Goal: Task Accomplishment & Management: Use online tool/utility

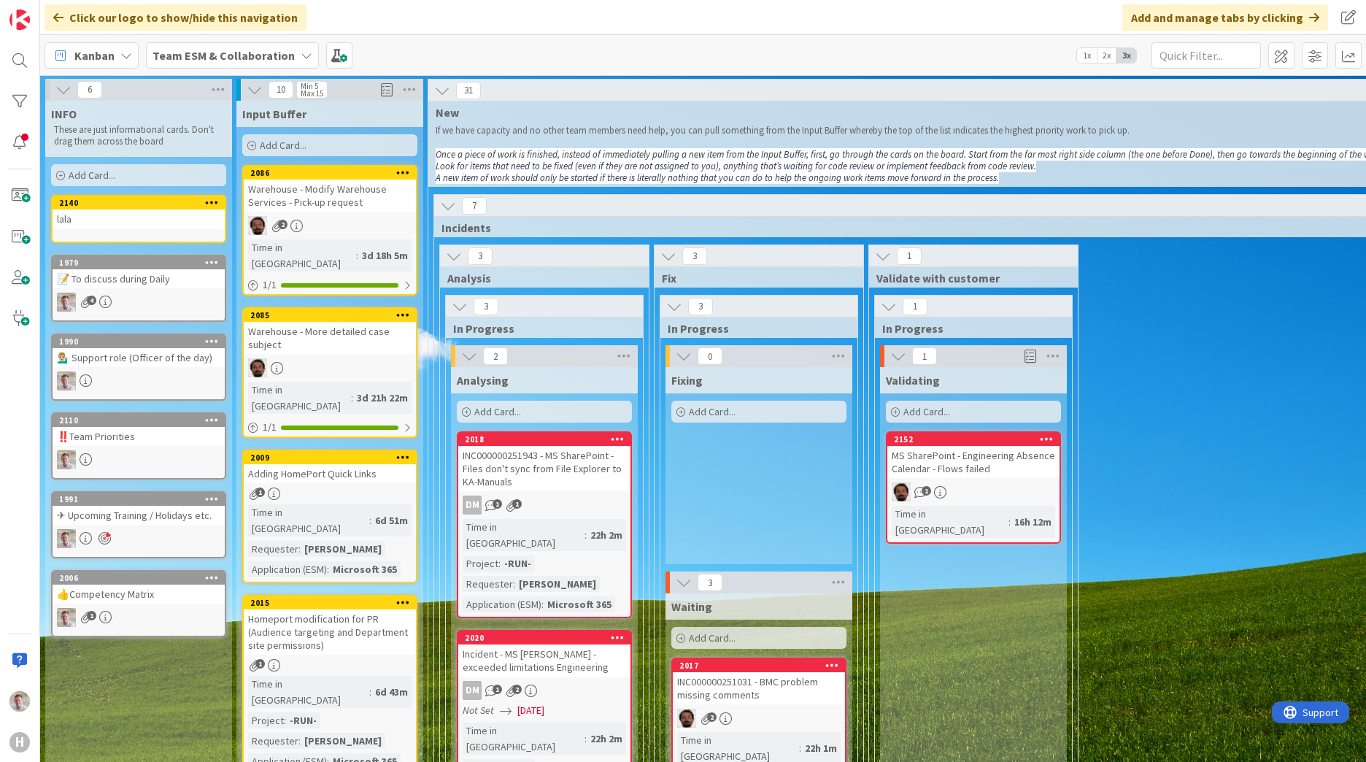
click at [157, 286] on div "📝 To discuss during Daily" at bounding box center [139, 278] width 172 height 19
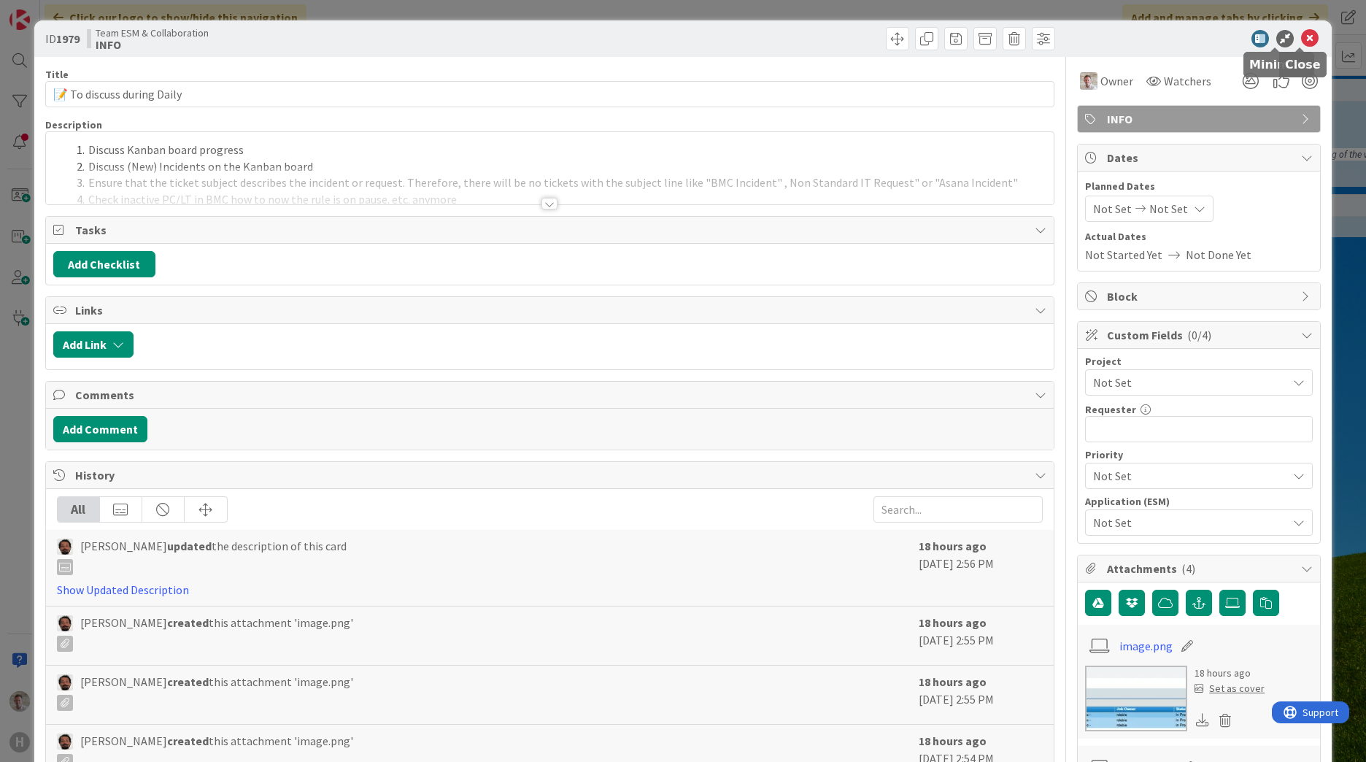
click at [1303, 42] on icon at bounding box center [1310, 39] width 18 height 18
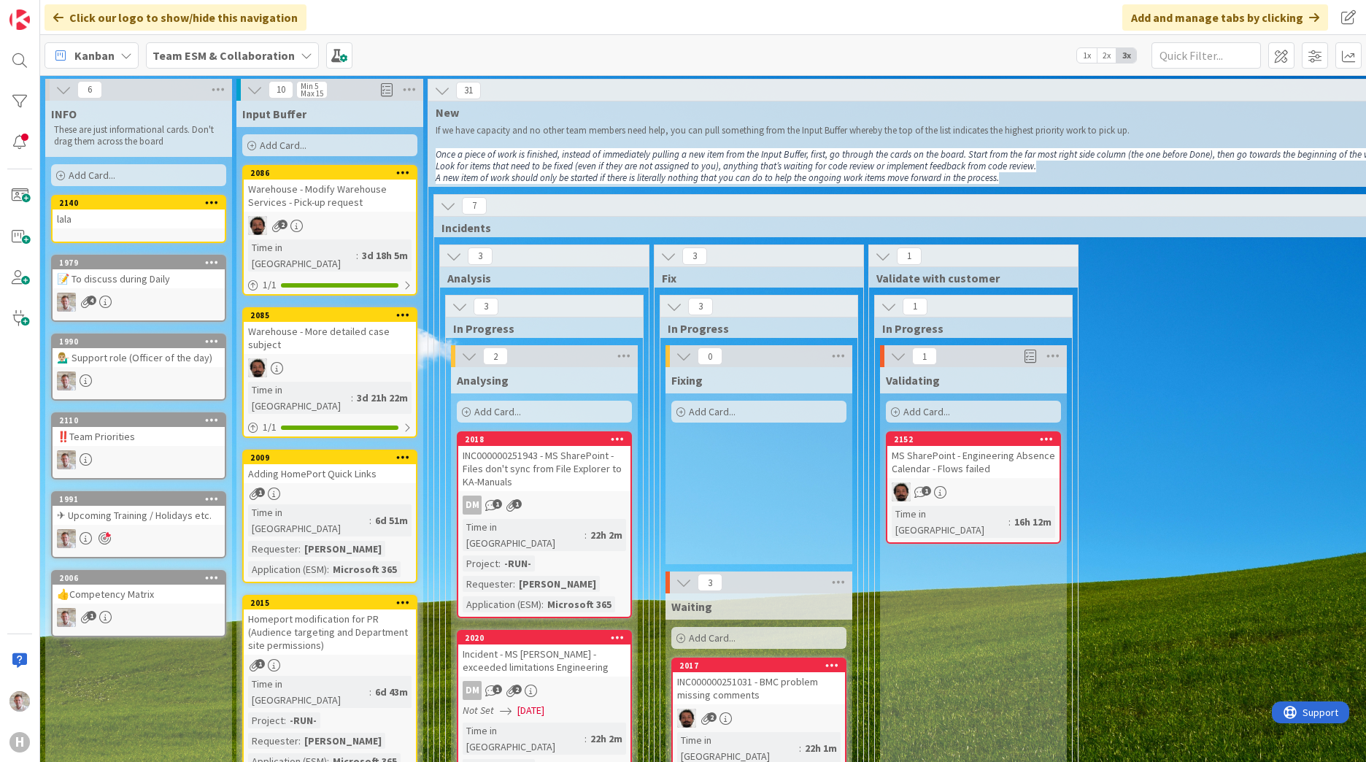
click at [128, 210] on div "lala" at bounding box center [139, 218] width 172 height 19
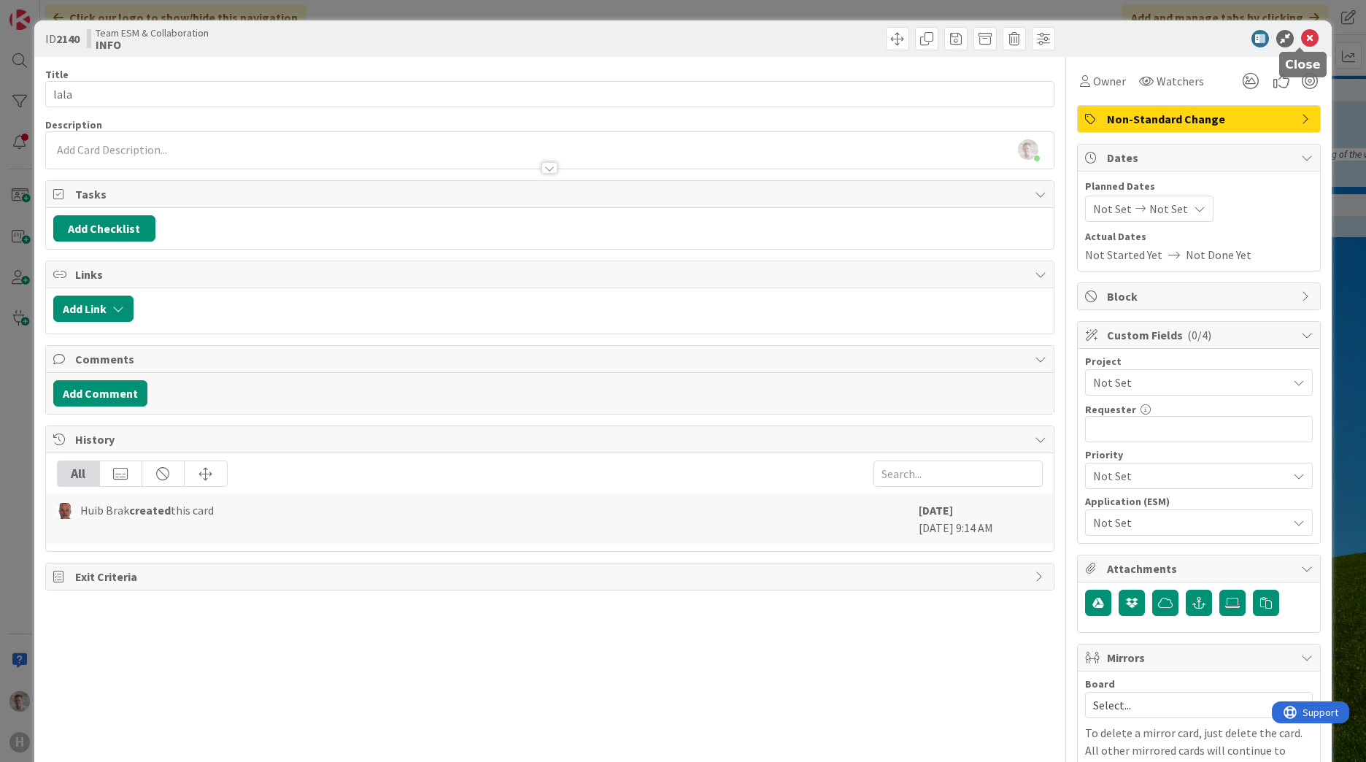
click at [1303, 42] on icon at bounding box center [1310, 39] width 18 height 18
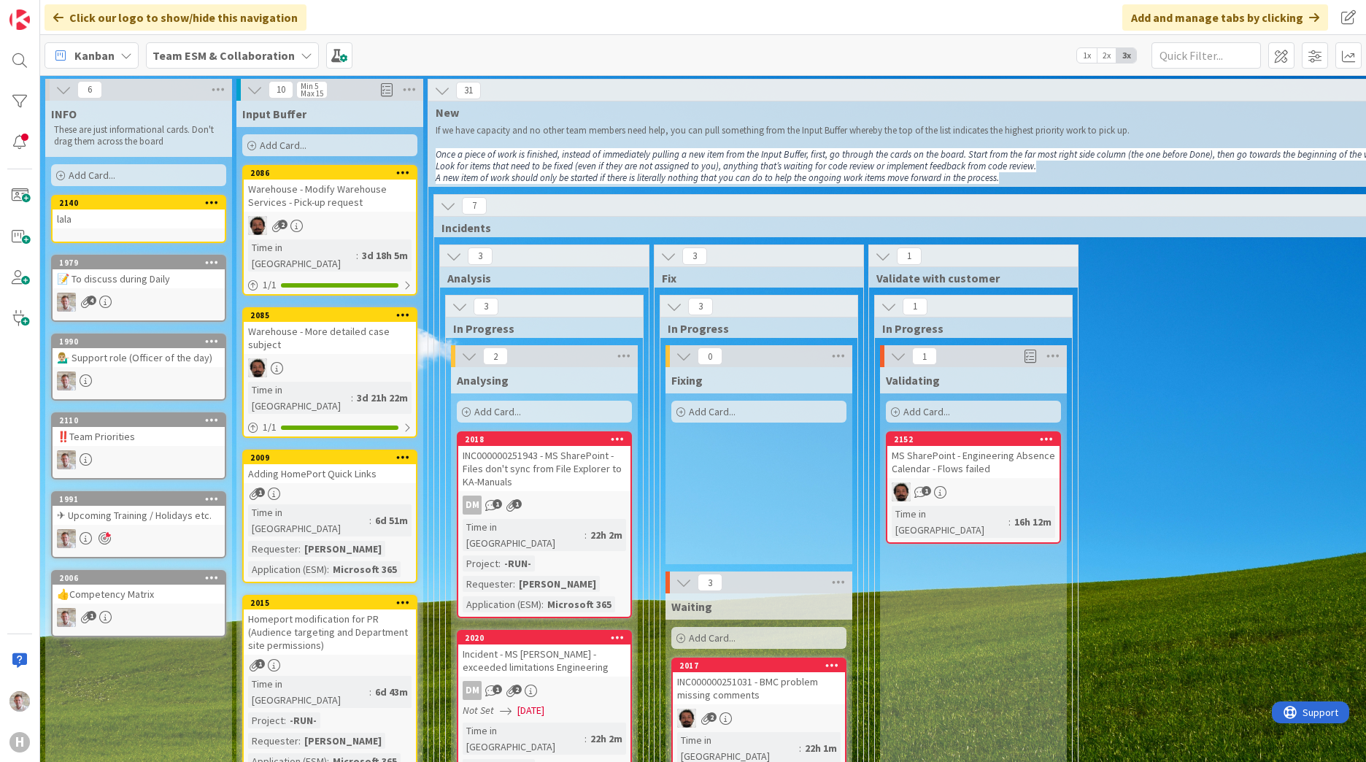
click at [210, 200] on icon at bounding box center [212, 202] width 14 height 10
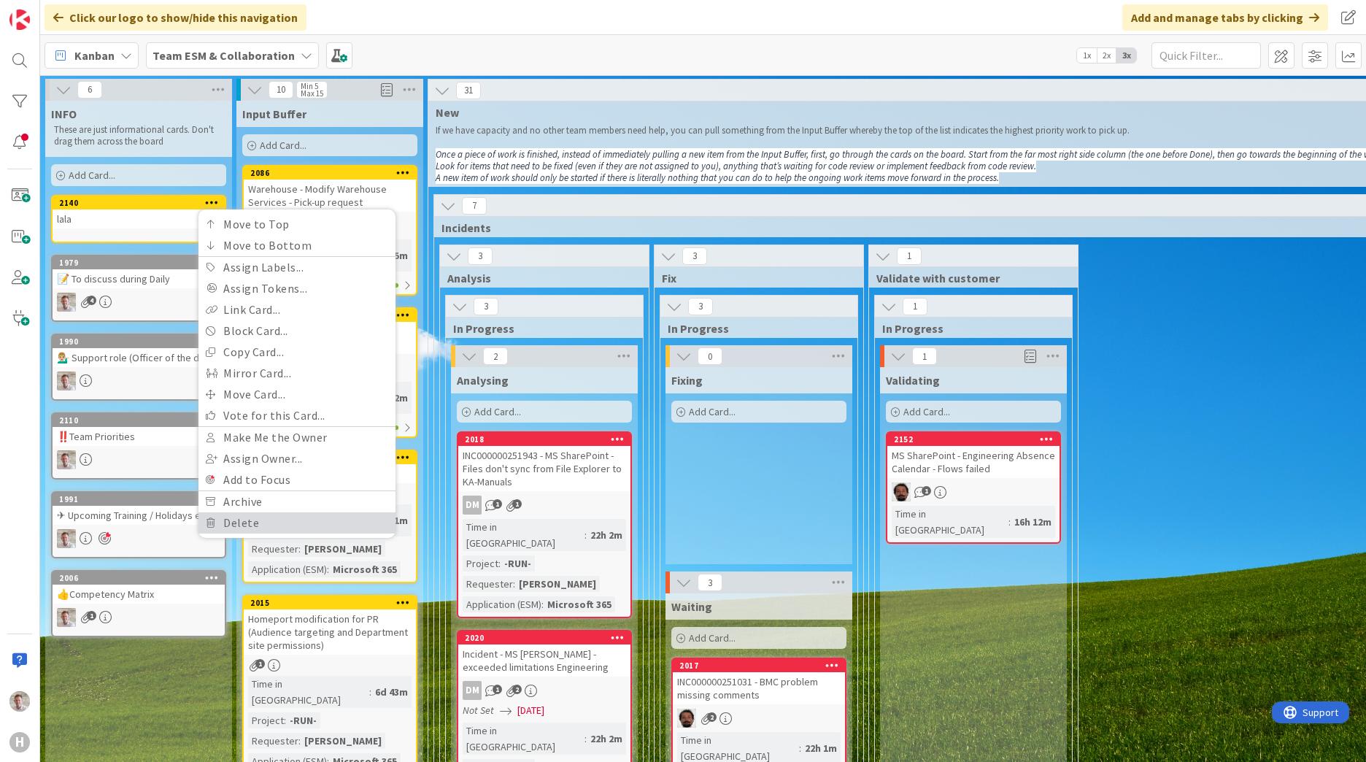
click at [247, 522] on link "Delete" at bounding box center [296, 522] width 197 height 21
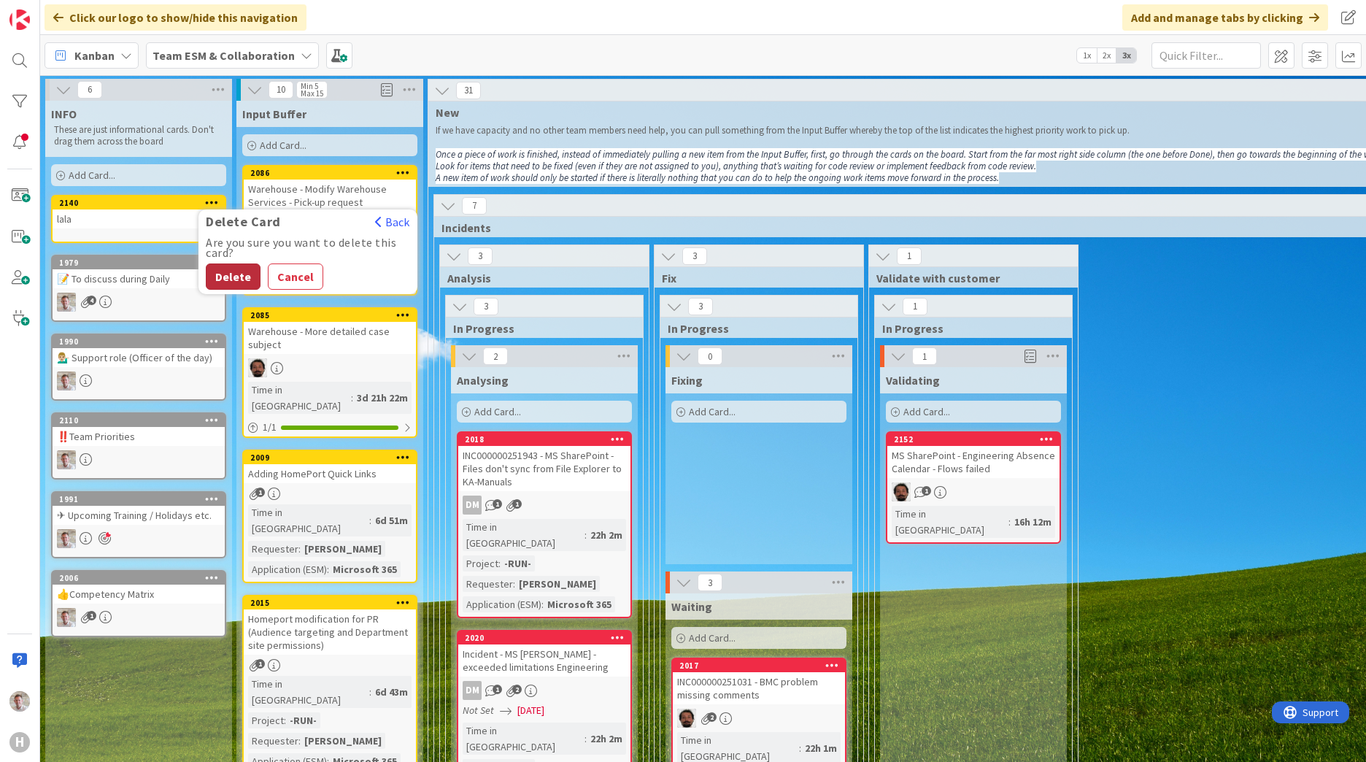
click at [225, 284] on button "Delete" at bounding box center [233, 276] width 55 height 26
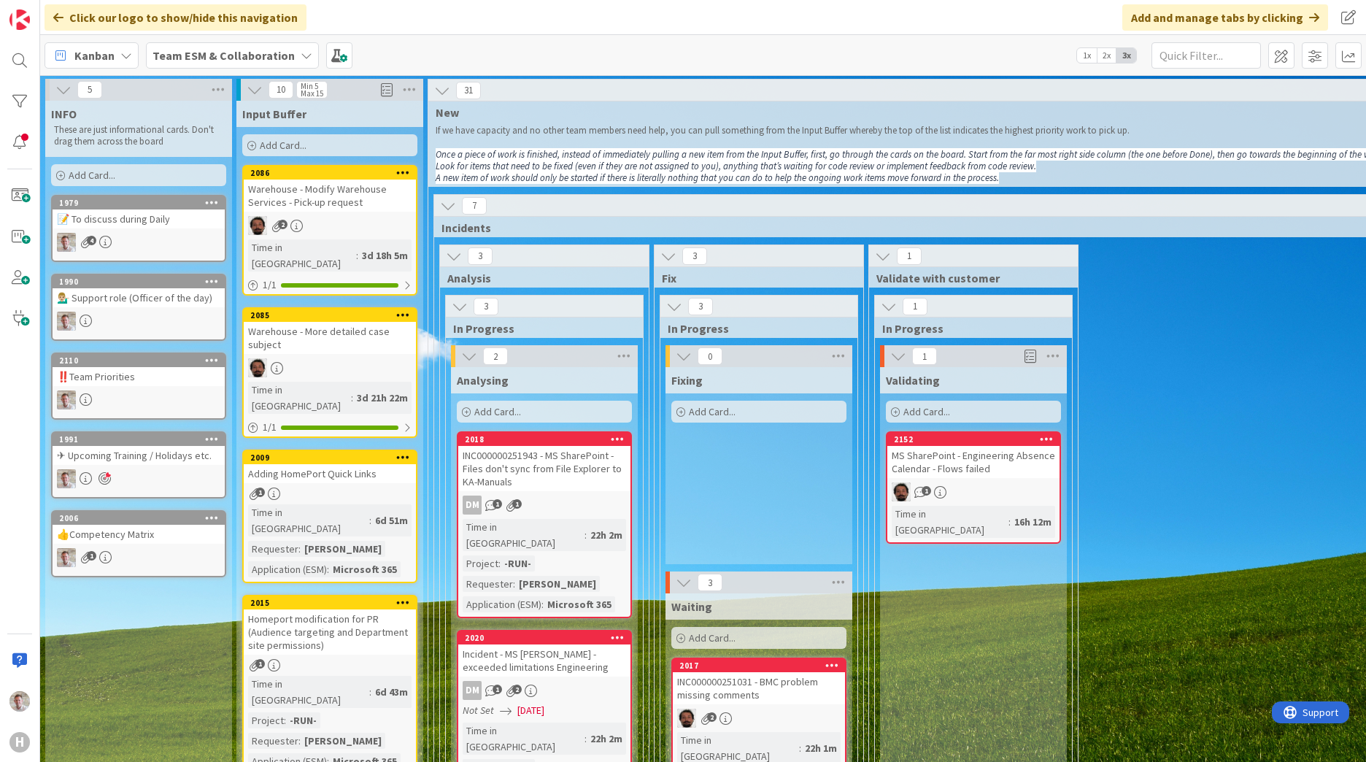
click at [1104, 55] on span "2x" at bounding box center [1106, 55] width 20 height 15
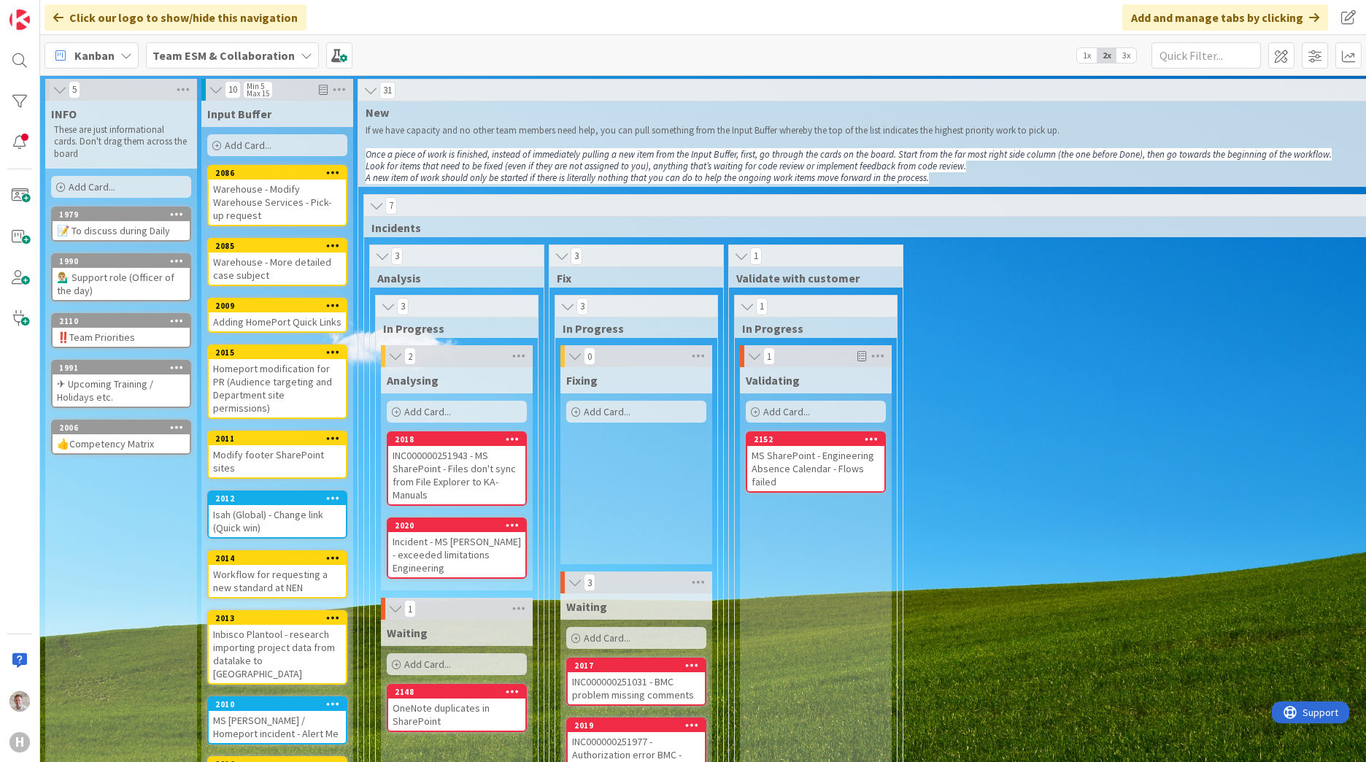
click at [1120, 53] on span "3x" at bounding box center [1126, 55] width 20 height 15
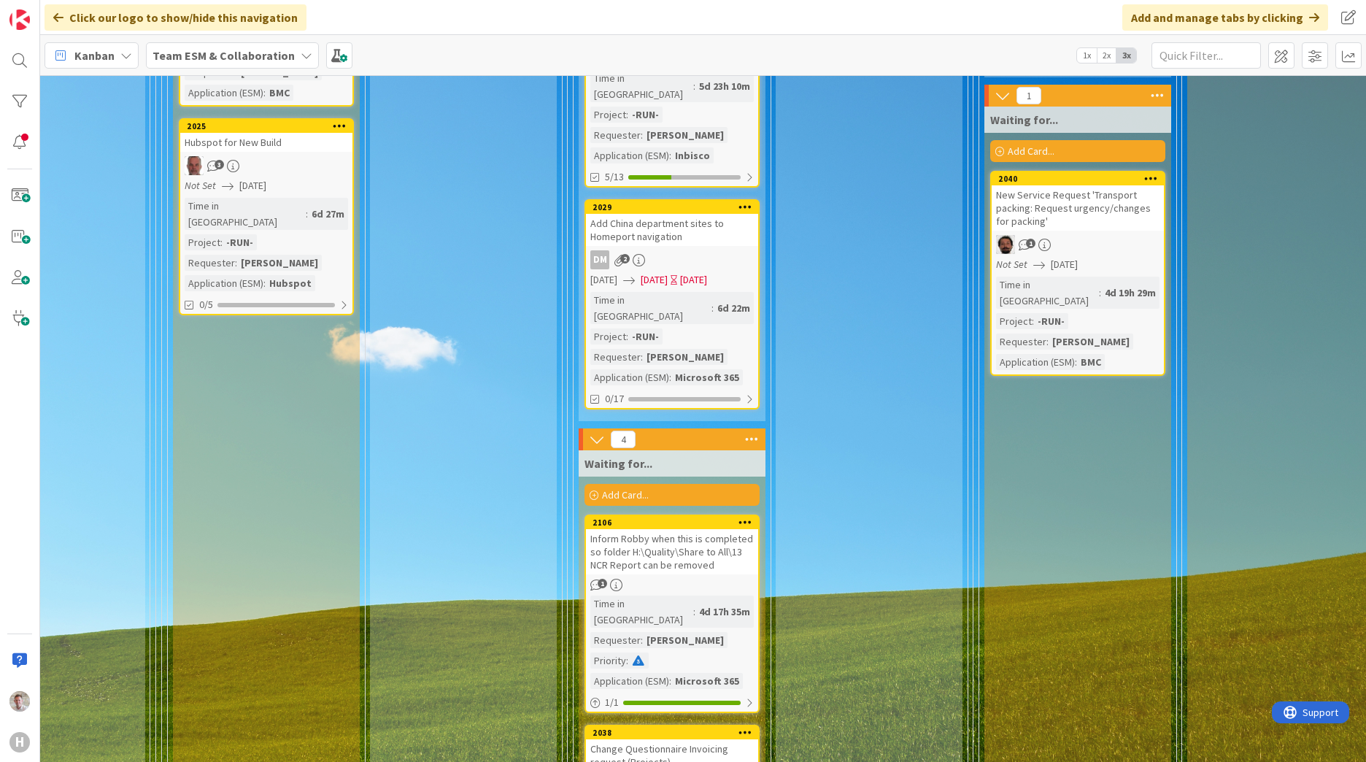
scroll to position [2334, 278]
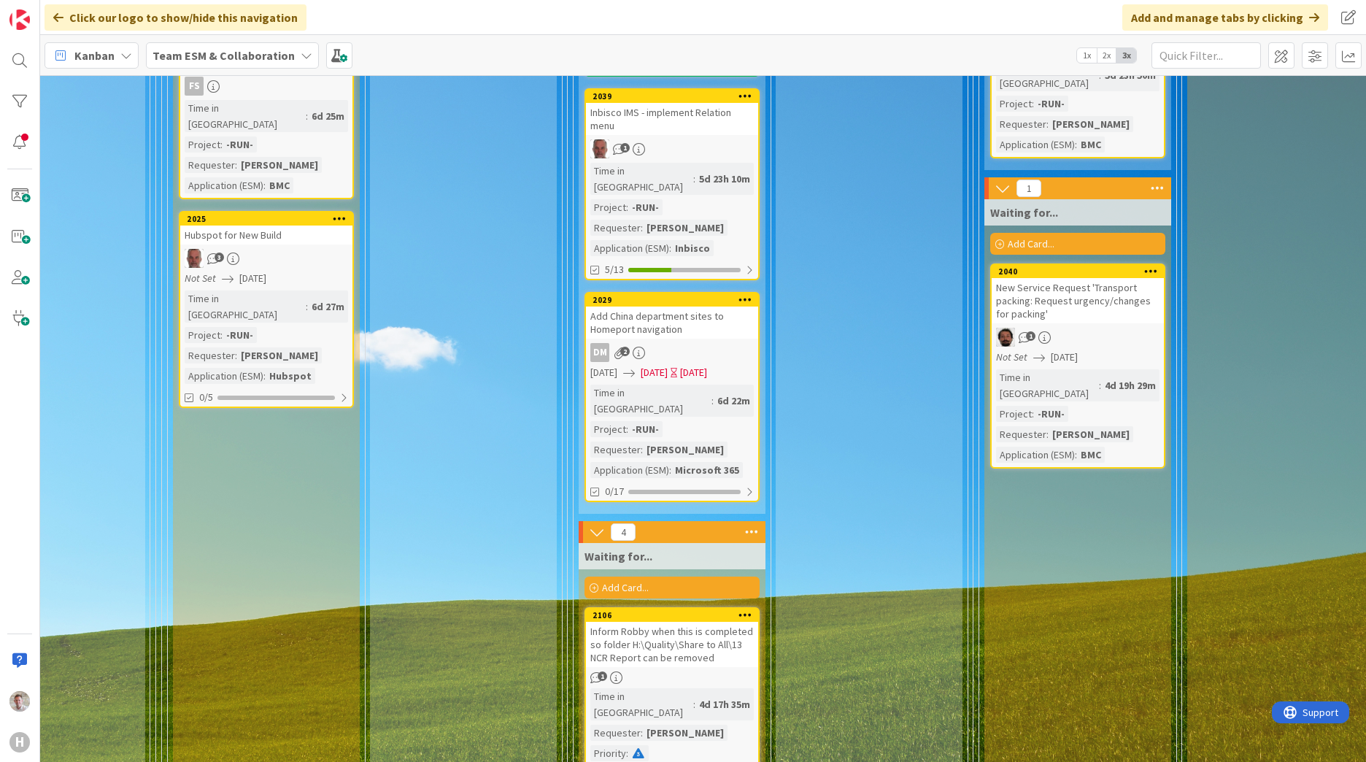
click at [711, 622] on div "Inform Robby when this is completed so folder H:\Quality\Share to All\13 NCR Re…" at bounding box center [672, 644] width 172 height 45
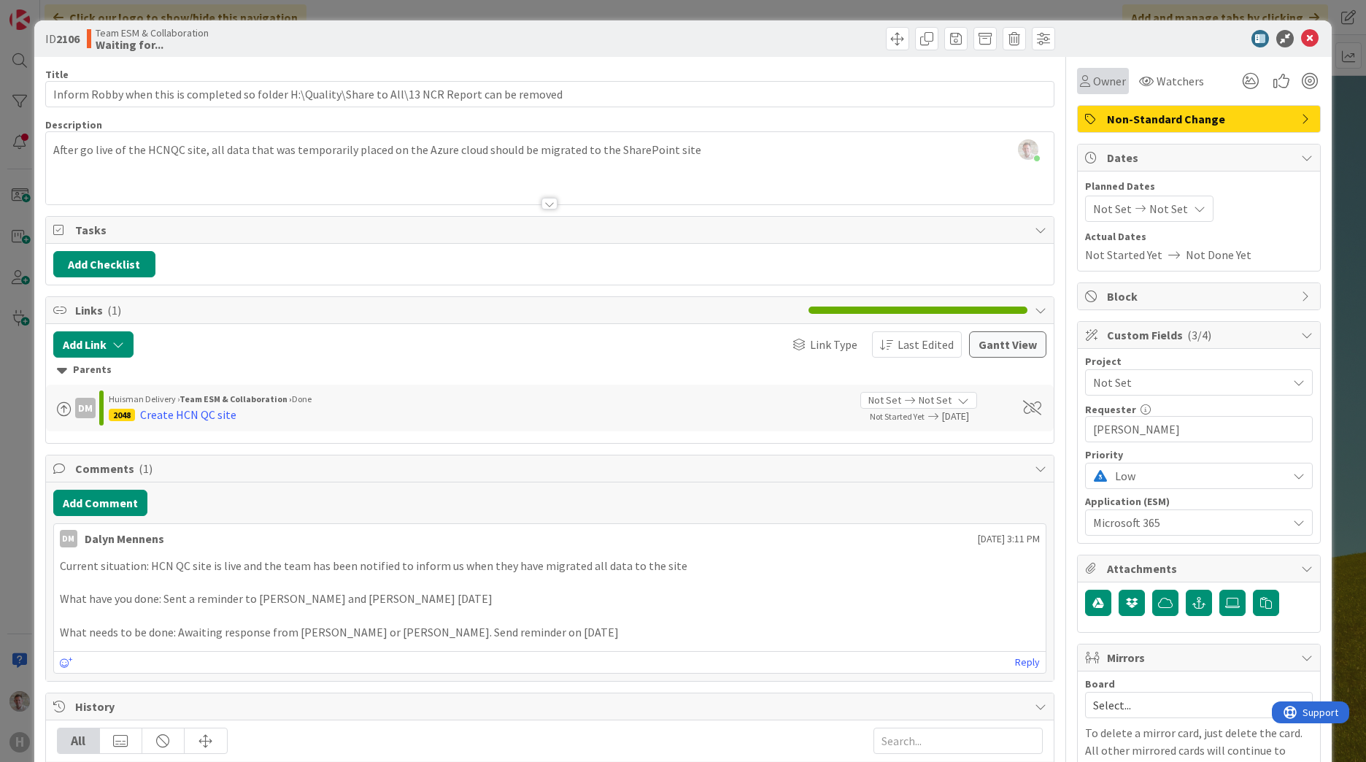
click at [1093, 76] on span "Owner" at bounding box center [1109, 81] width 33 height 18
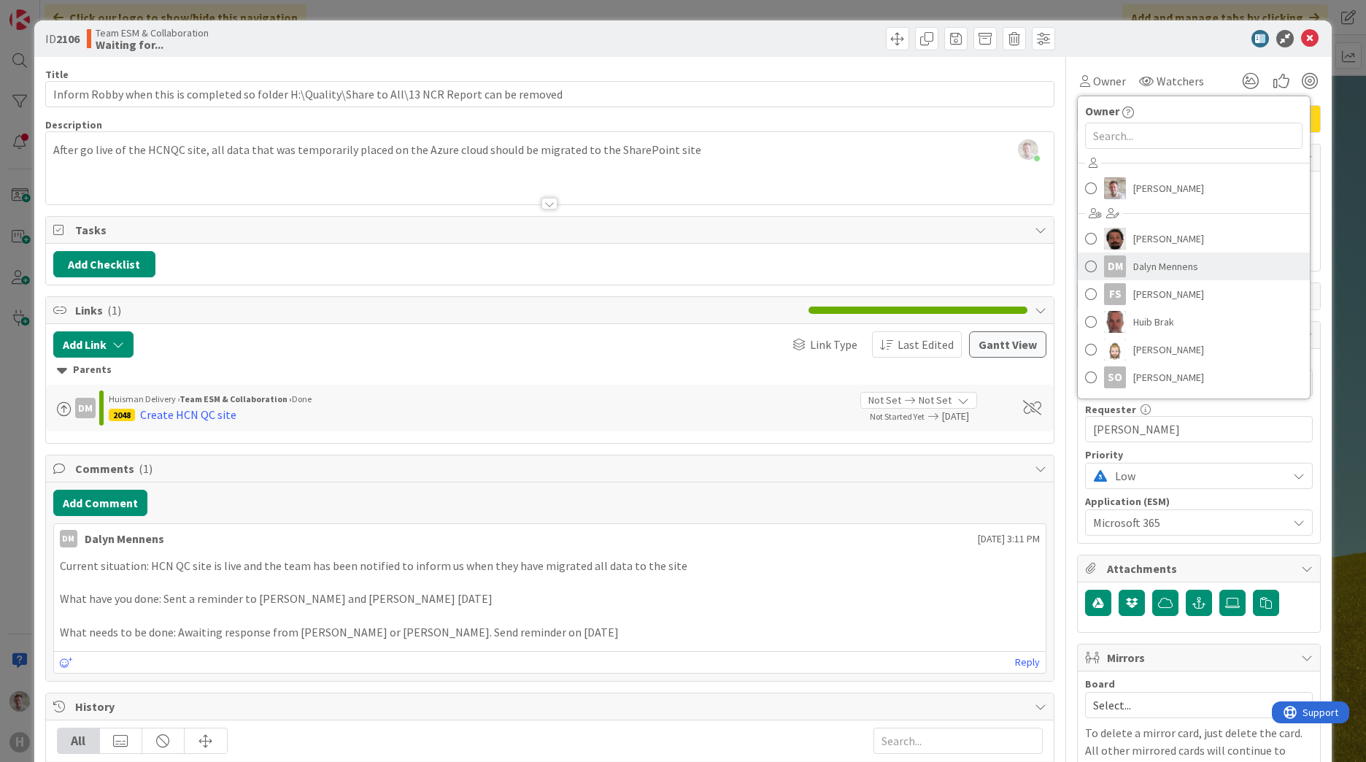
click at [1133, 266] on span "Dalyn Mennens" at bounding box center [1165, 266] width 65 height 22
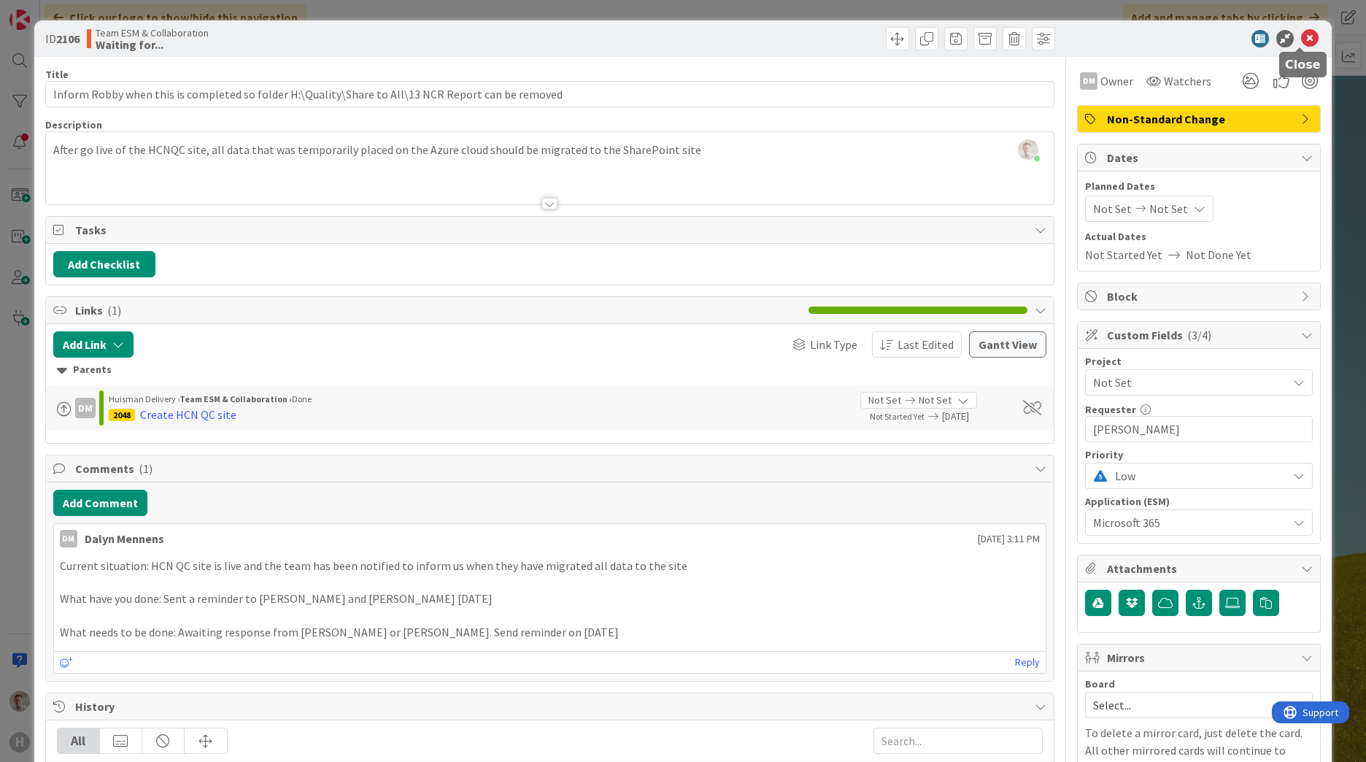
click at [1301, 41] on icon at bounding box center [1310, 39] width 18 height 18
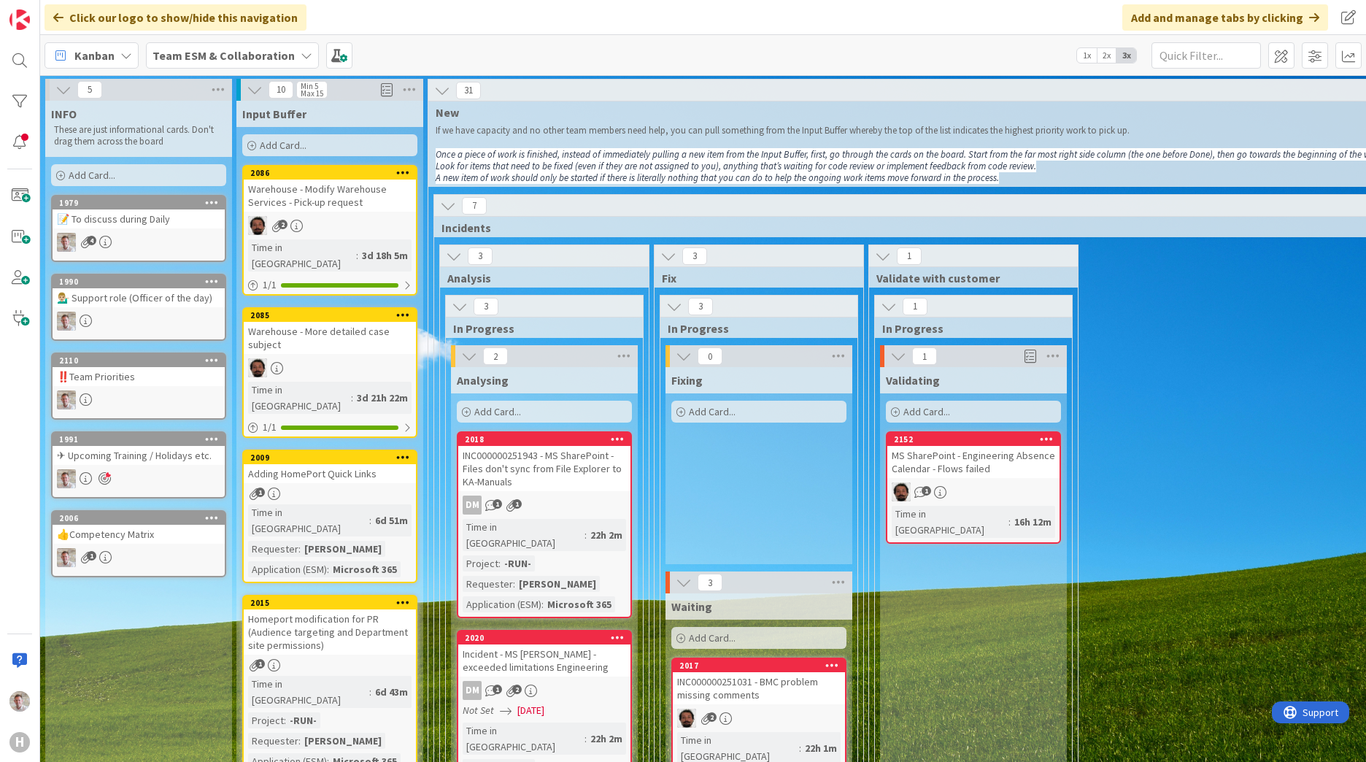
click at [110, 220] on div "📝 To discuss during Daily" at bounding box center [139, 218] width 172 height 19
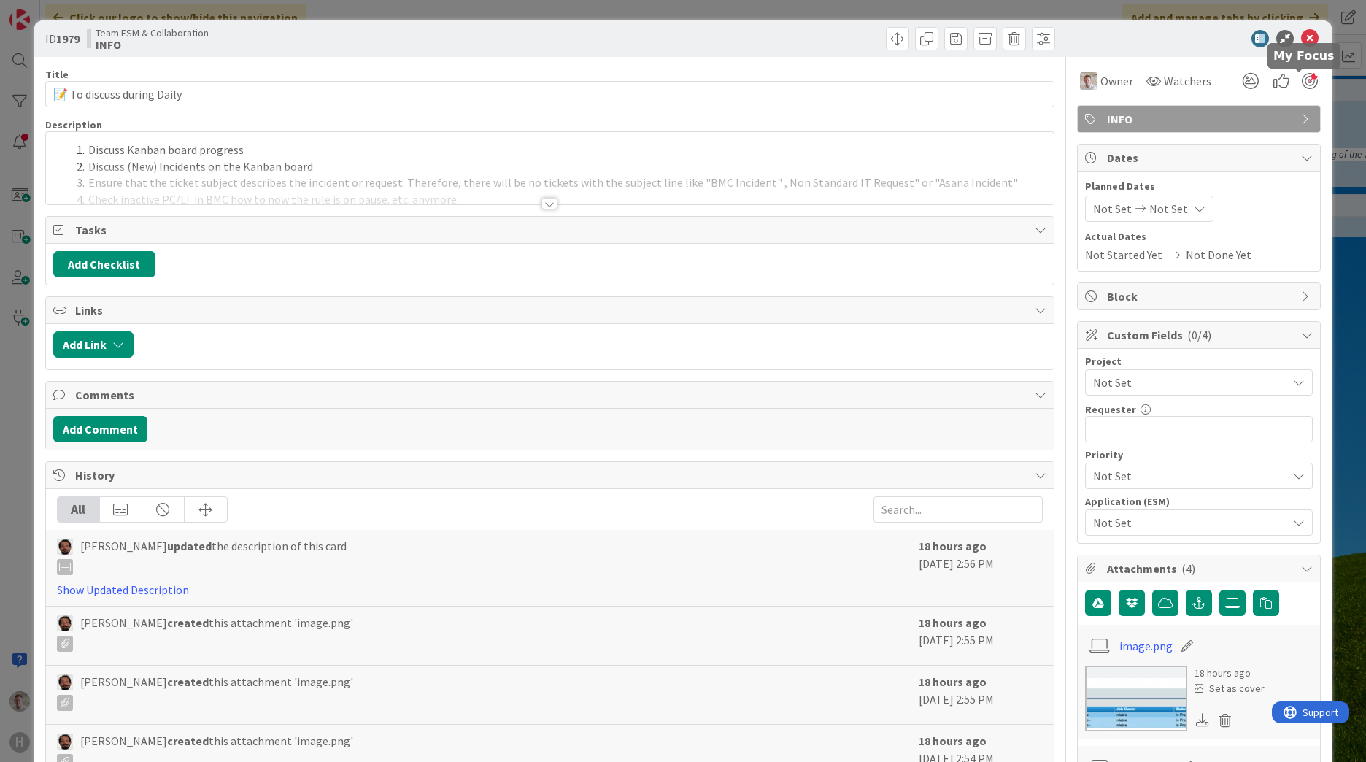
click at [1301, 80] on div at bounding box center [1309, 81] width 16 height 16
click at [1301, 38] on icon at bounding box center [1310, 39] width 18 height 18
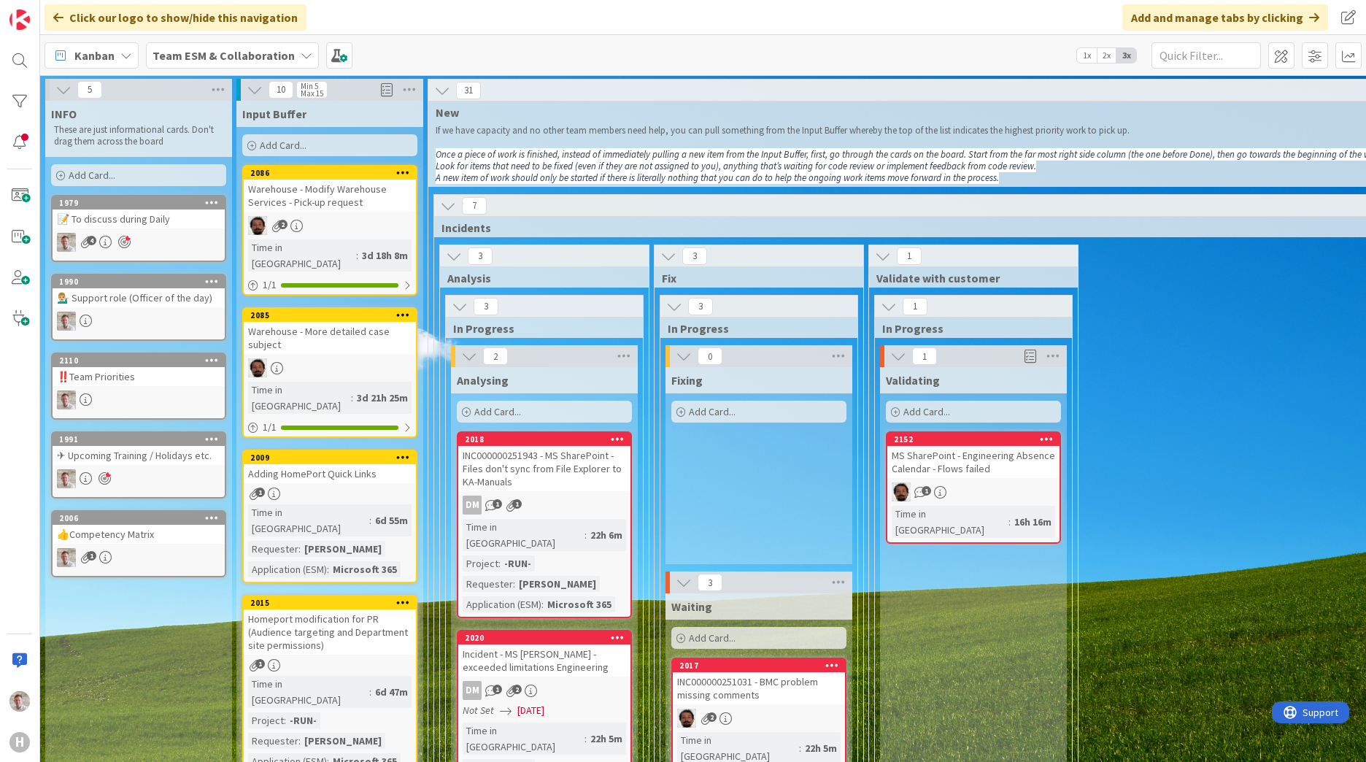
click at [118, 456] on div "✈ Upcoming Training / Holidays etc." at bounding box center [139, 455] width 172 height 19
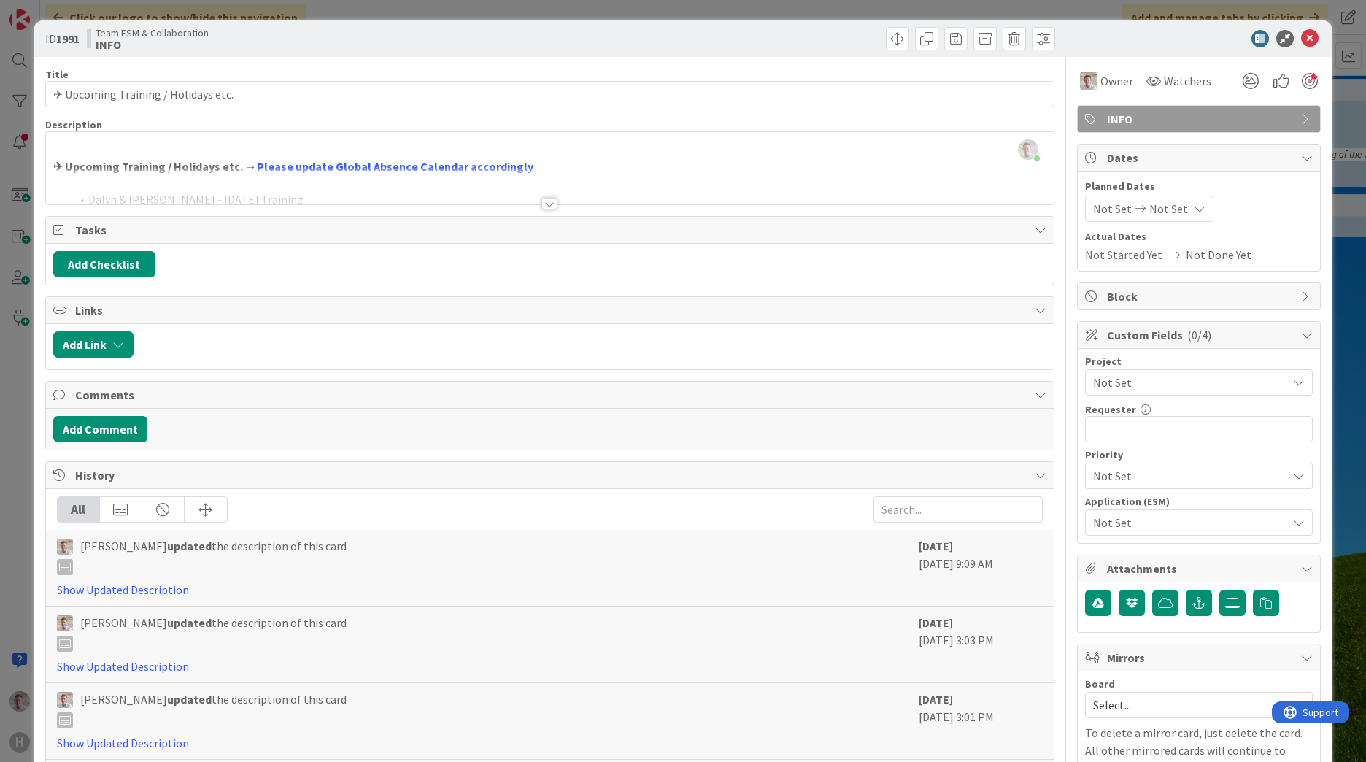
click at [543, 198] on div at bounding box center [549, 204] width 16 height 12
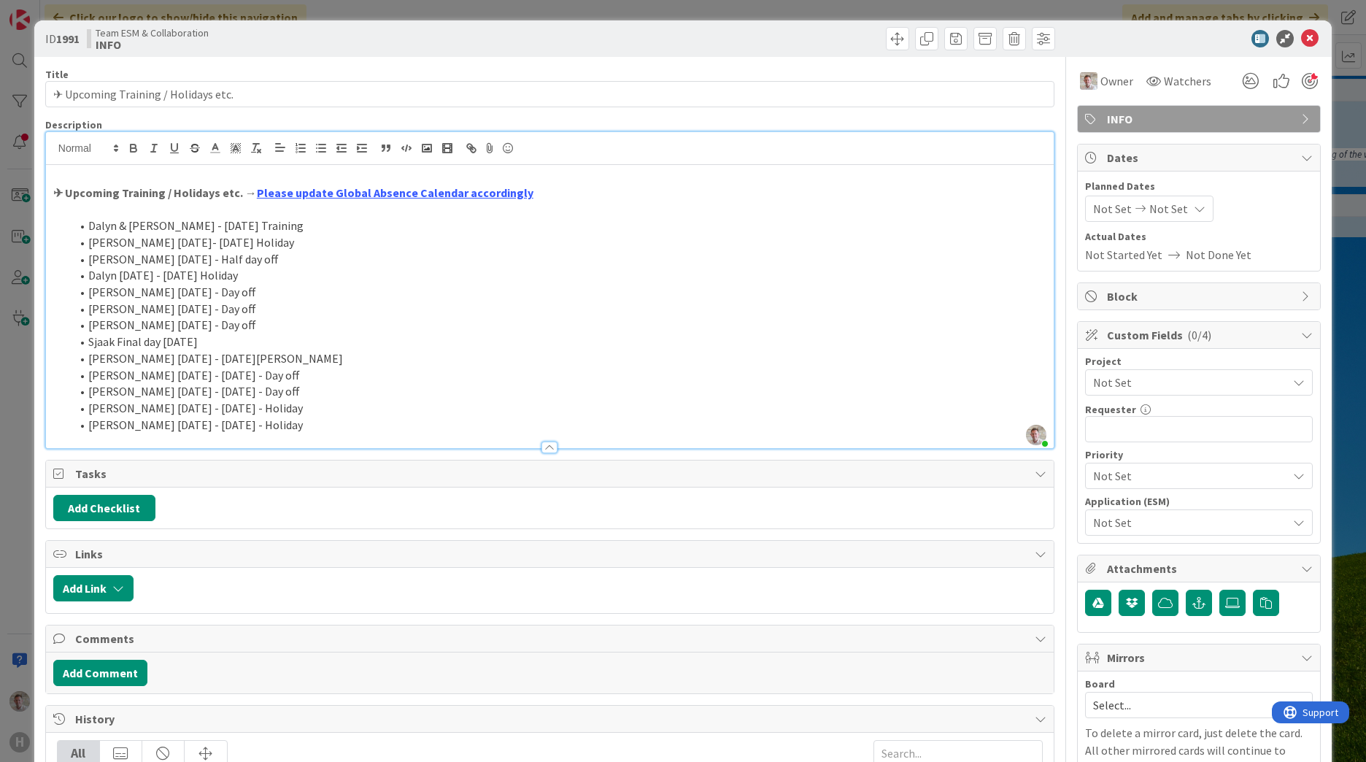
click at [238, 224] on li "Dalyn & Robby - 1 Oct Training" at bounding box center [558, 225] width 975 height 17
click at [195, 226] on li "Dalyn & Robby - 1 Oct Training" at bounding box center [558, 225] width 975 height 17
click at [1301, 39] on icon at bounding box center [1310, 39] width 18 height 18
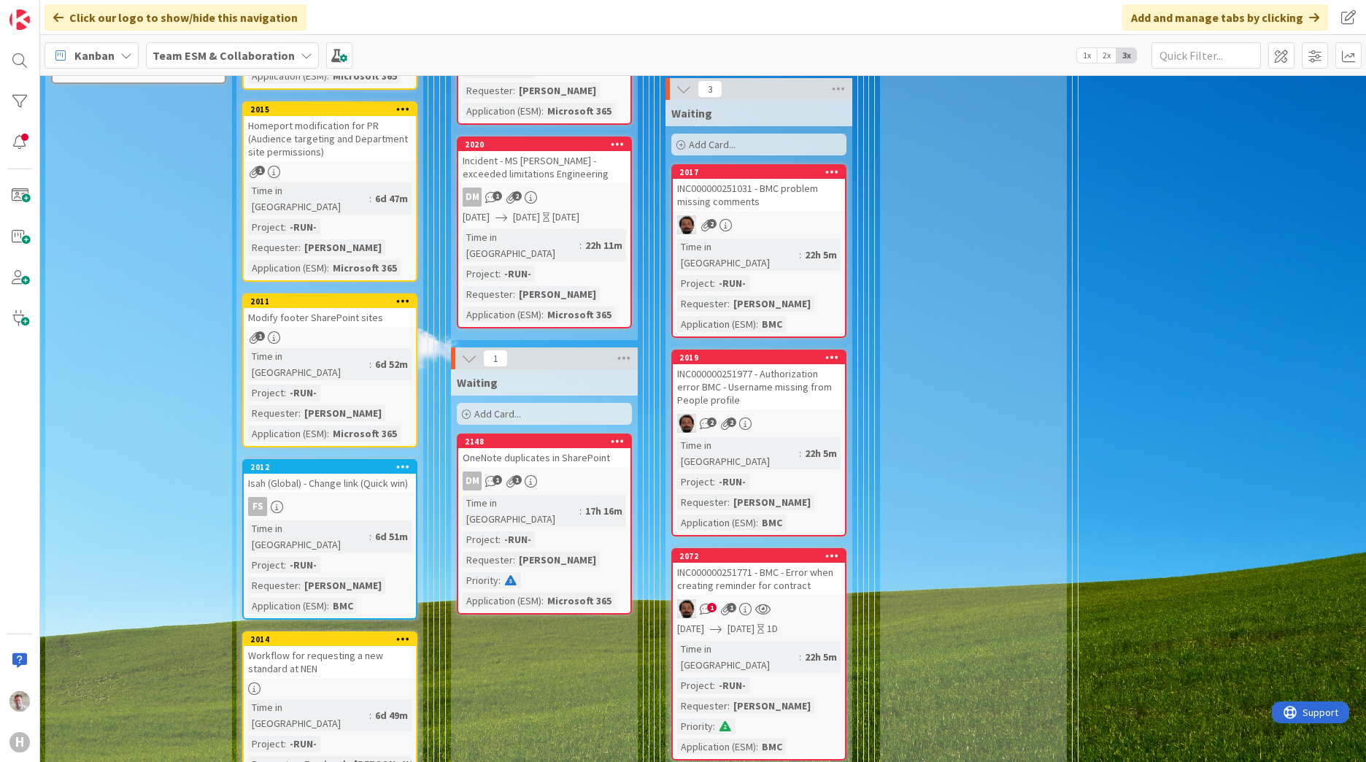
scroll to position [584, 0]
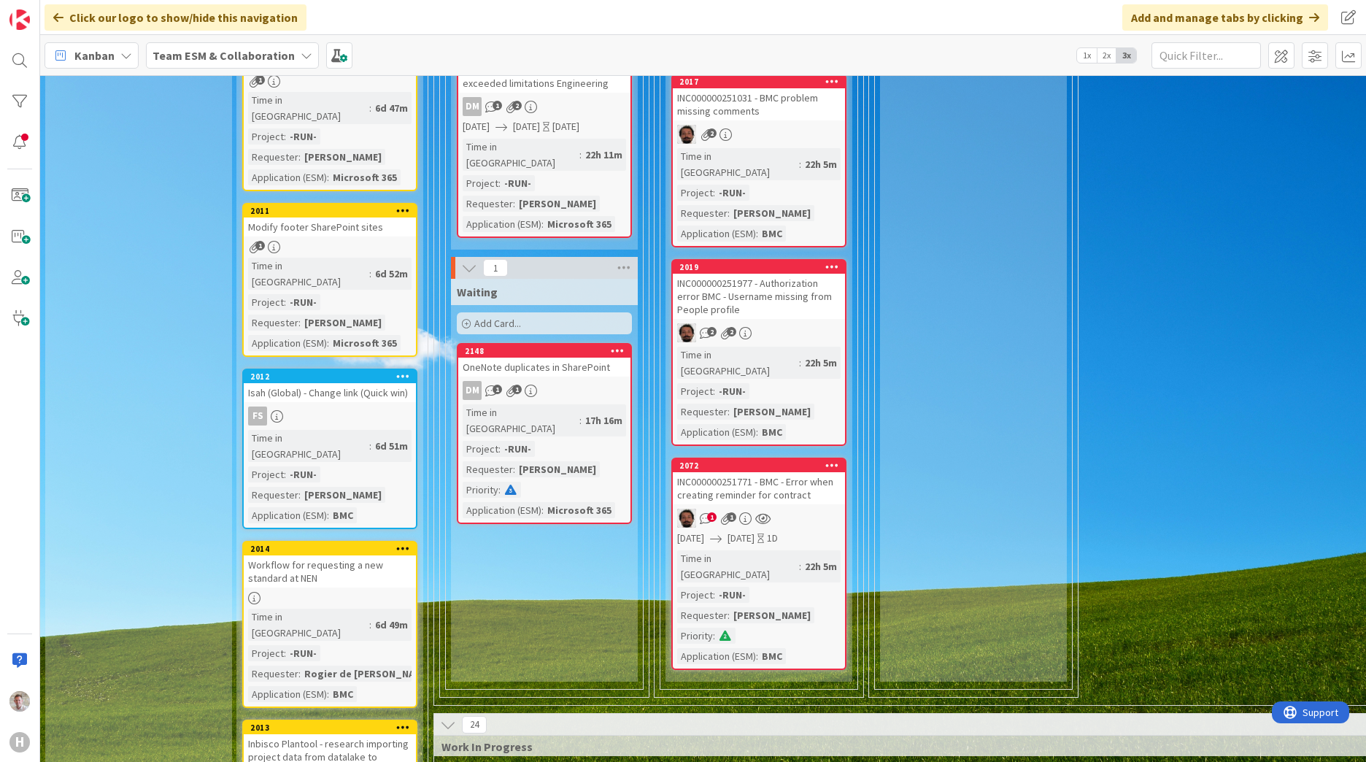
click at [713, 512] on span "1" at bounding box center [711, 516] width 9 height 9
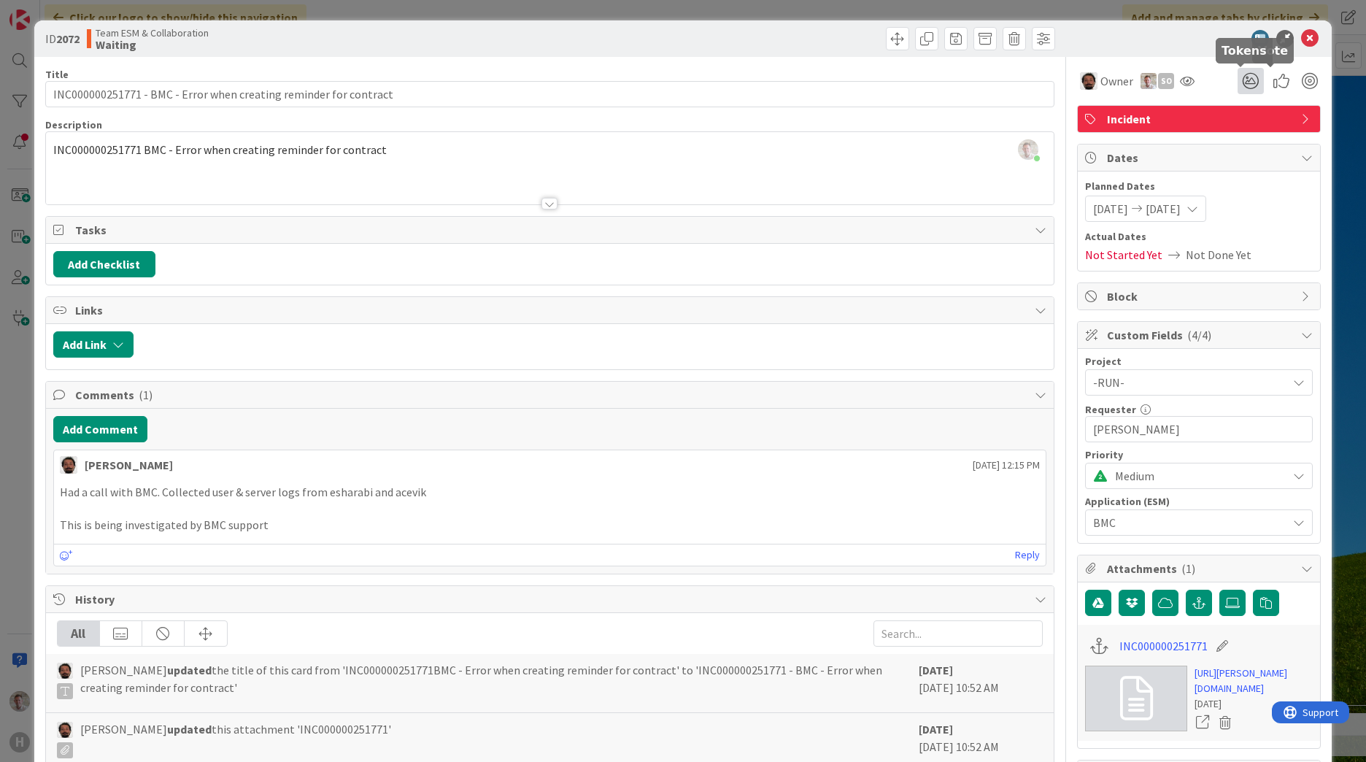
click at [1249, 82] on icon at bounding box center [1250, 81] width 26 height 26
click at [1088, 164] on button "Edit tokens" at bounding box center [1095, 162] width 59 height 13
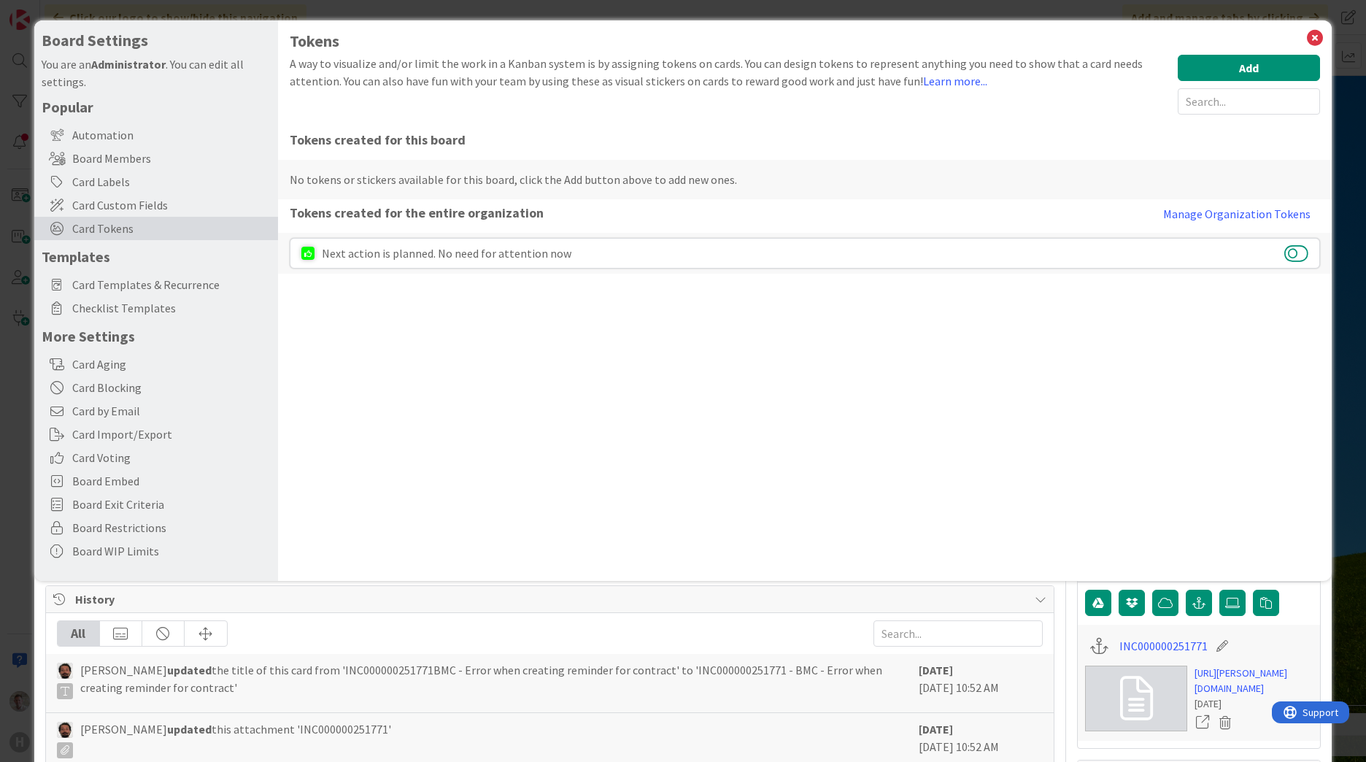
click at [1296, 255] on button at bounding box center [1296, 253] width 24 height 19
click at [1250, 69] on button "Add" at bounding box center [1248, 68] width 142 height 26
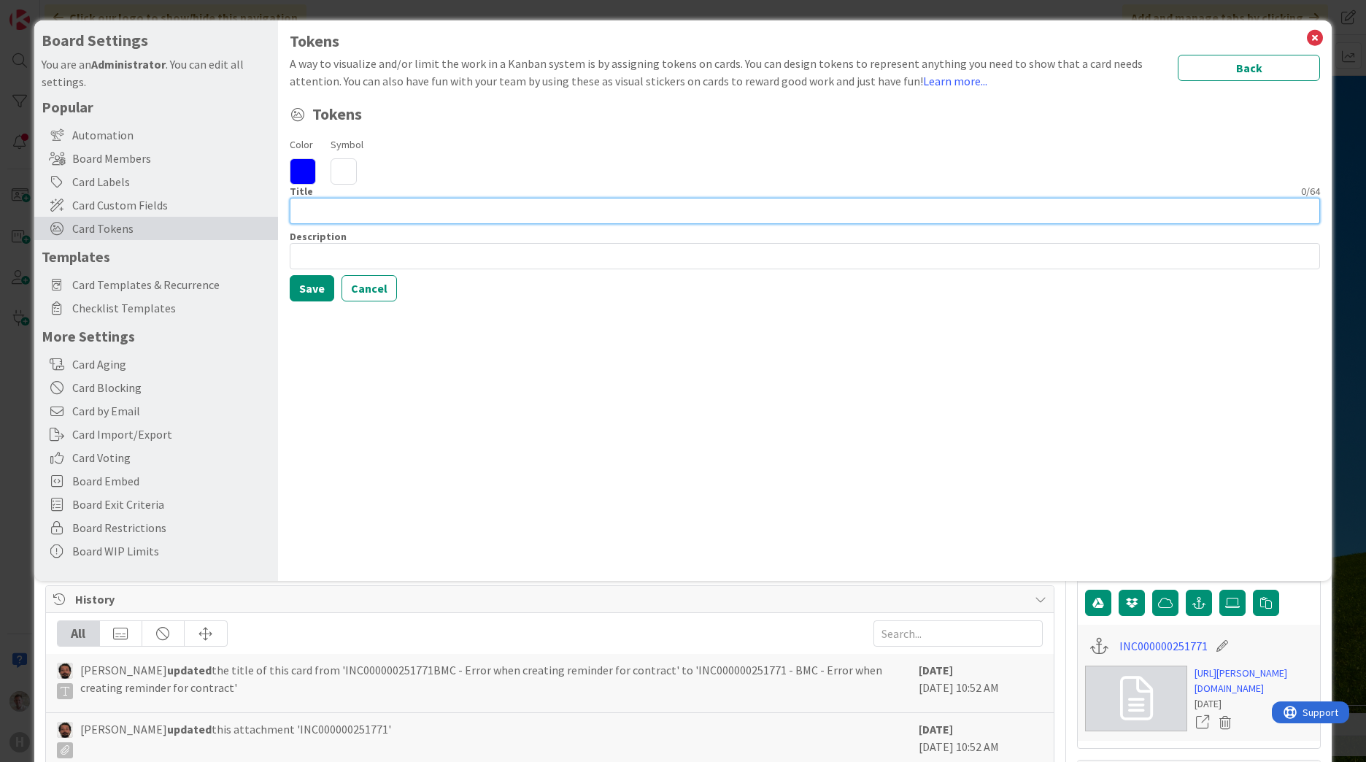
click at [365, 206] on input at bounding box center [805, 211] width 1030 height 26
click at [346, 177] on icon at bounding box center [343, 171] width 26 height 26
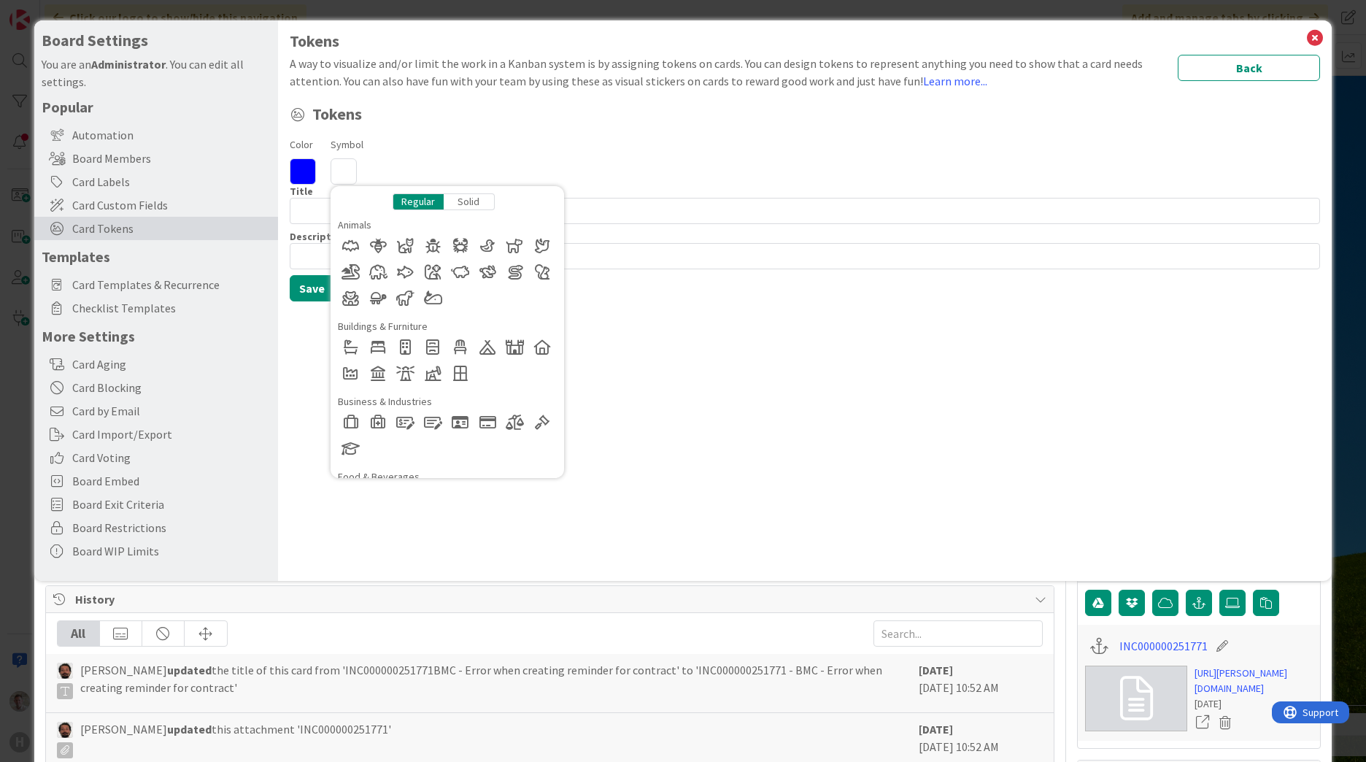
click at [302, 169] on icon at bounding box center [303, 171] width 26 height 26
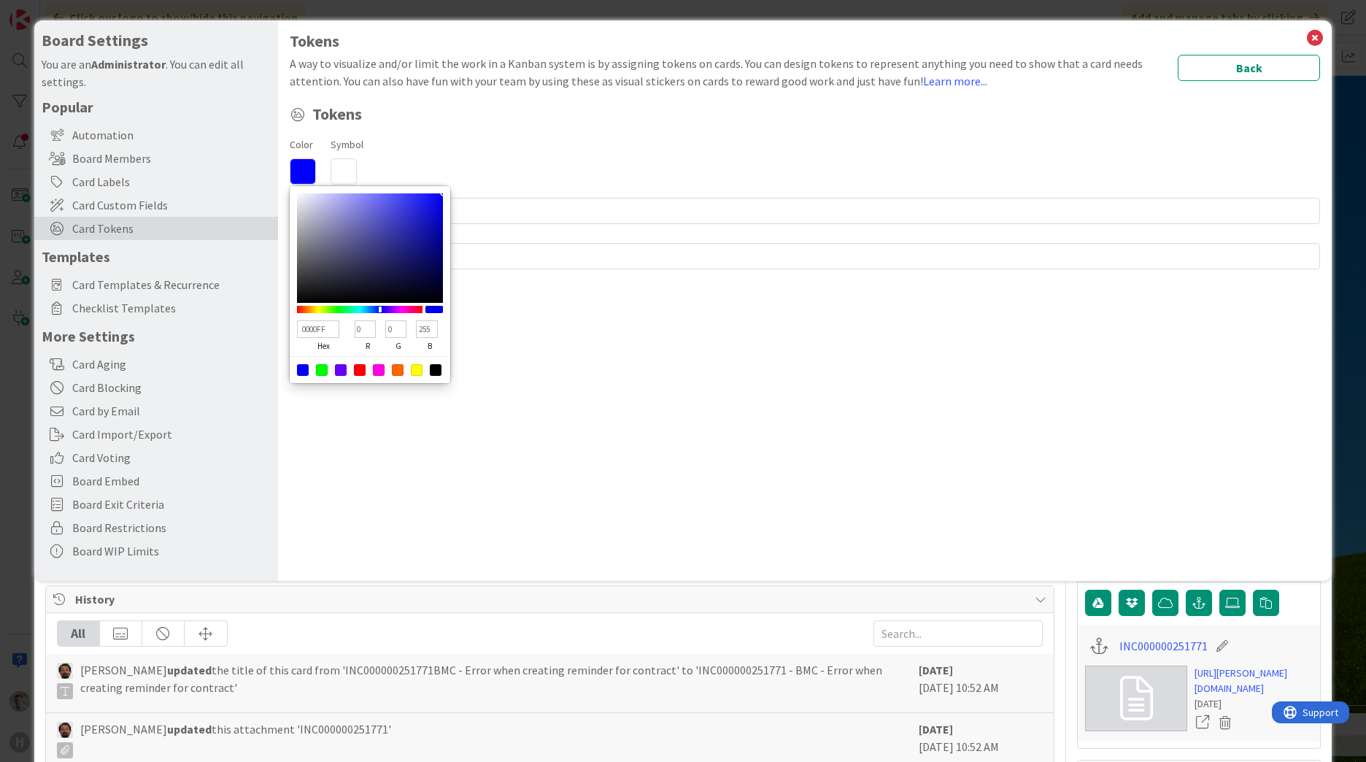
click at [452, 145] on div "Color 0000FF hex 0 r 0 g 255 b 100 a Symbol Regular Solid Animals Buildings & F…" at bounding box center [805, 160] width 1030 height 50
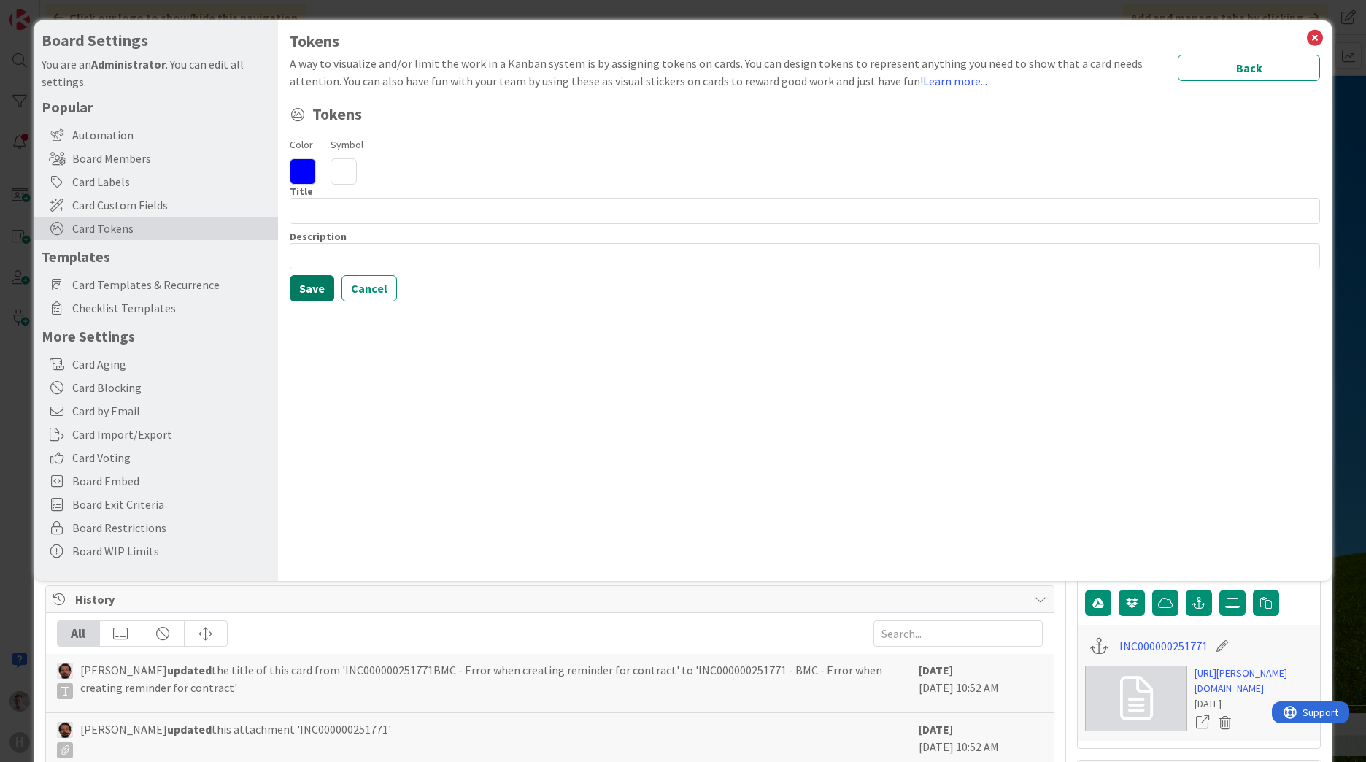
click at [303, 290] on button "Save" at bounding box center [312, 288] width 44 height 26
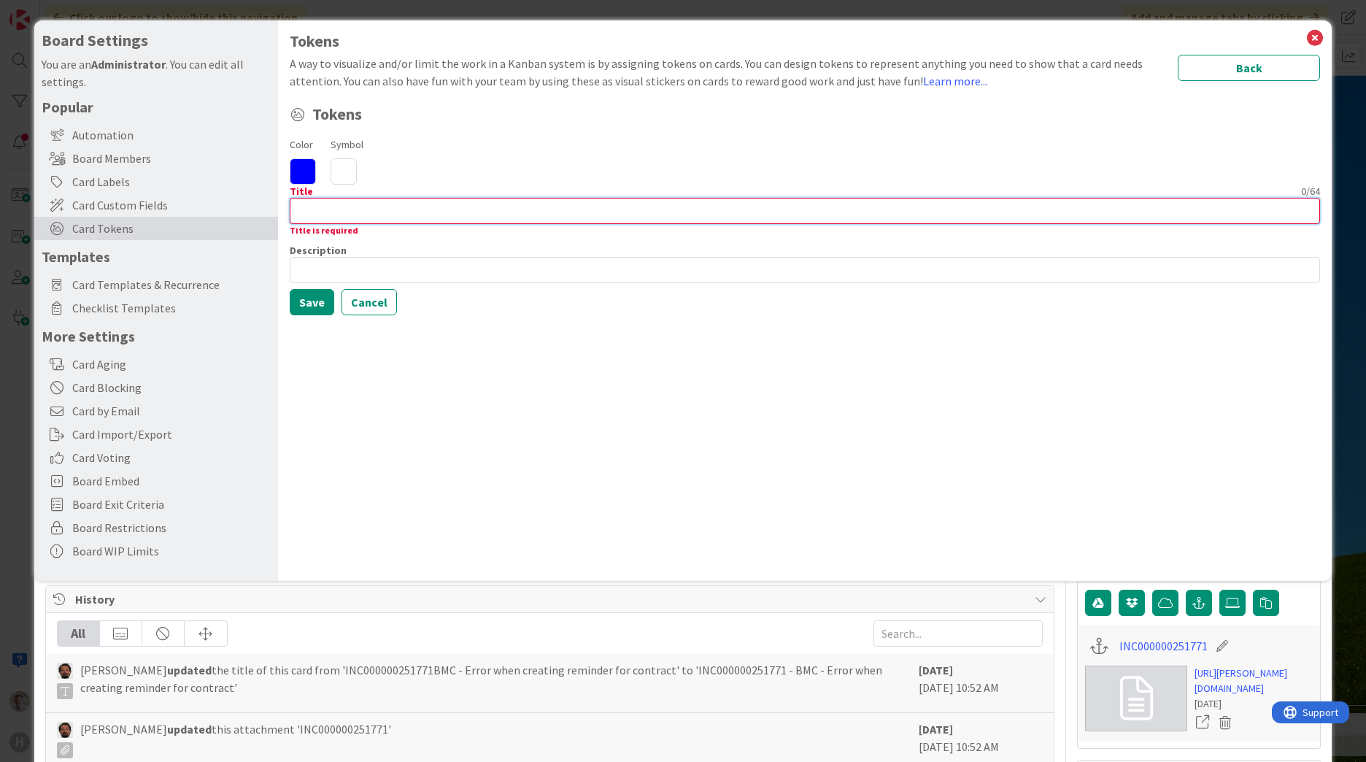
click at [341, 218] on input at bounding box center [805, 211] width 1030 height 26
type input "Test"
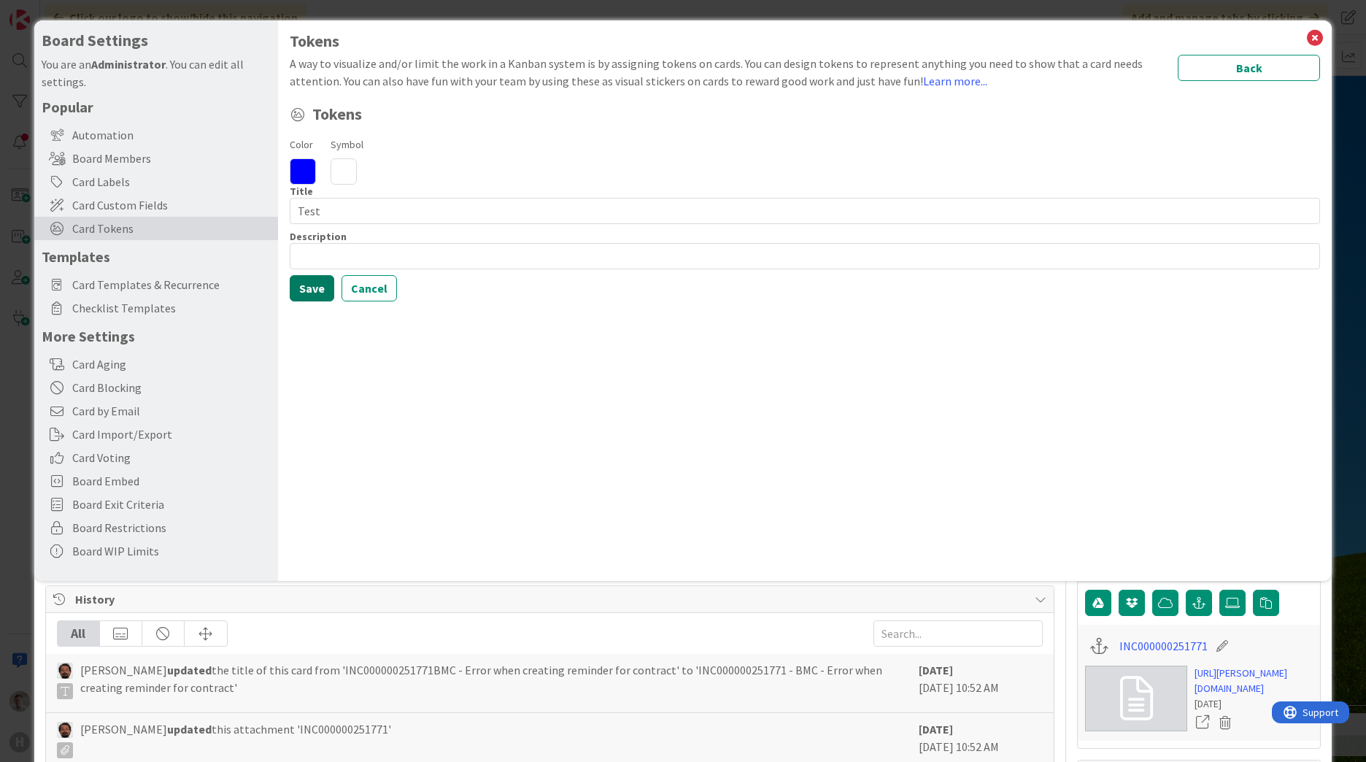
click at [322, 288] on button "Save" at bounding box center [312, 288] width 44 height 26
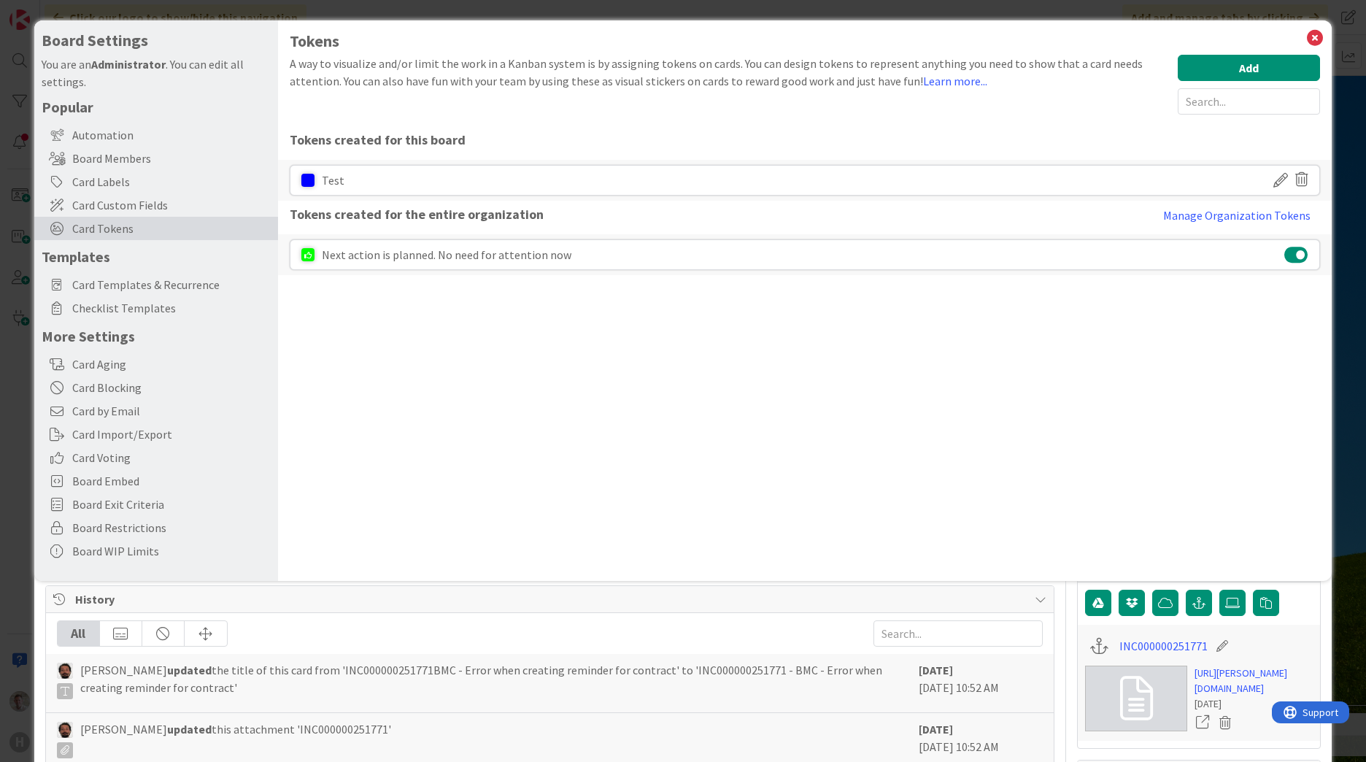
click at [1301, 179] on icon at bounding box center [1301, 179] width 13 height 25
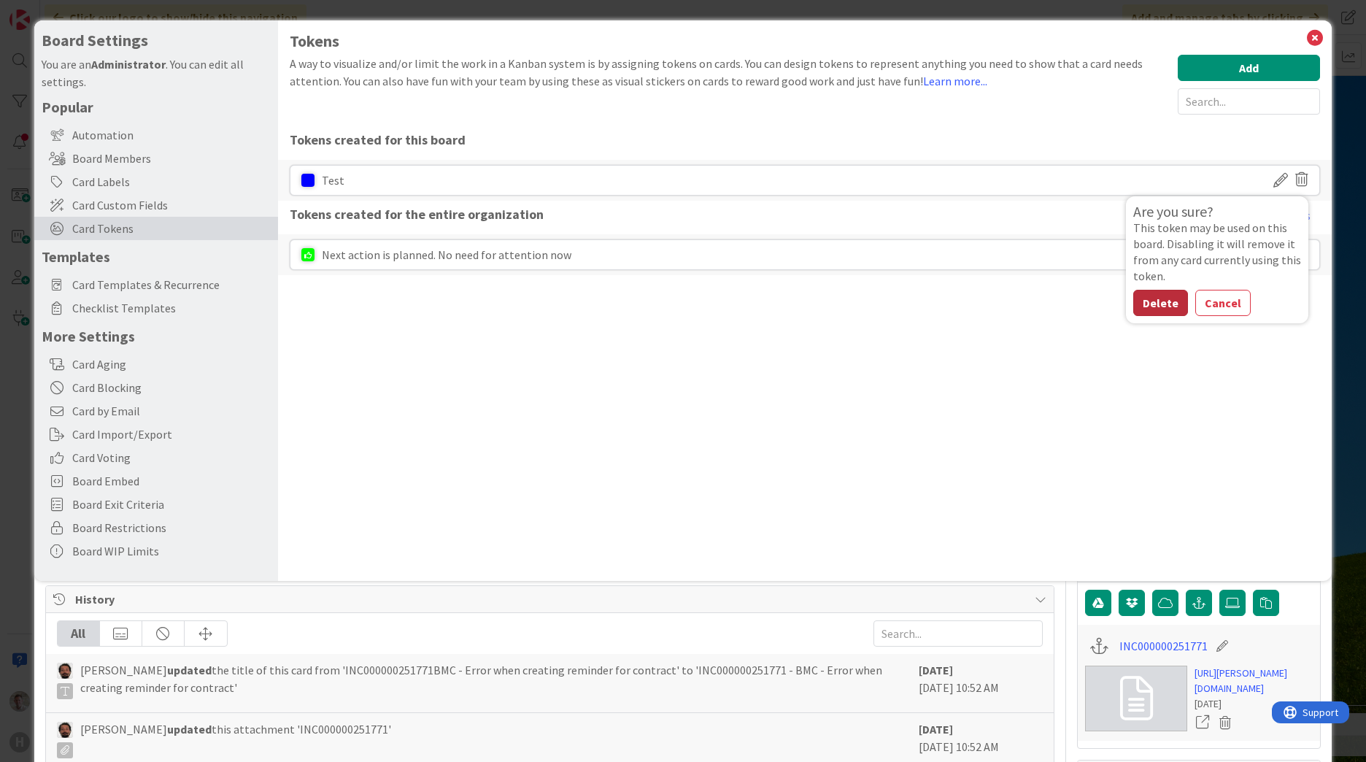
click at [1147, 305] on button "Delete" at bounding box center [1160, 303] width 55 height 26
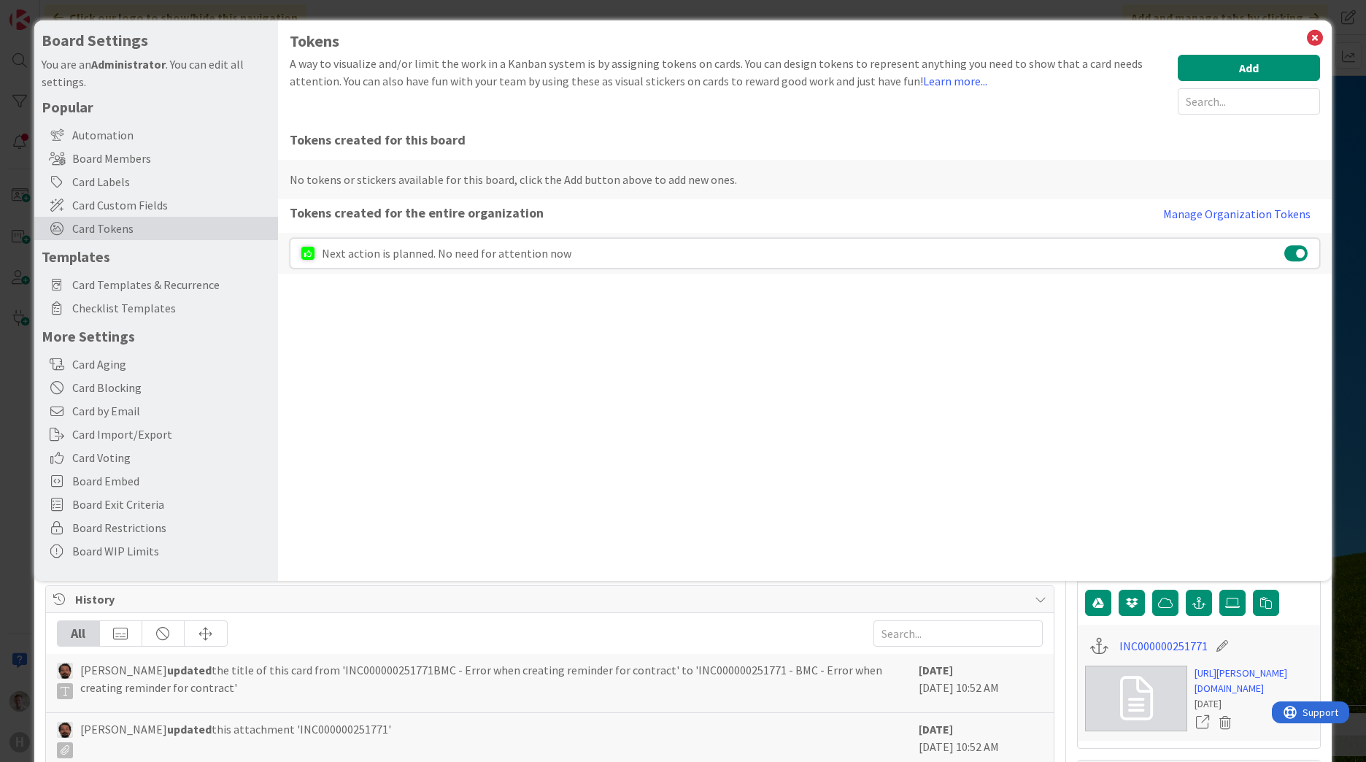
click at [1311, 42] on icon at bounding box center [1314, 38] width 19 height 20
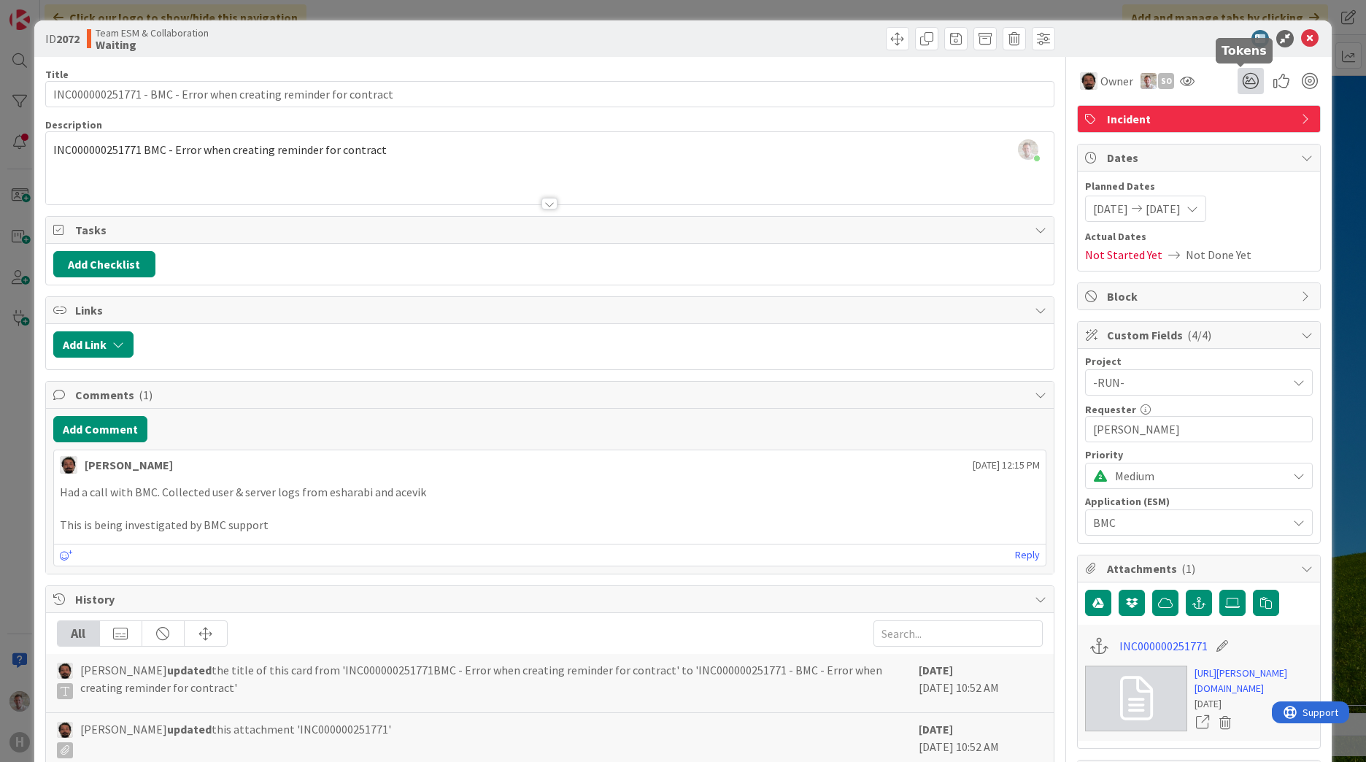
click at [1244, 80] on icon at bounding box center [1250, 81] width 26 height 26
click at [1131, 136] on span "Next action is planned. No need for attention now" at bounding box center [1152, 135] width 134 height 13
click at [1227, 136] on icon at bounding box center [1233, 136] width 12 height 12
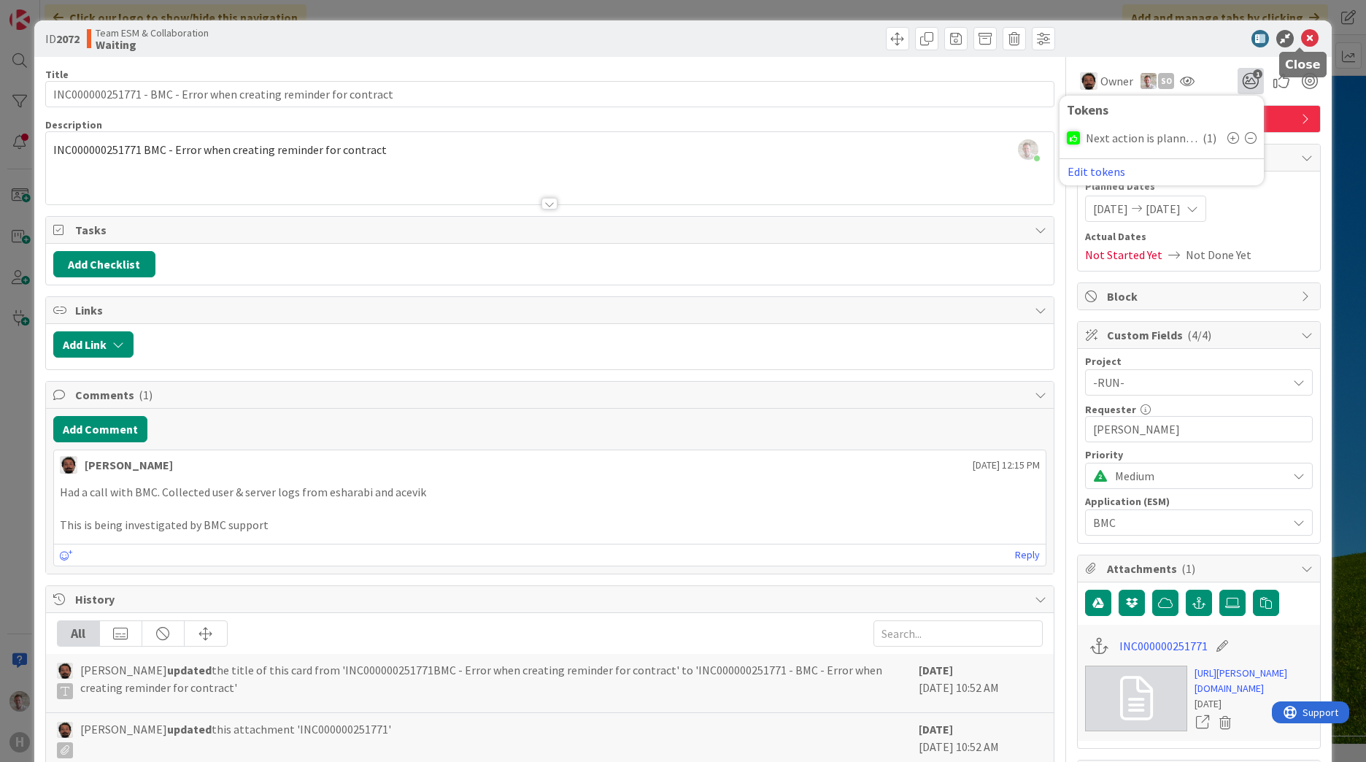
click at [1301, 37] on icon at bounding box center [1310, 39] width 18 height 18
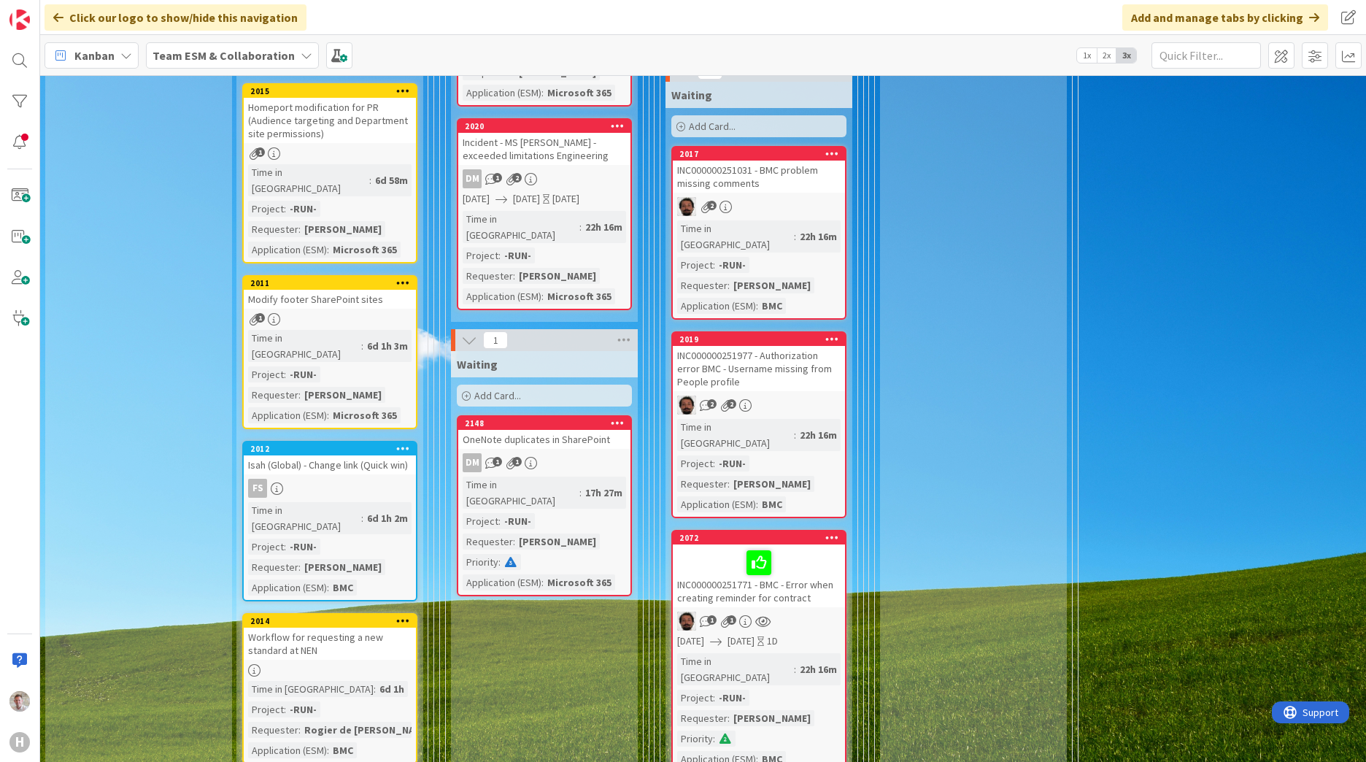
scroll to position [511, 0]
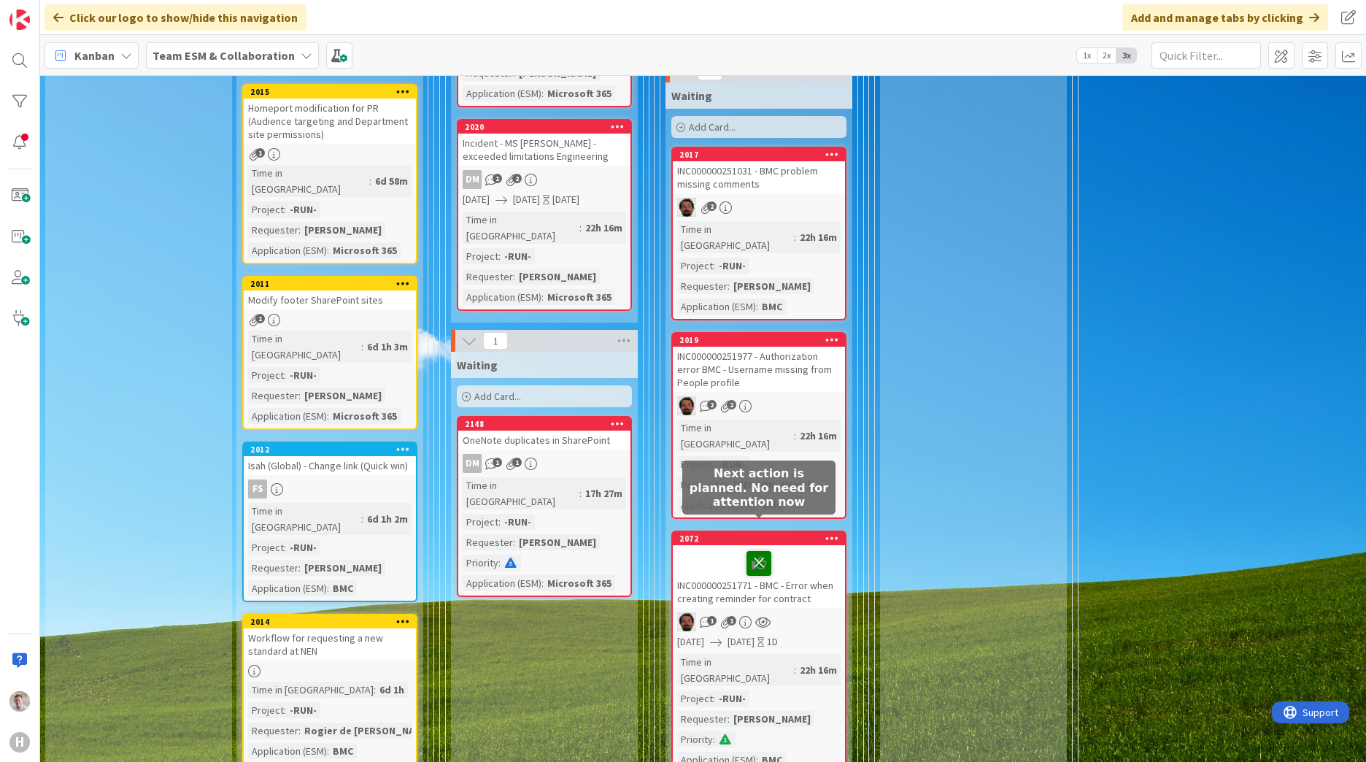
click at [759, 551] on icon at bounding box center [758, 562] width 25 height 23
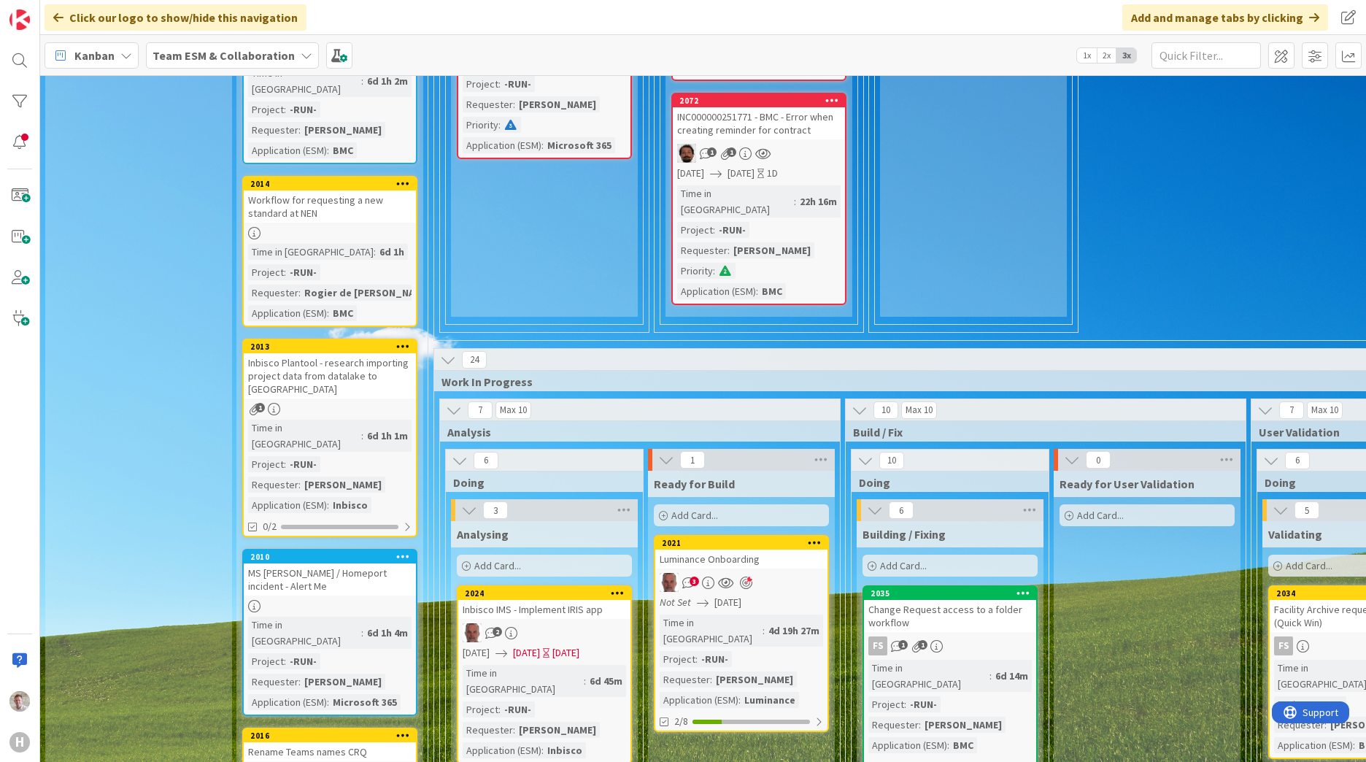
scroll to position [1167, 0]
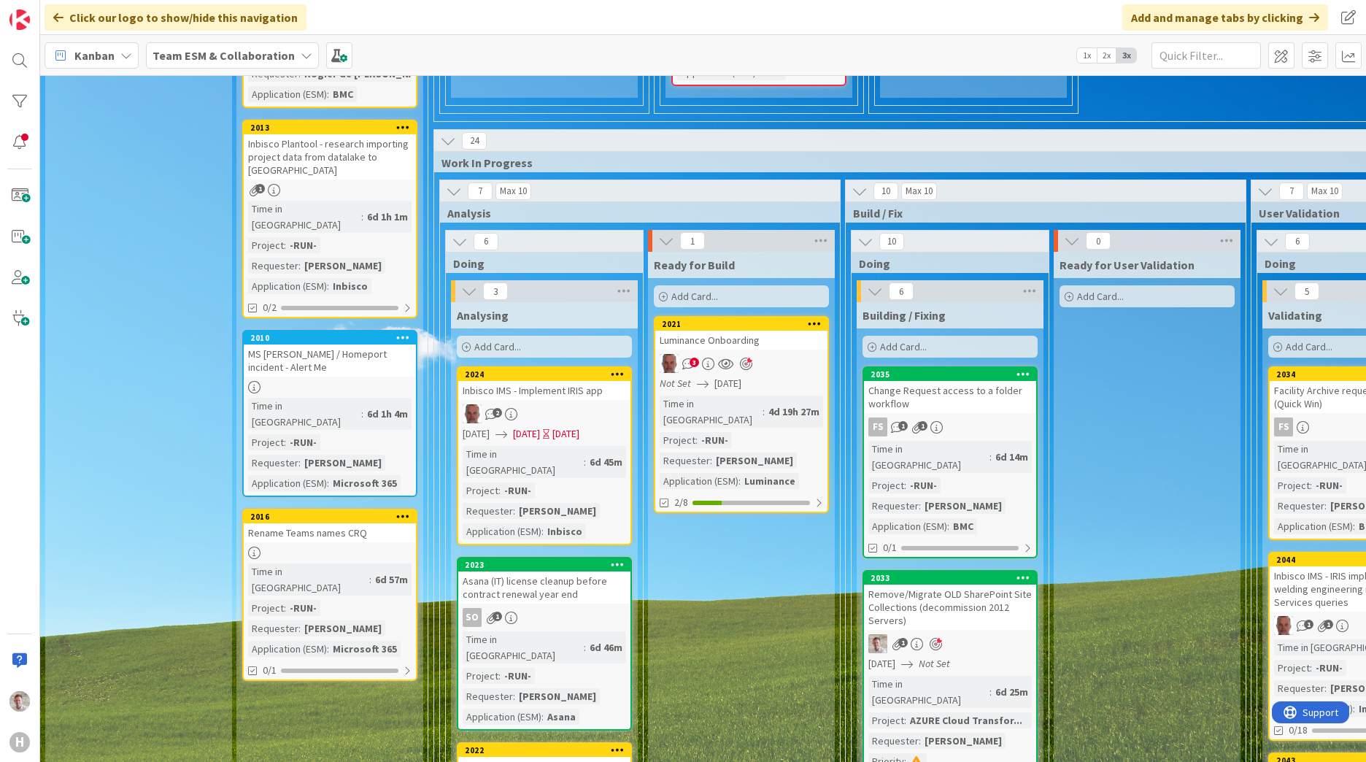
click at [930, 584] on div "Remove/Migrate OLD SharePoint Site Collections (decommission 2012 Servers)" at bounding box center [950, 606] width 172 height 45
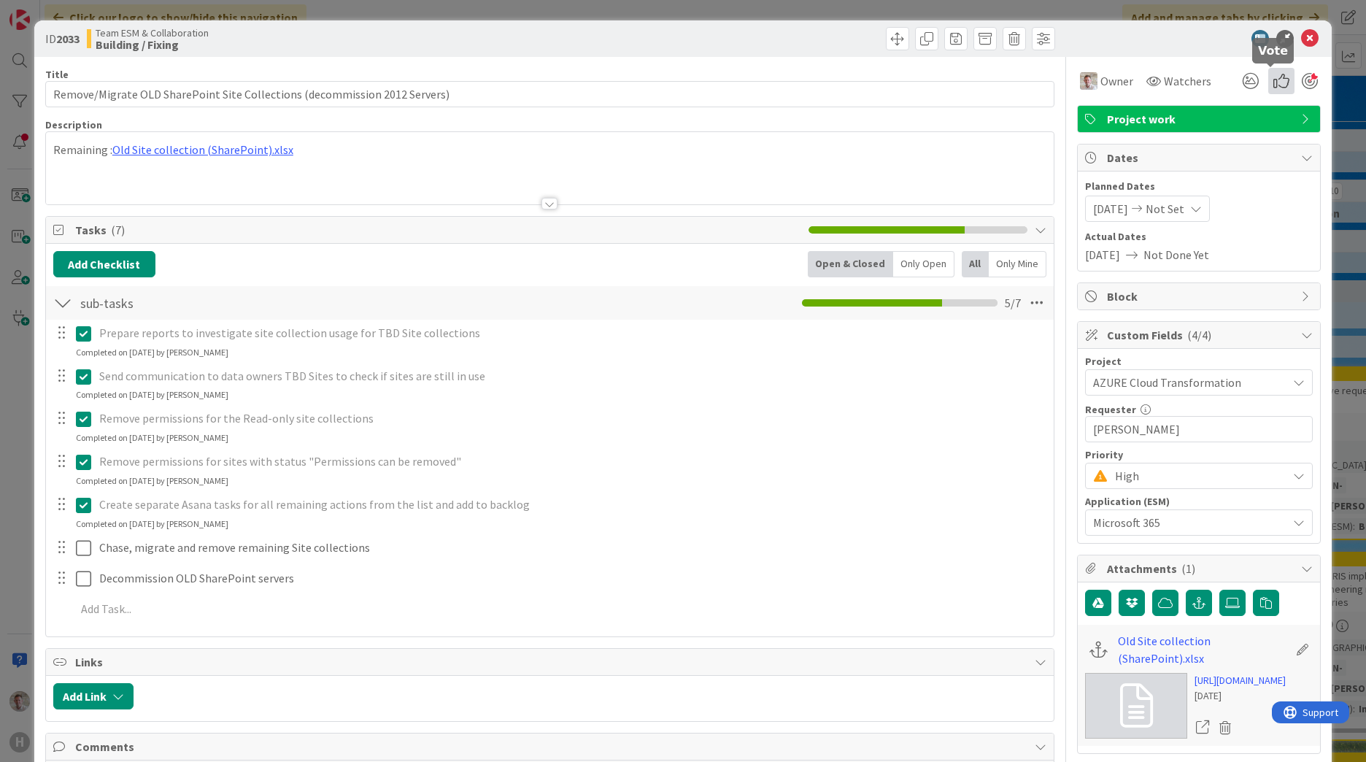
click at [1271, 77] on icon at bounding box center [1281, 81] width 26 height 26
click at [1193, 46] on div at bounding box center [1191, 39] width 258 height 18
click at [1239, 79] on icon at bounding box center [1250, 81] width 26 height 26
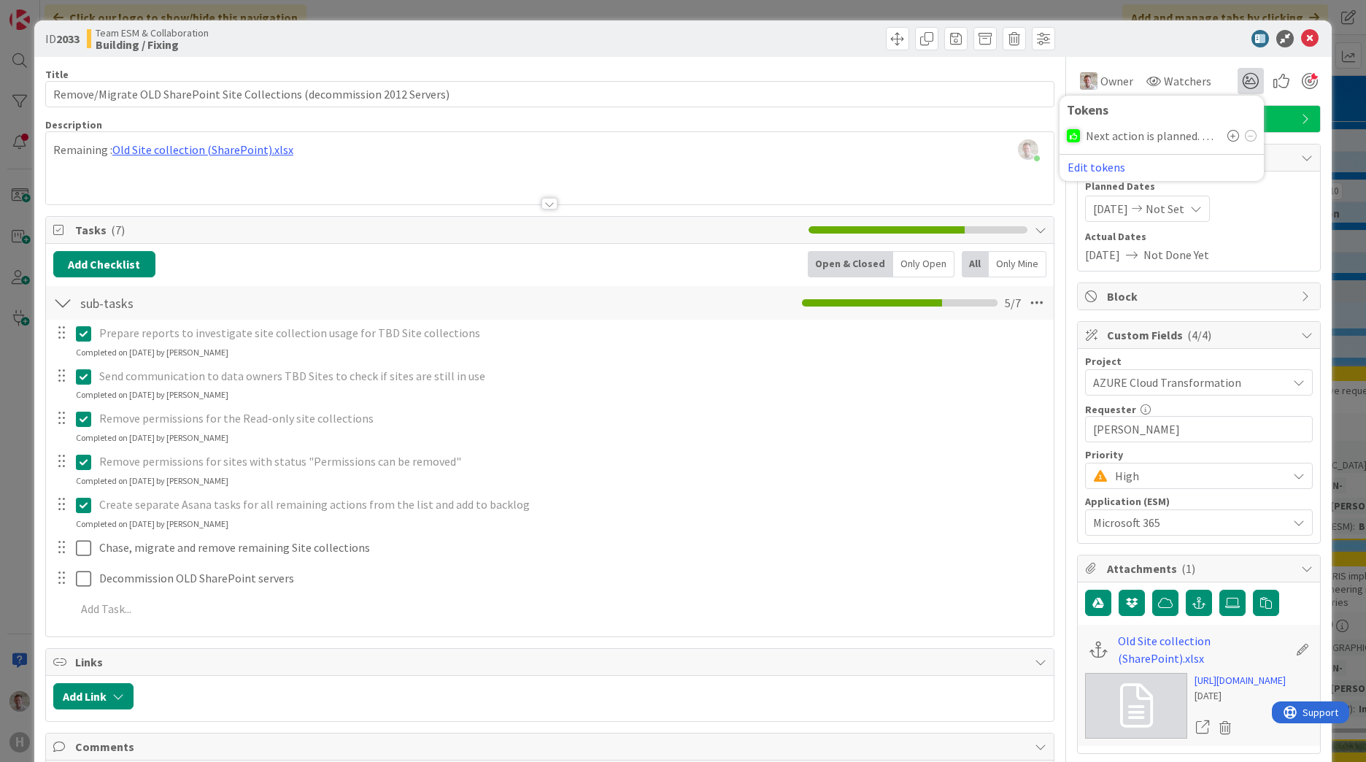
click at [1132, 139] on span "Next action is planned. No need for attention now" at bounding box center [1152, 135] width 134 height 13
click at [1227, 136] on icon at bounding box center [1233, 136] width 12 height 12
click at [1301, 43] on icon at bounding box center [1310, 39] width 18 height 18
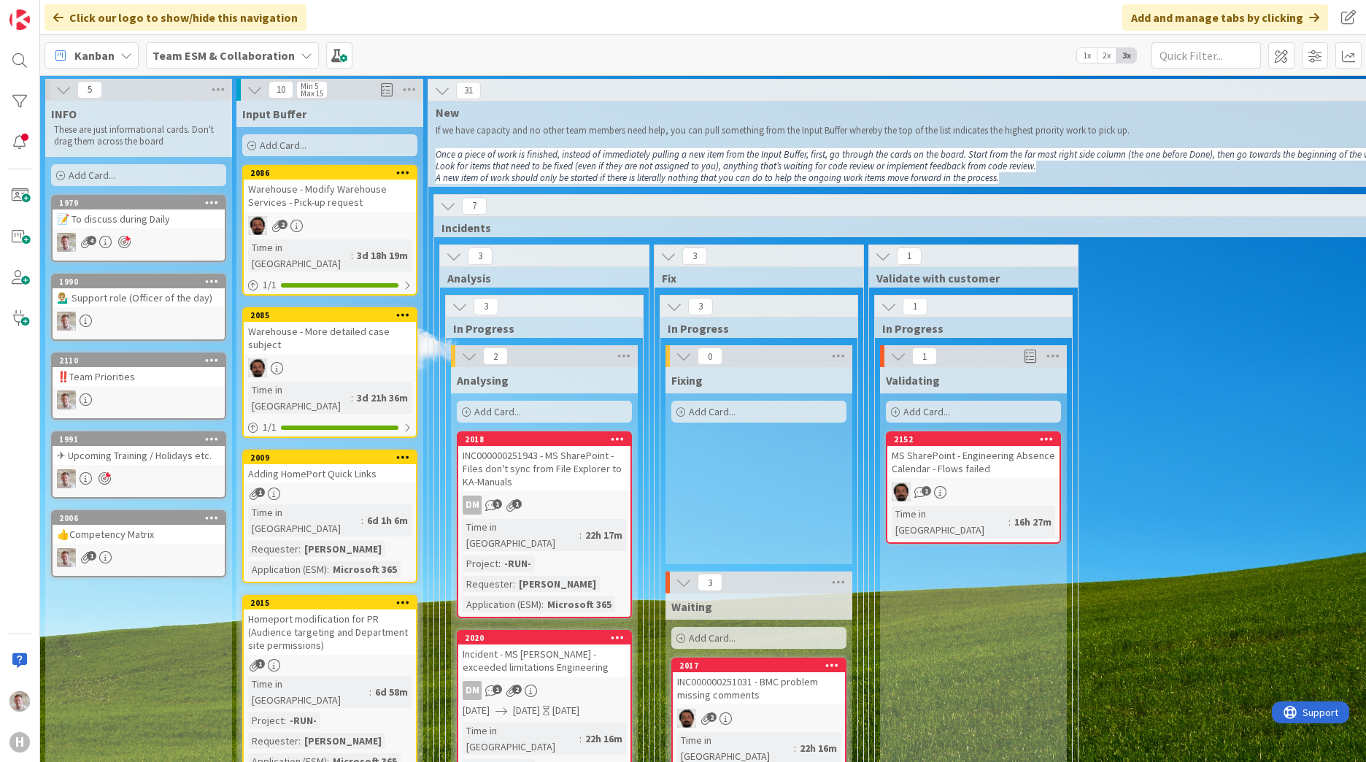
click at [112, 460] on div "✈ Upcoming Training / Holidays etc." at bounding box center [139, 455] width 172 height 19
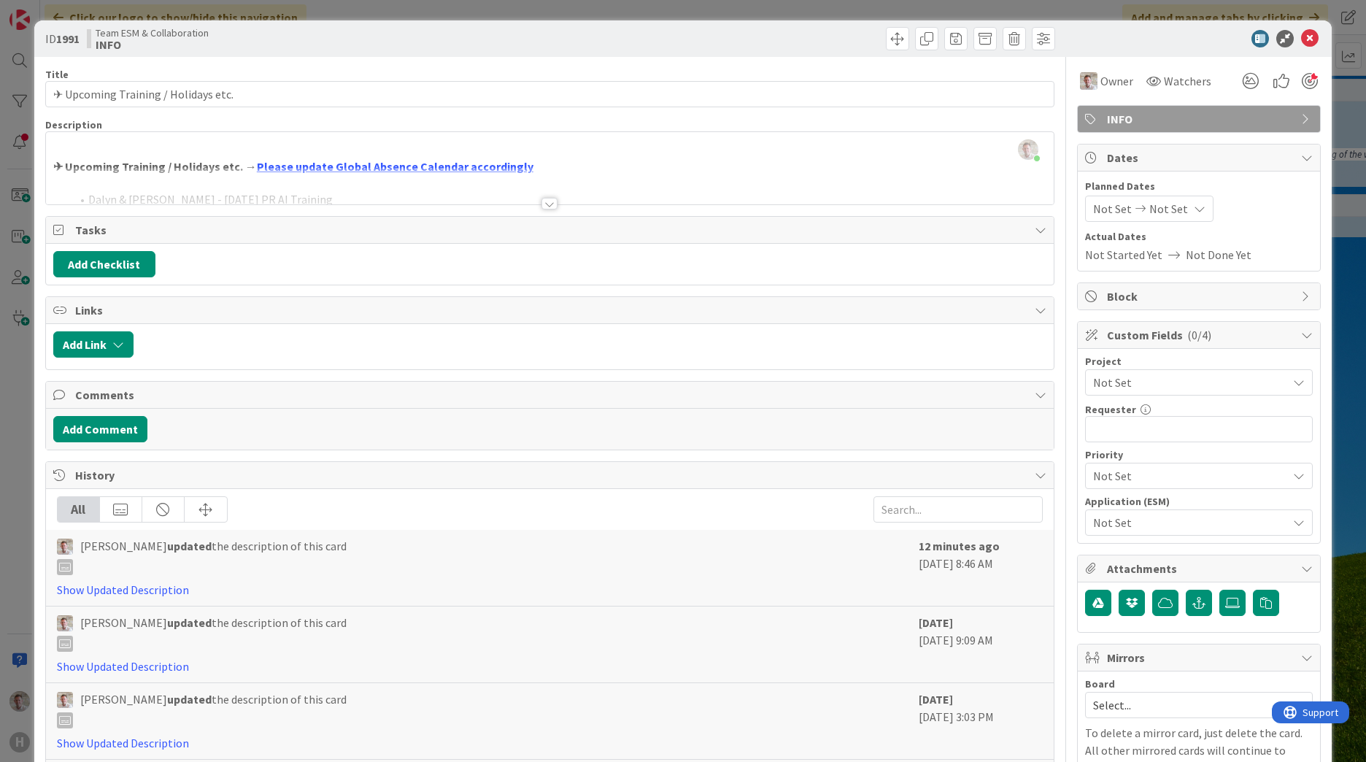
click at [542, 203] on div at bounding box center [549, 204] width 16 height 12
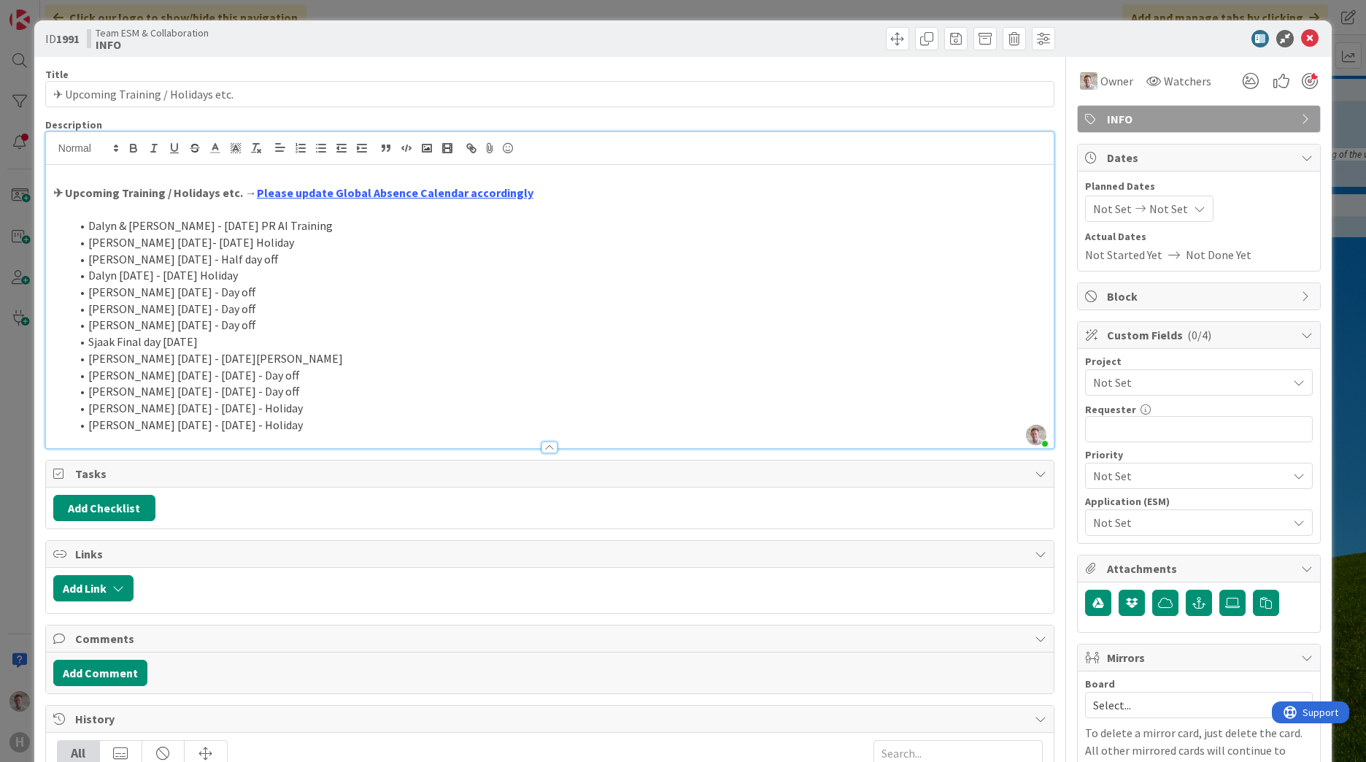
click at [1303, 39] on icon at bounding box center [1310, 39] width 18 height 18
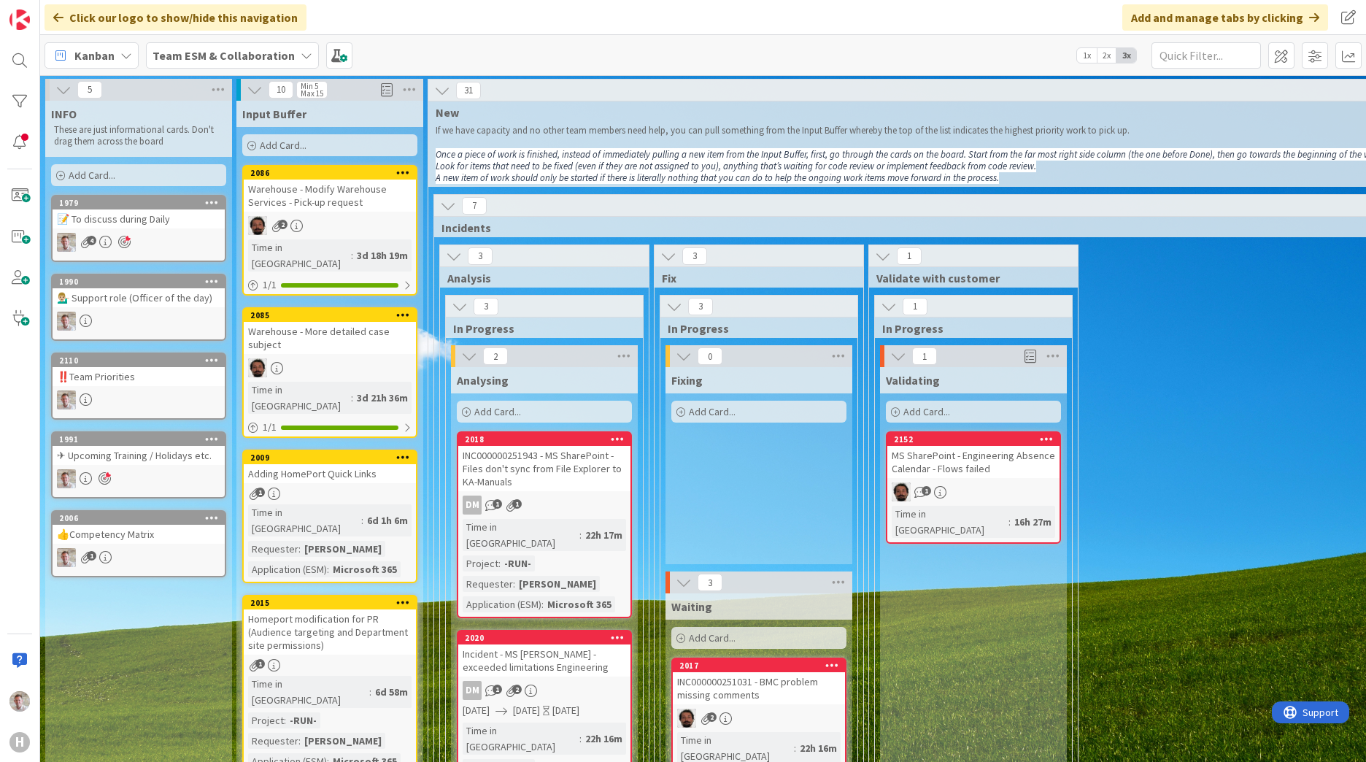
click at [227, 42] on div "Kanban Team ESM & Collaboration 1x 2x 3x" at bounding box center [702, 55] width 1325 height 40
click at [226, 47] on span "Team ESM & Collaboration" at bounding box center [223, 56] width 142 height 18
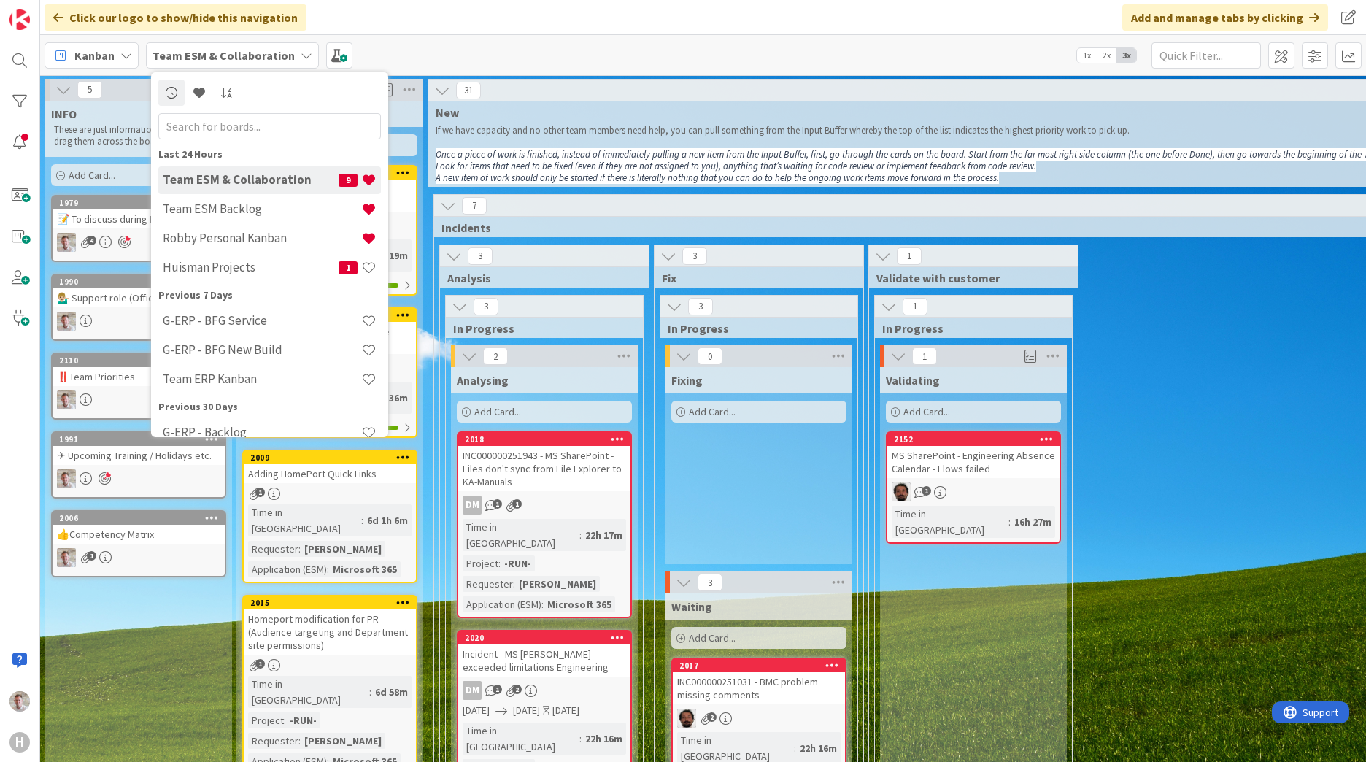
click at [233, 205] on h4 "Team ESM Backlog" at bounding box center [262, 208] width 198 height 15
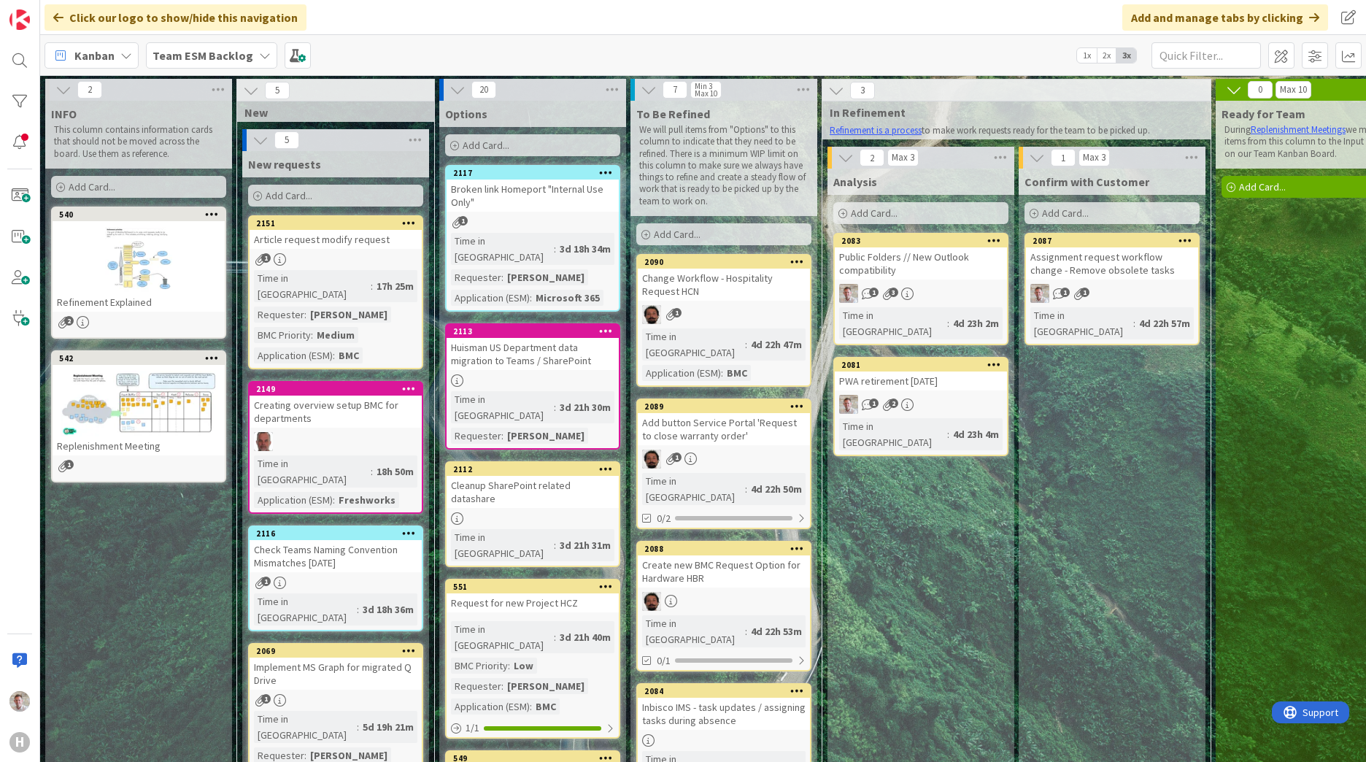
click at [293, 200] on span "Add Card..." at bounding box center [289, 195] width 47 height 13
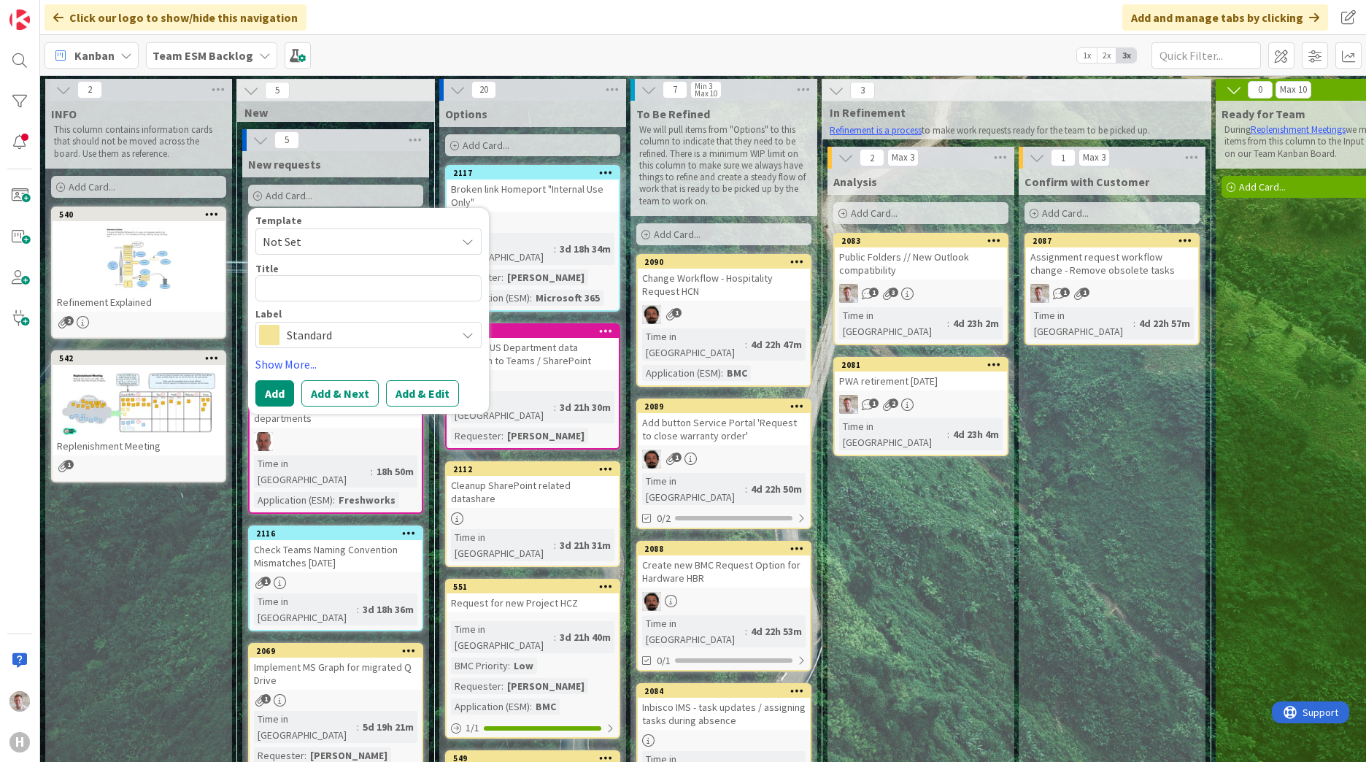
click at [391, 342] on span "Standard" at bounding box center [368, 335] width 162 height 20
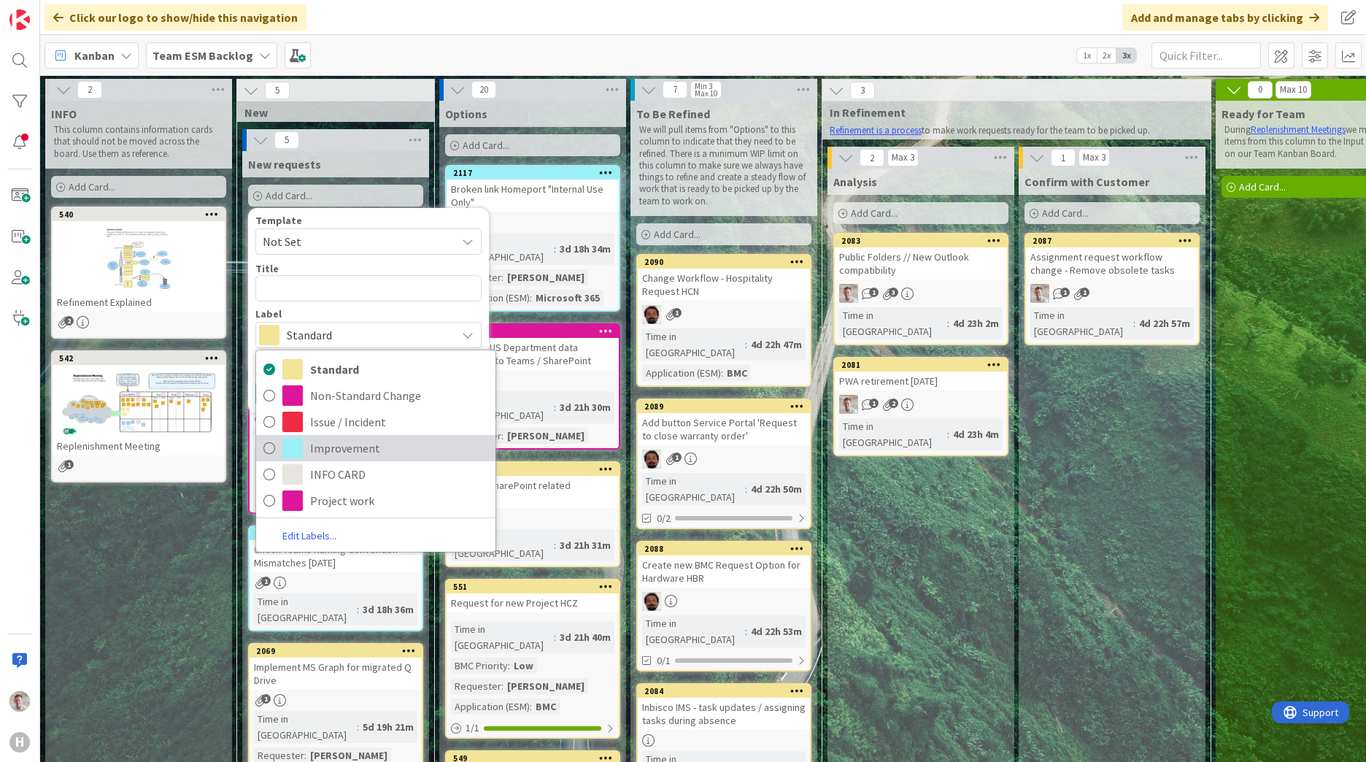
click at [295, 447] on span at bounding box center [292, 448] width 20 height 20
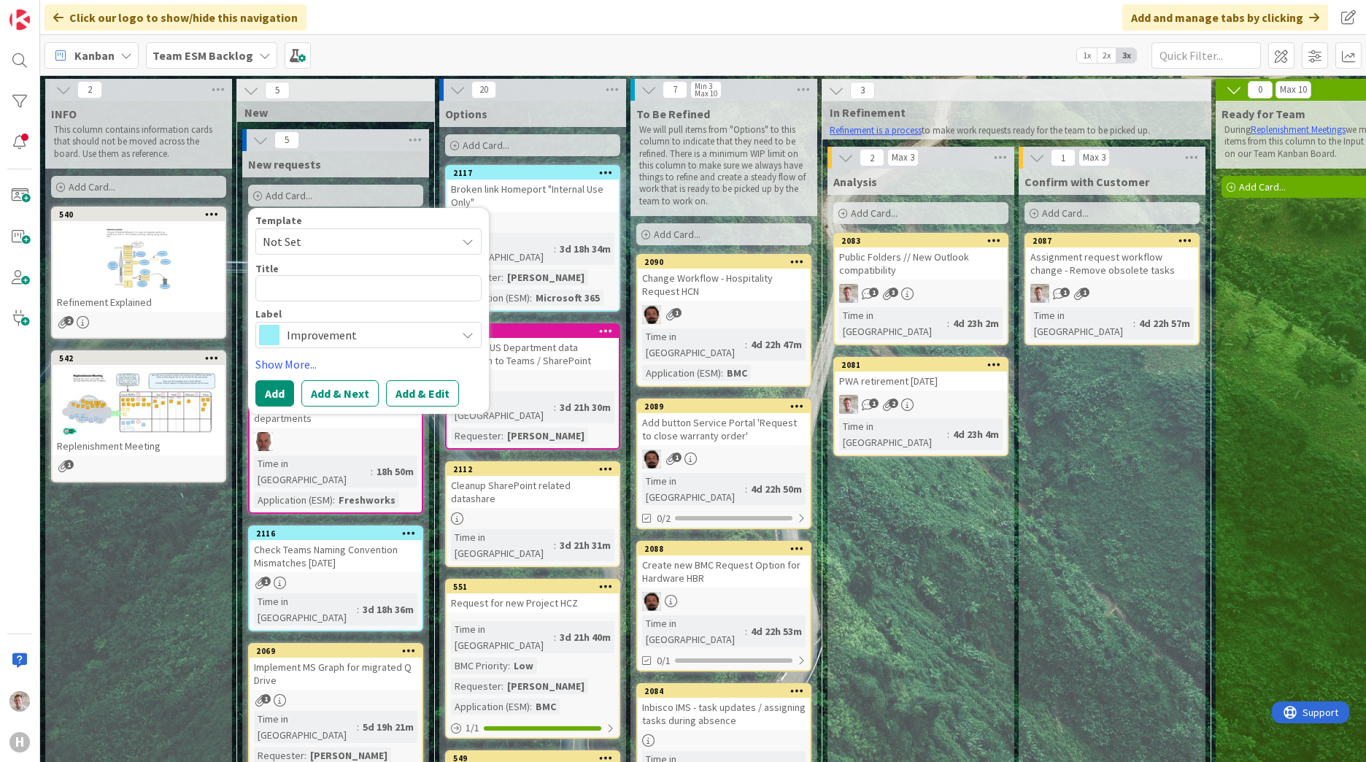
click at [303, 335] on span "Improvement" at bounding box center [368, 335] width 162 height 20
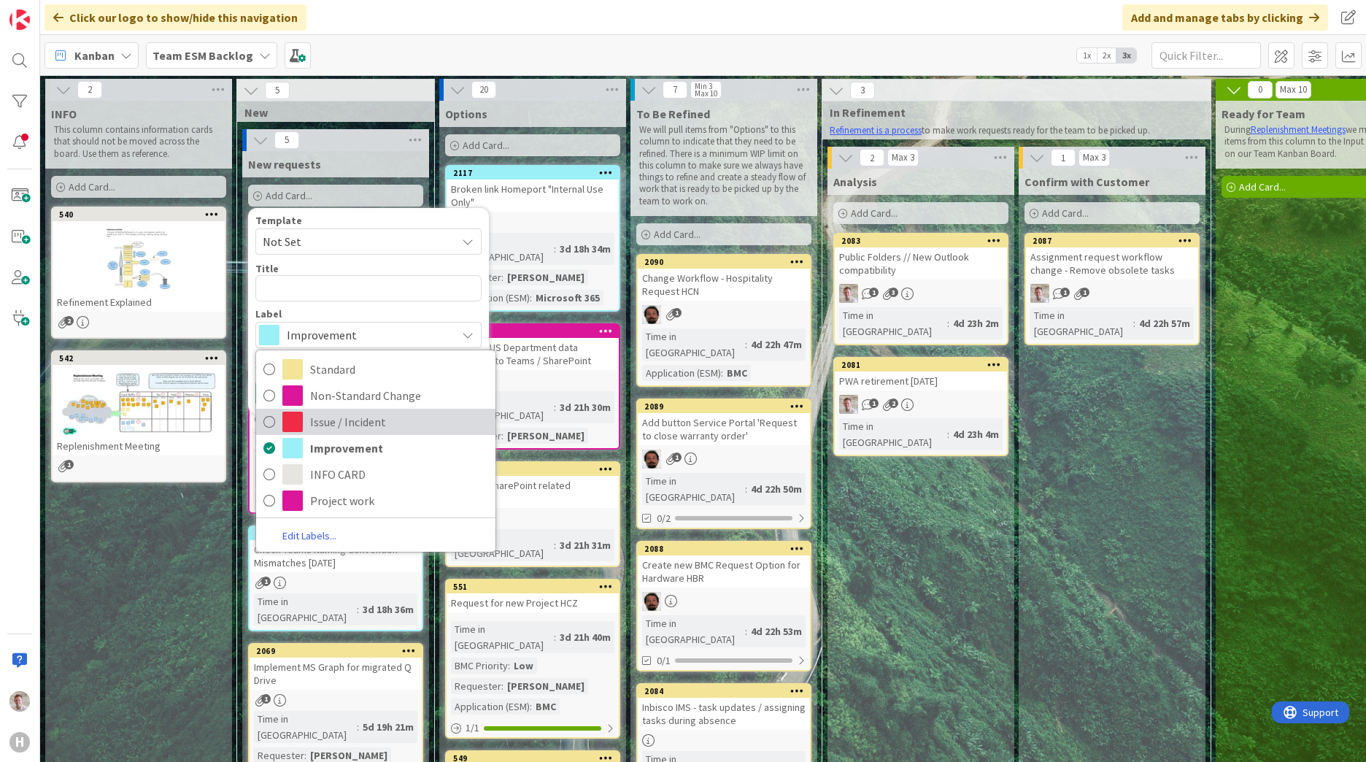
click at [301, 419] on span at bounding box center [292, 421] width 20 height 20
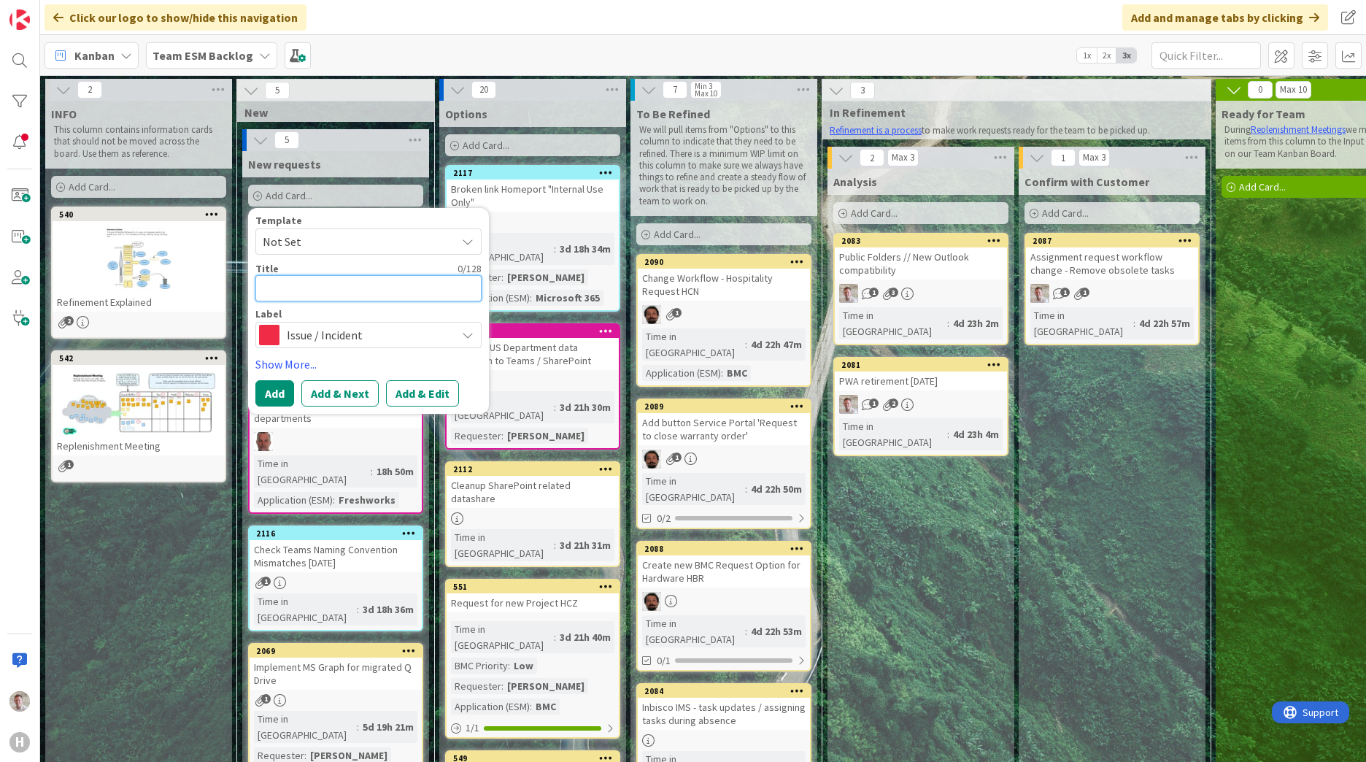
click at [284, 298] on textarea at bounding box center [368, 288] width 226 height 26
click at [333, 293] on textarea at bounding box center [368, 288] width 226 height 26
paste textarea "HCN: Issue met attachments in Kanban Zone"
type textarea "x"
type textarea "HCN: Issue met attachments in Kanban Zone"
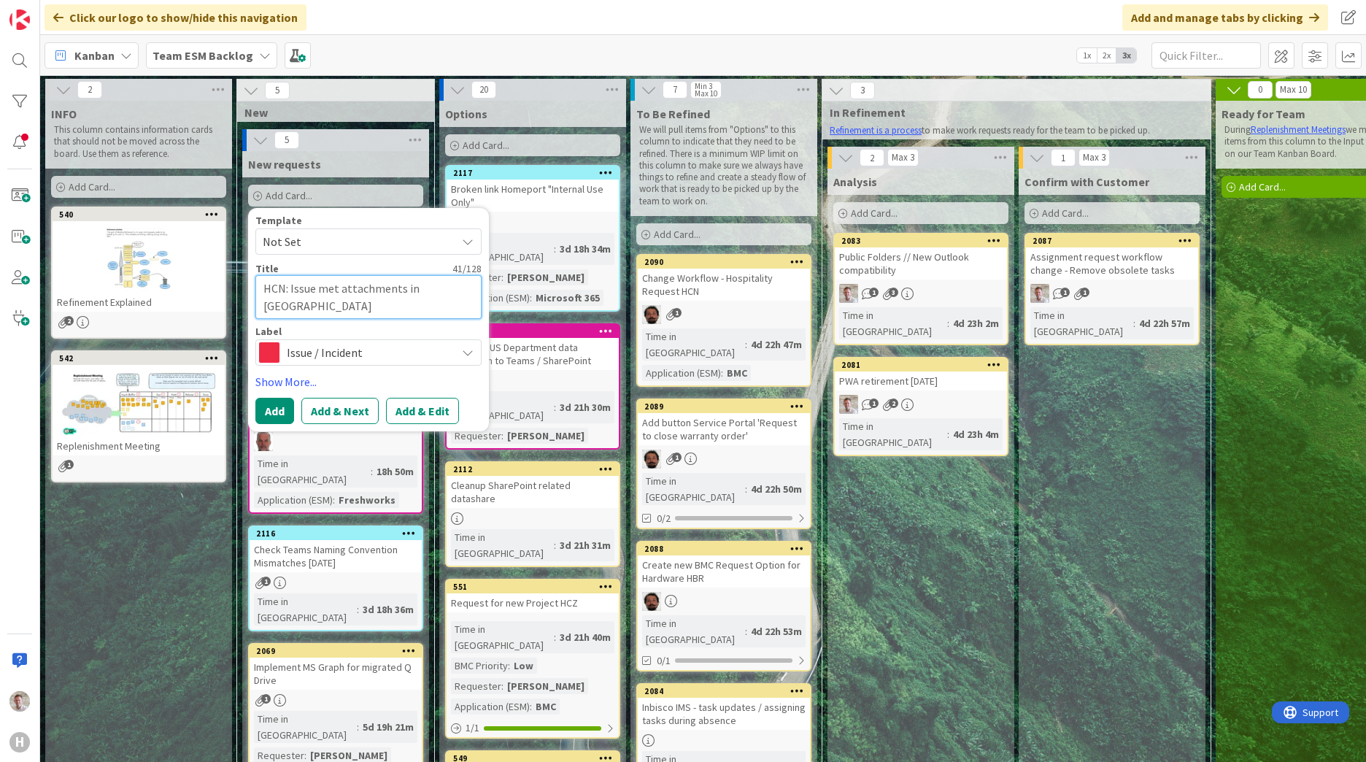
click at [322, 292] on textarea "HCN: Issue met attachments in Kanban Zone" at bounding box center [368, 297] width 226 height 44
type textarea "x"
type textarea "HCN: Issue attachments in Kanban Zone"
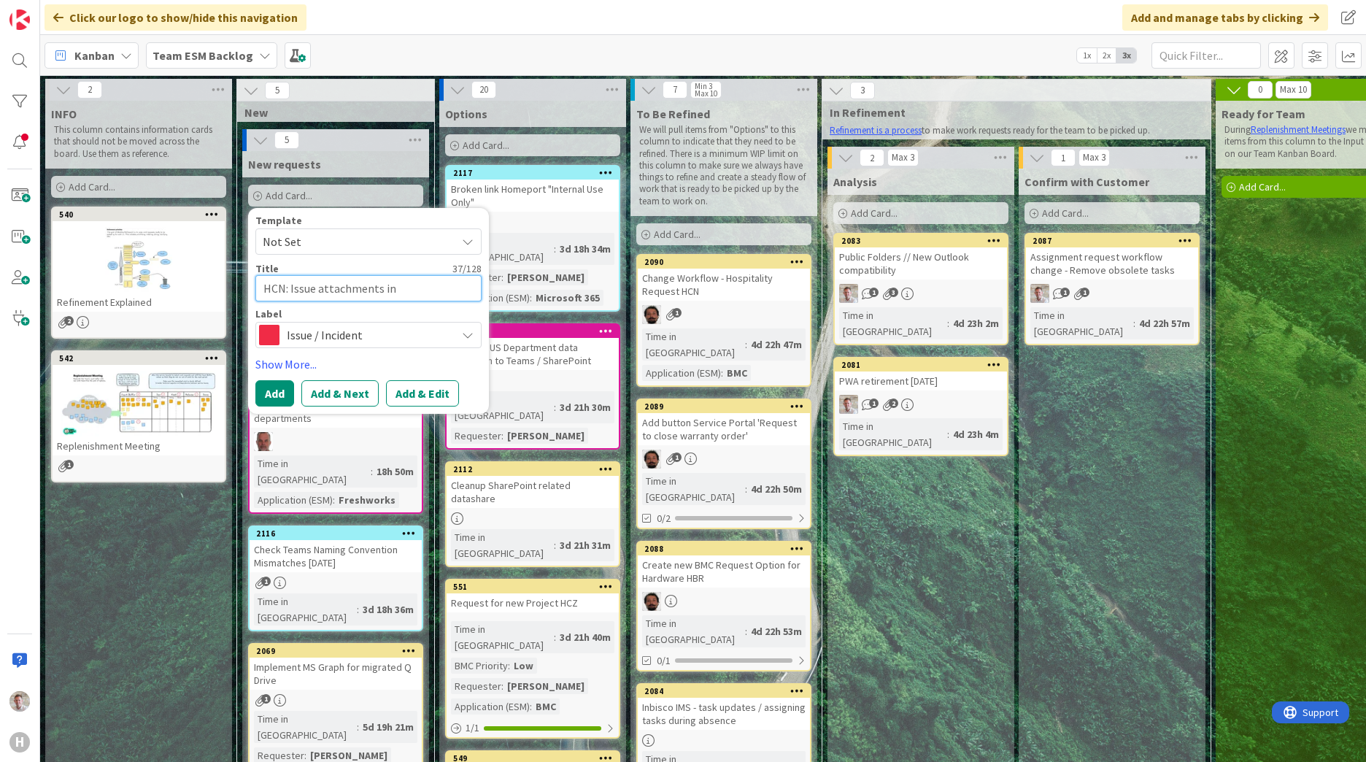
type textarea "x"
type textarea "HCN: Issue ttachments in Kanban Zone"
type textarea "x"
type textarea "HCN: Issue tachments in Kanban Zone"
type textarea "x"
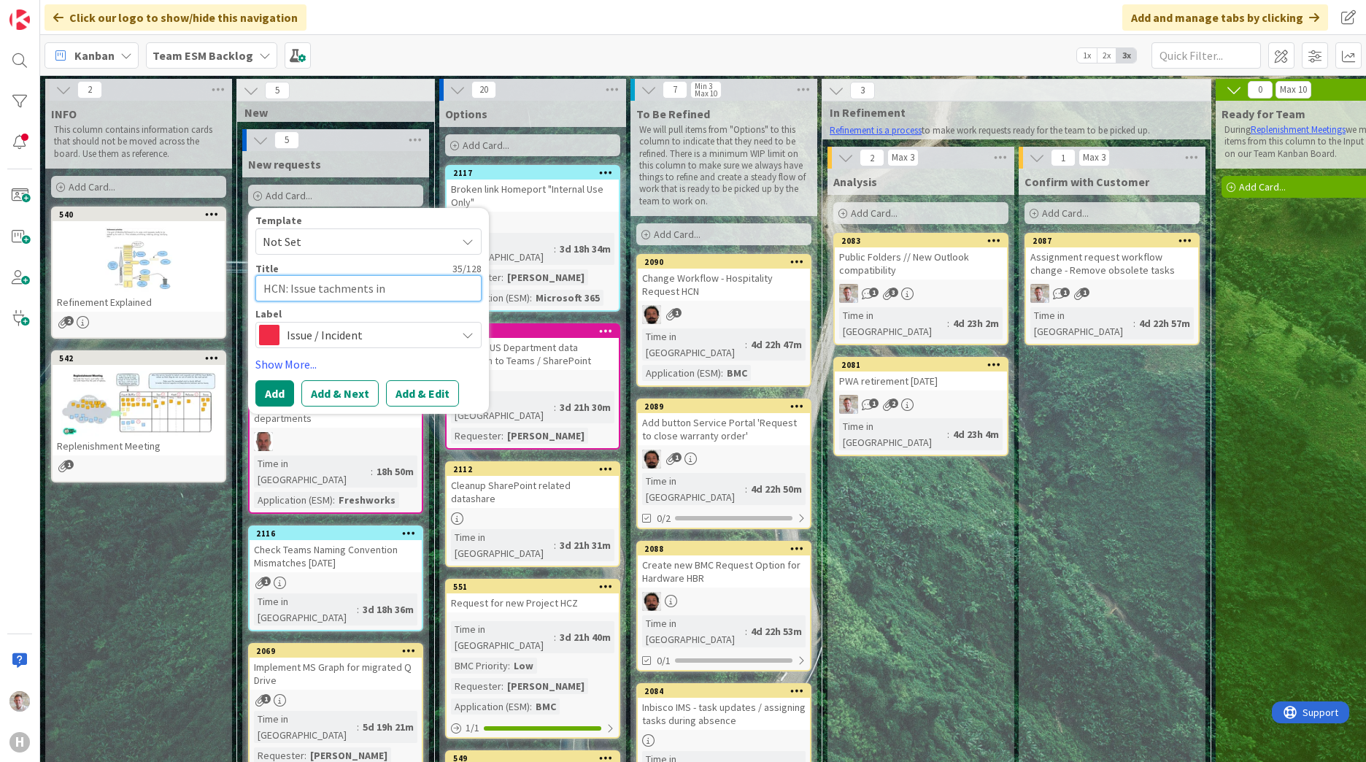
type textarea "HCN: Issue Atachments in Kanban Zone"
type textarea "x"
type textarea "HCN: Issue Attachments in Kanban Zone"
type textarea "x"
type textarea "HCN: Issue Attachments i Kanban Zone"
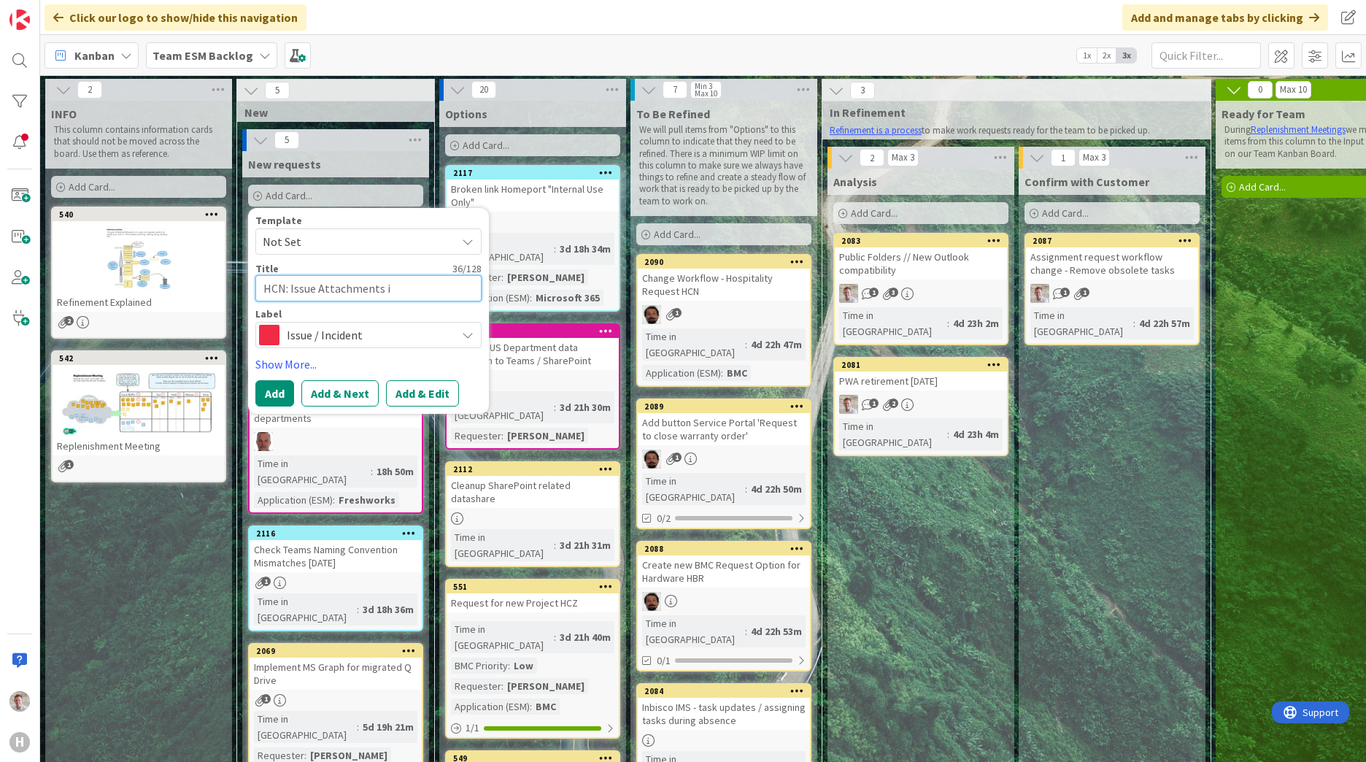
type textarea "x"
type textarea "HCN: Issue Attachments Kanban Zone"
type textarea "x"
type textarea "HCN: Issue Attachments [GEOGRAPHIC_DATA]"
click at [395, 390] on button "Add & Edit" at bounding box center [422, 393] width 73 height 26
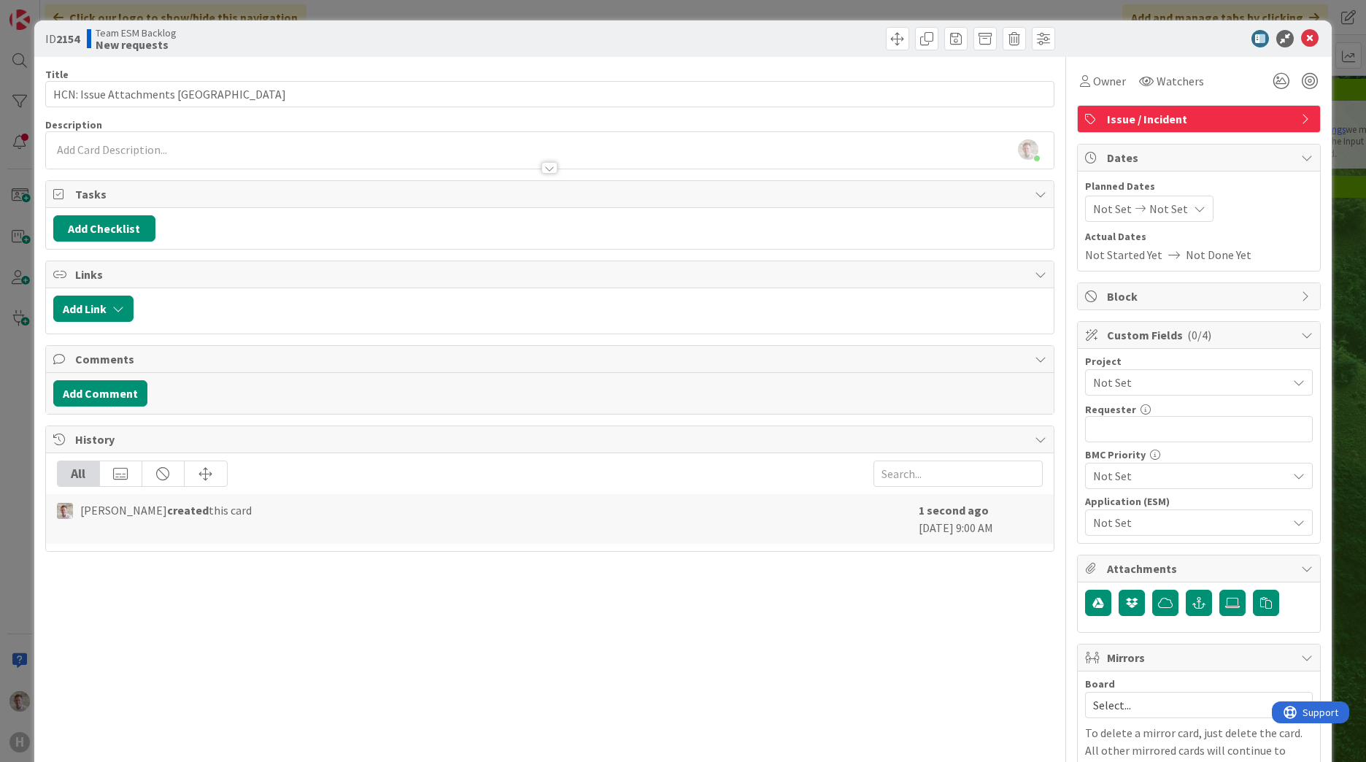
click at [90, 152] on div "Robby de Bie just joined" at bounding box center [549, 150] width 1007 height 36
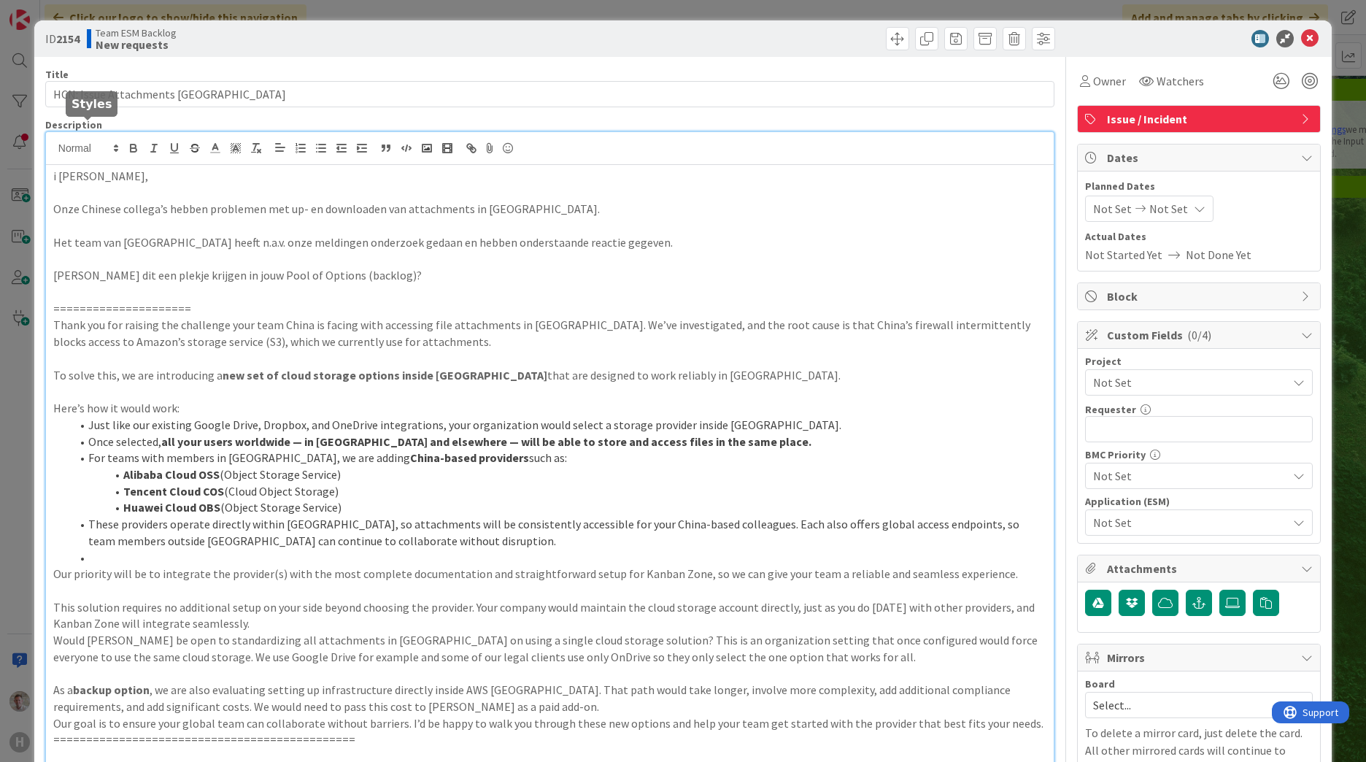
scroll to position [18, 0]
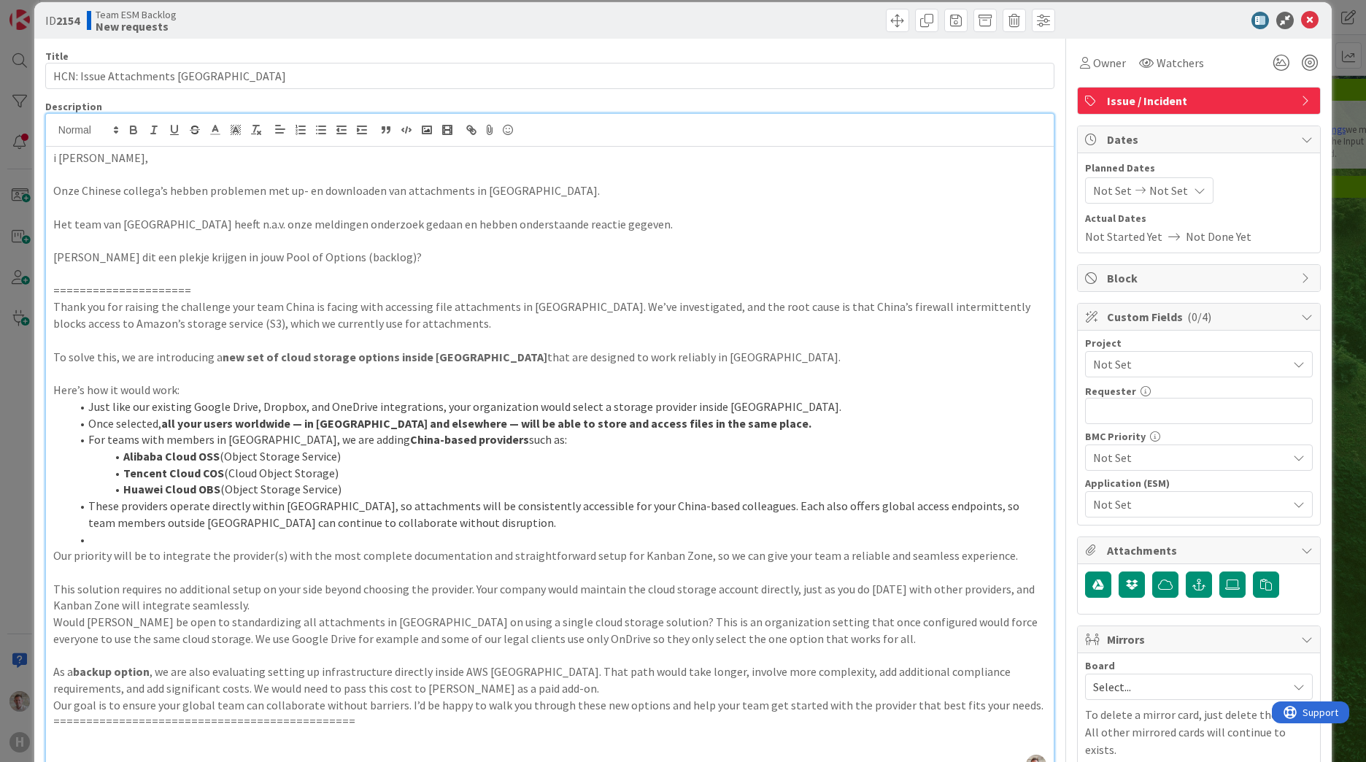
click at [1110, 499] on span "Not Set" at bounding box center [1186, 504] width 187 height 20
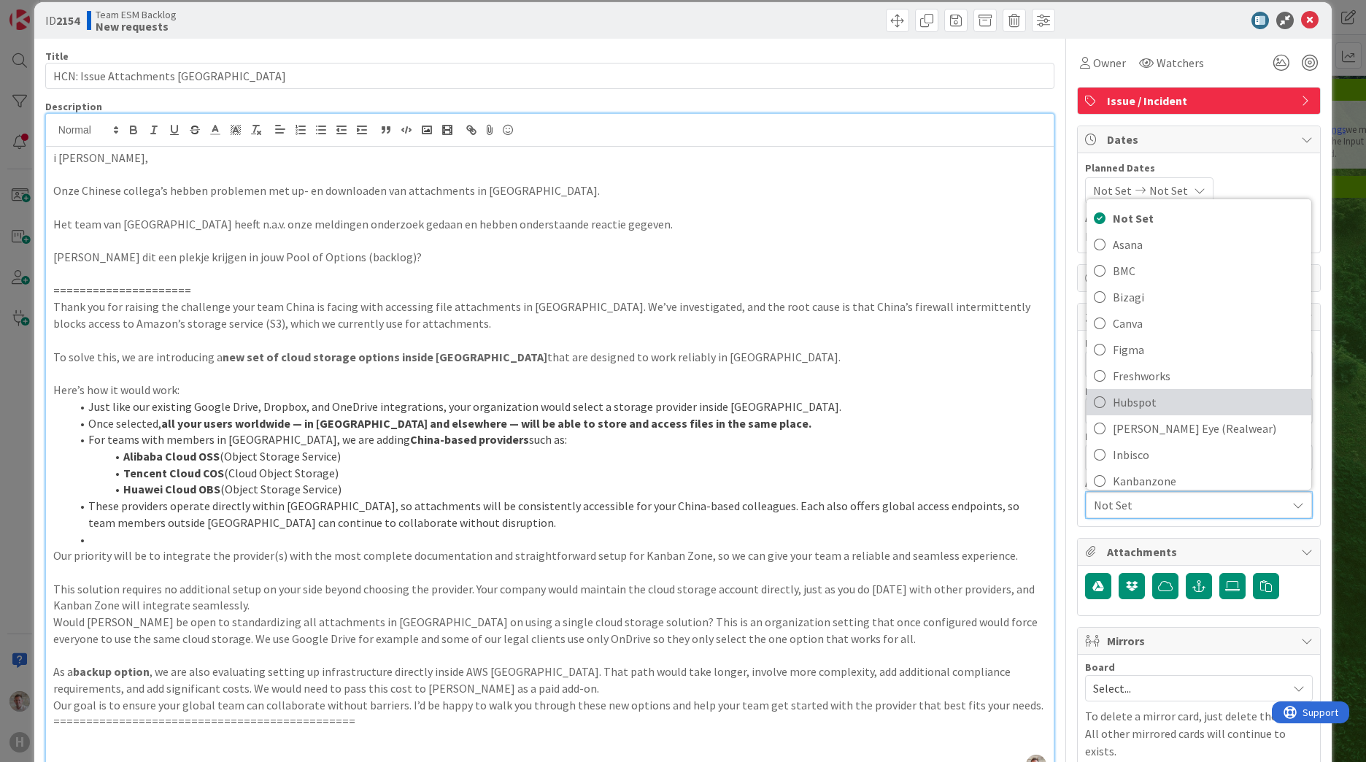
scroll to position [146, 0]
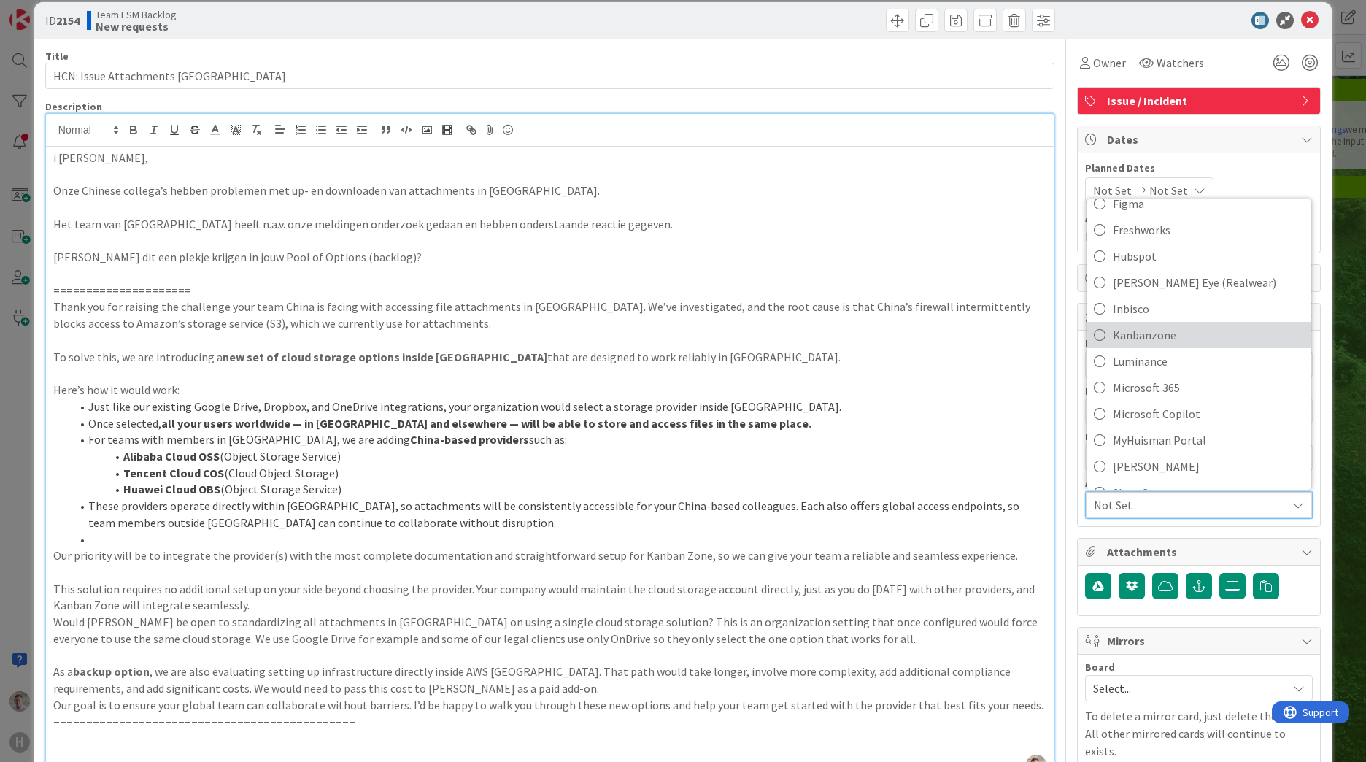
click at [1117, 337] on span "Kanbanzone" at bounding box center [1207, 335] width 191 height 22
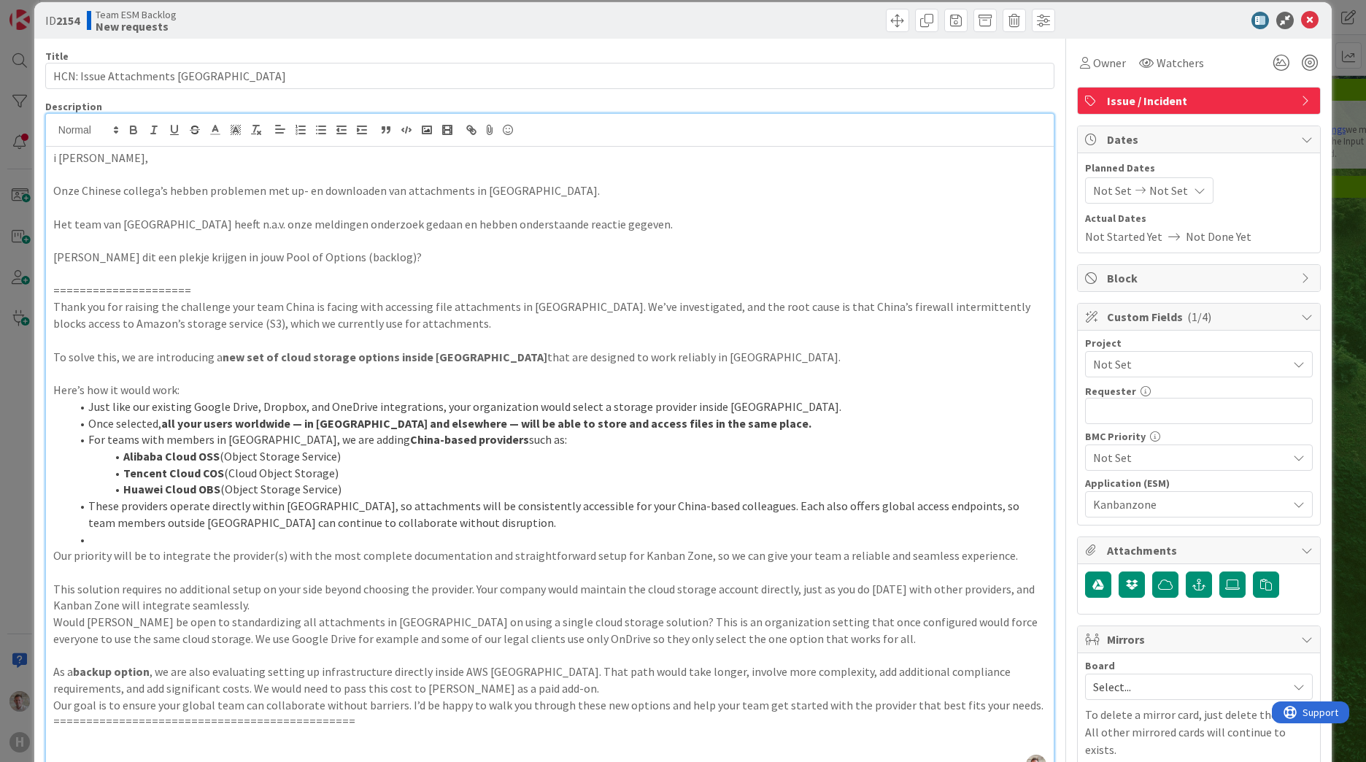
click at [1117, 356] on span "Not Set" at bounding box center [1186, 364] width 187 height 20
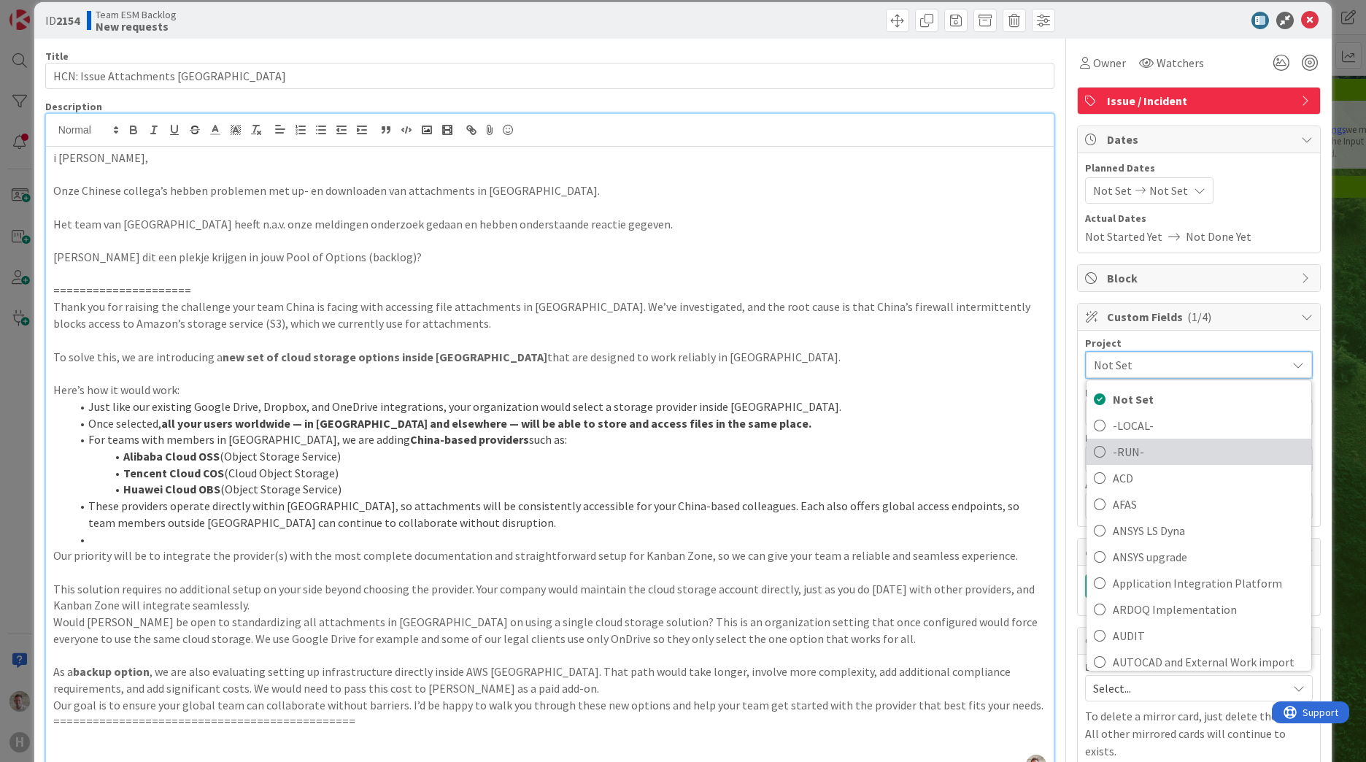
click at [1116, 449] on span "-RUN-" at bounding box center [1207, 452] width 191 height 22
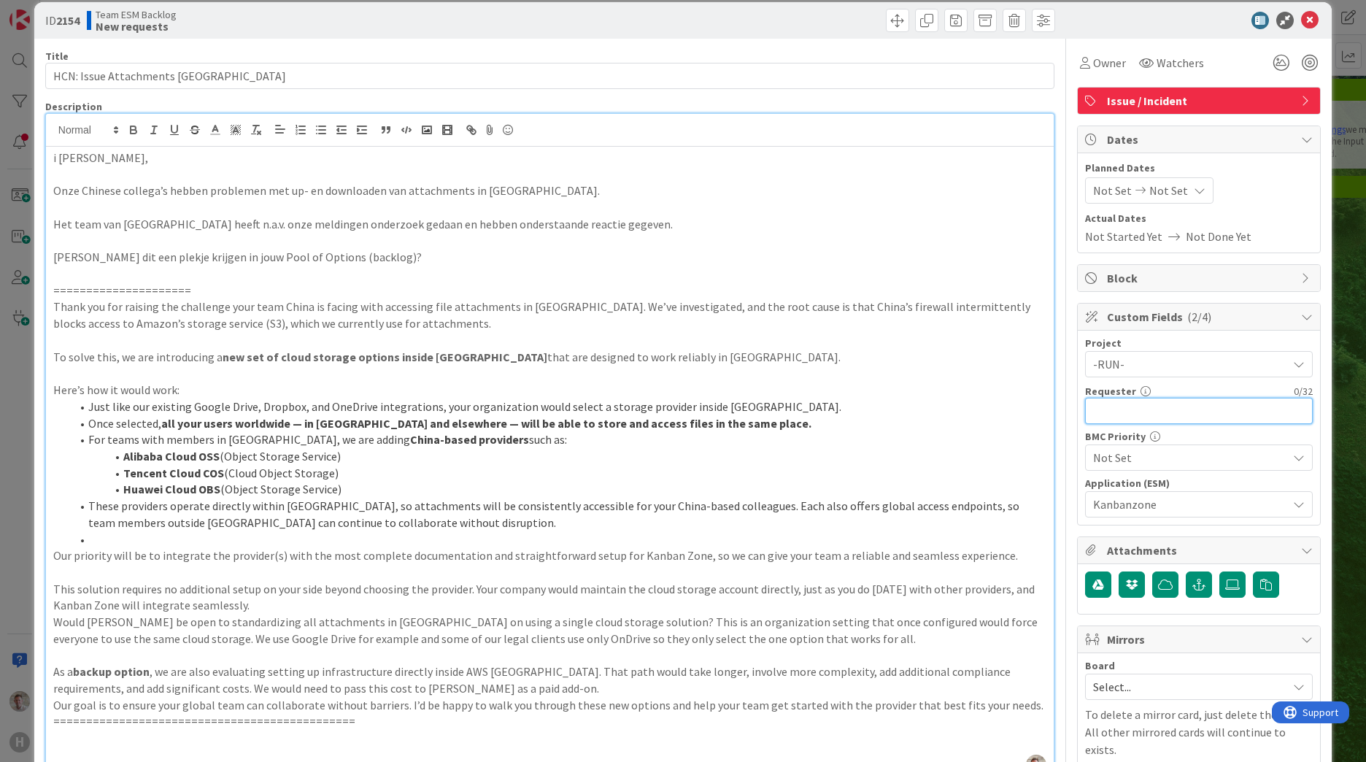
click at [1110, 414] on input "text" at bounding box center [1199, 411] width 228 height 26
type input "[PERSON_NAME]"
click at [917, 442] on li "For teams with members in China, we are adding China-based providers such as:" at bounding box center [558, 439] width 975 height 17
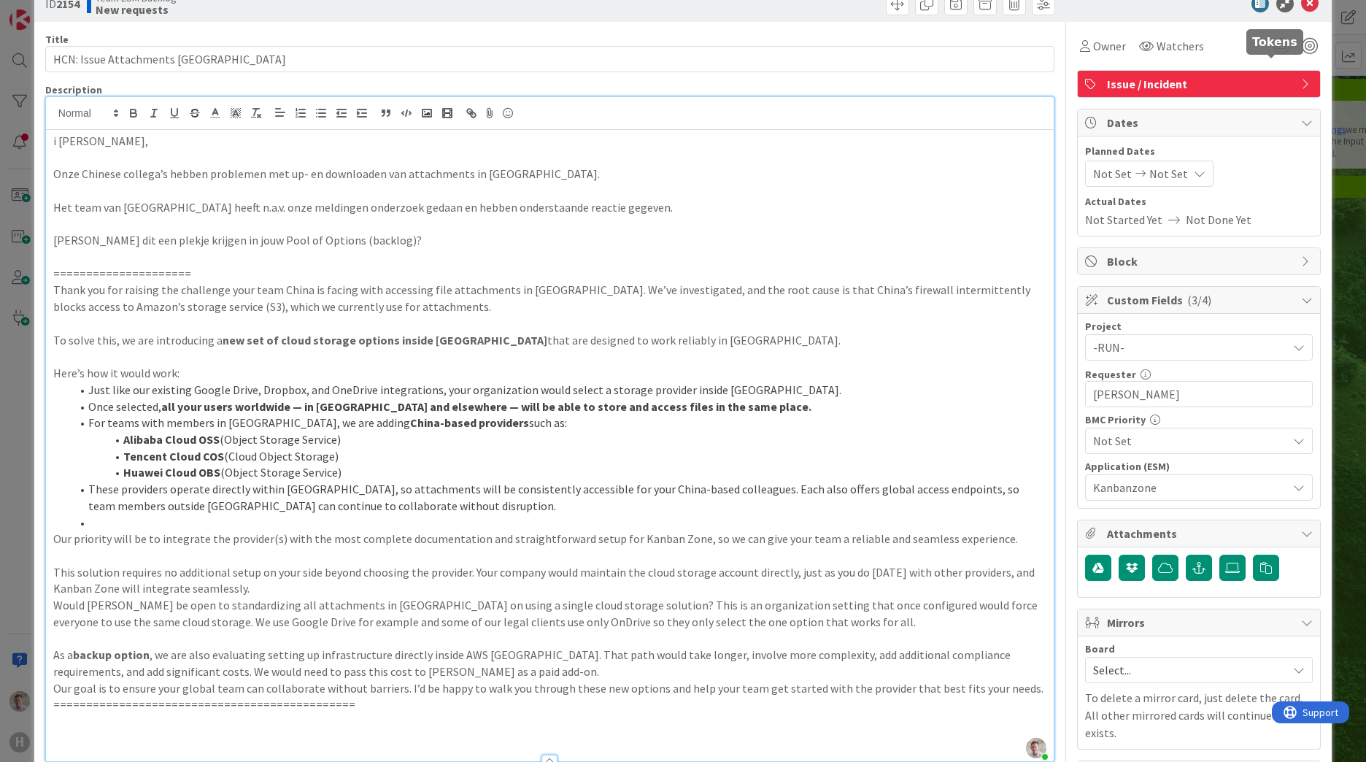
scroll to position [0, 0]
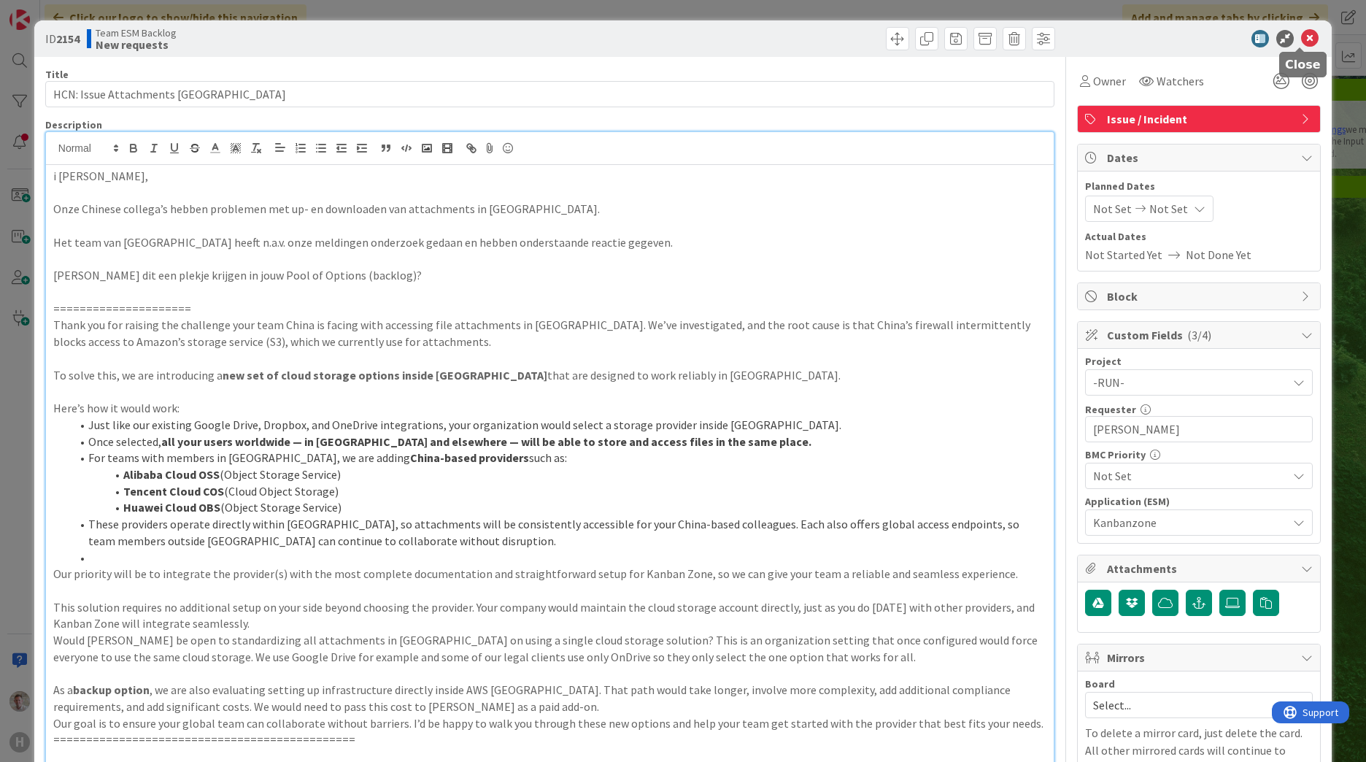
click at [1301, 40] on icon at bounding box center [1310, 39] width 18 height 18
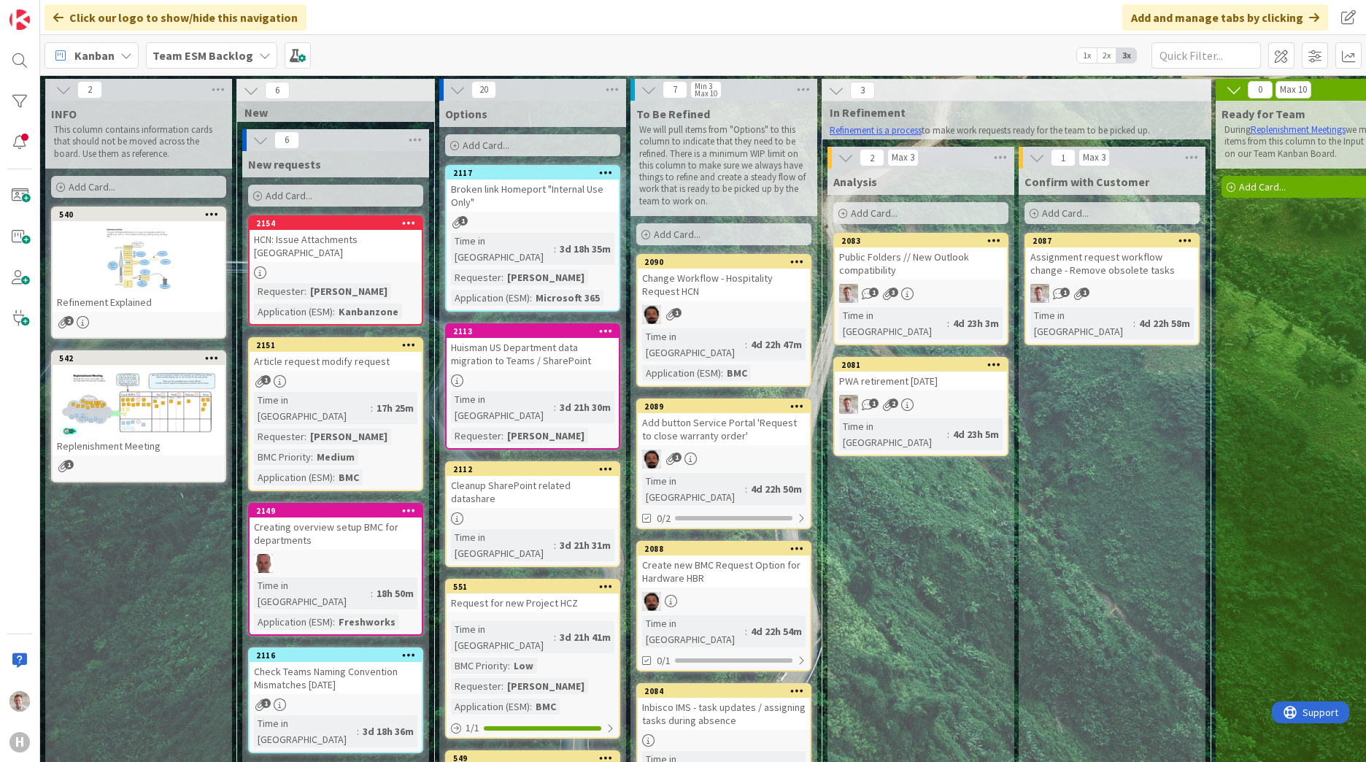
click at [355, 517] on div "Creating overview setup BMC for departments" at bounding box center [335, 533] width 172 height 32
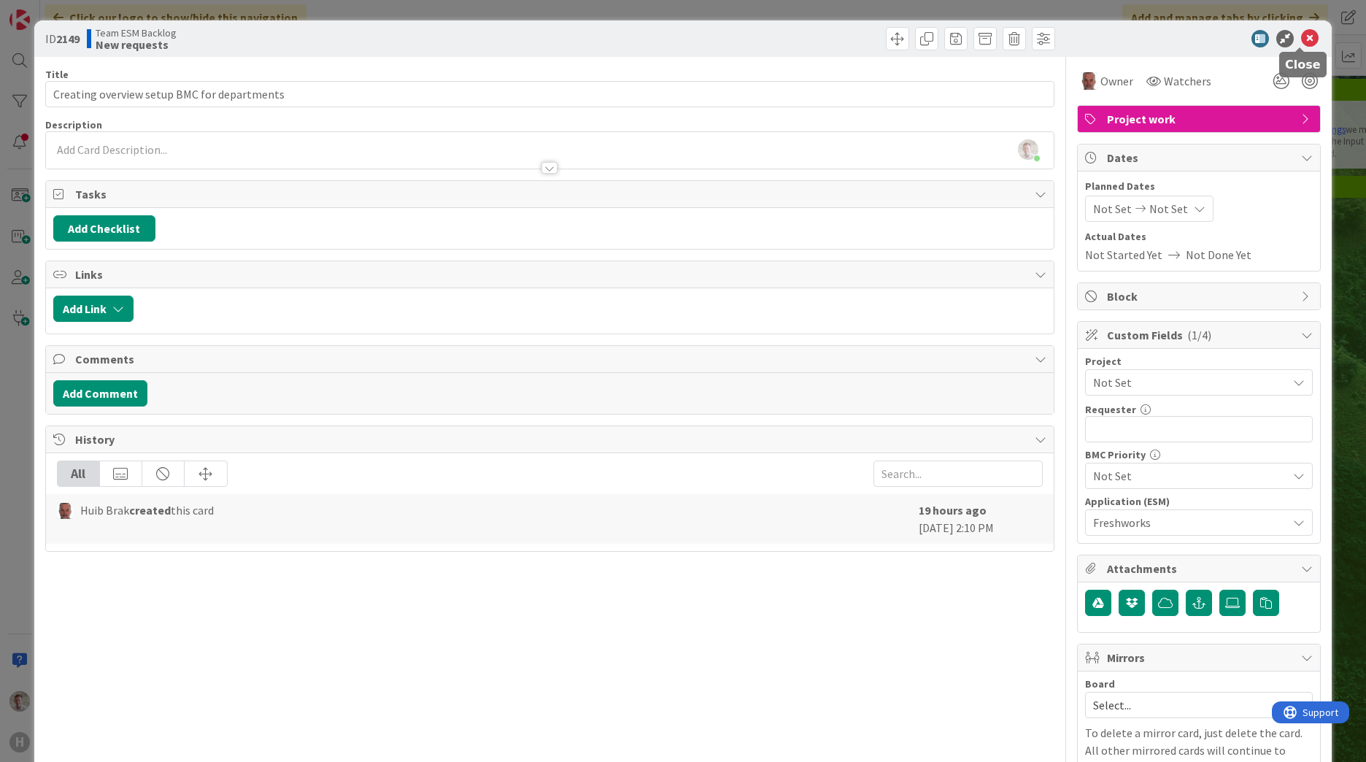
click at [1302, 40] on icon at bounding box center [1310, 39] width 18 height 18
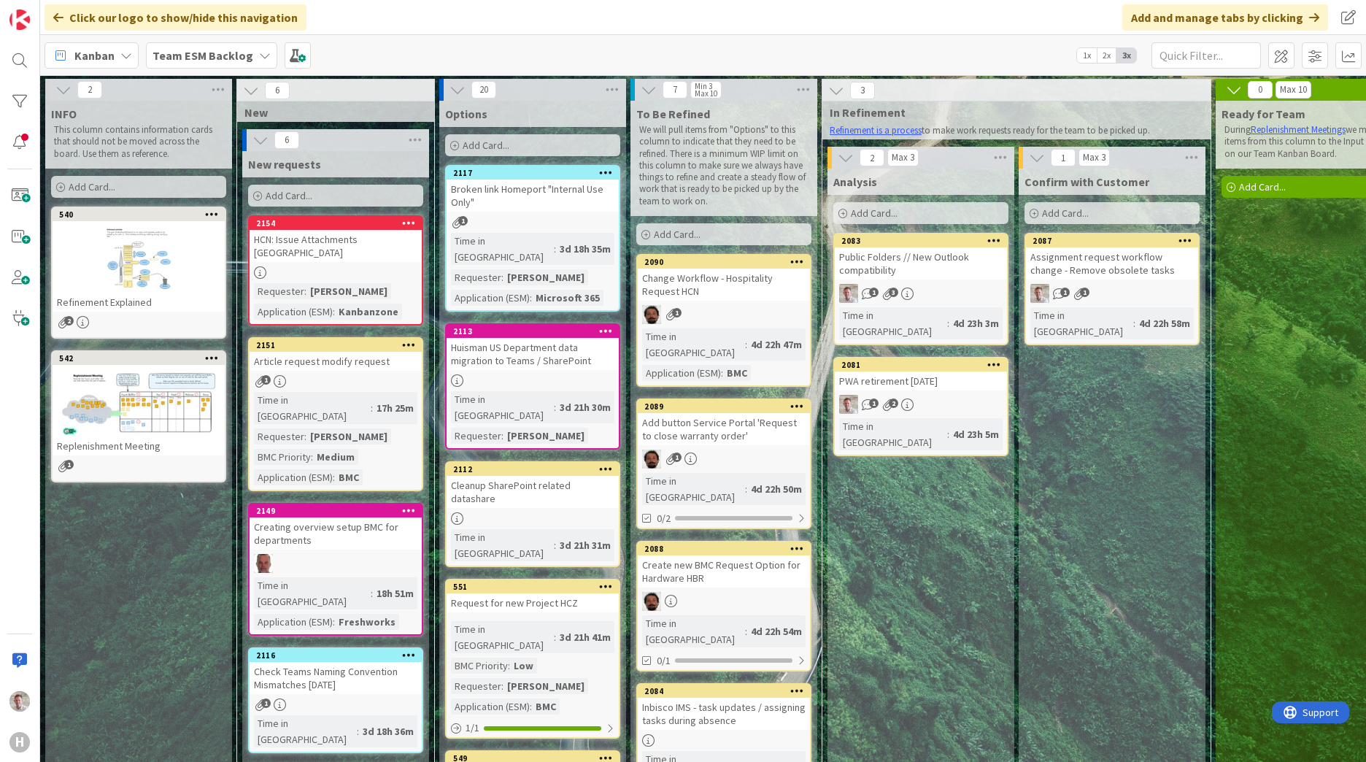
click at [232, 55] on b "Team ESM Backlog" at bounding box center [202, 55] width 101 height 15
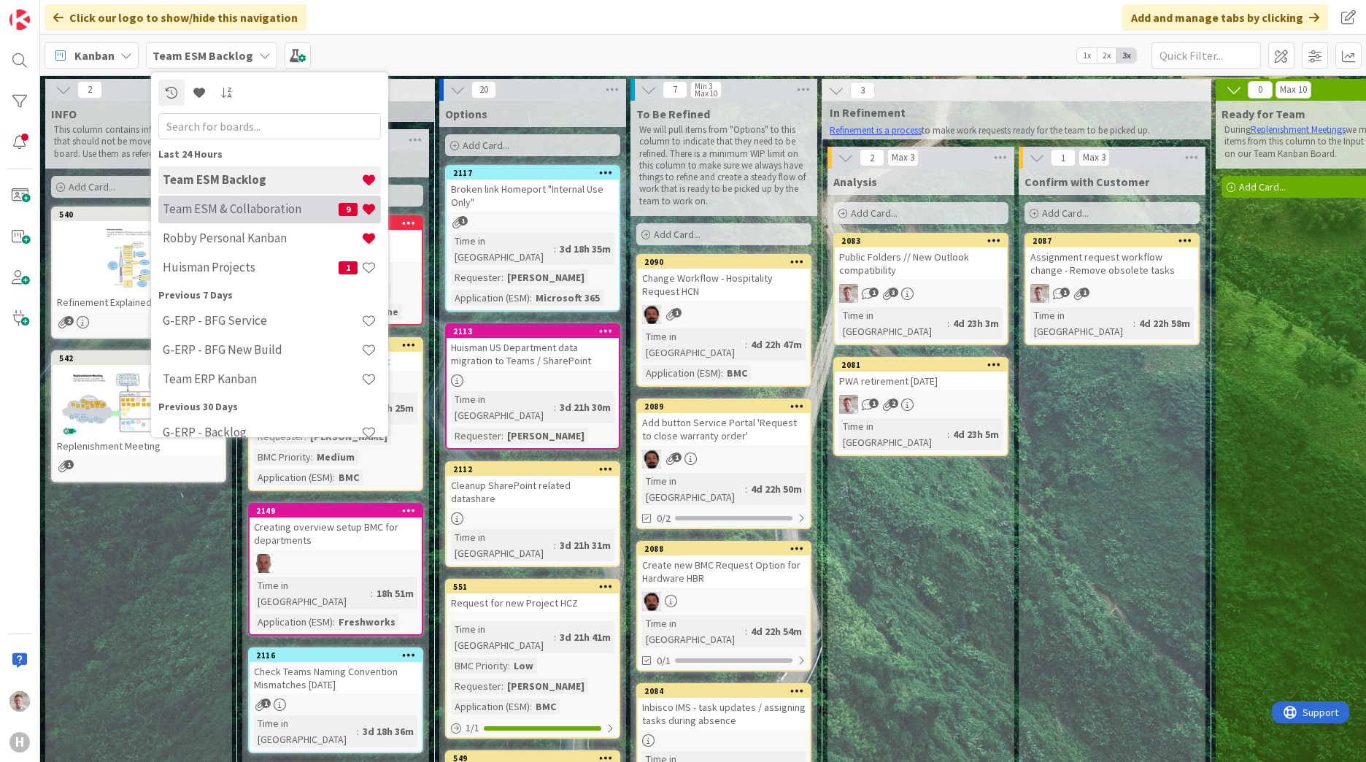
click at [224, 206] on h4 "Team ESM & Collaboration" at bounding box center [251, 208] width 176 height 15
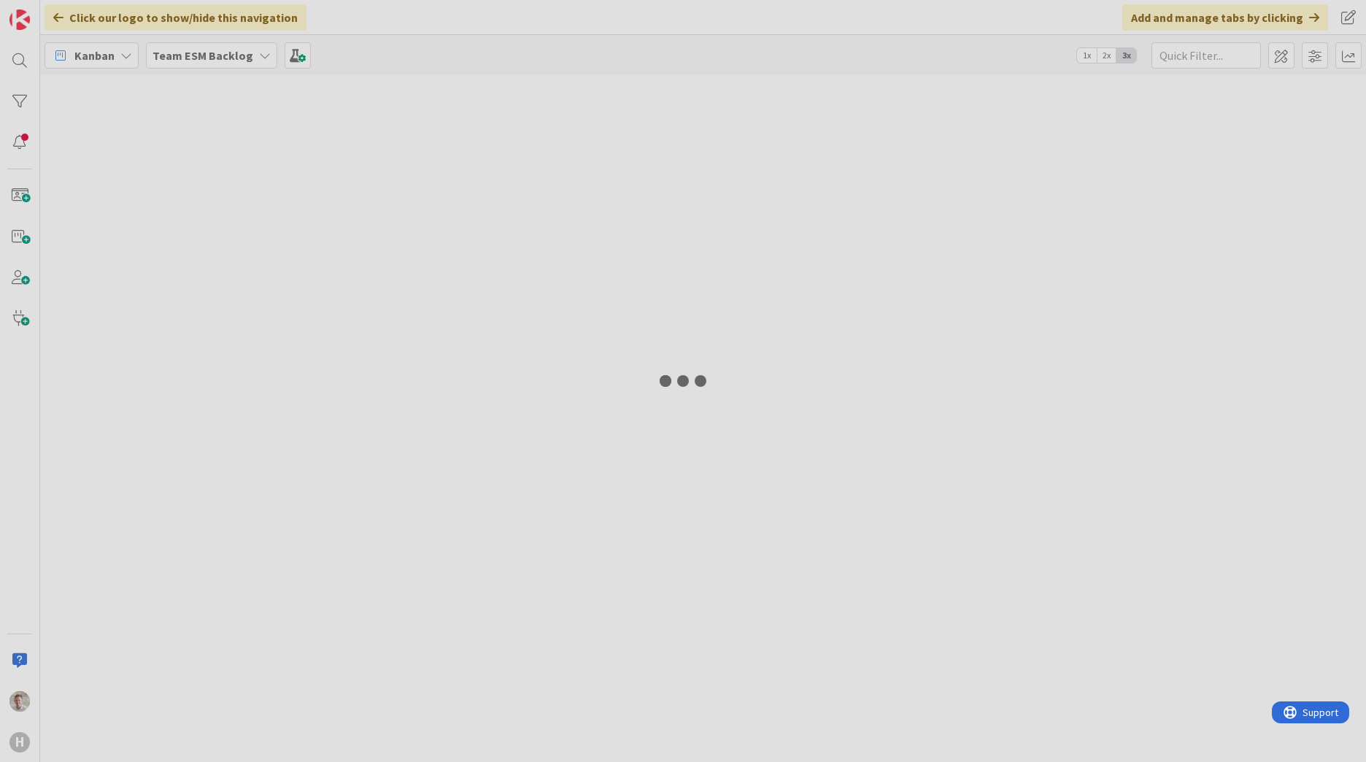
click at [198, 50] on b "Team ESM Backlog" at bounding box center [202, 55] width 101 height 15
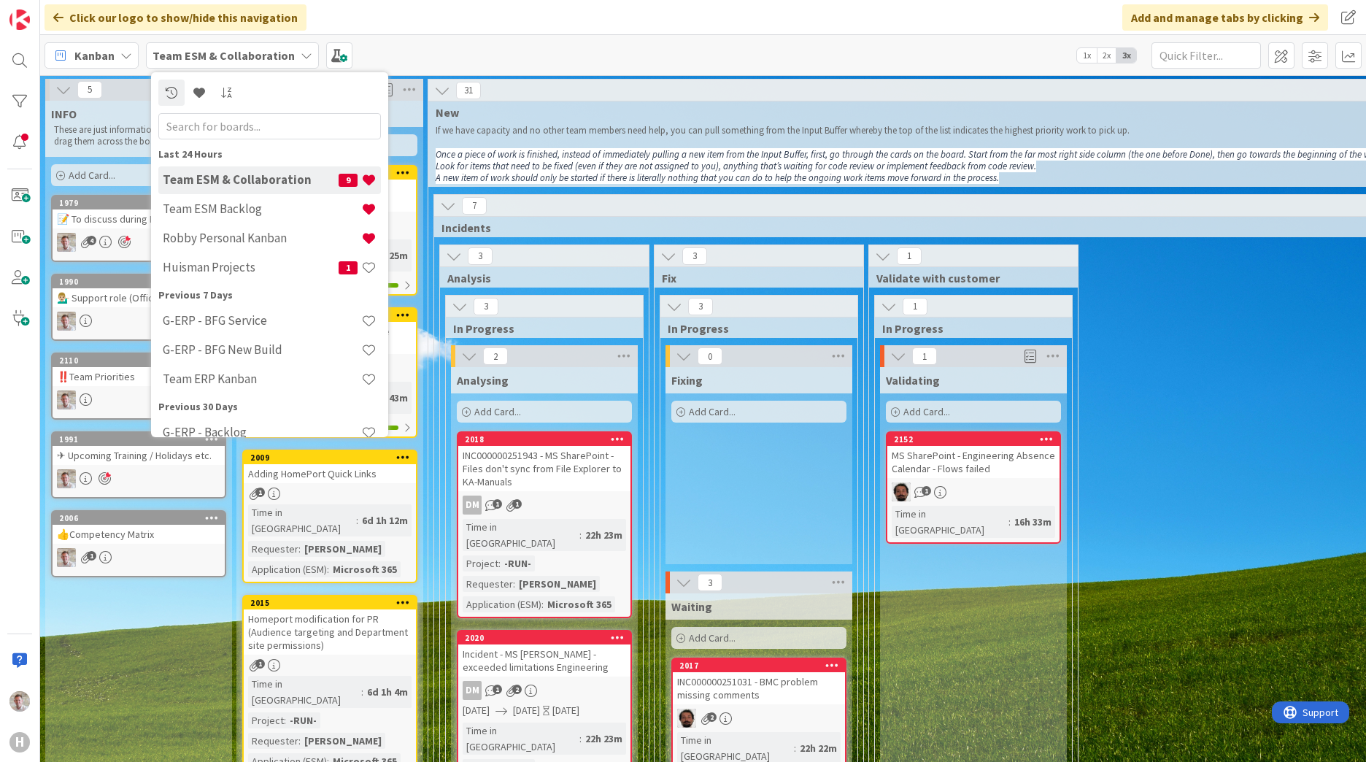
click at [228, 181] on h4 "Team ESM & Collaboration" at bounding box center [251, 179] width 176 height 15
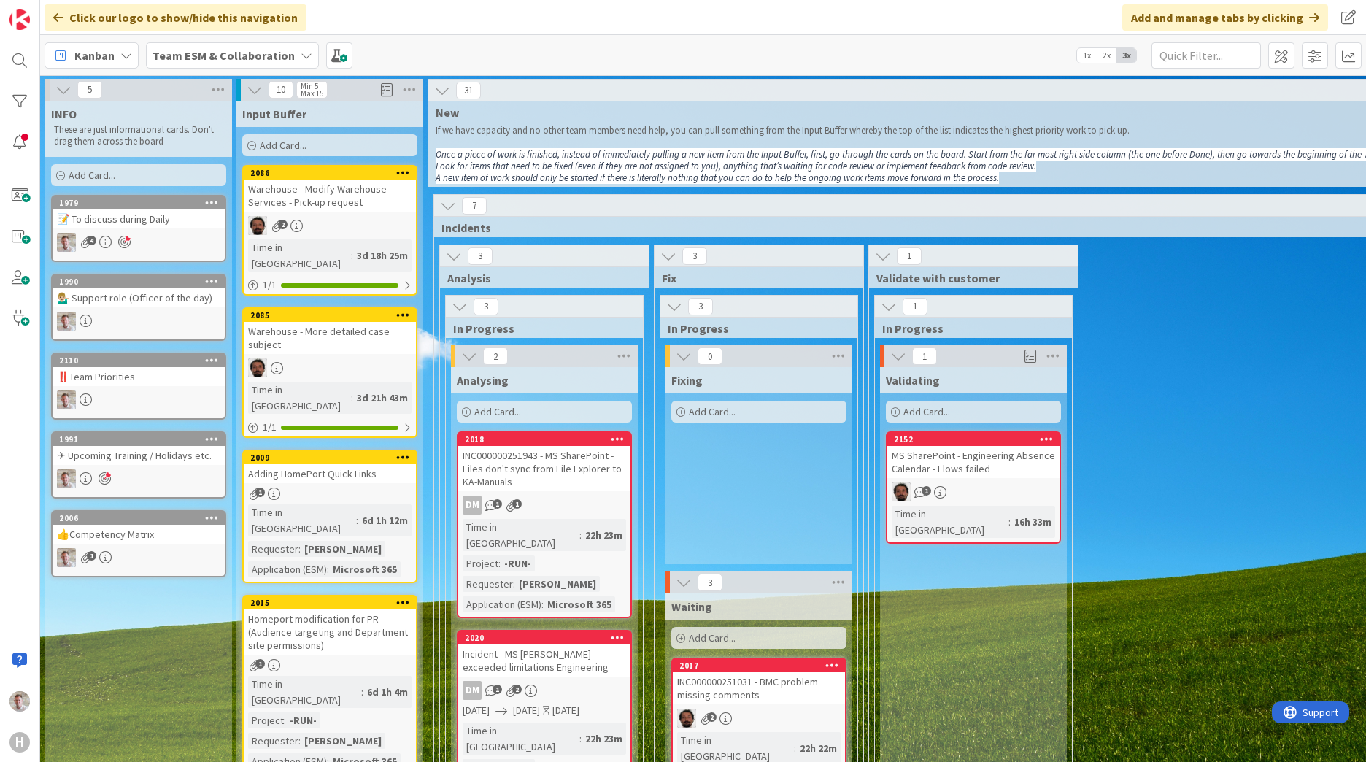
click at [160, 214] on div "📝 To discuss during Daily" at bounding box center [139, 218] width 172 height 19
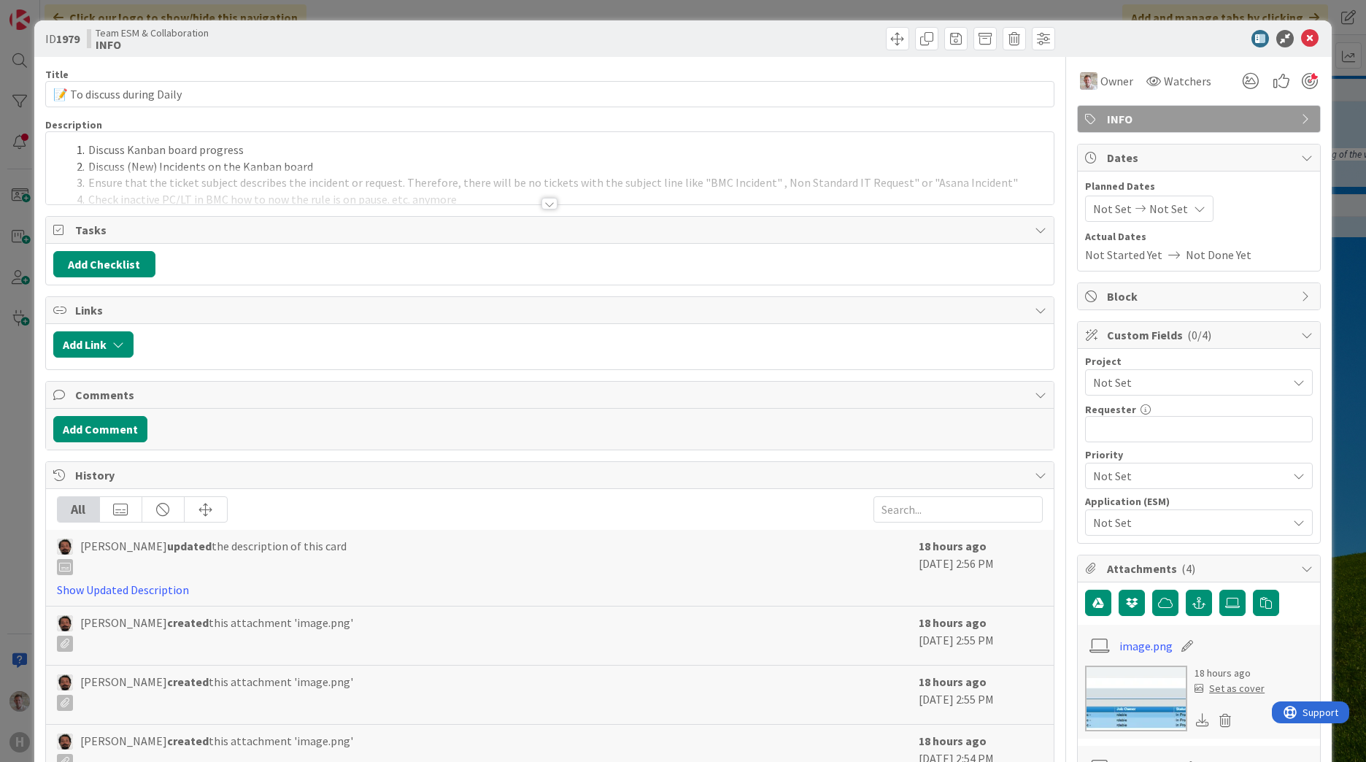
click at [541, 204] on div at bounding box center [549, 204] width 16 height 12
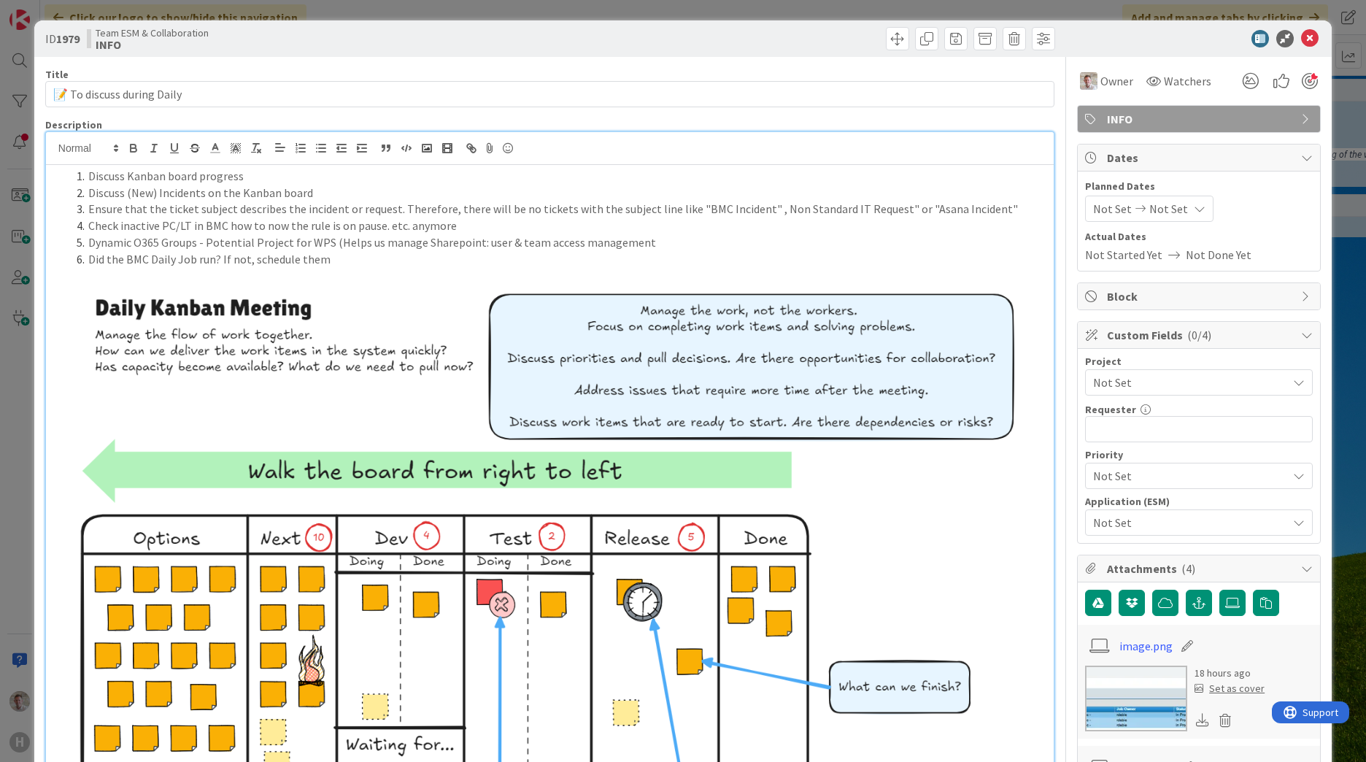
click at [347, 260] on li "Did the BMC Daily Job run? If not, schedule them" at bounding box center [558, 259] width 975 height 17
drag, startPoint x: 463, startPoint y: 222, endPoint x: 80, endPoint y: 225, distance: 383.0
click at [80, 225] on li "Check inactive PC/LT in BMC how to now the rule is on pause. etc. anymore" at bounding box center [558, 225] width 975 height 17
click at [586, 276] on img at bounding box center [541, 623] width 976 height 713
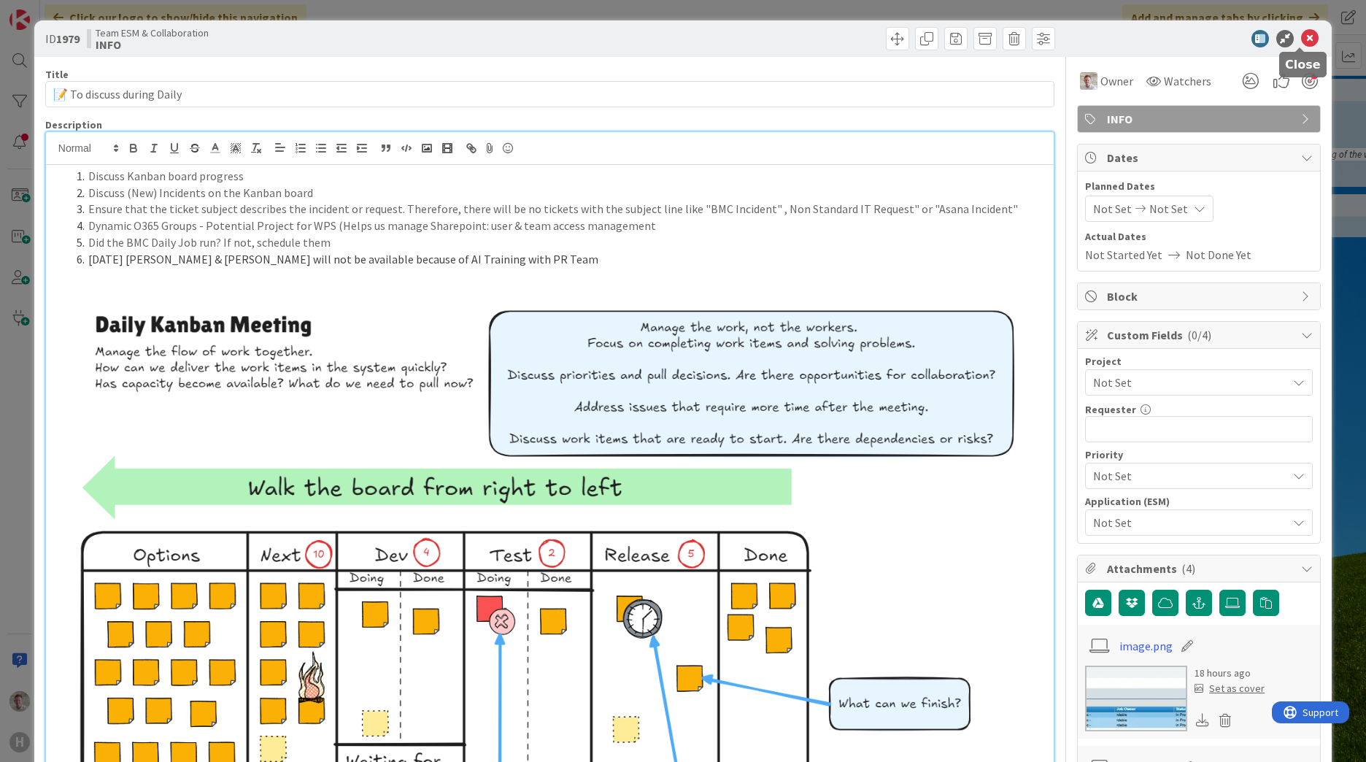
click at [1301, 37] on icon at bounding box center [1310, 39] width 18 height 18
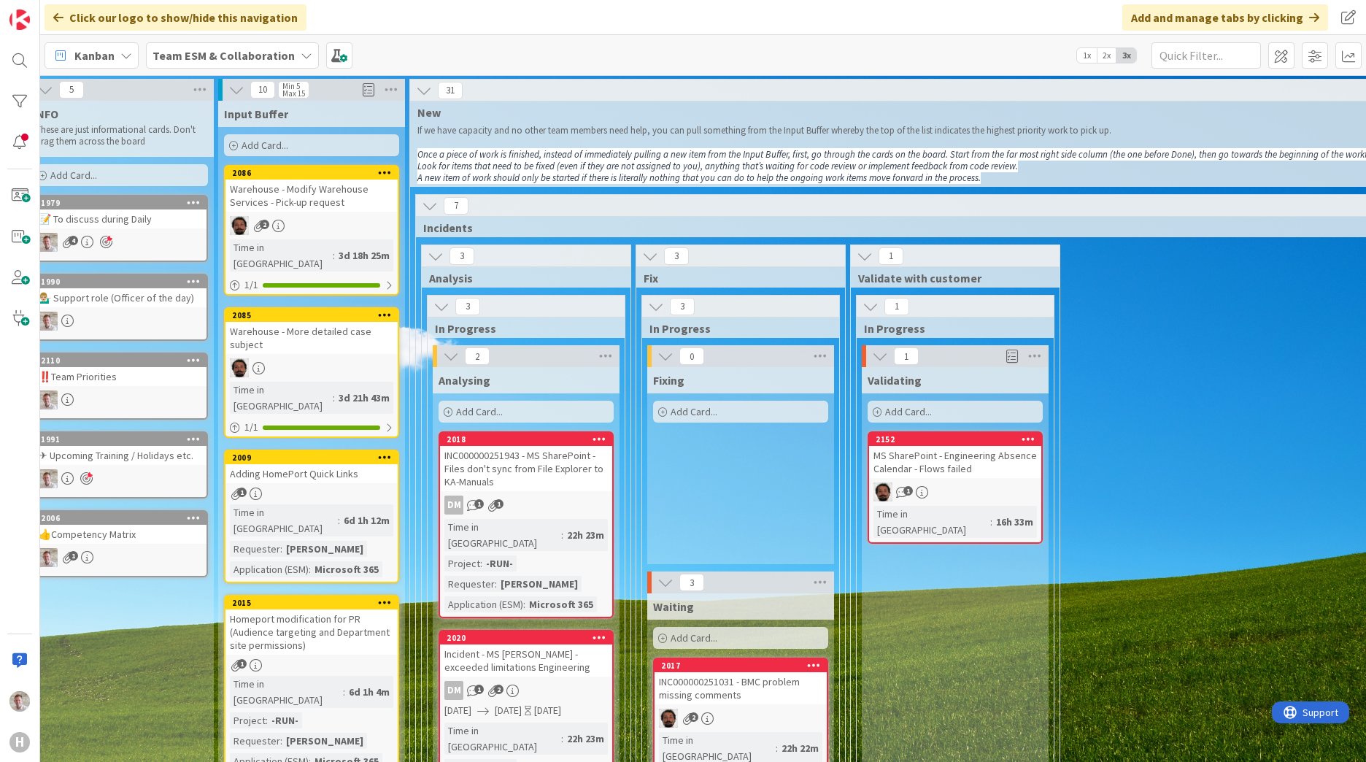
scroll to position [0, 20]
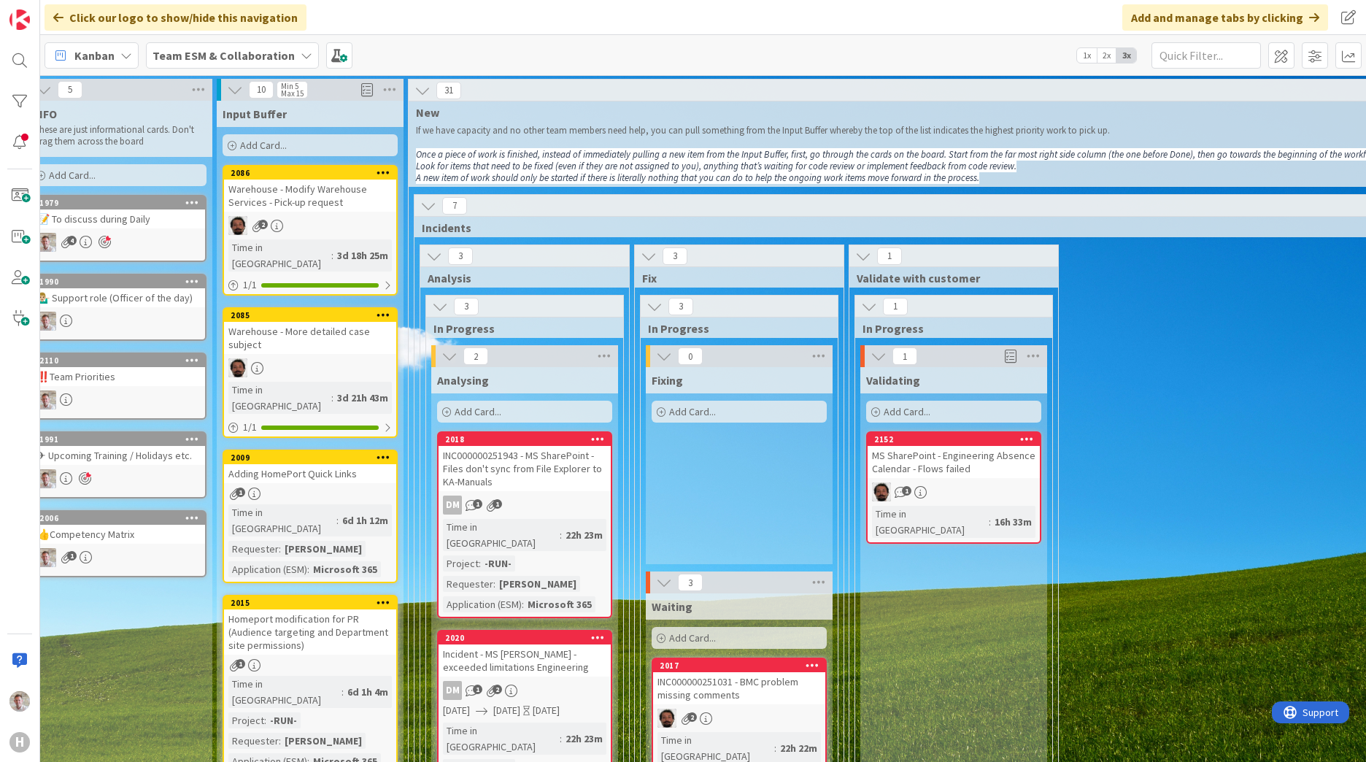
click at [430, 204] on icon at bounding box center [428, 206] width 16 height 16
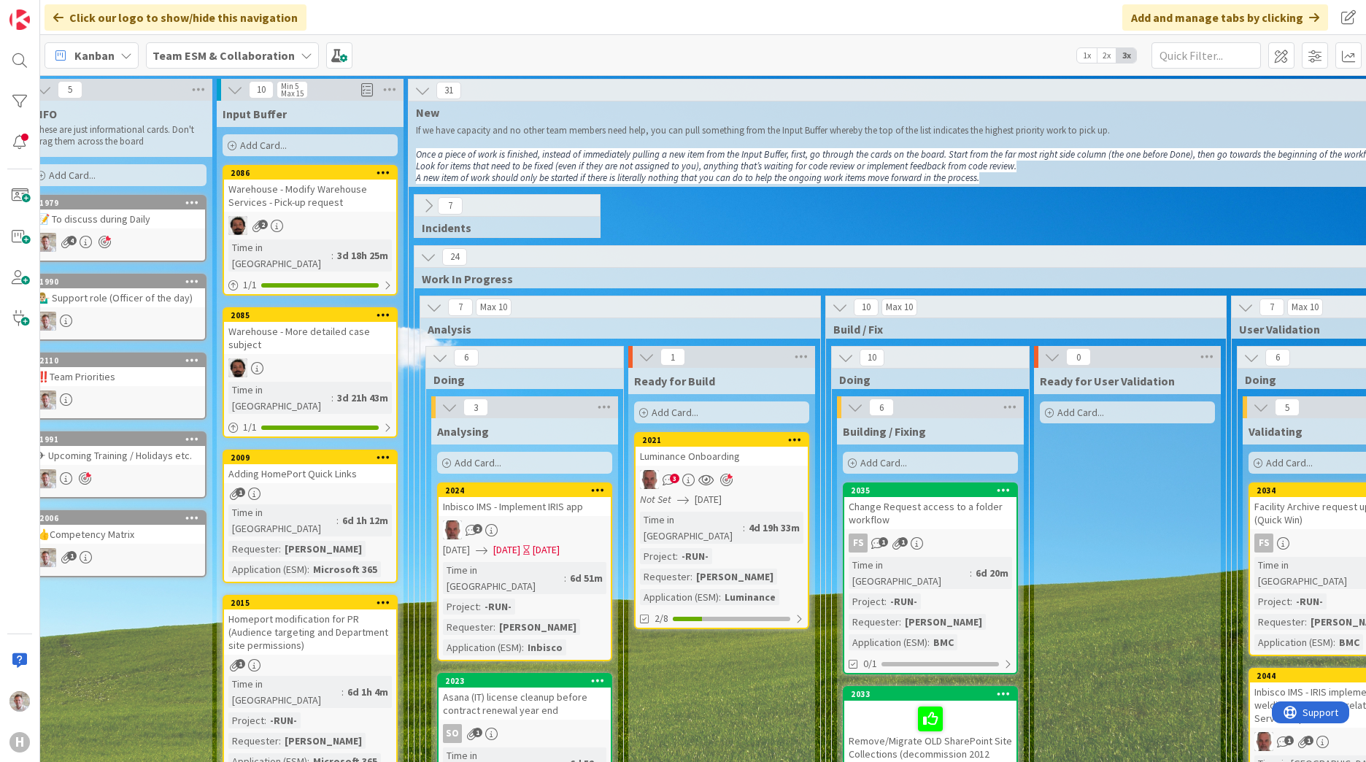
click at [427, 204] on icon at bounding box center [428, 206] width 16 height 16
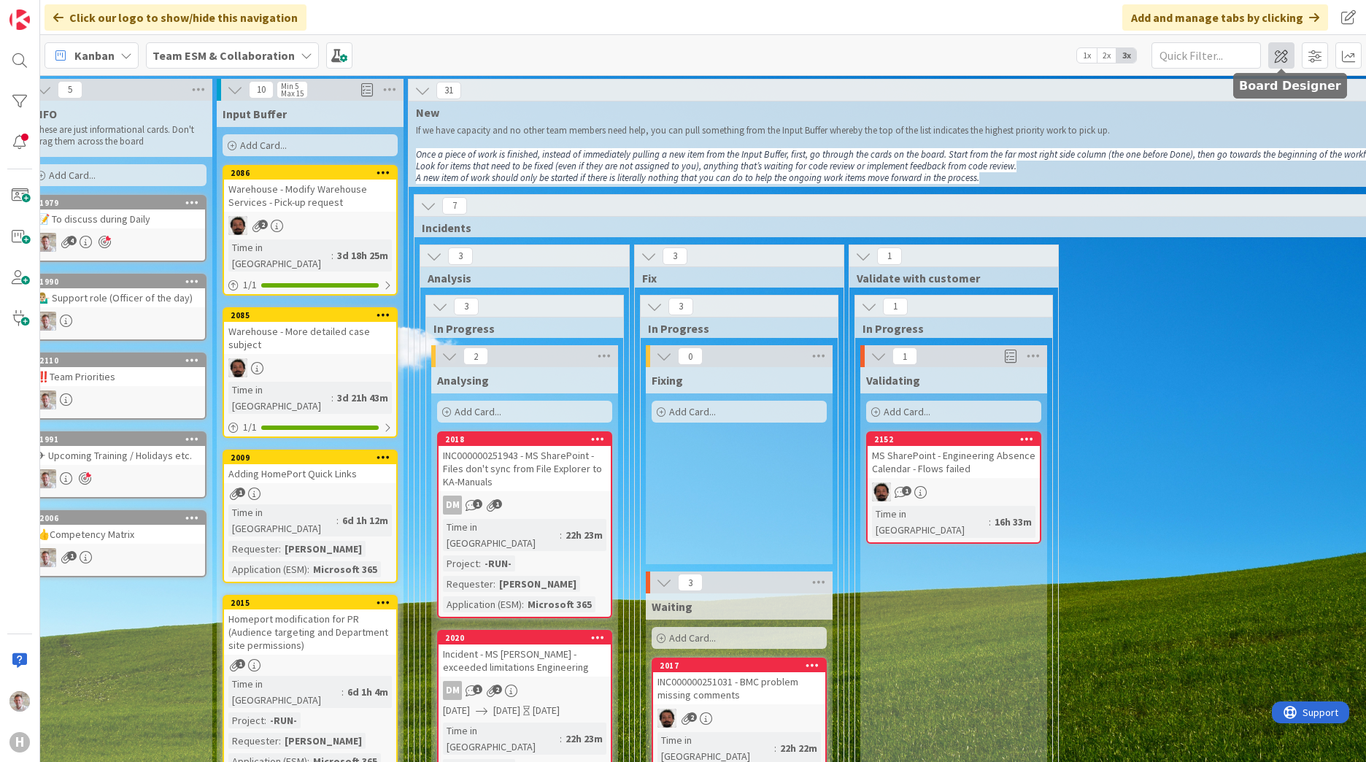
click at [1290, 62] on span at bounding box center [1281, 55] width 26 height 26
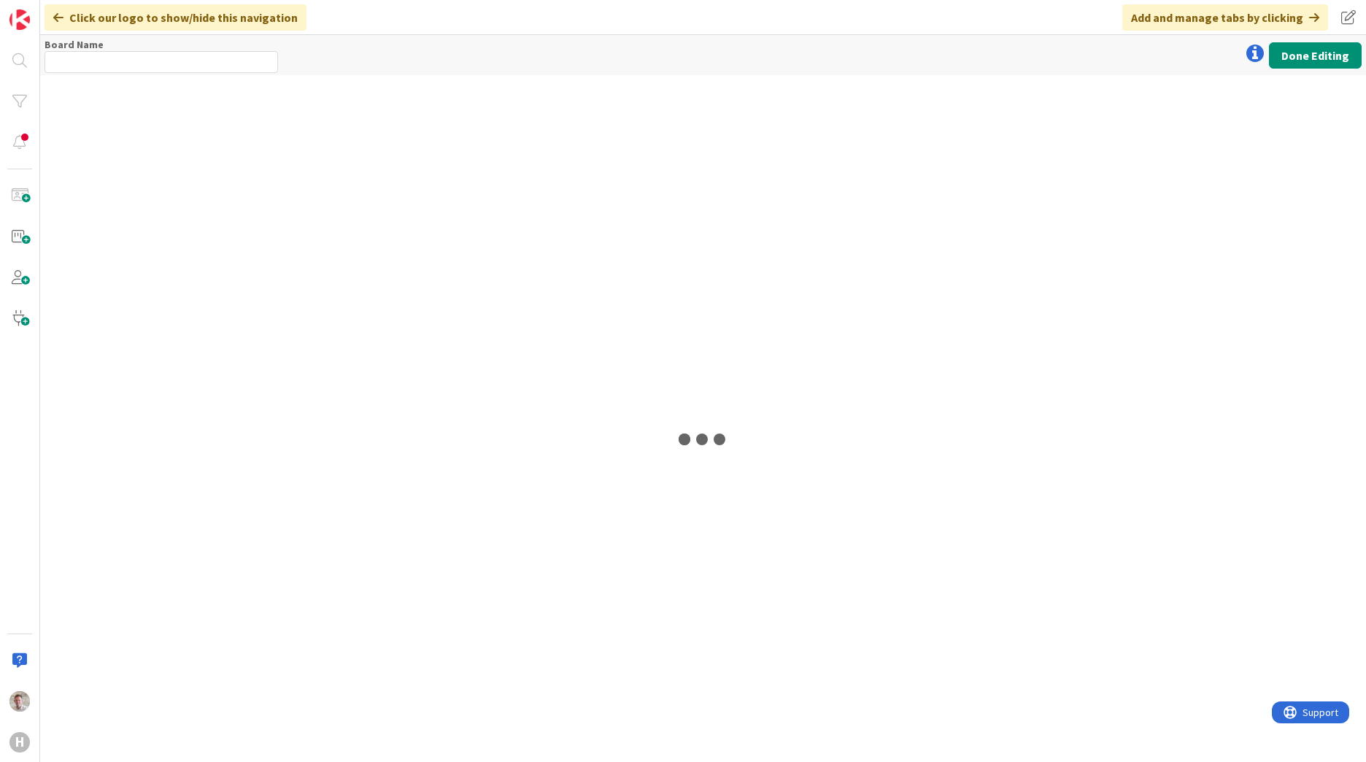
type input "Team ESM & Collaboration"
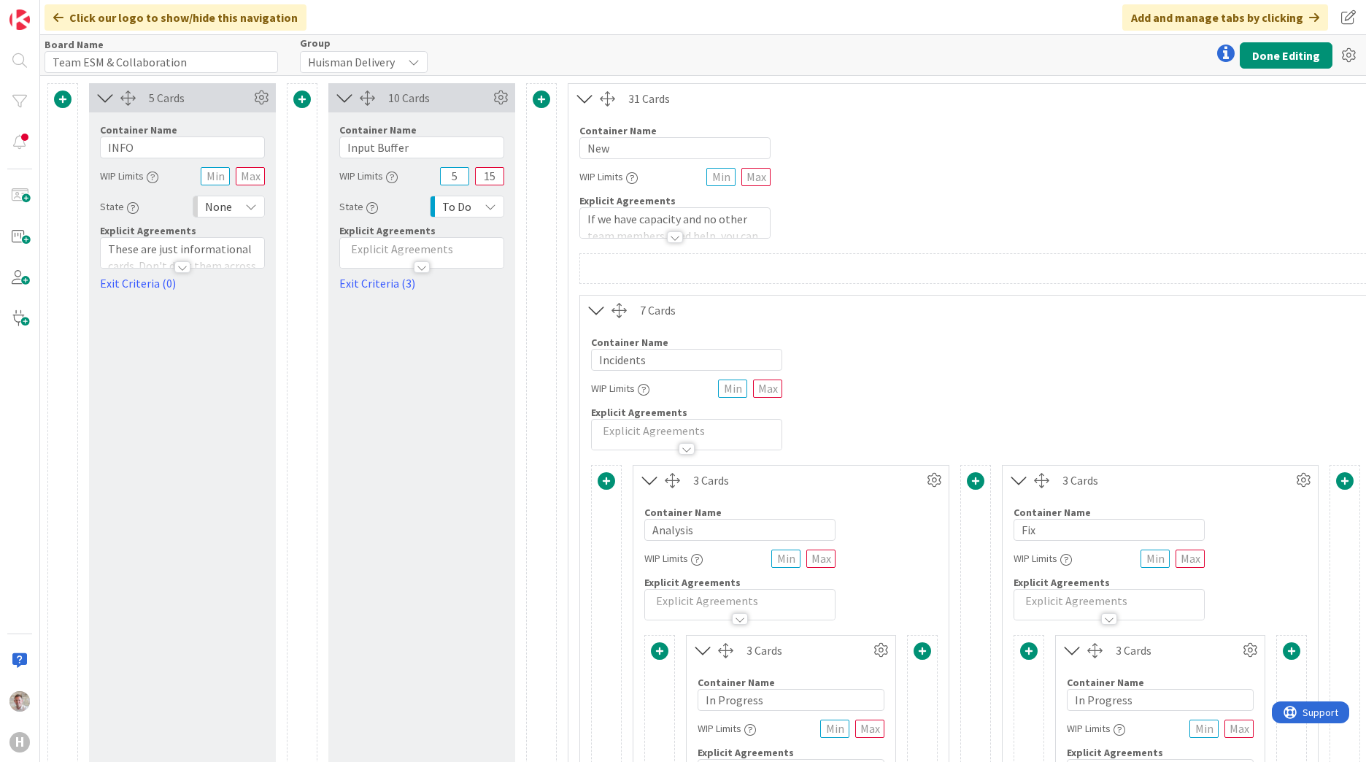
scroll to position [73, 0]
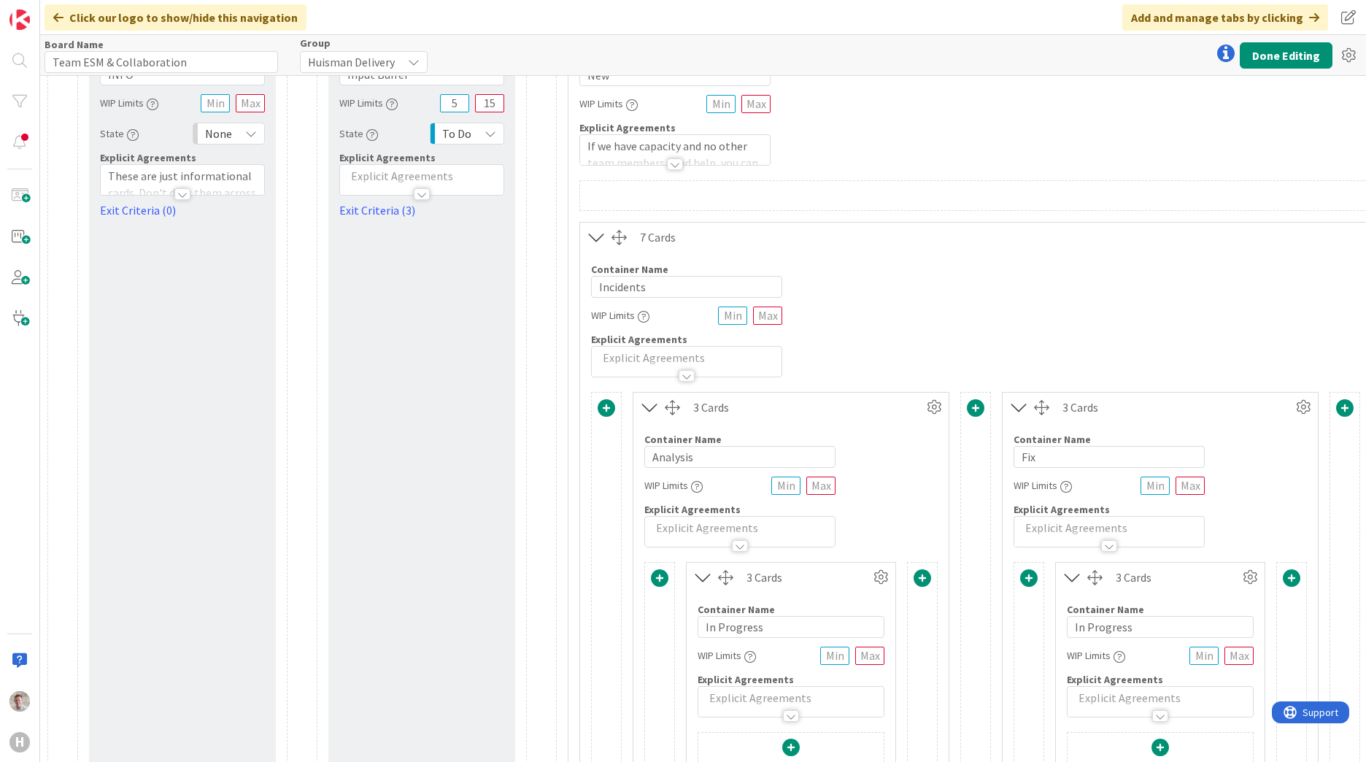
click at [689, 376] on div at bounding box center [686, 376] width 16 height 12
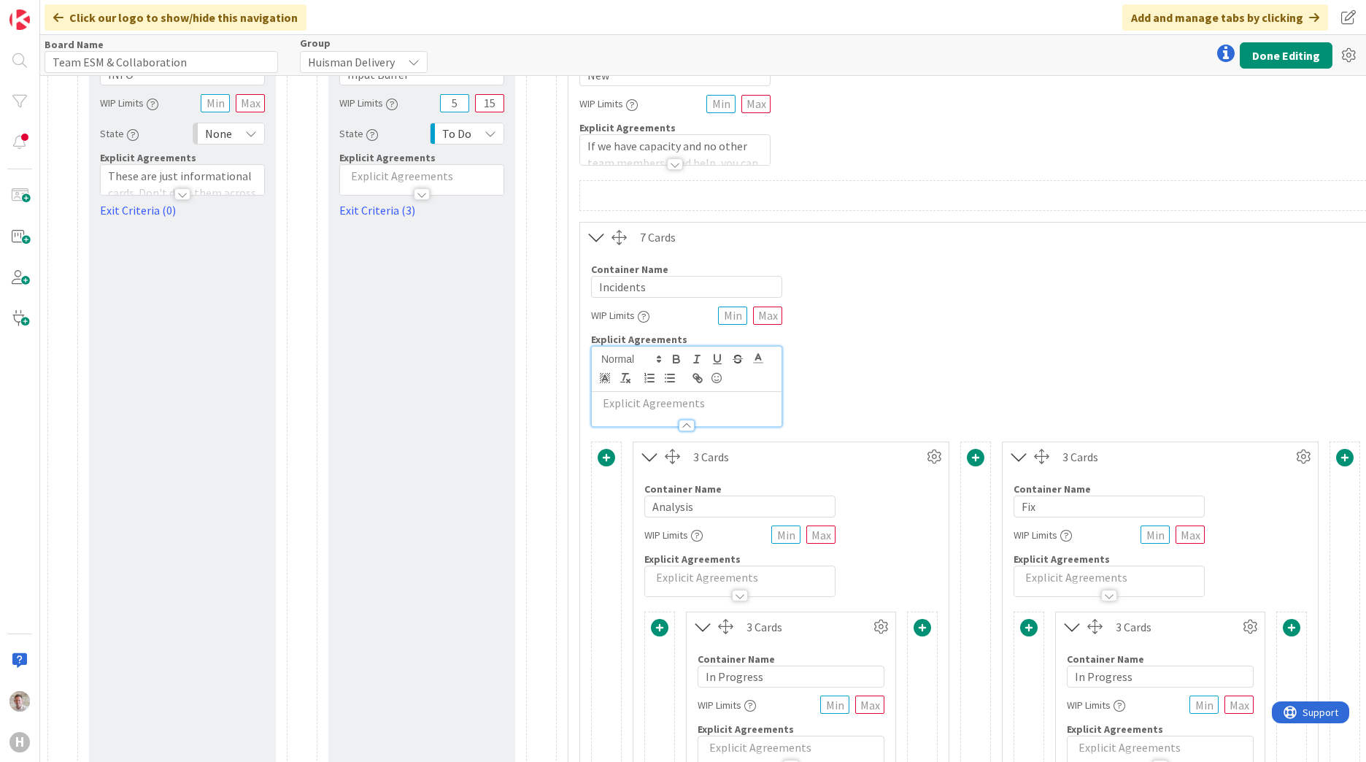
click at [668, 404] on p at bounding box center [686, 403] width 175 height 17
click at [1283, 67] on button "Done Editing" at bounding box center [1285, 55] width 93 height 26
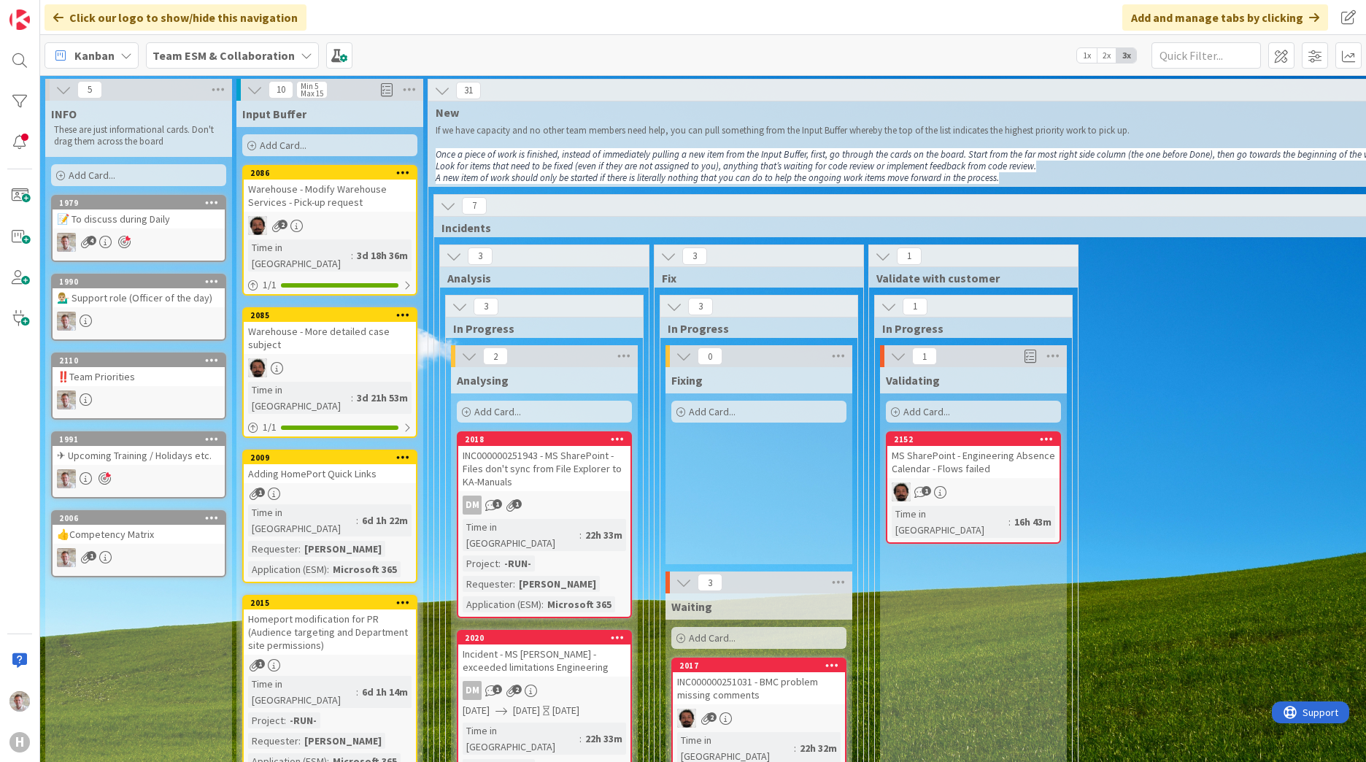
click at [142, 300] on div "💁🏼‍♂️ Support role (Officer of the day)" at bounding box center [139, 297] width 172 height 19
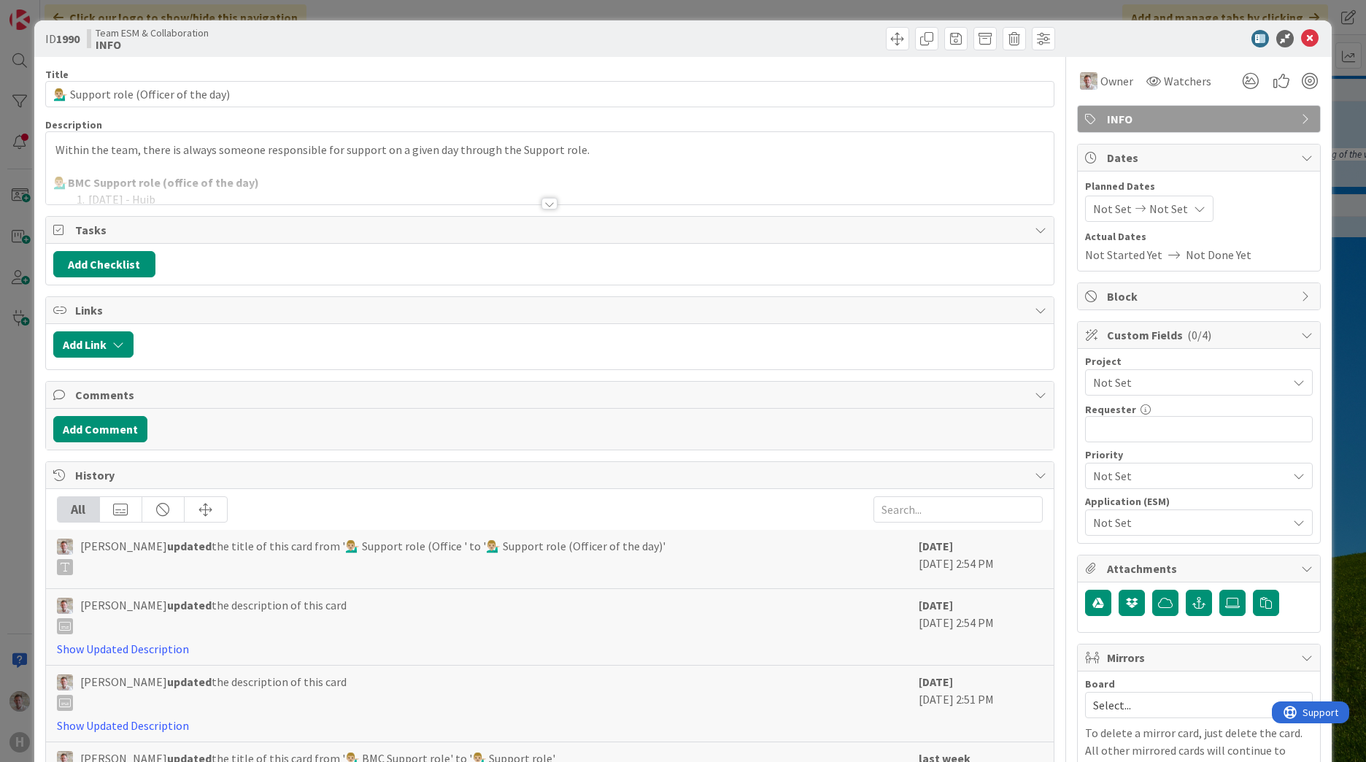
click at [541, 202] on div at bounding box center [549, 204] width 16 height 12
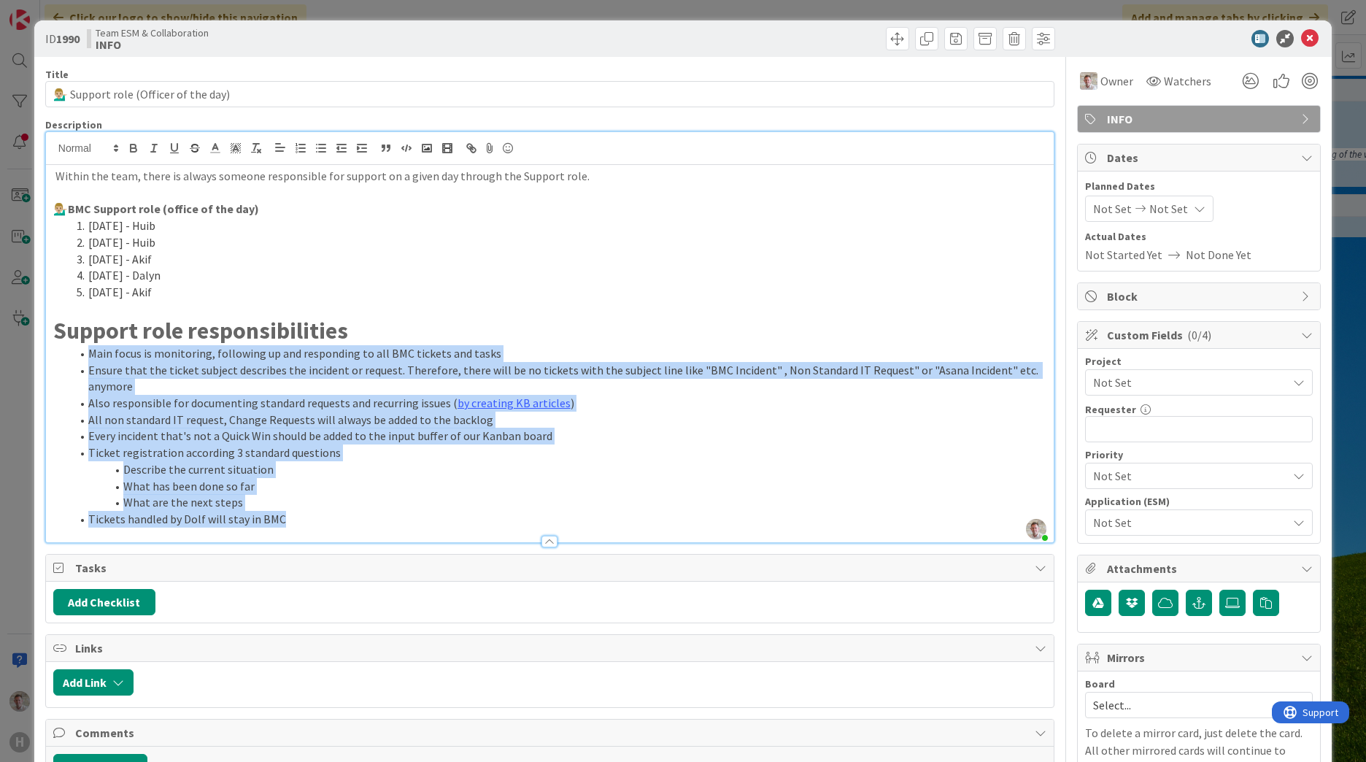
drag, startPoint x: 291, startPoint y: 520, endPoint x: 49, endPoint y: 350, distance: 295.9
click at [47, 351] on div "Within the team, there is always someone responsible for support on a given day…" at bounding box center [549, 353] width 1007 height 377
drag, startPoint x: 274, startPoint y: 516, endPoint x: 287, endPoint y: 519, distance: 14.3
click at [274, 516] on li "Tickets handled by Dolf will stay in BMC" at bounding box center [558, 519] width 975 height 17
click at [295, 521] on li "Tickets handled by Dolf will stay in BMC" at bounding box center [558, 519] width 975 height 17
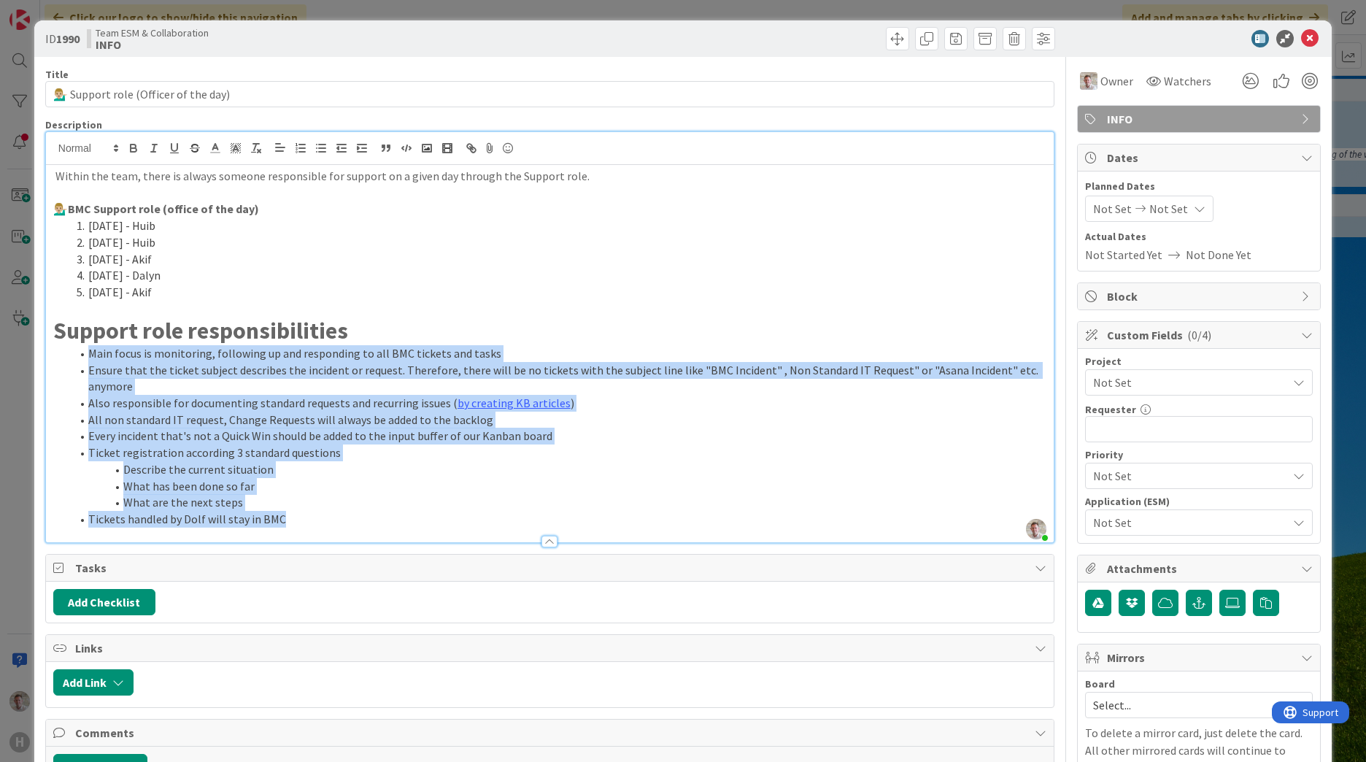
click at [315, 523] on li "Tickets handled by Dolf will stay in BMC" at bounding box center [558, 519] width 975 height 17
drag, startPoint x: 324, startPoint y: 529, endPoint x: 89, endPoint y: 377, distance: 279.6
click at [88, 382] on div "Description Robby de Bie just joined Within the team, there is always someone r…" at bounding box center [549, 330] width 1009 height 425
drag, startPoint x: 53, startPoint y: 330, endPoint x: 345, endPoint y: 519, distance: 348.2
click at [345, 519] on div "Within the team, there is always someone responsible for support on a given day…" at bounding box center [549, 353] width 1007 height 377
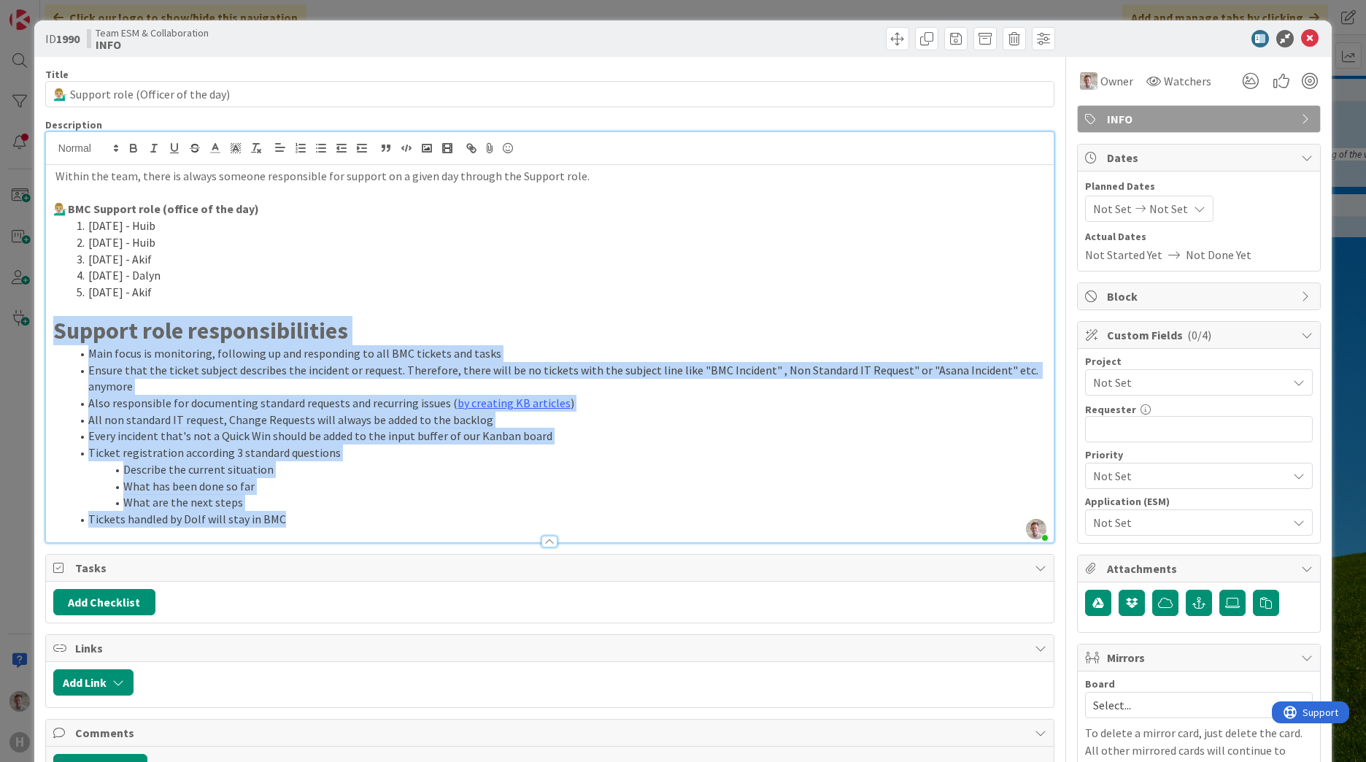
copy div "Support role responsibilities Main focus is monitoring, following up and respon…"
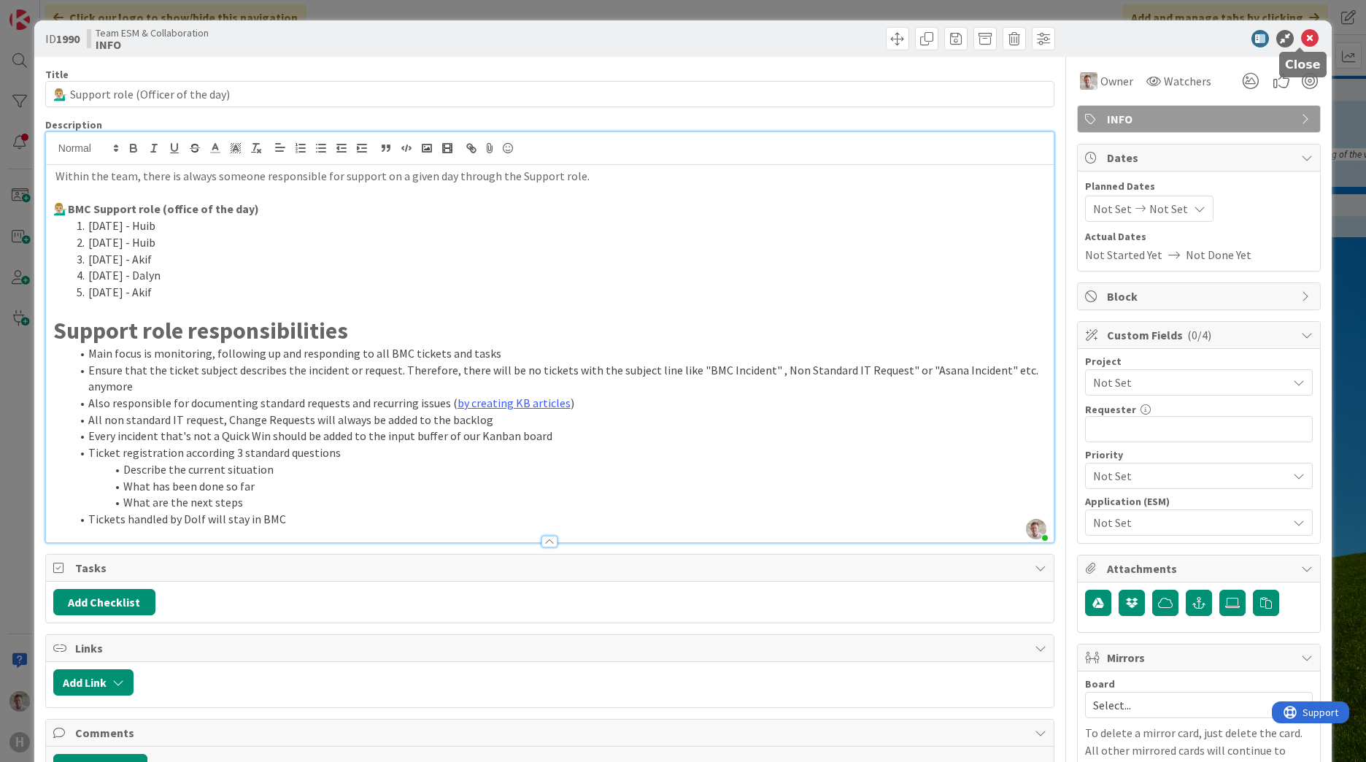
click at [1301, 36] on icon at bounding box center [1310, 39] width 18 height 18
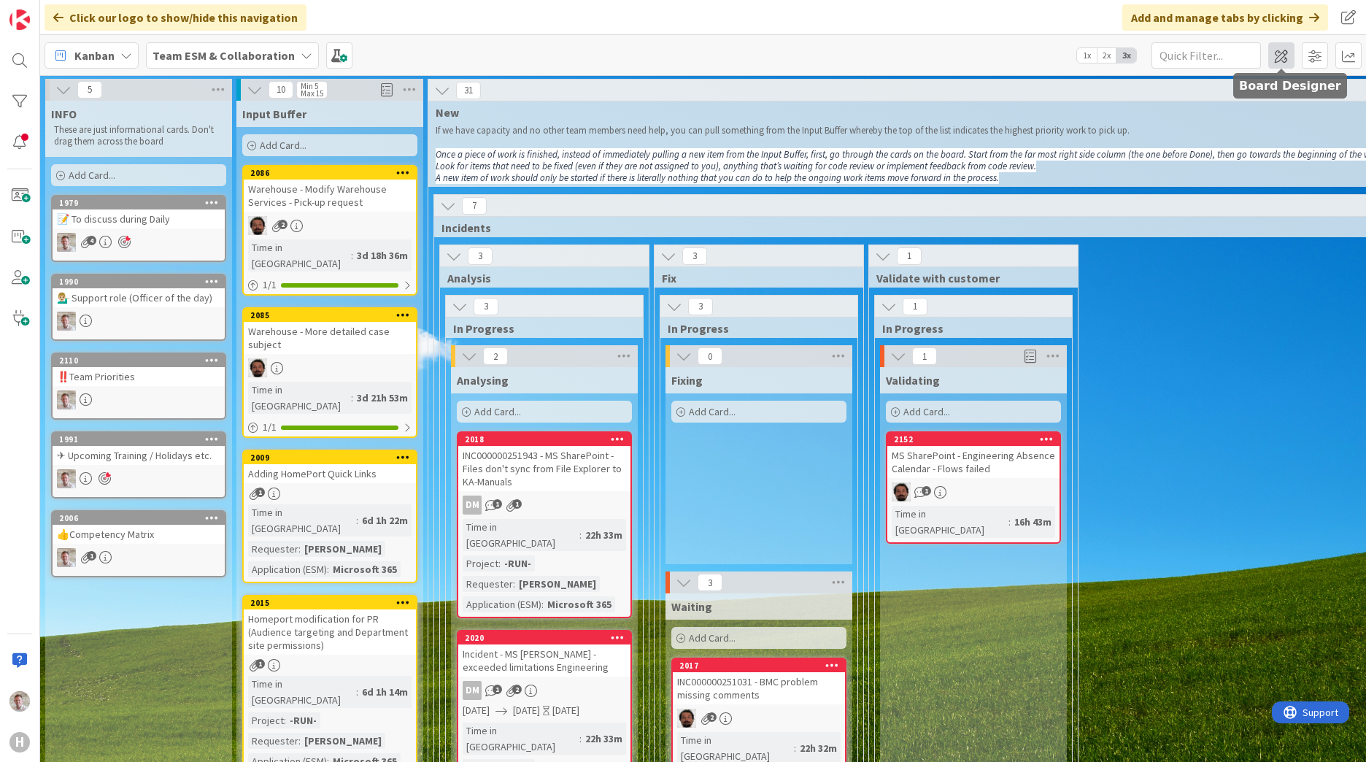
click at [1285, 60] on span at bounding box center [1281, 55] width 26 height 26
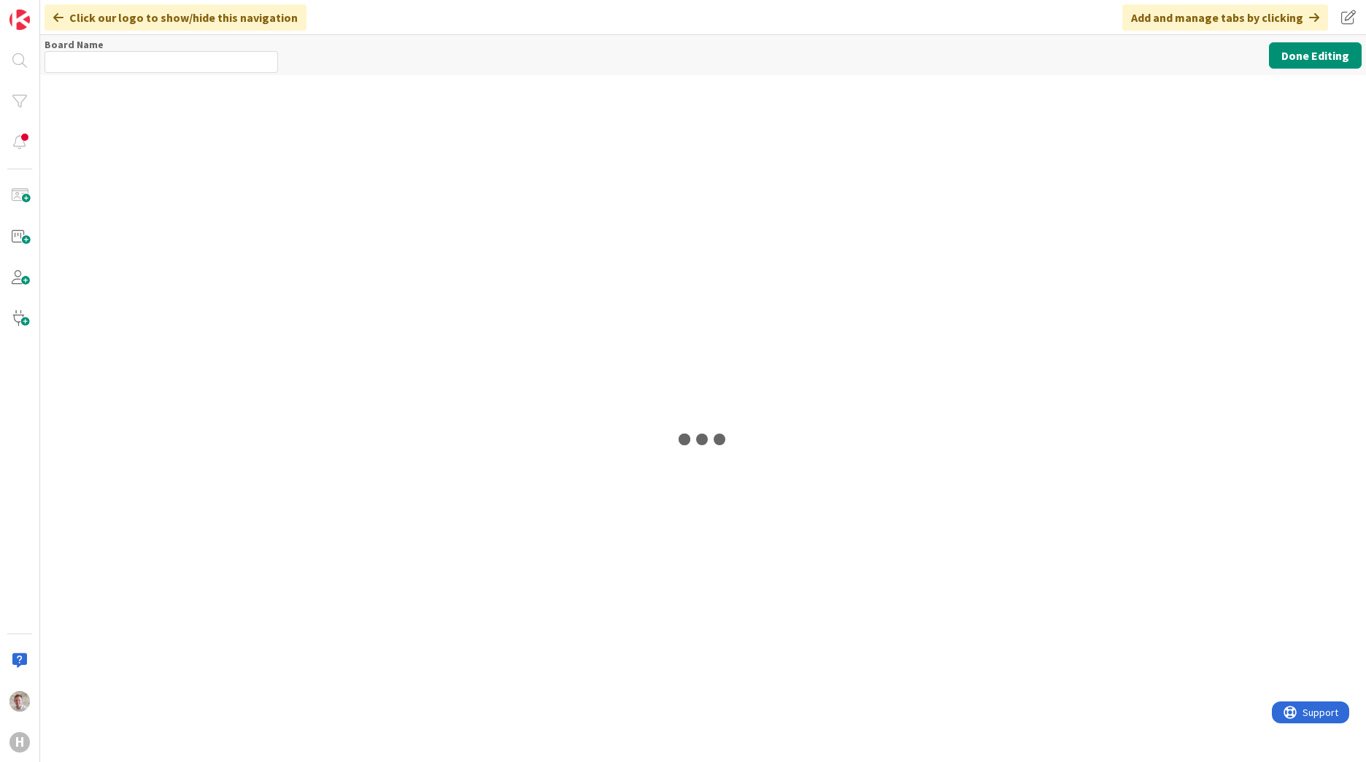
type input "Team ESM & Collaboration"
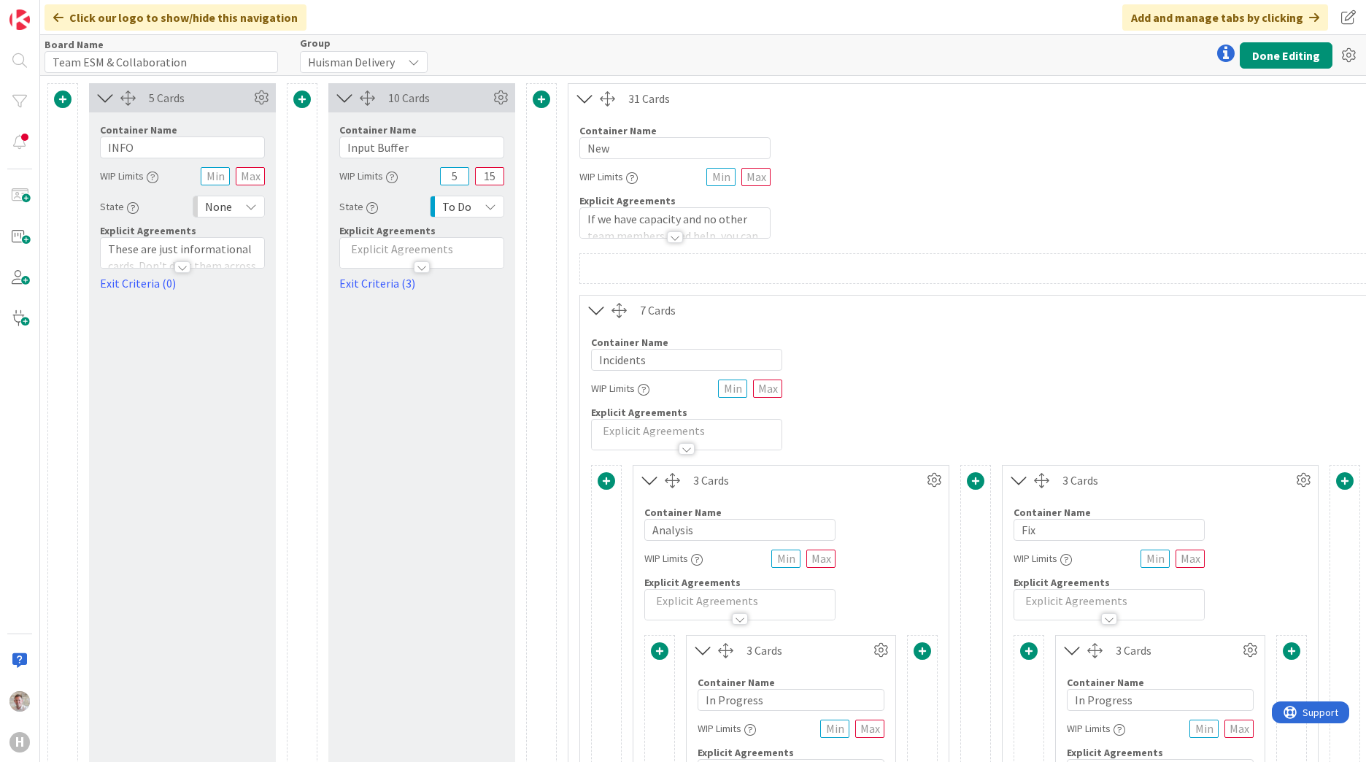
click at [700, 435] on div at bounding box center [687, 441] width 190 height 15
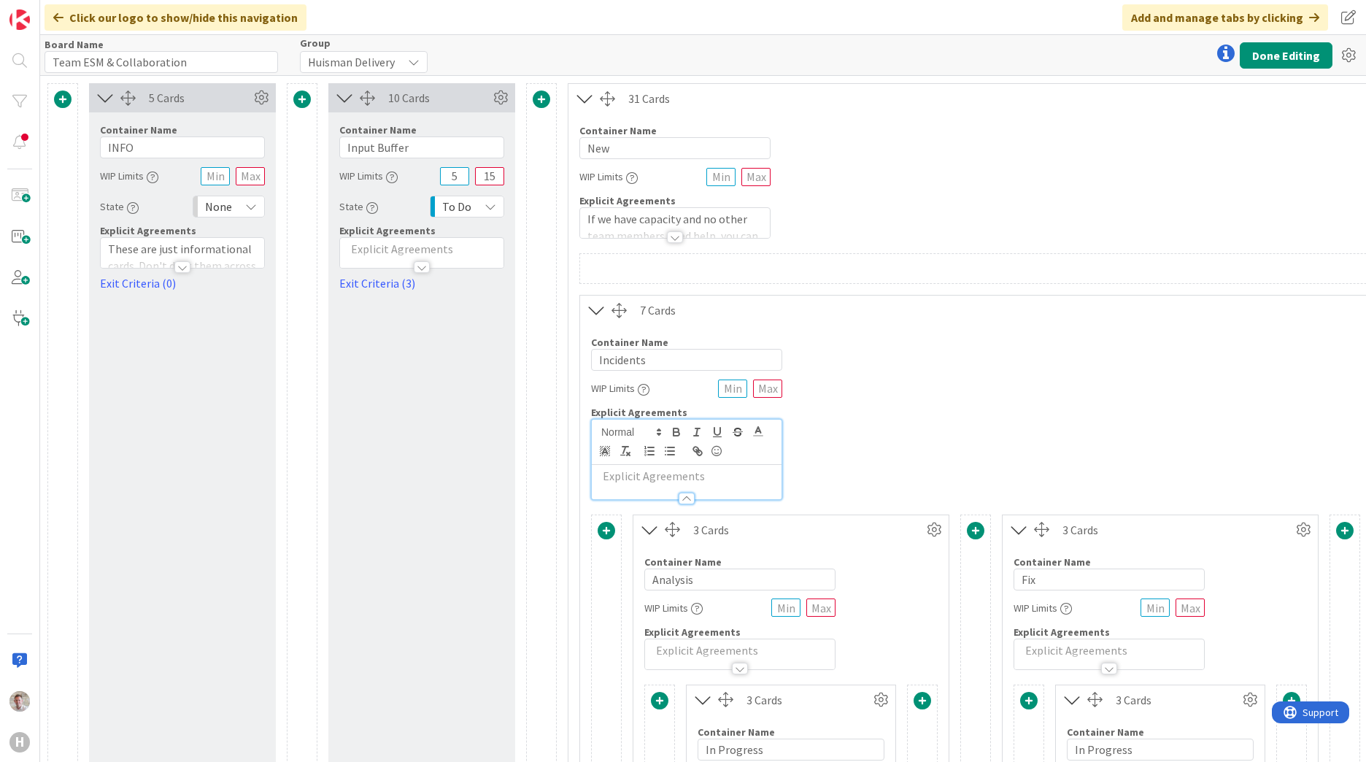
click at [650, 485] on div at bounding box center [687, 491] width 190 height 15
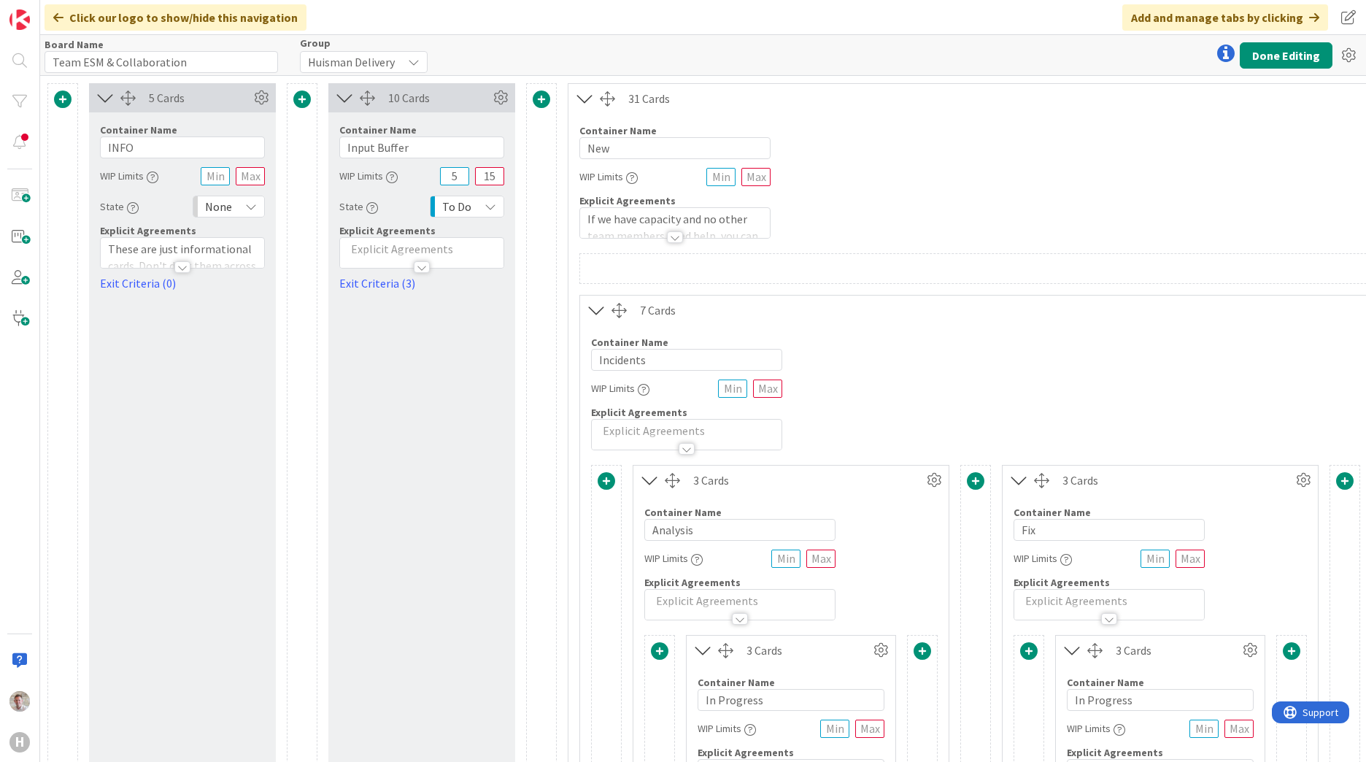
click at [659, 441] on div at bounding box center [687, 441] width 190 height 15
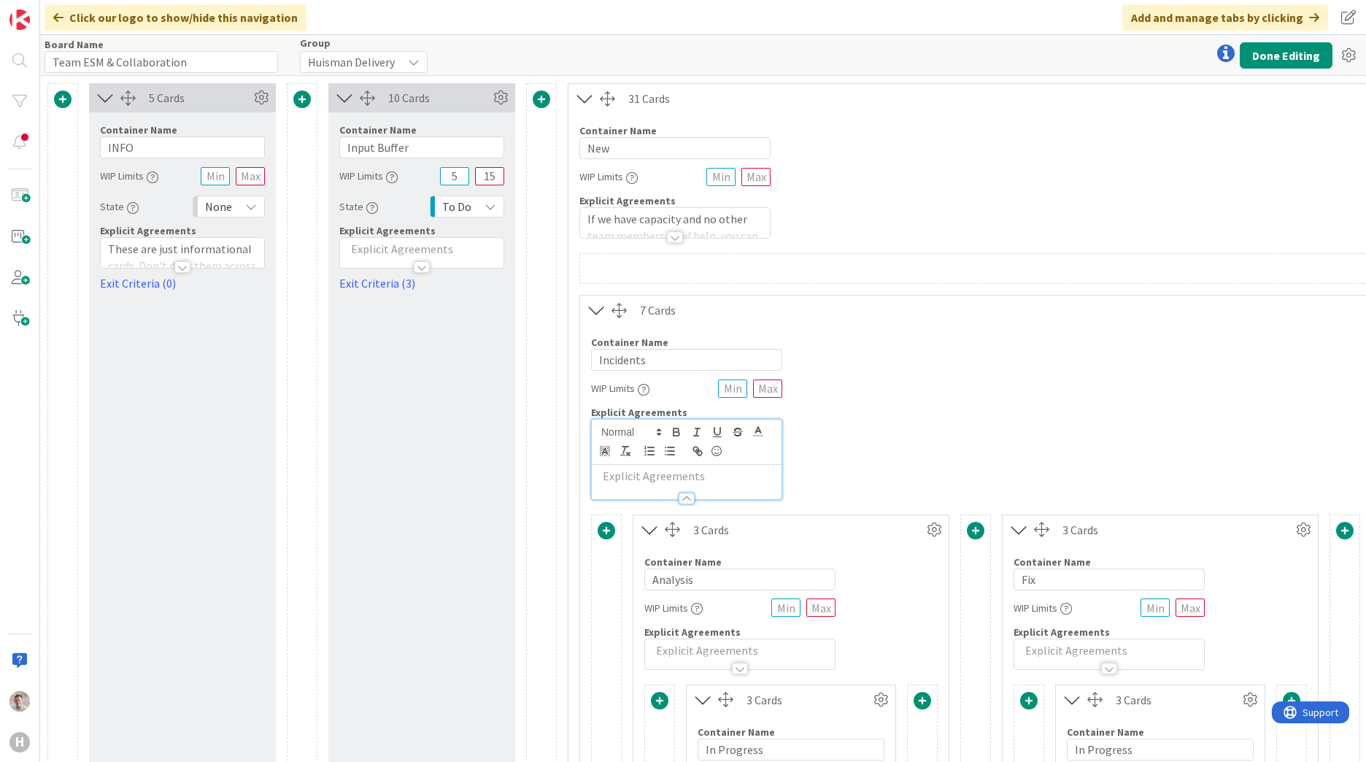
click at [638, 473] on p at bounding box center [686, 476] width 175 height 17
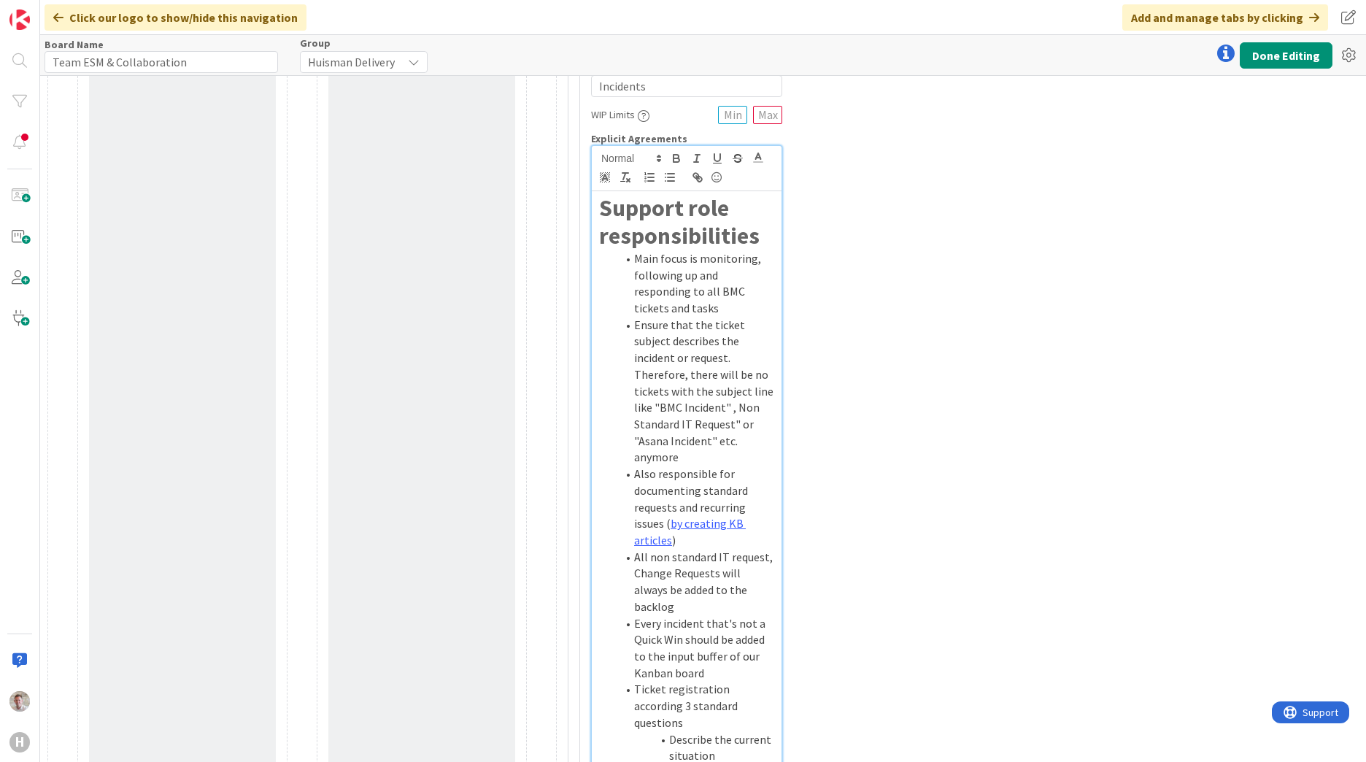
scroll to position [133, 0]
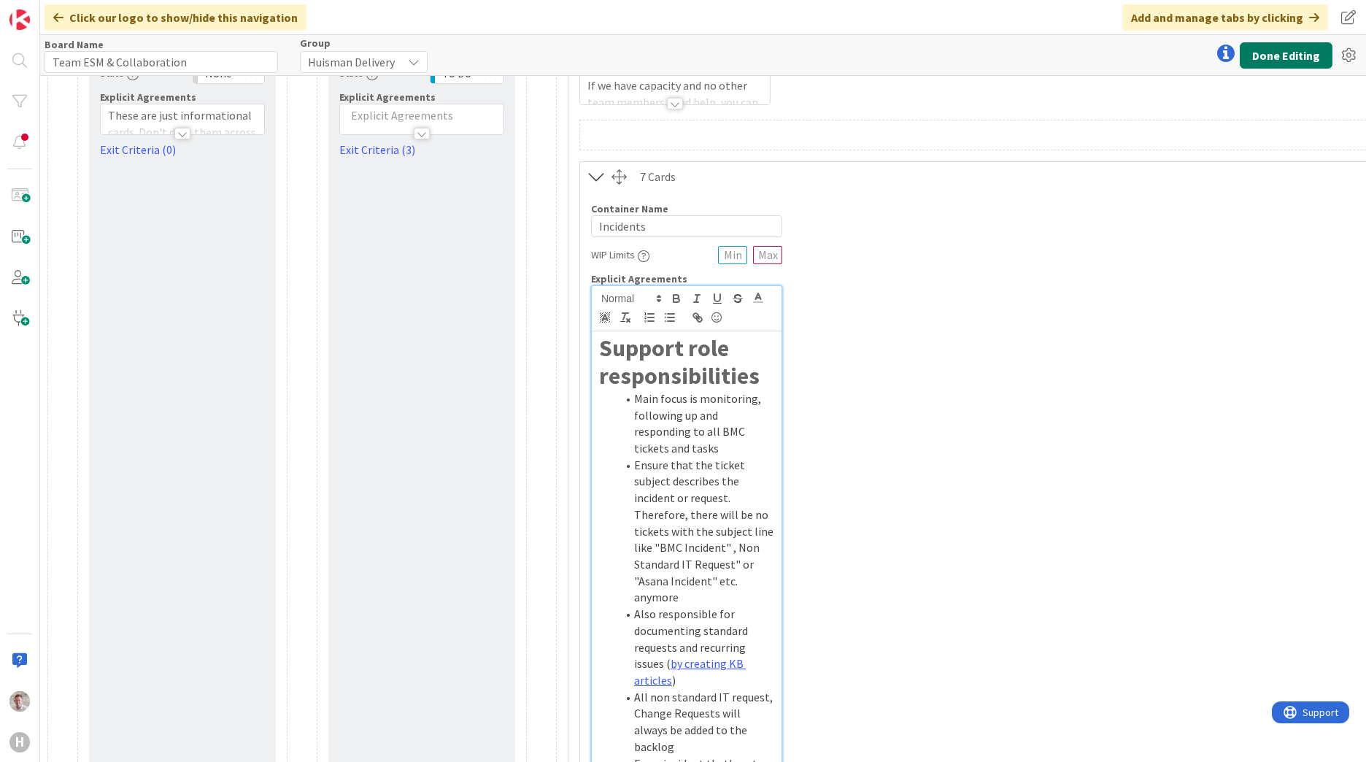
click at [1287, 55] on button "Done Editing" at bounding box center [1285, 55] width 93 height 26
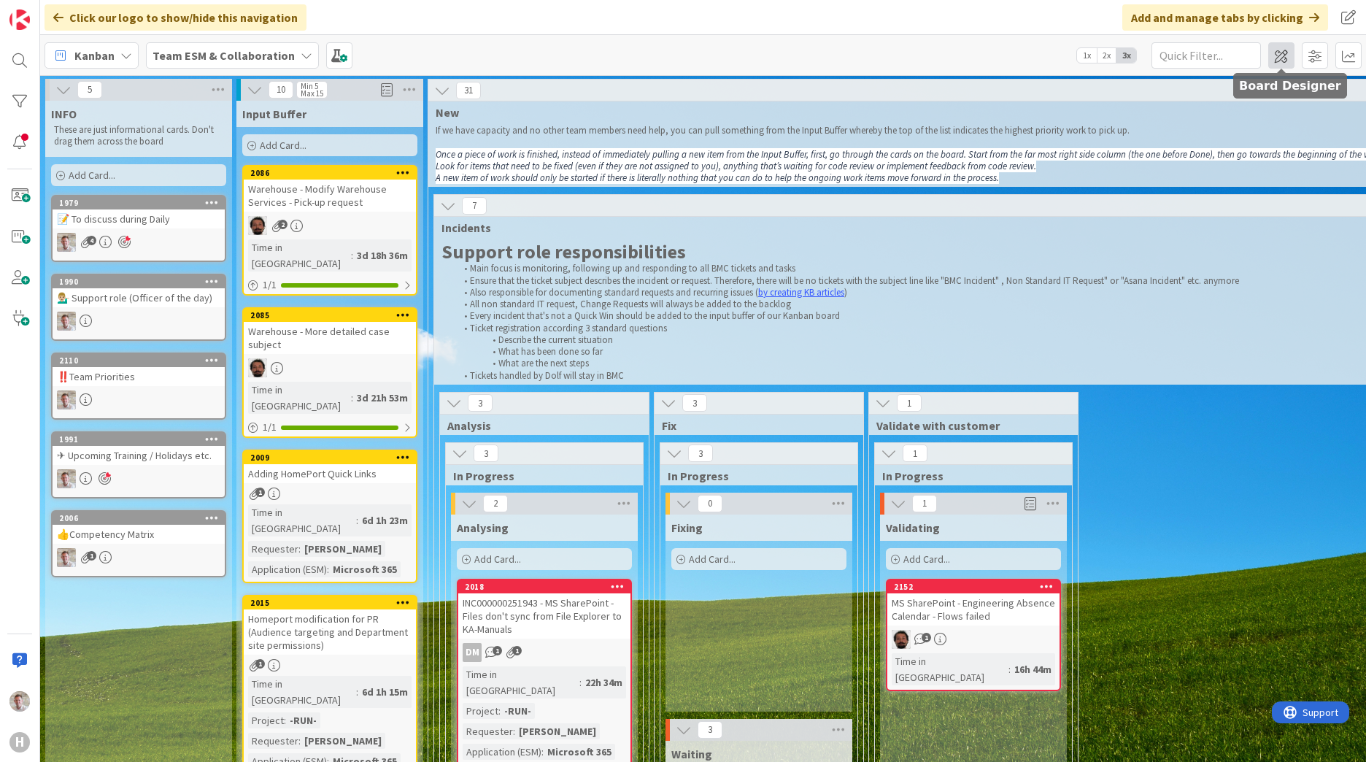
click at [1288, 63] on span at bounding box center [1281, 55] width 26 height 26
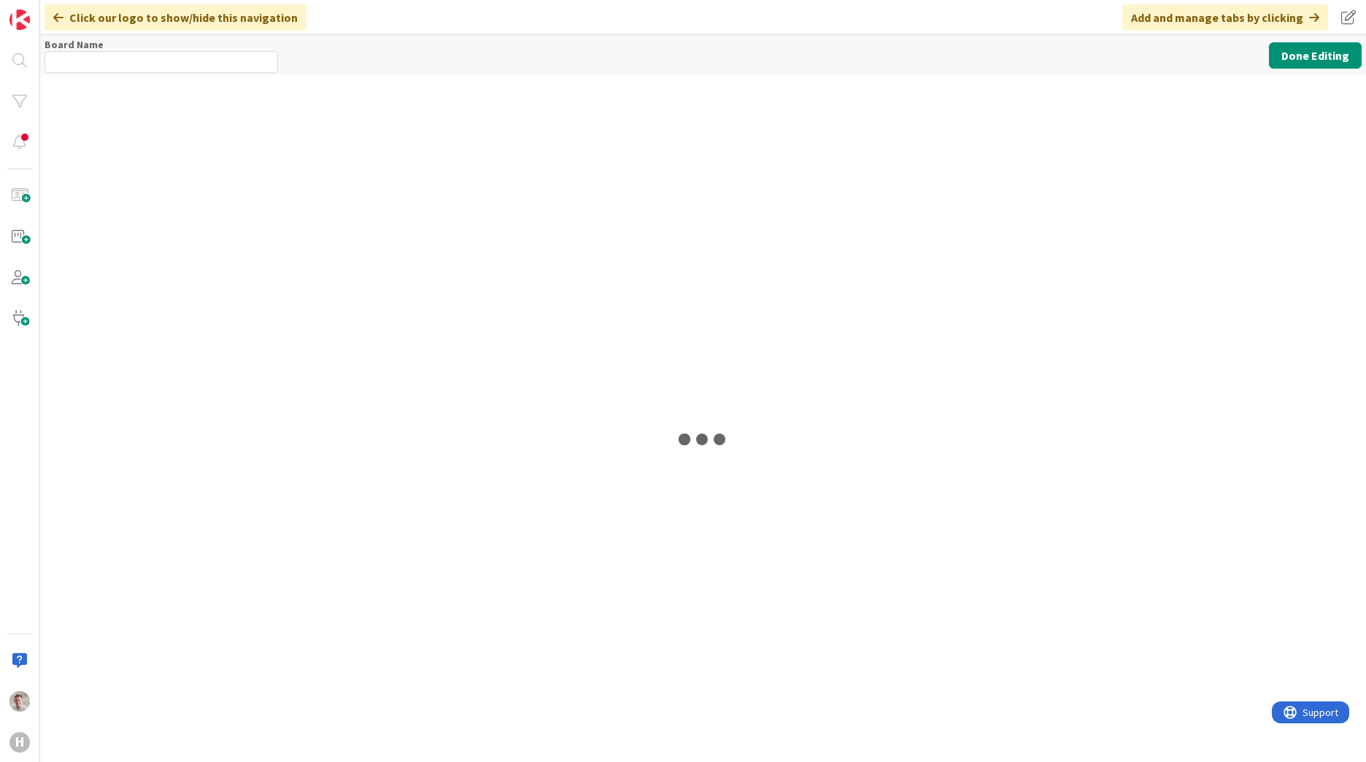
type input "Team ESM & Collaboration"
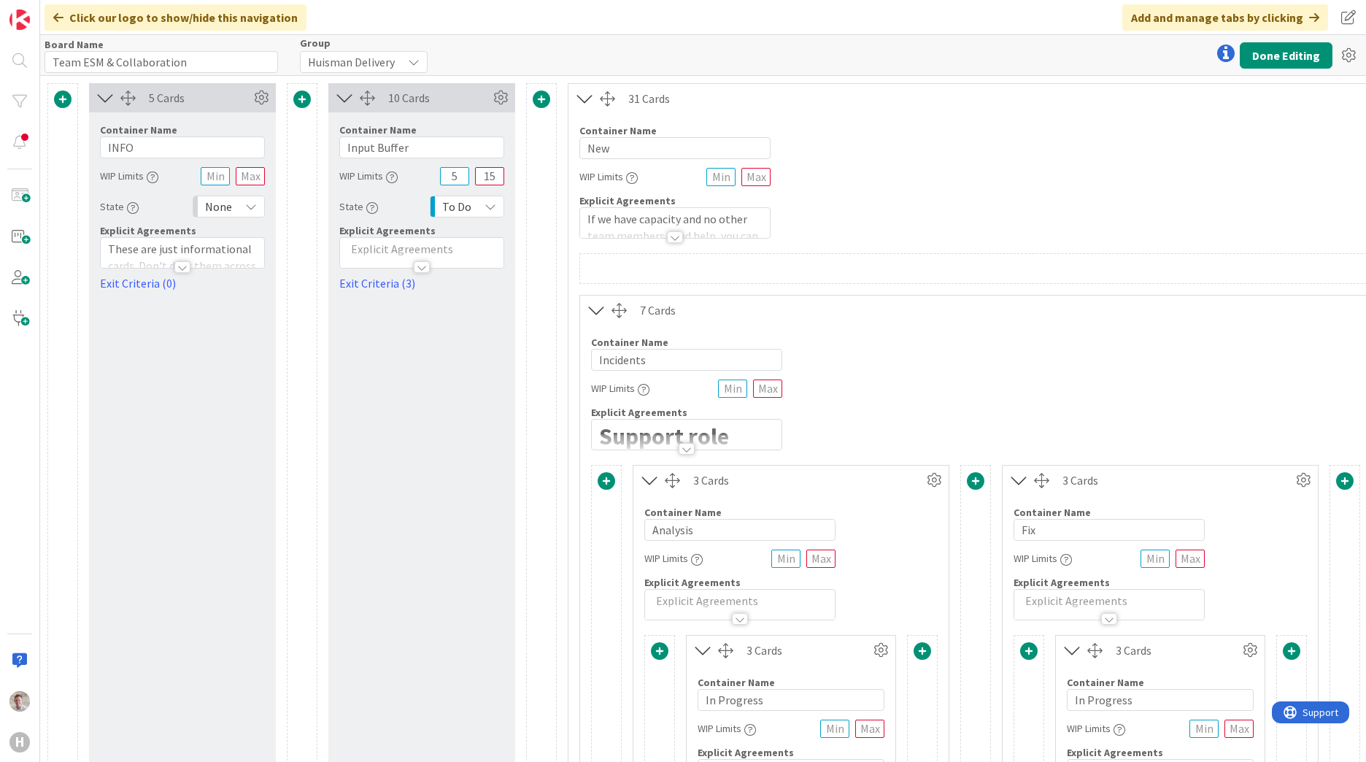
click at [689, 451] on div at bounding box center [686, 449] width 16 height 12
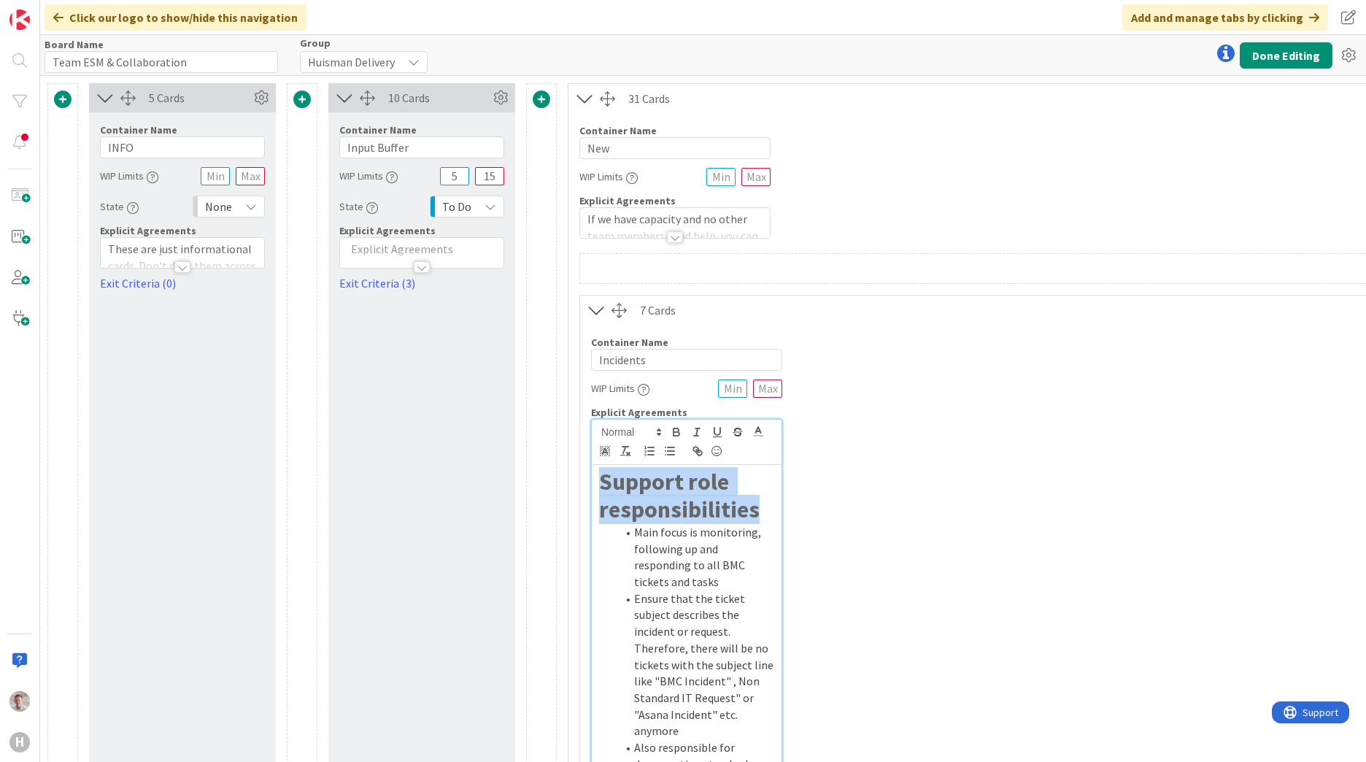
drag, startPoint x: 763, startPoint y: 511, endPoint x: 553, endPoint y: 458, distance: 216.7
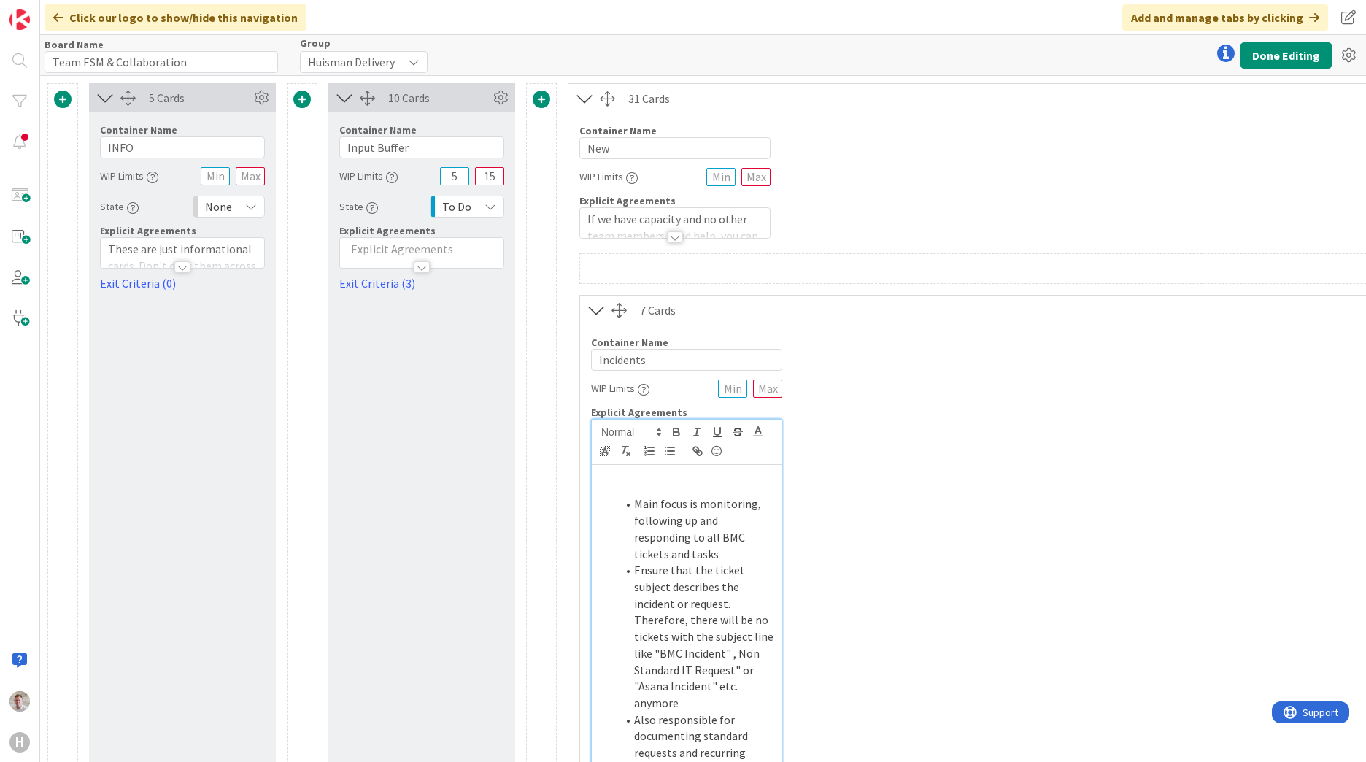
click at [638, 504] on li "Main focus is monitoring, following up and responding to all BMC tickets and ta…" at bounding box center [695, 528] width 158 height 66
click at [730, 503] on li "Each day someone is responsible for Support (incidents and standard BMC tickets)" at bounding box center [695, 528] width 158 height 66
click at [730, 504] on li "Each day someone is responsible for Support (incidents and standard BMC tickets)" at bounding box center [695, 528] width 158 height 66
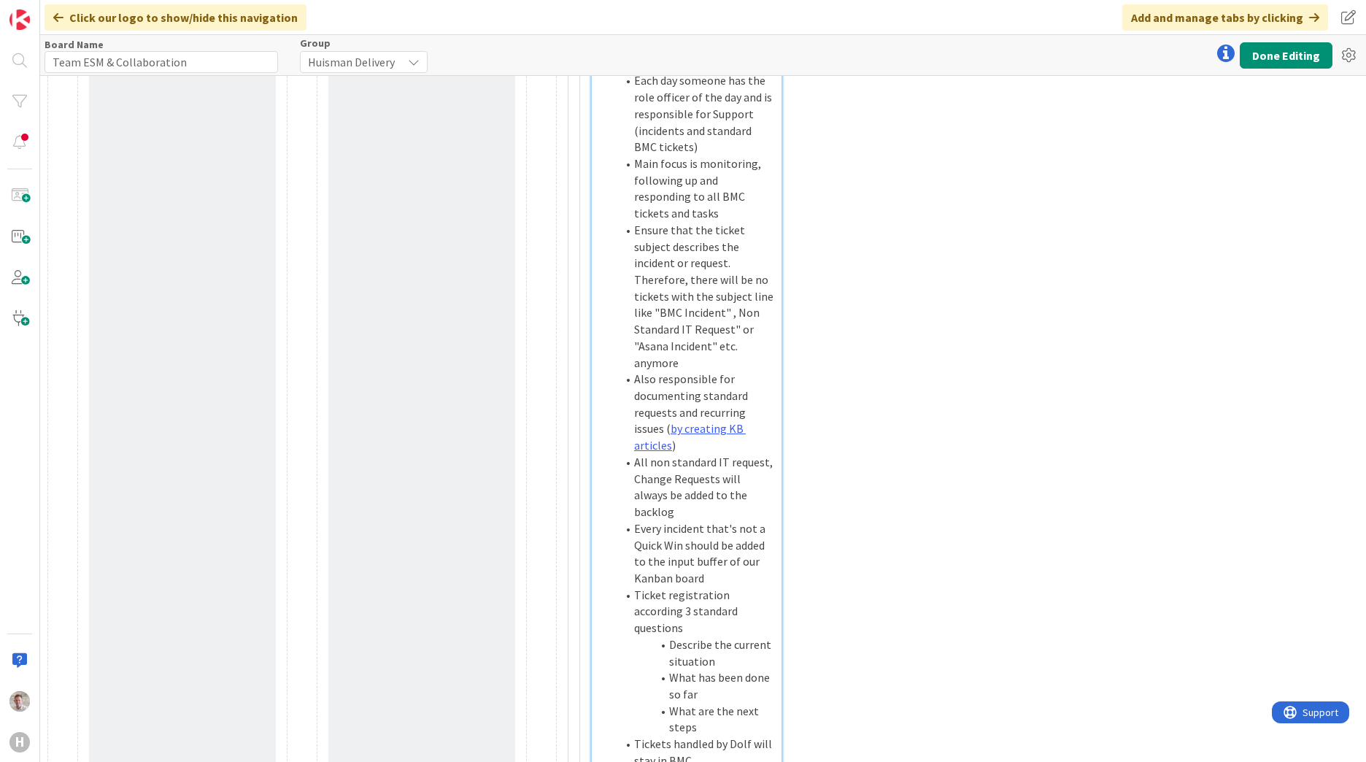
scroll to position [511, 0]
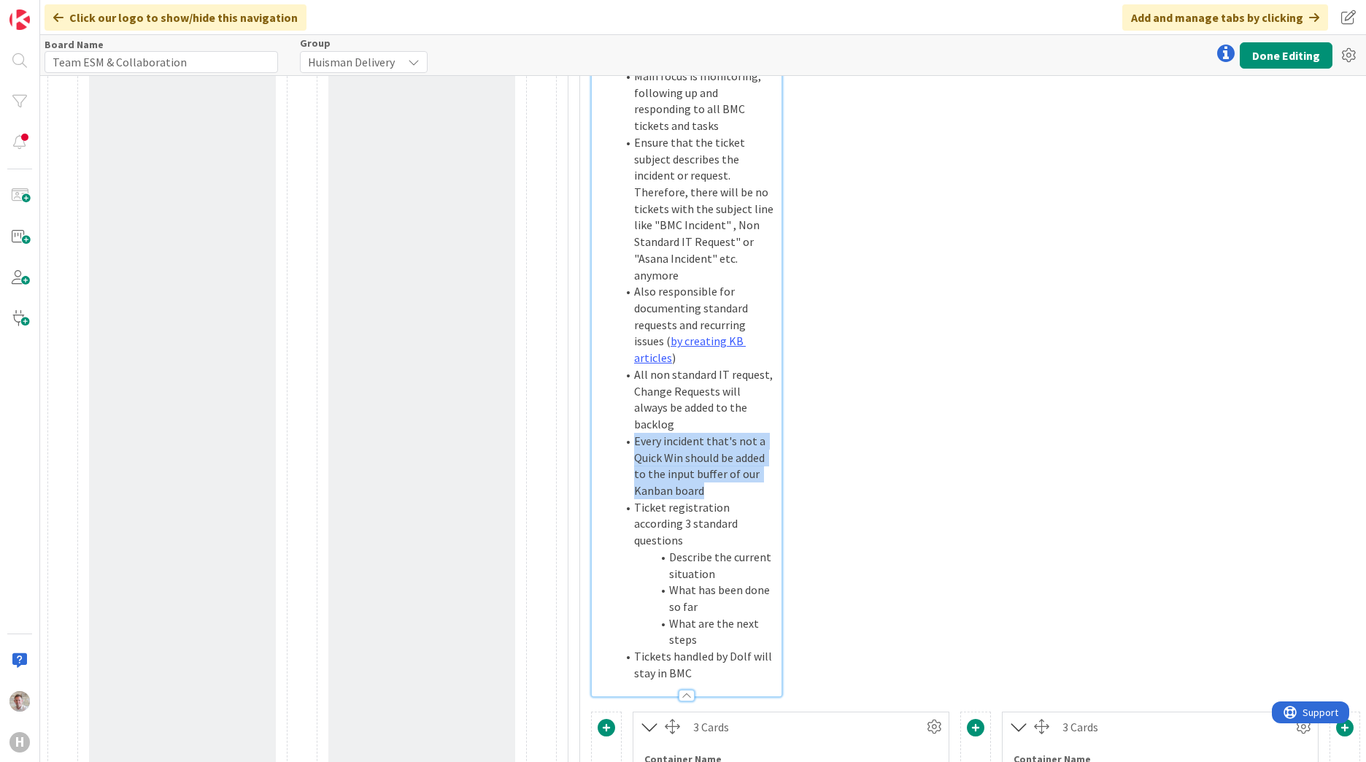
drag, startPoint x: 634, startPoint y: 408, endPoint x: 717, endPoint y: 461, distance: 98.7
click at [717, 461] on li "Every incident that's not a Quick Win should be added to the input buffer of ou…" at bounding box center [695, 466] width 158 height 66
drag, startPoint x: 720, startPoint y: 441, endPoint x: 715, endPoint y: 448, distance: 8.3
click at [720, 441] on li "Every incident that's not a Quick Win should be added to the input buffer of ou…" at bounding box center [695, 466] width 158 height 66
drag, startPoint x: 719, startPoint y: 460, endPoint x: 629, endPoint y: 413, distance: 101.8
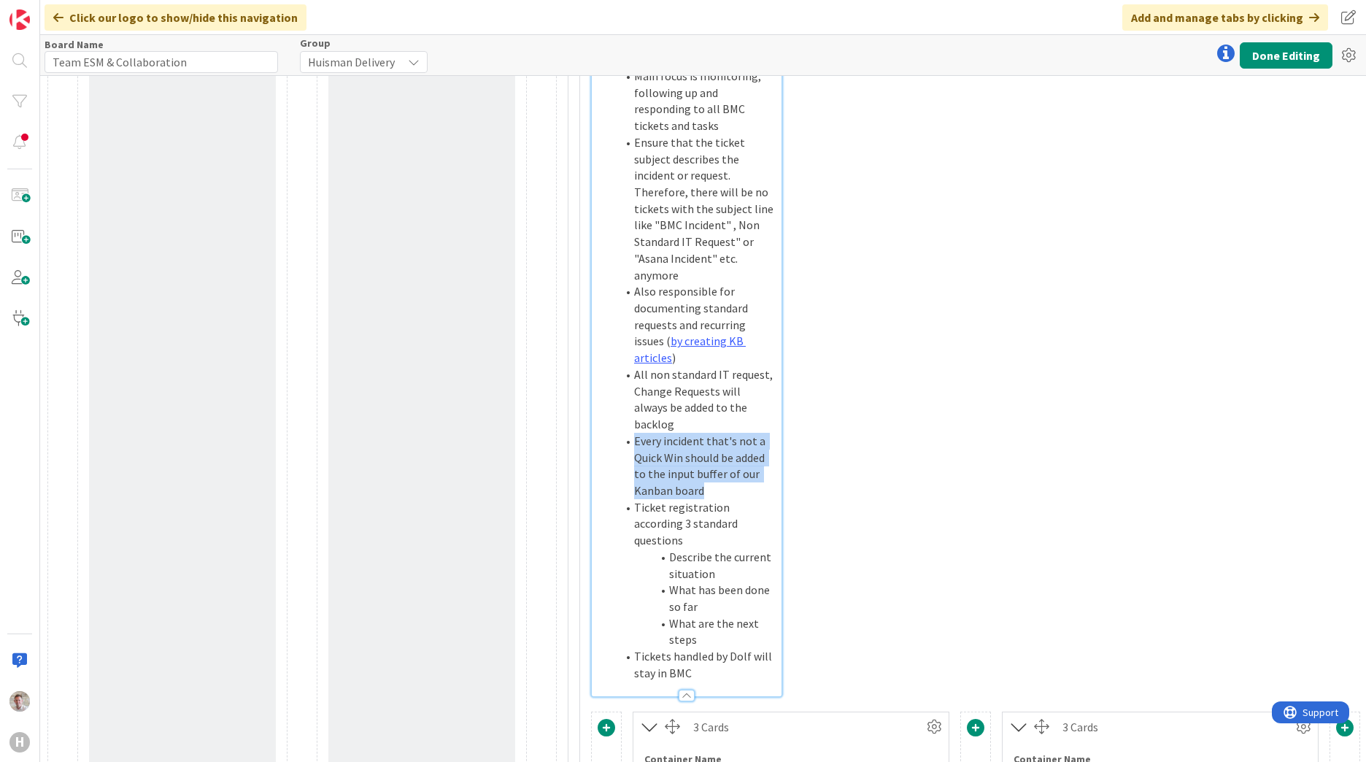
click at [629, 433] on li "Every incident that's not a Quick Win should be added to the input buffer of ou…" at bounding box center [695, 466] width 158 height 66
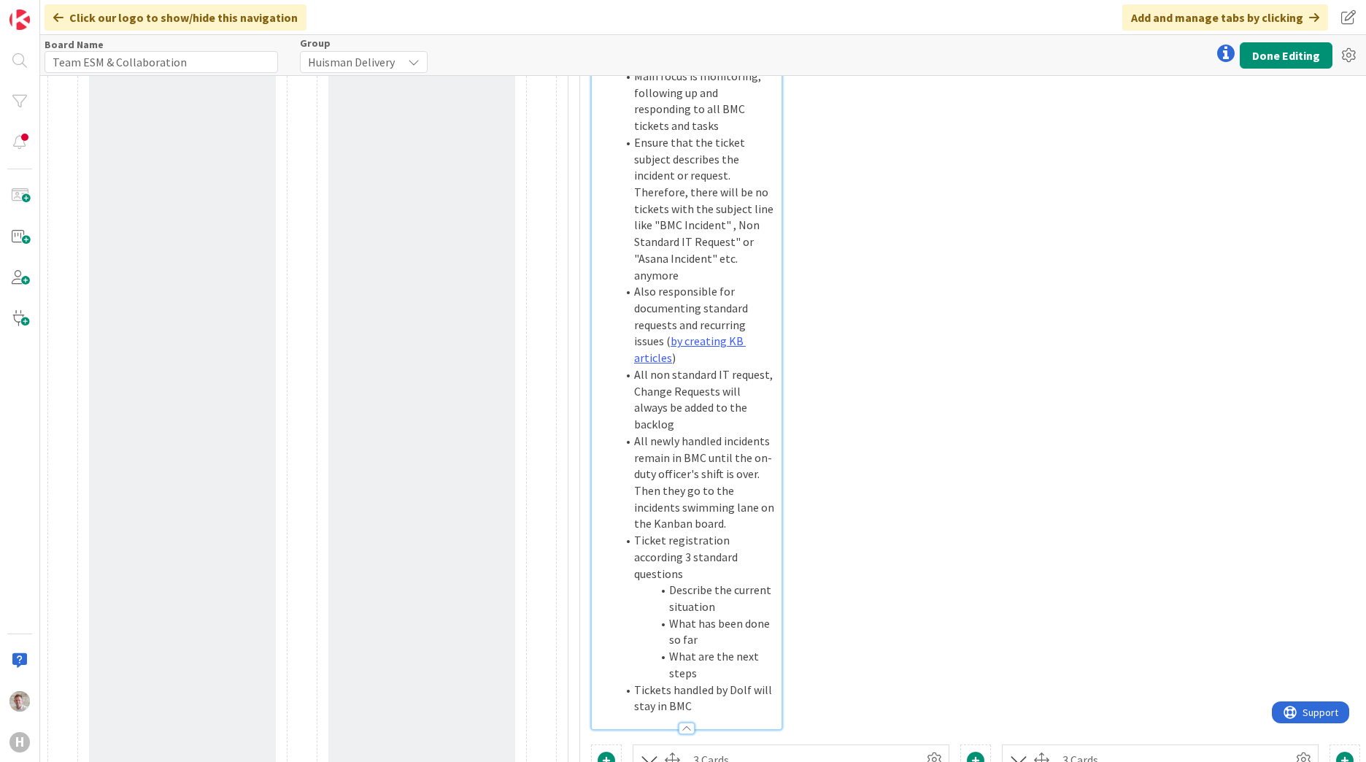
click at [695, 433] on li "All newly handled incidents remain in BMC until the on-duty officer's shift is …" at bounding box center [695, 482] width 158 height 99
click at [667, 458] on li "All newly handled incidents remain in BMC until the on-duty officer's shift is …" at bounding box center [695, 482] width 158 height 99
click at [732, 494] on li "All newly handled incidents remain in BMC until the on-duty officer's shift is …" at bounding box center [695, 482] width 158 height 99
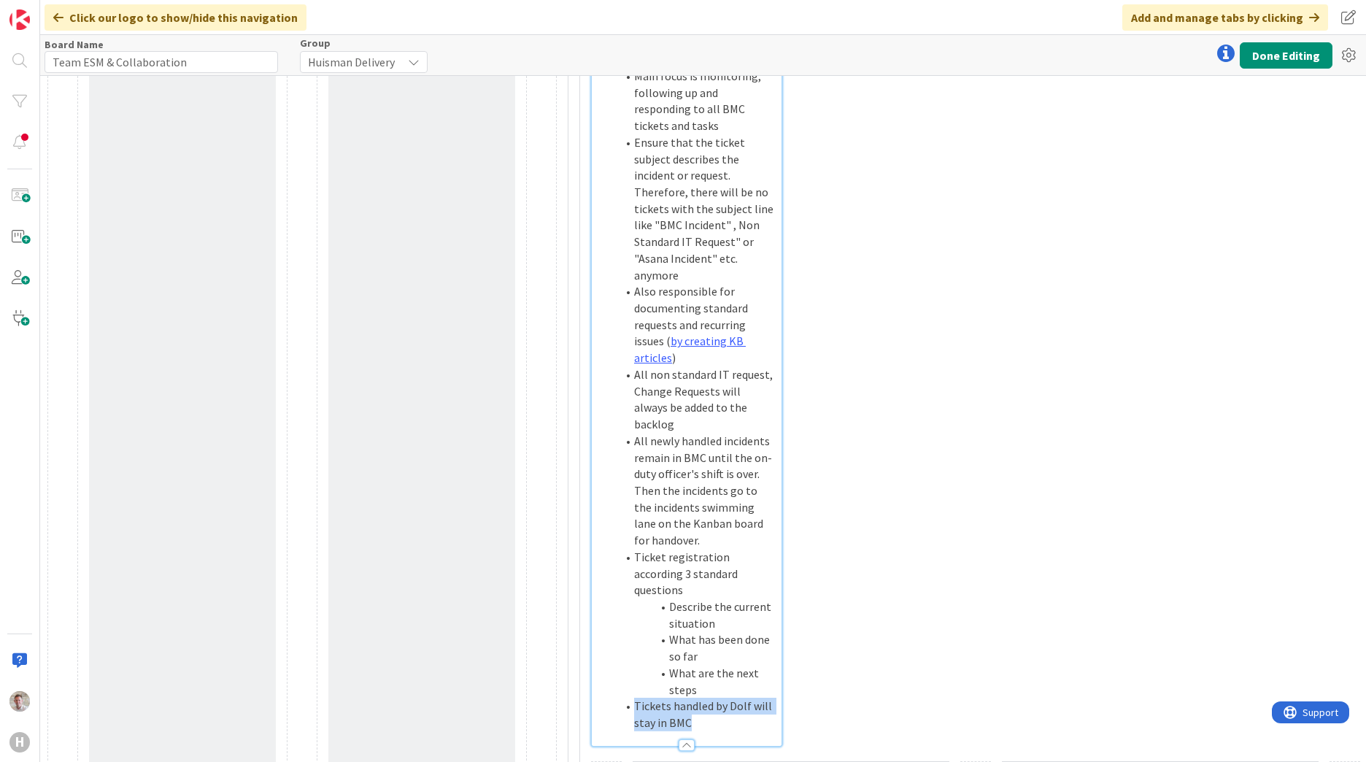
drag, startPoint x: 702, startPoint y: 667, endPoint x: 616, endPoint y: 649, distance: 88.1
click at [616, 649] on ol "Each day someone has the role officer of the day and is responsible for Support…" at bounding box center [686, 358] width 175 height 746
click at [640, 697] on li "Tickets handled by Dolf will stay in BMC" at bounding box center [695, 713] width 158 height 33
drag, startPoint x: 684, startPoint y: 665, endPoint x: 708, endPoint y: 675, distance: 25.8
click at [708, 697] on li "Tickets handled by Dolf will stay in BMC" at bounding box center [695, 713] width 158 height 33
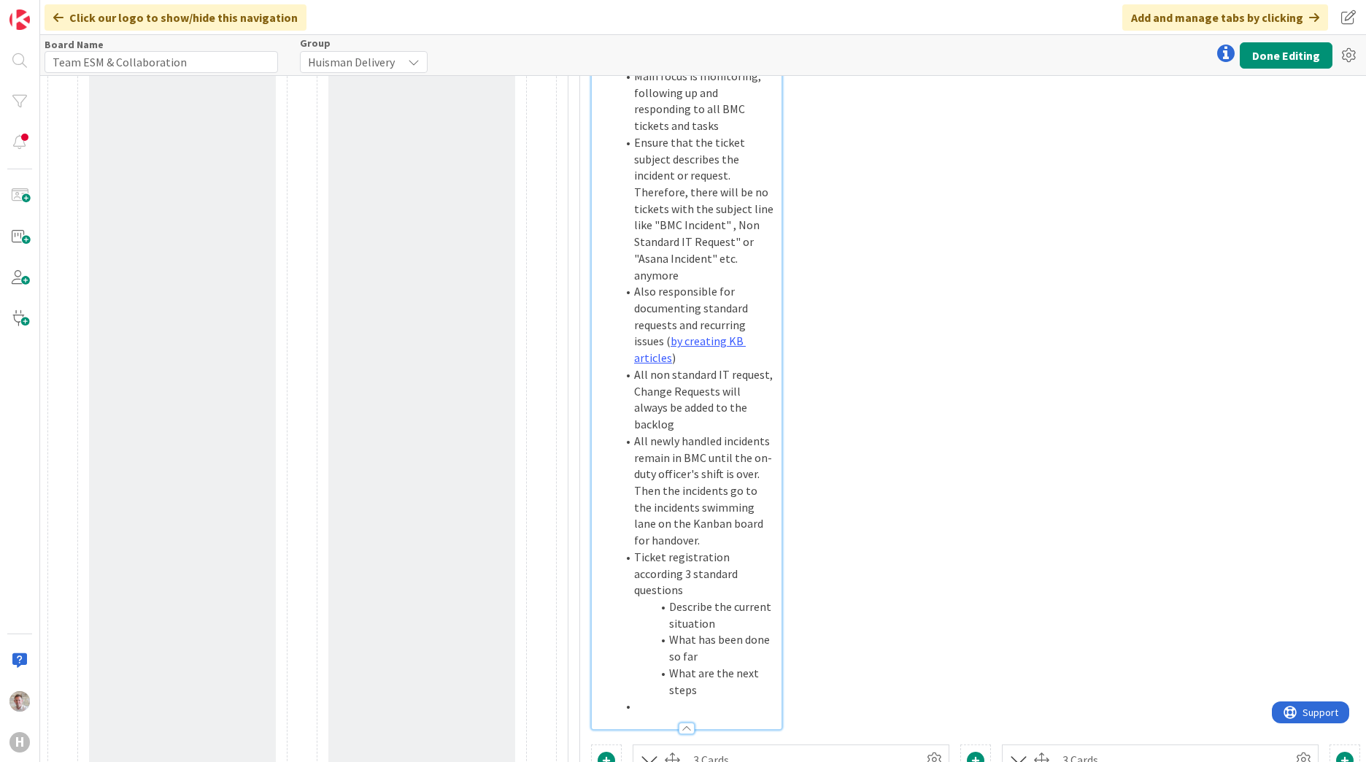
click at [707, 503] on li "All newly handled incidents remain in BMC until the on-duty officer's shift is …" at bounding box center [695, 491] width 158 height 116
click at [643, 731] on li at bounding box center [695, 739] width 158 height 17
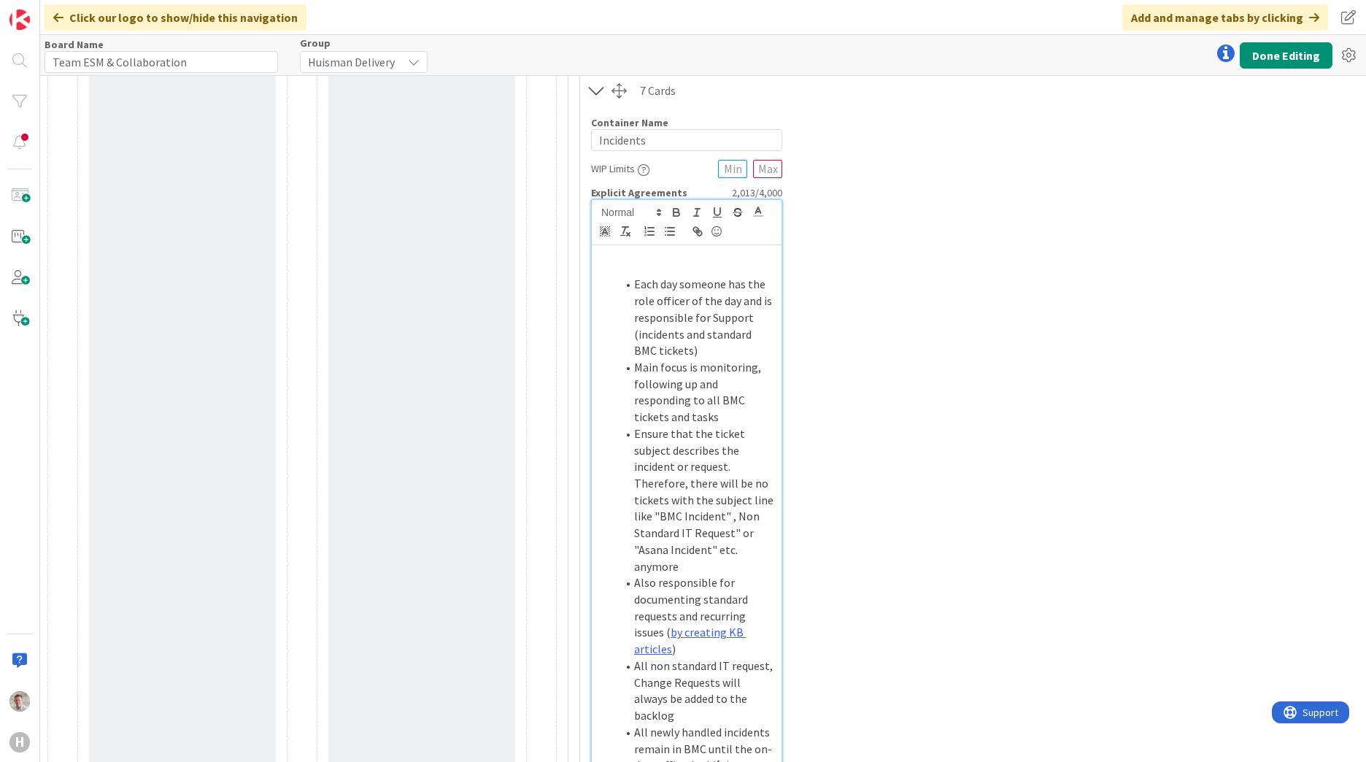
scroll to position [73, 0]
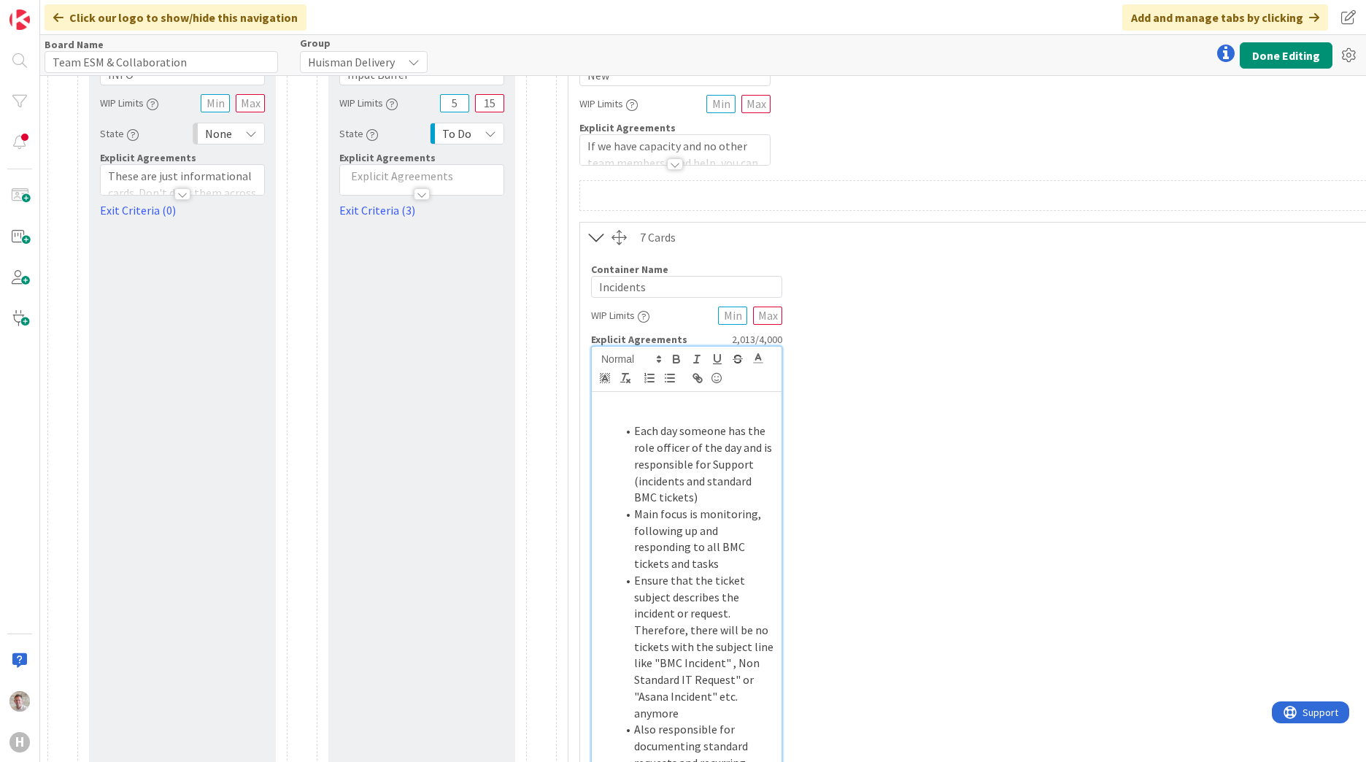
click at [638, 414] on h1 at bounding box center [686, 409] width 175 height 28
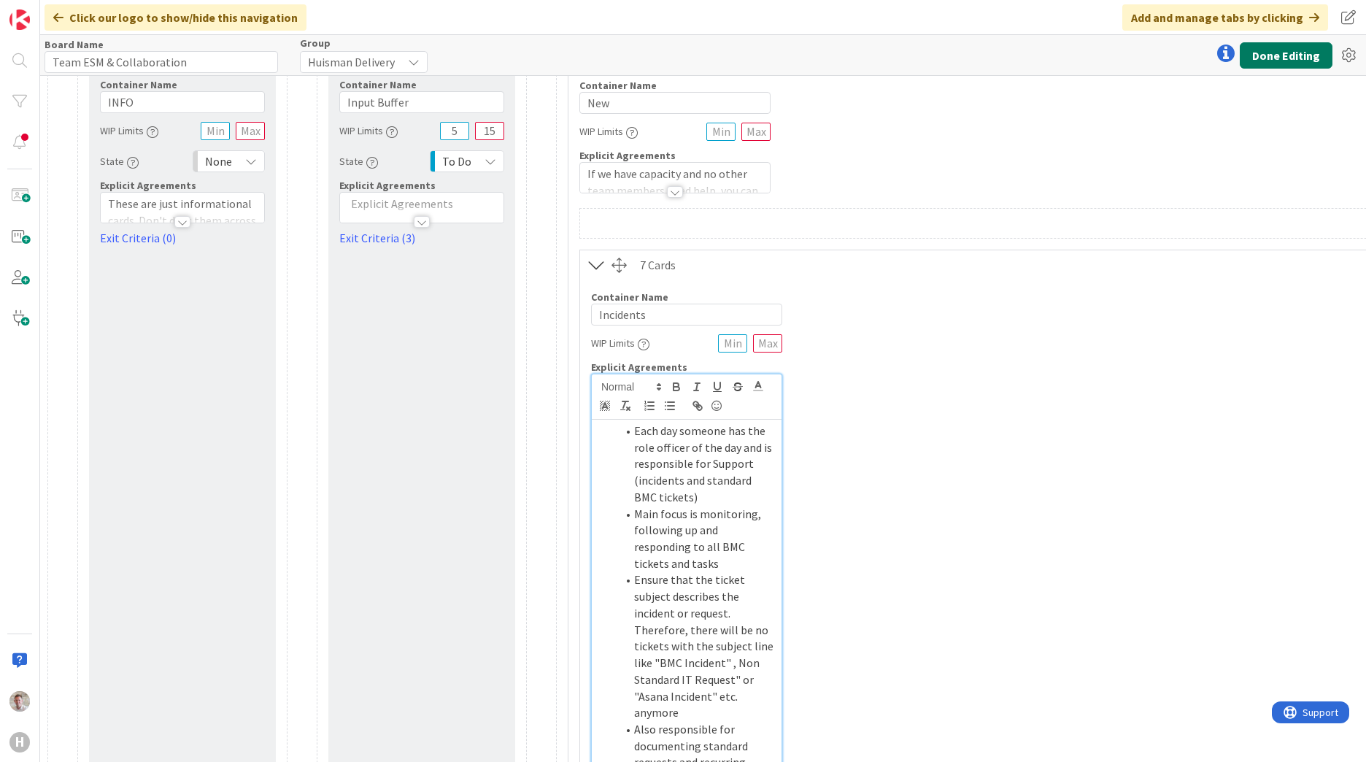
click at [1289, 52] on button "Done Editing" at bounding box center [1285, 55] width 93 height 26
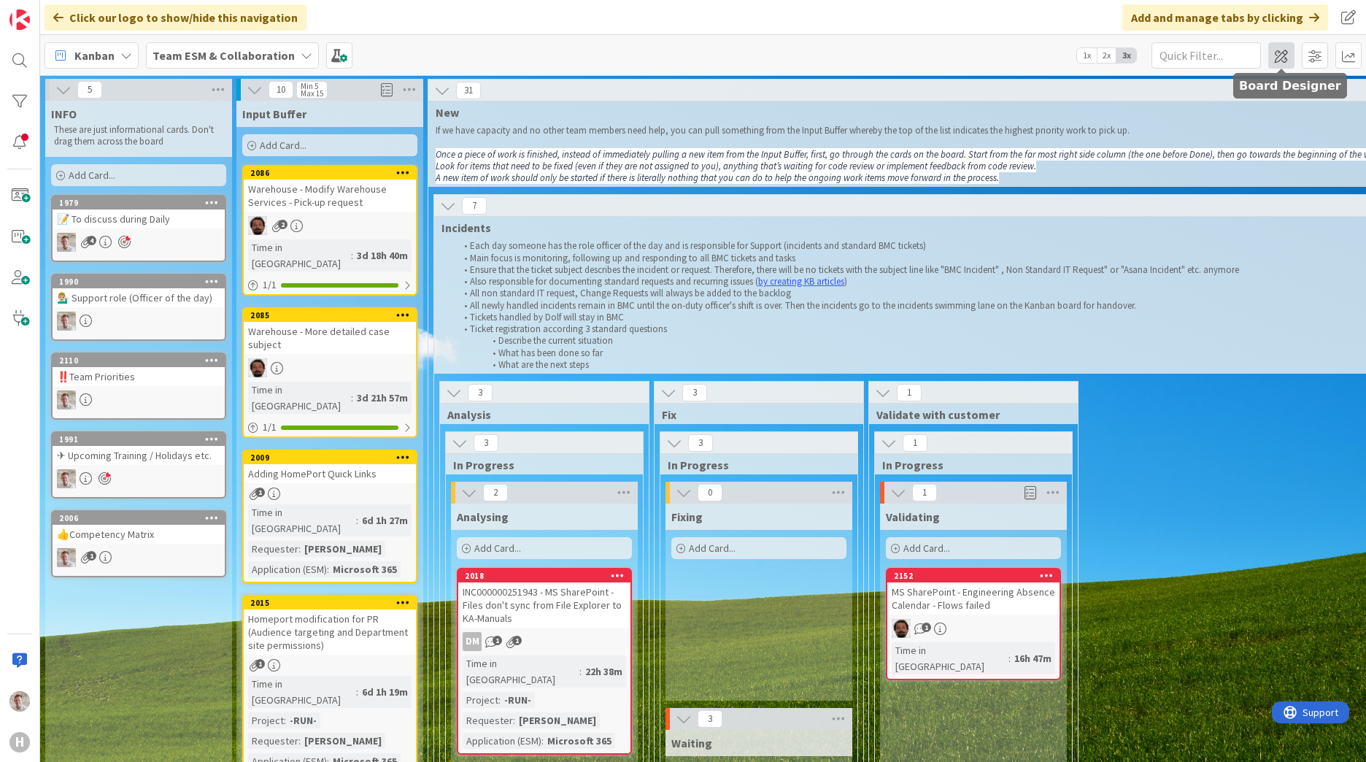
click at [1290, 58] on span at bounding box center [1281, 55] width 26 height 26
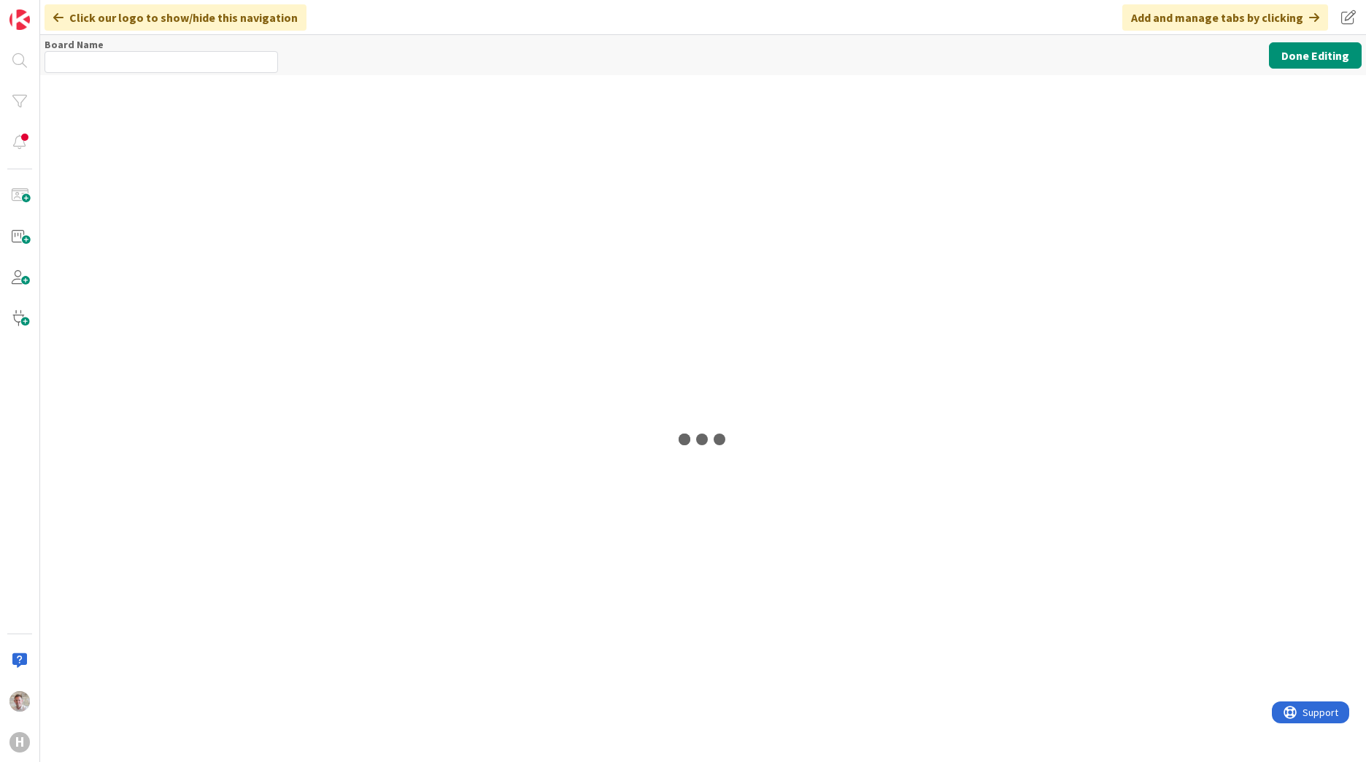
type input "Team ESM & Collaboration"
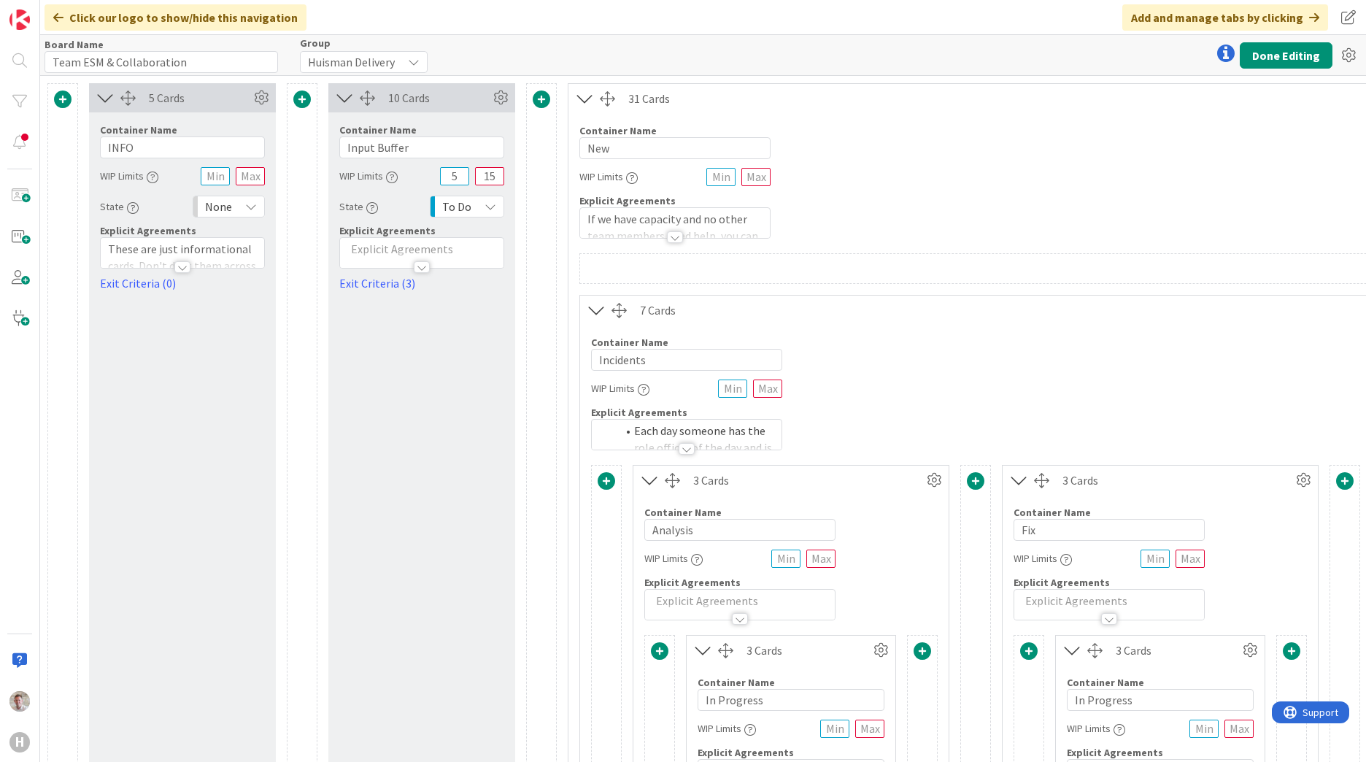
click at [681, 444] on div at bounding box center [686, 449] width 16 height 12
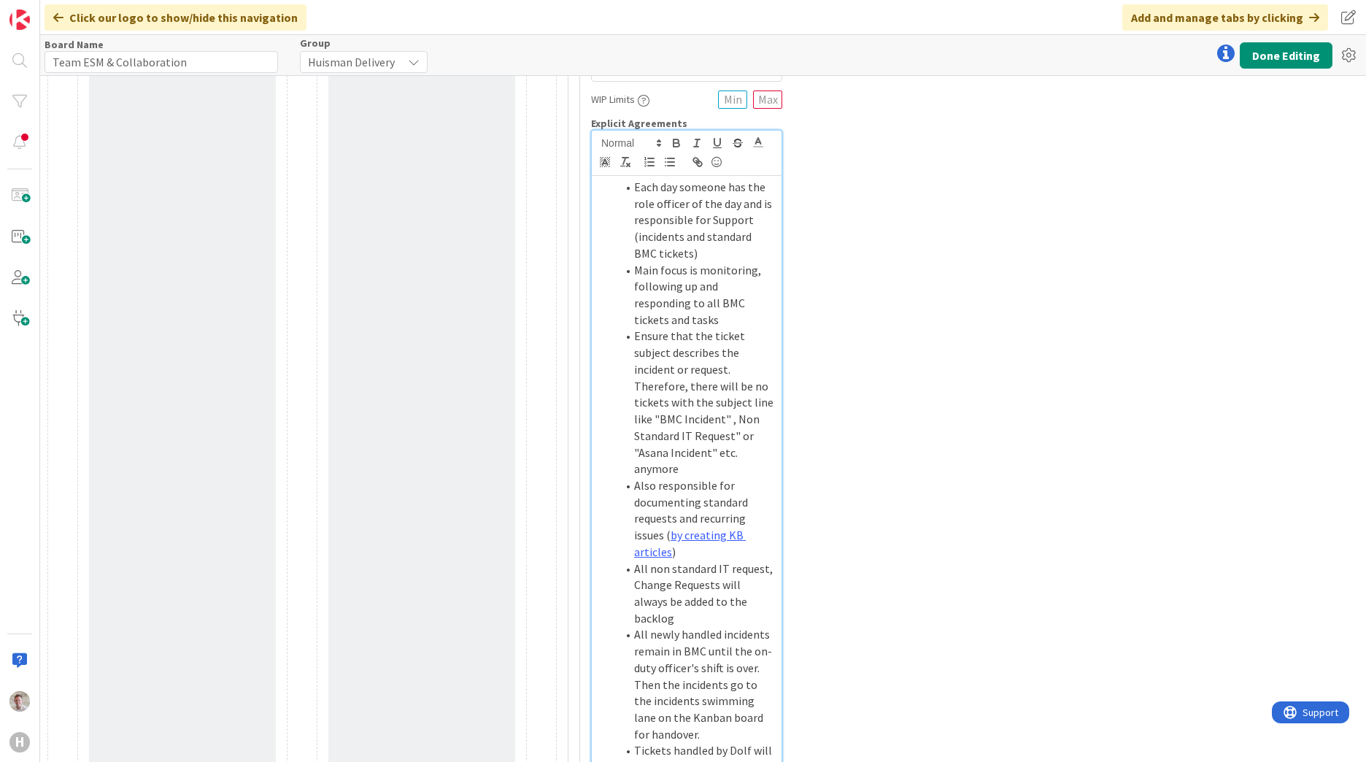
scroll to position [365, 0]
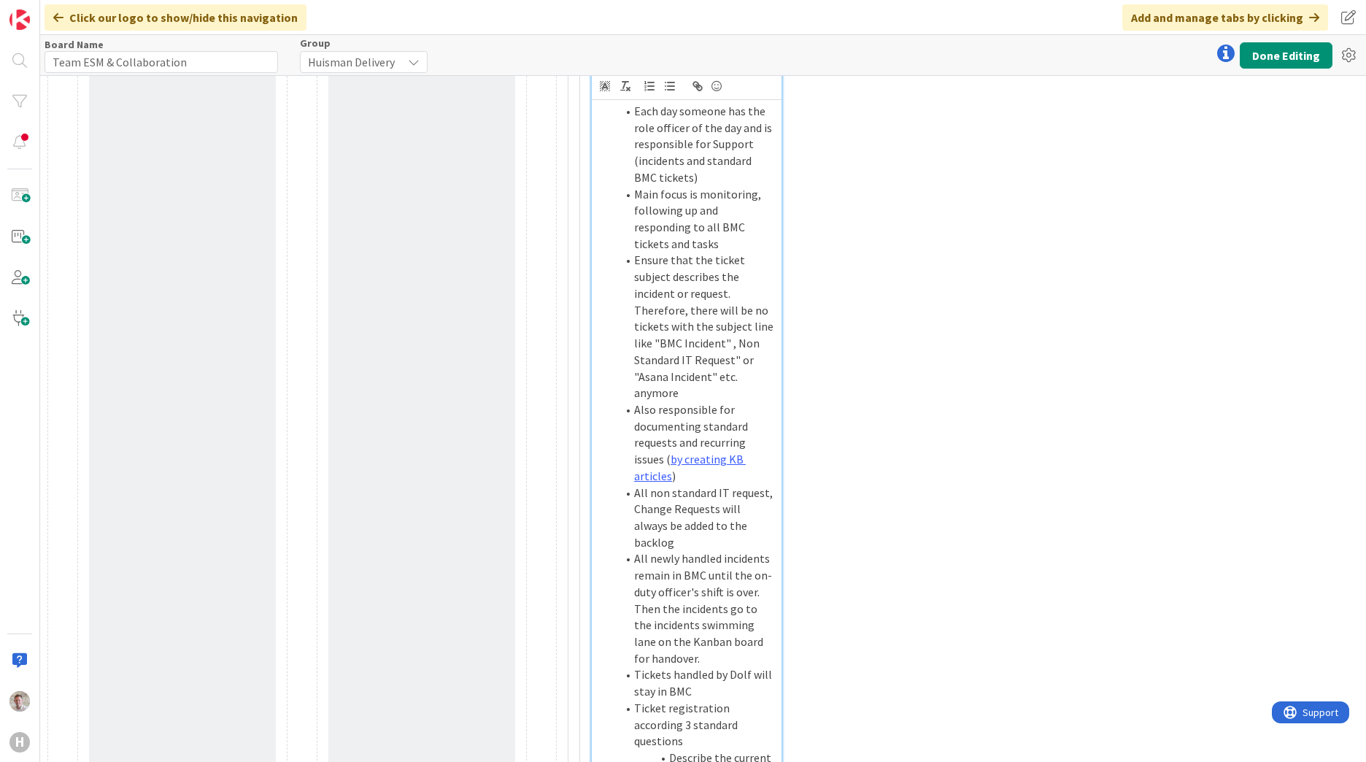
click at [692, 622] on li "All newly handled incidents remain in BMC until the on-duty officer's shift is …" at bounding box center [695, 608] width 158 height 116
click at [1284, 44] on button "Done Editing" at bounding box center [1285, 55] width 93 height 26
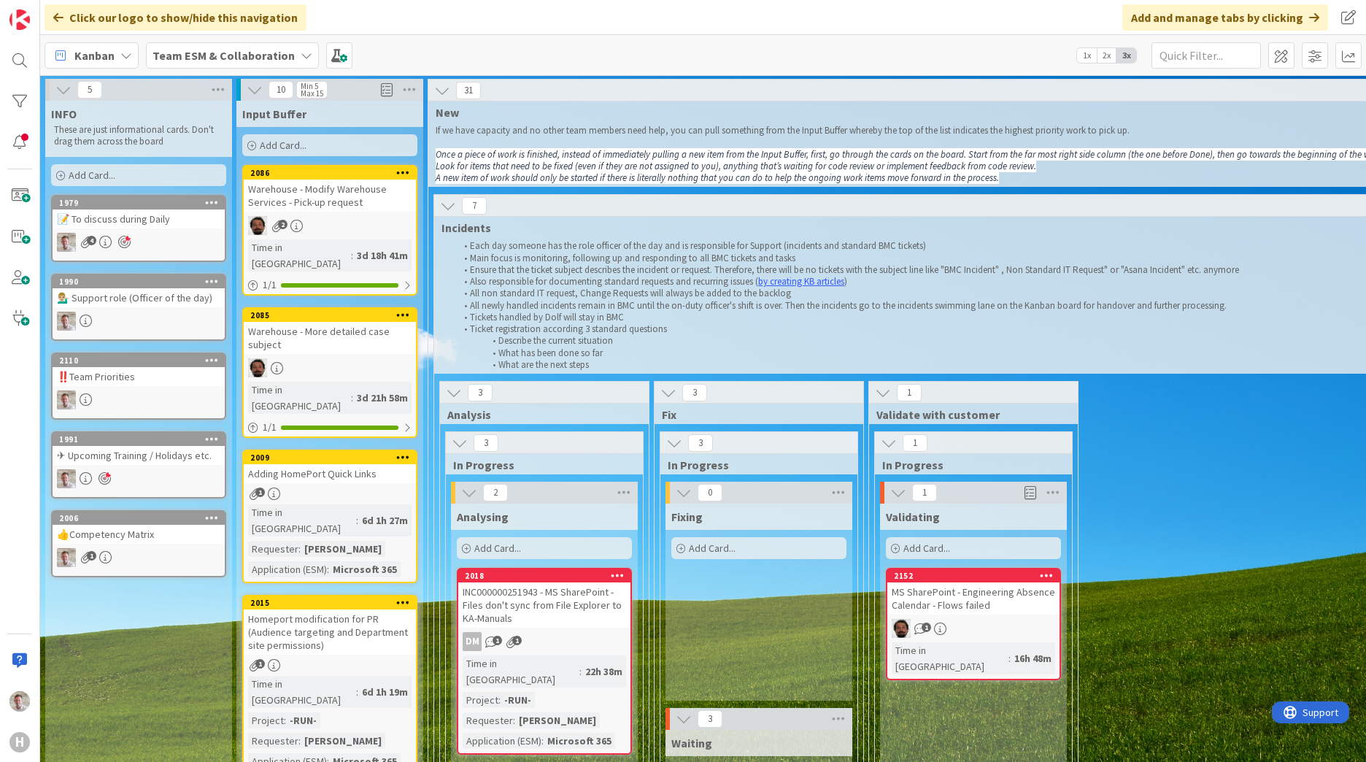
click at [150, 298] on div "💁🏼‍♂️ Support role (Officer of the day)" at bounding box center [139, 297] width 172 height 19
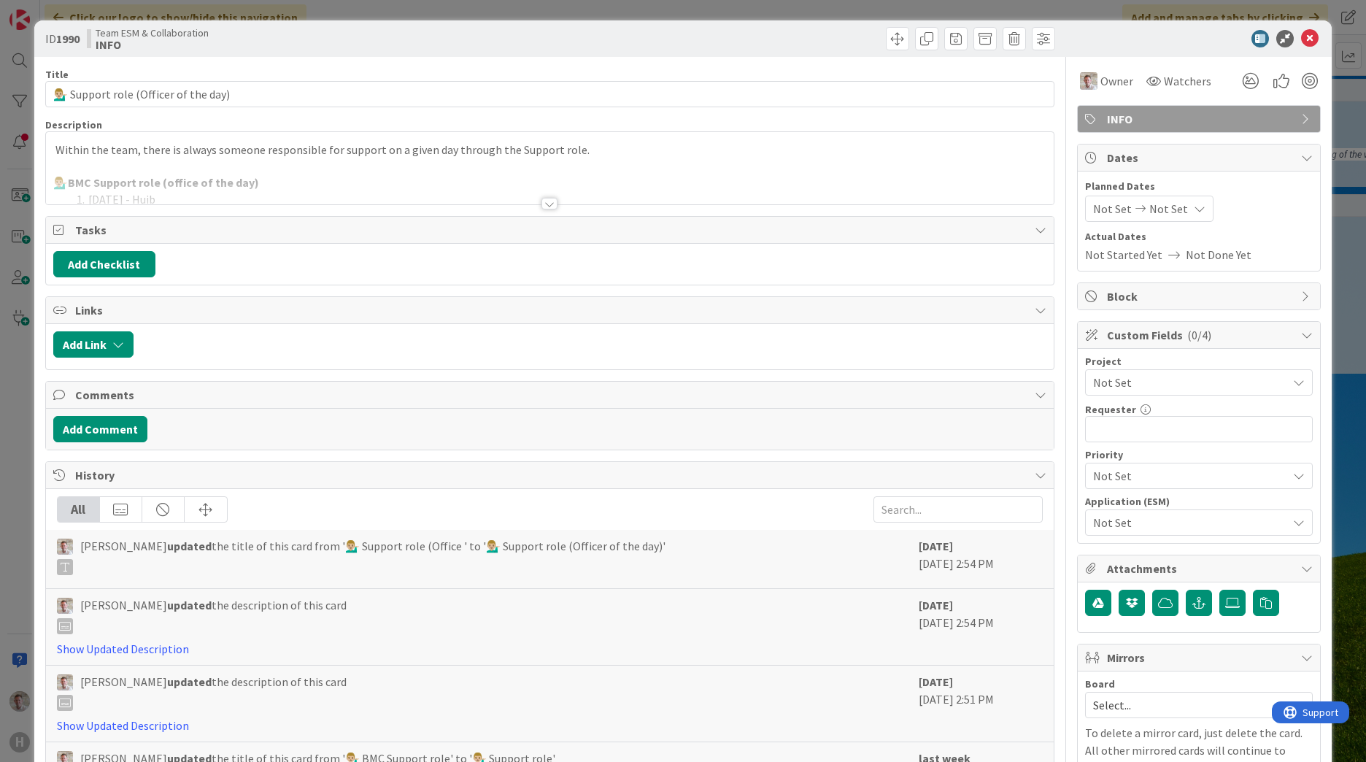
click at [533, 204] on div at bounding box center [549, 185] width 1007 height 37
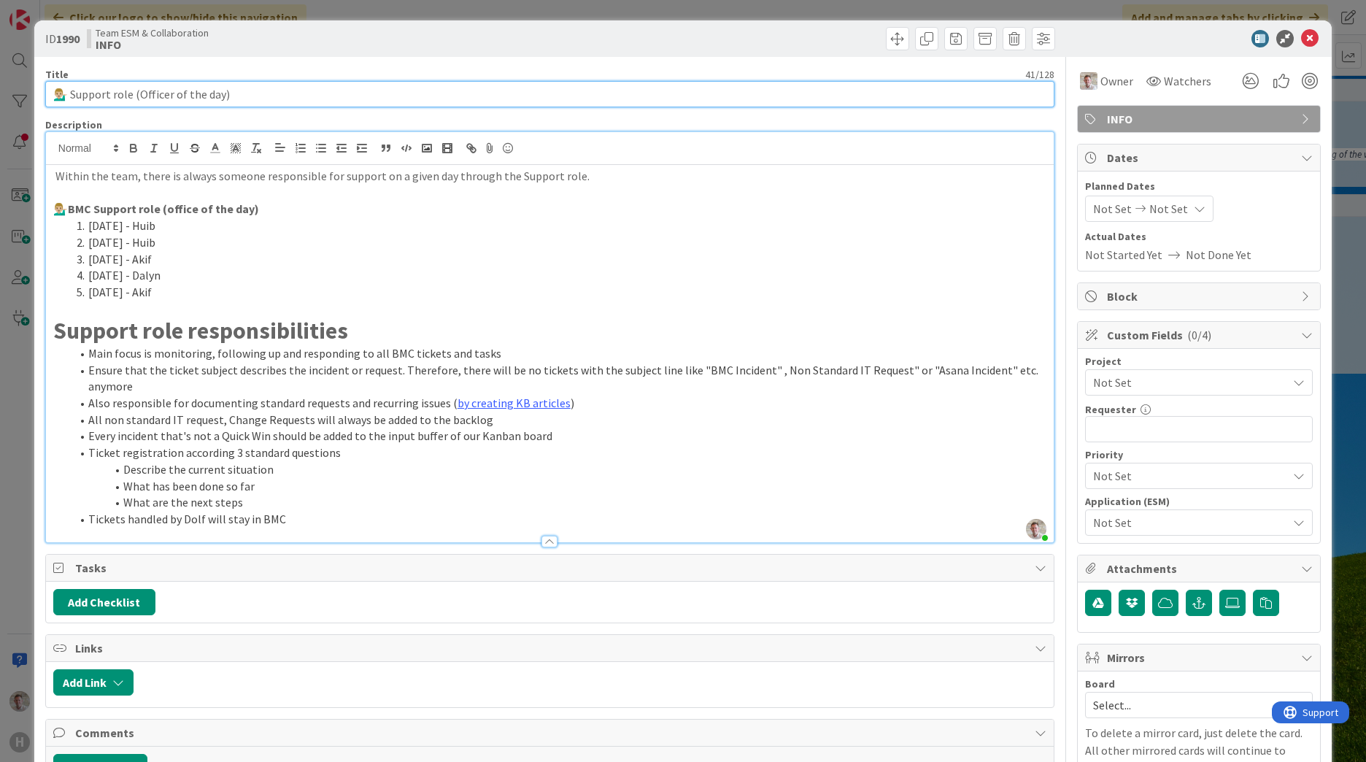
click at [131, 94] on input "💁🏼‍♂️ Support role (Officer of the day)" at bounding box center [549, 94] width 1009 height 26
drag, startPoint x: 178, startPoint y: 88, endPoint x: -144, endPoint y: 85, distance: 322.4
click at [0, 85] on html "H Click our logo to show/hide this navigation Add and manage tabs by clicking K…" at bounding box center [683, 381] width 1366 height 762
click at [282, 98] on input "💁🏼‍♂️ Support role (Officer of the day)" at bounding box center [549, 94] width 1009 height 26
click at [222, 96] on input "💁🏼‍♂️ Support role (Officer of the day)" at bounding box center [549, 94] width 1009 height 26
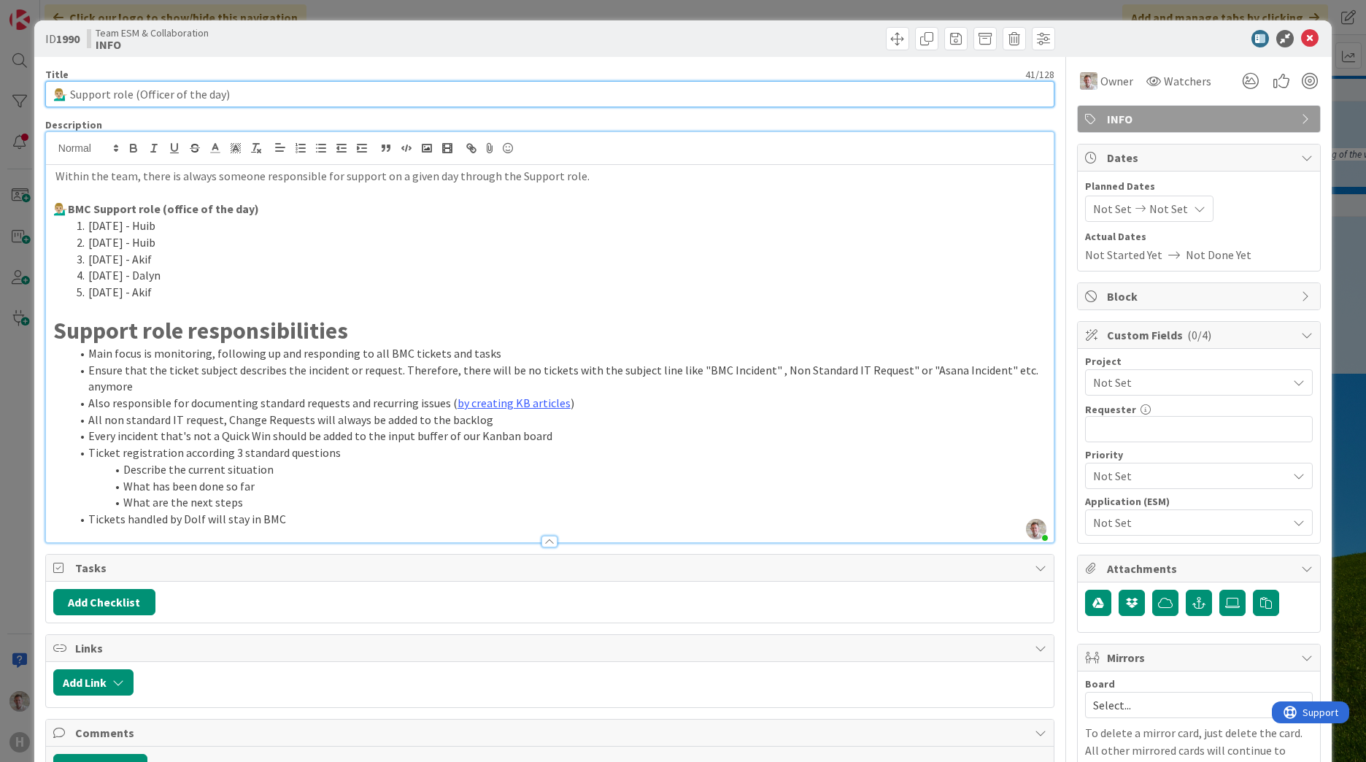
click at [289, 98] on input "💁🏼‍♂️ Support role (Officer of the day)" at bounding box center [549, 94] width 1009 height 26
drag, startPoint x: 71, startPoint y: 97, endPoint x: 134, endPoint y: 96, distance: 62.7
click at [134, 96] on input "💁🏼‍♂️ Support role (Officer of the day) Planning" at bounding box center [549, 94] width 1009 height 26
drag, startPoint x: 241, startPoint y: 93, endPoint x: 163, endPoint y: 96, distance: 78.1
click at [163, 96] on input "💁🏼‍♂️ Officer of the day (Officer of the day) Planning" at bounding box center [549, 94] width 1009 height 26
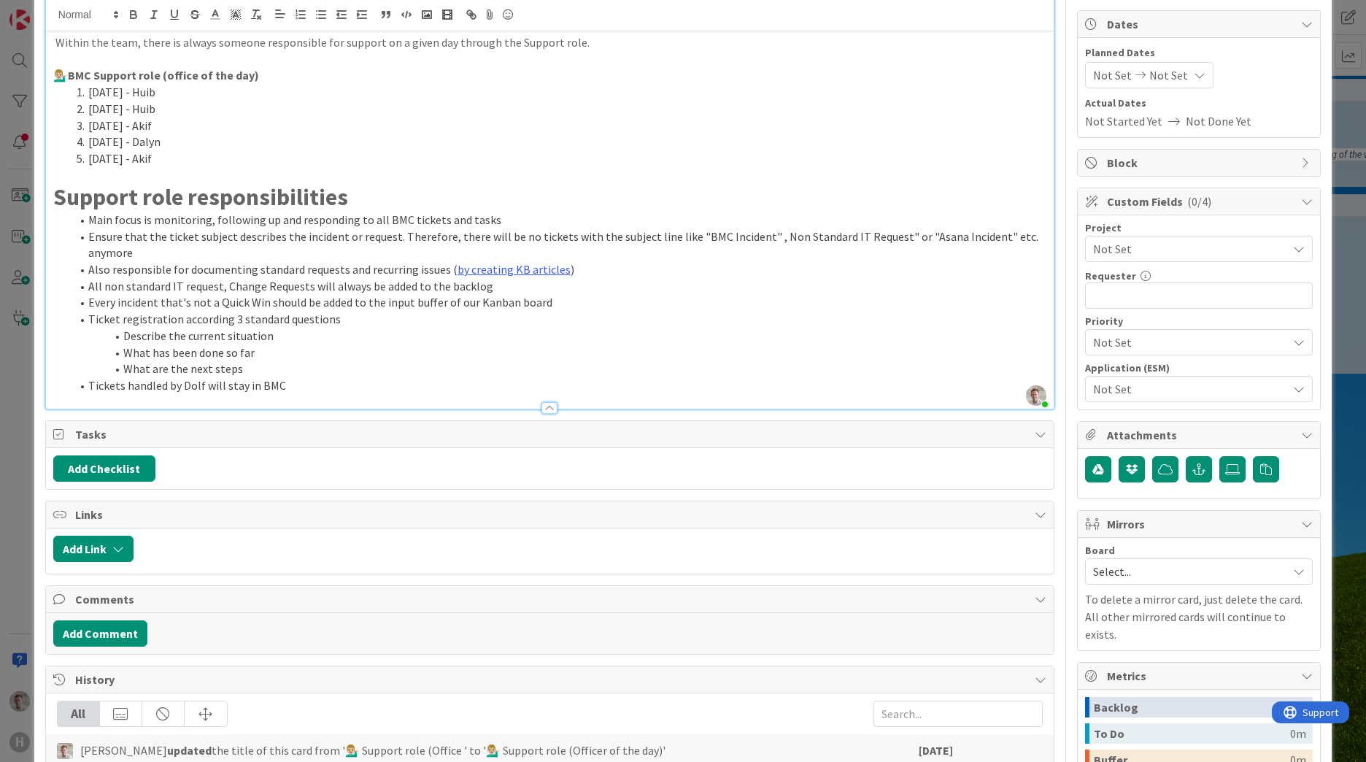
scroll to position [146, 0]
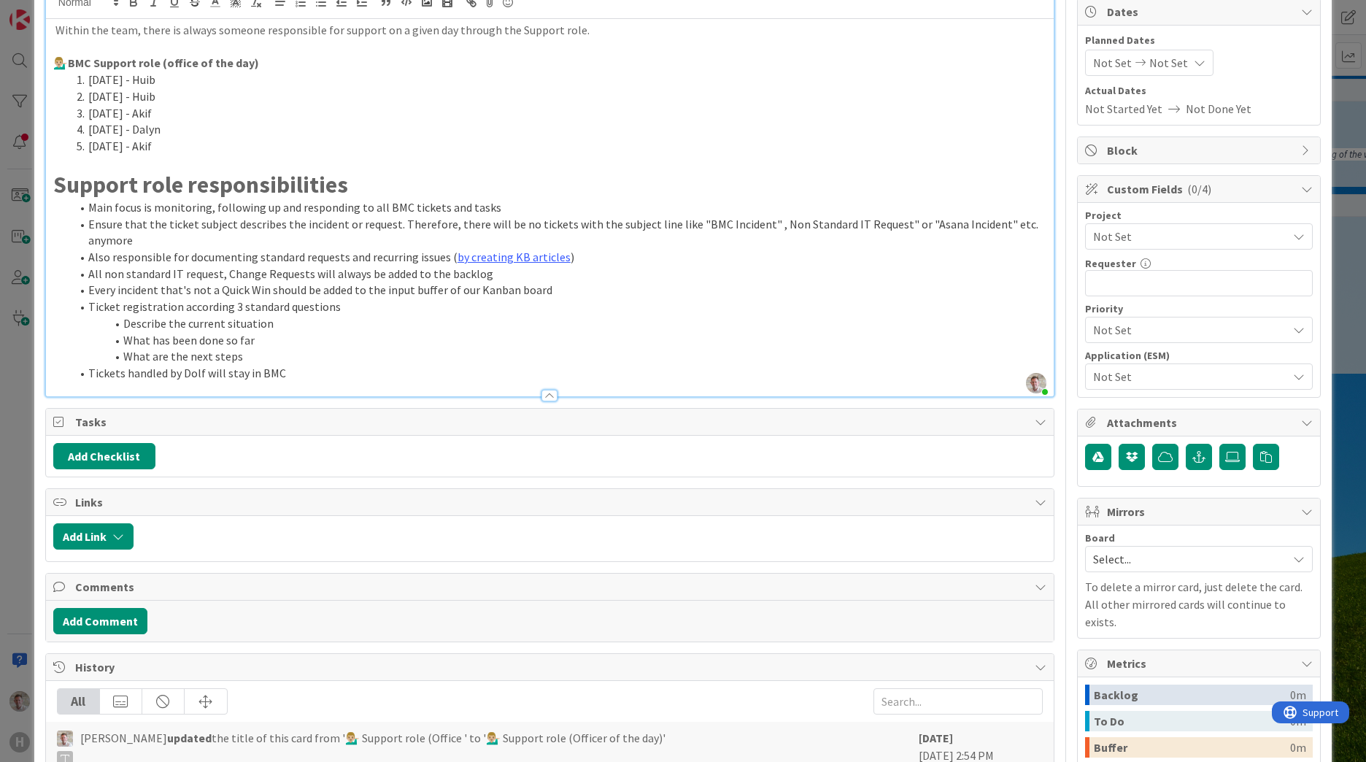
type input "💁🏼‍♂️ Officer of the day (Support role) Planning"
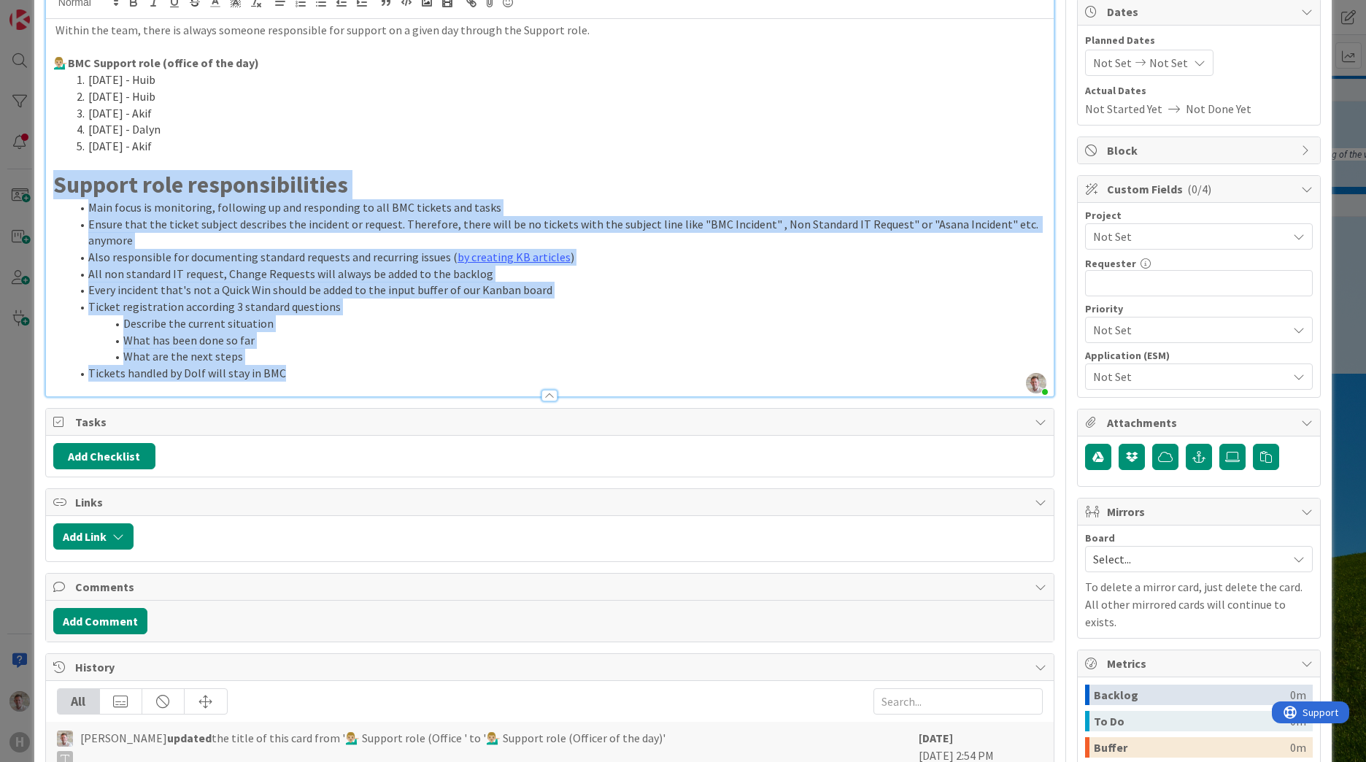
drag, startPoint x: 287, startPoint y: 366, endPoint x: 26, endPoint y: 180, distance: 320.0
click at [26, 180] on div "ID 1990 Team ESM & Collaboration INFO Title 50 / 128 💁🏼‍♂️ Officer of the day (…" at bounding box center [683, 381] width 1366 height 762
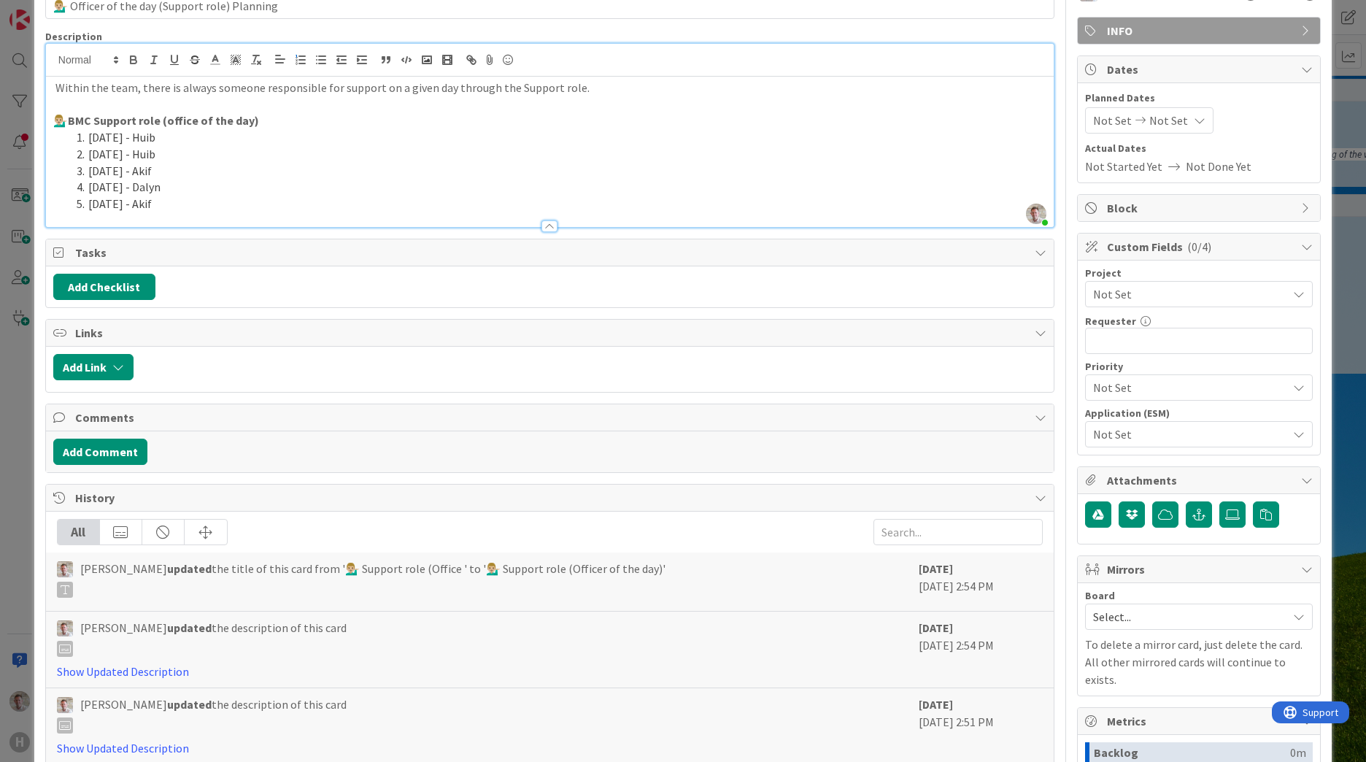
scroll to position [0, 0]
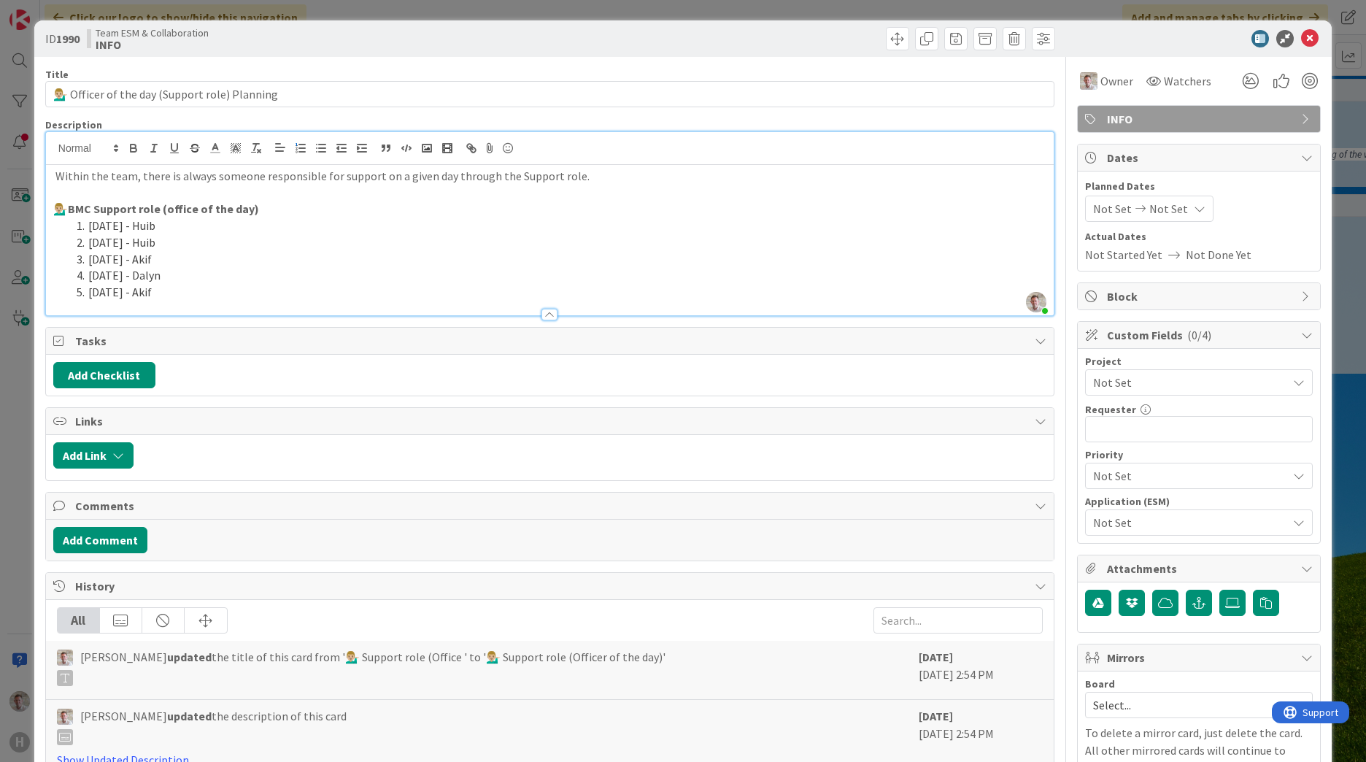
click at [830, 181] on p "Within the team, there is always someone responsible for support on a given day…" at bounding box center [549, 176] width 993 height 17
click at [1301, 36] on icon at bounding box center [1310, 39] width 18 height 18
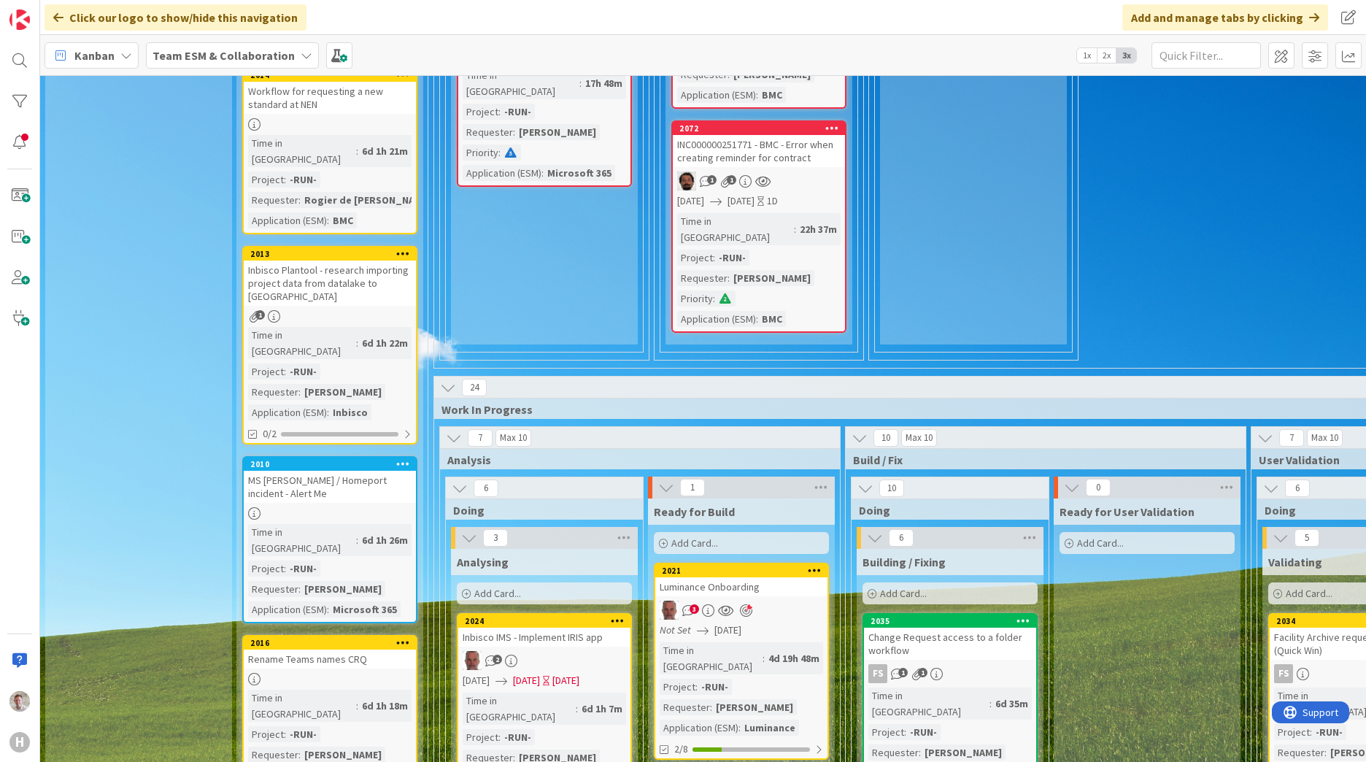
scroll to position [1167, 0]
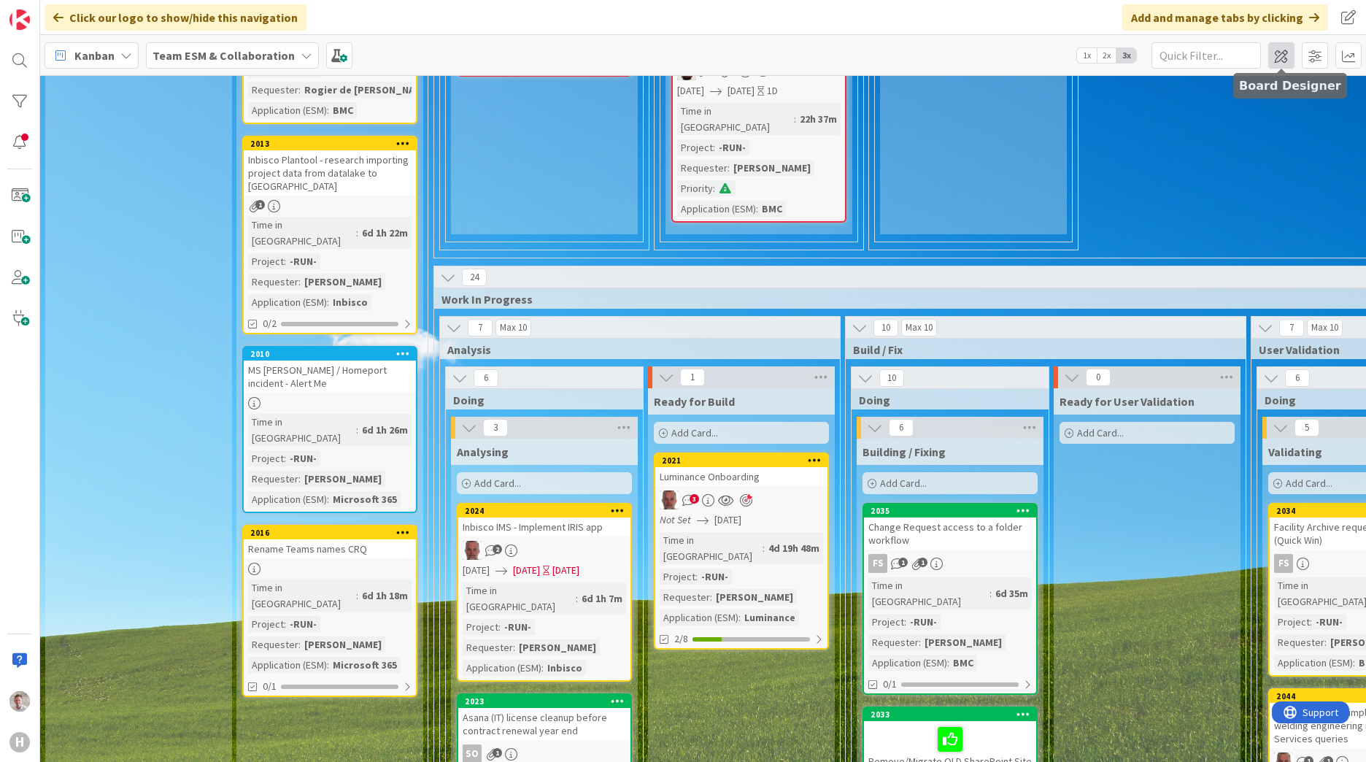
click at [1286, 61] on span at bounding box center [1281, 55] width 26 height 26
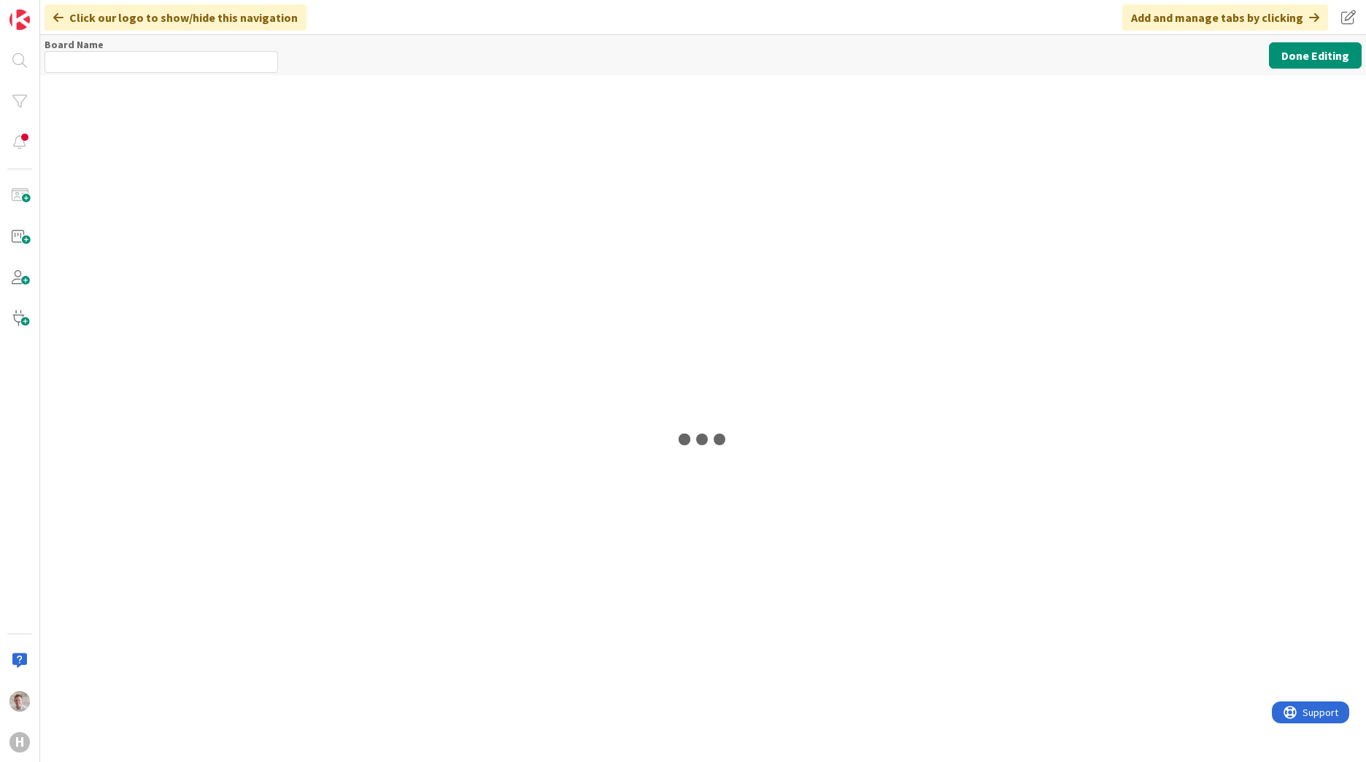
type input "Team ESM & Collaboration"
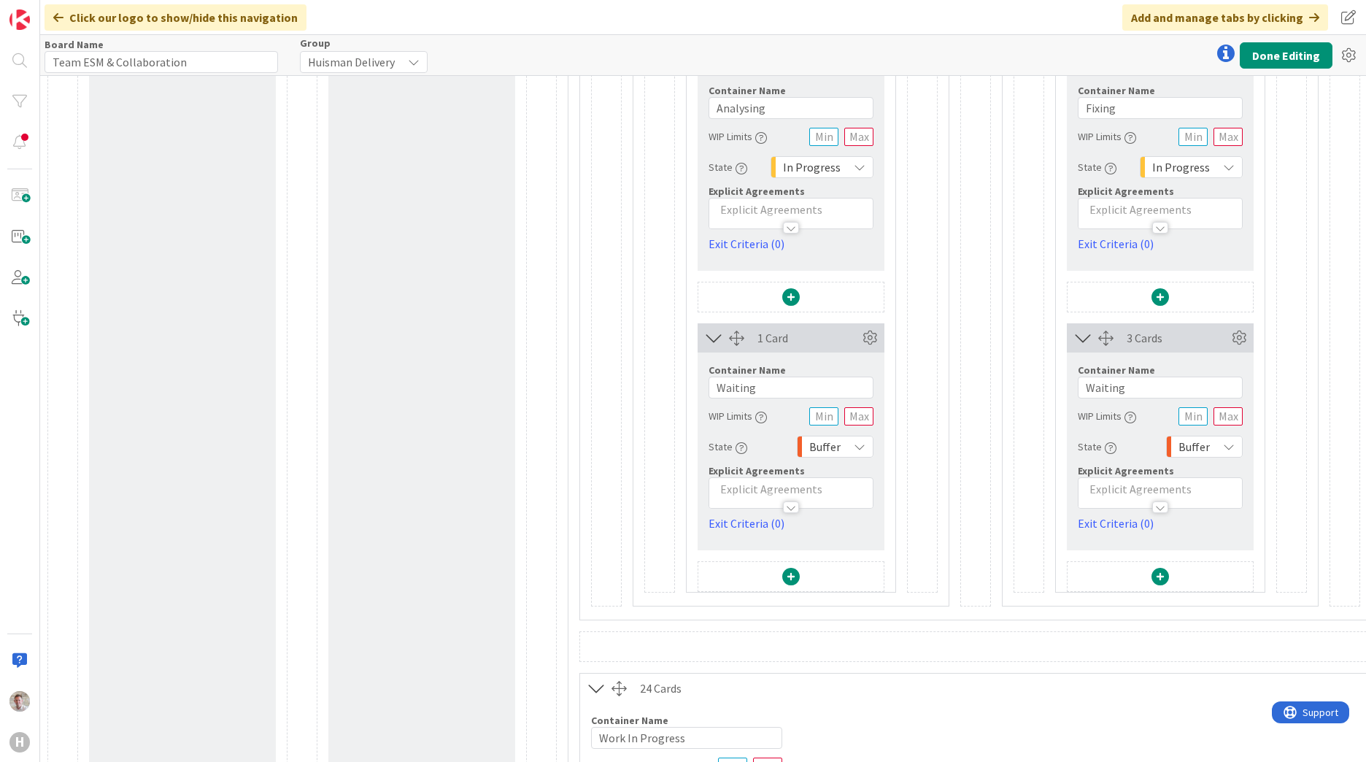
scroll to position [1167, 0]
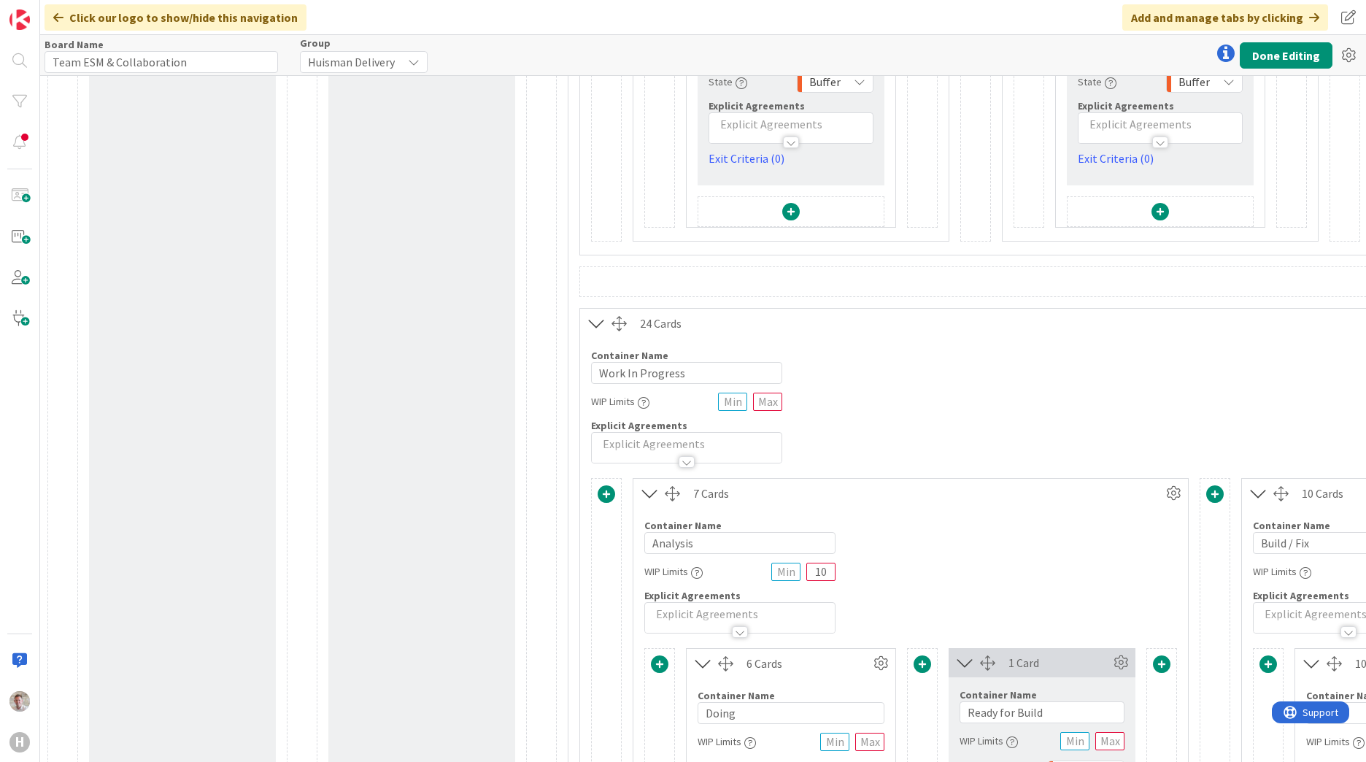
click at [626, 443] on p at bounding box center [686, 443] width 175 height 17
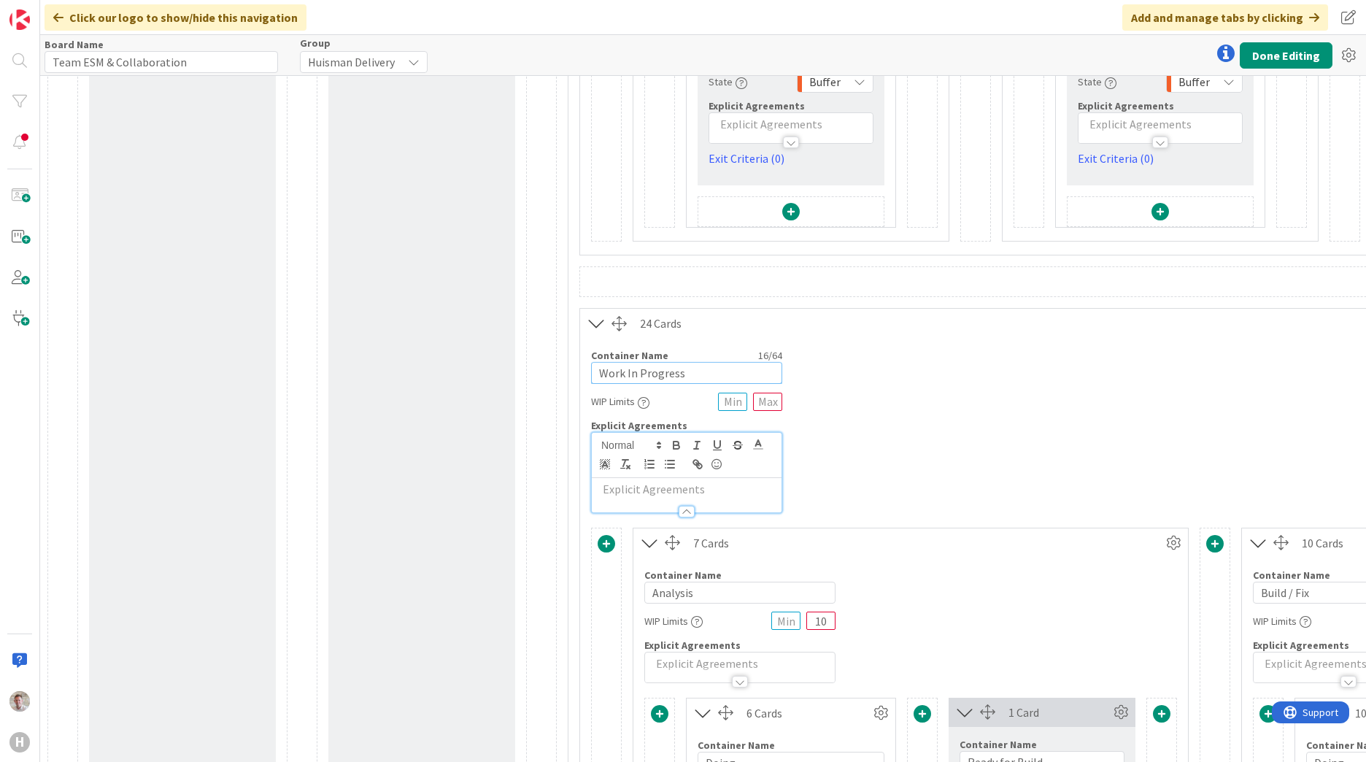
click at [700, 373] on input "Work In Progress" at bounding box center [686, 373] width 191 height 22
drag, startPoint x: 690, startPoint y: 379, endPoint x: 699, endPoint y: 376, distance: 9.2
click at [690, 379] on input "Work In Progress (" at bounding box center [686, 373] width 191 height 22
click at [604, 375] on input "Work In Progress (" at bounding box center [686, 373] width 191 height 22
click at [762, 373] on input "(Planned) Work In Progress (" at bounding box center [686, 373] width 191 height 22
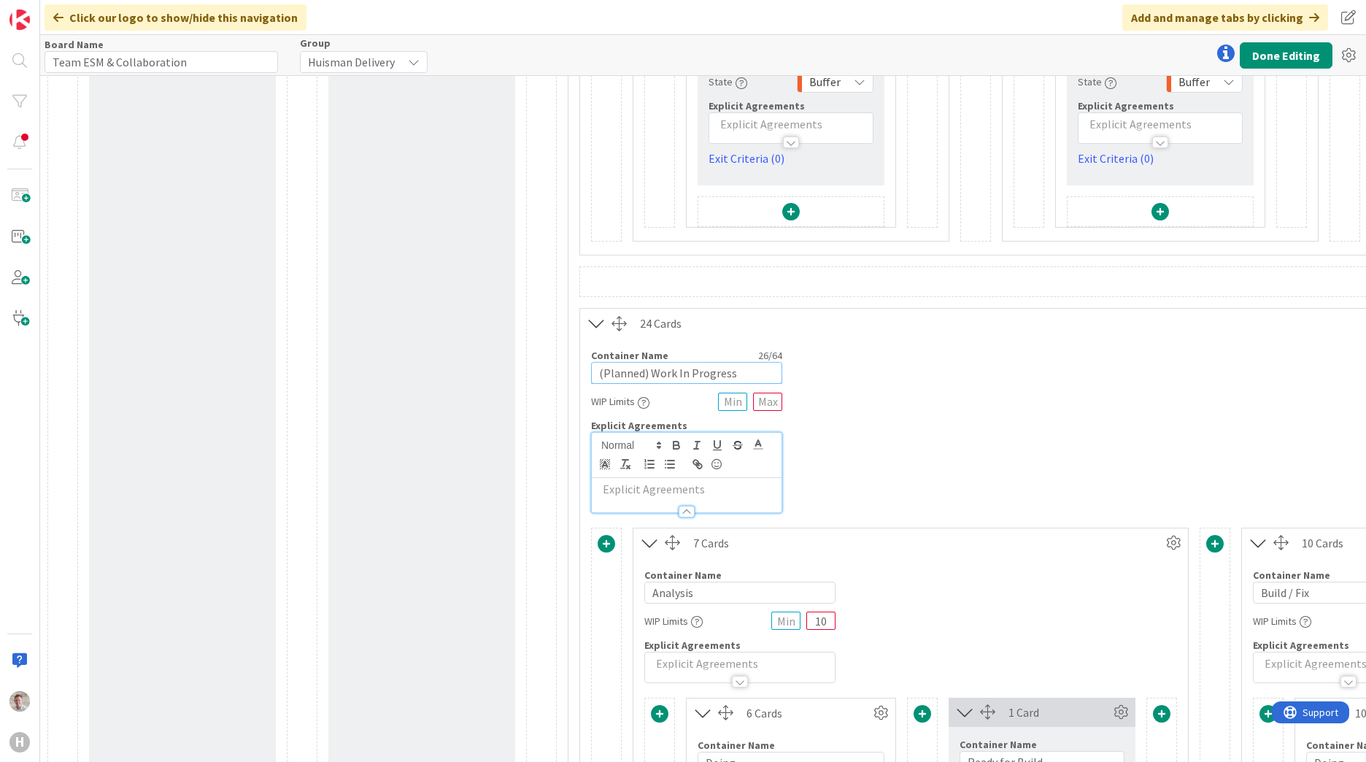
type input "(Planned) Work In Progress"
click at [1303, 45] on button "Done Editing" at bounding box center [1285, 55] width 93 height 26
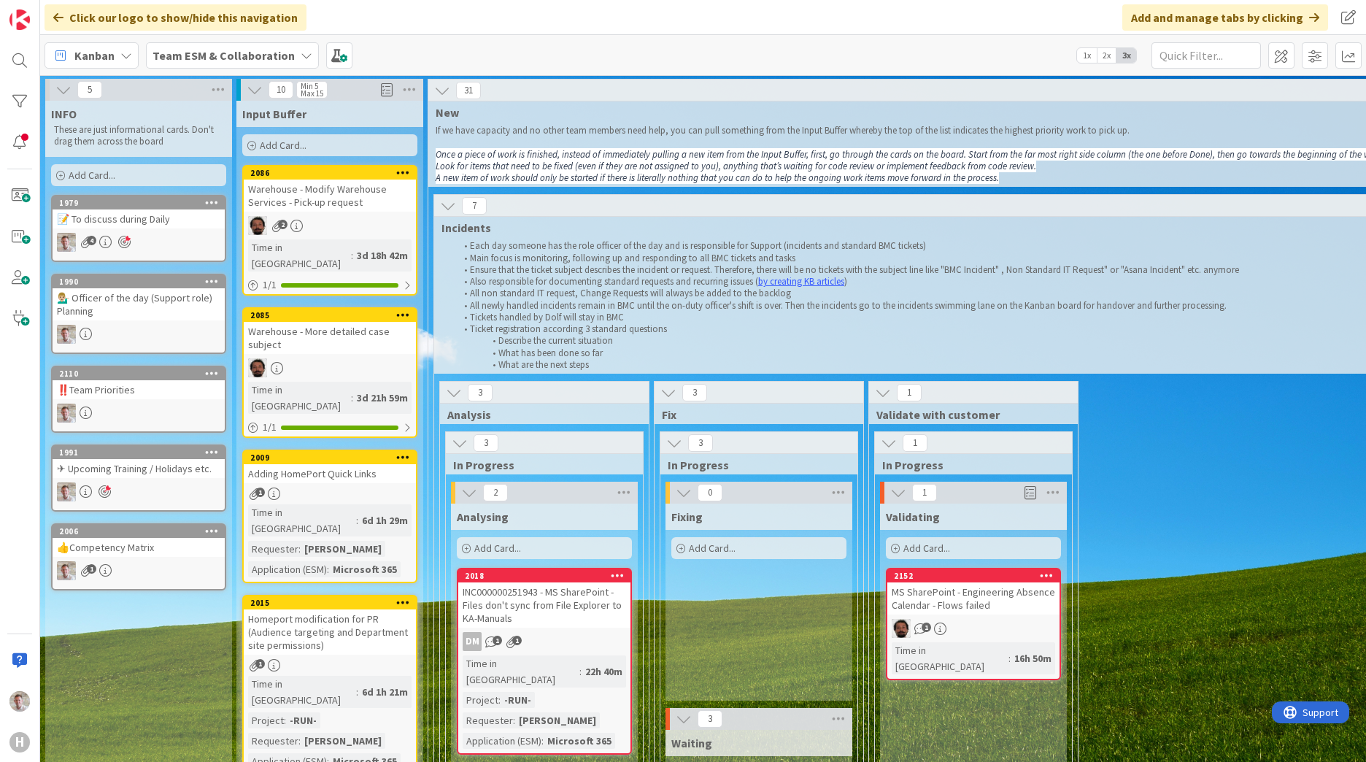
click at [253, 85] on icon at bounding box center [255, 90] width 16 height 16
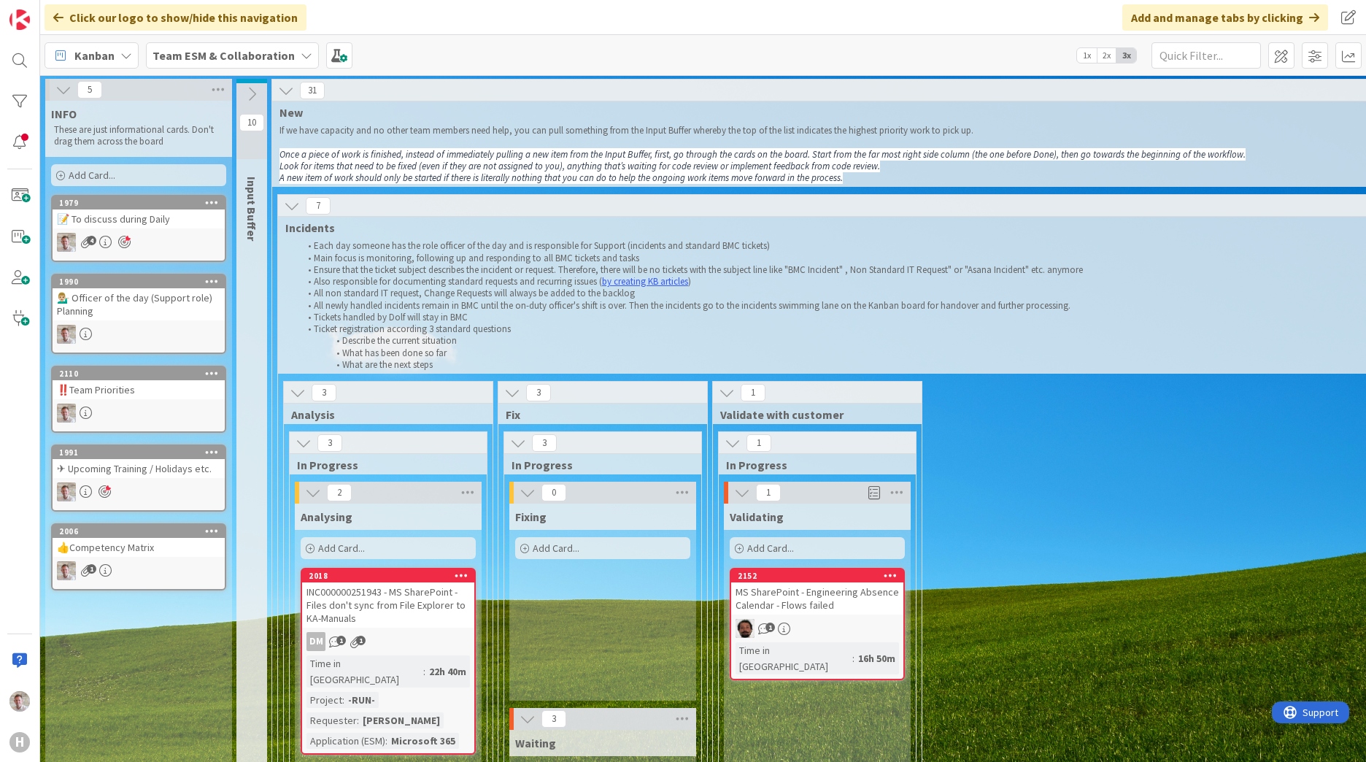
click at [253, 95] on icon at bounding box center [252, 94] width 16 height 16
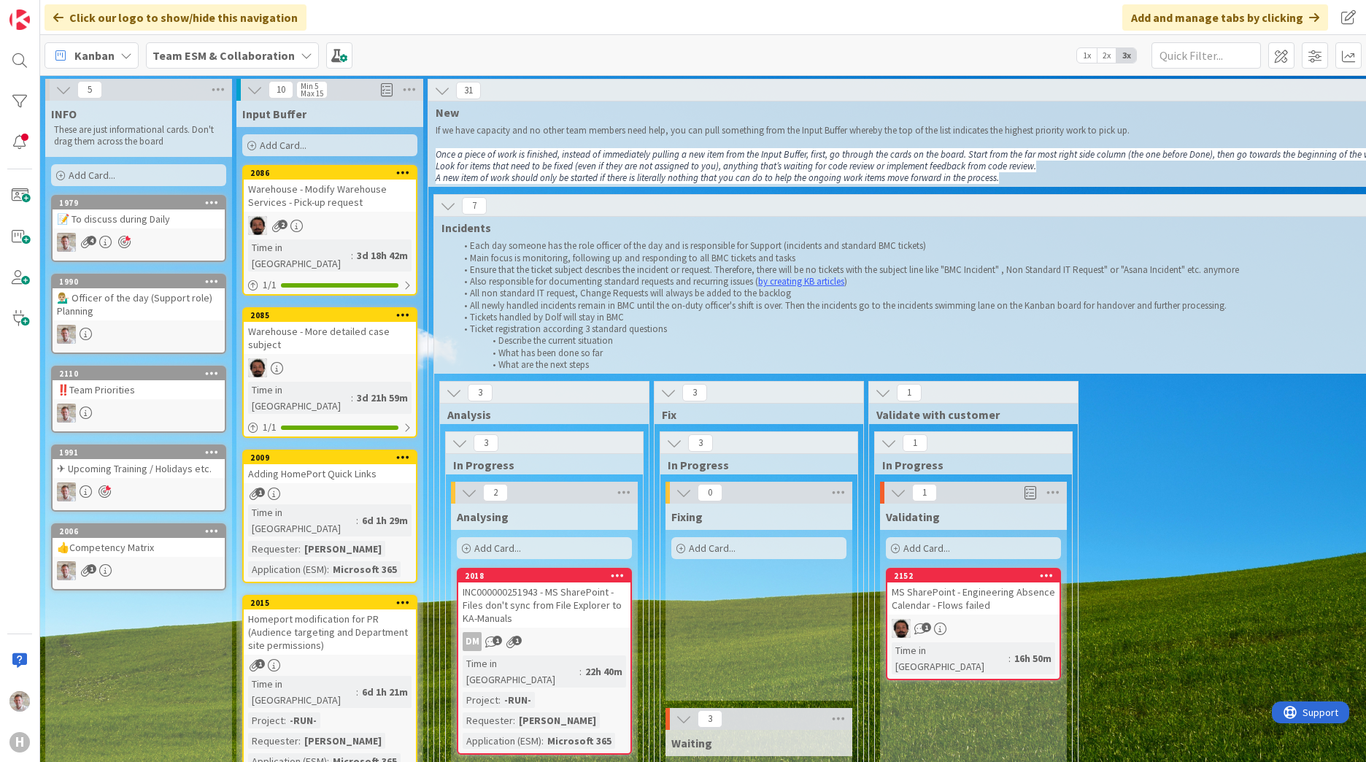
click at [245, 90] on button at bounding box center [254, 89] width 19 height 19
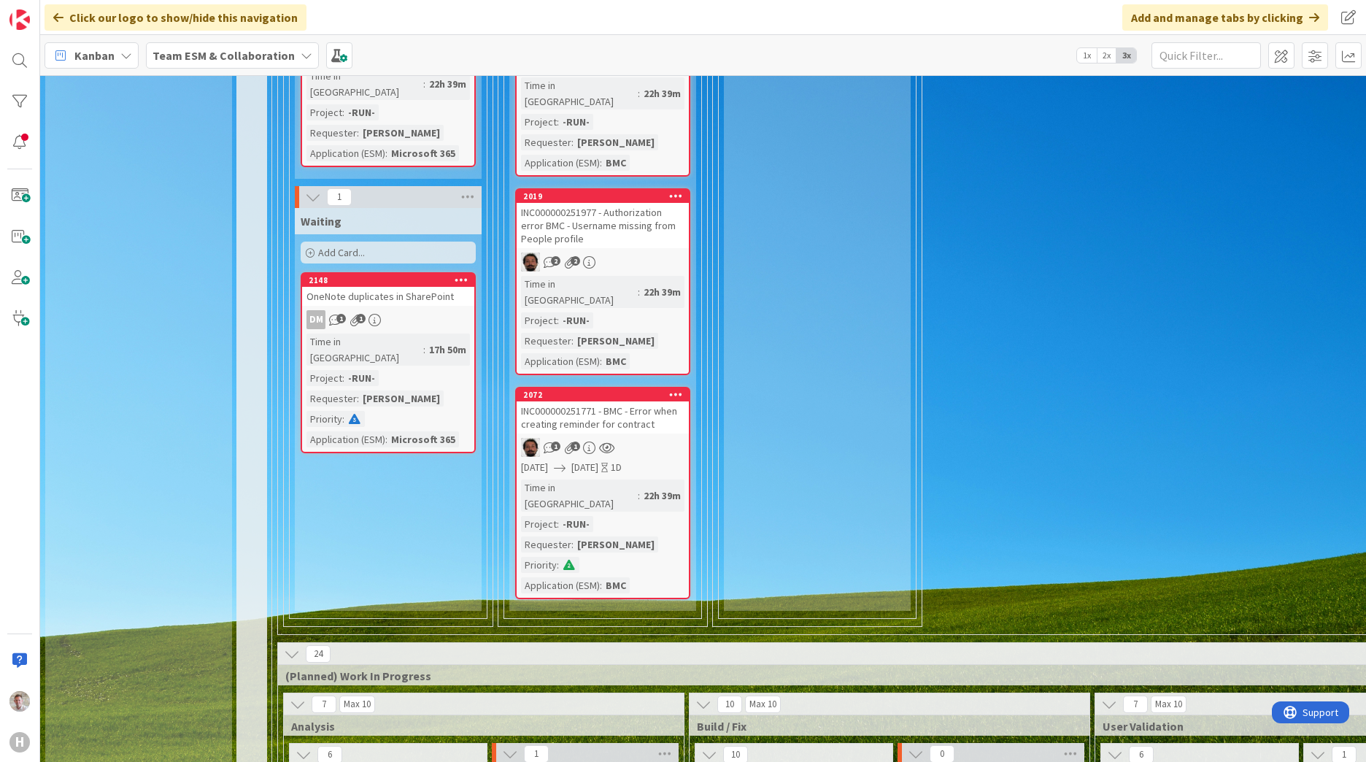
scroll to position [1021, 0]
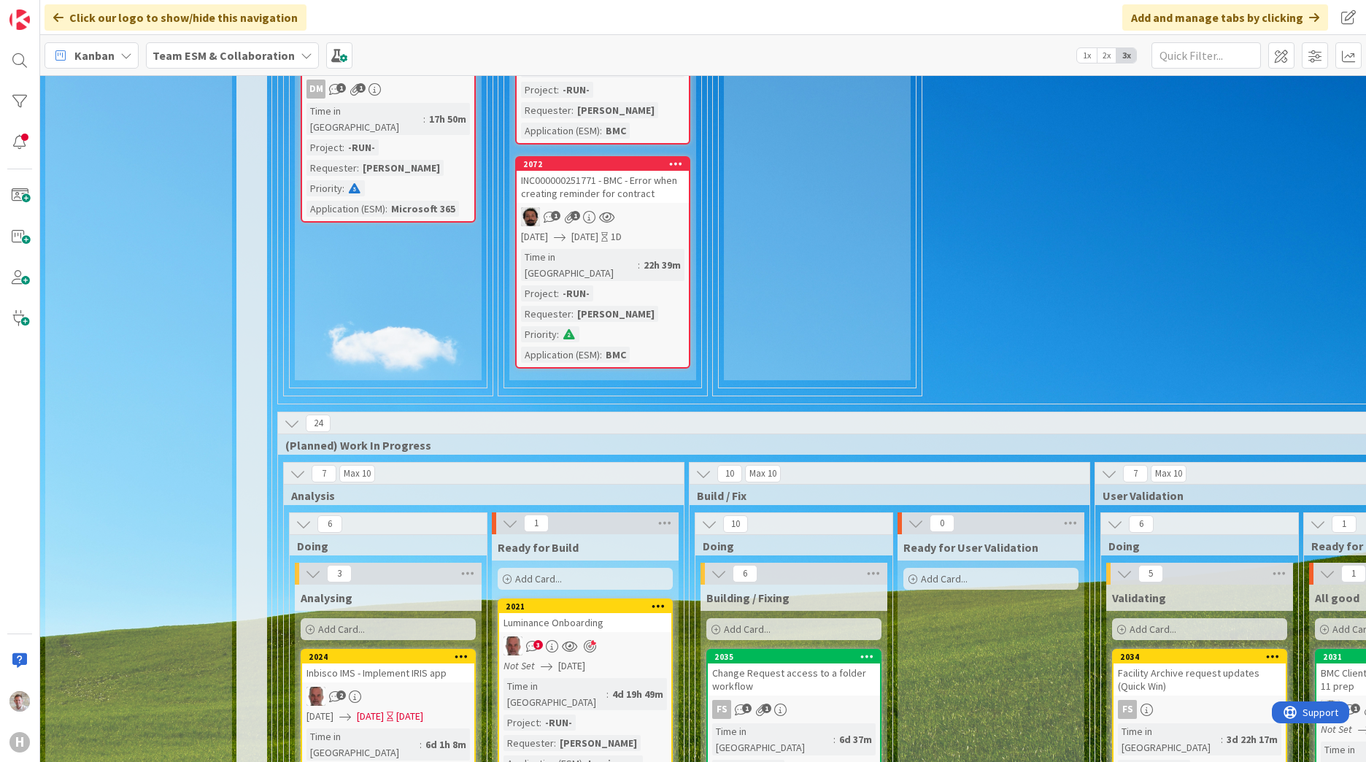
click at [295, 415] on icon at bounding box center [292, 423] width 16 height 16
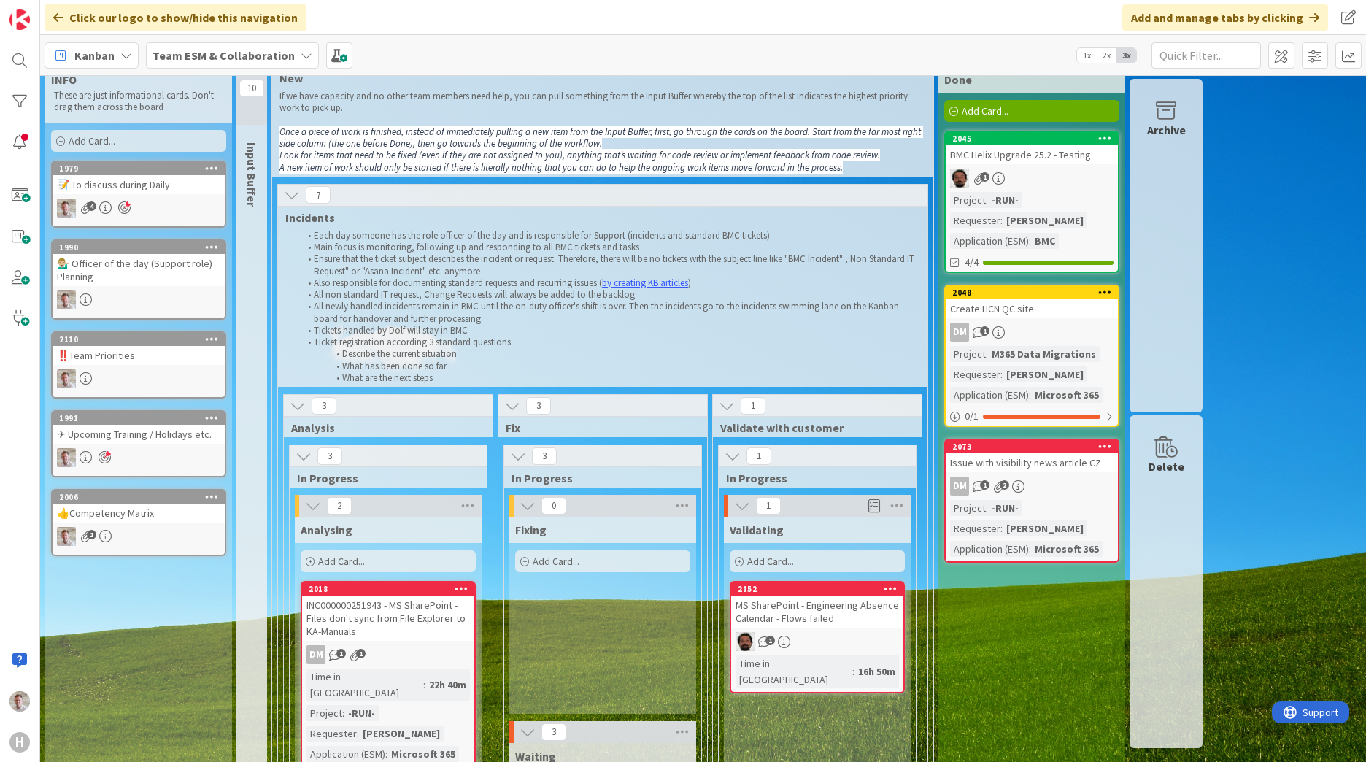
scroll to position [0, 0]
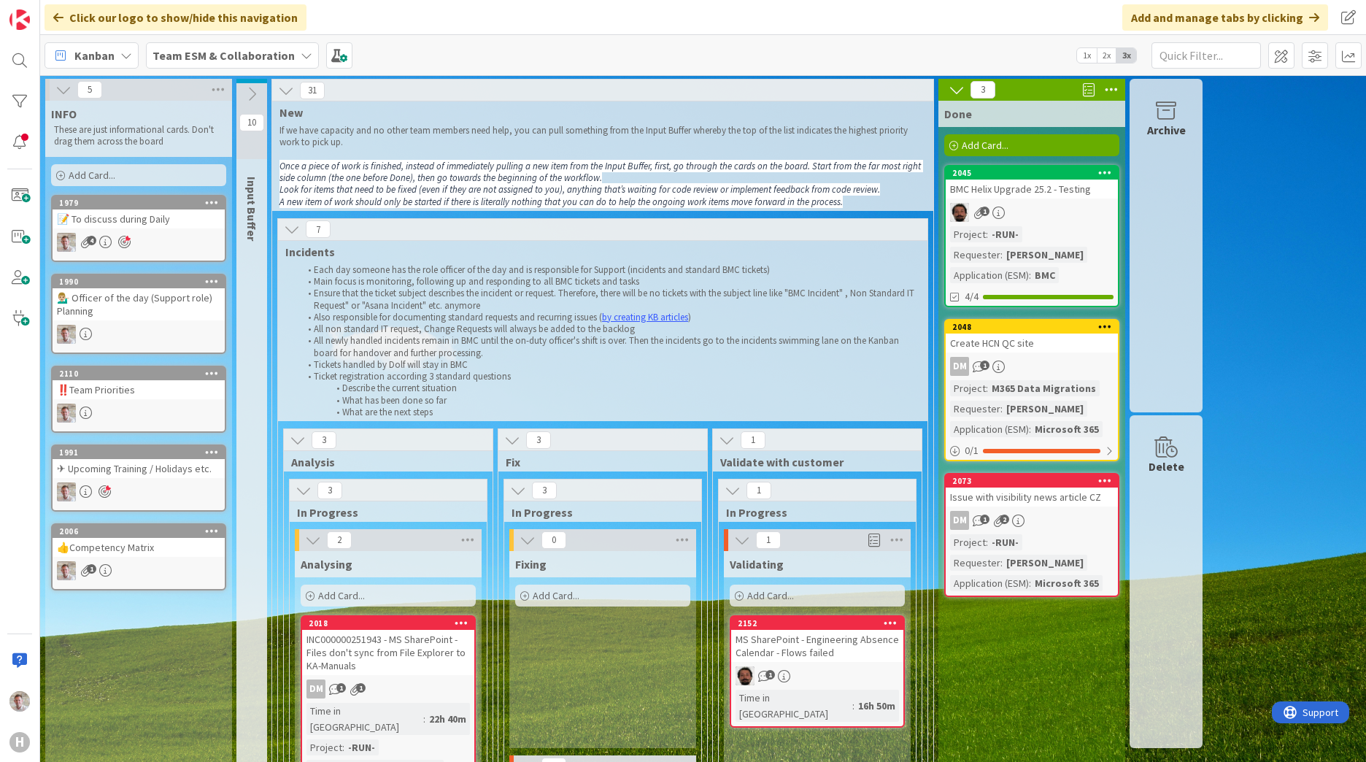
click at [963, 87] on icon at bounding box center [956, 90] width 16 height 16
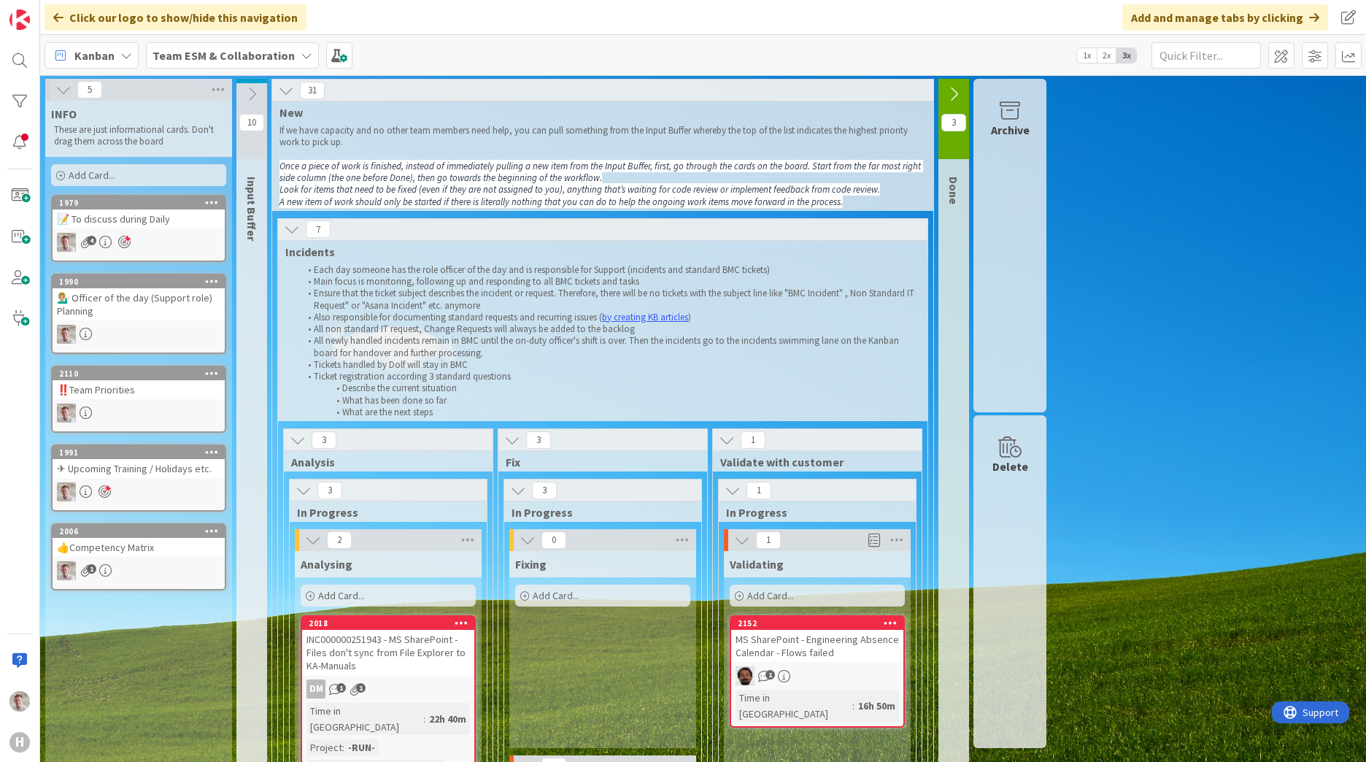
click at [287, 226] on icon at bounding box center [292, 229] width 16 height 16
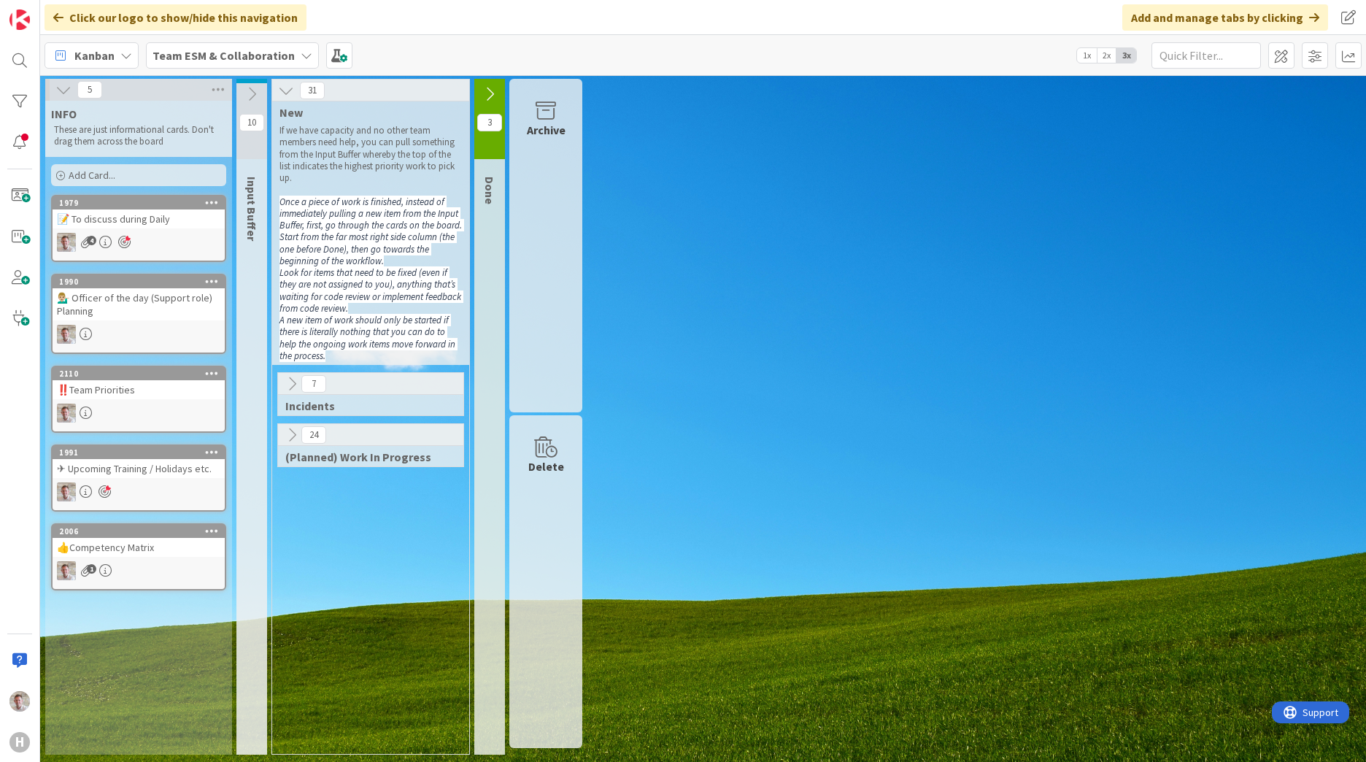
click at [292, 90] on icon at bounding box center [286, 90] width 16 height 16
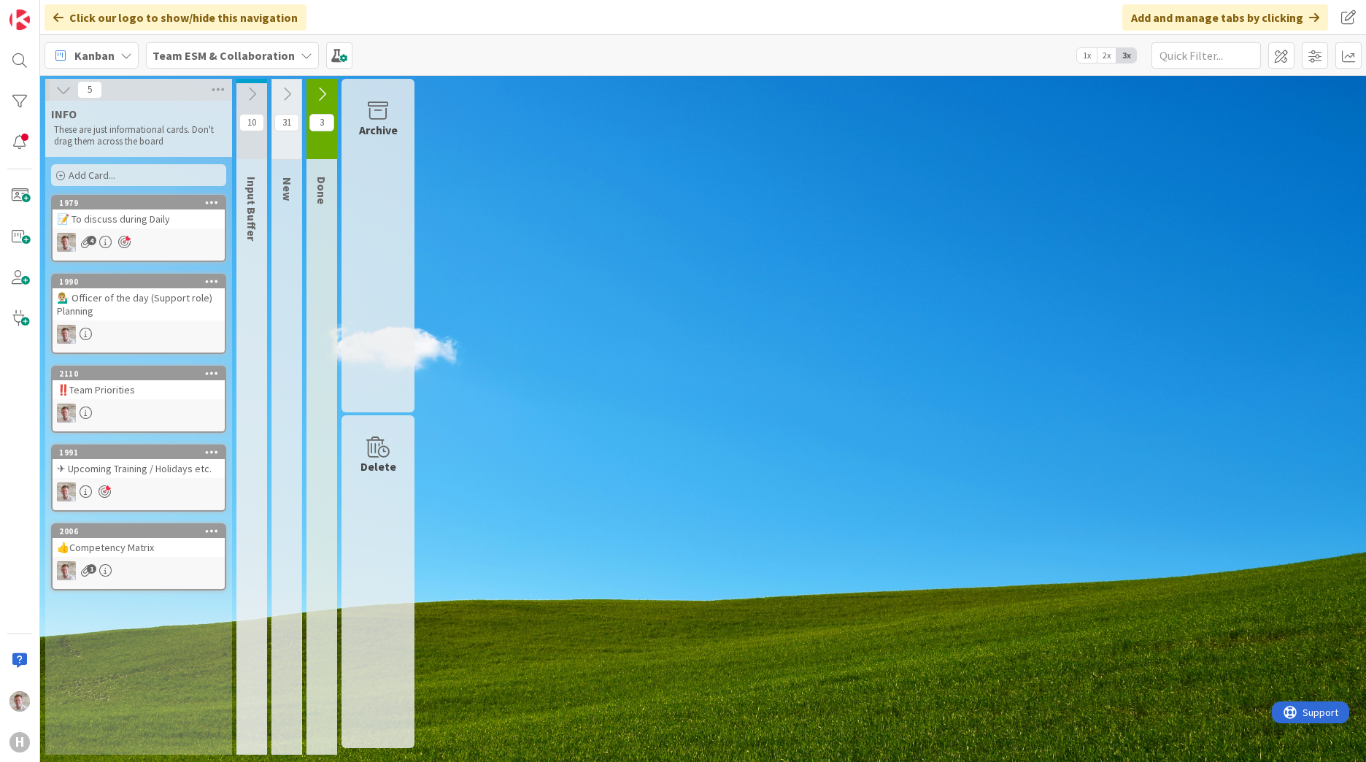
click at [293, 89] on icon at bounding box center [287, 94] width 16 height 16
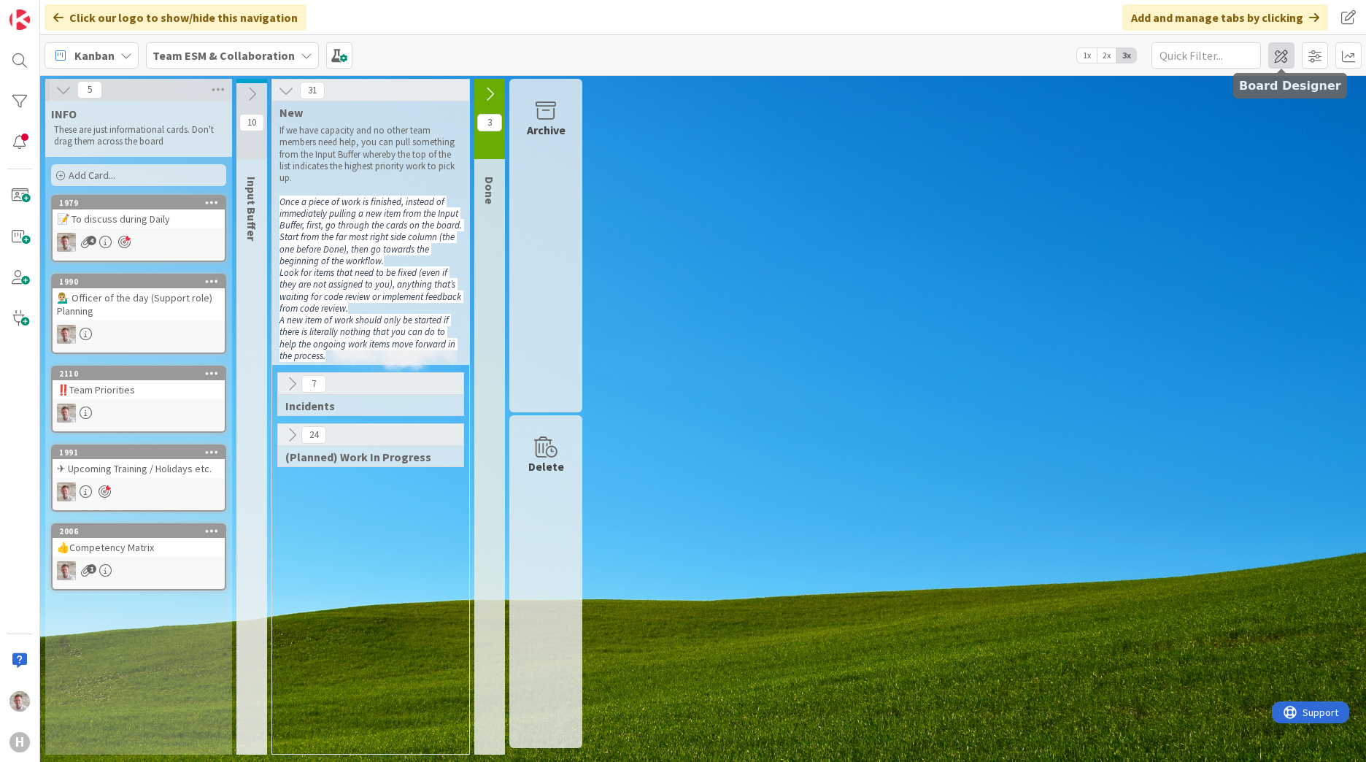
click at [1274, 67] on span at bounding box center [1281, 55] width 26 height 26
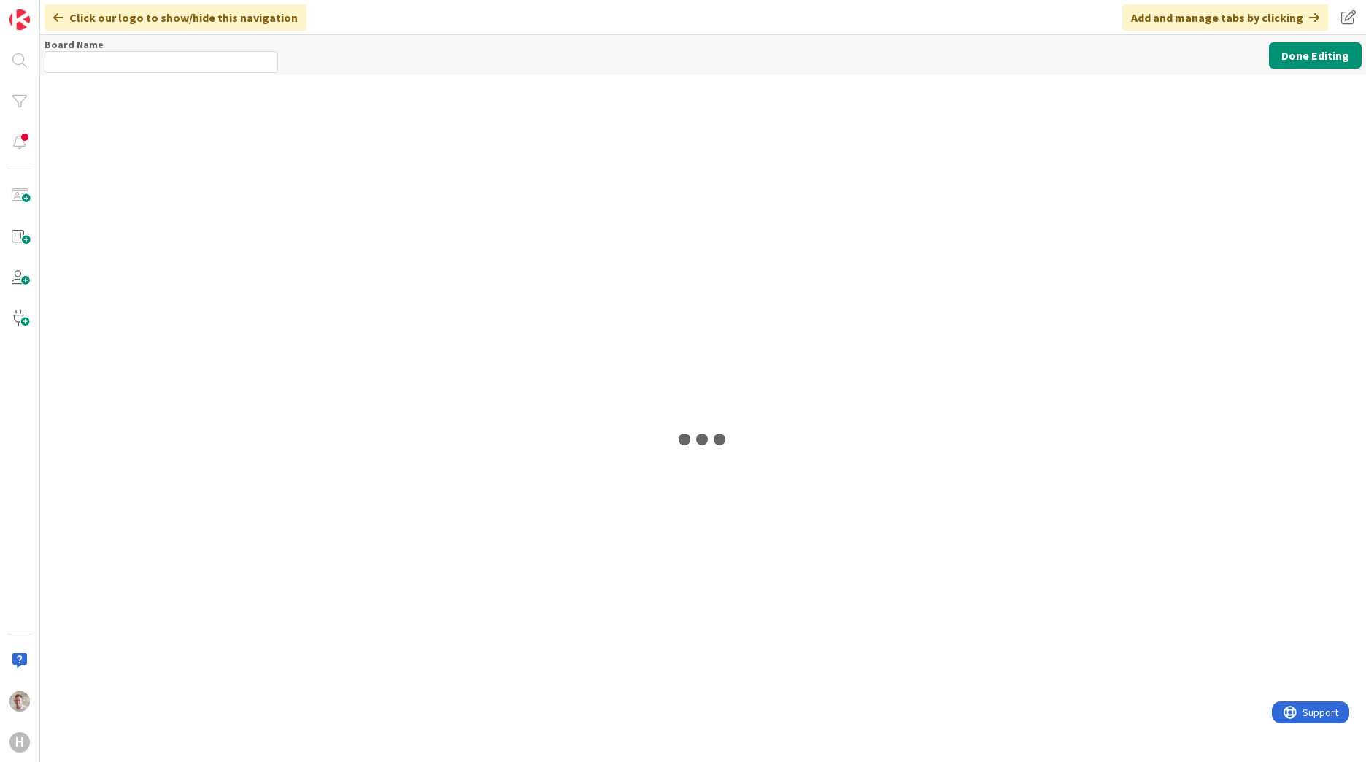
type input "Team ESM & Collaboration"
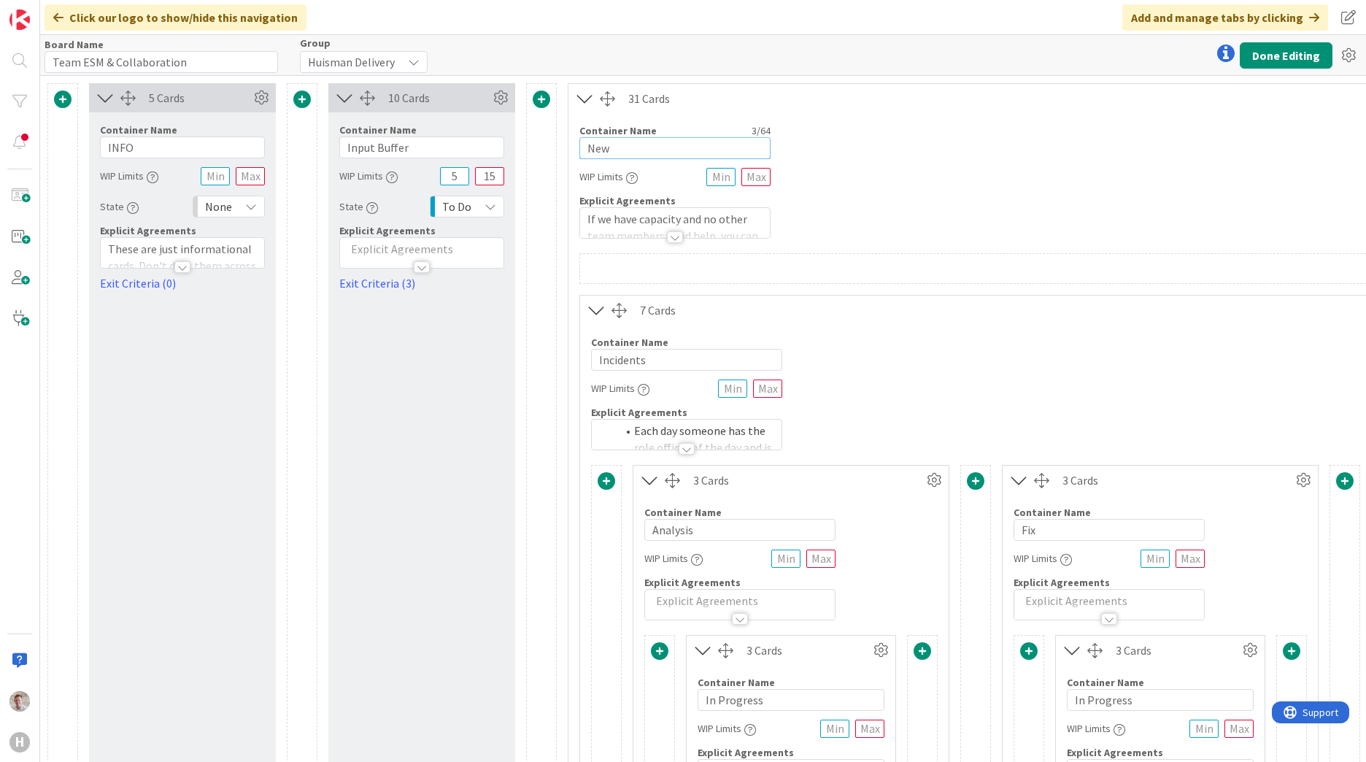
click at [608, 144] on input "New" at bounding box center [674, 148] width 191 height 22
type input "Guidelines"
click at [1252, 51] on button "Done Editing" at bounding box center [1285, 55] width 93 height 26
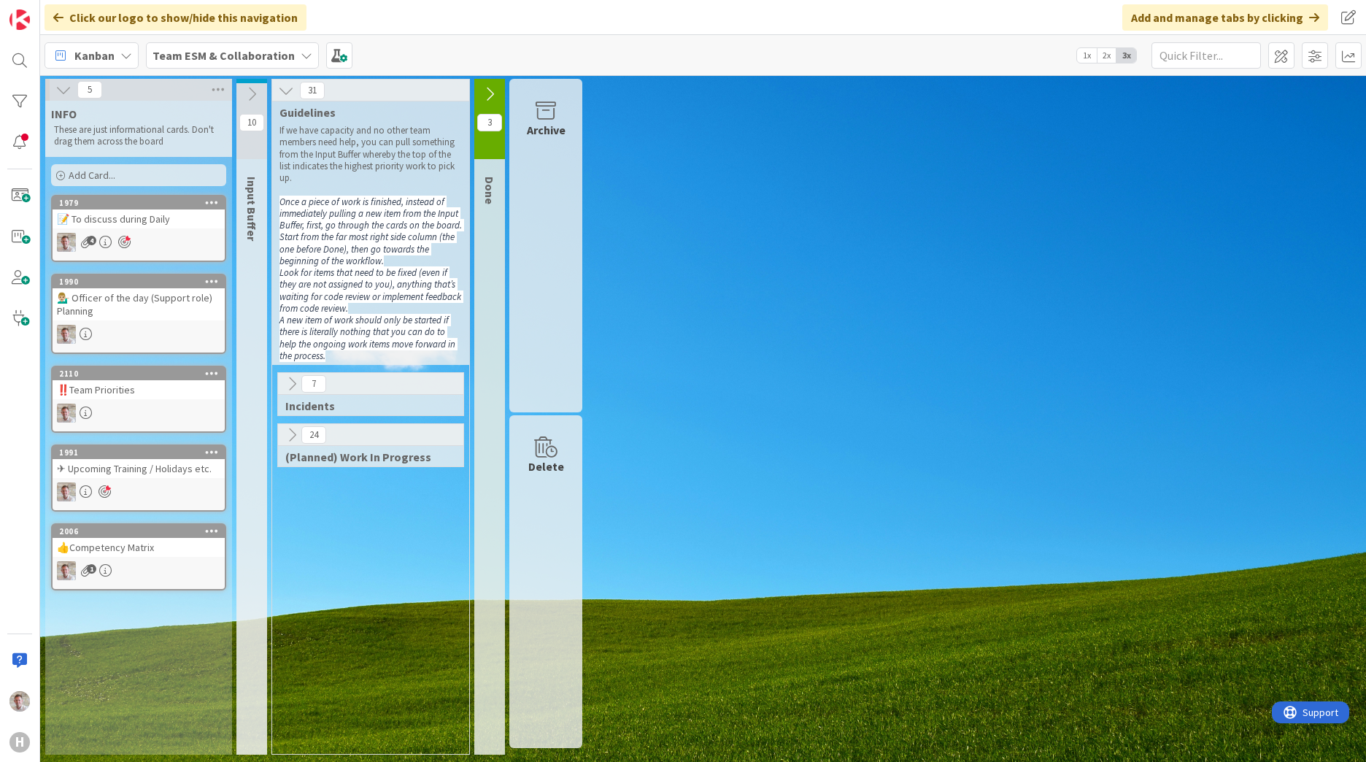
click at [289, 93] on icon at bounding box center [286, 90] width 16 height 16
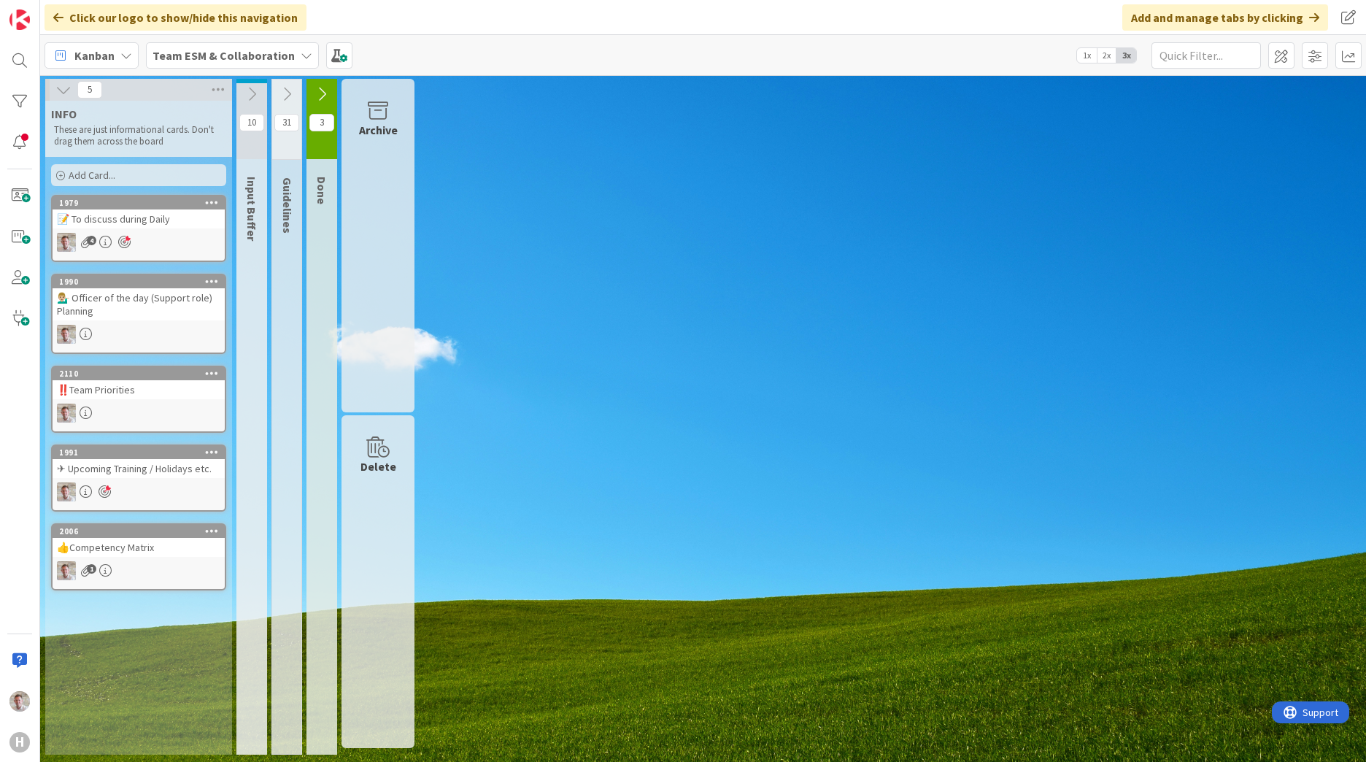
click at [287, 95] on icon at bounding box center [287, 94] width 16 height 16
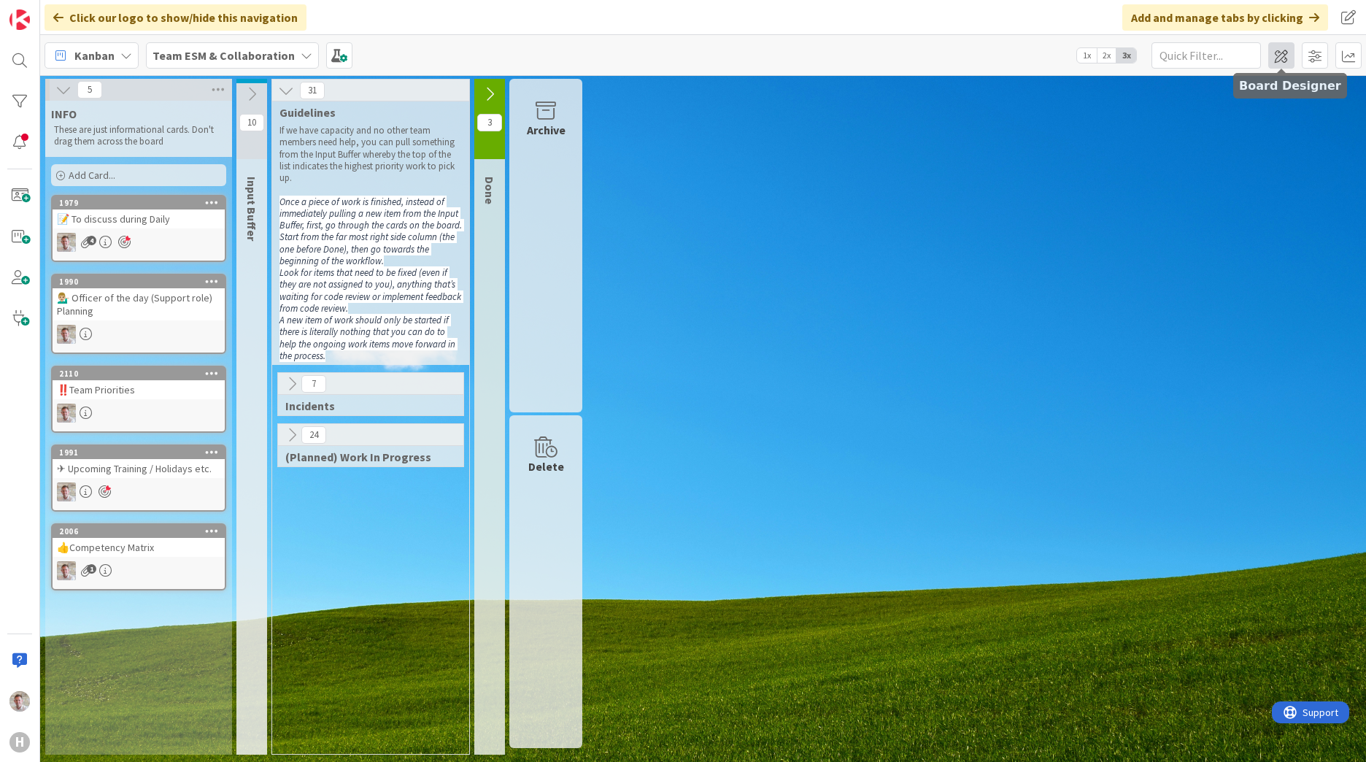
click at [1287, 63] on span at bounding box center [1281, 55] width 26 height 26
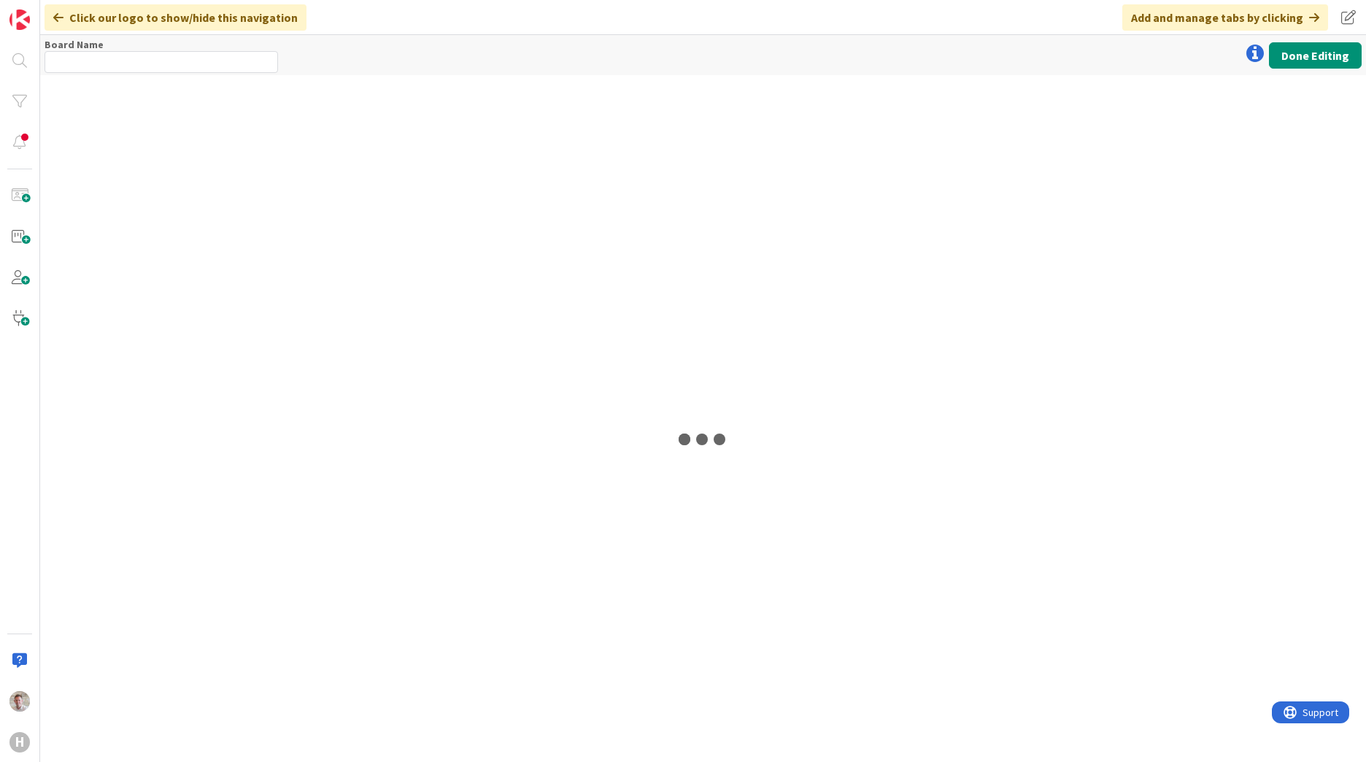
type input "Team ESM & Collaboration"
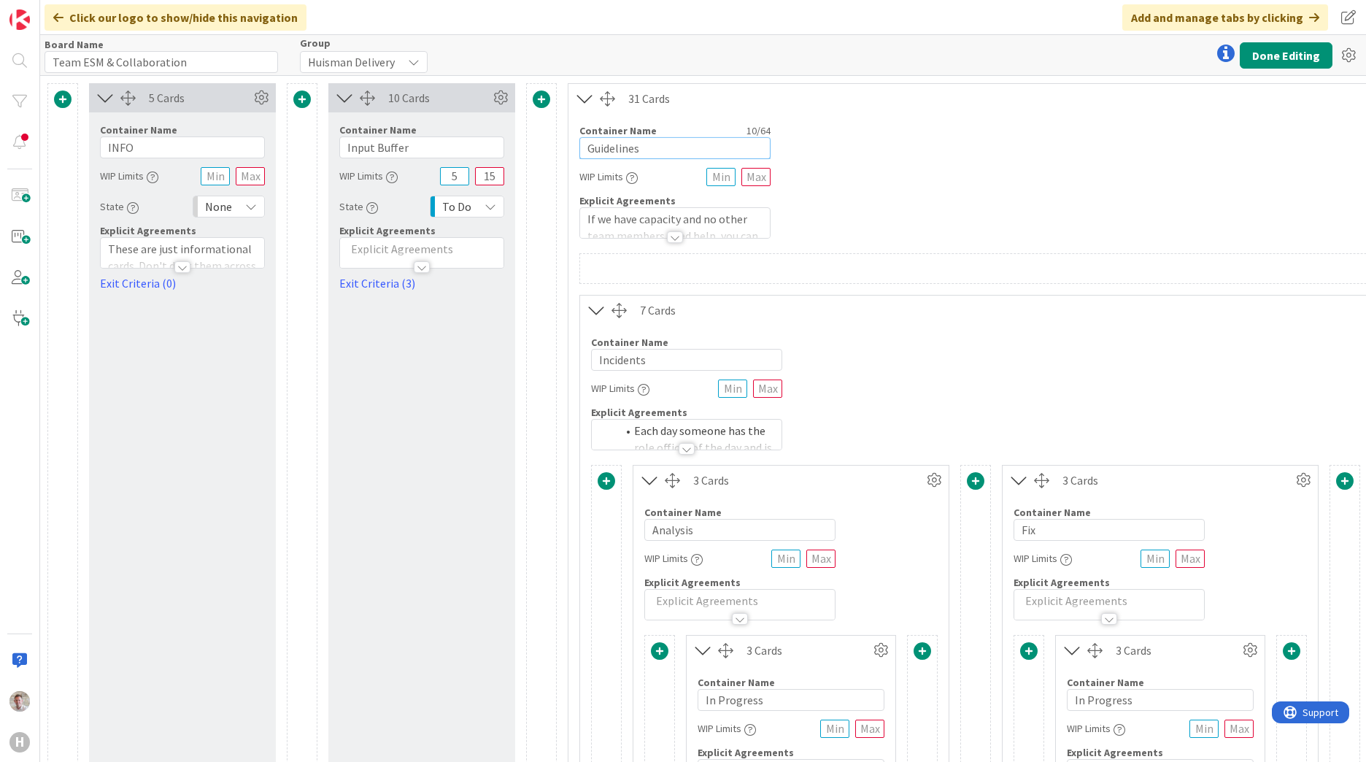
drag, startPoint x: 548, startPoint y: 147, endPoint x: 350, endPoint y: 130, distance: 198.5
type input "ESM & Collaboration WIP"
click at [1291, 58] on button "Done Editing" at bounding box center [1285, 55] width 93 height 26
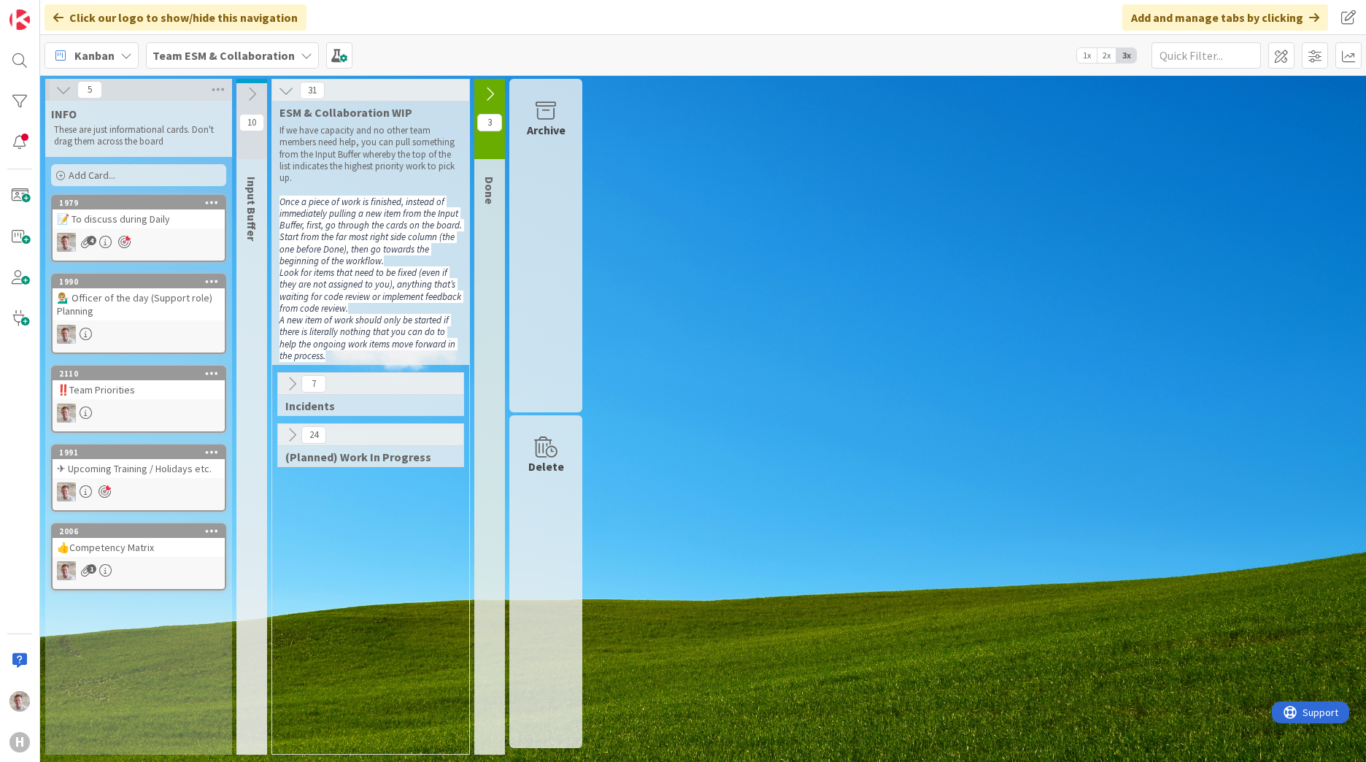
click at [295, 379] on icon at bounding box center [292, 384] width 16 height 16
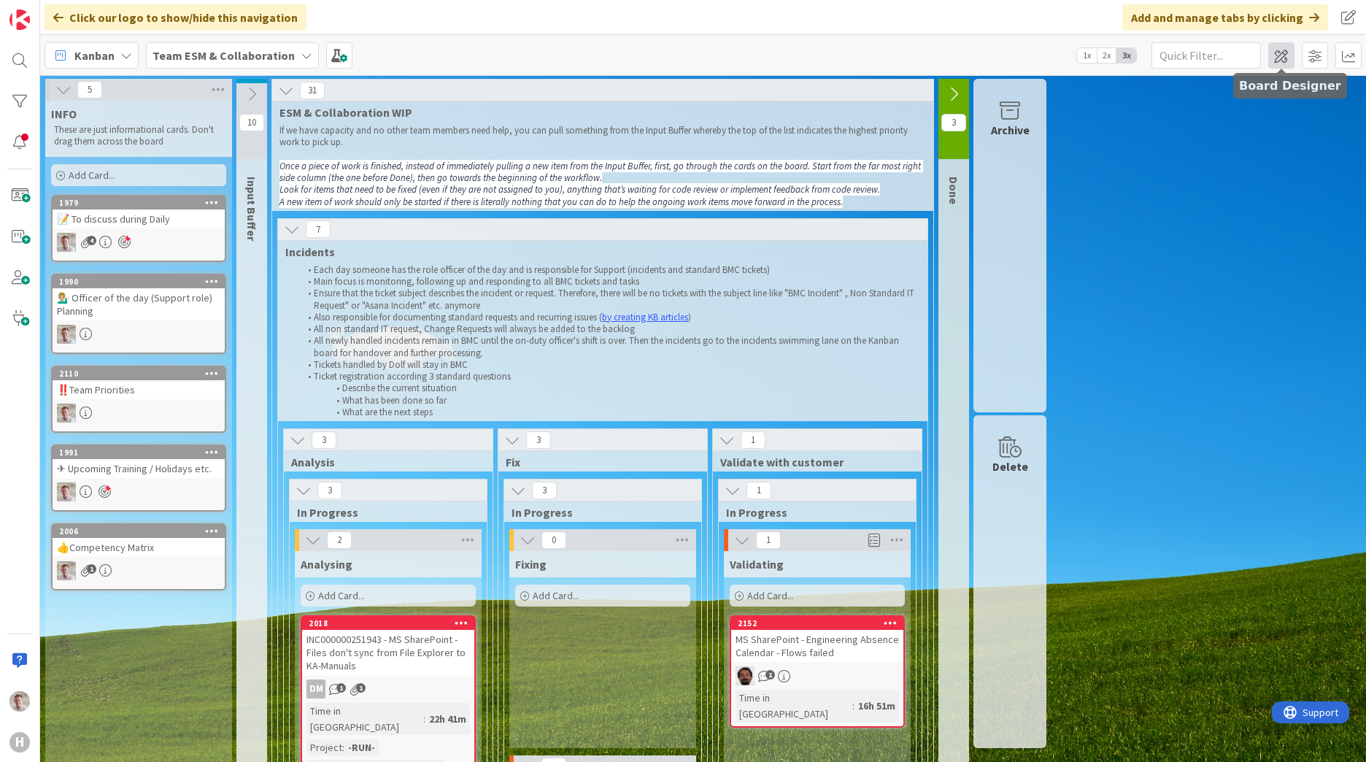
click at [1293, 60] on span at bounding box center [1281, 55] width 26 height 26
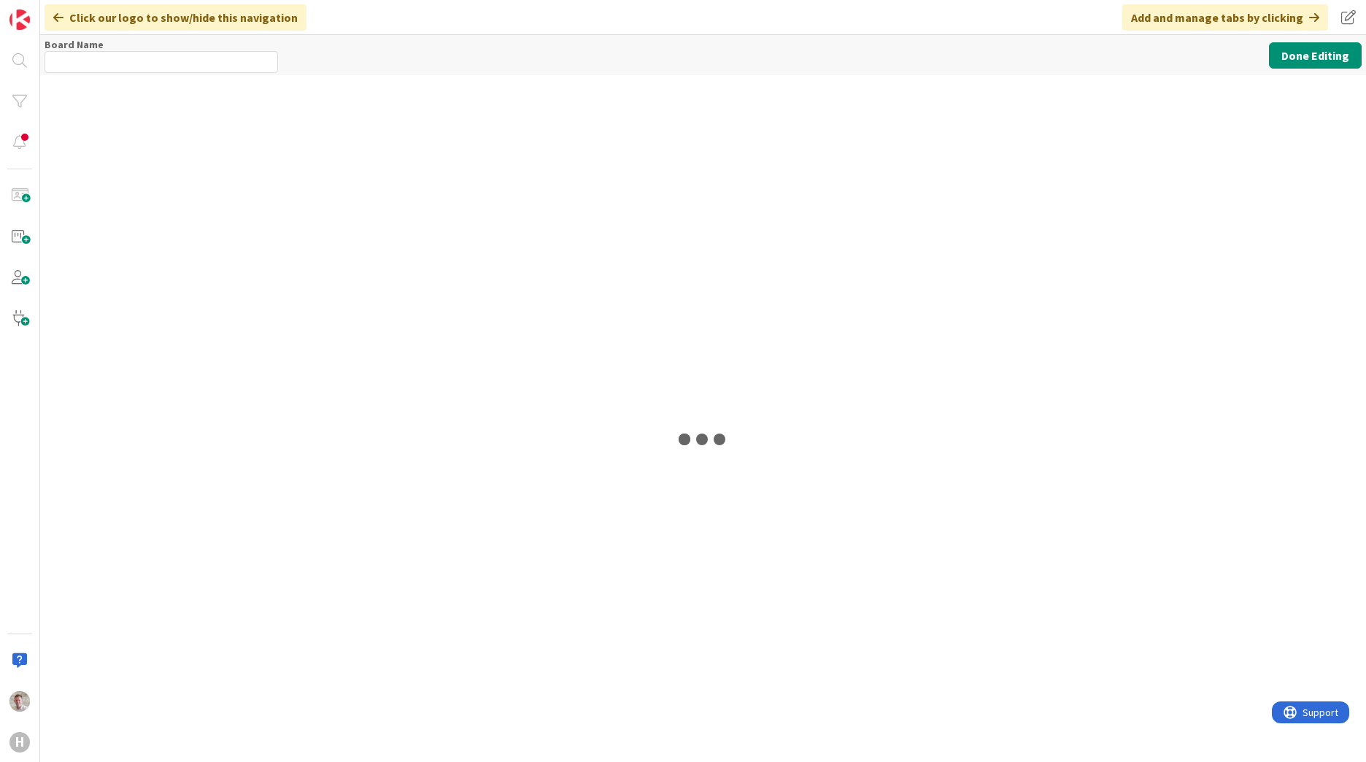
type input "Team ESM & Collaboration"
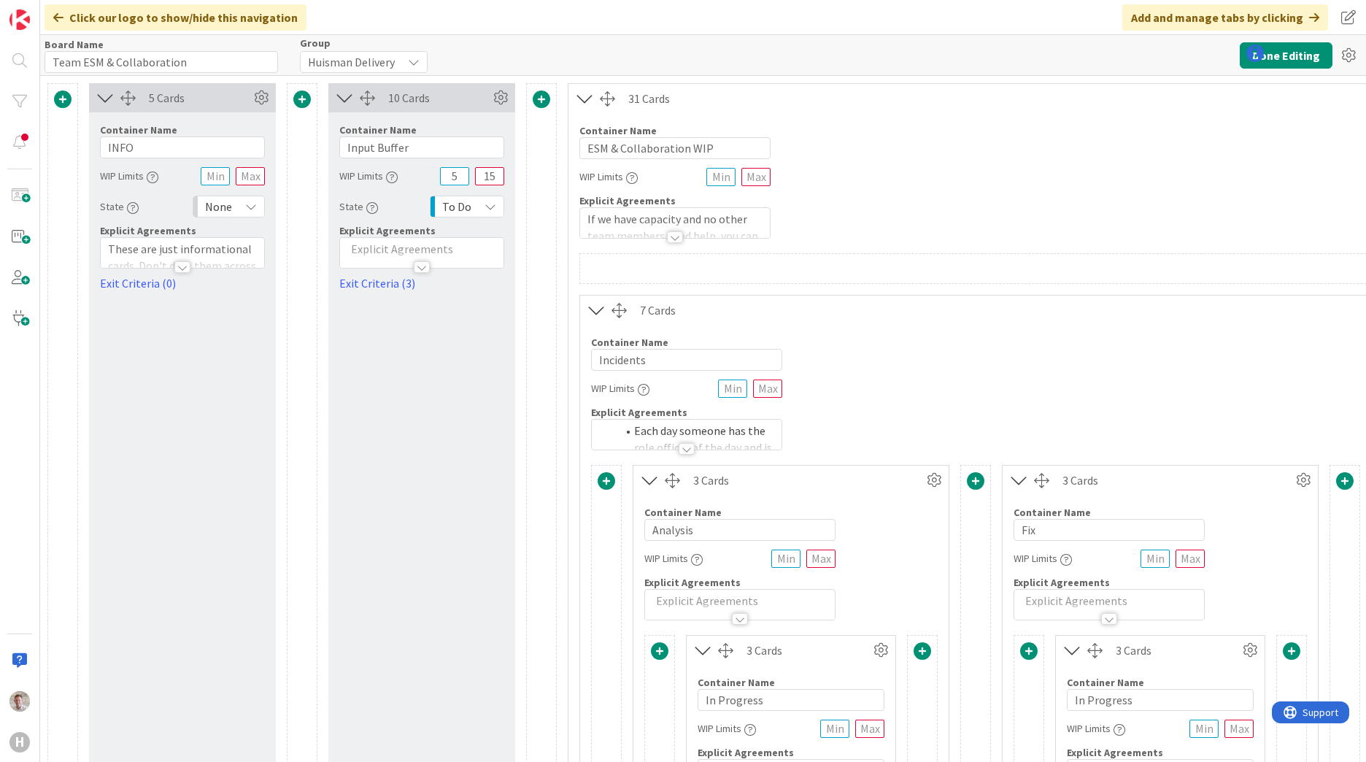
click at [684, 446] on div at bounding box center [686, 449] width 16 height 12
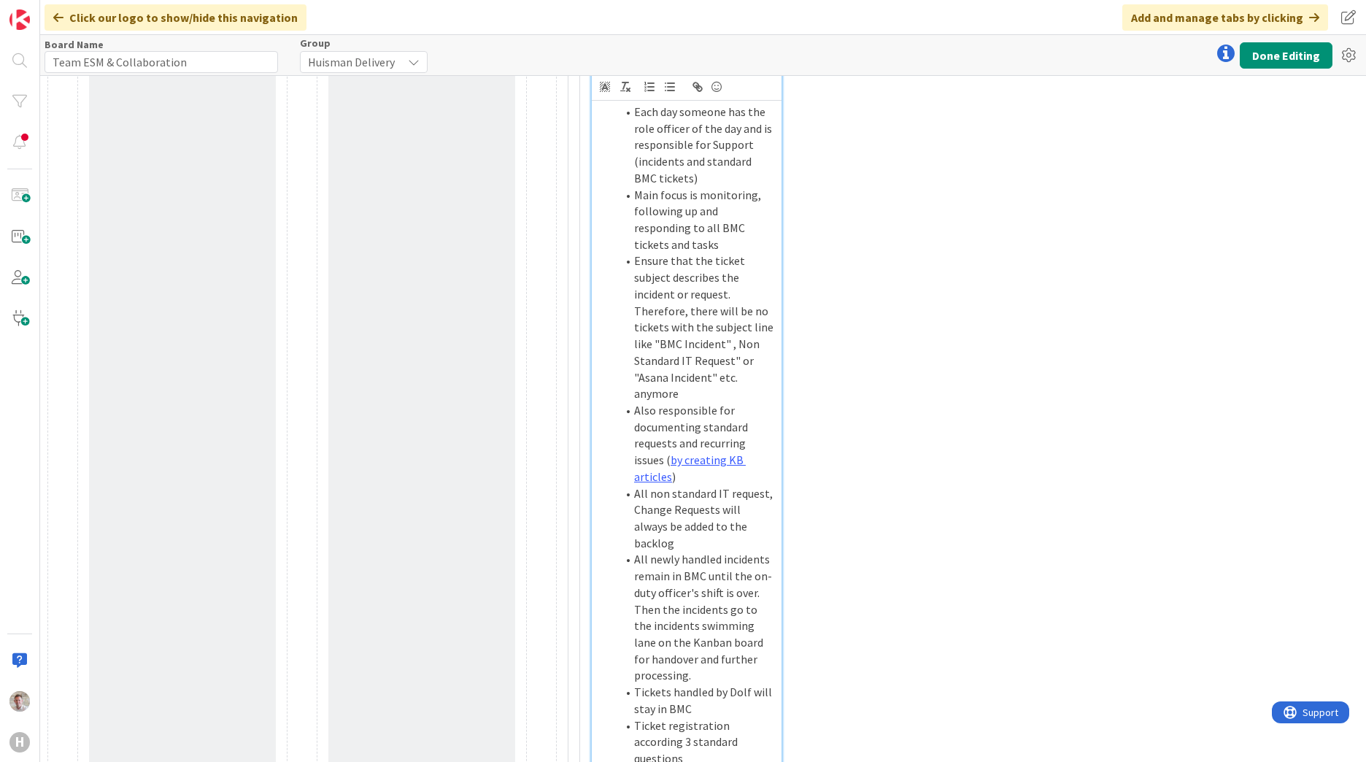
scroll to position [438, 0]
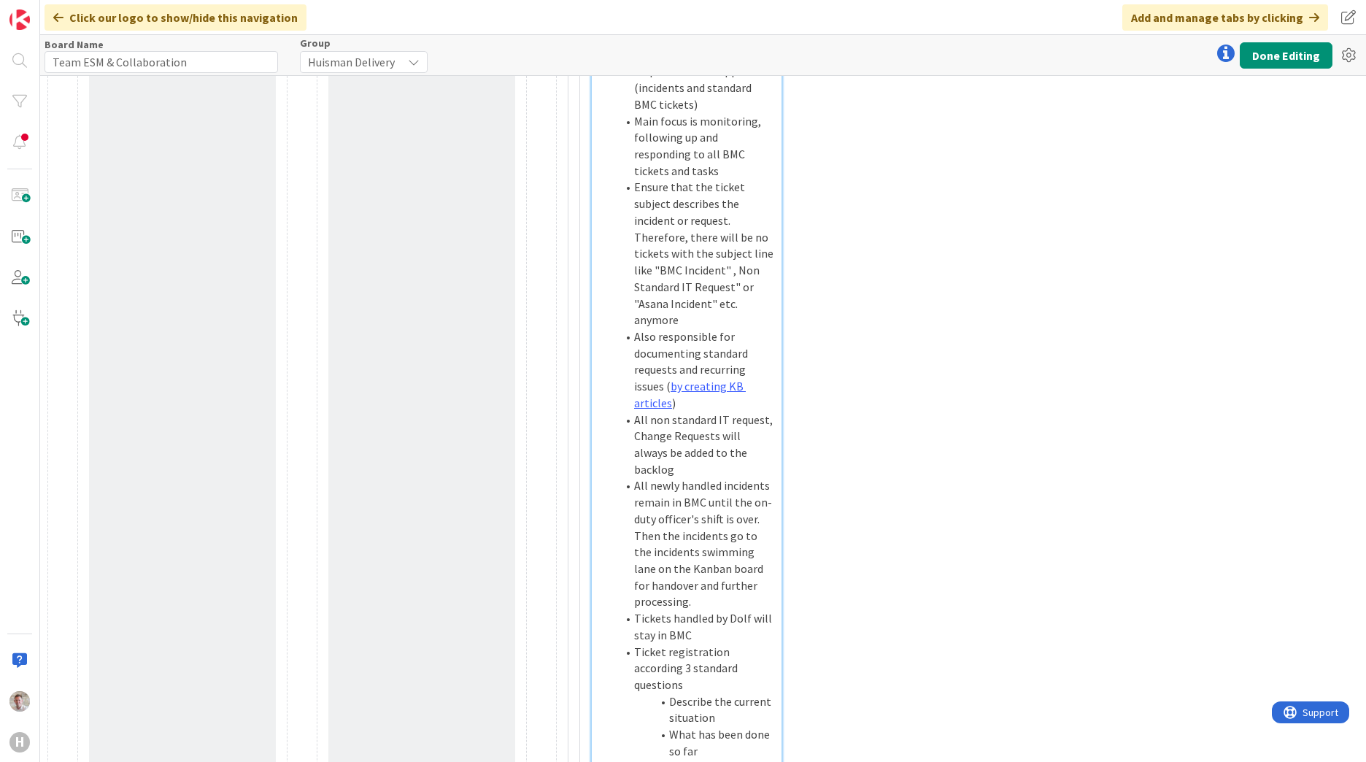
click at [641, 503] on li "All newly handled incidents remain in BMC until the on-duty officer's shift is …" at bounding box center [695, 543] width 158 height 133
click at [659, 541] on li "All newly handled incidents remain in BMC until the on-duty officer's shift is …" at bounding box center [695, 560] width 158 height 166
click at [649, 536] on li "All newly handled incidents remain in BMC until the on-duty officer's shift is …" at bounding box center [695, 560] width 158 height 166
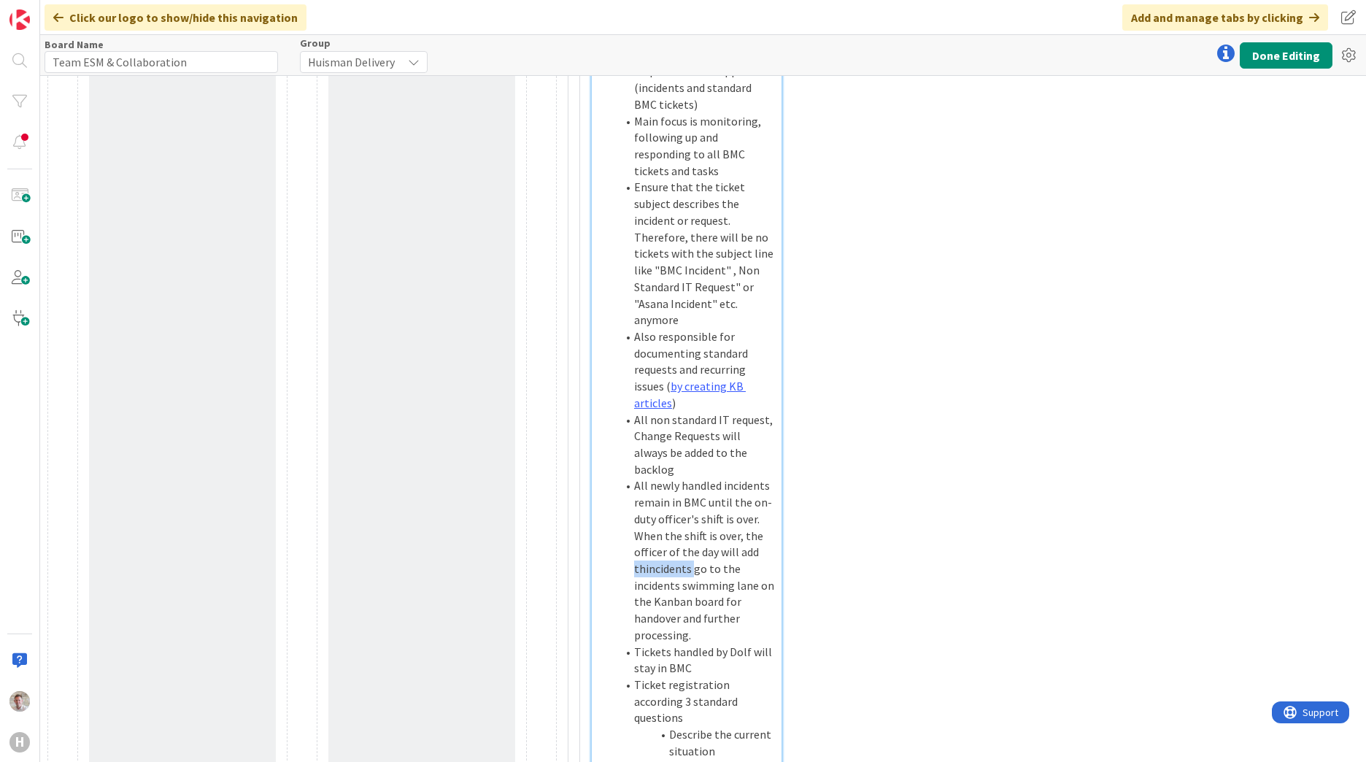
click at [649, 536] on li "All newly handled incidents remain in BMC until the on-duty officer's shift is …" at bounding box center [695, 560] width 158 height 166
click at [692, 550] on li "All newly handled incidents remain in BMC until the on-duty officer's shift is …" at bounding box center [695, 568] width 158 height 182
click at [752, 605] on li "All newly handled incidents remain in BMC until the on-duty officer's shift is …" at bounding box center [695, 560] width 158 height 166
click at [729, 535] on li "All newly handled incidents remain in BMC until the on-duty officer's shift is …" at bounding box center [695, 560] width 158 height 166
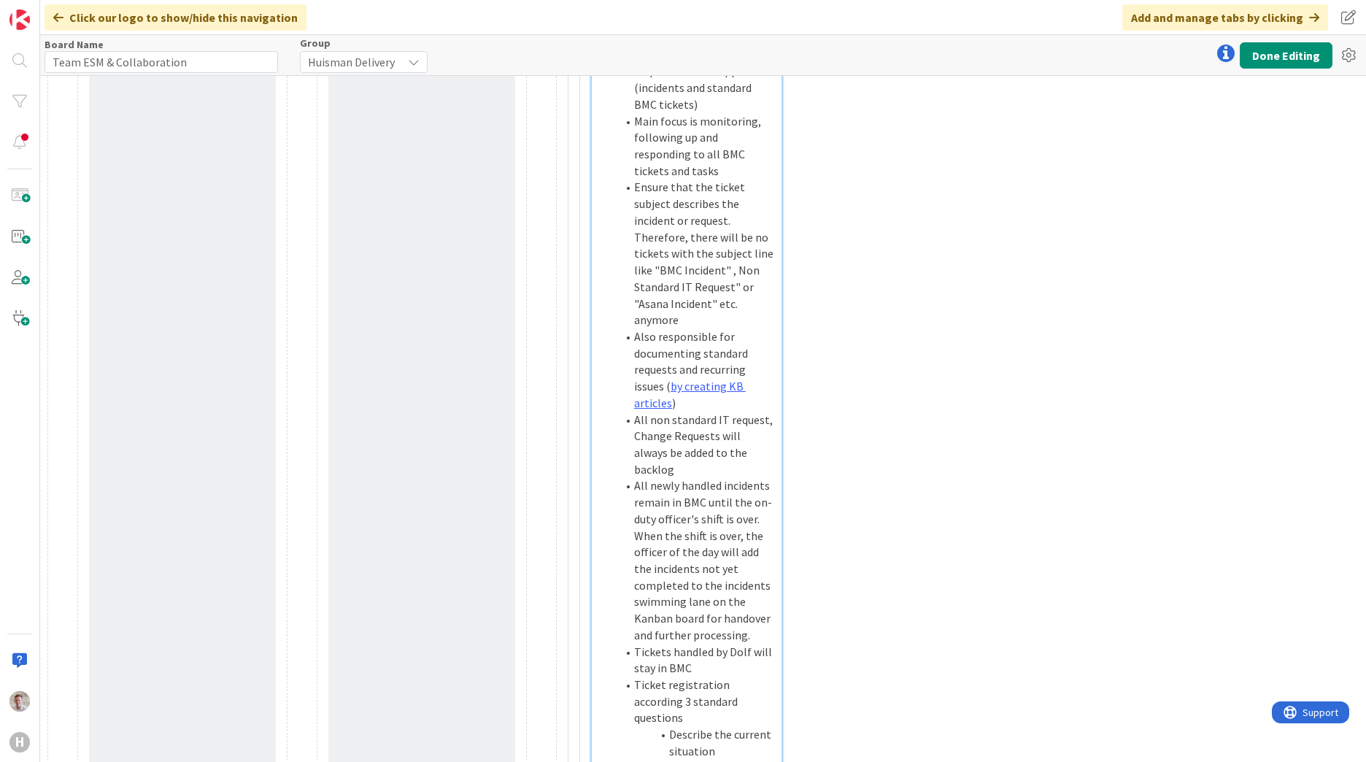
click at [654, 549] on li "All newly handled incidents remain in BMC until the on-duty officer's shift is …" at bounding box center [695, 560] width 158 height 166
click at [1277, 59] on button "Done Editing" at bounding box center [1285, 55] width 93 height 26
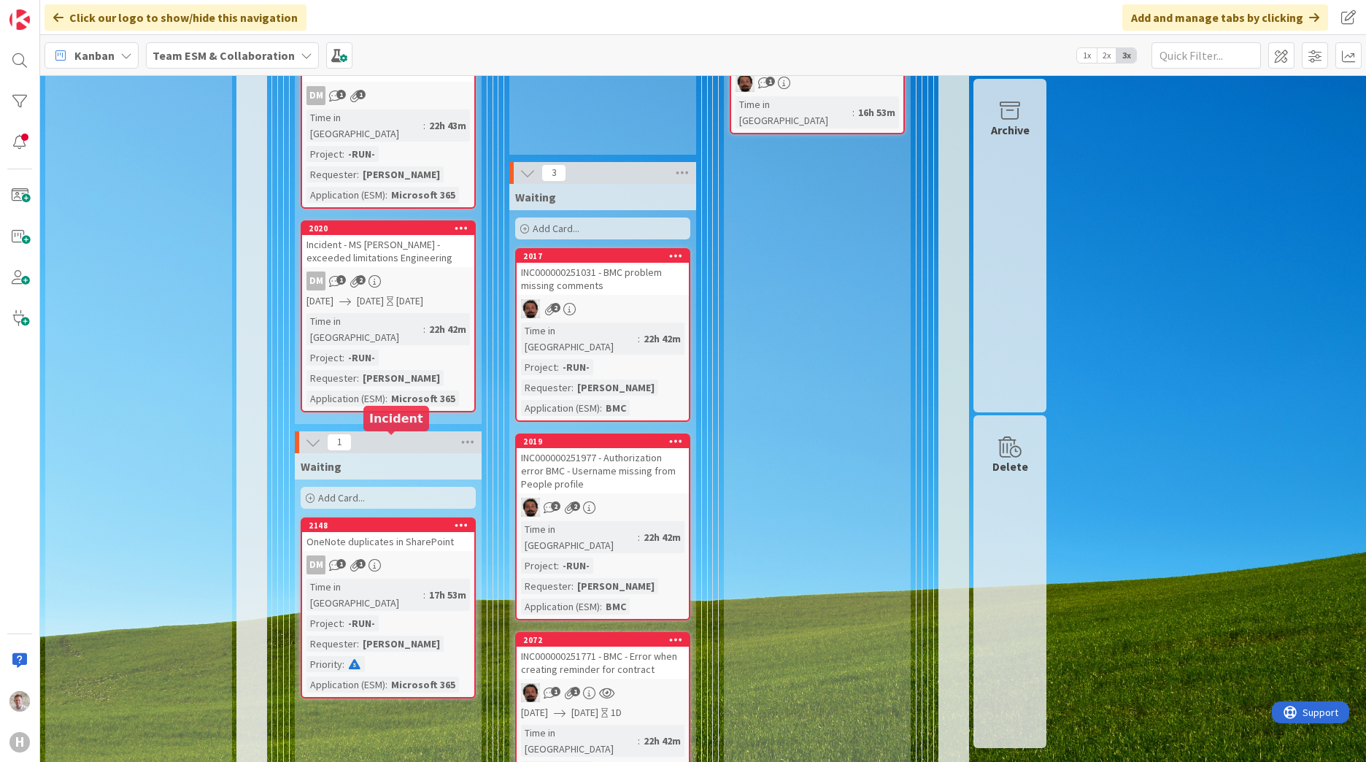
scroll to position [729, 0]
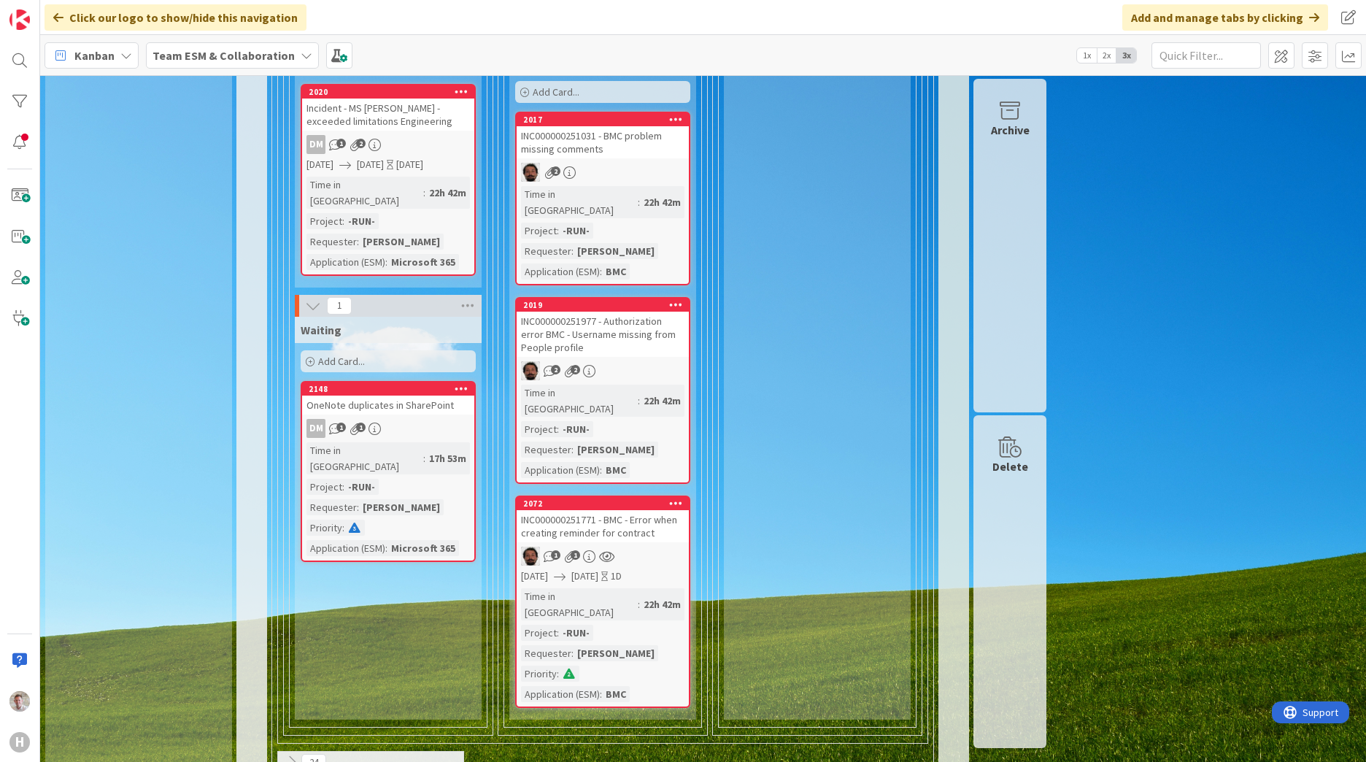
click at [298, 754] on icon at bounding box center [292, 762] width 16 height 16
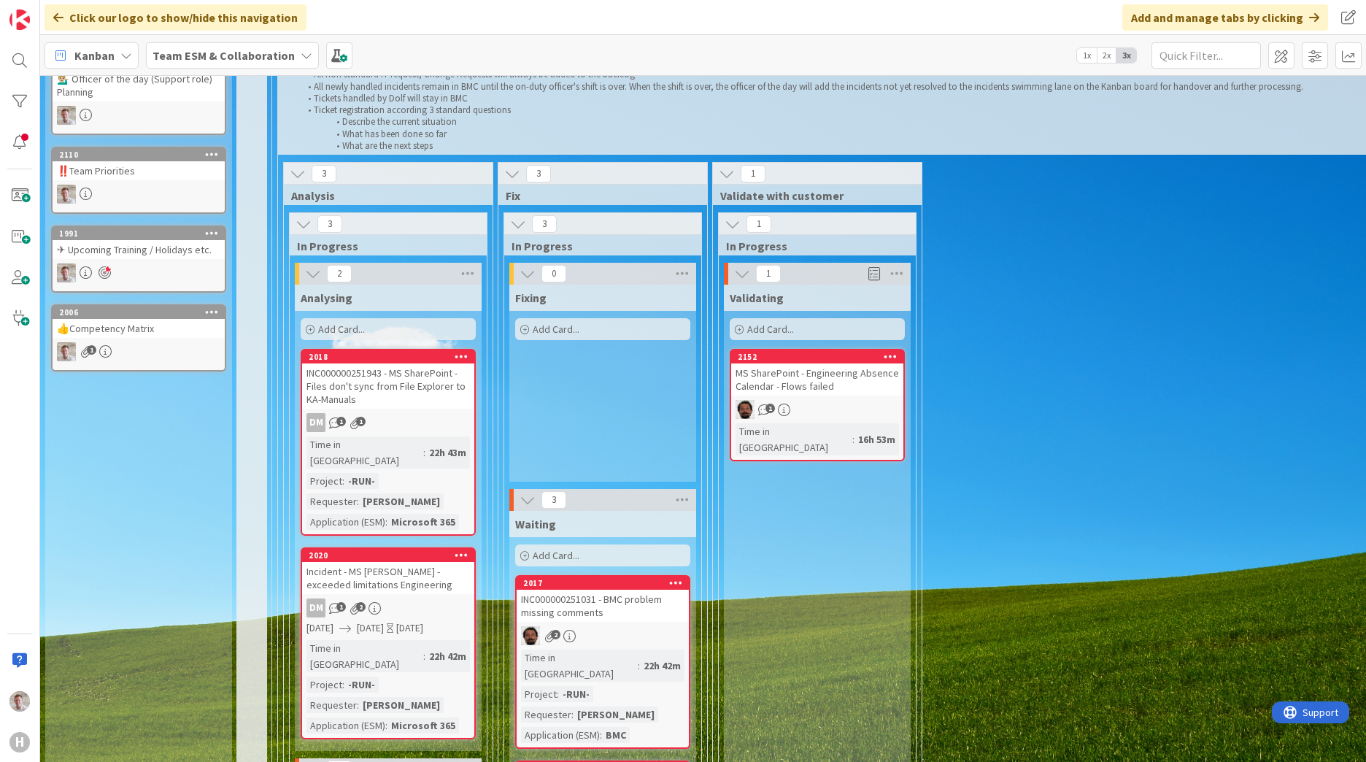
scroll to position [0, 0]
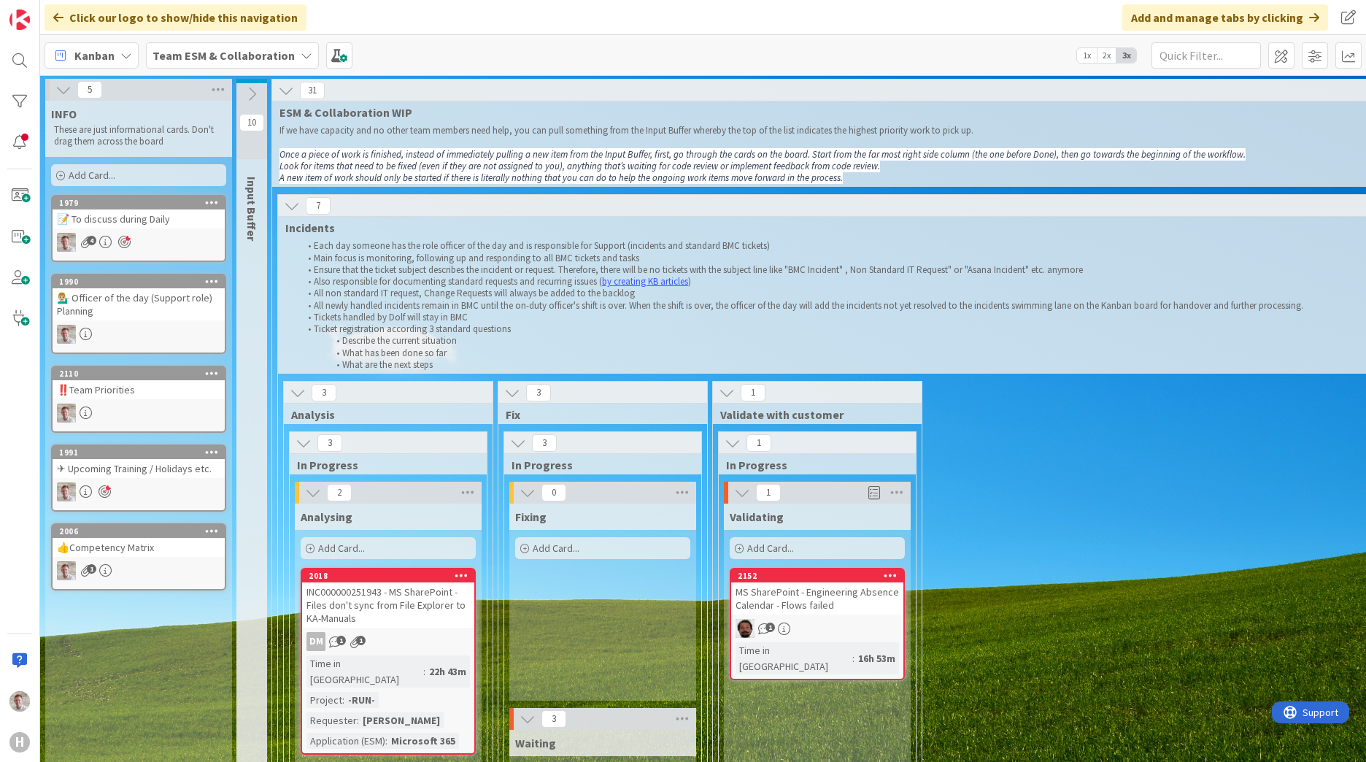
click at [224, 61] on b "Team ESM & Collaboration" at bounding box center [223, 55] width 142 height 15
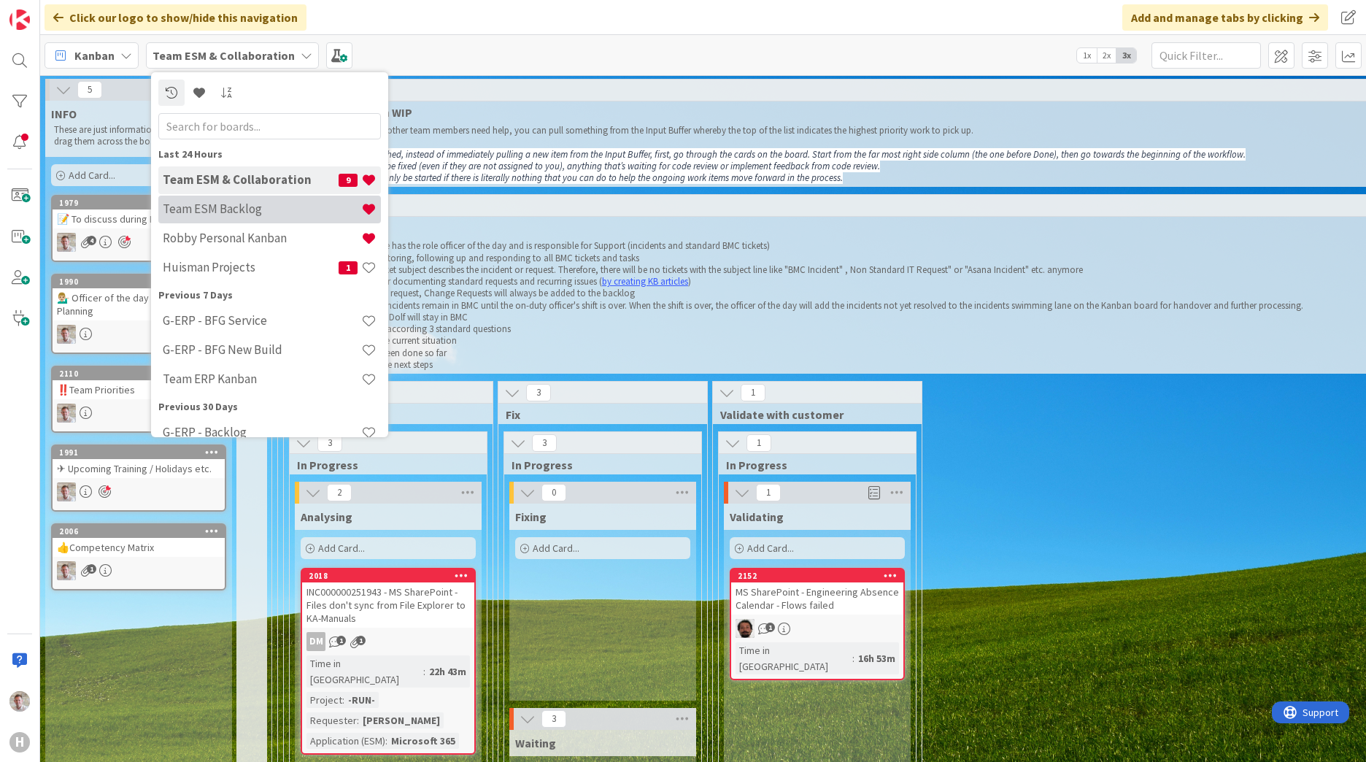
click at [216, 213] on h4 "Team ESM Backlog" at bounding box center [262, 208] width 198 height 15
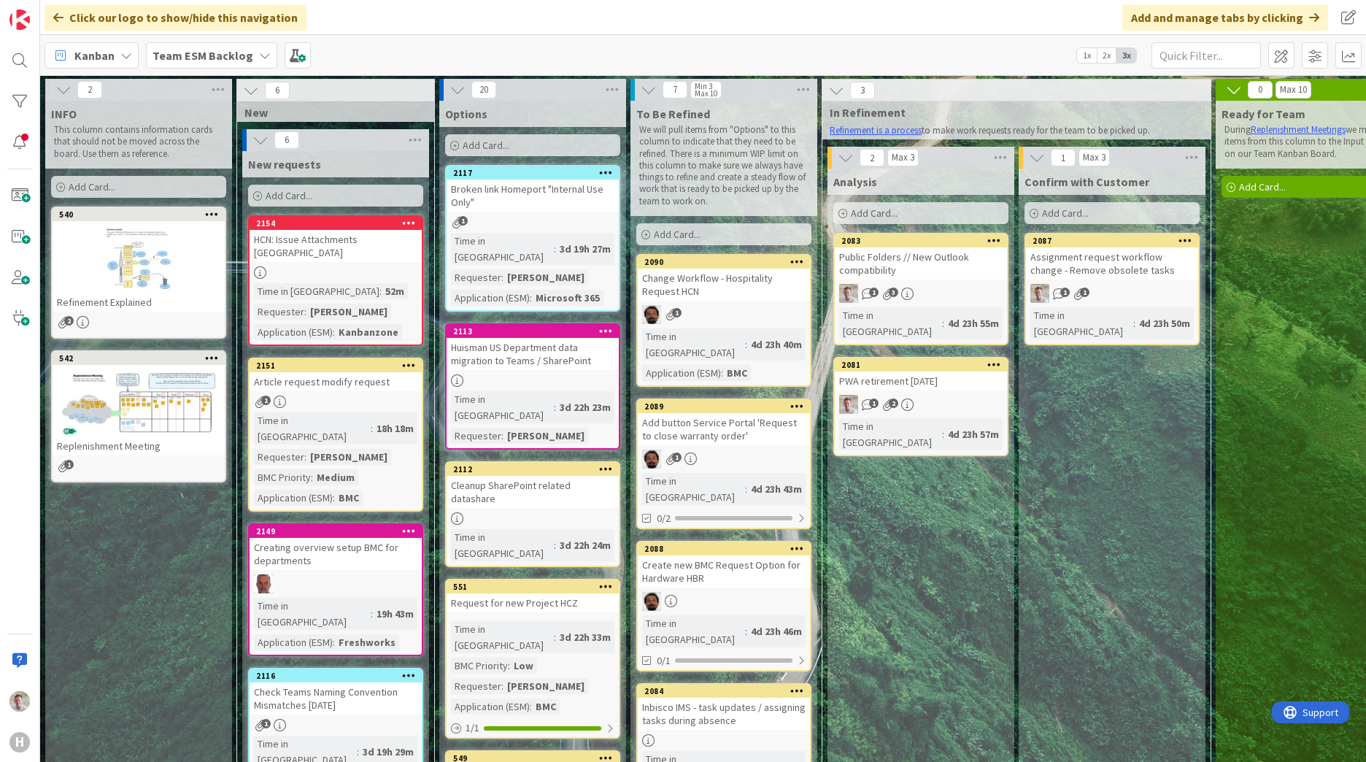
click at [927, 264] on div "Public Folders // New Outlook compatibility" at bounding box center [921, 263] width 172 height 32
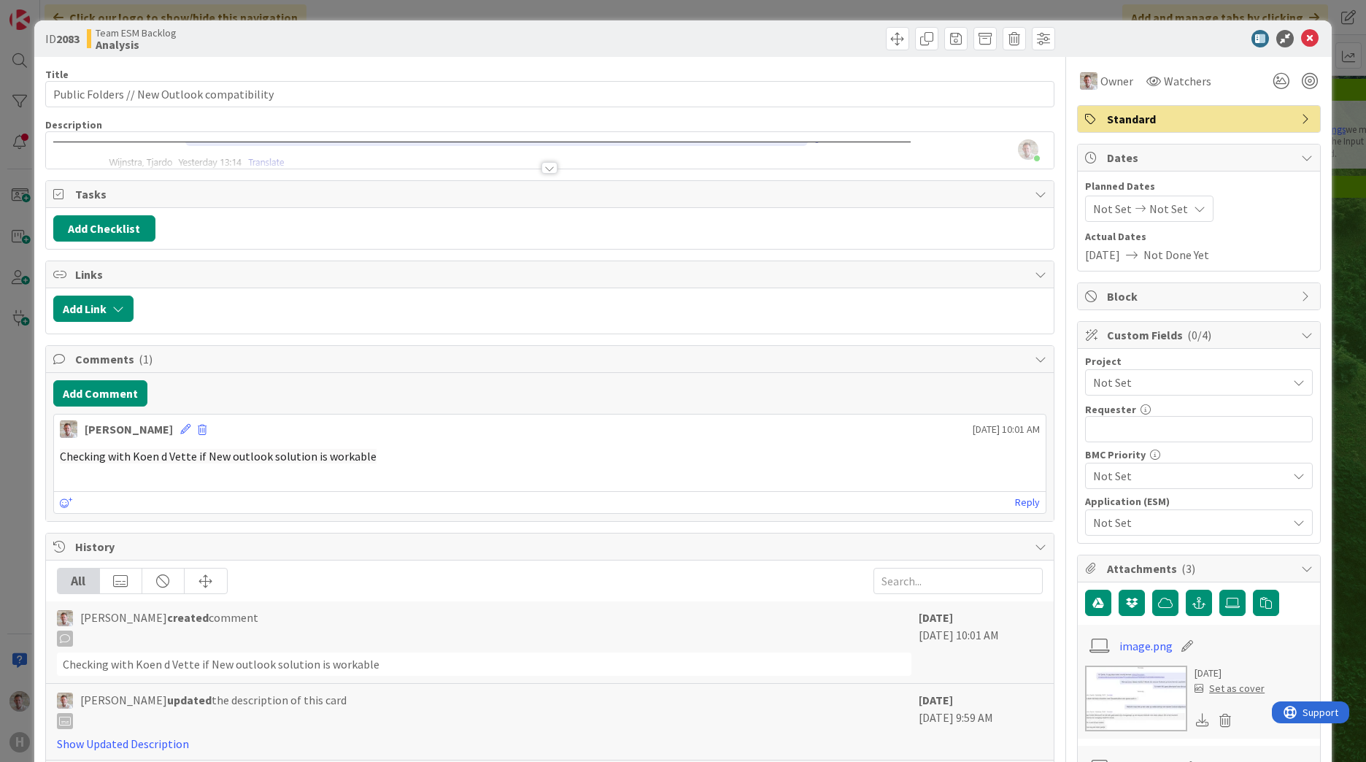
click at [541, 165] on div at bounding box center [549, 168] width 16 height 12
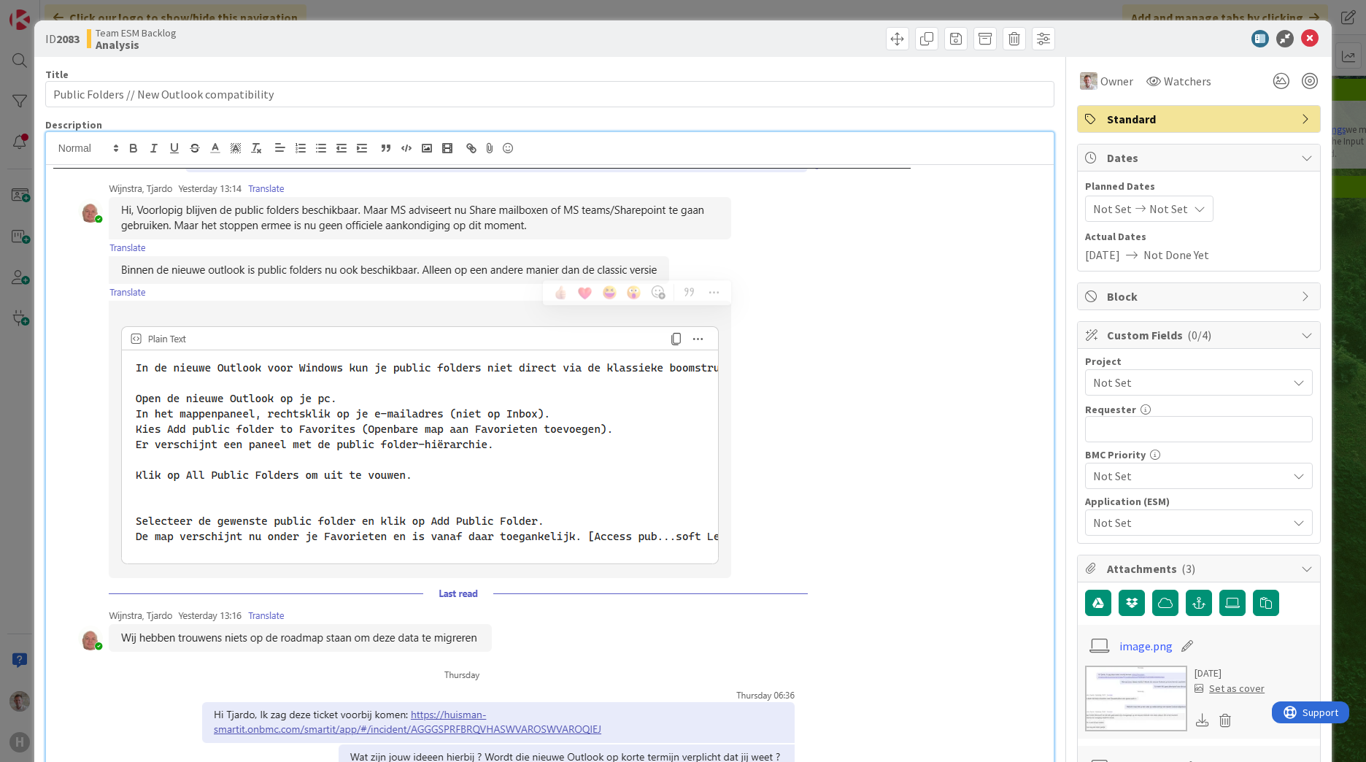
scroll to position [219, 0]
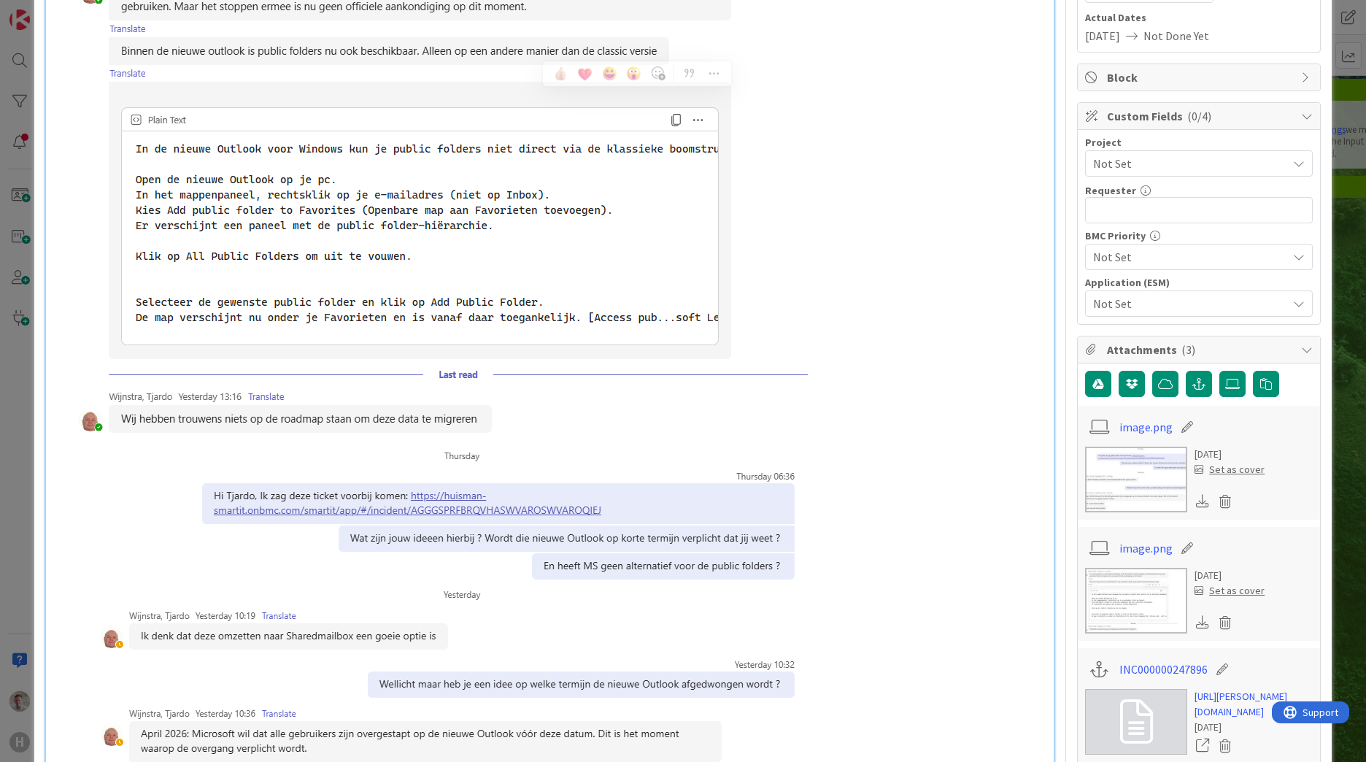
click at [446, 511] on img at bounding box center [435, 635] width 764 height 376
click at [465, 500] on img at bounding box center [435, 635] width 764 height 376
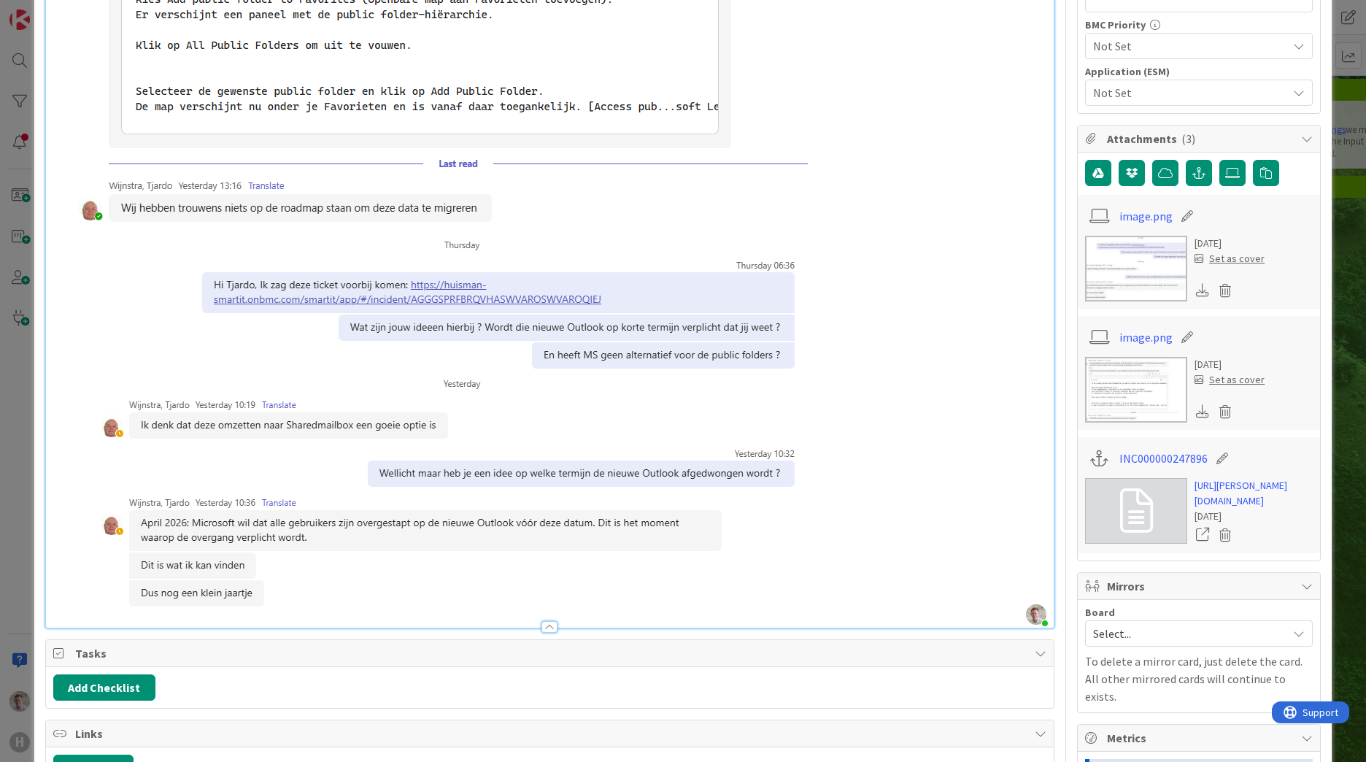
scroll to position [438, 0]
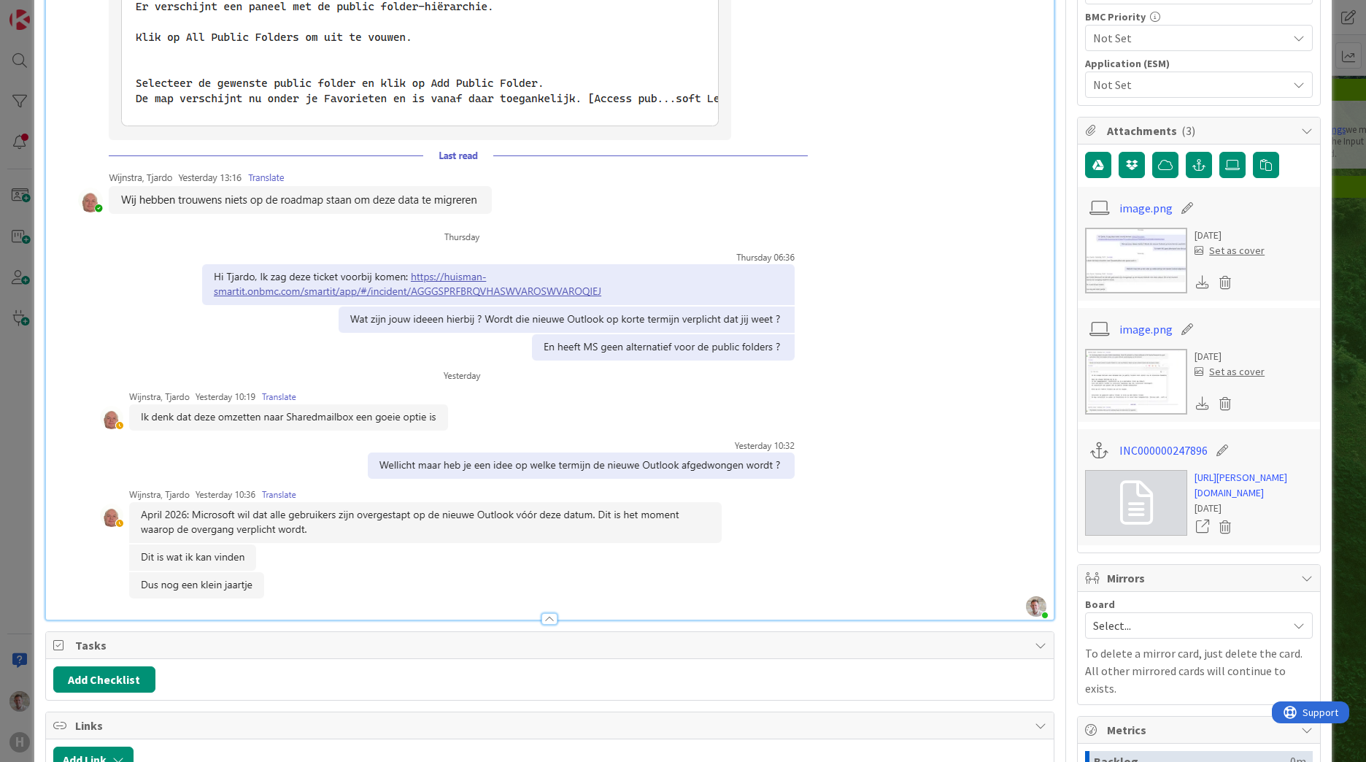
click at [466, 288] on img at bounding box center [435, 416] width 764 height 376
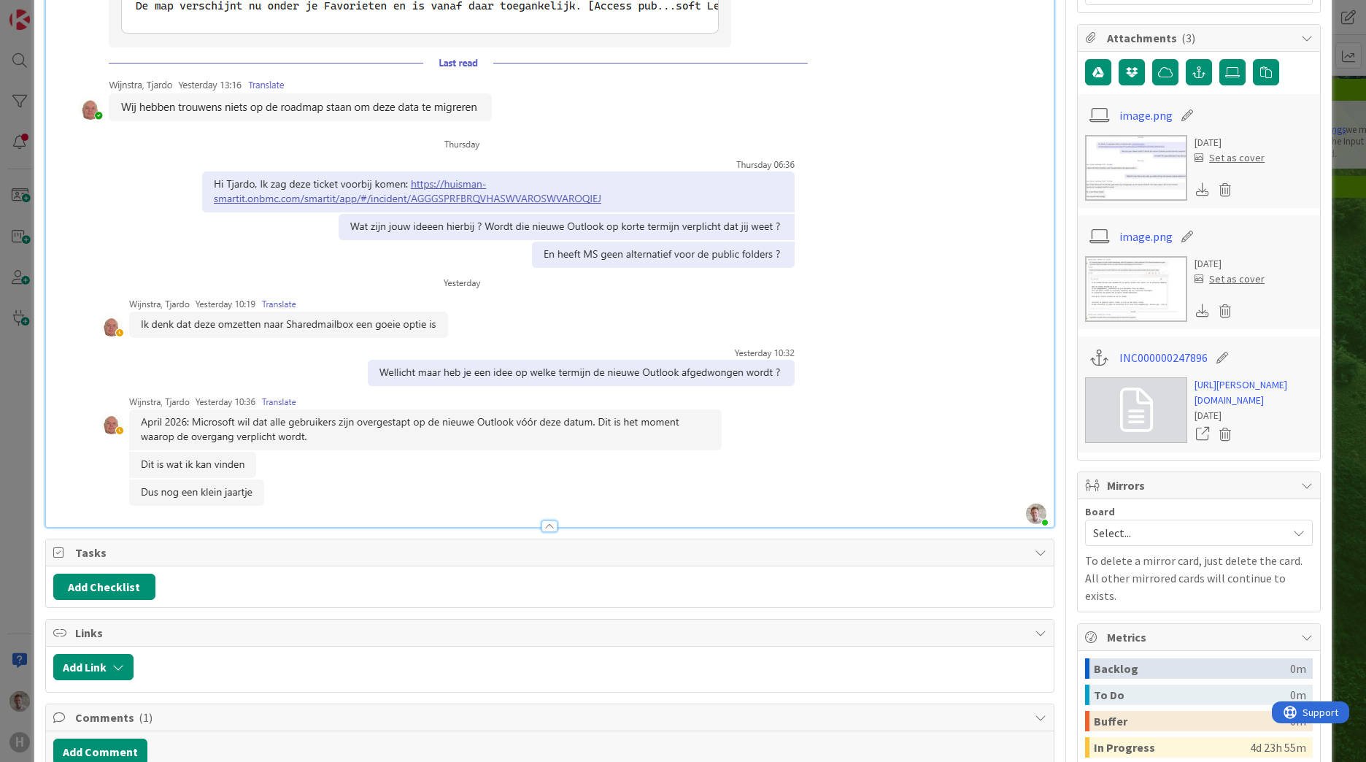
scroll to position [657, 0]
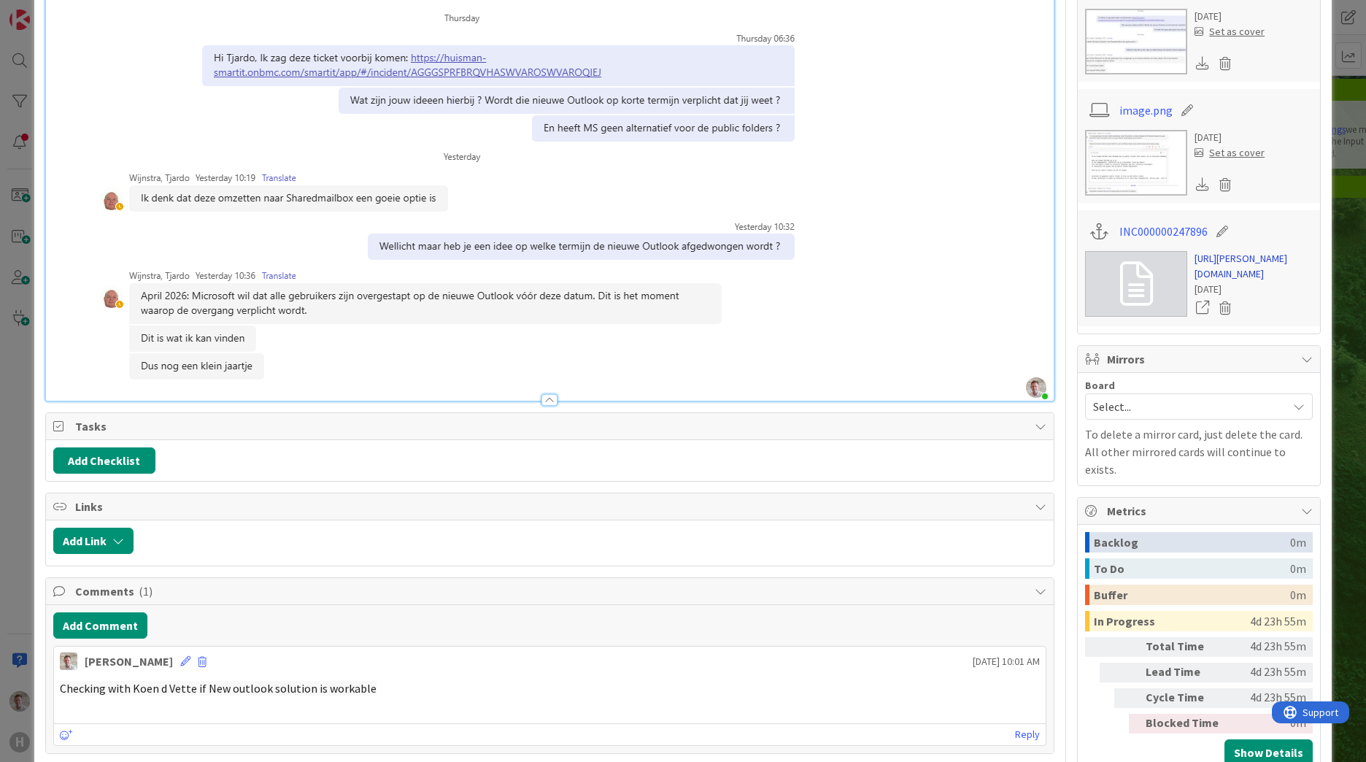
click at [1223, 282] on link "[URL][PERSON_NAME][DOMAIN_NAME]" at bounding box center [1253, 266] width 118 height 31
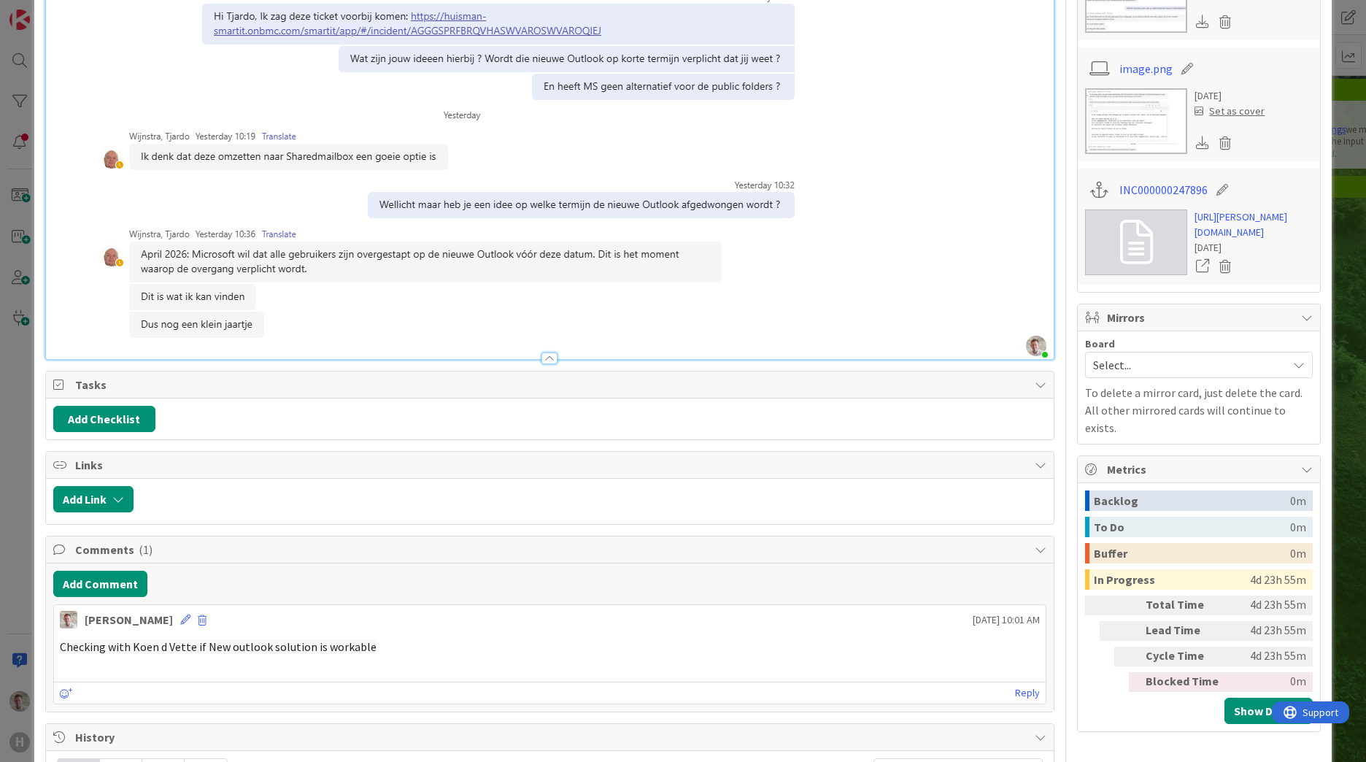
scroll to position [802, 0]
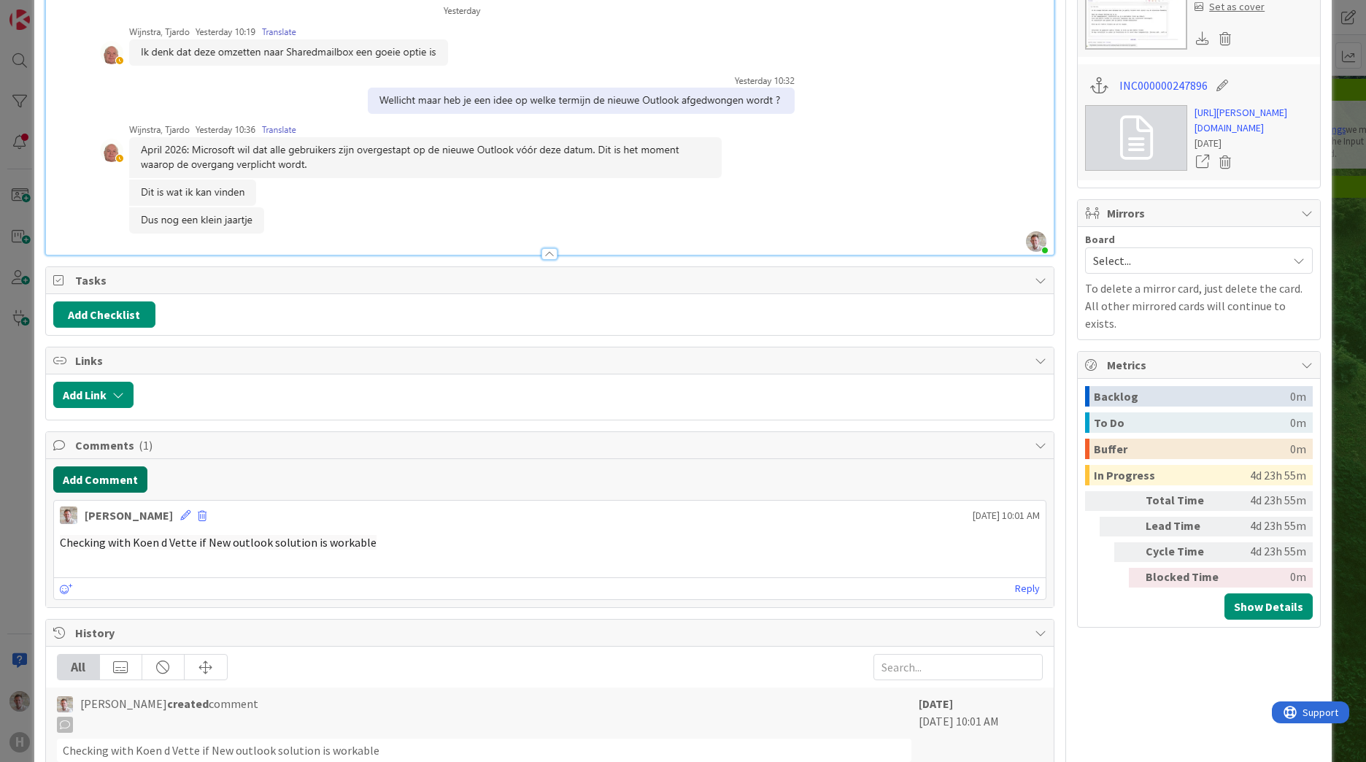
click at [117, 473] on button "Add Comment" at bounding box center [100, 479] width 94 height 26
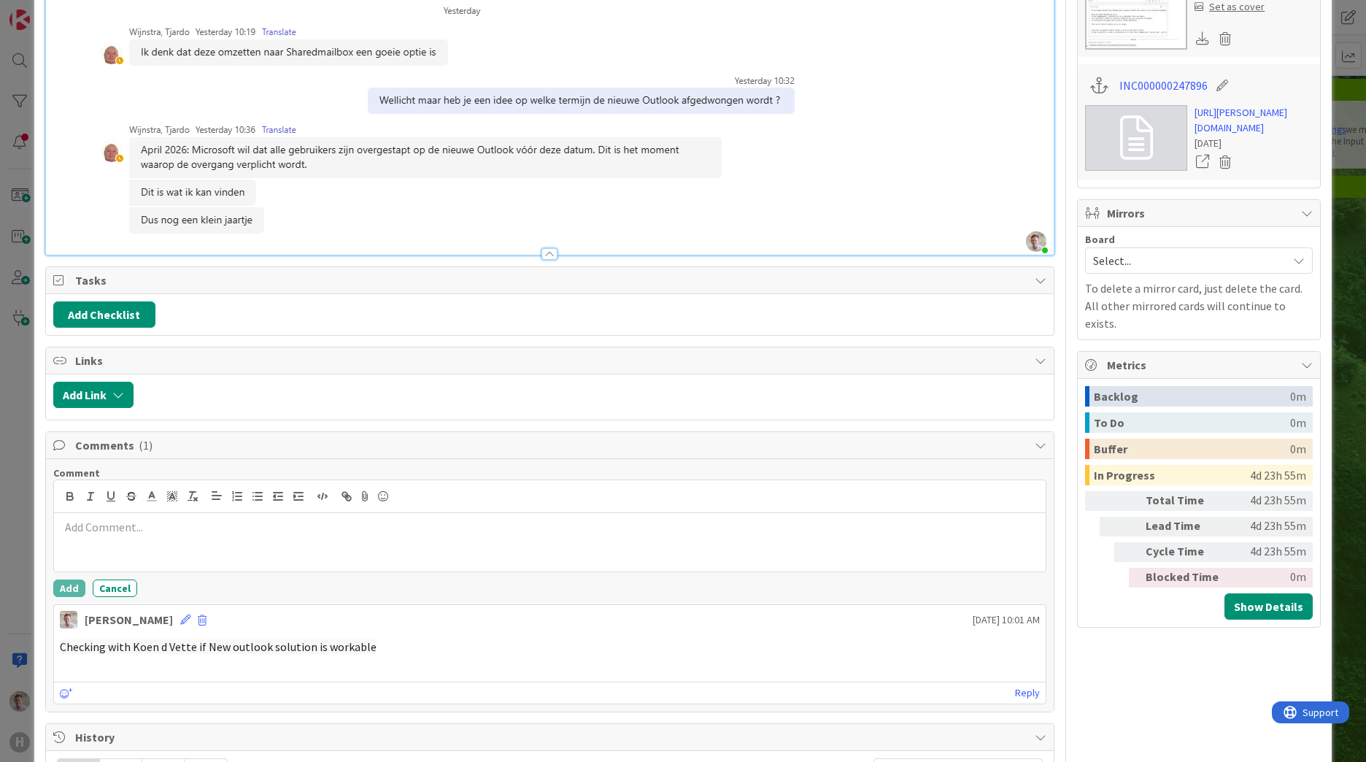
click at [104, 532] on p at bounding box center [550, 527] width 980 height 17
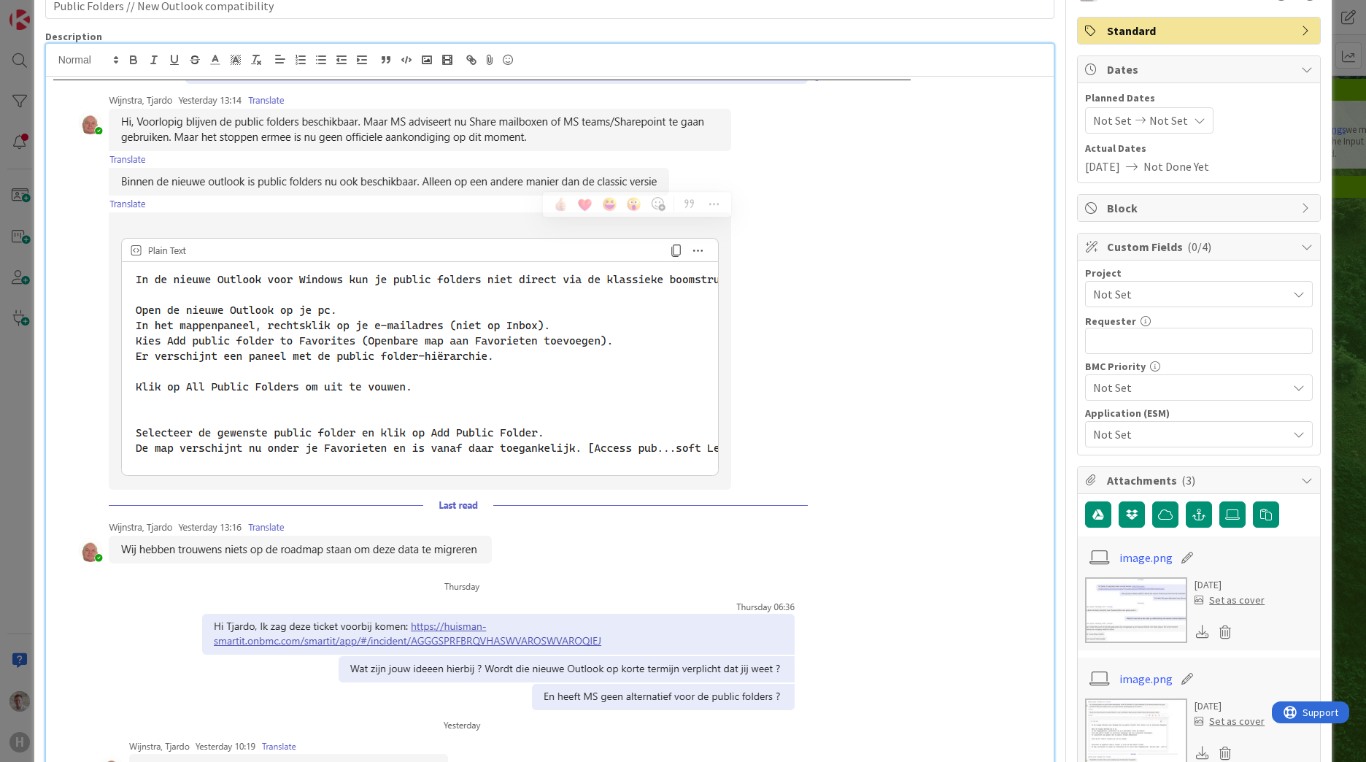
scroll to position [0, 0]
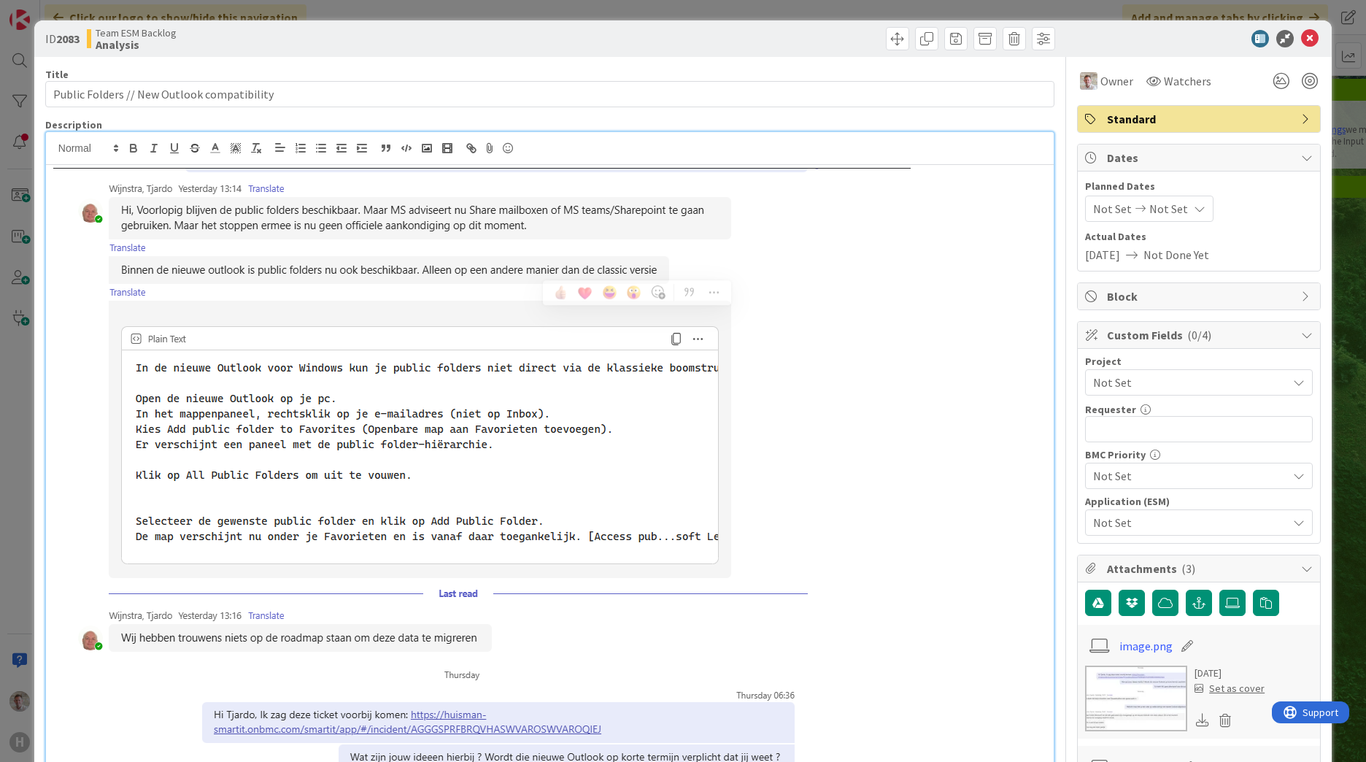
click at [158, 258] on img at bounding box center [481, 417] width 857 height 498
click at [237, 241] on img at bounding box center [481, 417] width 857 height 498
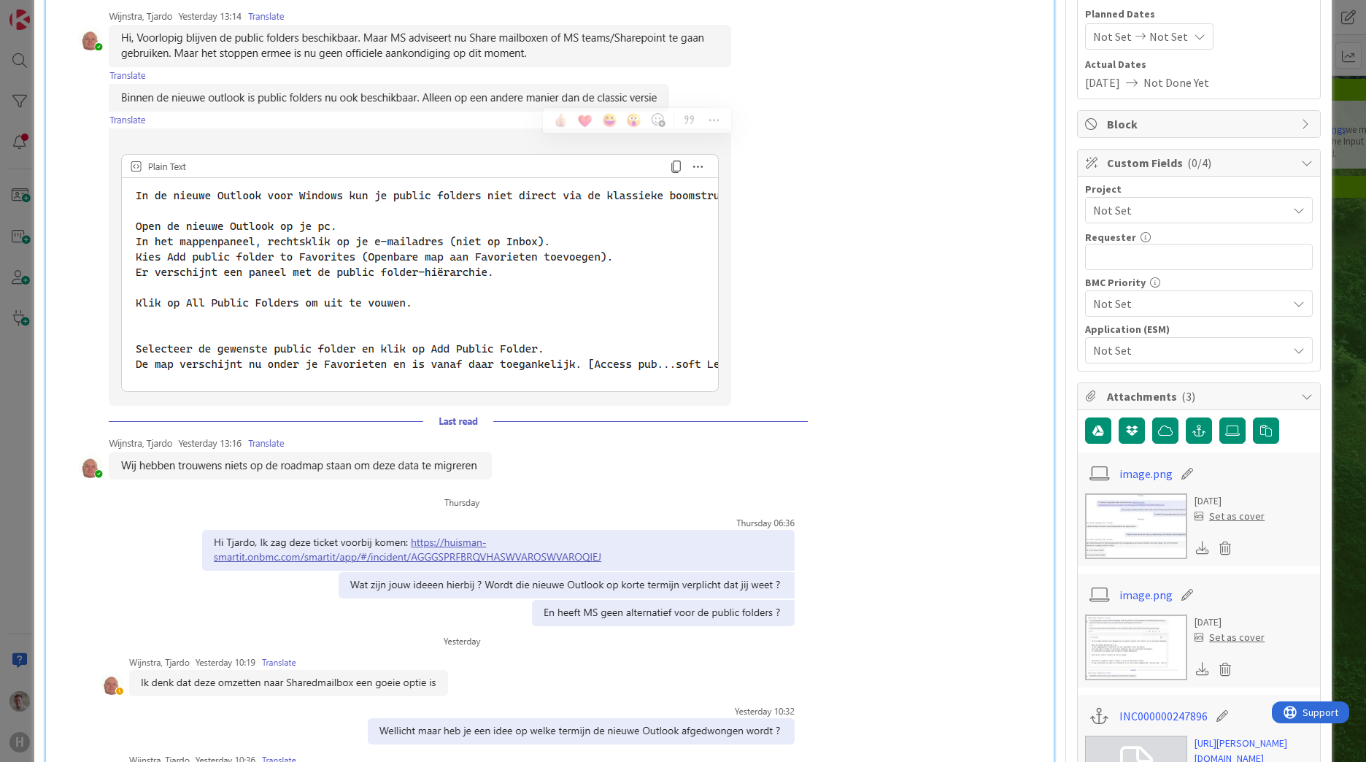
scroll to position [365, 0]
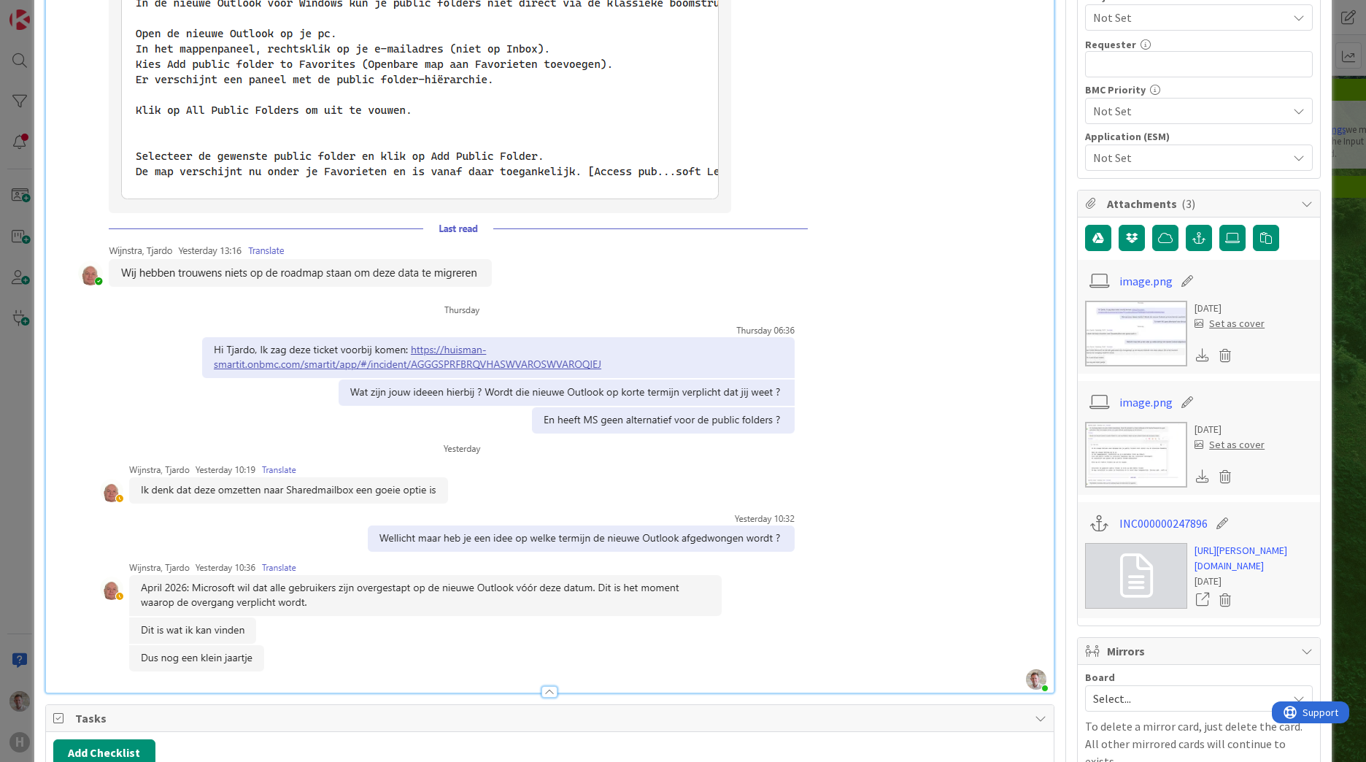
click at [557, 681] on div at bounding box center [549, 684] width 1007 height 15
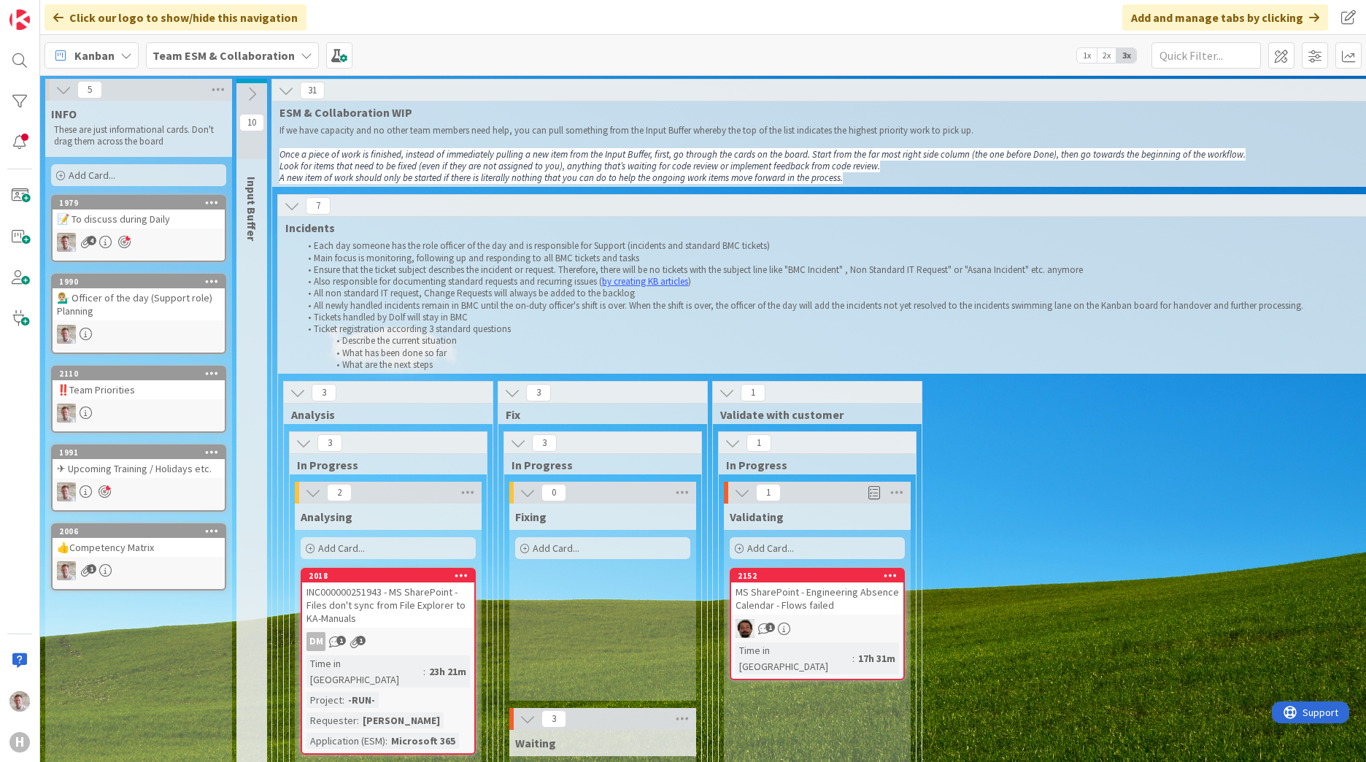
click at [287, 201] on icon at bounding box center [292, 206] width 16 height 16
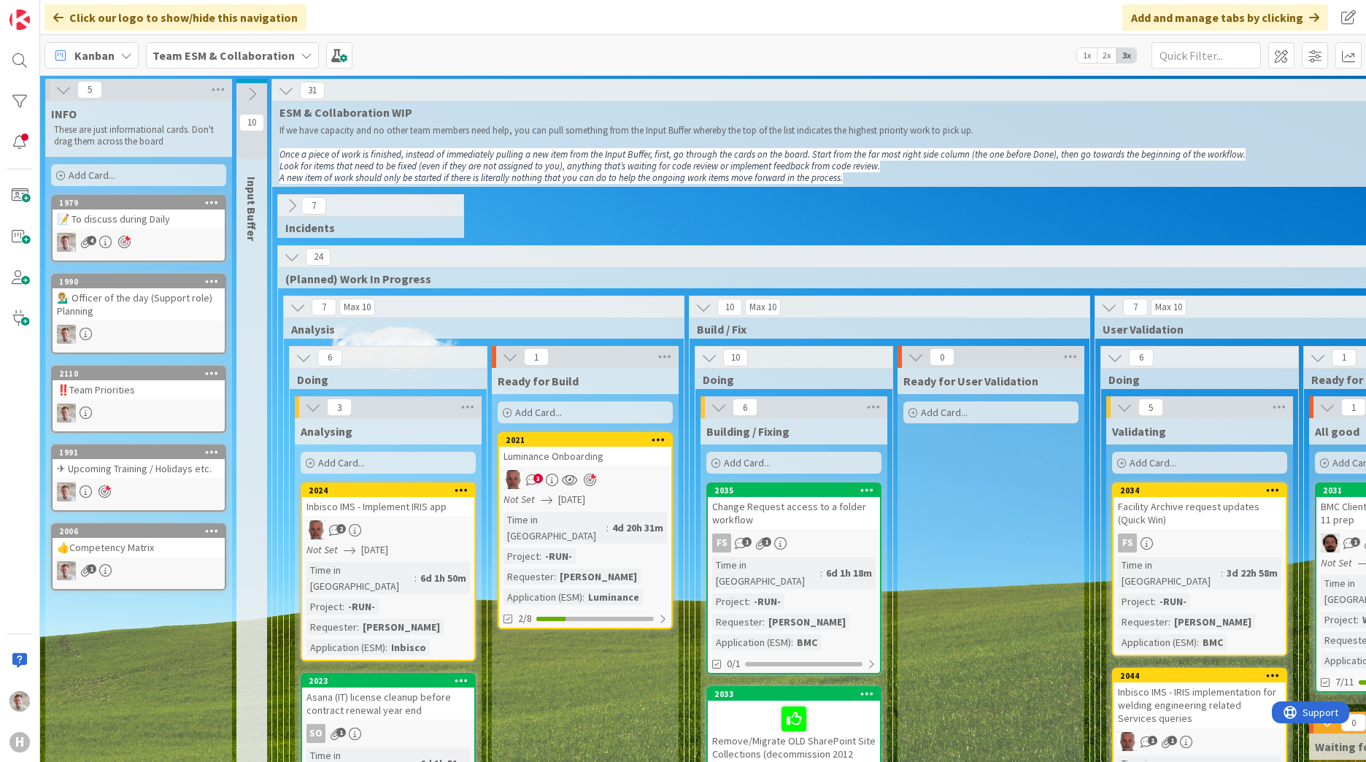
click at [295, 205] on icon at bounding box center [292, 206] width 16 height 16
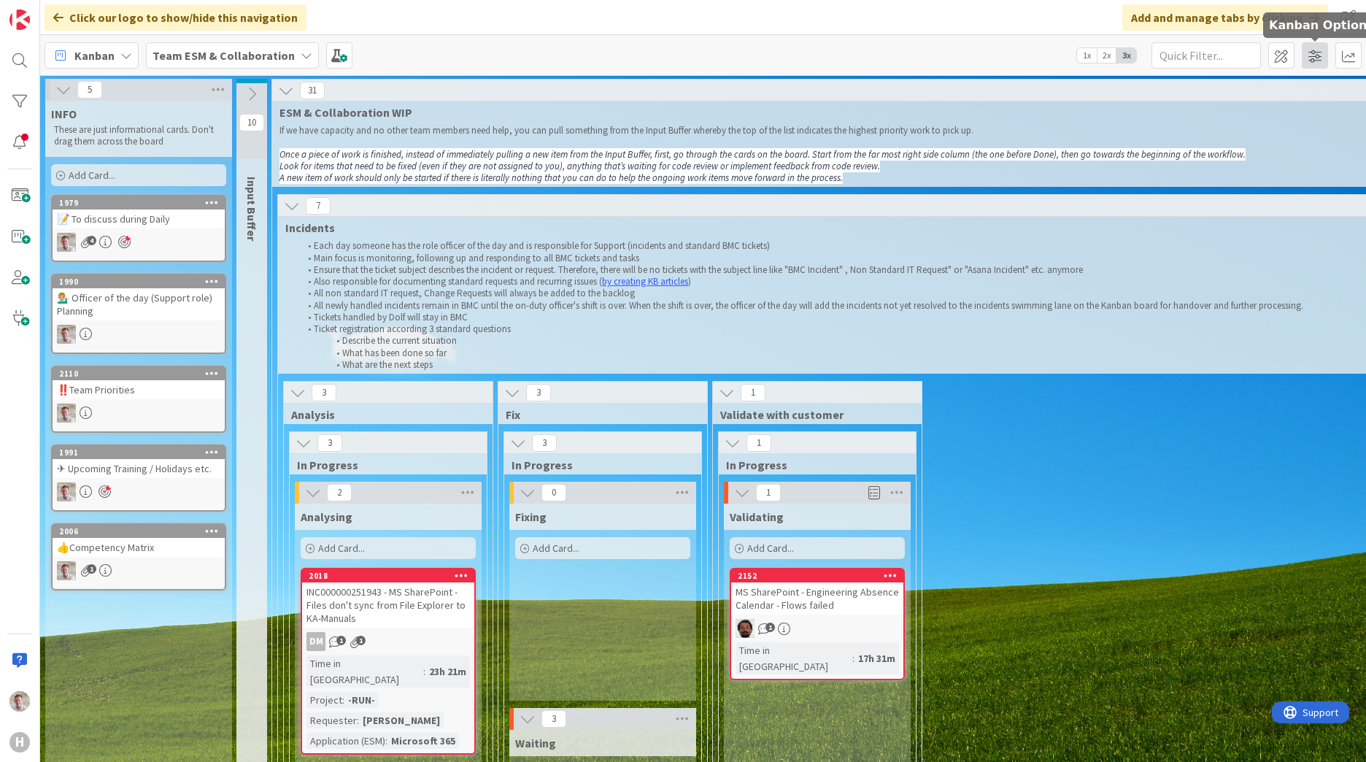
click at [1313, 53] on span at bounding box center [1314, 55] width 26 height 26
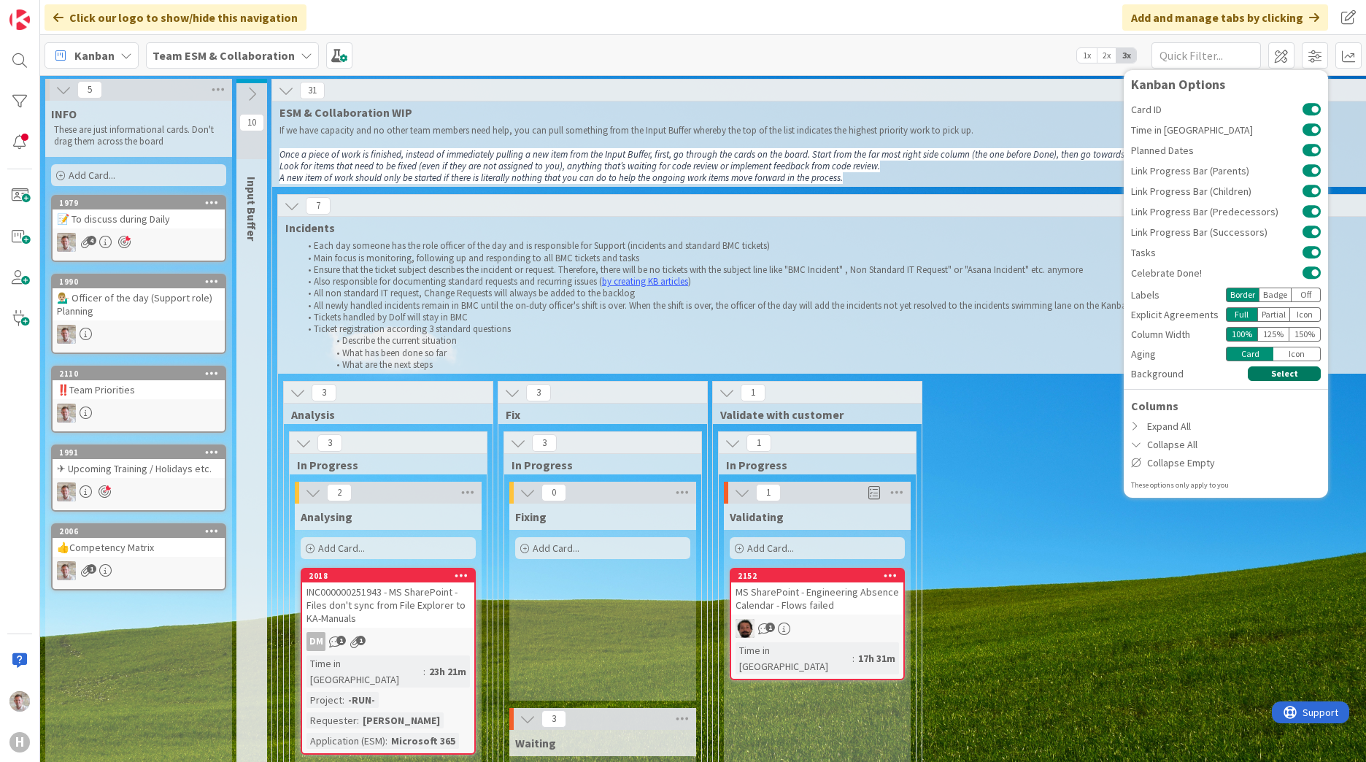
click at [1288, 373] on button "Select" at bounding box center [1283, 373] width 73 height 15
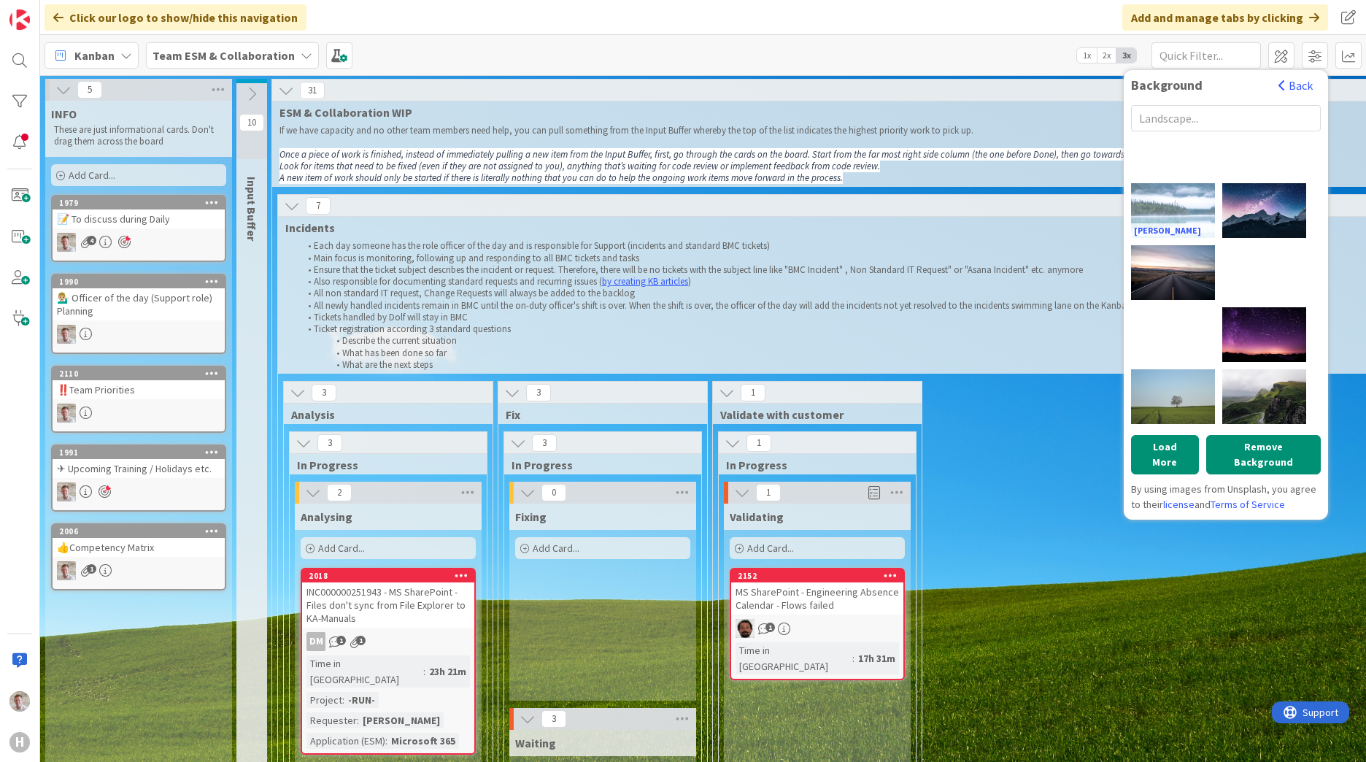
scroll to position [631, 0]
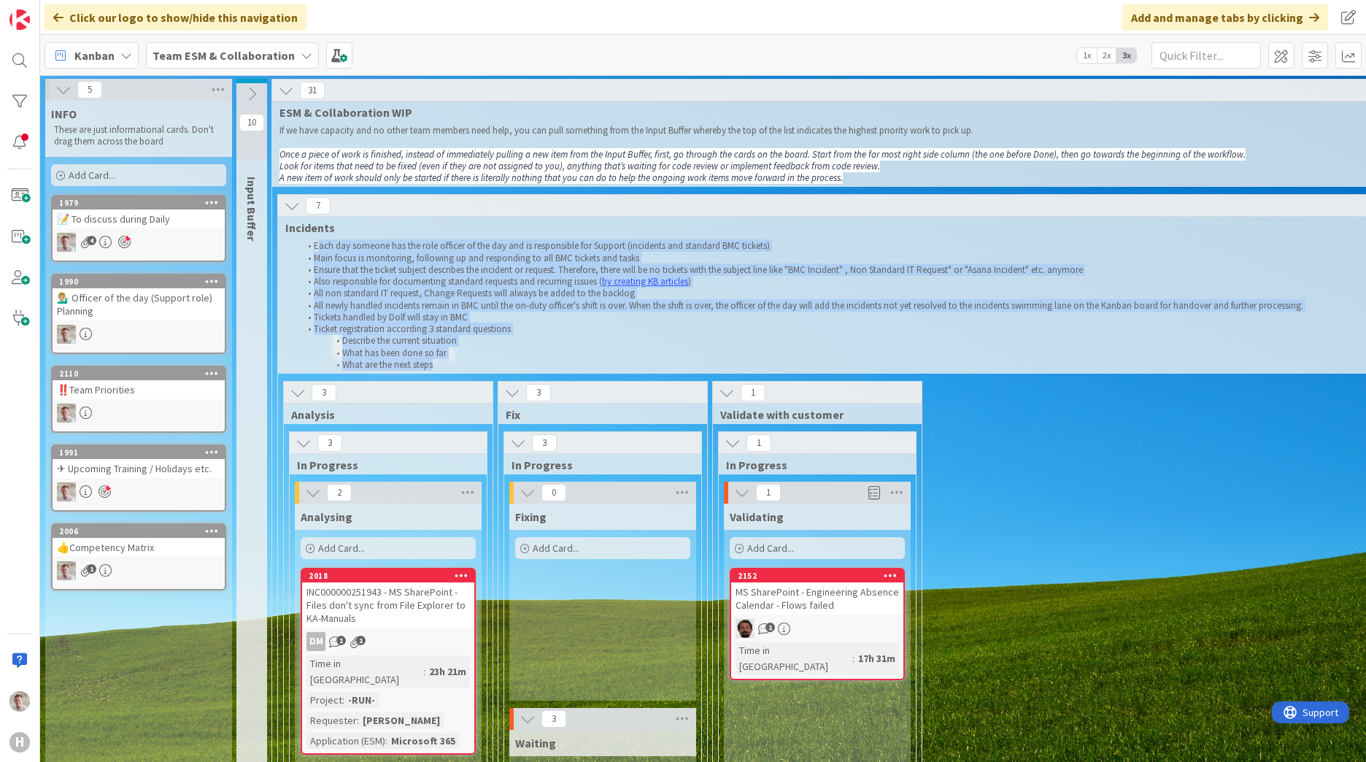
drag, startPoint x: 317, startPoint y: 245, endPoint x: 503, endPoint y: 360, distance: 219.4
click at [503, 360] on ol "Each day someone has the role officer of the day and is responsible for Support…" at bounding box center [1045, 305] width 1520 height 131
click at [501, 364] on li "What are the next steps" at bounding box center [1053, 365] width 1506 height 12
drag, startPoint x: 318, startPoint y: 244, endPoint x: 526, endPoint y: 366, distance: 241.0
click at [526, 366] on ol "Each day someone has the role officer of the day and is responsible for Support…" at bounding box center [1045, 305] width 1520 height 131
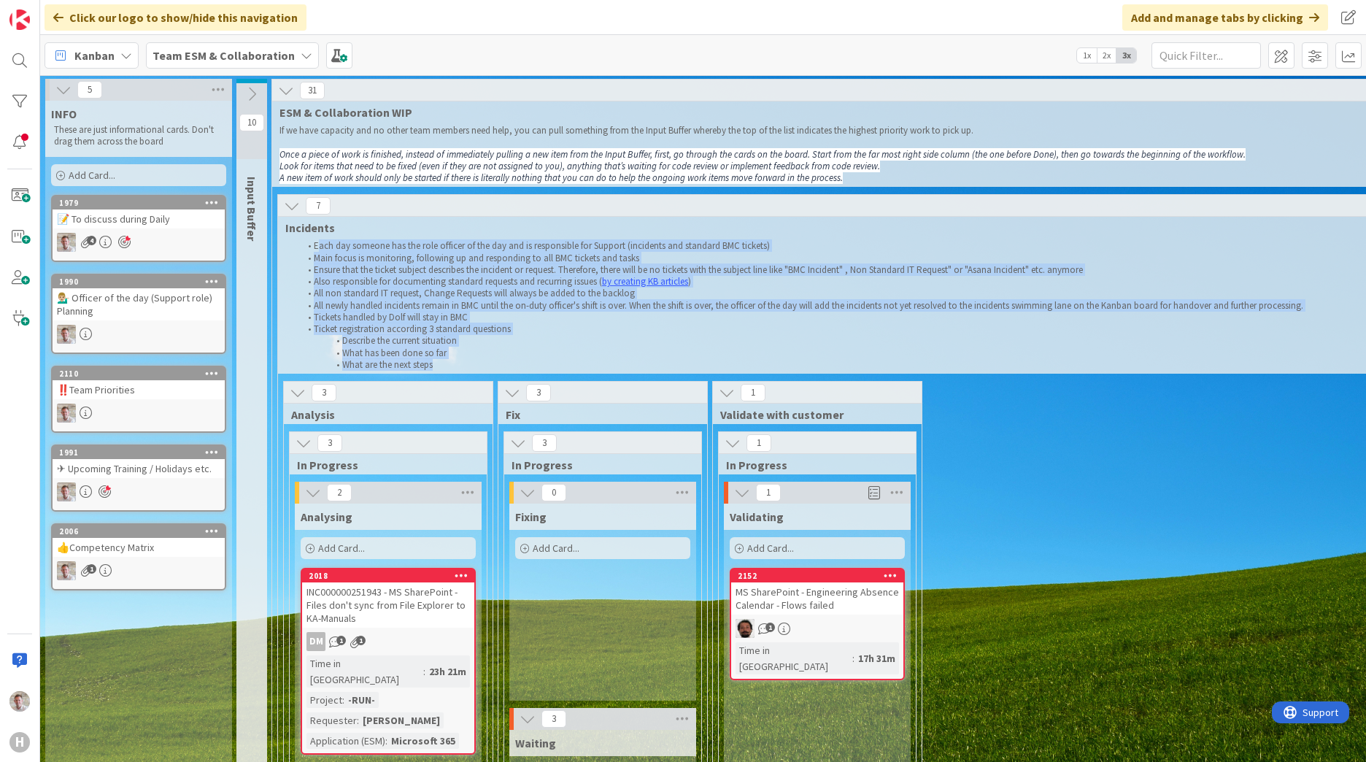
click at [301, 212] on button at bounding box center [291, 205] width 19 height 19
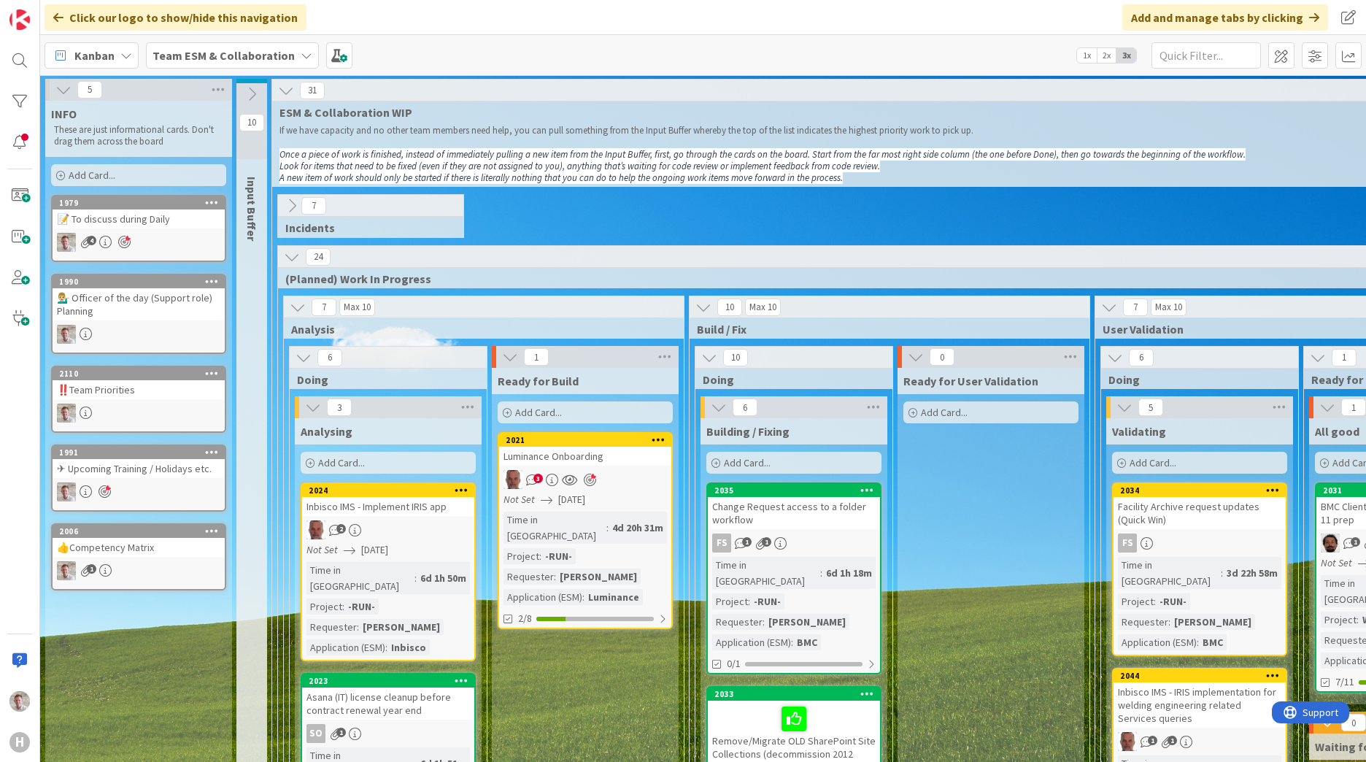
click at [287, 205] on icon at bounding box center [292, 206] width 16 height 16
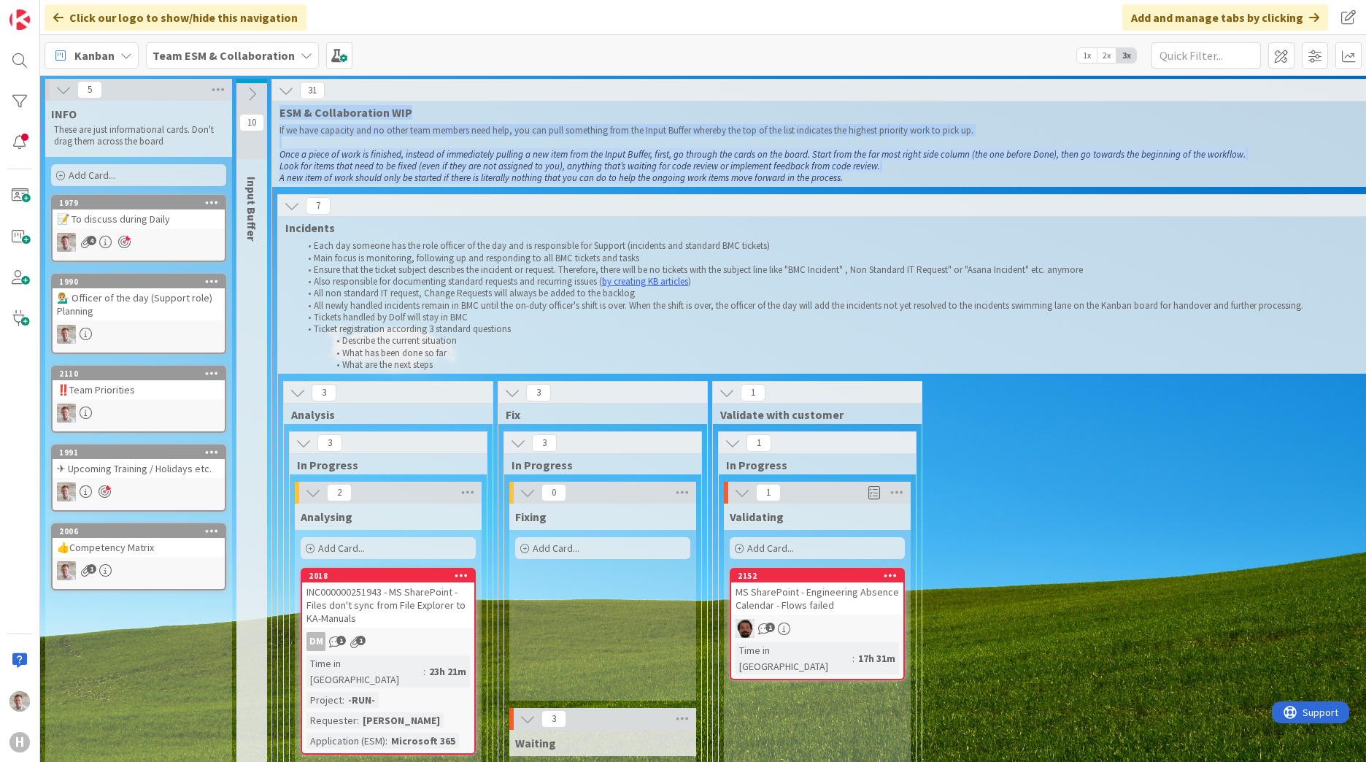
drag, startPoint x: 282, startPoint y: 114, endPoint x: 978, endPoint y: 179, distance: 699.0
click at [978, 179] on div "31 ESM & Collaboration WIP If we have capacity and no other team members need h…" at bounding box center [1092, 133] width 1640 height 107
click at [977, 179] on p "A new item of work should only be started if there is literally nothing that yo…" at bounding box center [1039, 178] width 1520 height 12
click at [380, 129] on p "If we have capacity and no other team members need help, you can pull something…" at bounding box center [1039, 131] width 1520 height 12
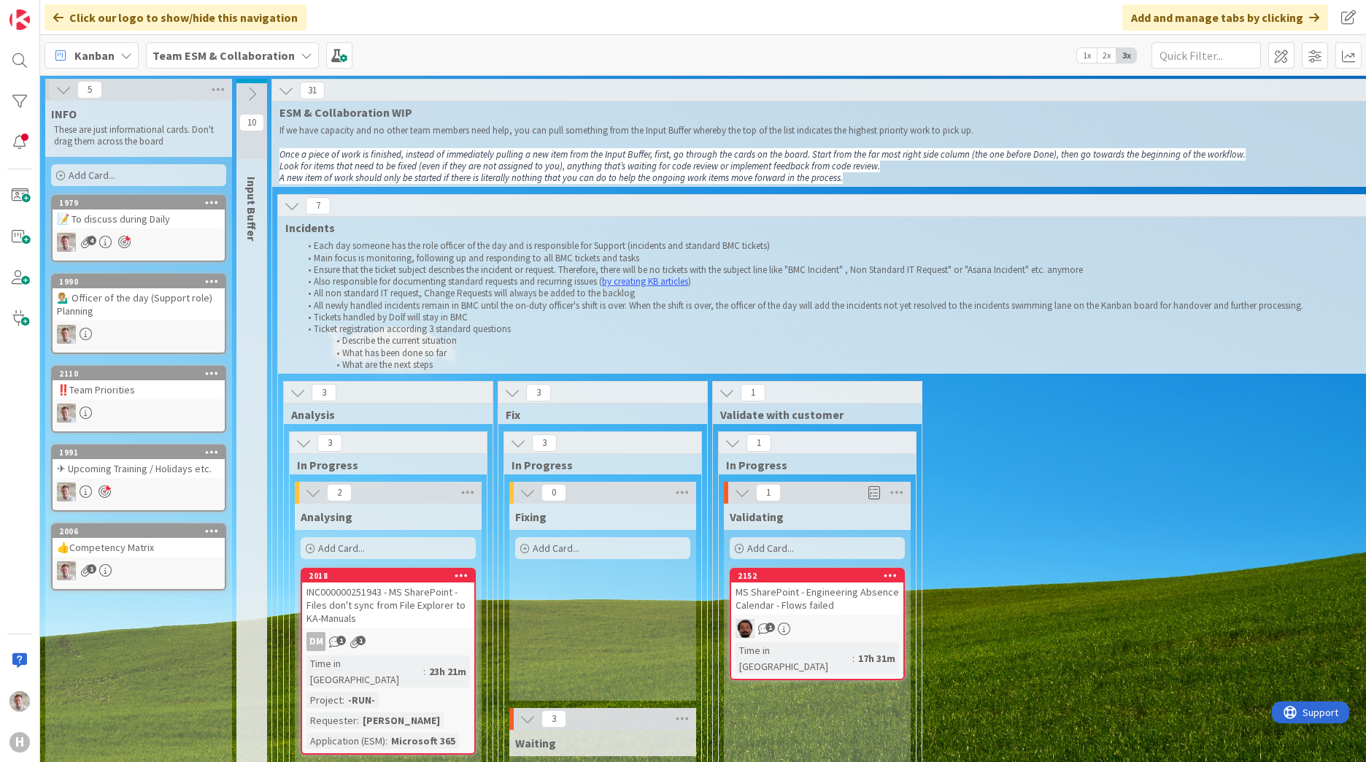
click at [282, 88] on icon at bounding box center [286, 90] width 16 height 16
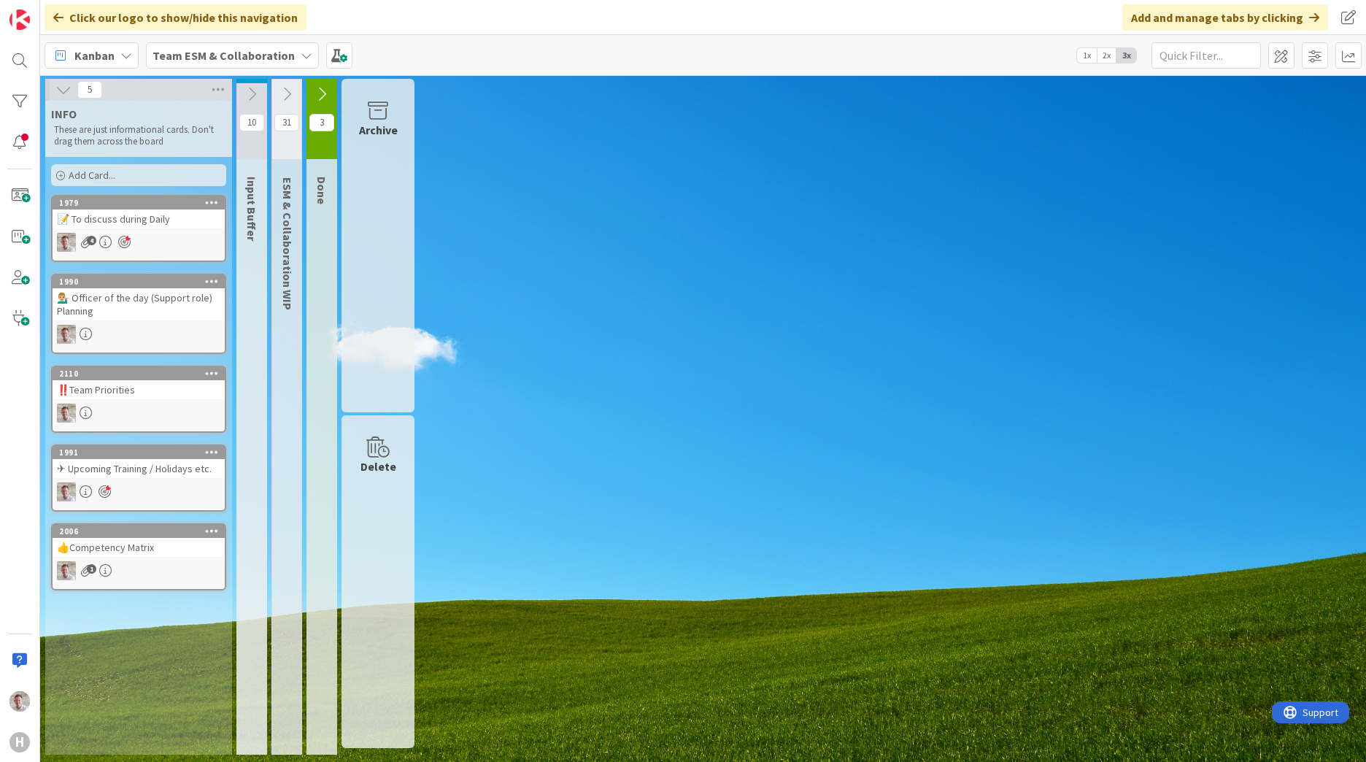
click at [283, 88] on icon at bounding box center [287, 94] width 16 height 16
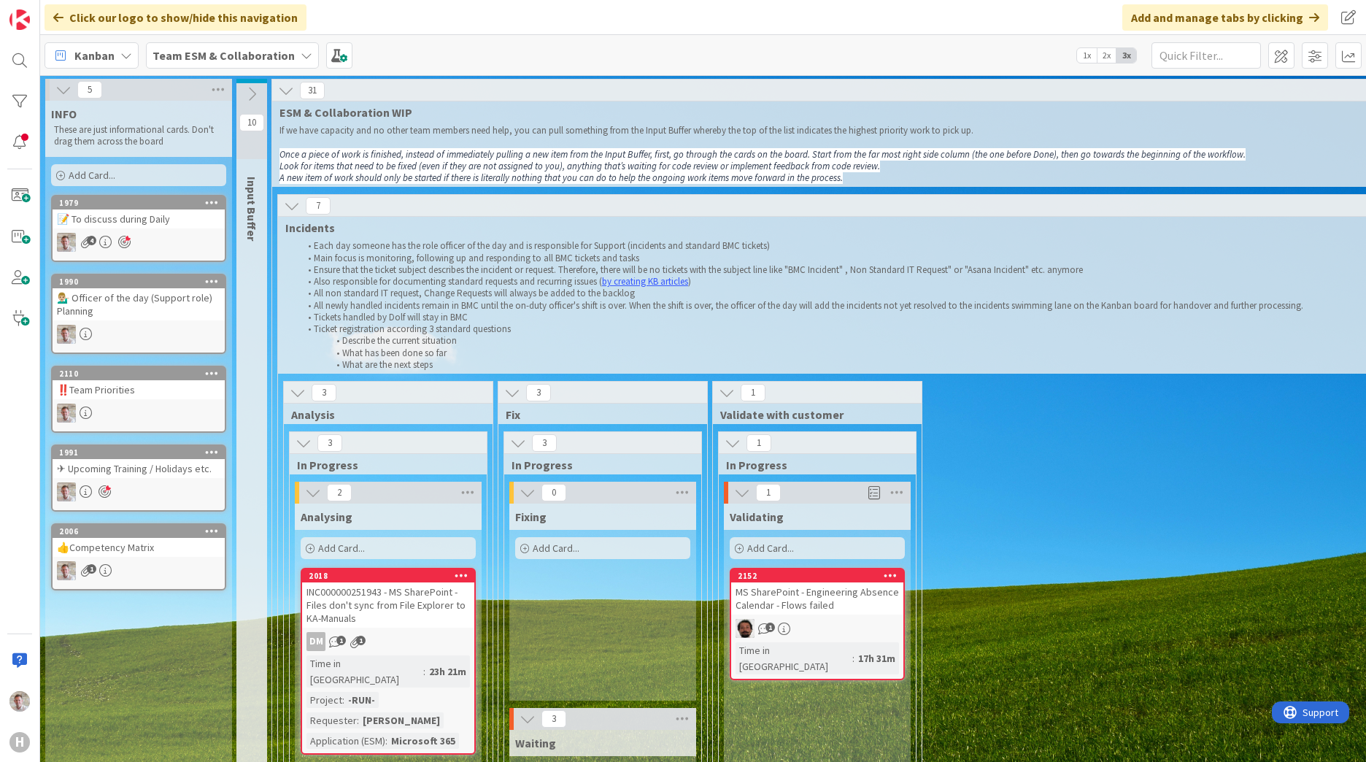
click at [295, 206] on icon at bounding box center [292, 206] width 16 height 16
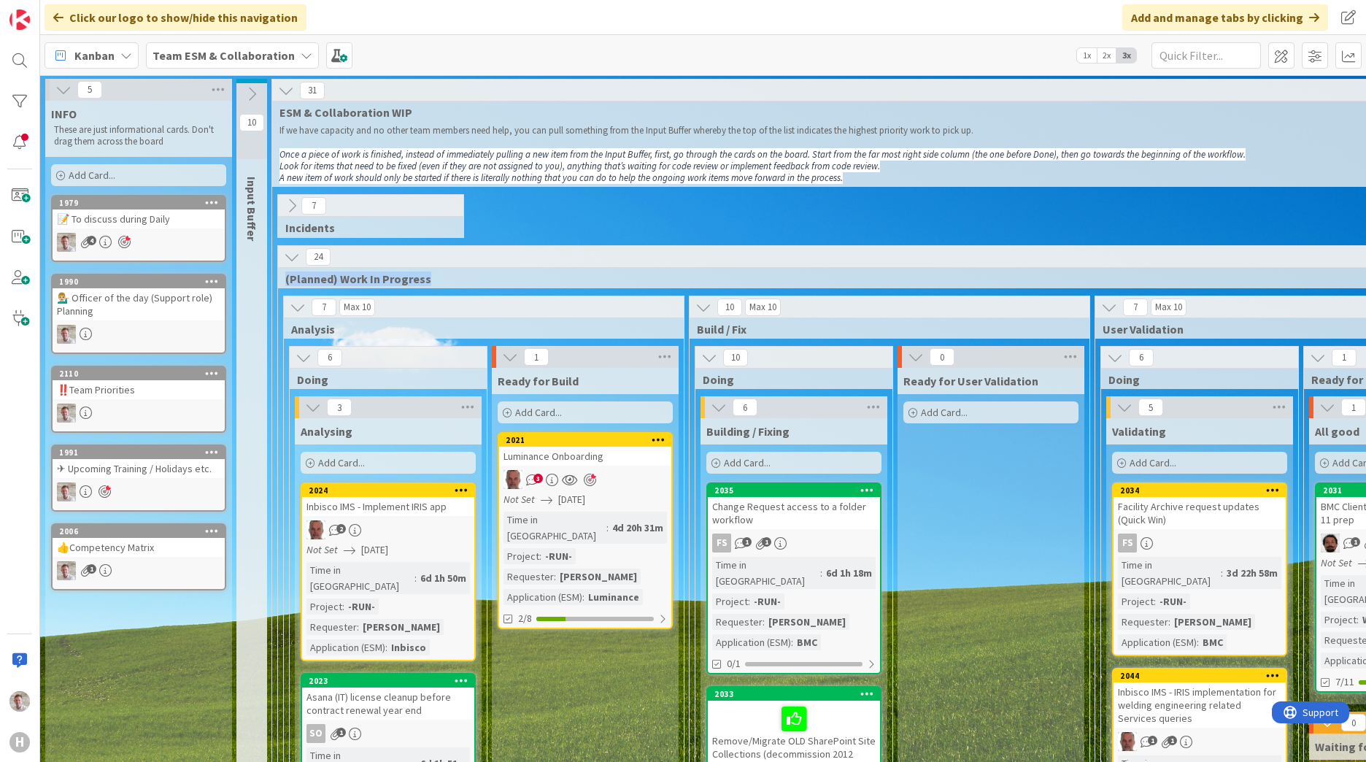
drag, startPoint x: 284, startPoint y: 278, endPoint x: 438, endPoint y: 290, distance: 154.4
drag, startPoint x: 438, startPoint y: 290, endPoint x: 370, endPoint y: 277, distance: 69.1
click at [370, 277] on span "(Planned) Work In Progress" at bounding box center [1086, 278] width 1603 height 15
click at [288, 256] on icon at bounding box center [292, 257] width 16 height 16
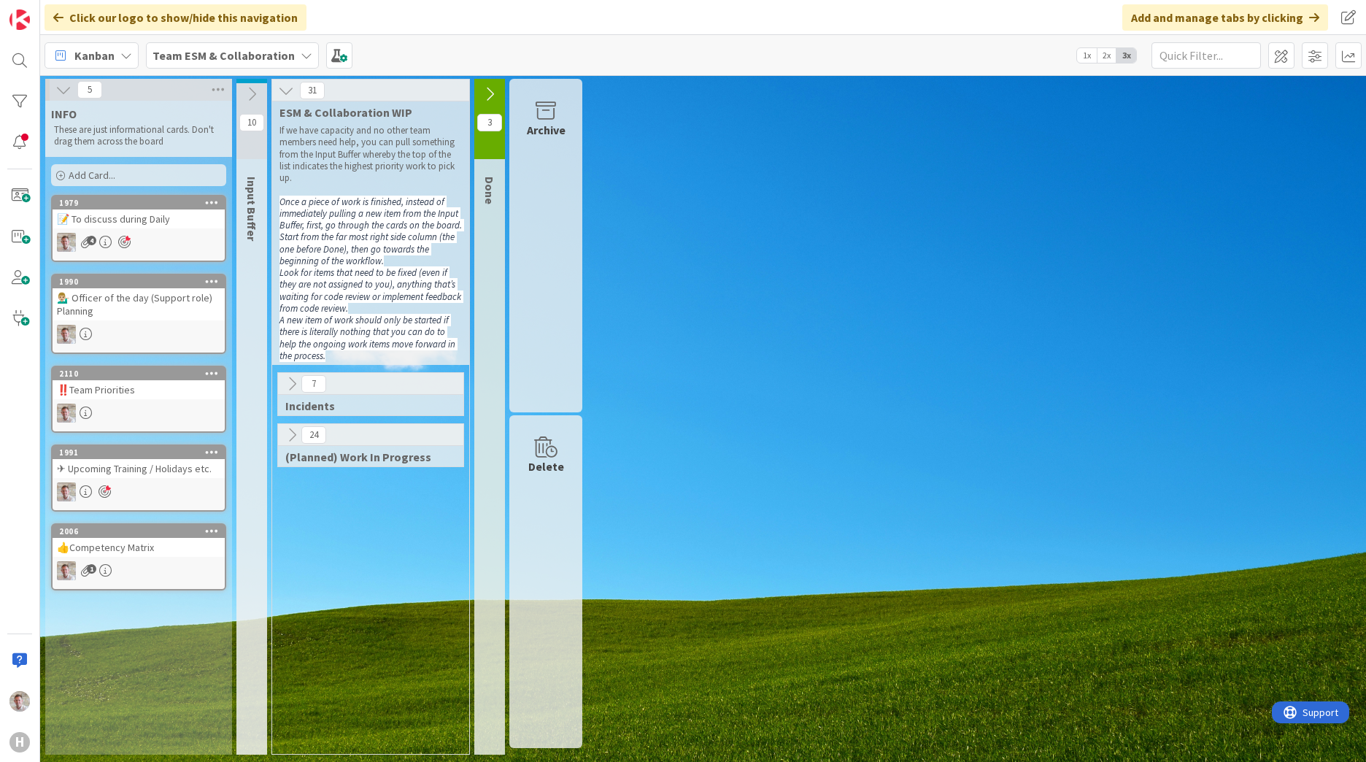
click at [294, 431] on icon at bounding box center [292, 435] width 16 height 16
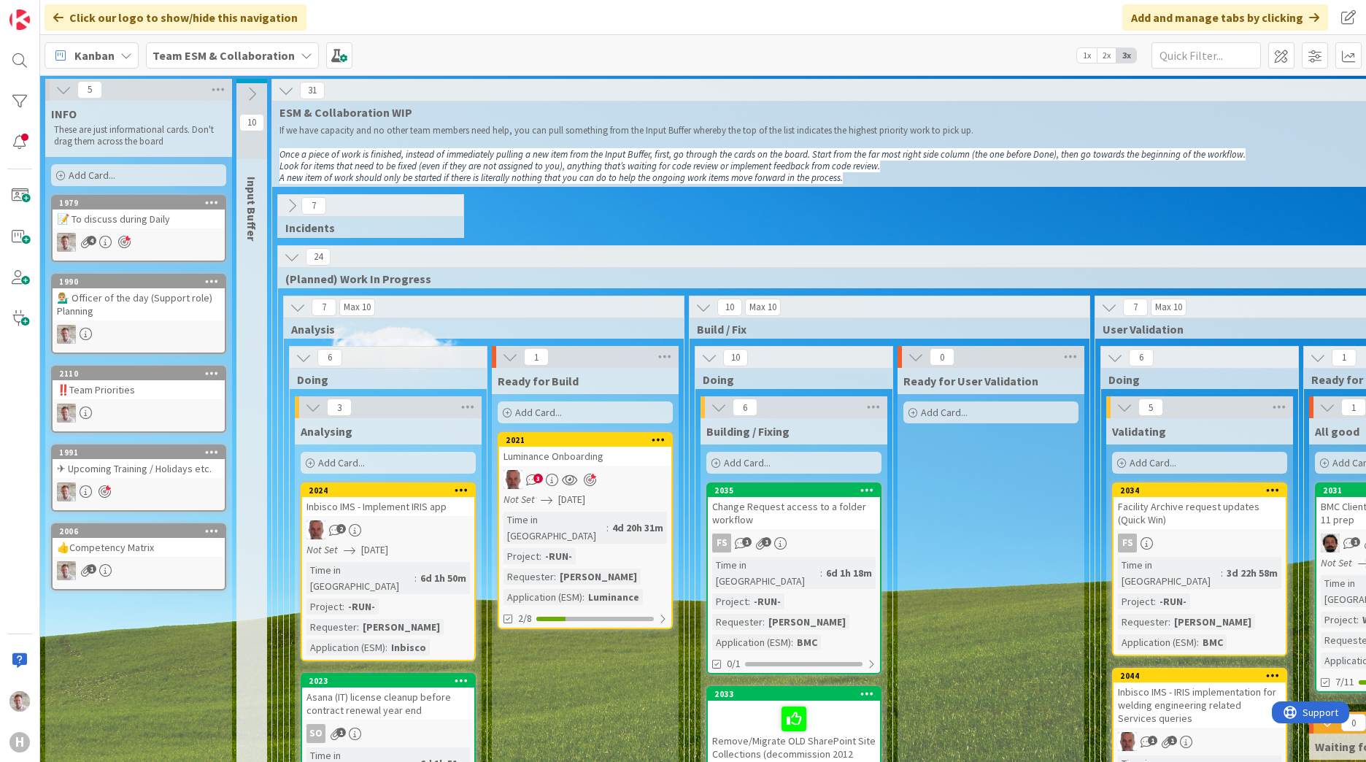
click at [297, 208] on icon at bounding box center [292, 206] width 16 height 16
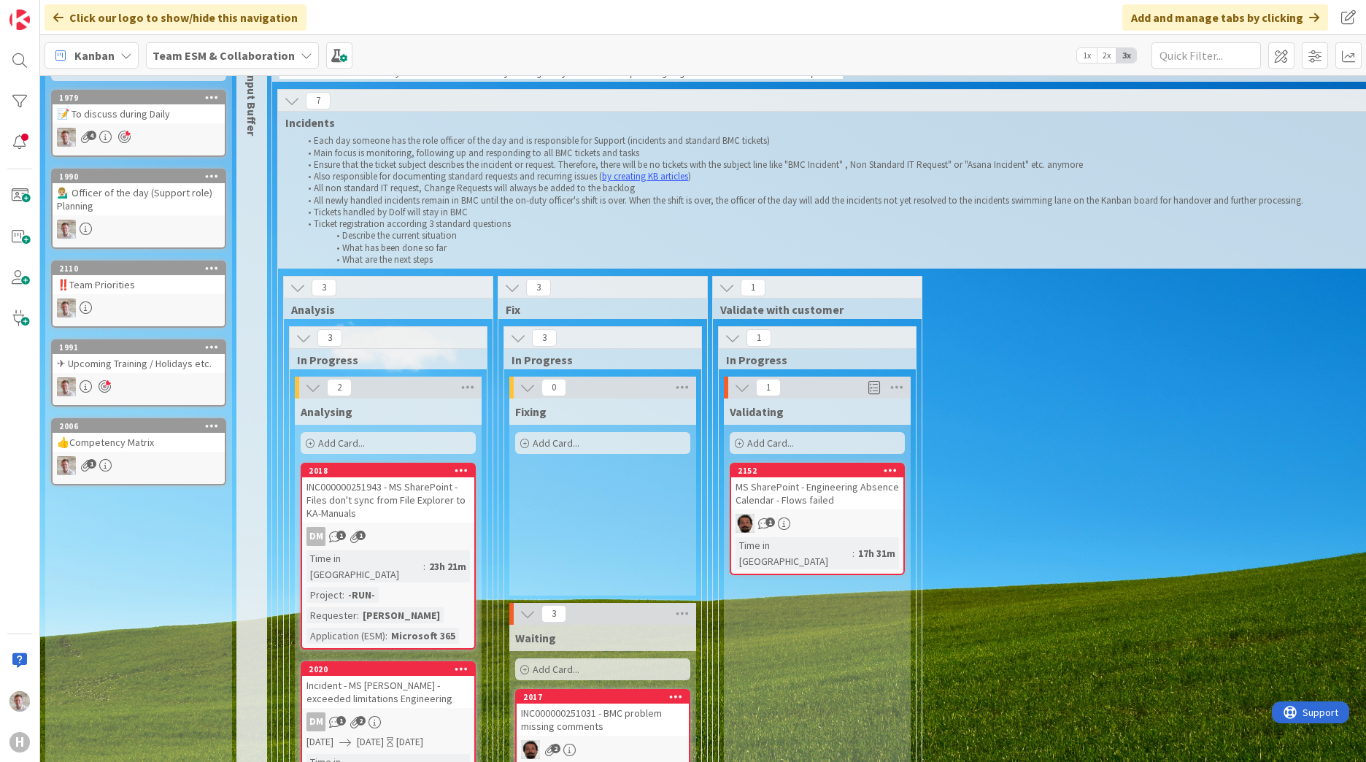
scroll to position [0, 0]
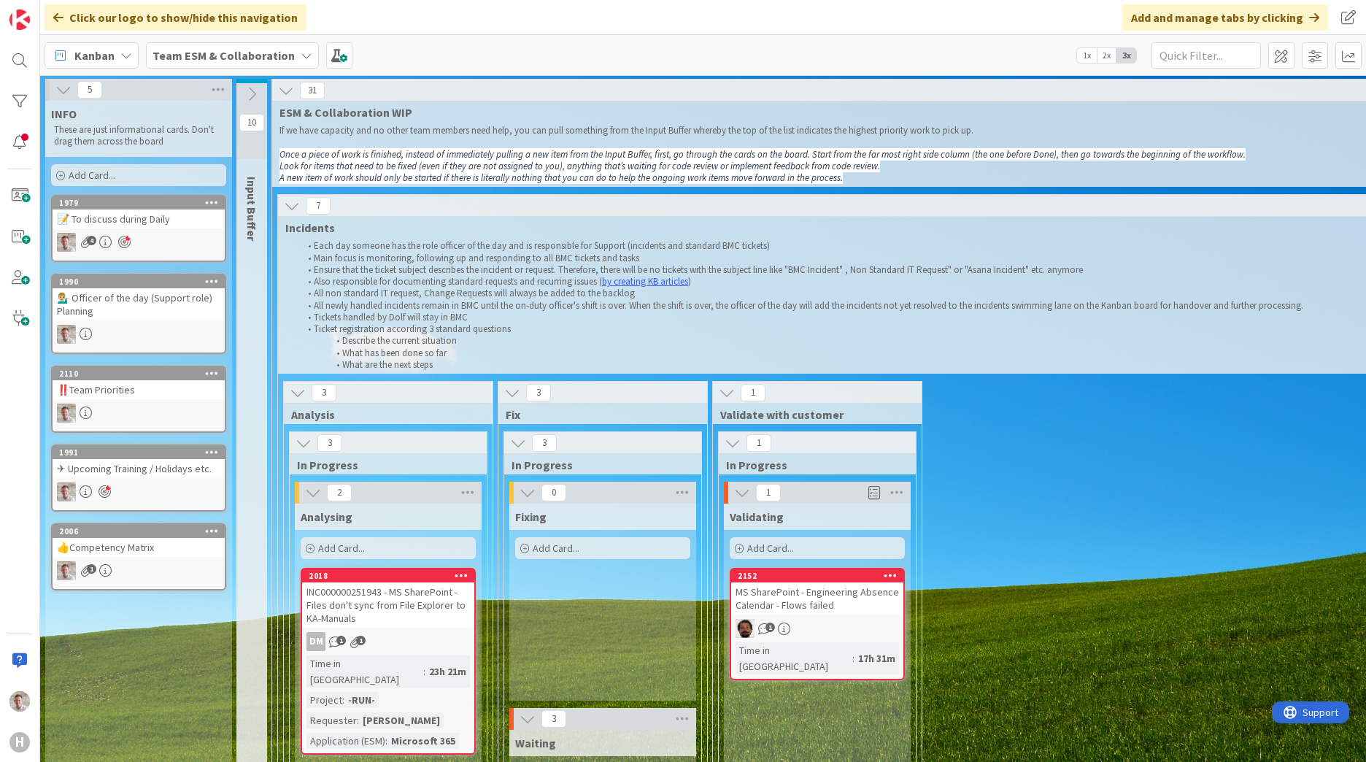
click at [287, 204] on icon at bounding box center [292, 206] width 16 height 16
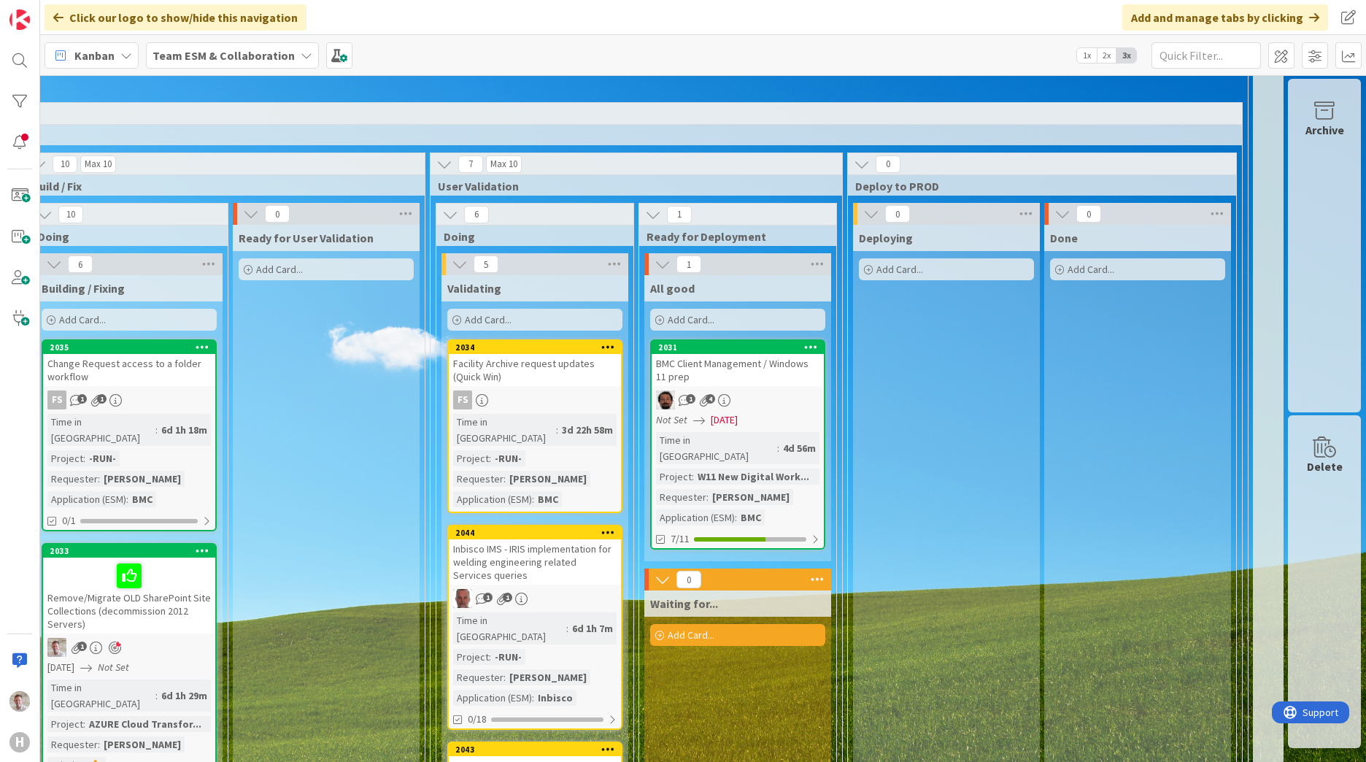
scroll to position [146, 675]
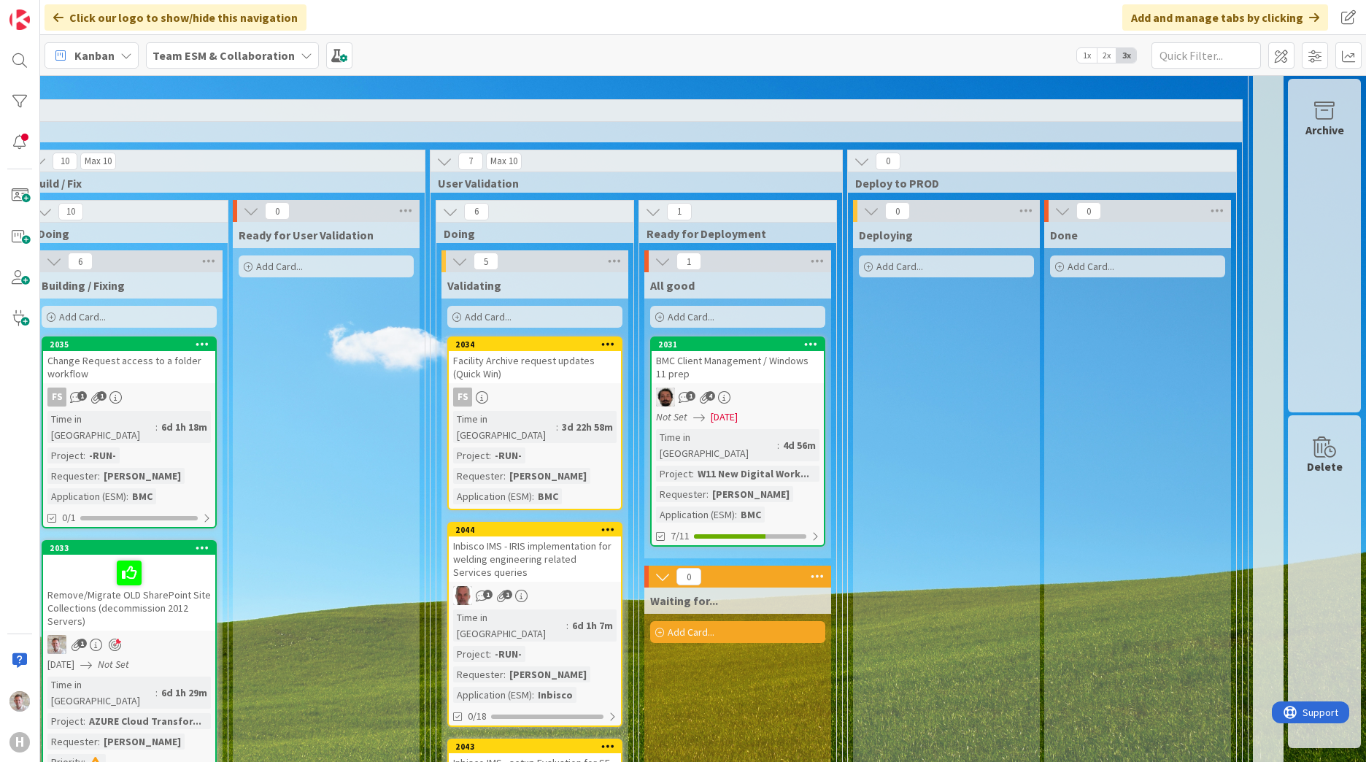
click at [730, 366] on div "BMC Client Management / Windows 11 prep" at bounding box center [737, 367] width 172 height 32
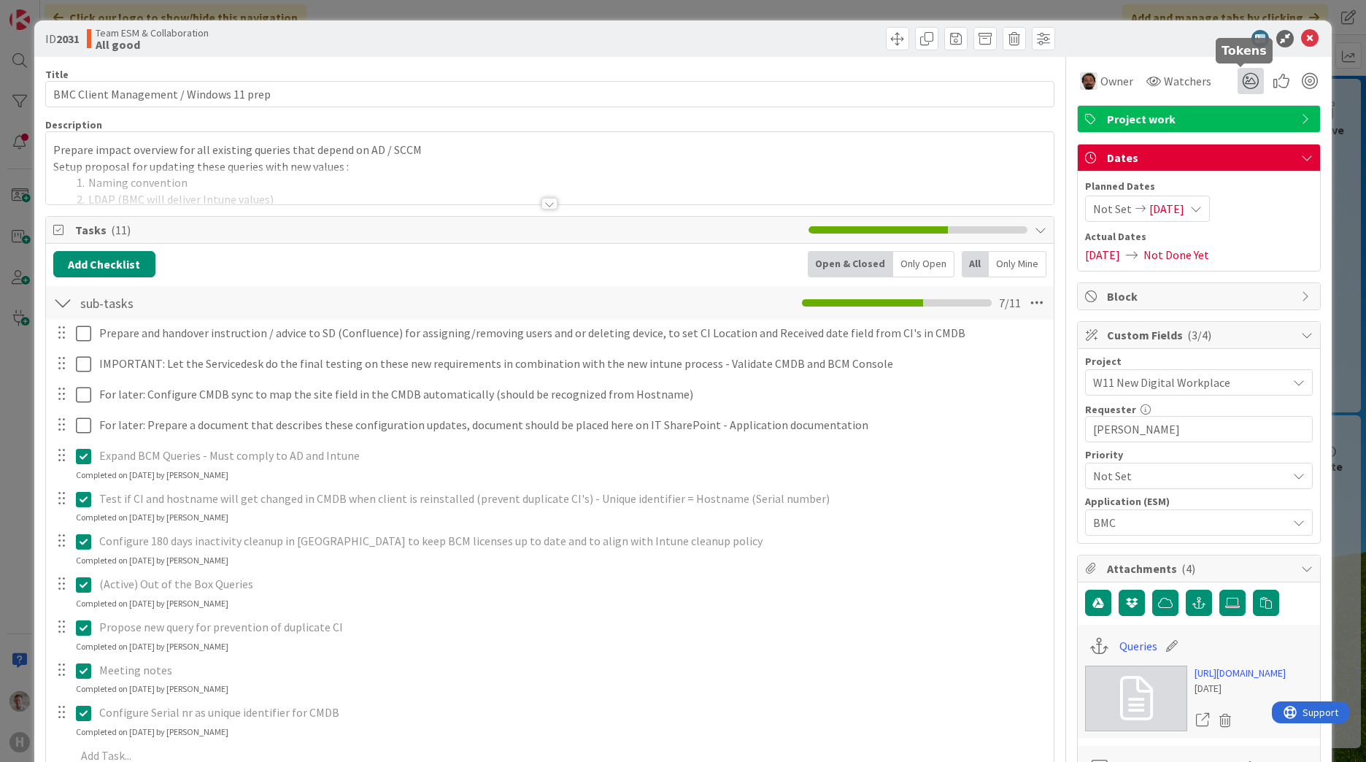
click at [1238, 77] on icon at bounding box center [1250, 81] width 26 height 26
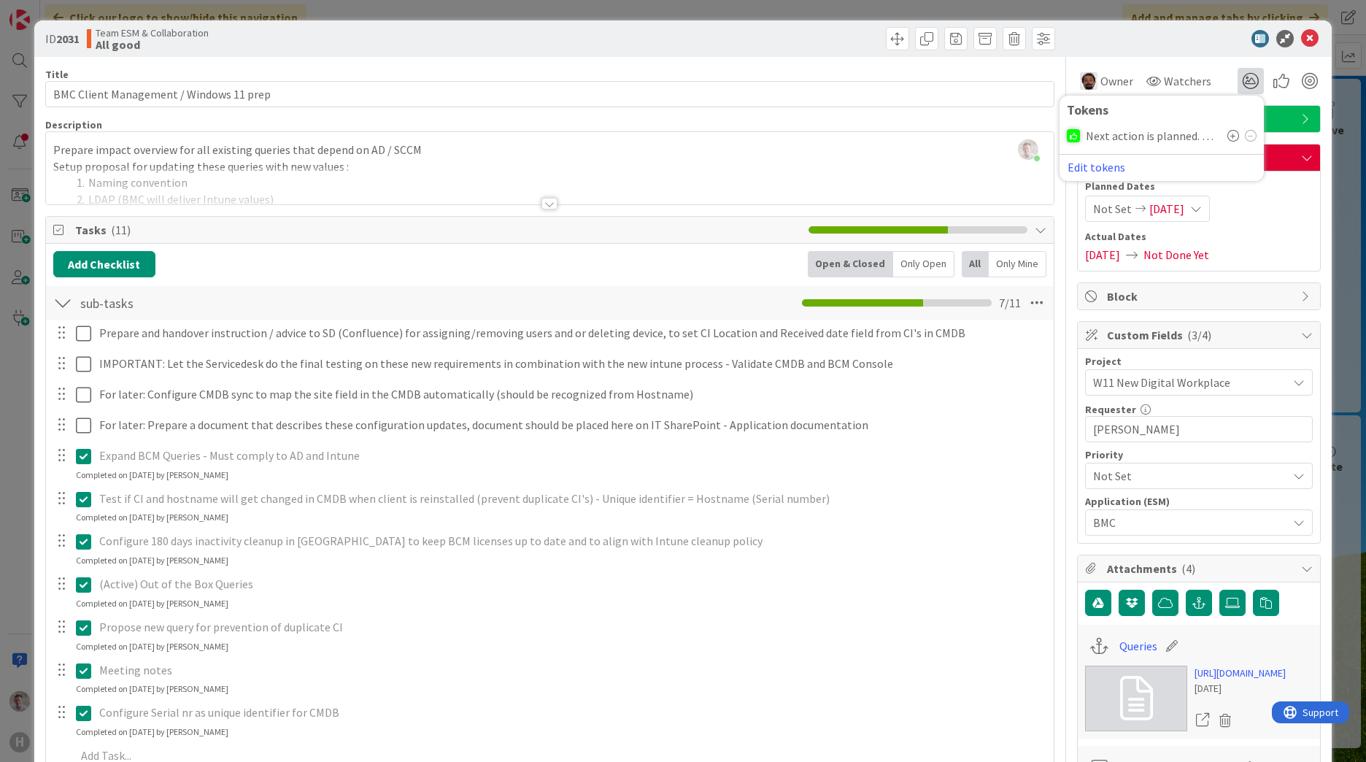
click at [1227, 135] on icon at bounding box center [1233, 136] width 12 height 12
click at [1302, 46] on icon at bounding box center [1310, 39] width 18 height 18
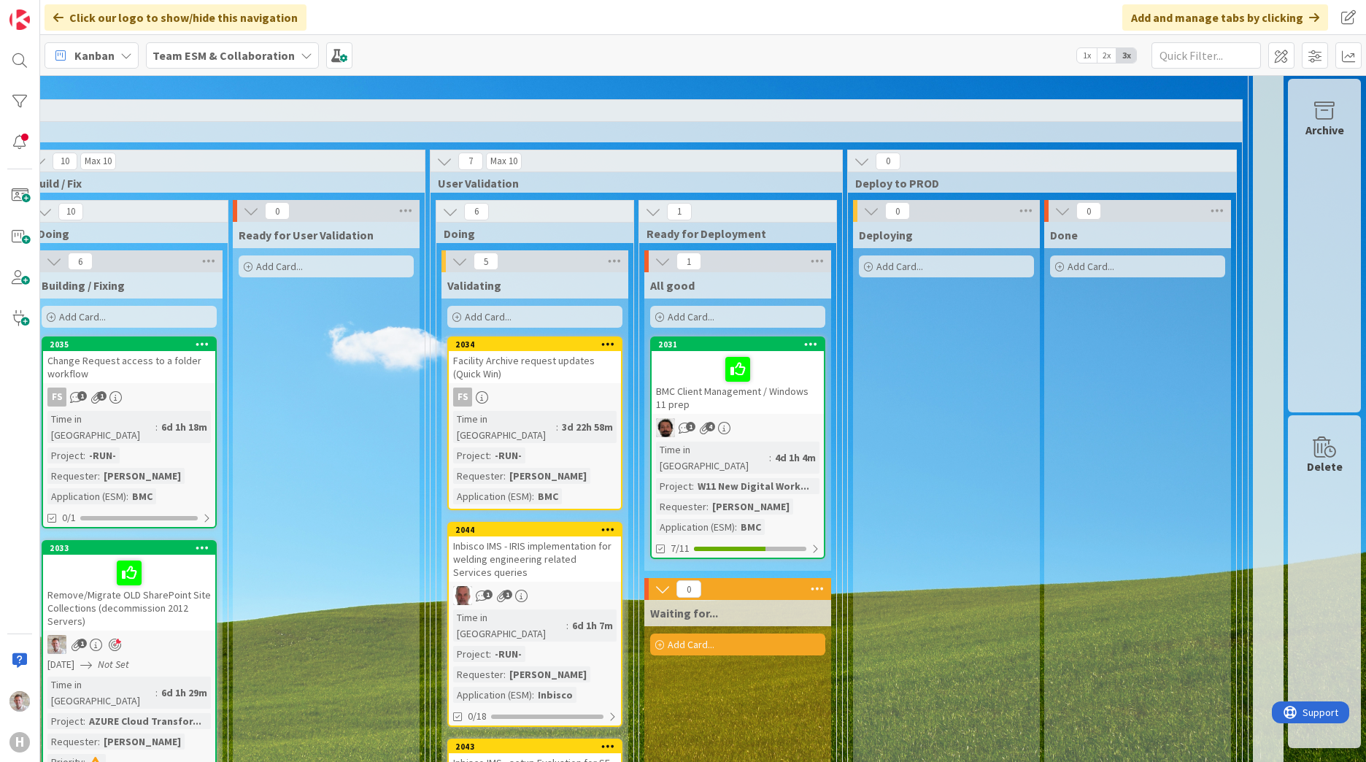
click at [804, 341] on icon at bounding box center [811, 343] width 14 height 10
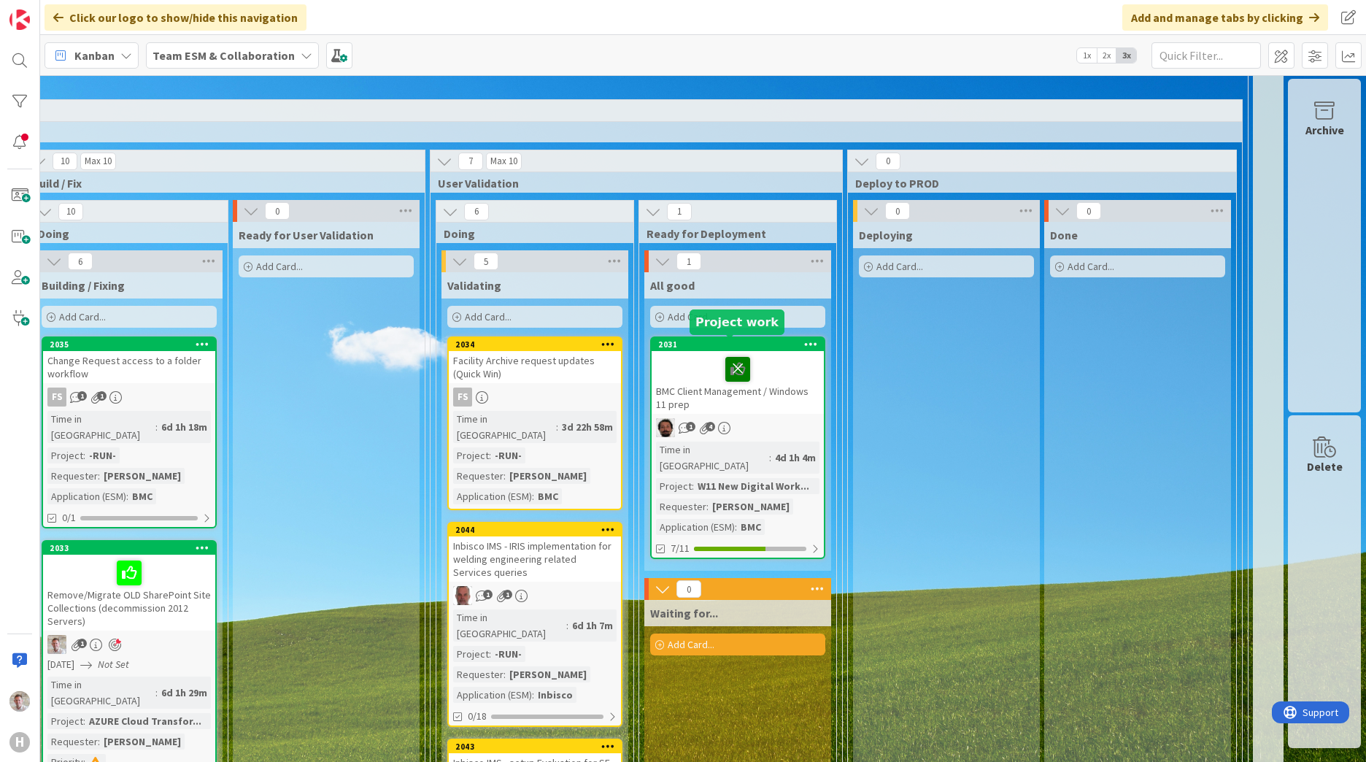
click at [725, 363] on icon at bounding box center [737, 368] width 25 height 23
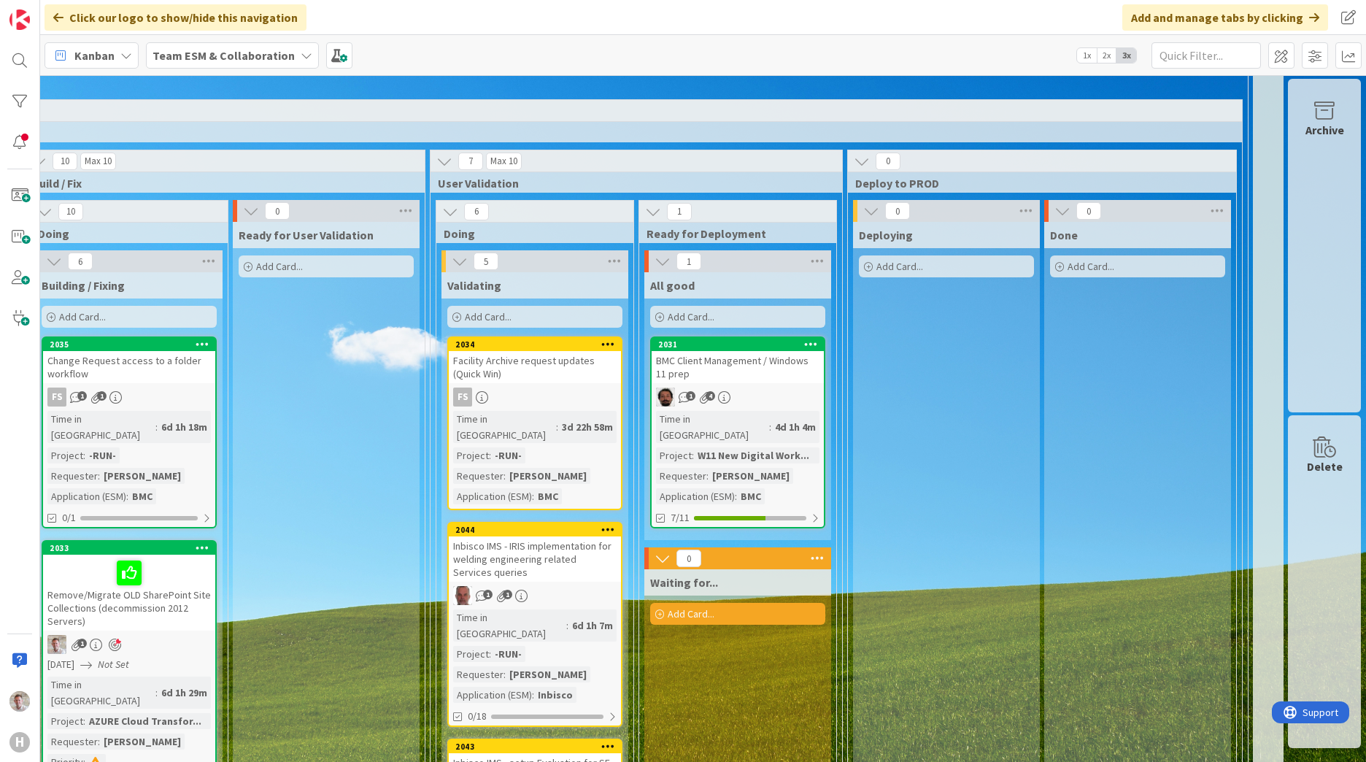
click at [740, 368] on div "BMC Client Management / Windows 11 prep" at bounding box center [737, 367] width 172 height 32
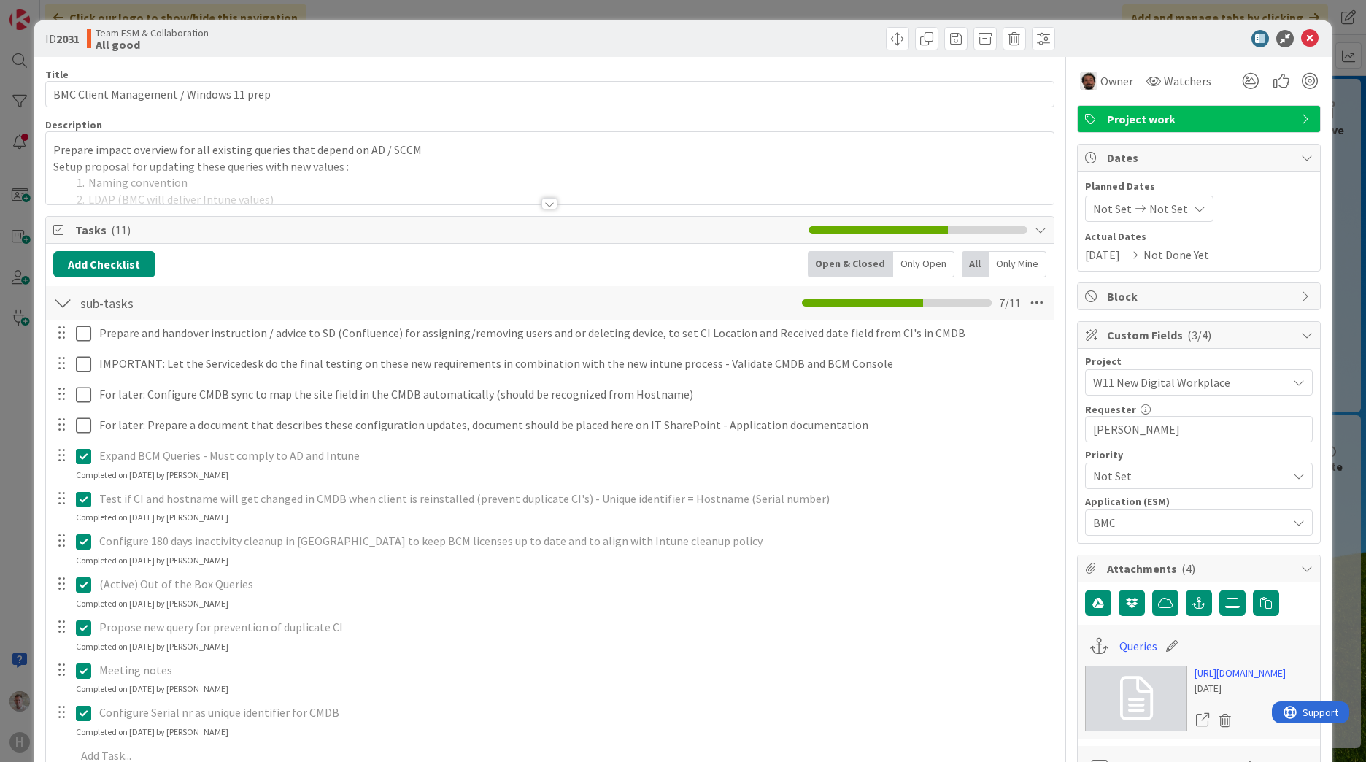
click at [1148, 122] on span "Project work" at bounding box center [1200, 119] width 187 height 18
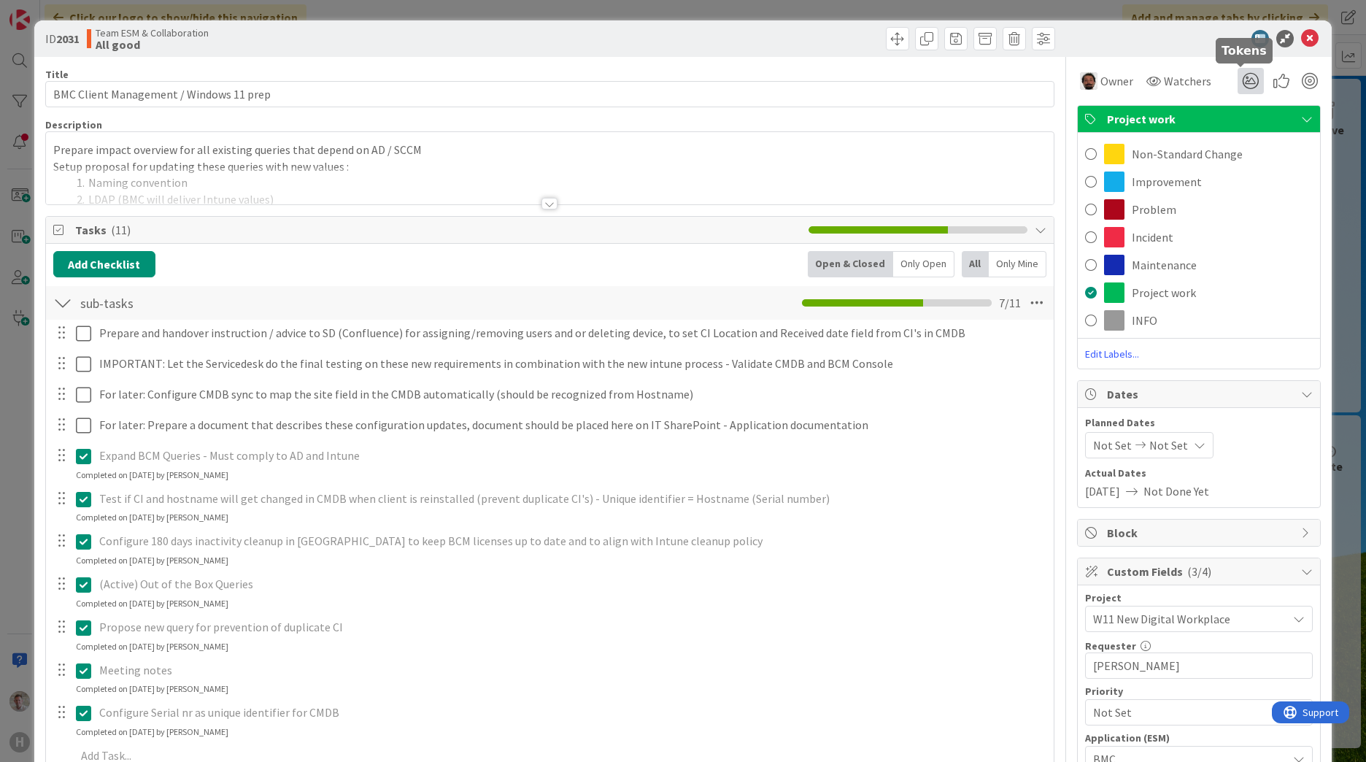
click at [1246, 84] on icon at bounding box center [1250, 81] width 26 height 26
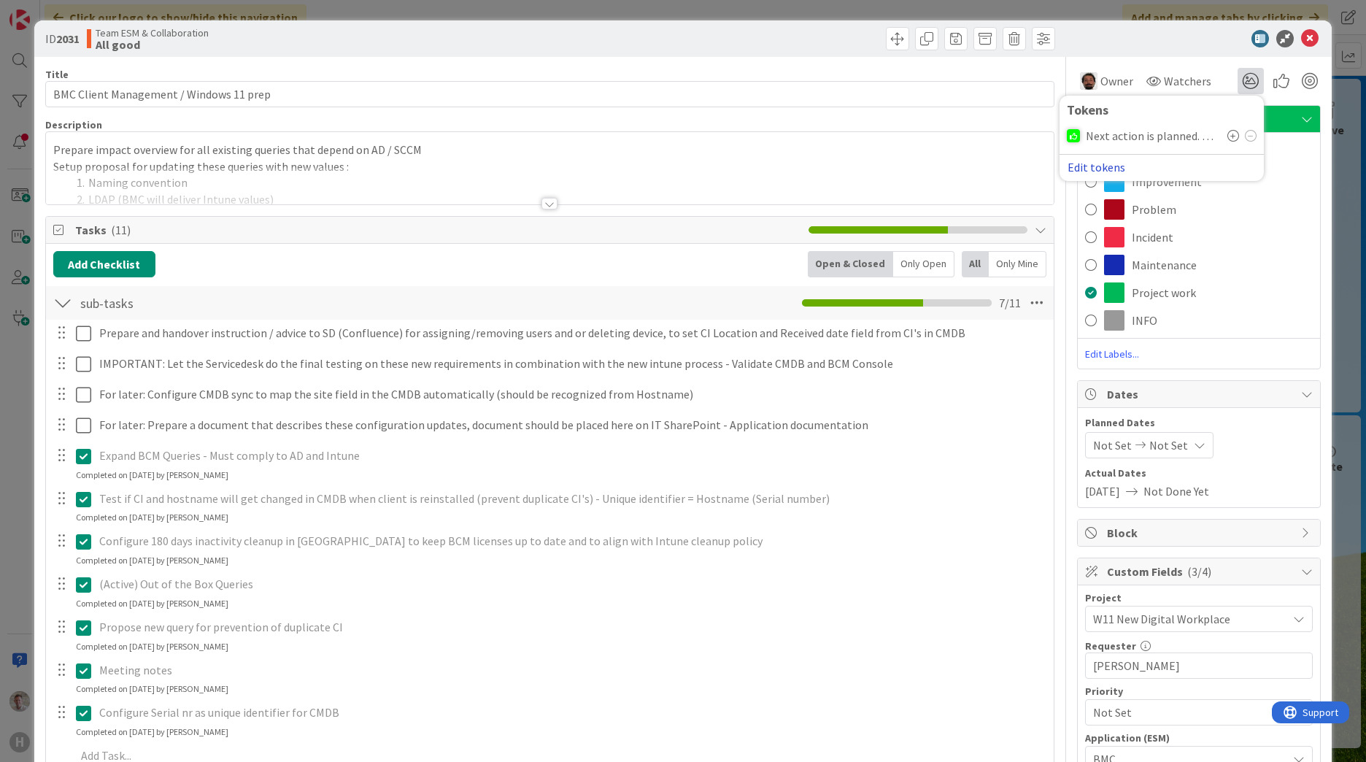
click at [1095, 171] on button "Edit tokens" at bounding box center [1095, 166] width 59 height 13
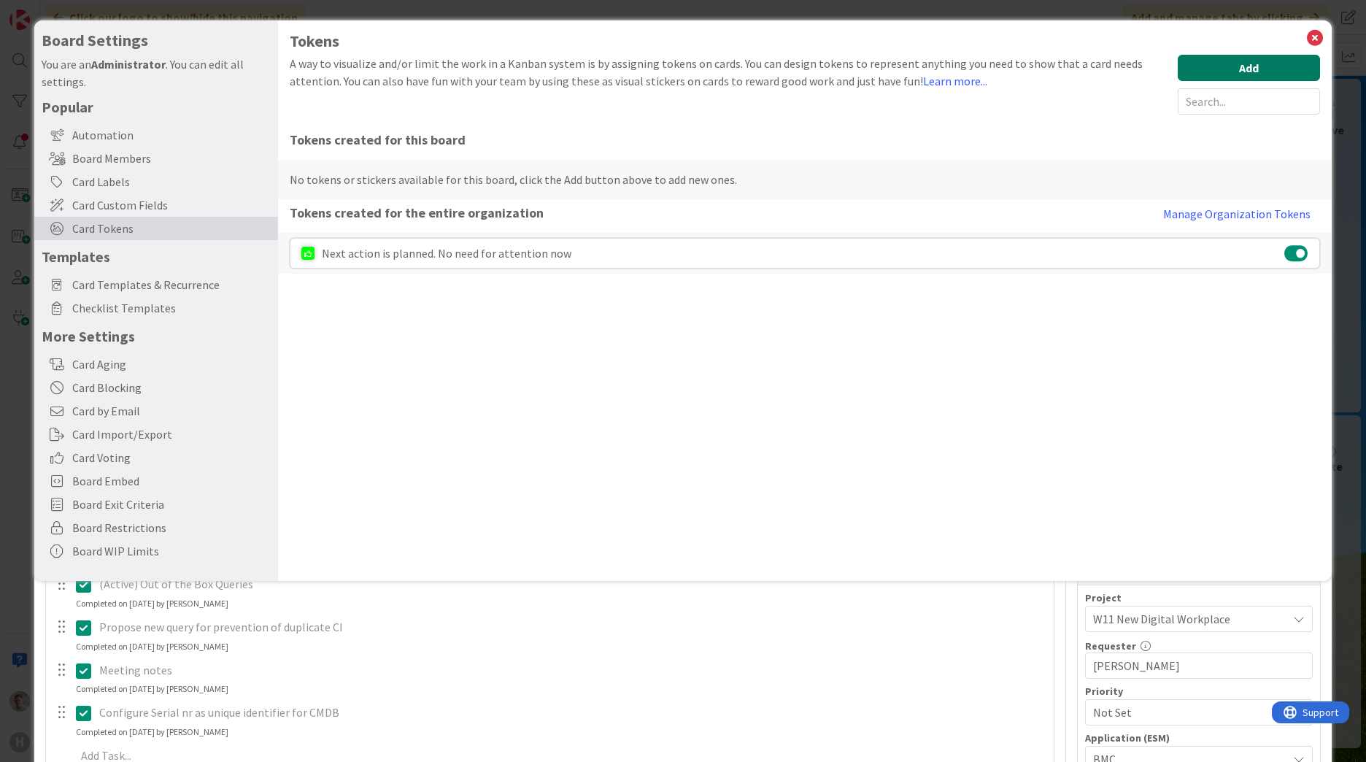
click at [1271, 69] on button "Add" at bounding box center [1248, 68] width 142 height 26
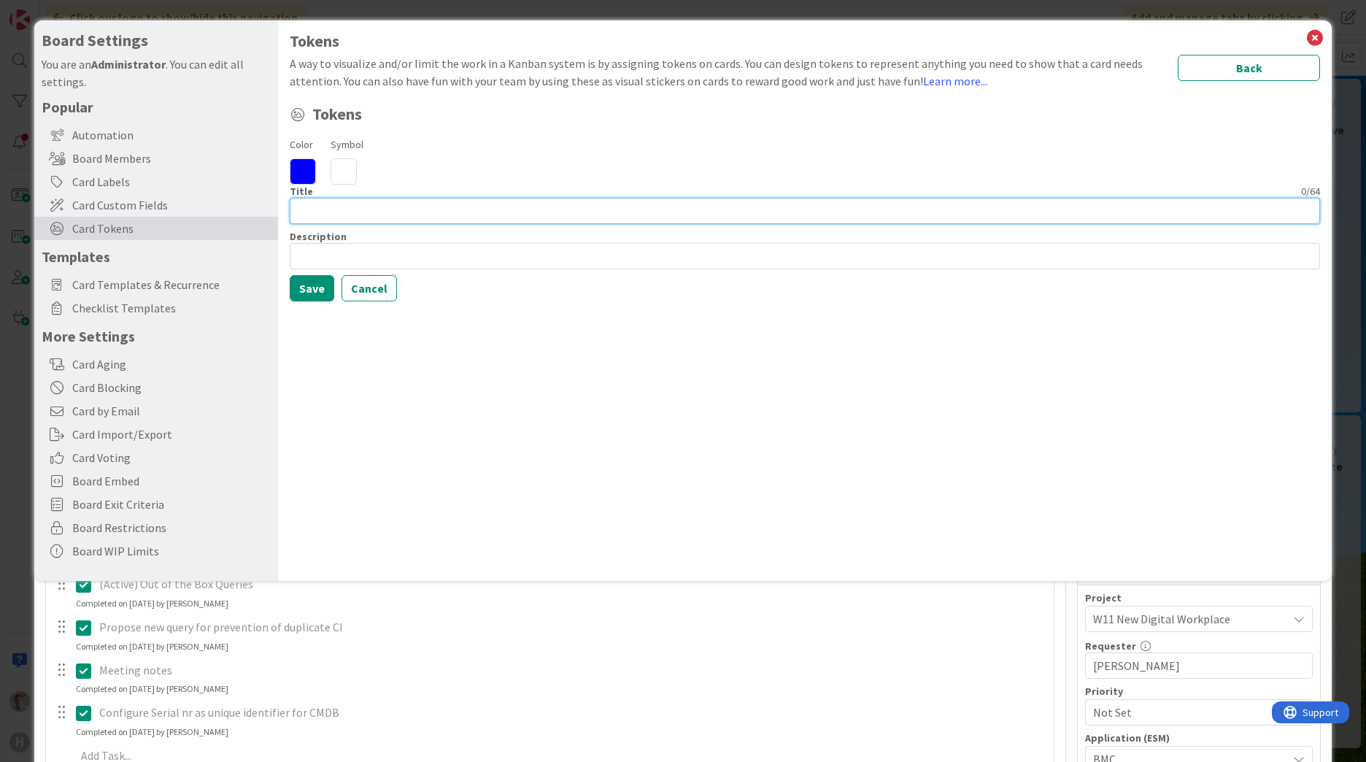
click at [349, 212] on input at bounding box center [805, 211] width 1030 height 26
type input "Needs attention"
click at [303, 172] on icon at bounding box center [303, 171] width 26 height 26
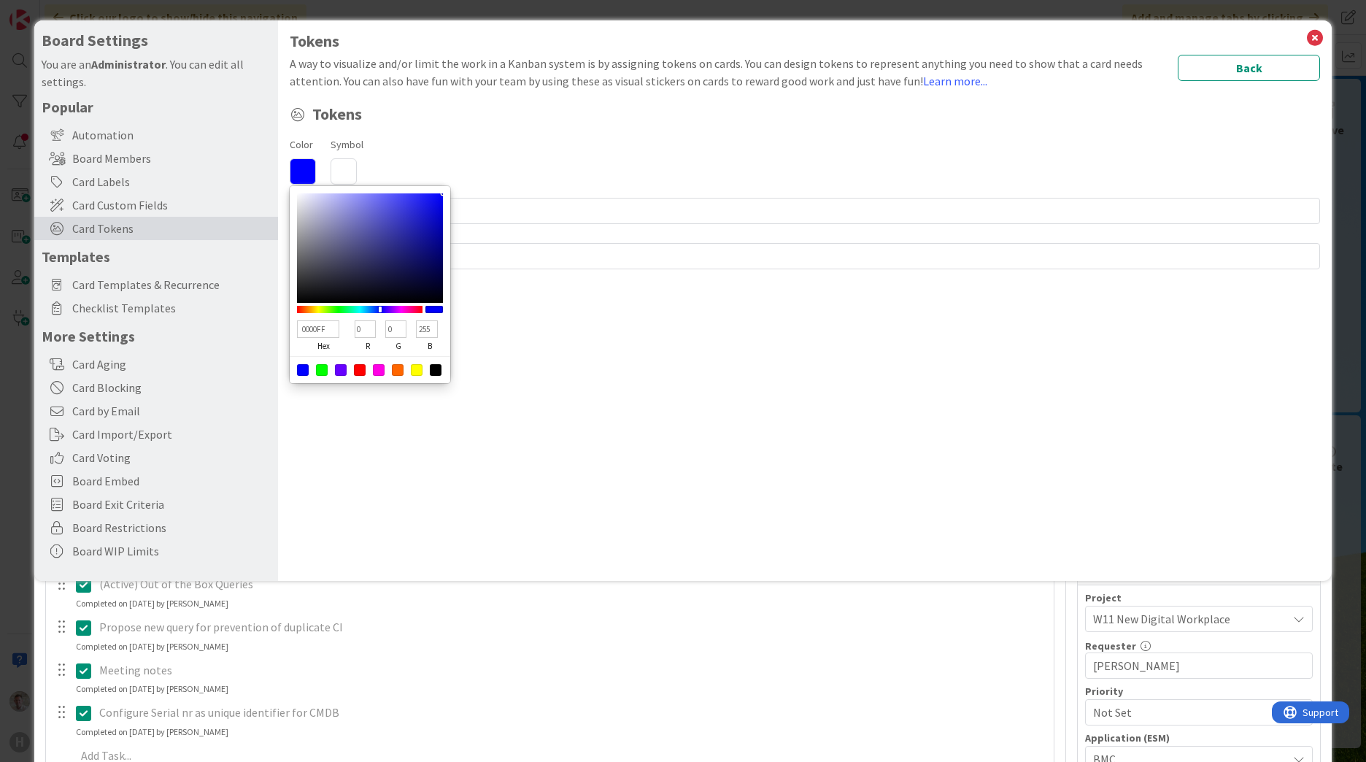
click at [358, 372] on div at bounding box center [360, 370] width 12 height 12
type input "FF0000"
type input "255"
type input "0"
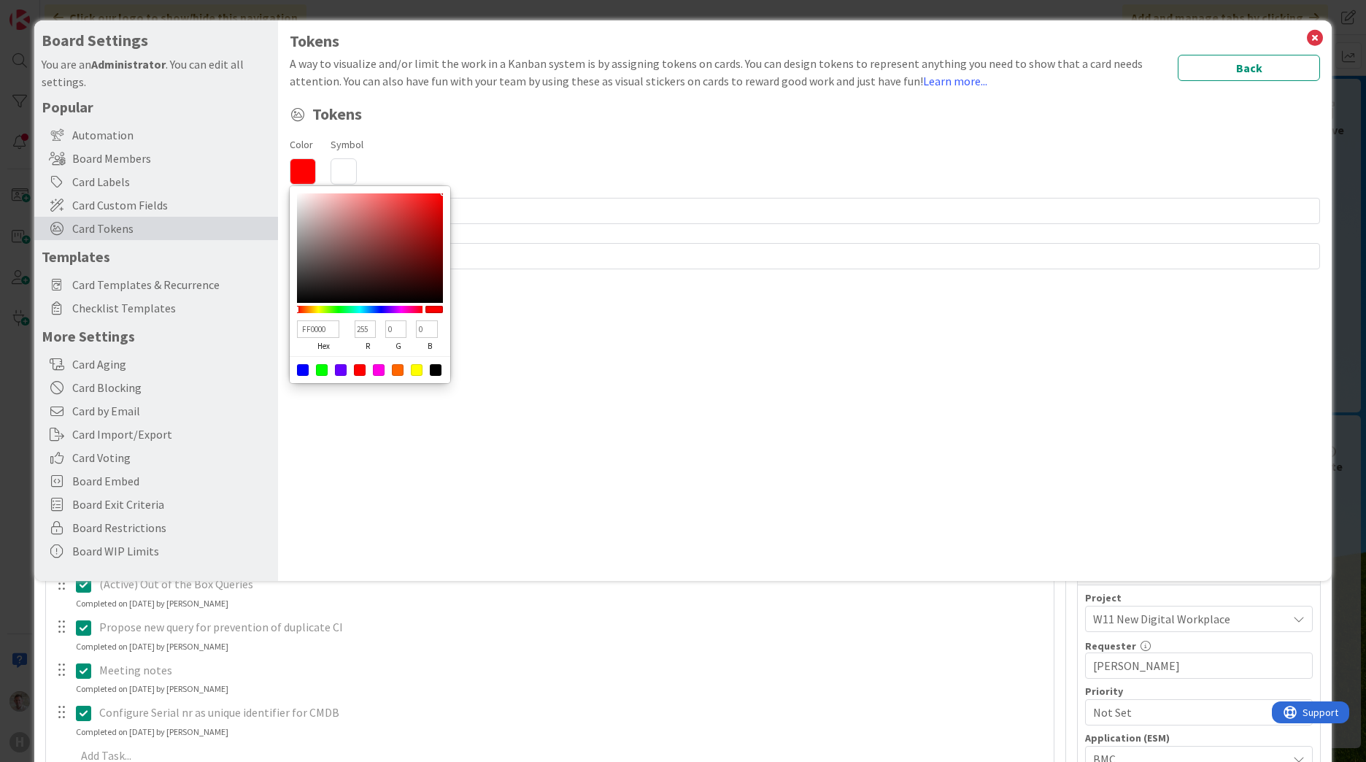
click at [671, 409] on div "Tokens A way to visualize and/or limit the work in a Kanban system is by assign…" at bounding box center [804, 300] width 1053 height 560
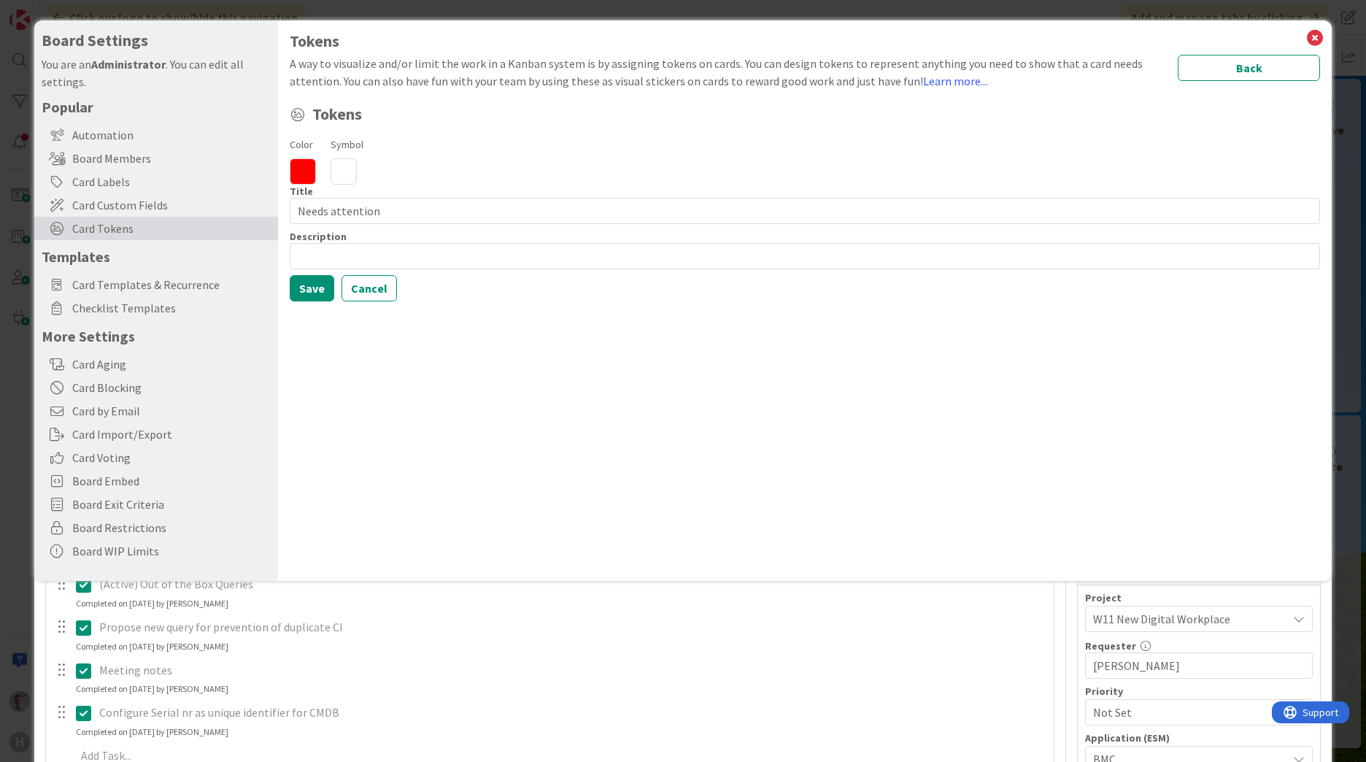
click at [340, 163] on icon at bounding box center [343, 171] width 26 height 26
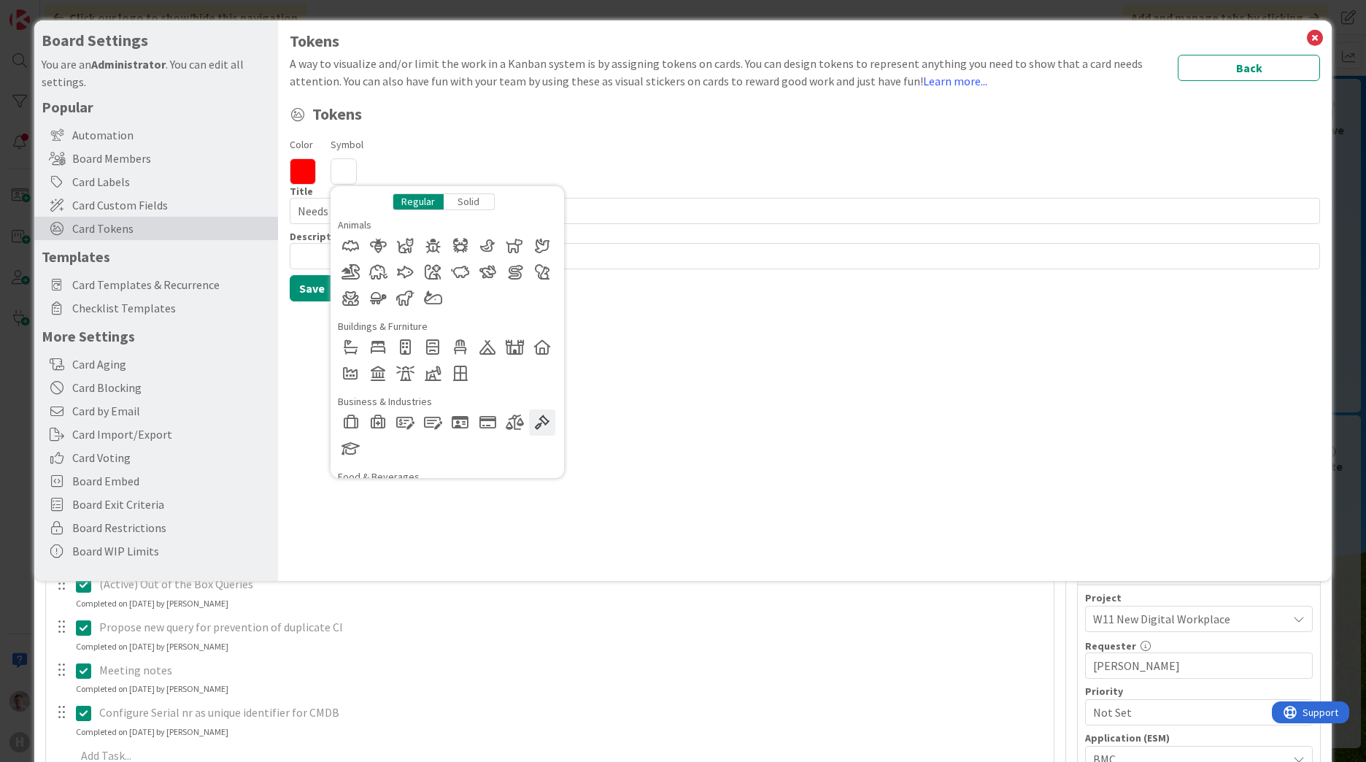
click at [540, 425] on div at bounding box center [542, 422] width 26 height 26
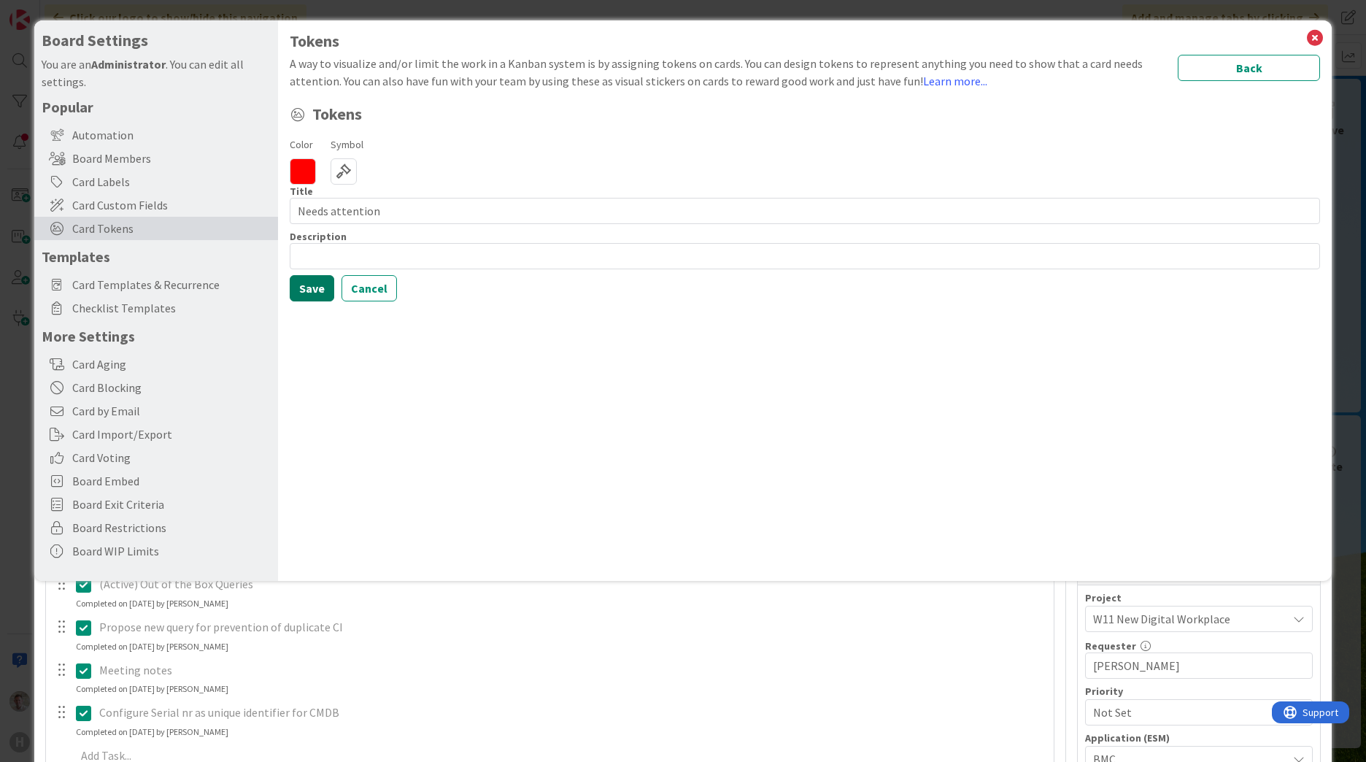
click at [312, 287] on button "Save" at bounding box center [312, 288] width 44 height 26
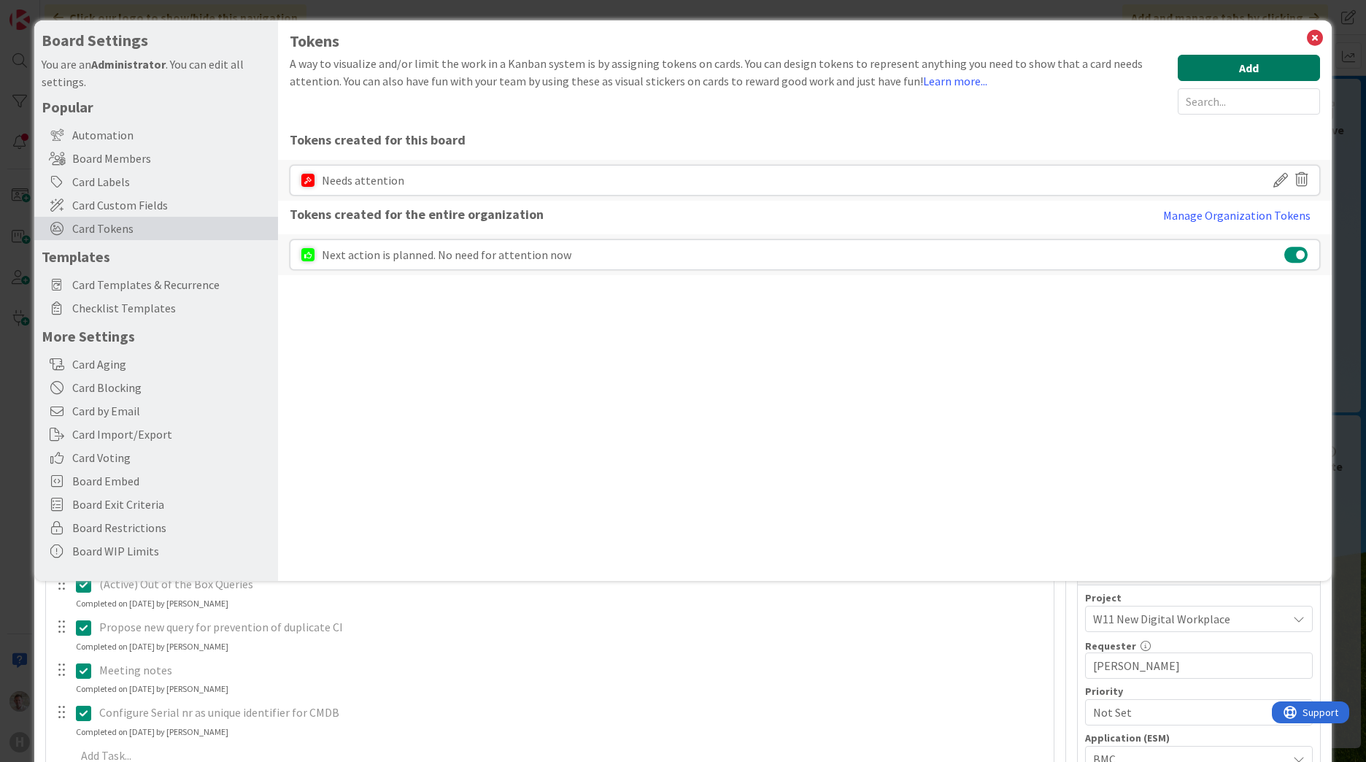
click at [1244, 72] on button "Add" at bounding box center [1248, 68] width 142 height 26
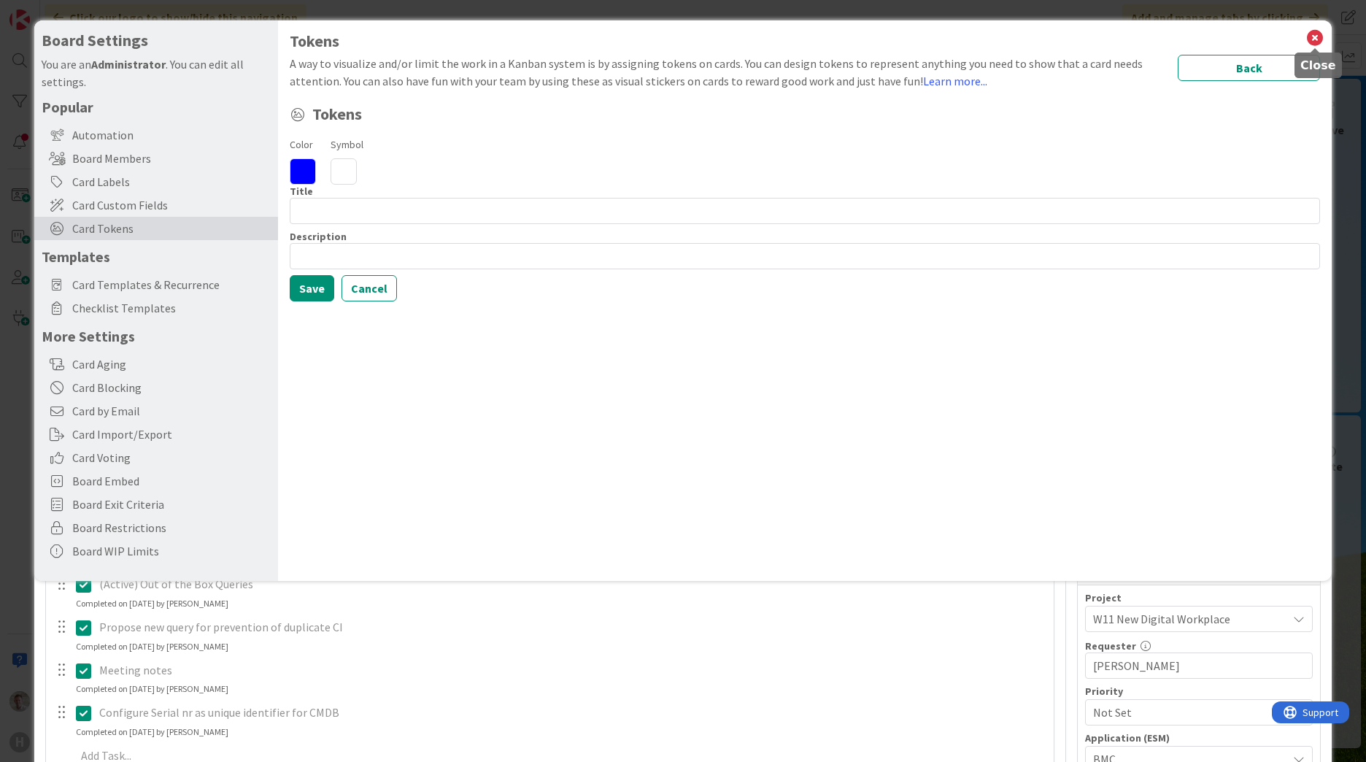
click at [1321, 40] on icon at bounding box center [1314, 38] width 19 height 20
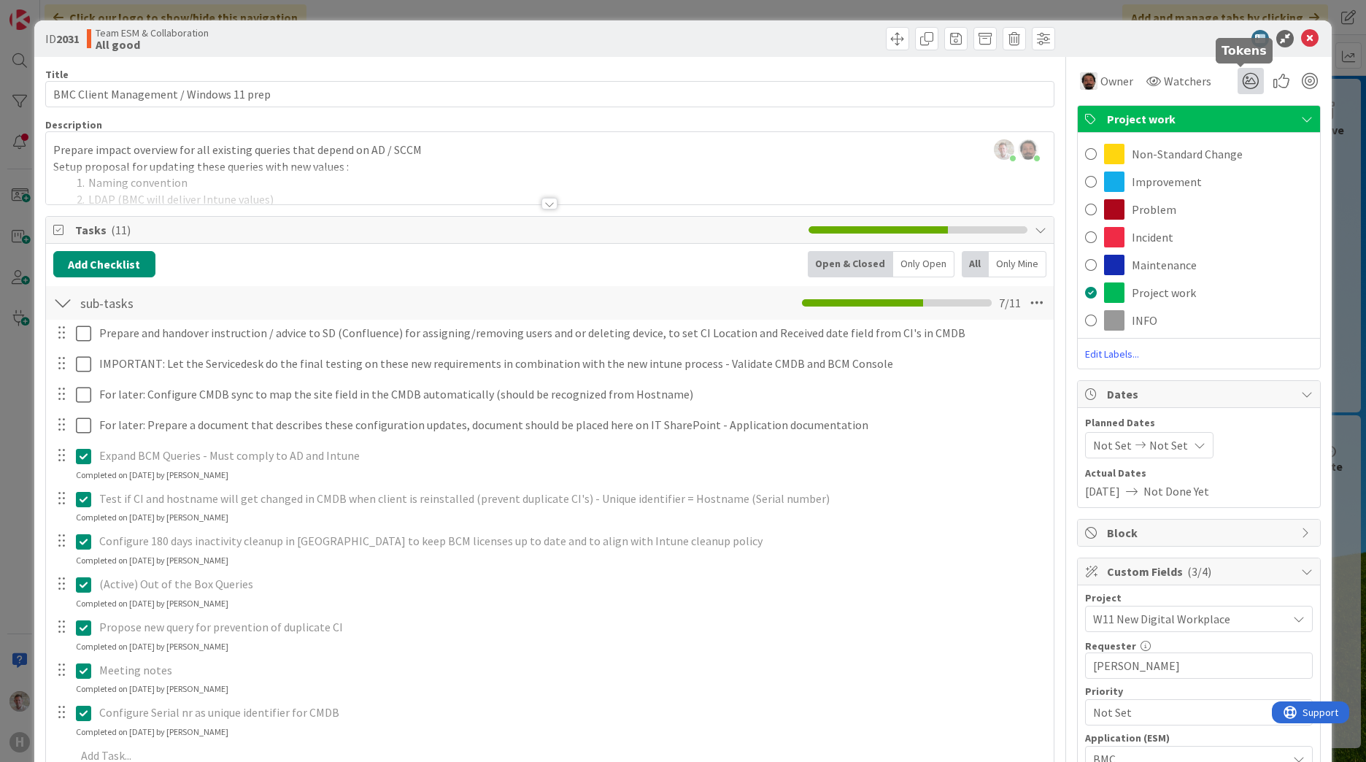
click at [1237, 81] on icon at bounding box center [1250, 81] width 26 height 26
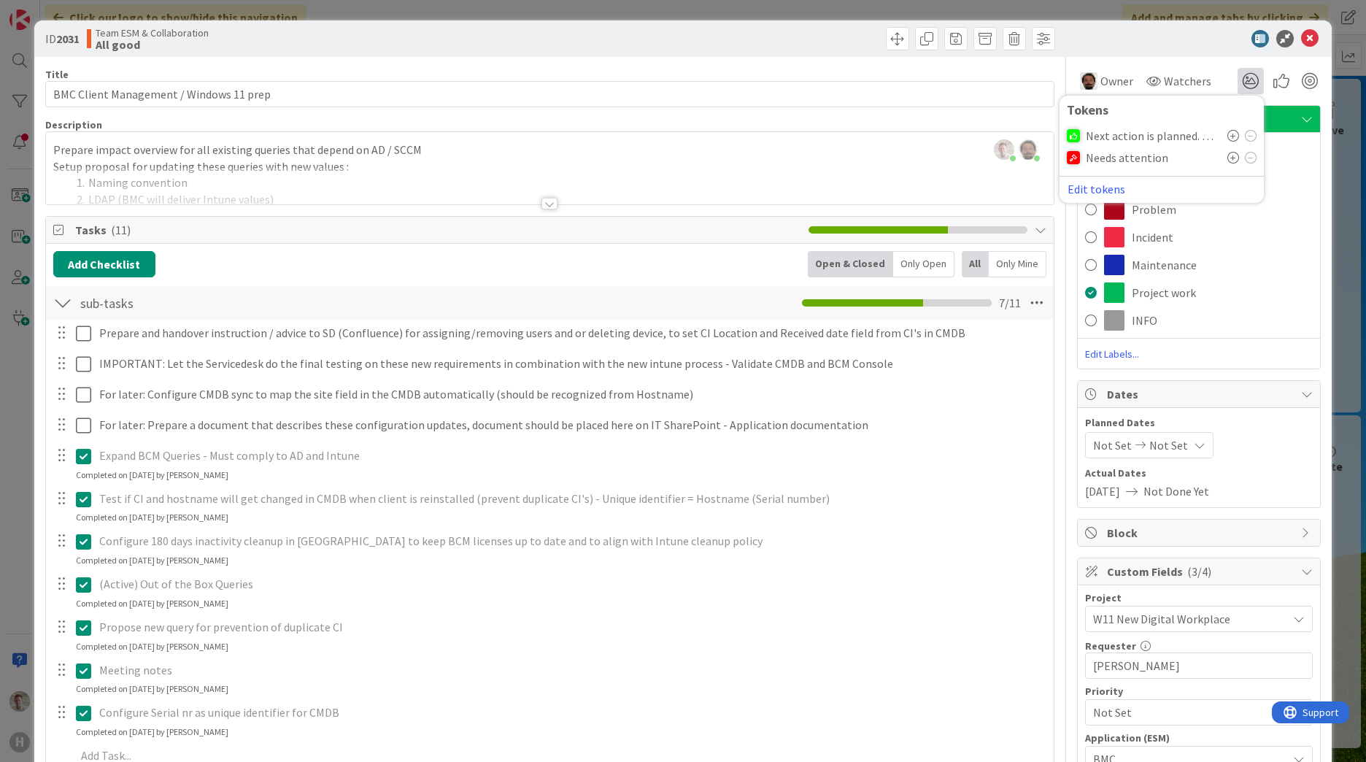
click at [1227, 159] on icon at bounding box center [1233, 158] width 12 height 12
click at [1305, 43] on icon at bounding box center [1310, 39] width 18 height 18
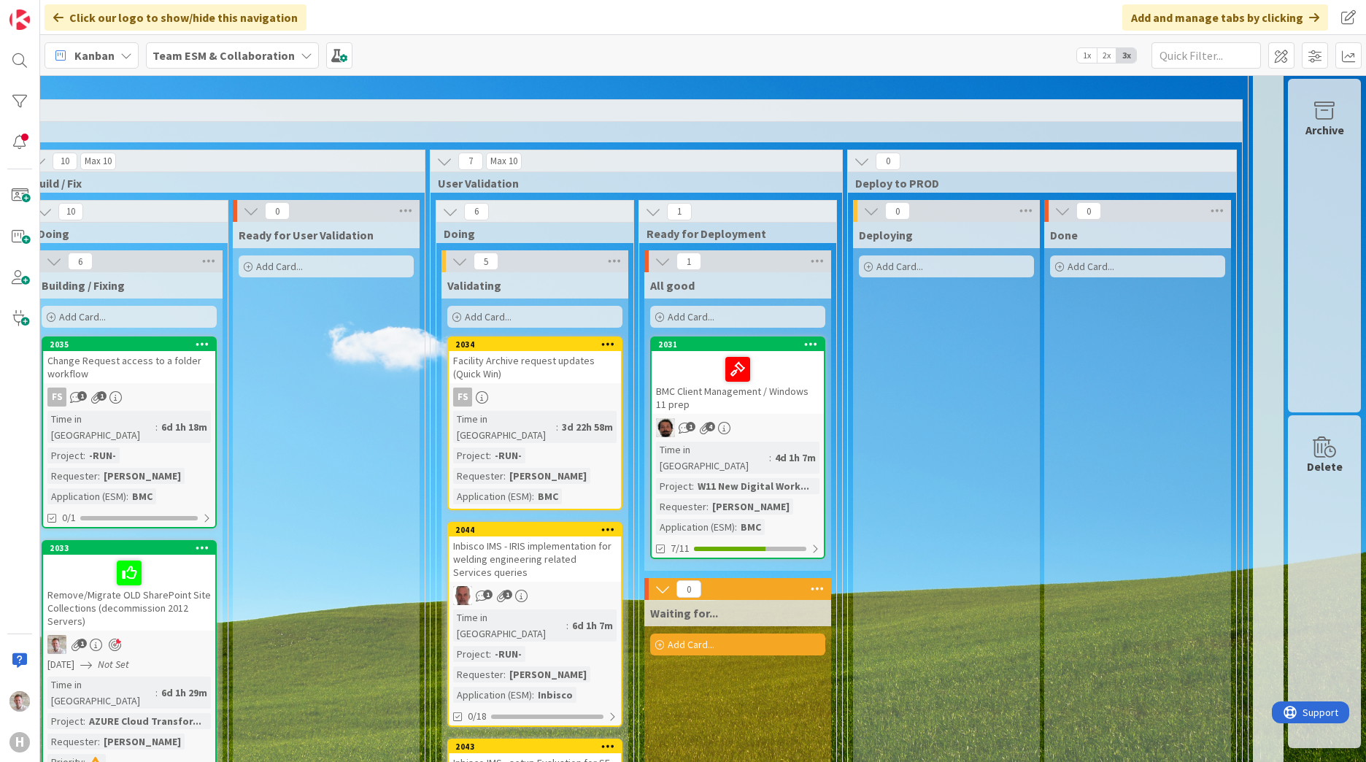
click at [732, 414] on div "2031 Move to Top Move to Bottom Assign Labels... Assign Tokens... Link Card... …" at bounding box center [737, 447] width 175 height 222
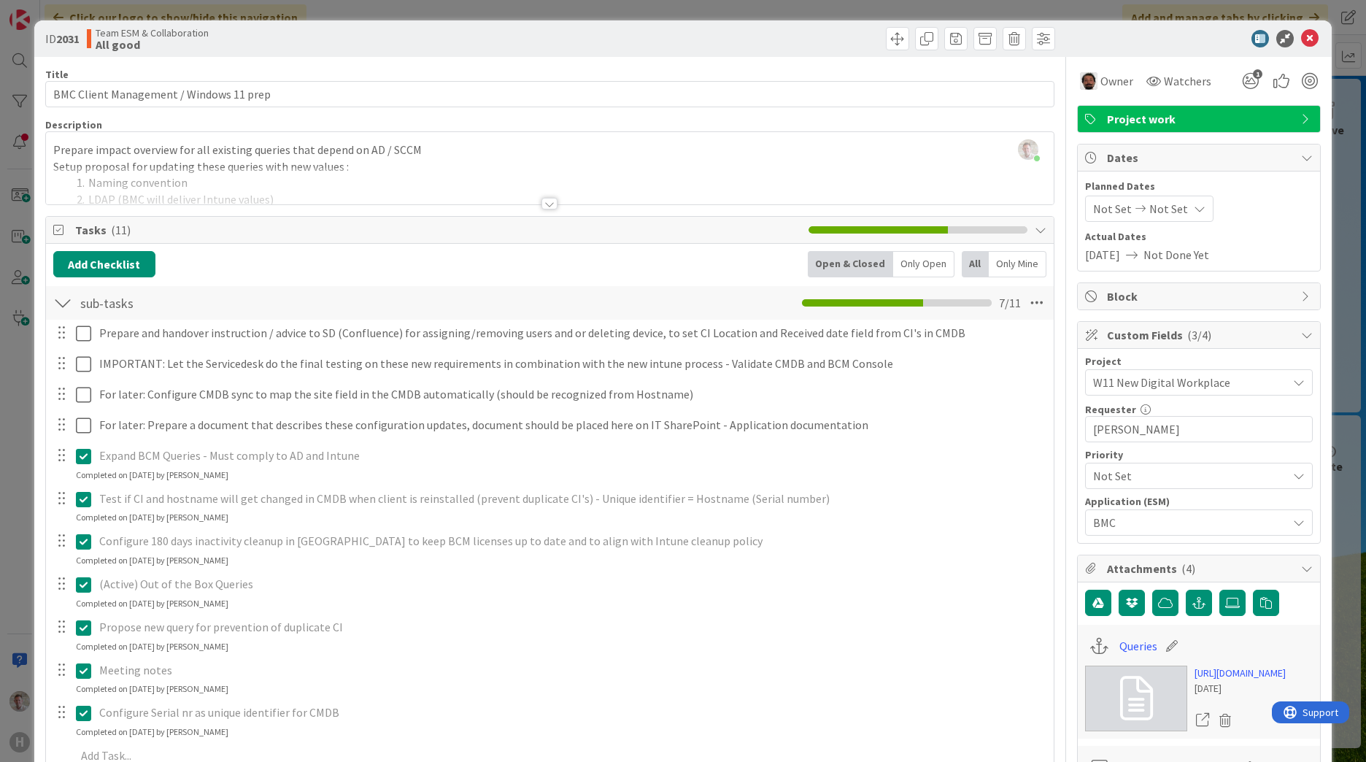
click at [1111, 211] on span "Not Set" at bounding box center [1112, 209] width 39 height 18
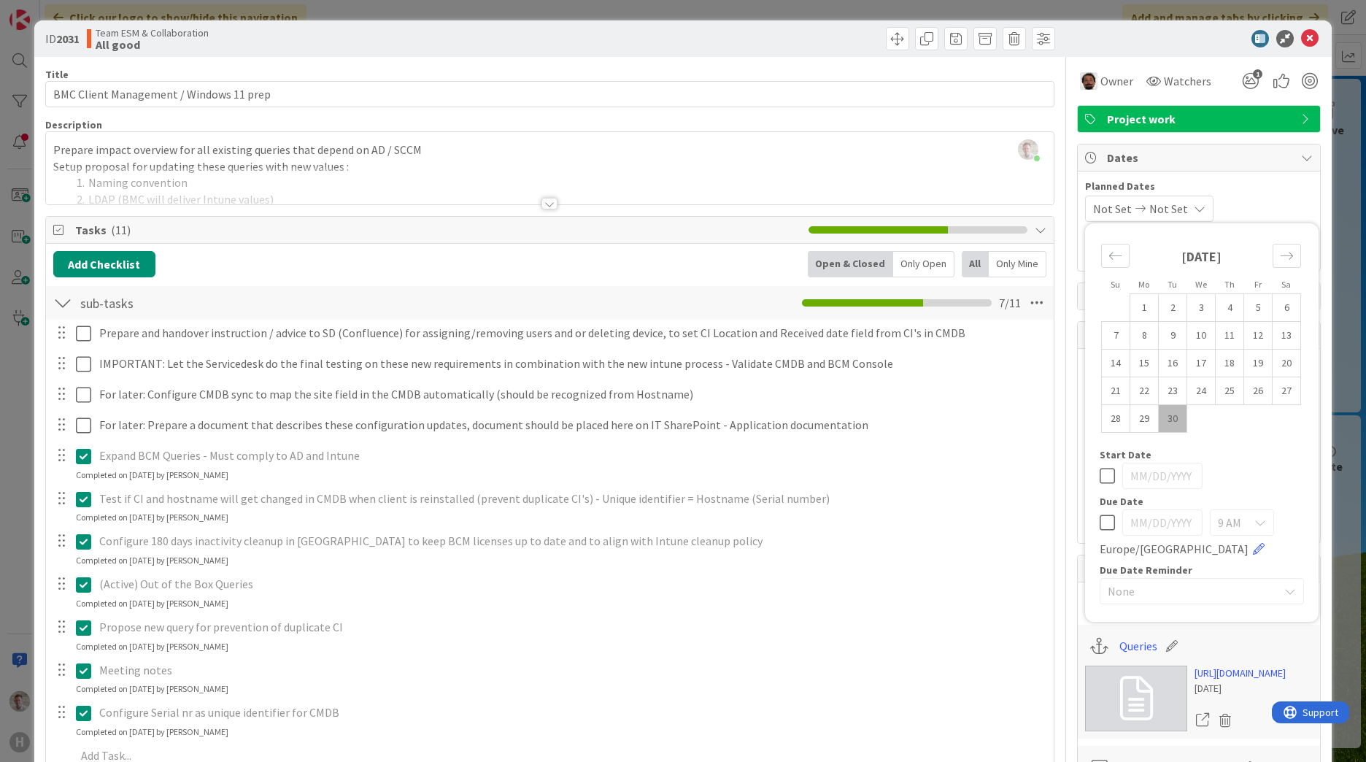
click at [1099, 523] on icon at bounding box center [1106, 523] width 15 height 18
type input "09/30/2025"
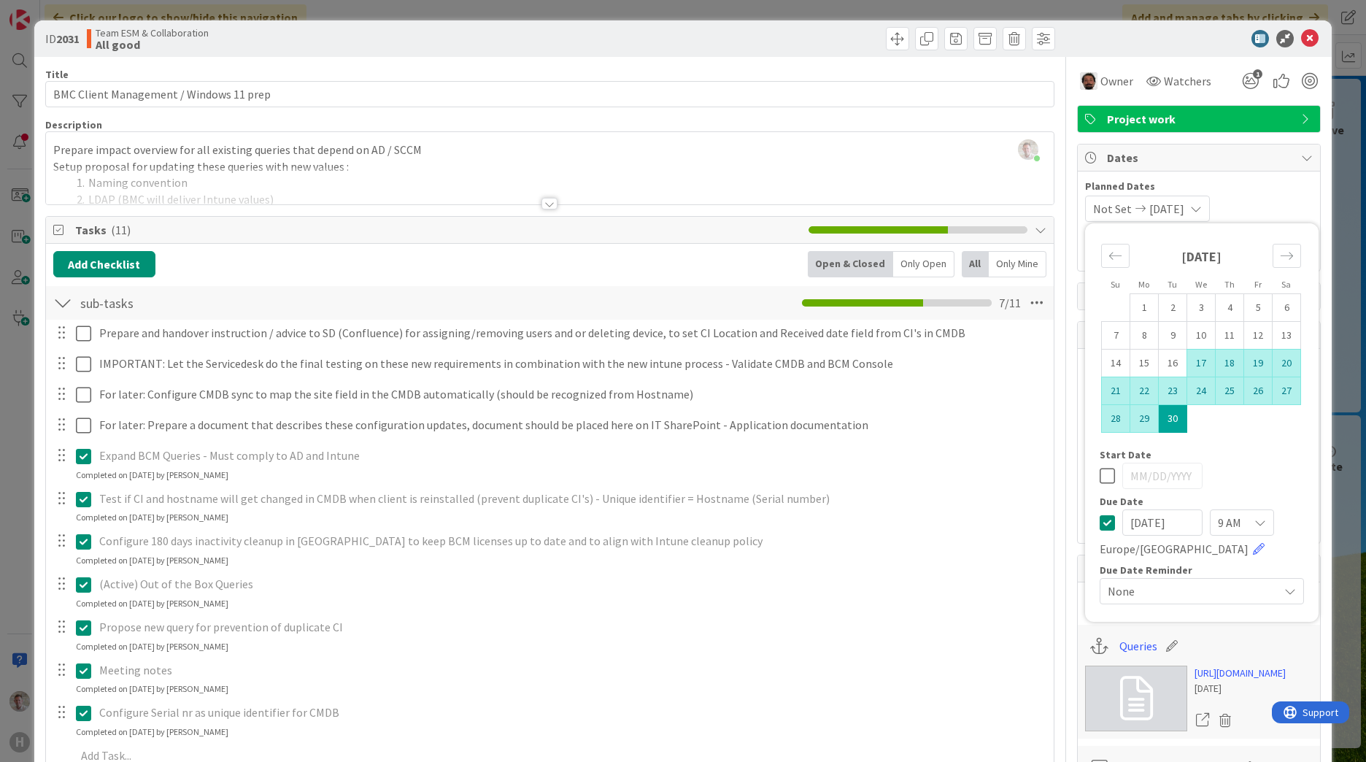
click at [1187, 361] on td "17" at bounding box center [1201, 363] width 28 height 28
type input "09/17/2025"
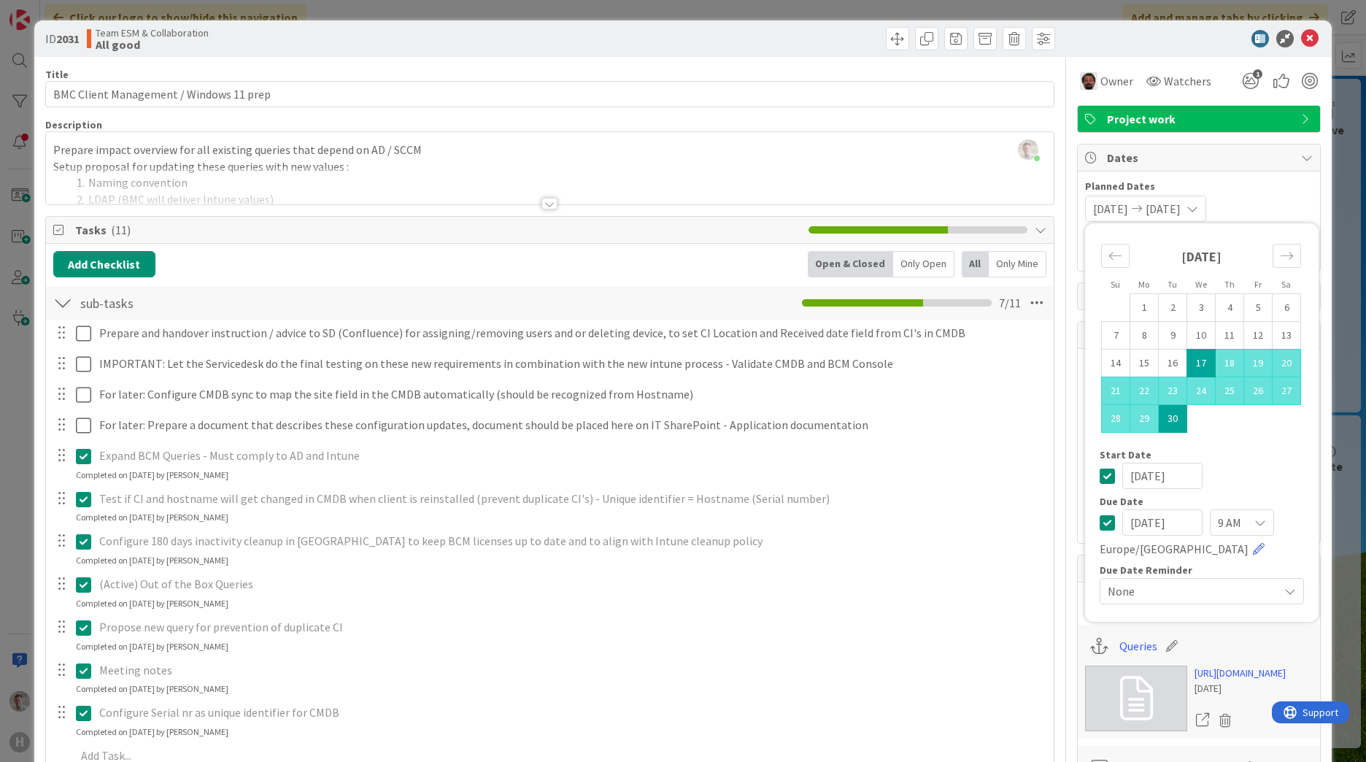
click at [1099, 473] on icon at bounding box center [1106, 476] width 15 height 18
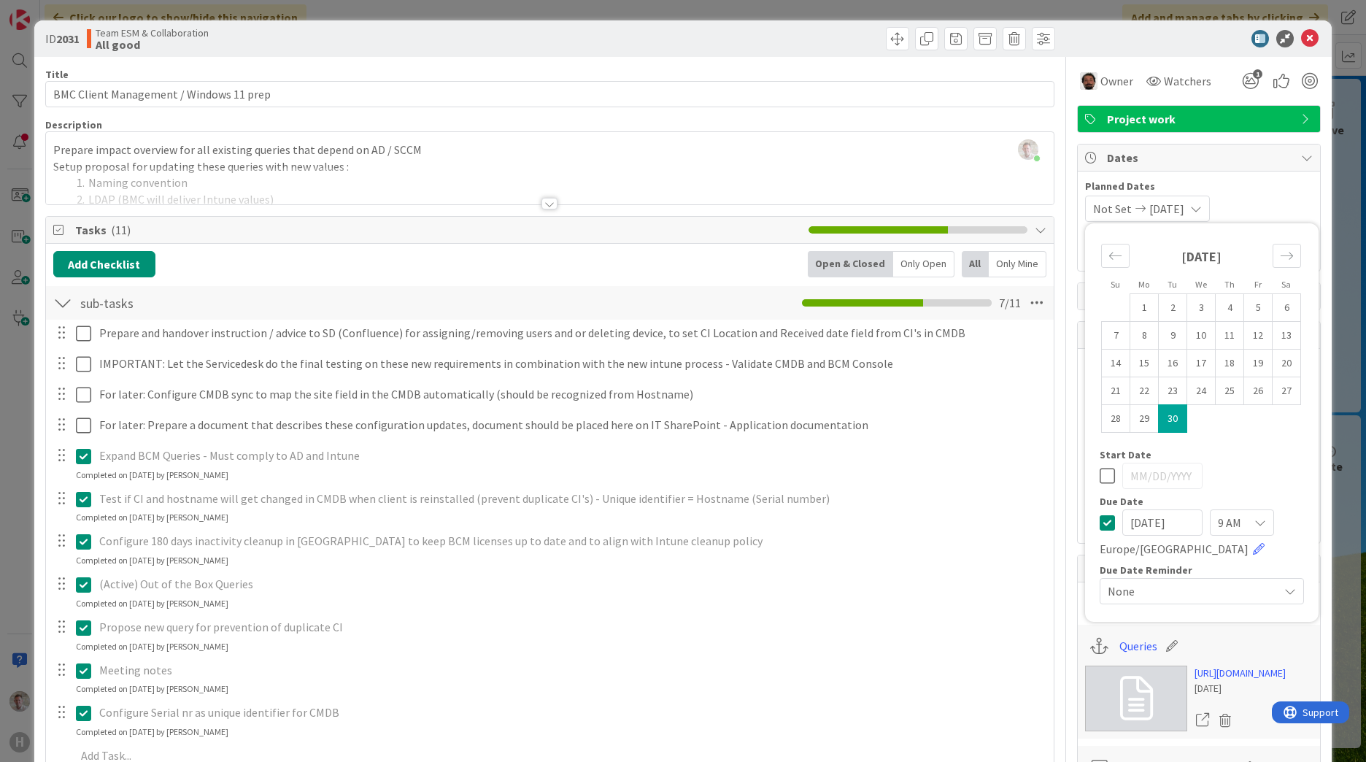
click at [1099, 527] on icon at bounding box center [1106, 523] width 15 height 18
click at [1201, 366] on td "17" at bounding box center [1201, 363] width 28 height 28
type input "09/17/2025"
click at [1188, 364] on td "17" at bounding box center [1201, 363] width 28 height 28
type input "09/17/2025"
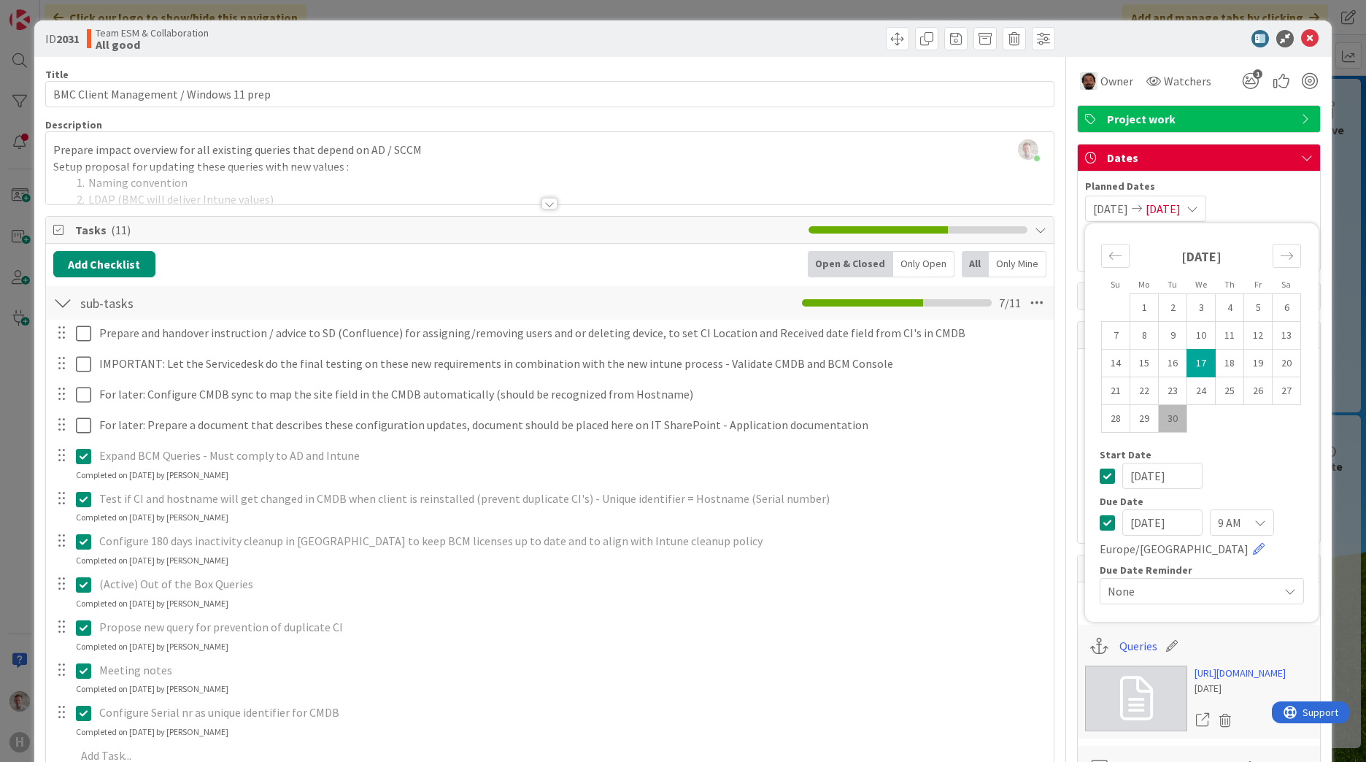
click at [1188, 364] on td "17" at bounding box center [1201, 363] width 28 height 28
click at [1188, 396] on td "24" at bounding box center [1201, 391] width 28 height 28
type input "09/24/2025"
click at [1190, 362] on td "17" at bounding box center [1201, 363] width 28 height 28
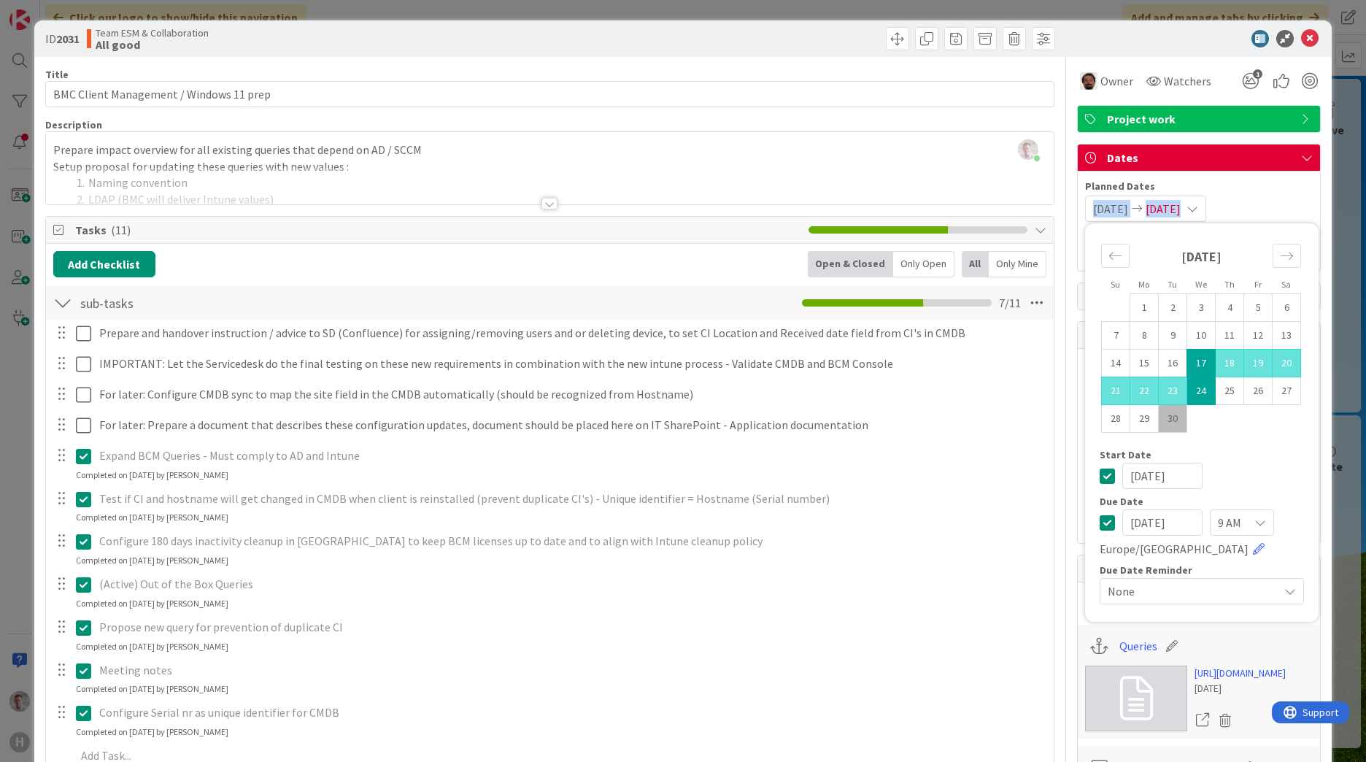
click at [1267, 195] on div "Planned Dates 09/17/2025 09/24/2025 Su Mo Tu We Th Fr Sa August 2025 1 2 3 4 5 …" at bounding box center [1199, 200] width 228 height 43
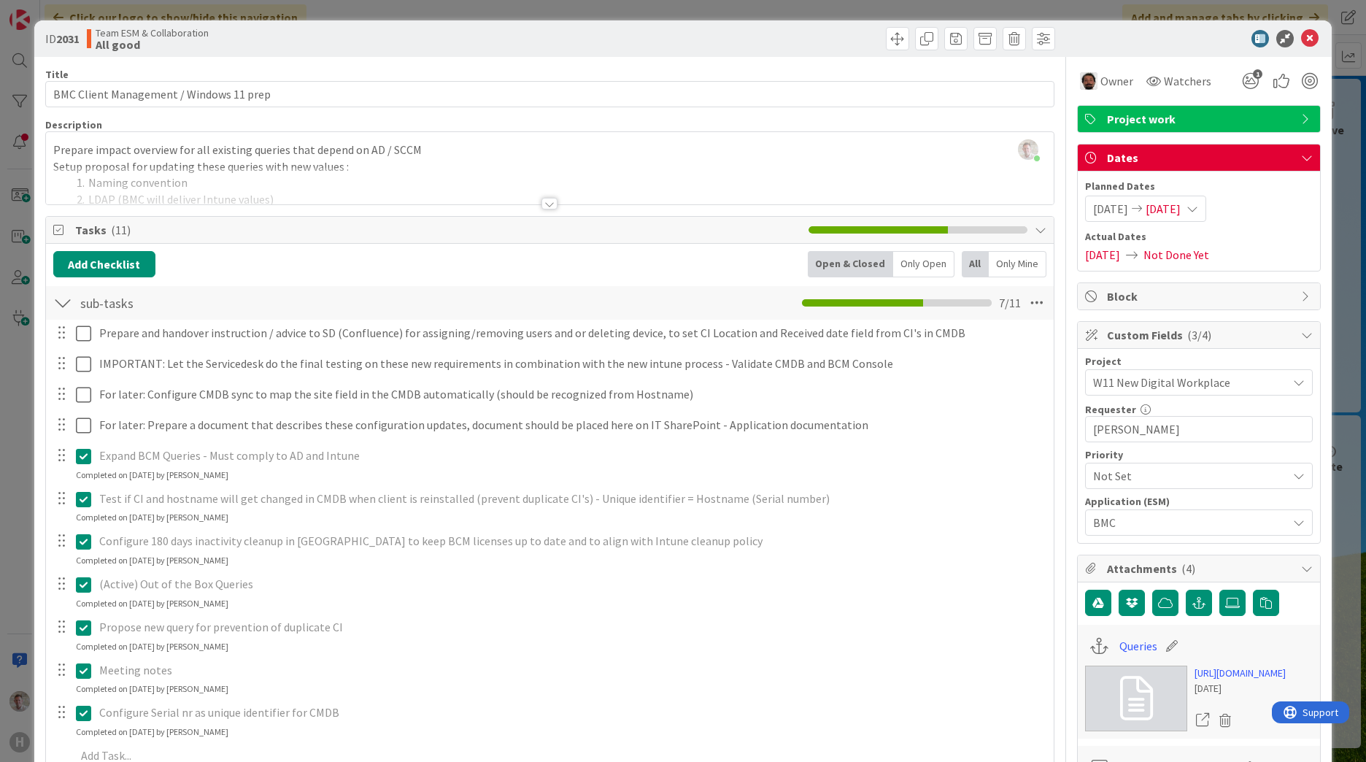
drag, startPoint x: 1267, startPoint y: 195, endPoint x: 1177, endPoint y: 255, distance: 107.4
click at [1177, 255] on span "Not Done Yet" at bounding box center [1176, 255] width 66 height 18
click at [1112, 249] on span "09/24/2025" at bounding box center [1102, 255] width 35 height 18
click at [1132, 222] on div "Planned Dates 09/17/2025 09/24/2025 Su Mo Tu We Th Fr Sa August 2025 1 2 3 4 5 …" at bounding box center [1199, 221] width 228 height 85
click at [1140, 217] on div "09/17/2025 09/24/2025" at bounding box center [1145, 208] width 121 height 26
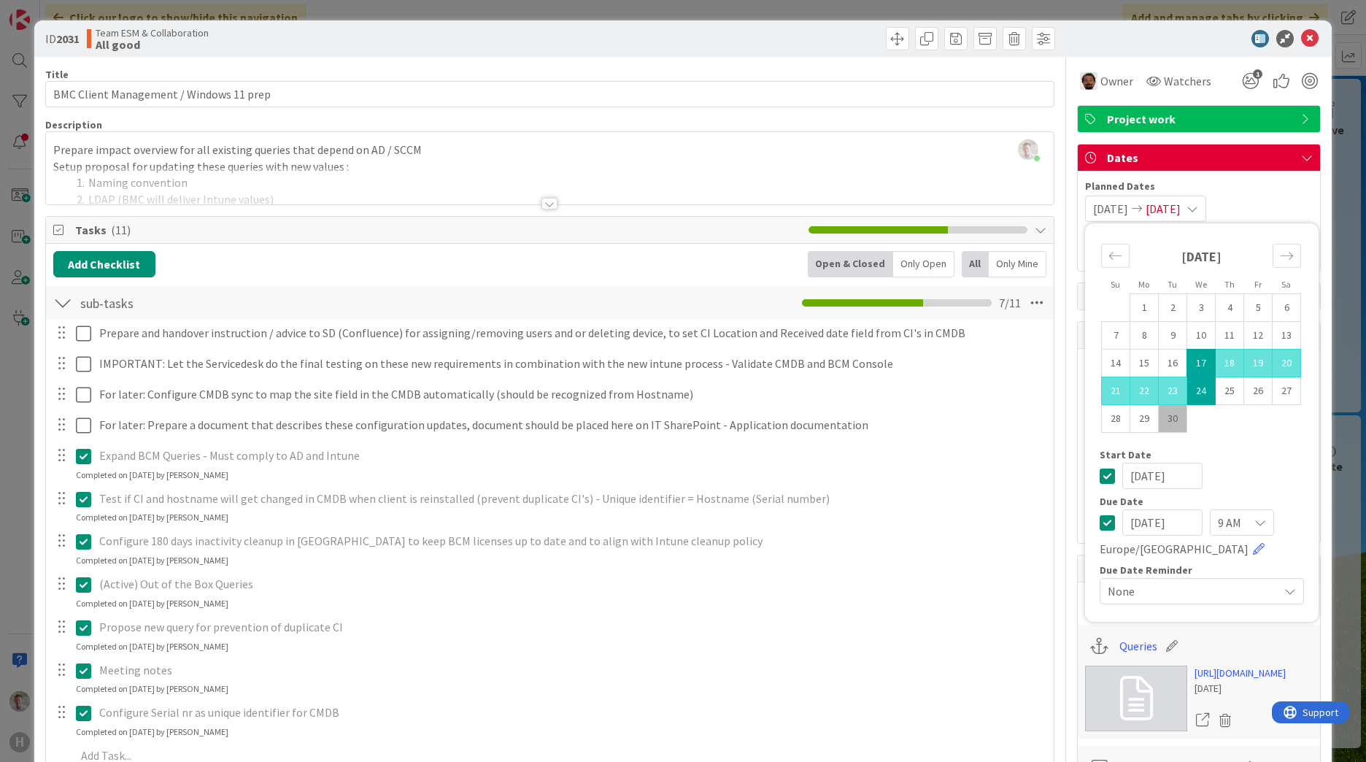
click at [1102, 468] on icon at bounding box center [1106, 476] width 15 height 18
click at [1099, 514] on icon at bounding box center [1106, 523] width 15 height 18
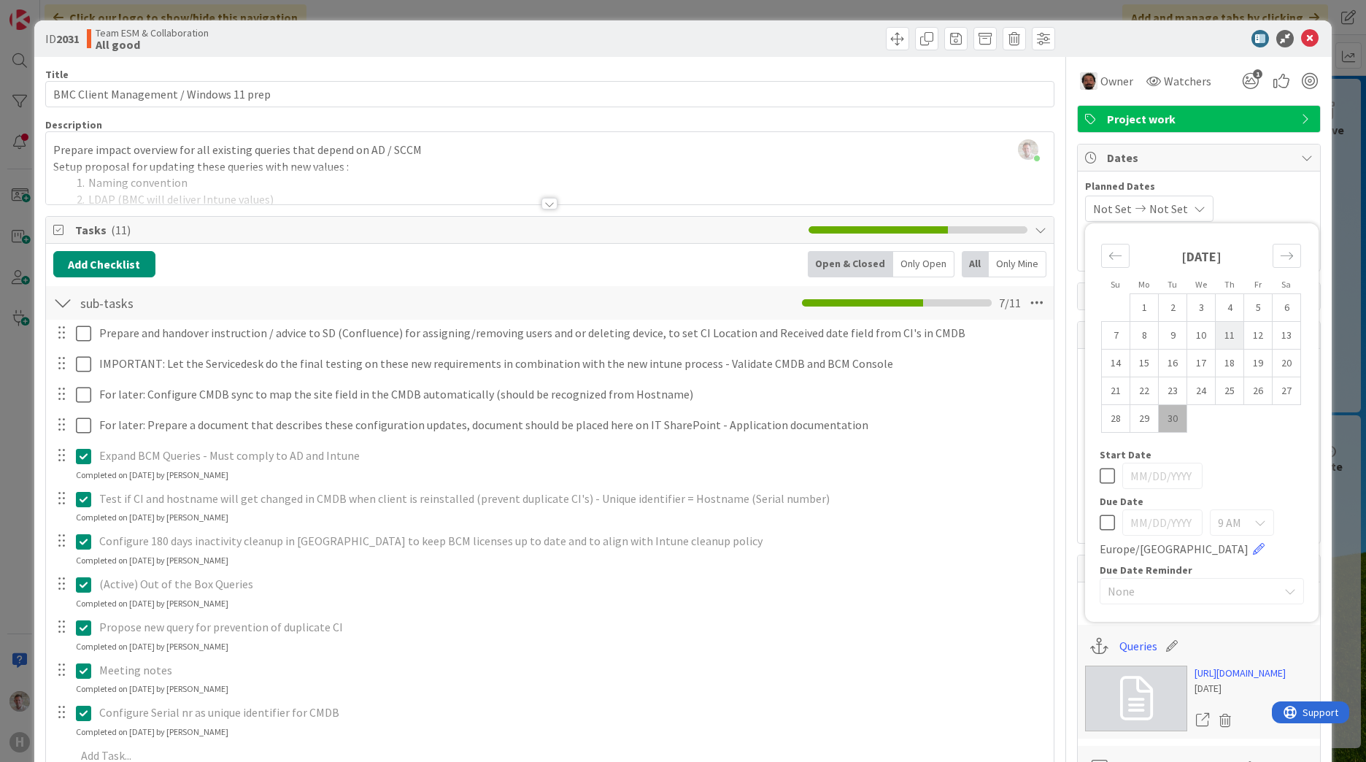
click at [1220, 333] on td "11" at bounding box center [1229, 336] width 28 height 28
type input "09/11/2025"
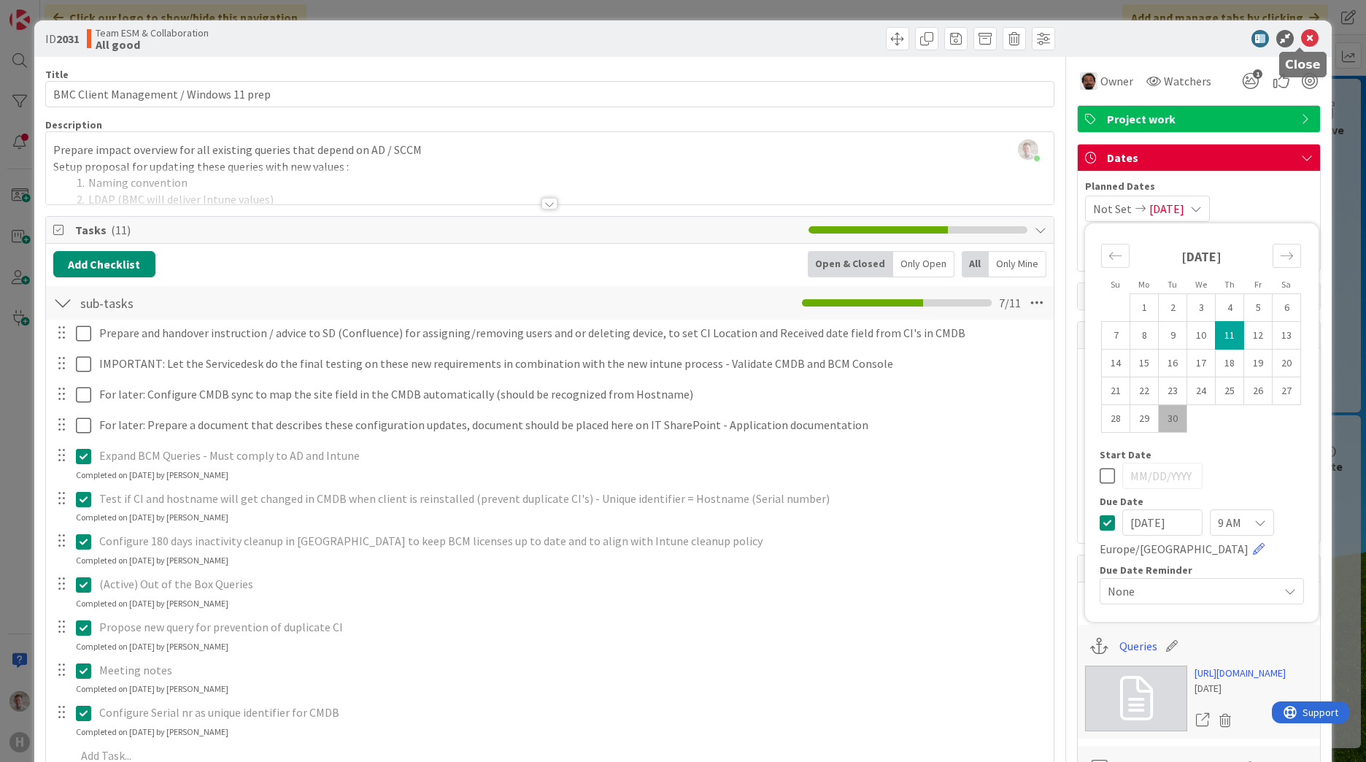
click at [1301, 34] on icon at bounding box center [1310, 39] width 18 height 18
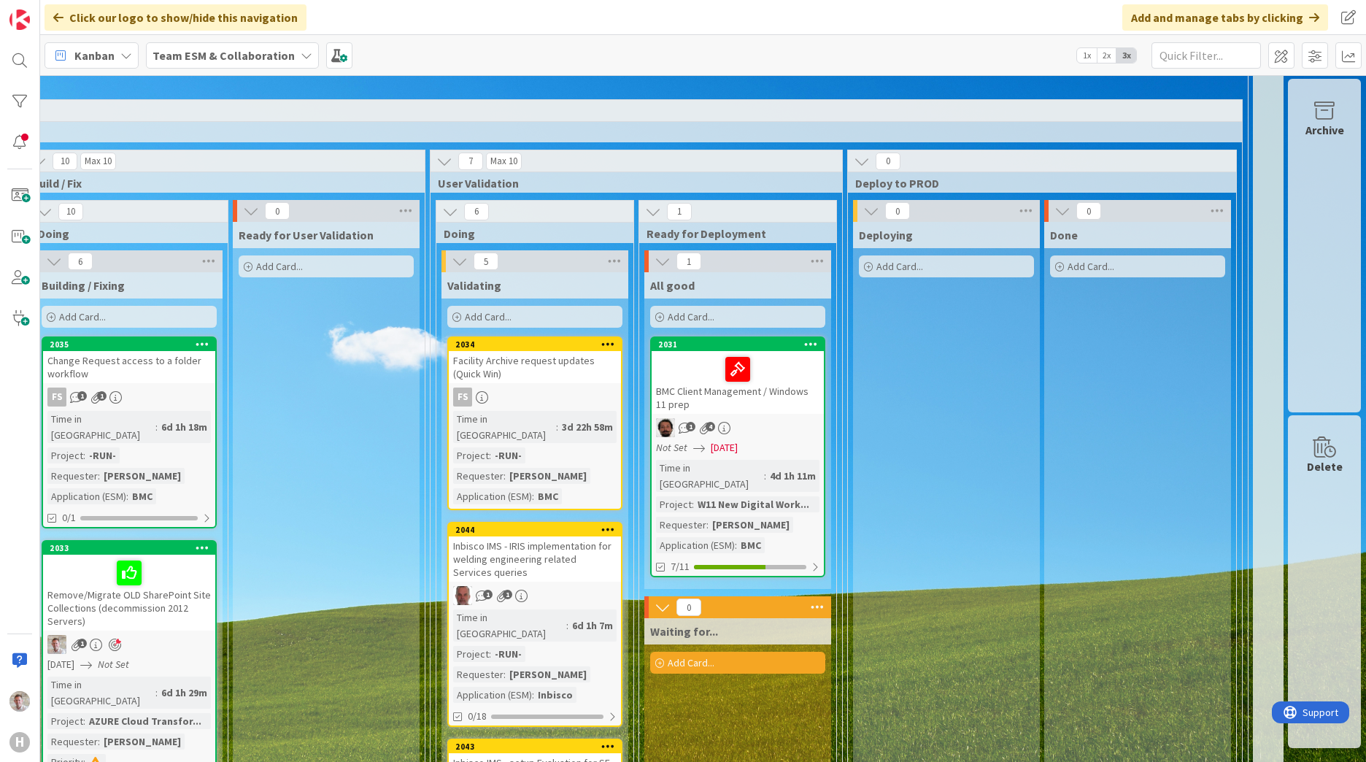
click at [731, 448] on span "09/11/2025" at bounding box center [724, 447] width 27 height 15
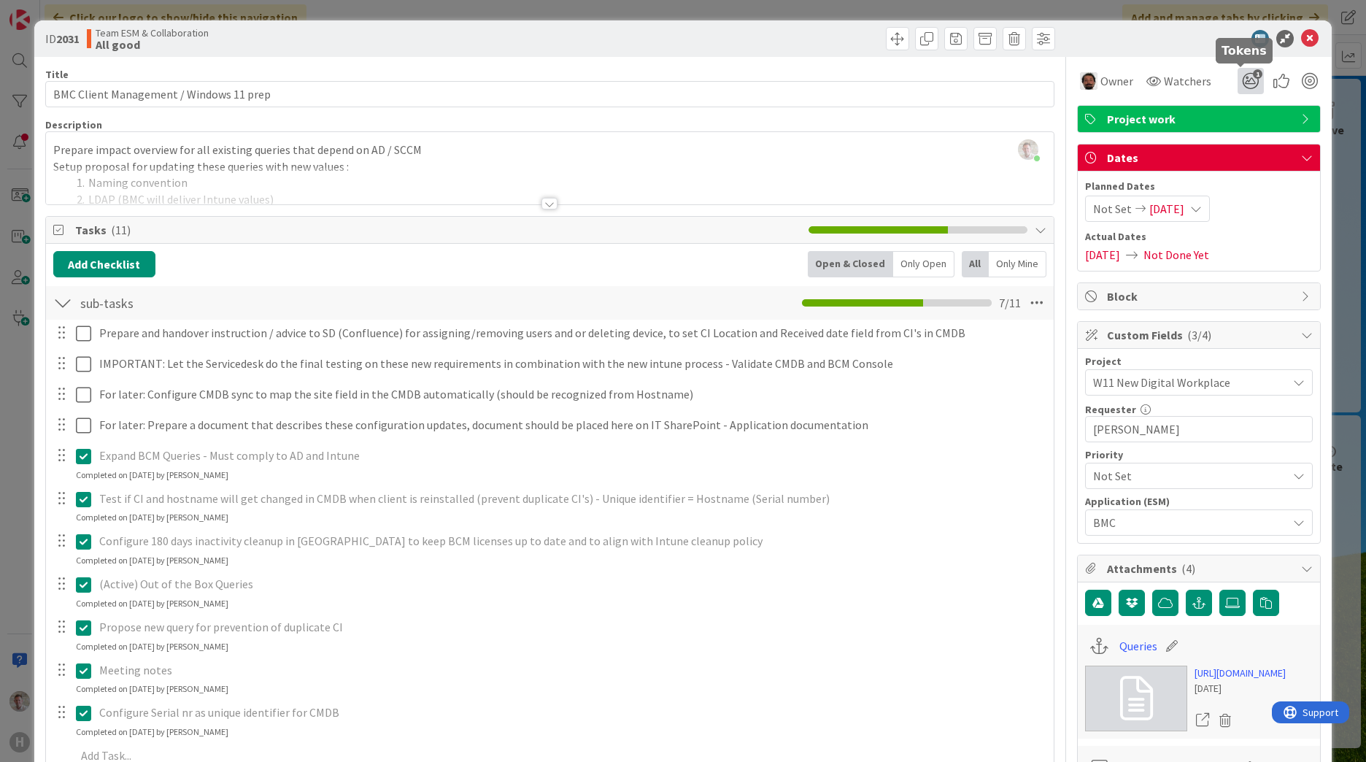
click at [1239, 78] on icon "1" at bounding box center [1250, 81] width 26 height 26
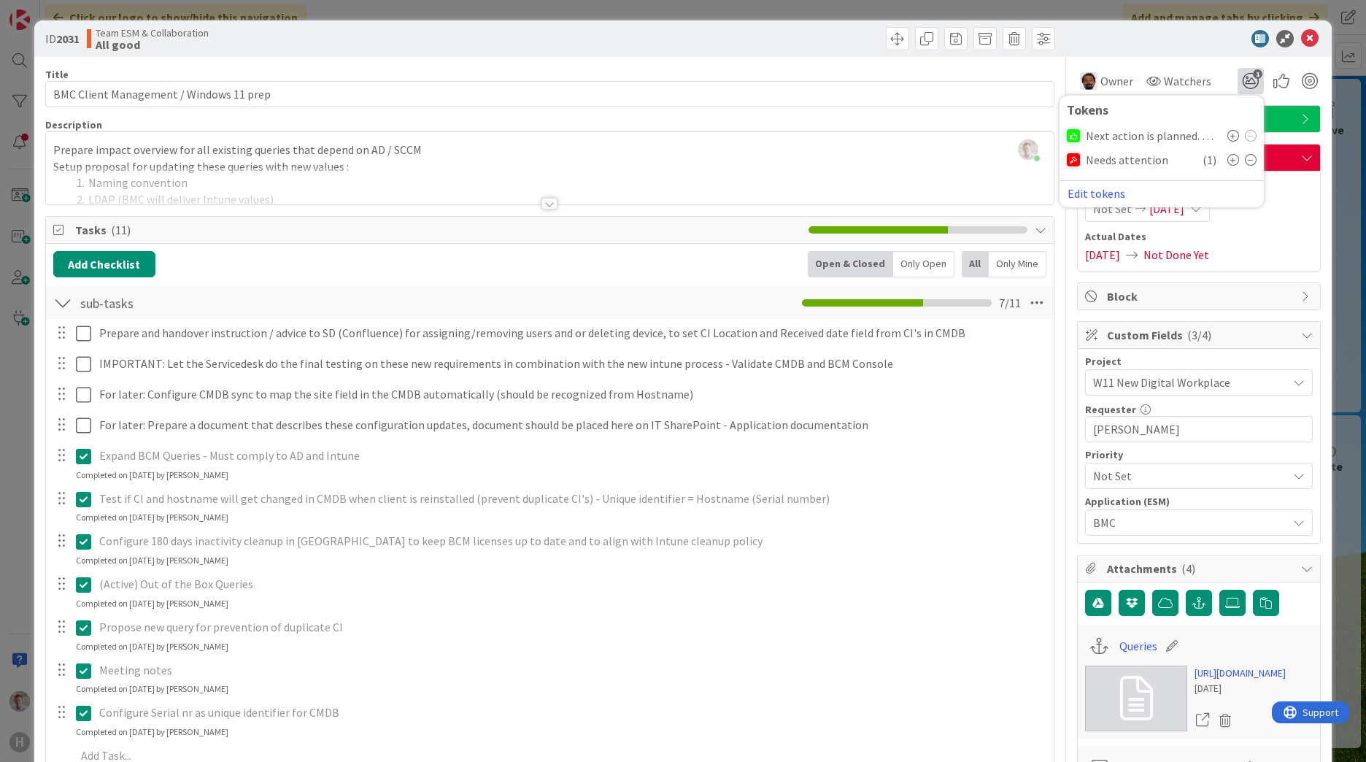
click at [1244, 163] on icon at bounding box center [1250, 160] width 12 height 12
click at [1259, 228] on div "Planned Dates Not Set 09/11/2025 Actual Dates 09/24/2025 Not Done Yet" at bounding box center [1199, 221] width 228 height 85
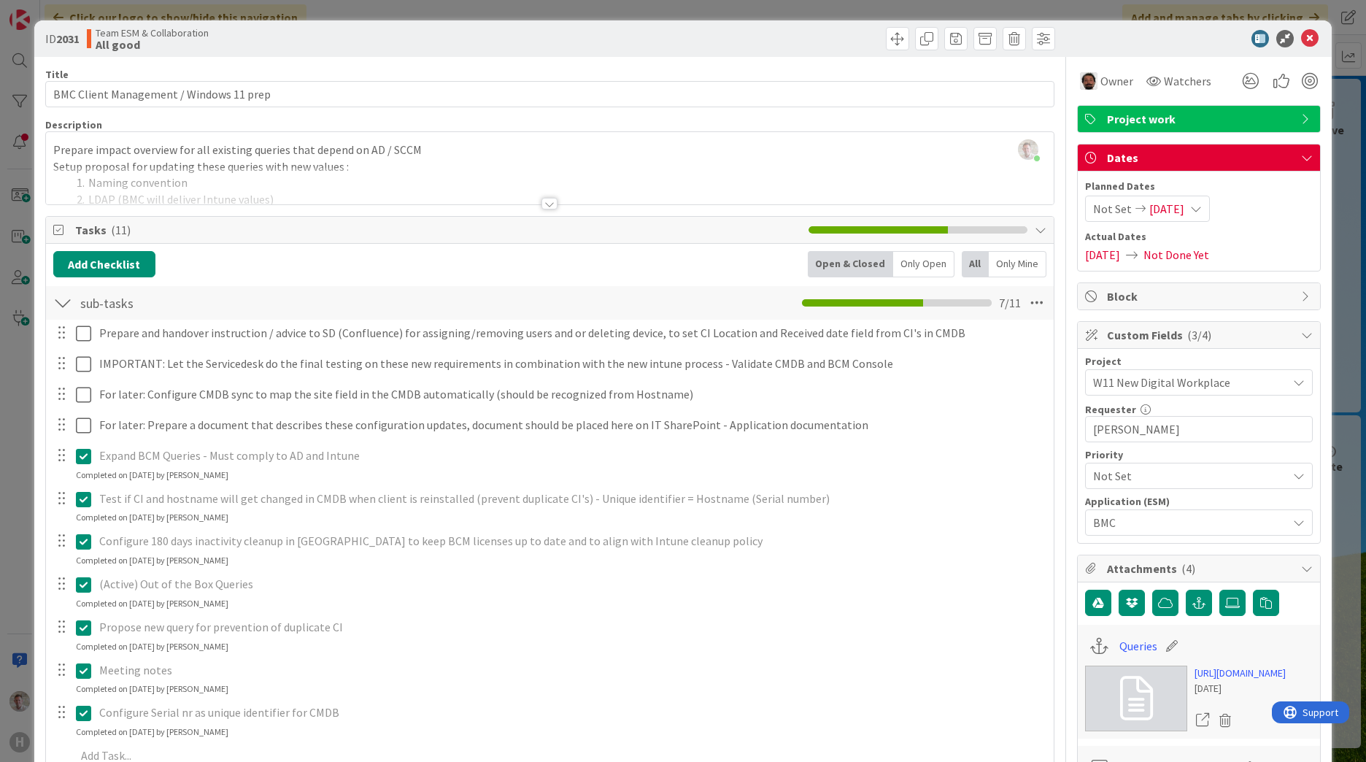
click at [1149, 209] on span "09/11/2025" at bounding box center [1166, 209] width 35 height 18
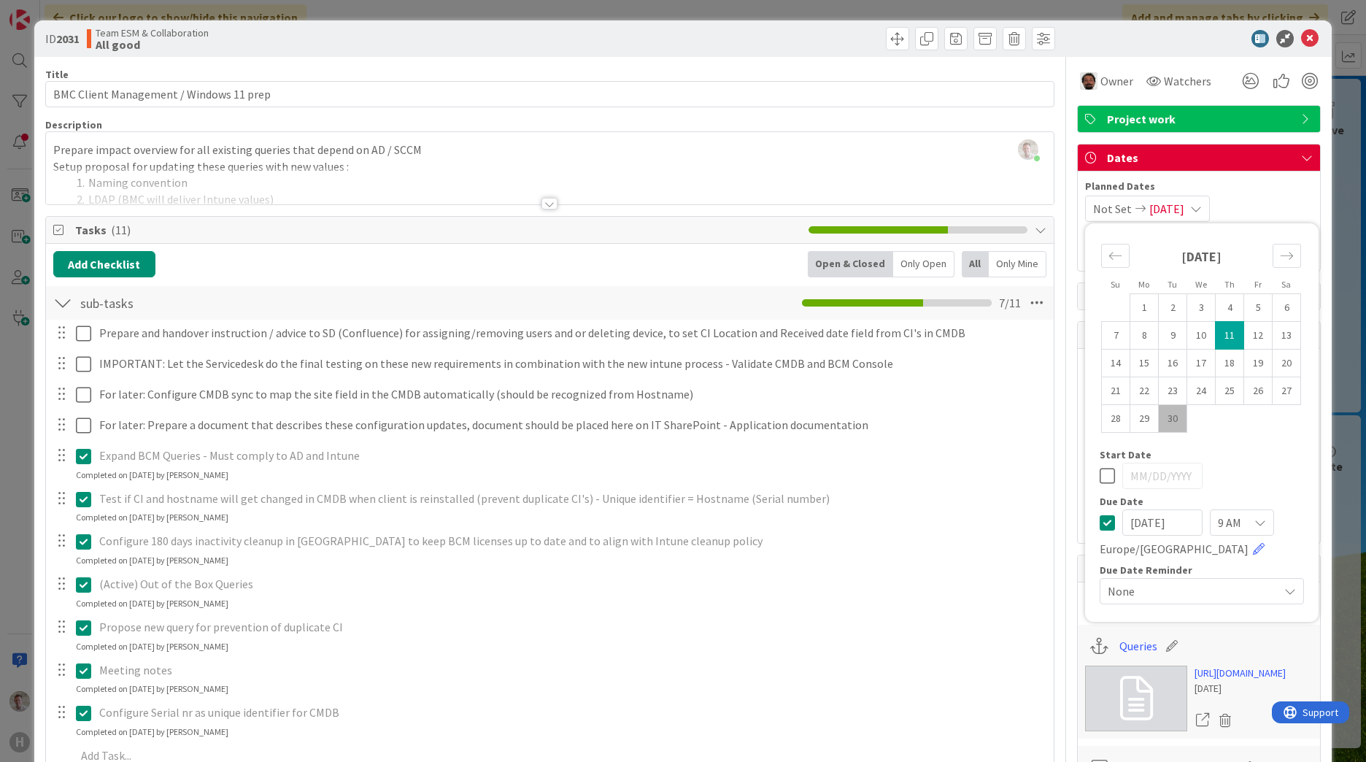
click at [1099, 521] on icon at bounding box center [1106, 523] width 15 height 18
click at [1099, 522] on icon at bounding box center [1106, 523] width 15 height 18
type input "09/30/2025"
click at [1099, 522] on icon at bounding box center [1106, 523] width 15 height 18
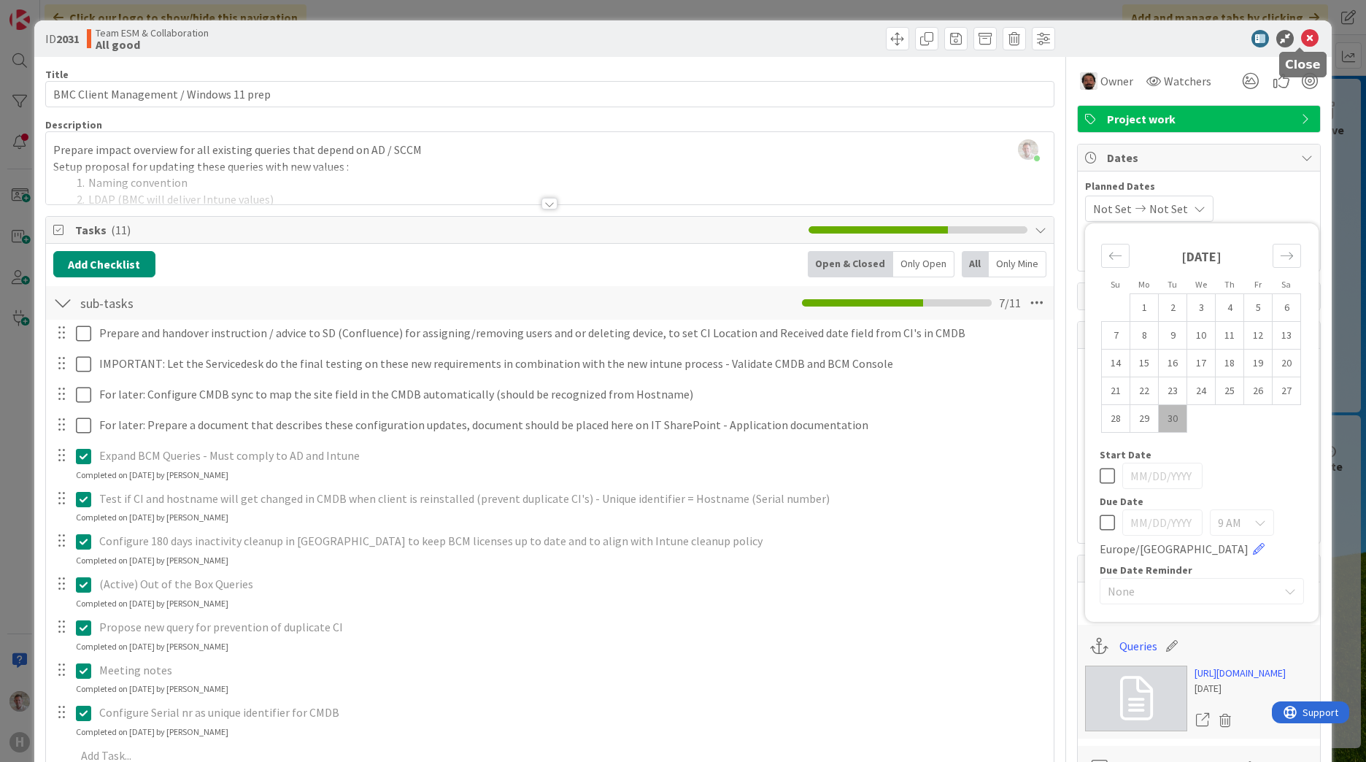
click at [1301, 41] on icon at bounding box center [1310, 39] width 18 height 18
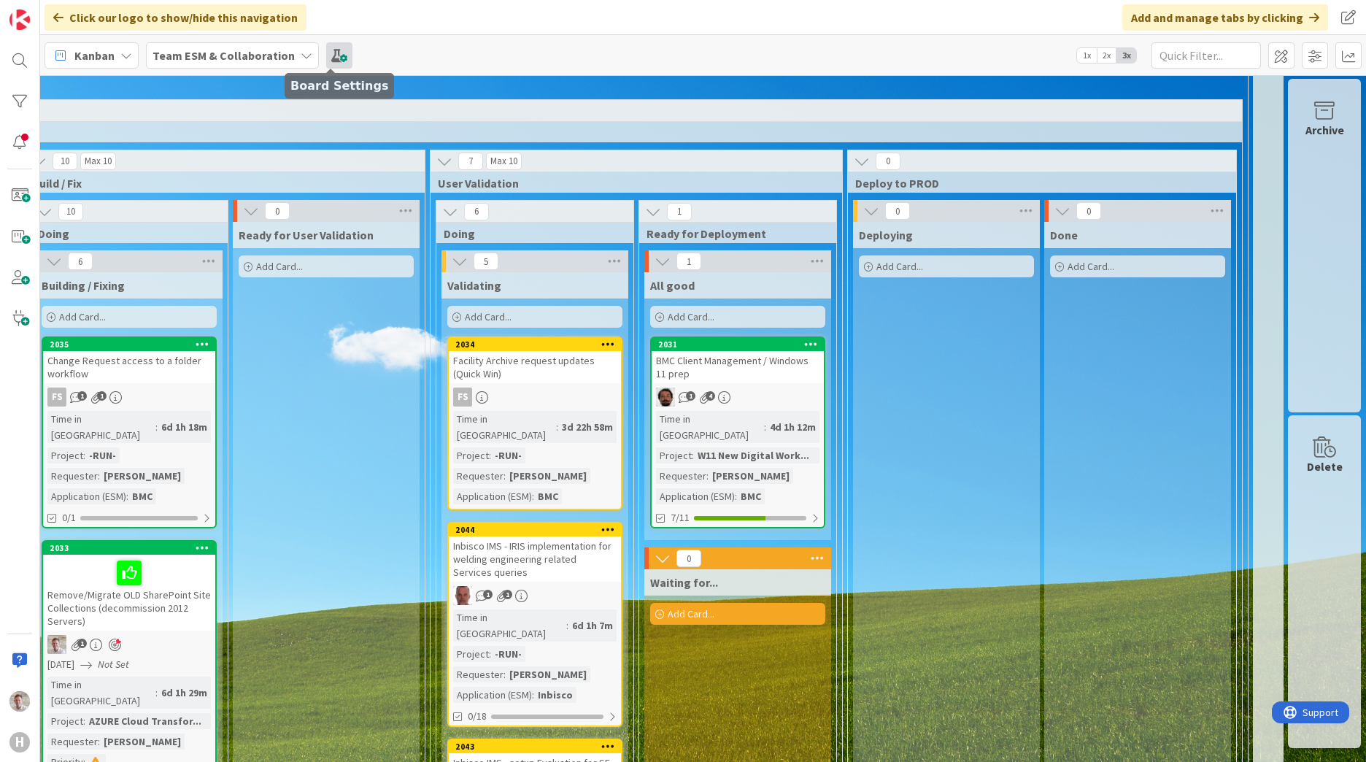
click at [336, 55] on span at bounding box center [339, 55] width 26 height 26
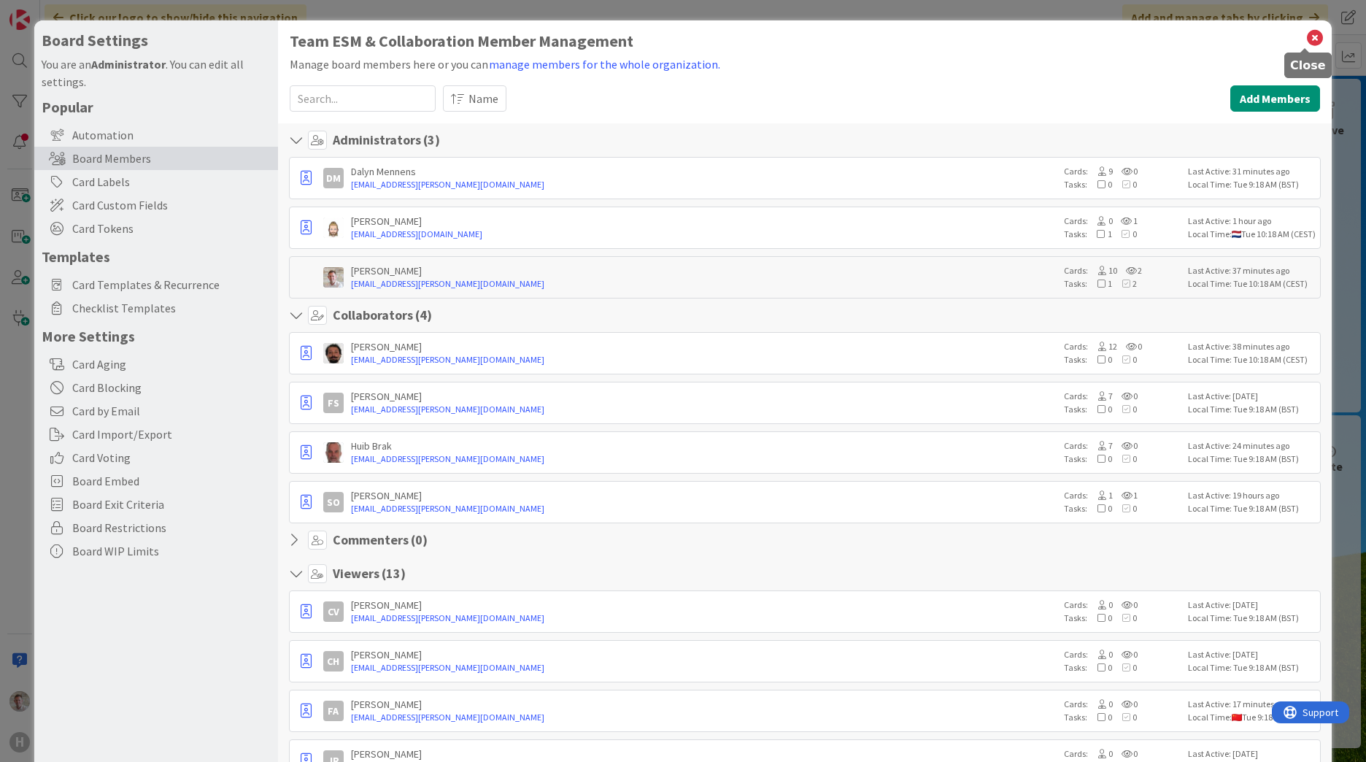
click at [1305, 36] on icon at bounding box center [1314, 38] width 19 height 20
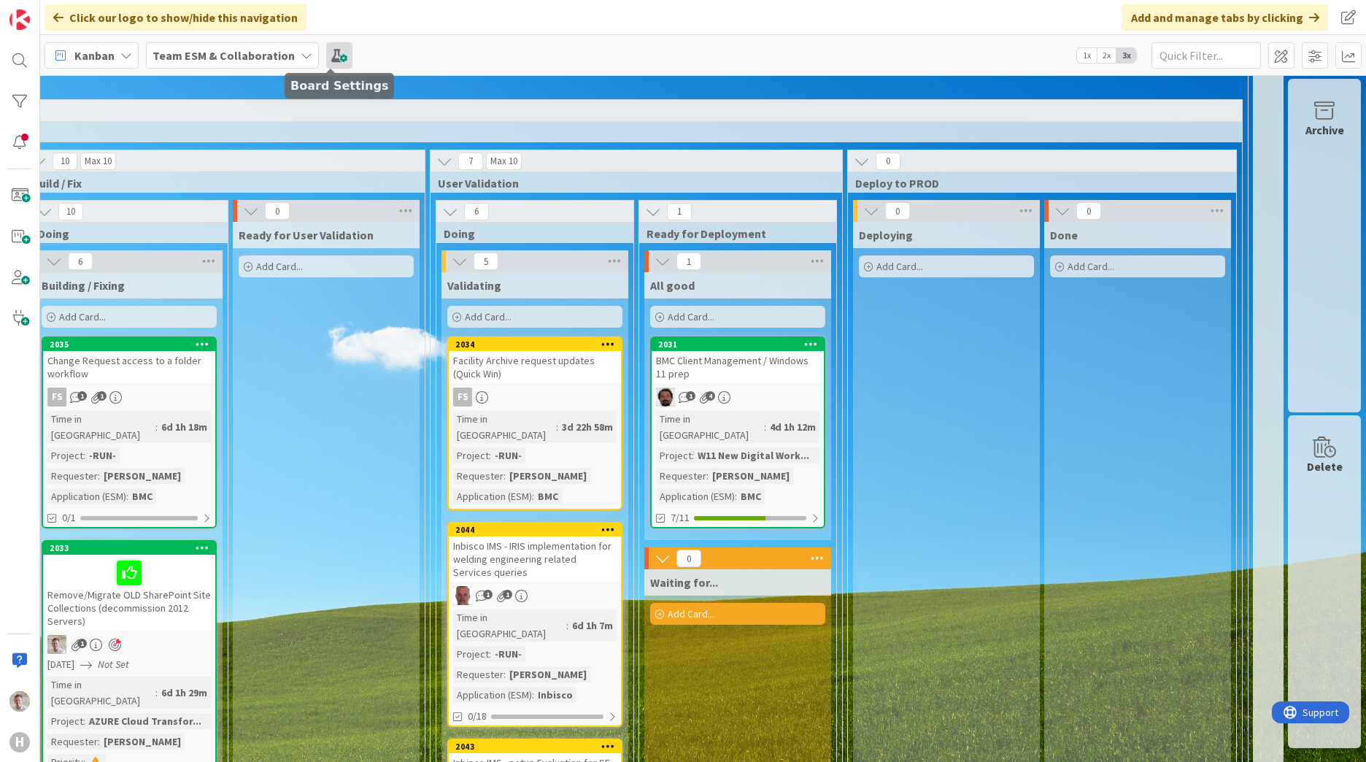
click at [332, 63] on span at bounding box center [339, 55] width 26 height 26
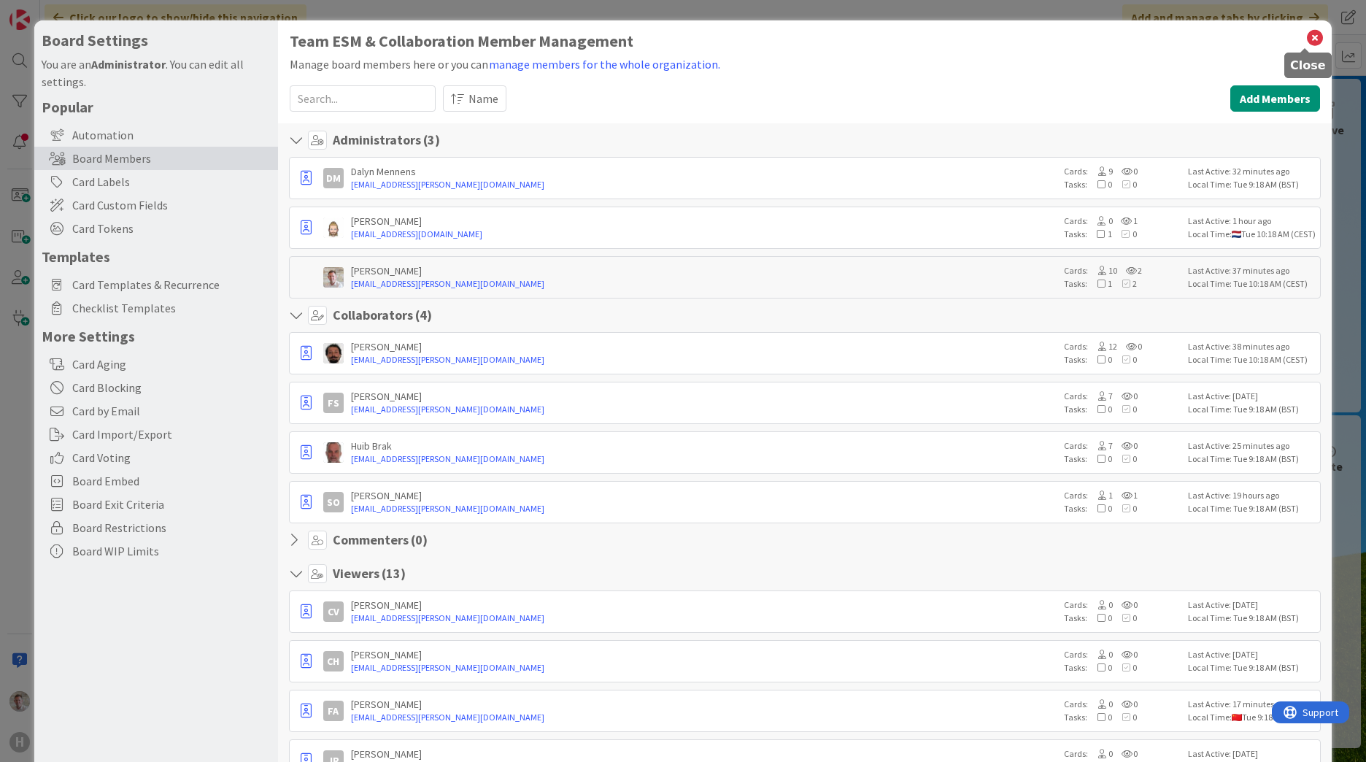
click at [1305, 33] on icon at bounding box center [1314, 38] width 19 height 20
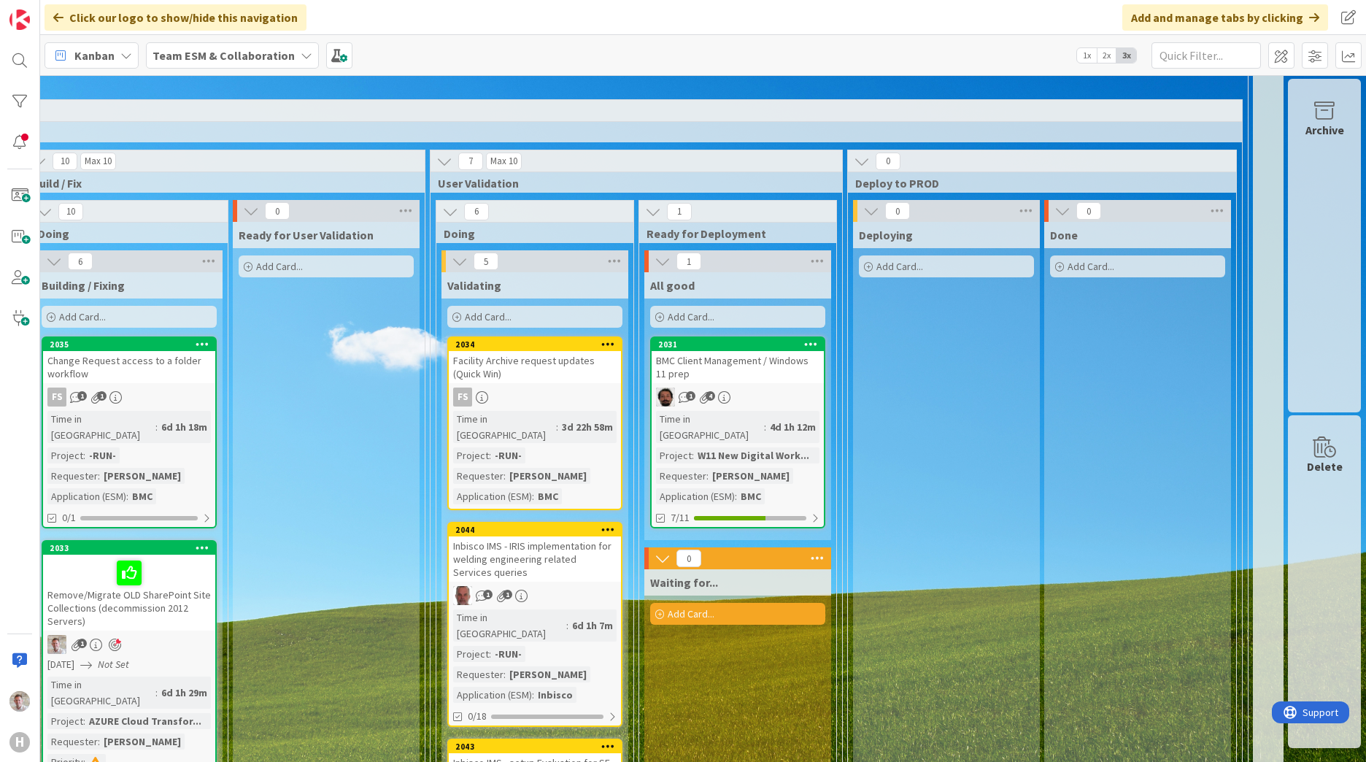
click at [93, 62] on span "Kanban" at bounding box center [94, 56] width 40 height 18
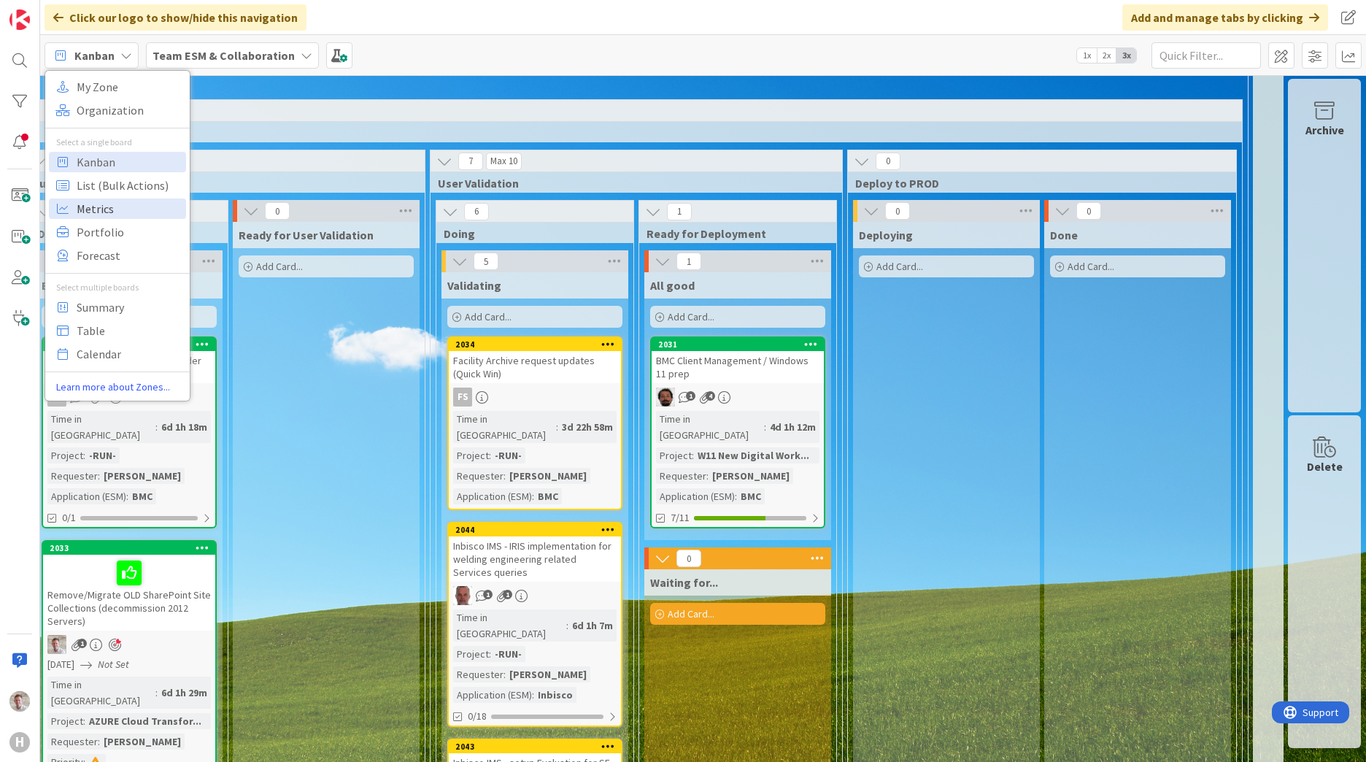
click at [96, 210] on span "Metrics" at bounding box center [129, 209] width 105 height 22
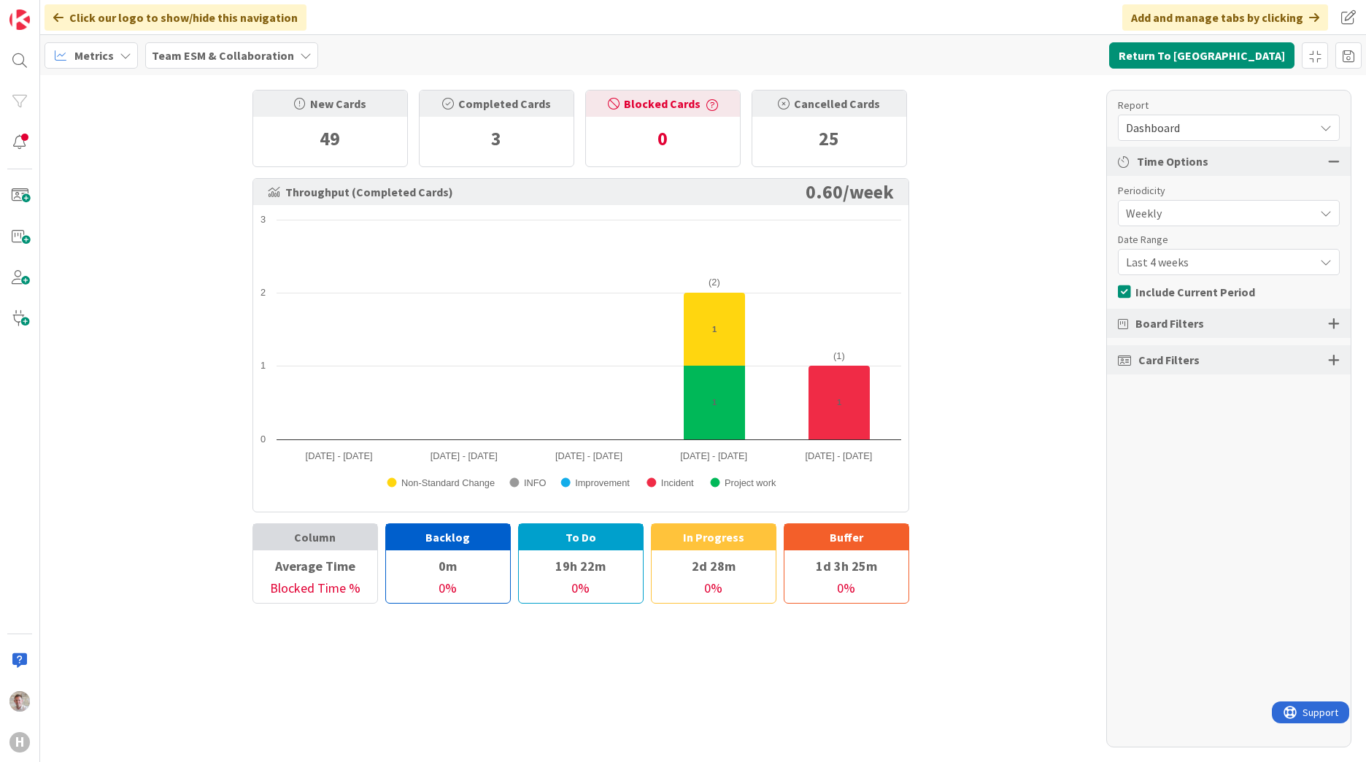
click at [1139, 125] on span "Dashboard" at bounding box center [1216, 127] width 181 height 20
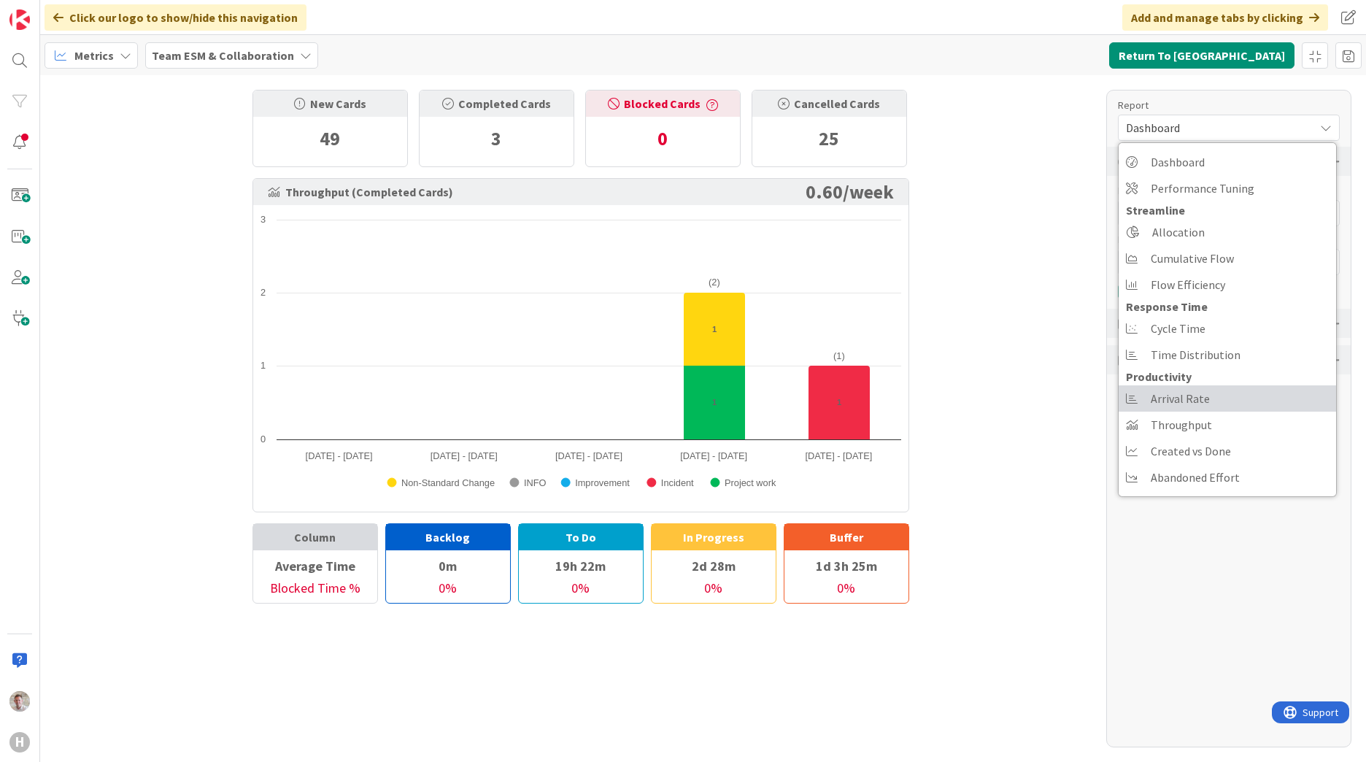
click at [1201, 401] on span "Arrival Rate" at bounding box center [1179, 398] width 59 height 22
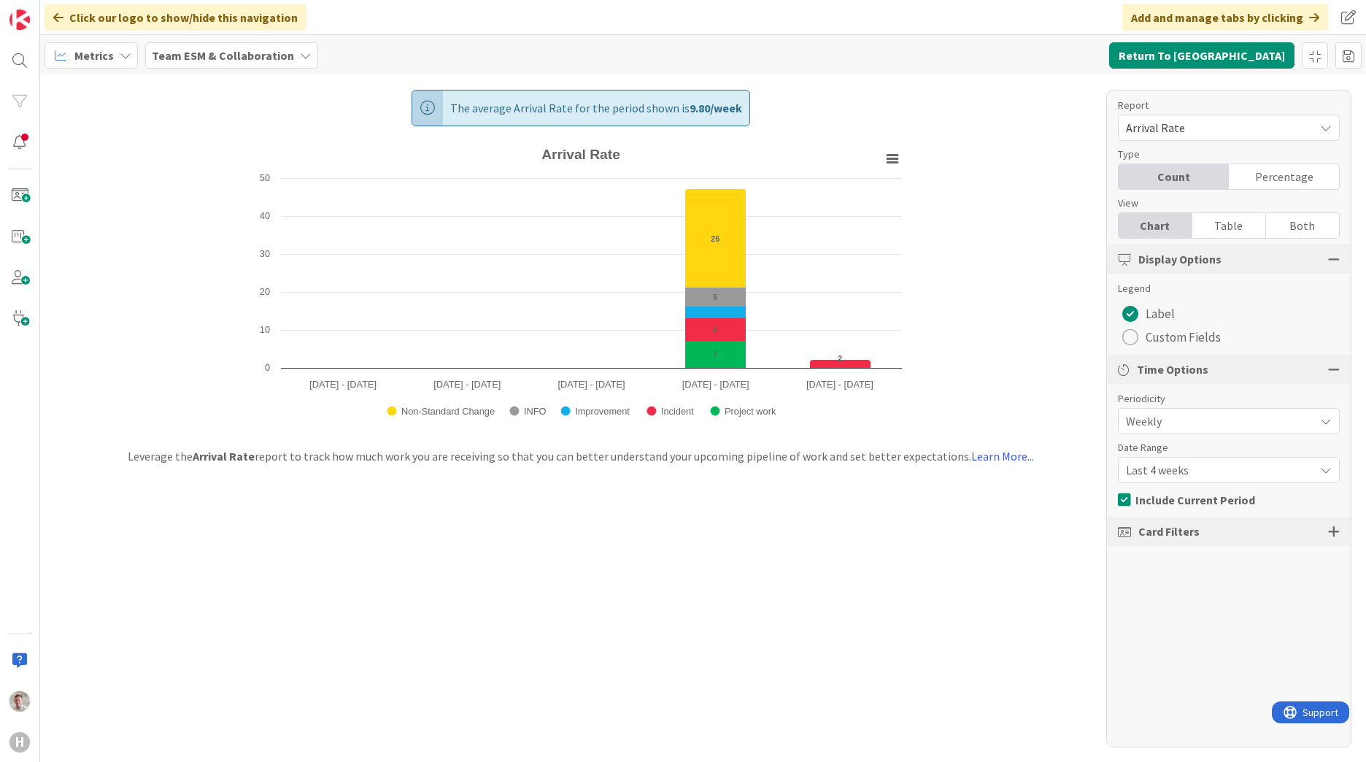
click at [1174, 121] on span "Arrival Rate" at bounding box center [1216, 127] width 181 height 20
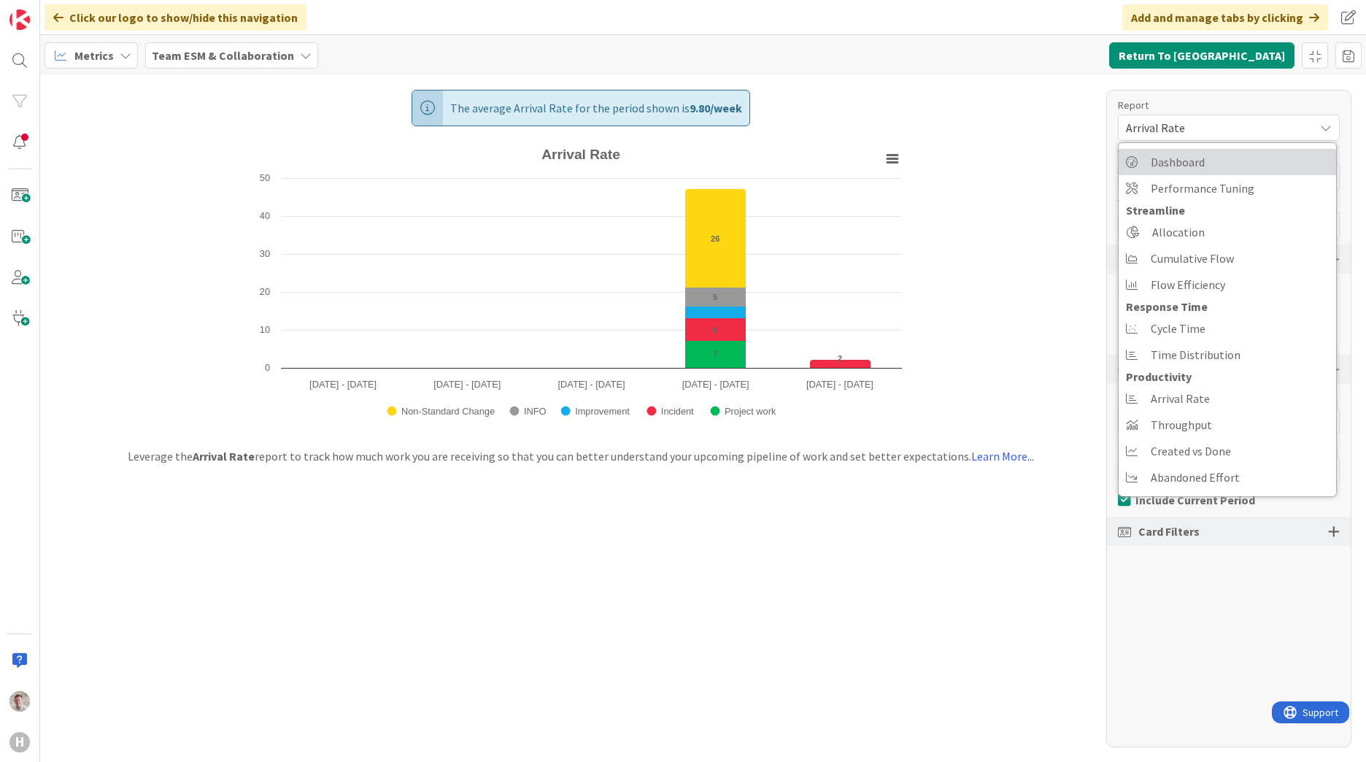
click at [1207, 169] on link "Dashboard" at bounding box center [1226, 162] width 217 height 26
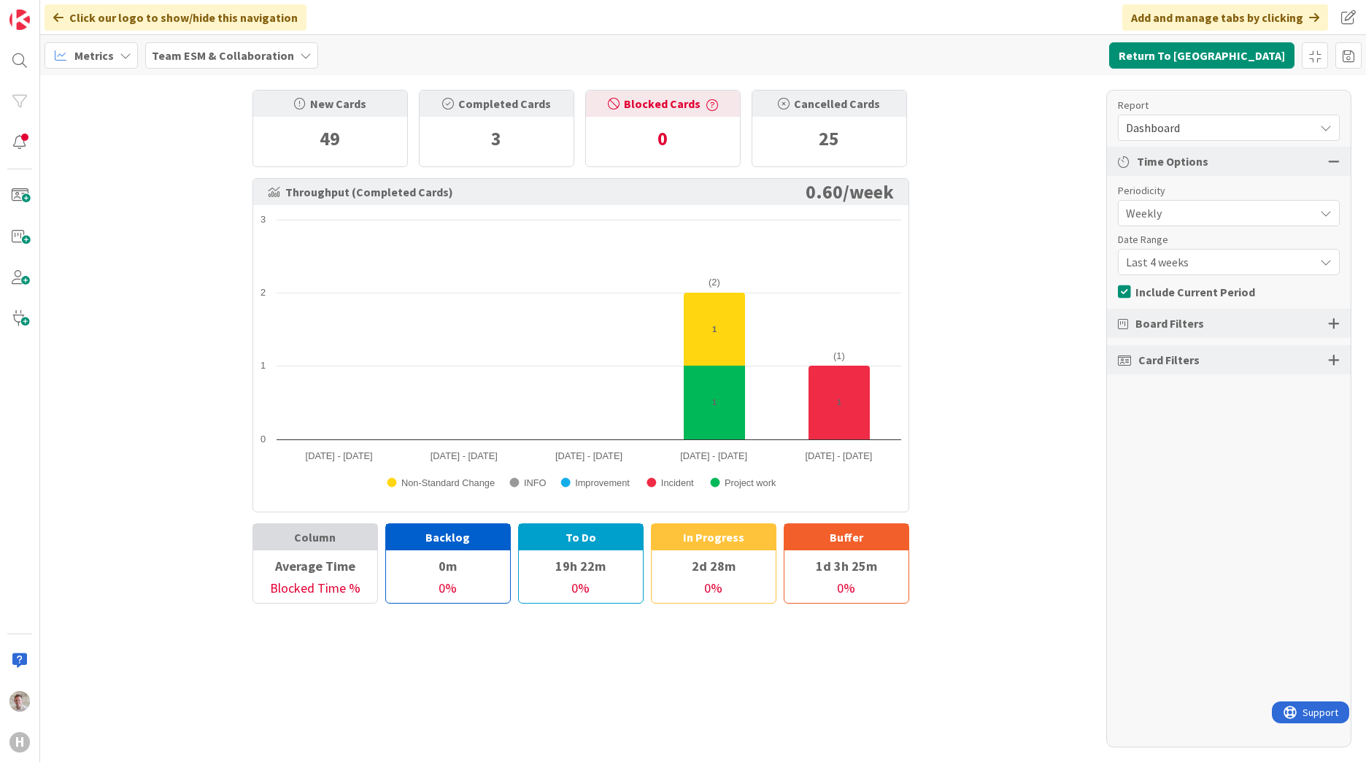
click at [109, 59] on span "Metrics" at bounding box center [93, 56] width 39 height 18
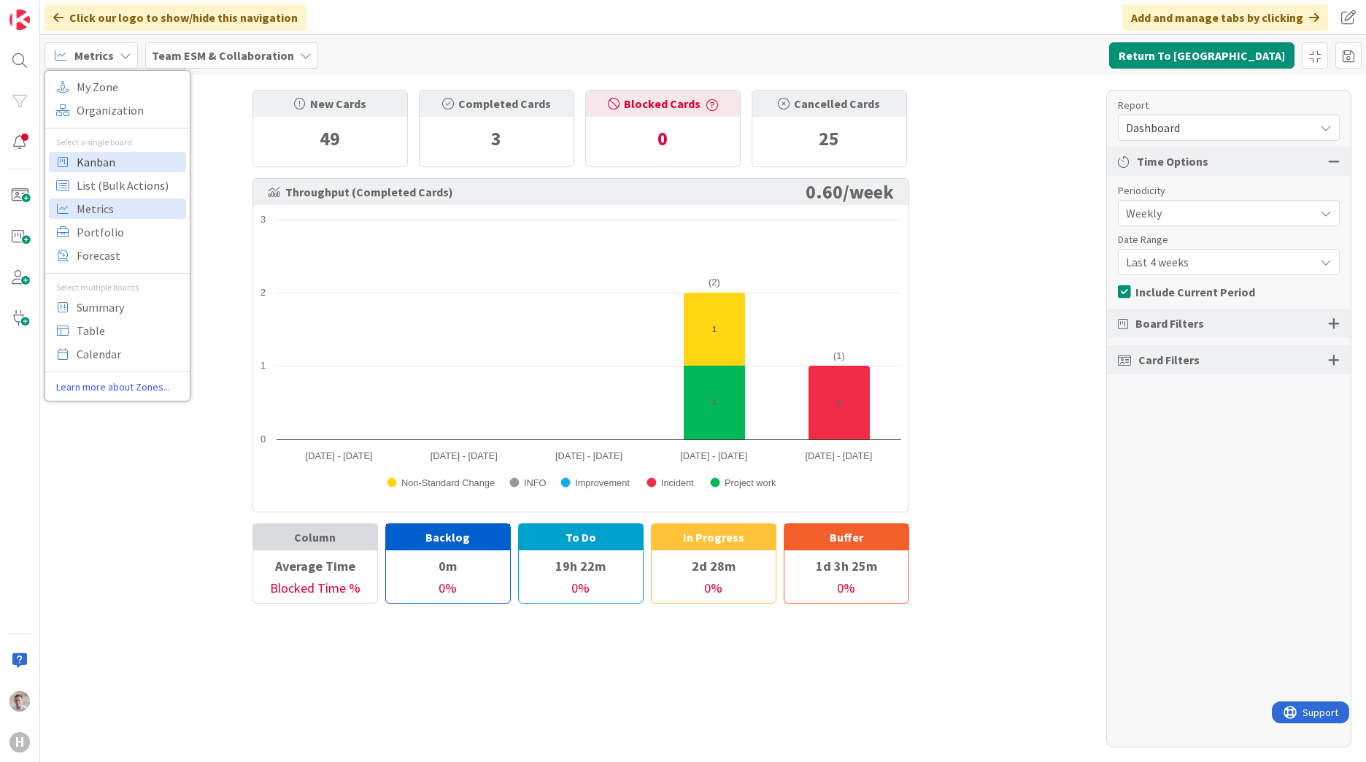
click at [98, 155] on span "Kanban" at bounding box center [129, 162] width 105 height 22
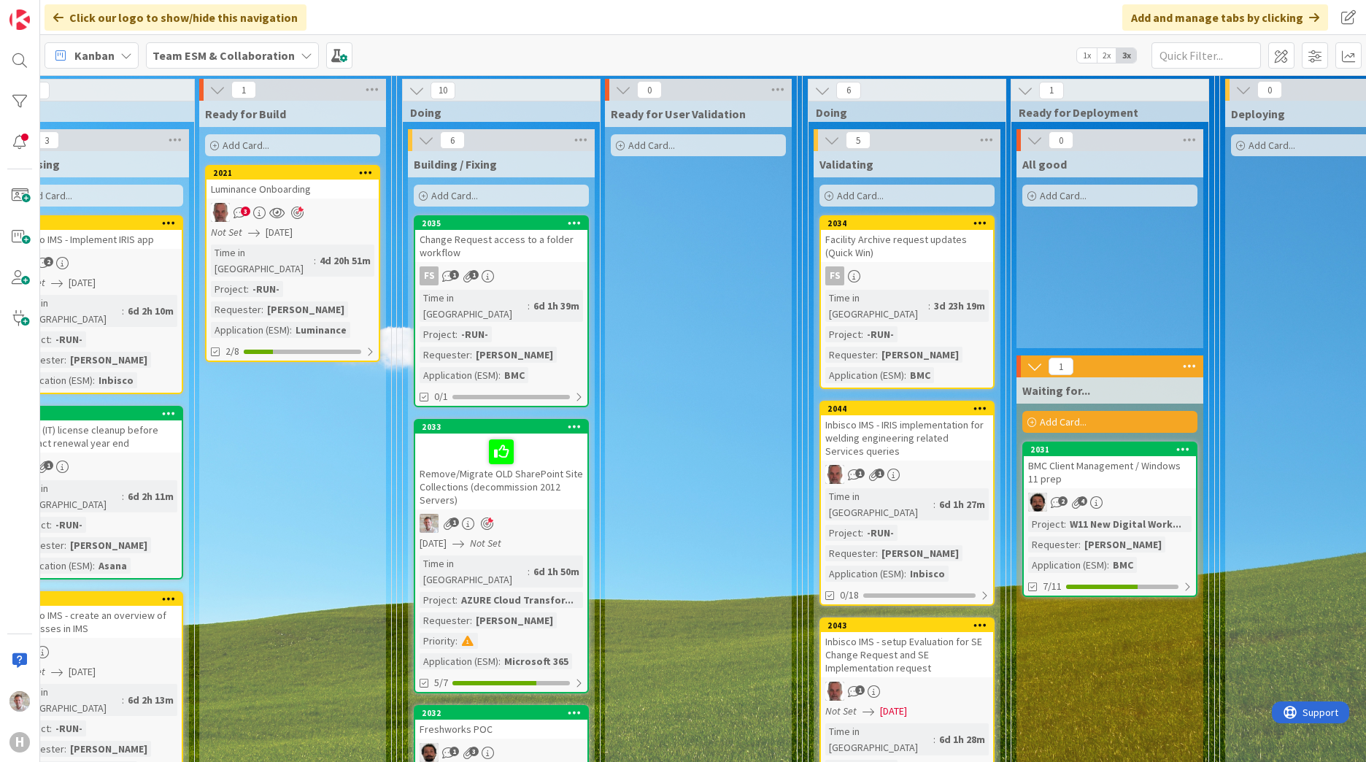
scroll to position [292, 293]
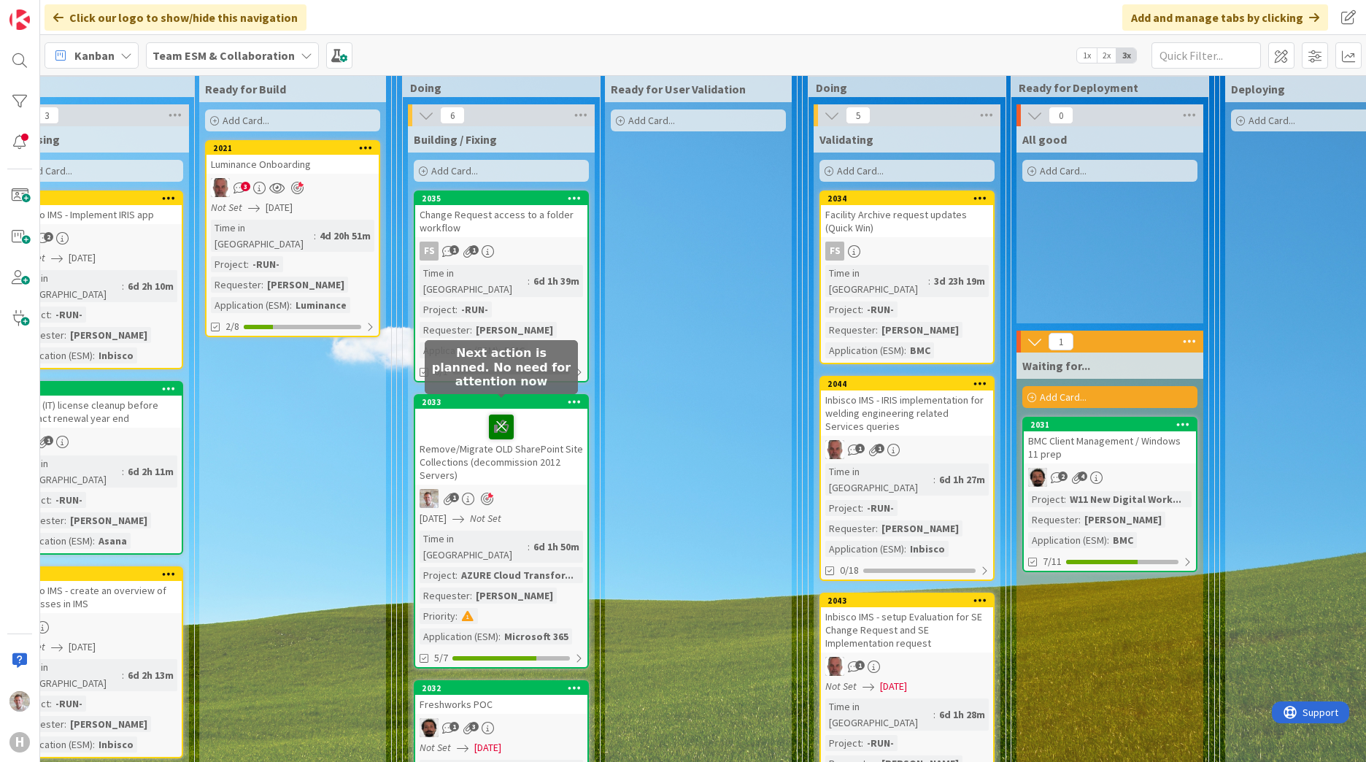
click at [497, 414] on icon at bounding box center [501, 425] width 25 height 23
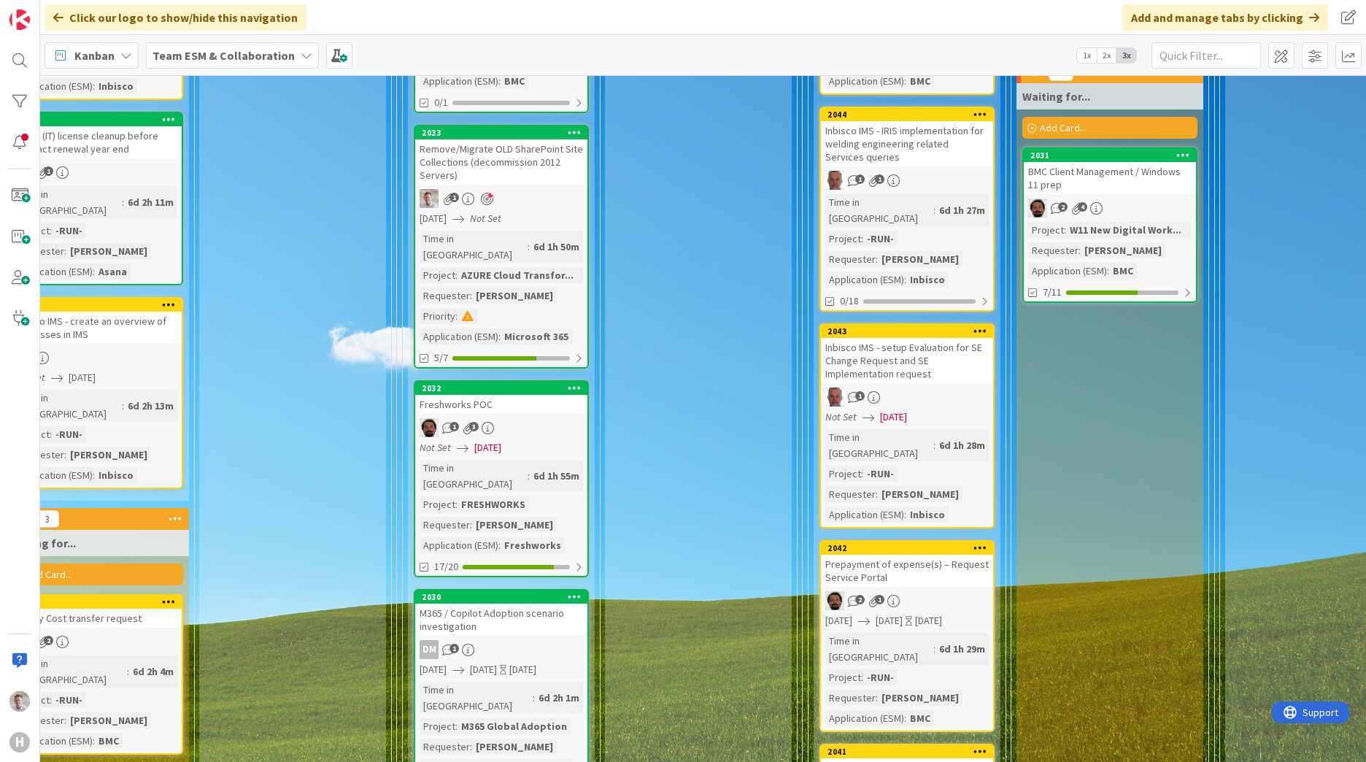
scroll to position [584, 293]
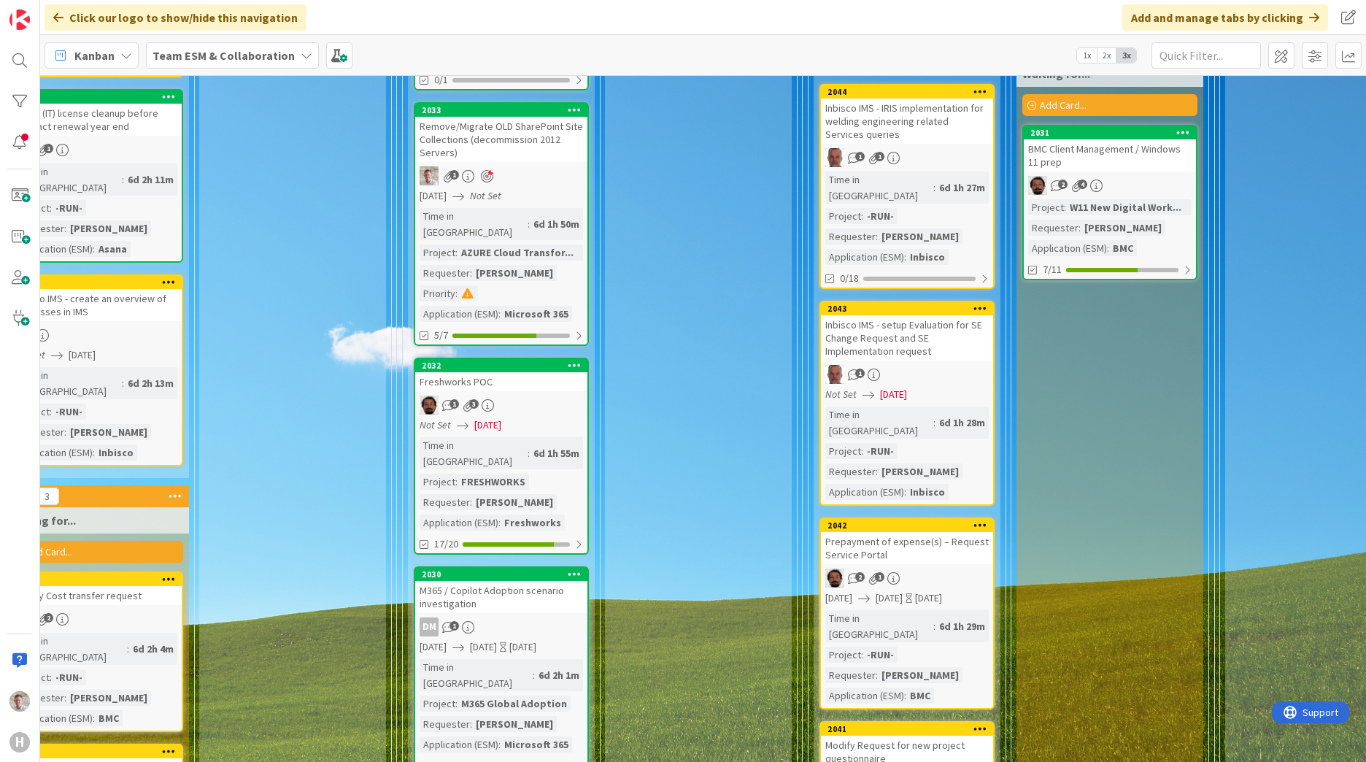
click at [531, 362] on div "2032 Freshworks POC 1 3 Not Set 09/29/2025 Time in Column : 6d 1h 55m Project :…" at bounding box center [501, 455] width 175 height 197
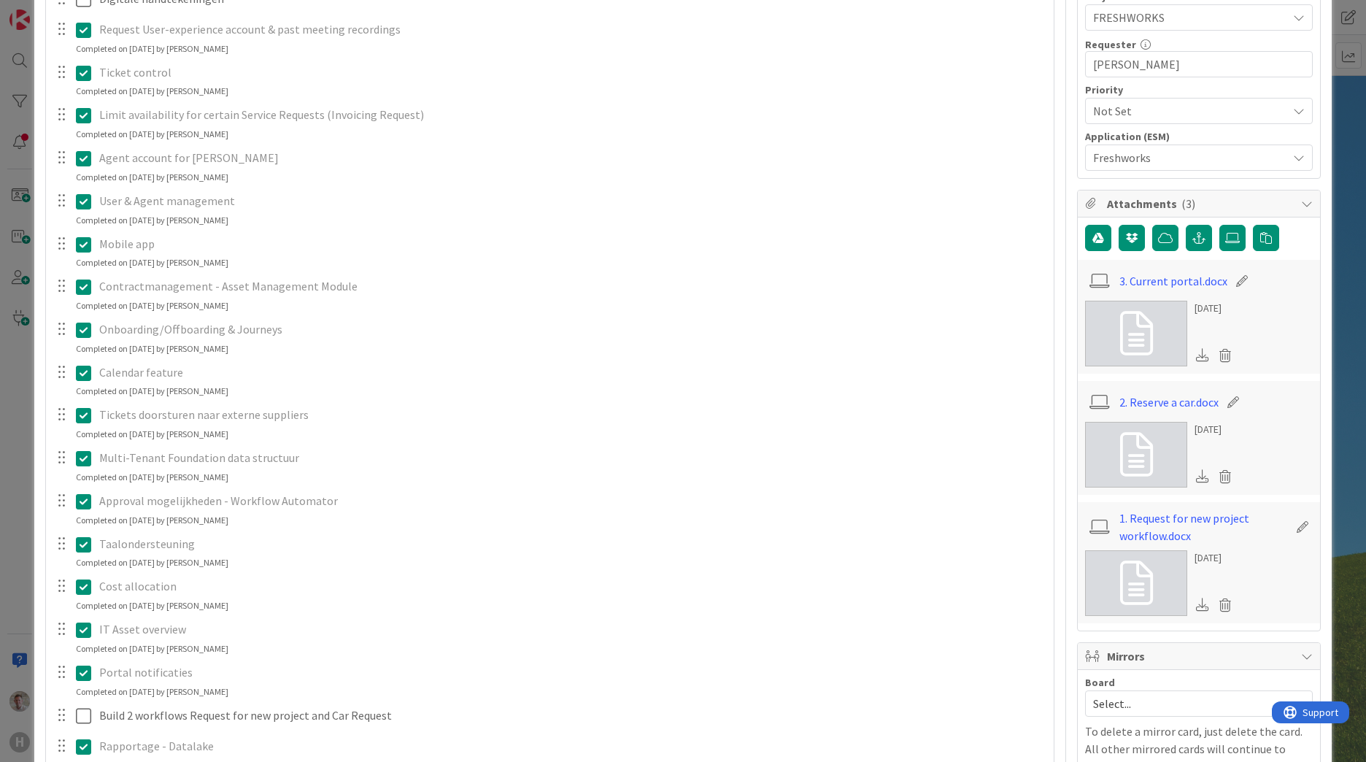
scroll to position [802, 0]
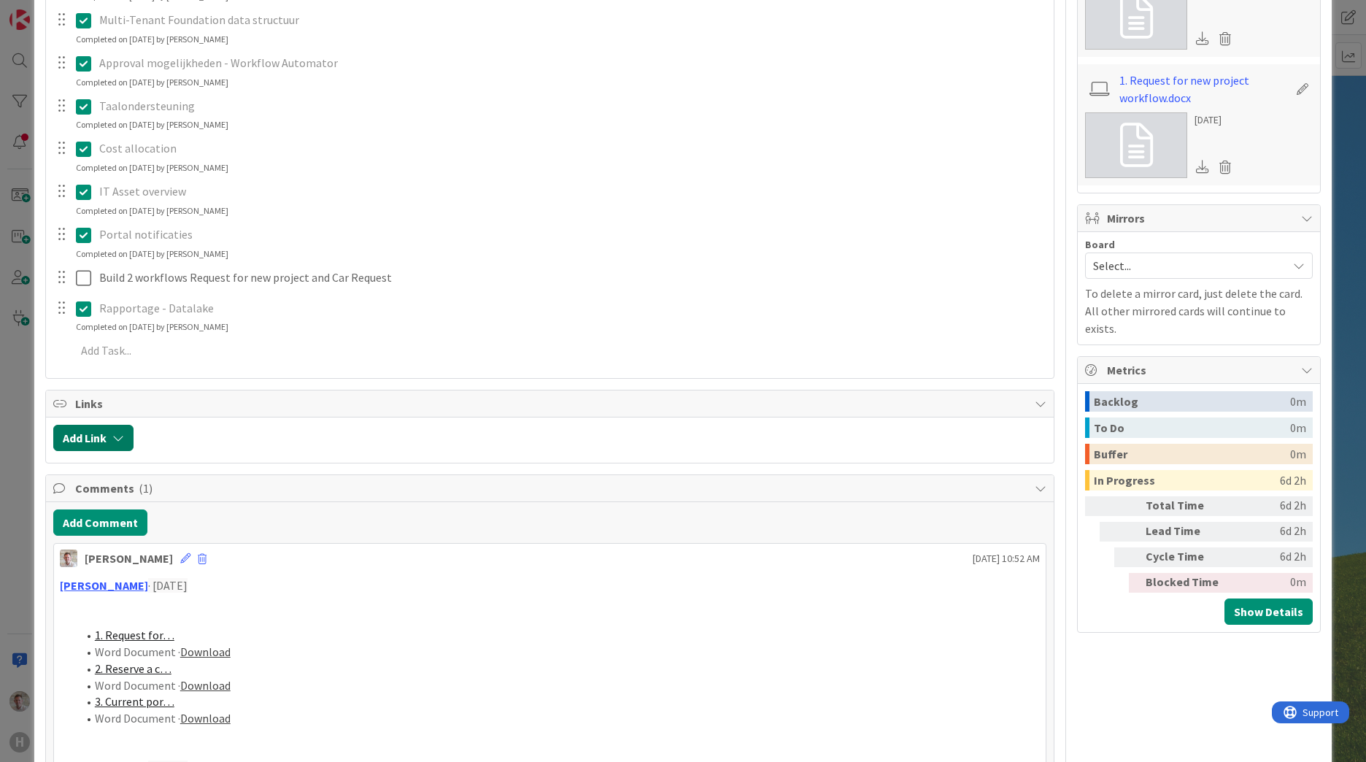
click at [75, 448] on button "Add Link" at bounding box center [93, 438] width 80 height 26
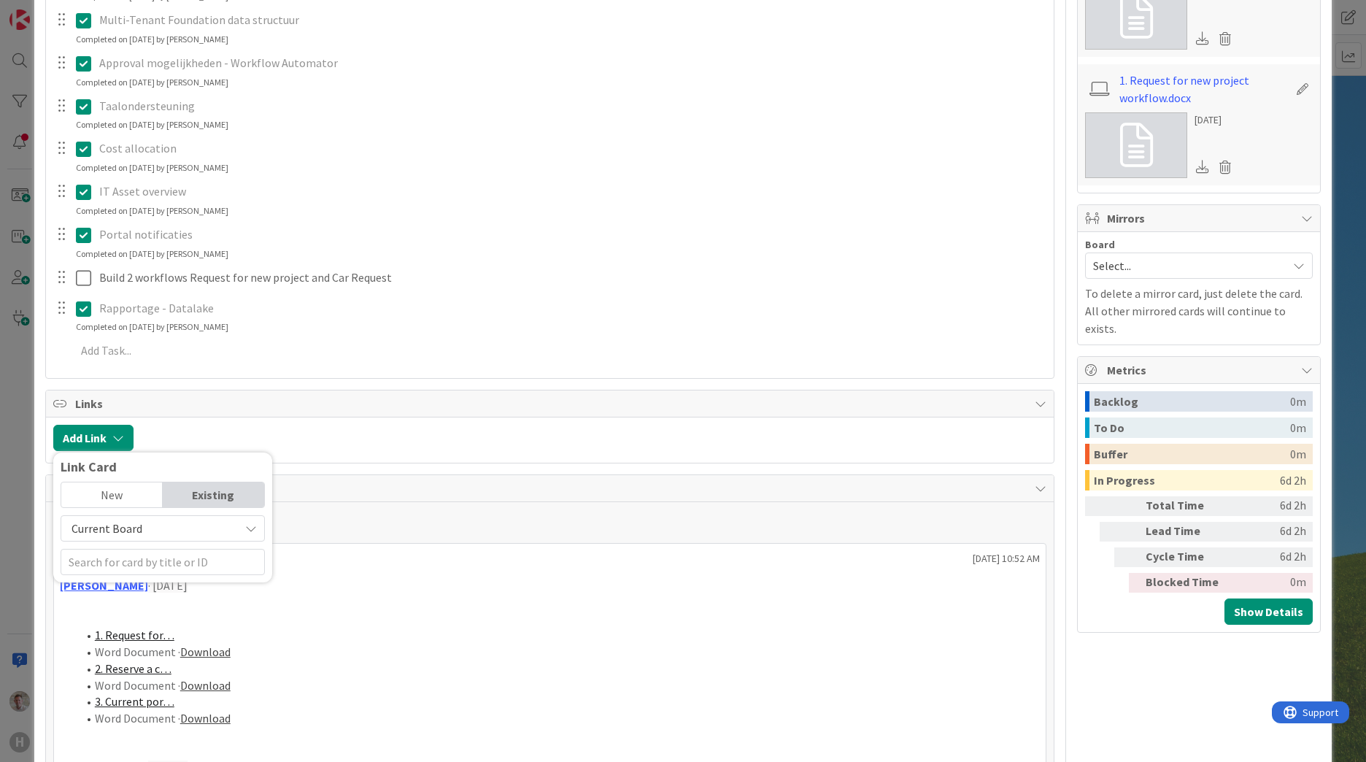
click at [153, 528] on span "Current Board" at bounding box center [150, 528] width 163 height 20
click at [126, 592] on span "All Boards" at bounding box center [170, 589] width 203 height 22
click at [133, 565] on input "text" at bounding box center [163, 562] width 204 height 26
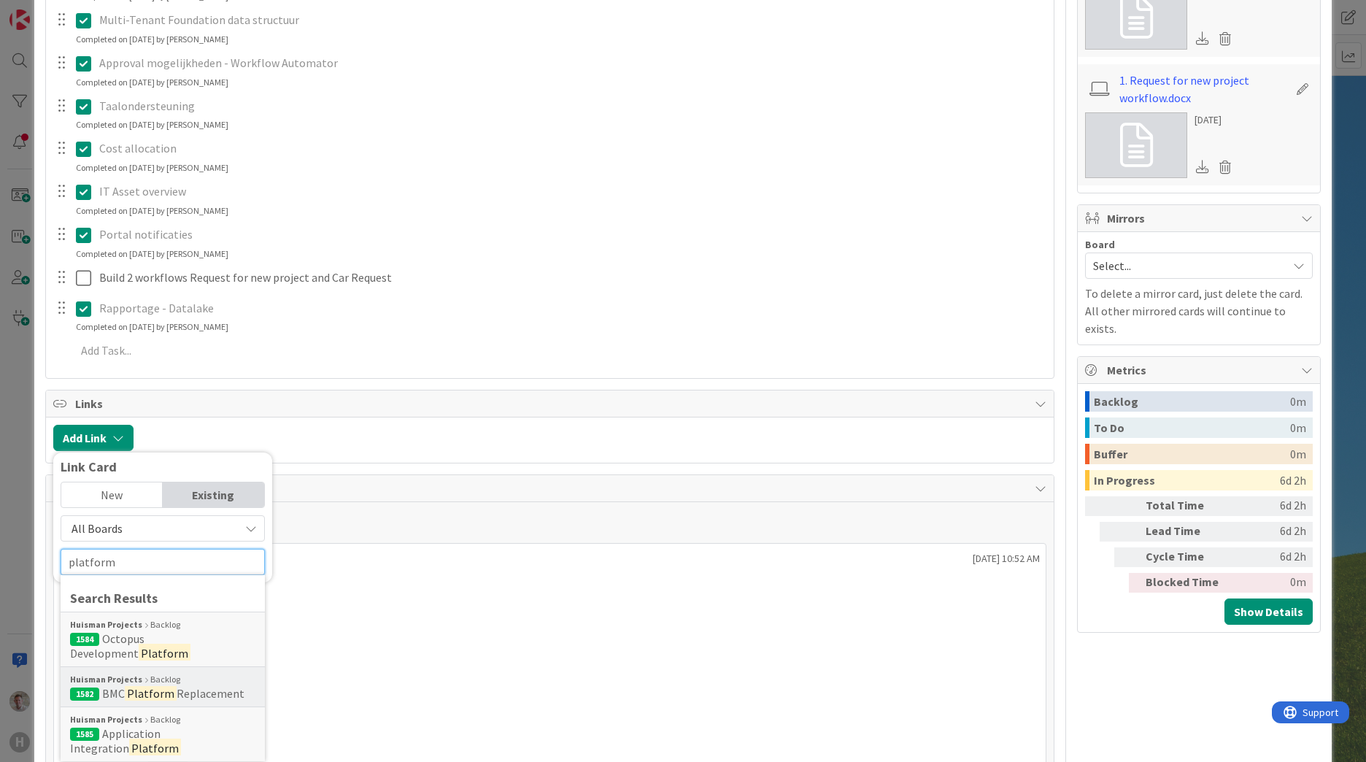
type input "platform"
click at [182, 684] on div "Huisman Projects Backlog" at bounding box center [162, 679] width 185 height 13
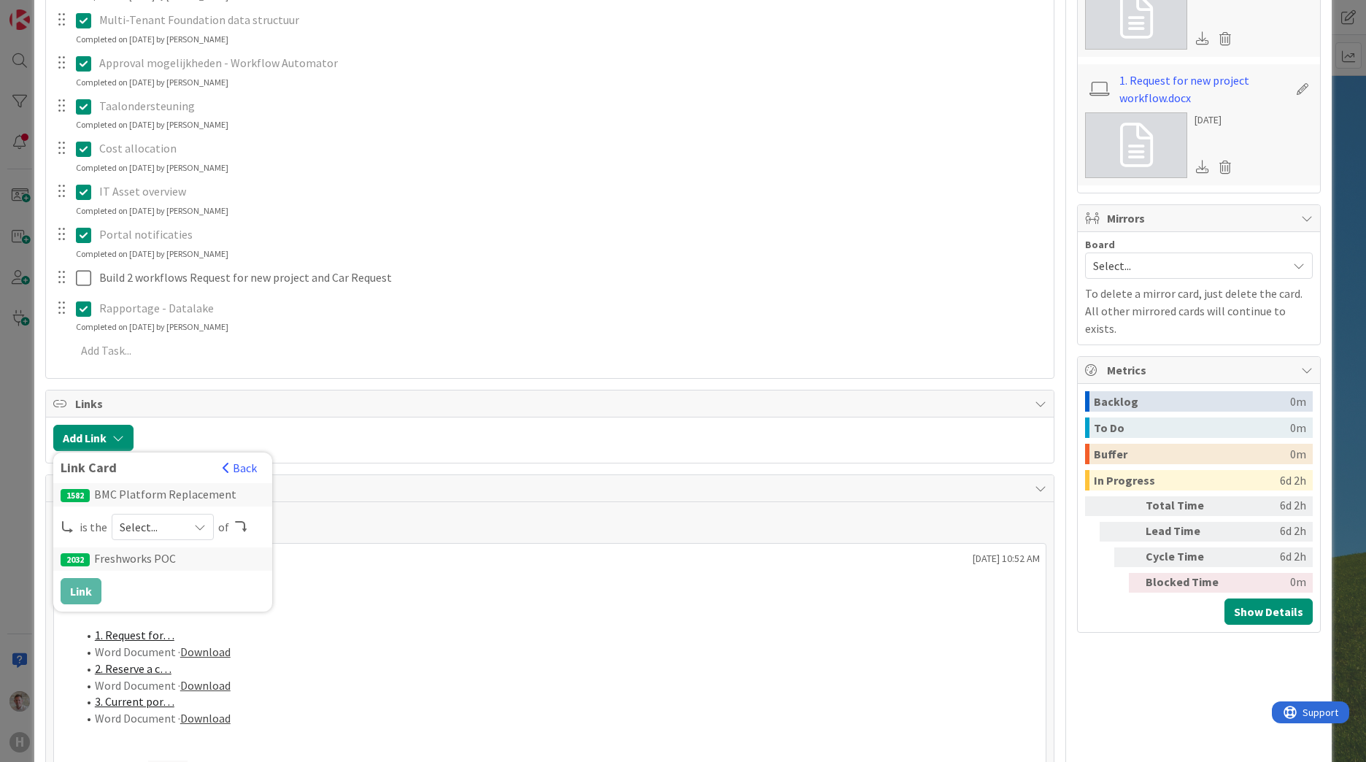
click at [155, 518] on span "Select..." at bounding box center [150, 526] width 61 height 20
click at [164, 564] on span "parent" at bounding box center [240, 561] width 165 height 22
click at [82, 589] on button "Link" at bounding box center [81, 591] width 41 height 26
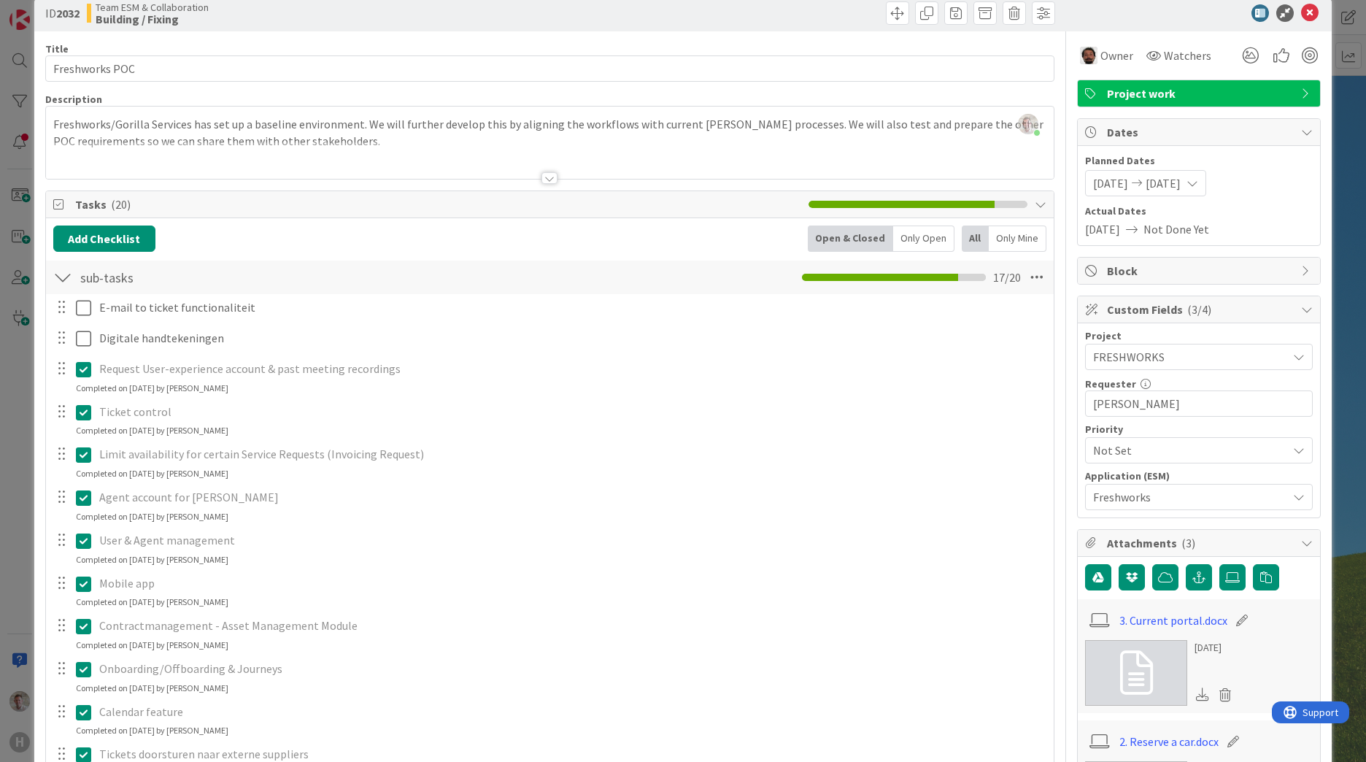
scroll to position [0, 0]
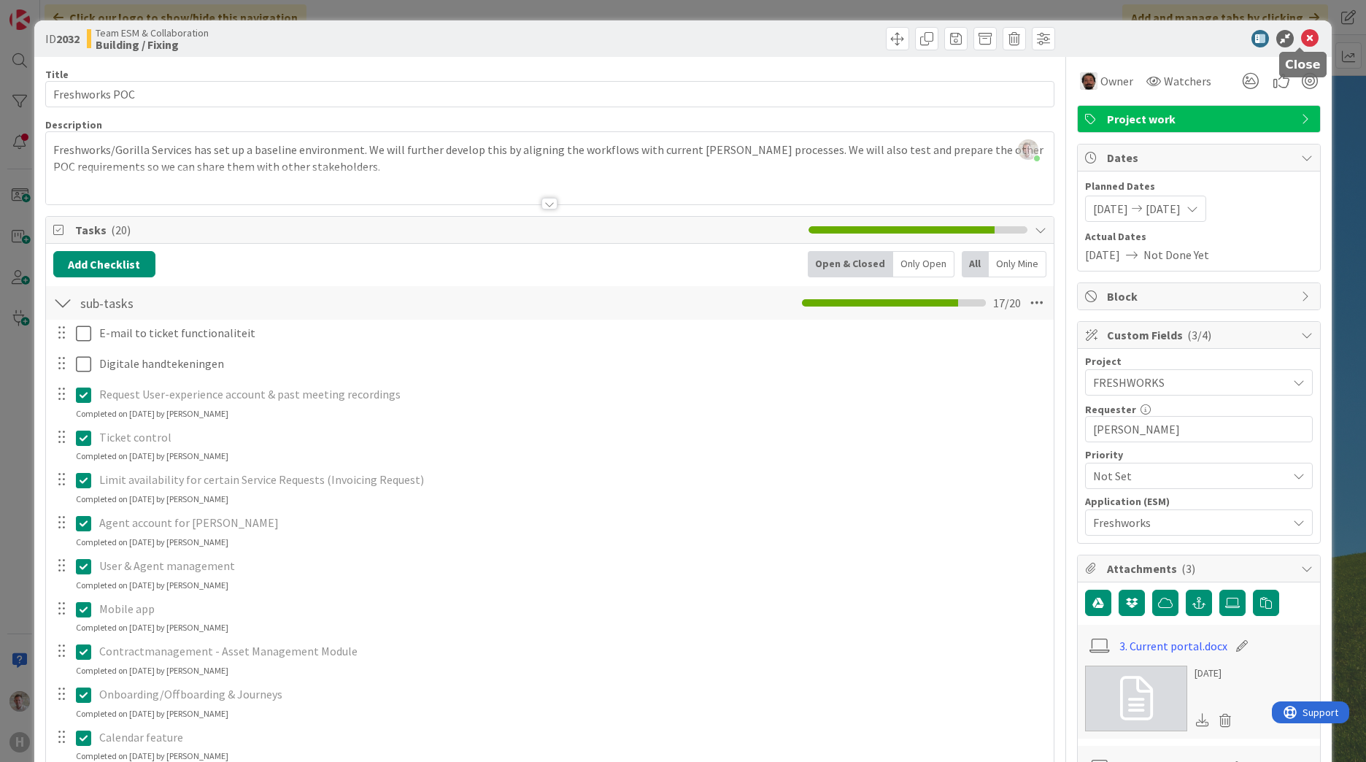
click at [1301, 39] on icon at bounding box center [1310, 39] width 18 height 18
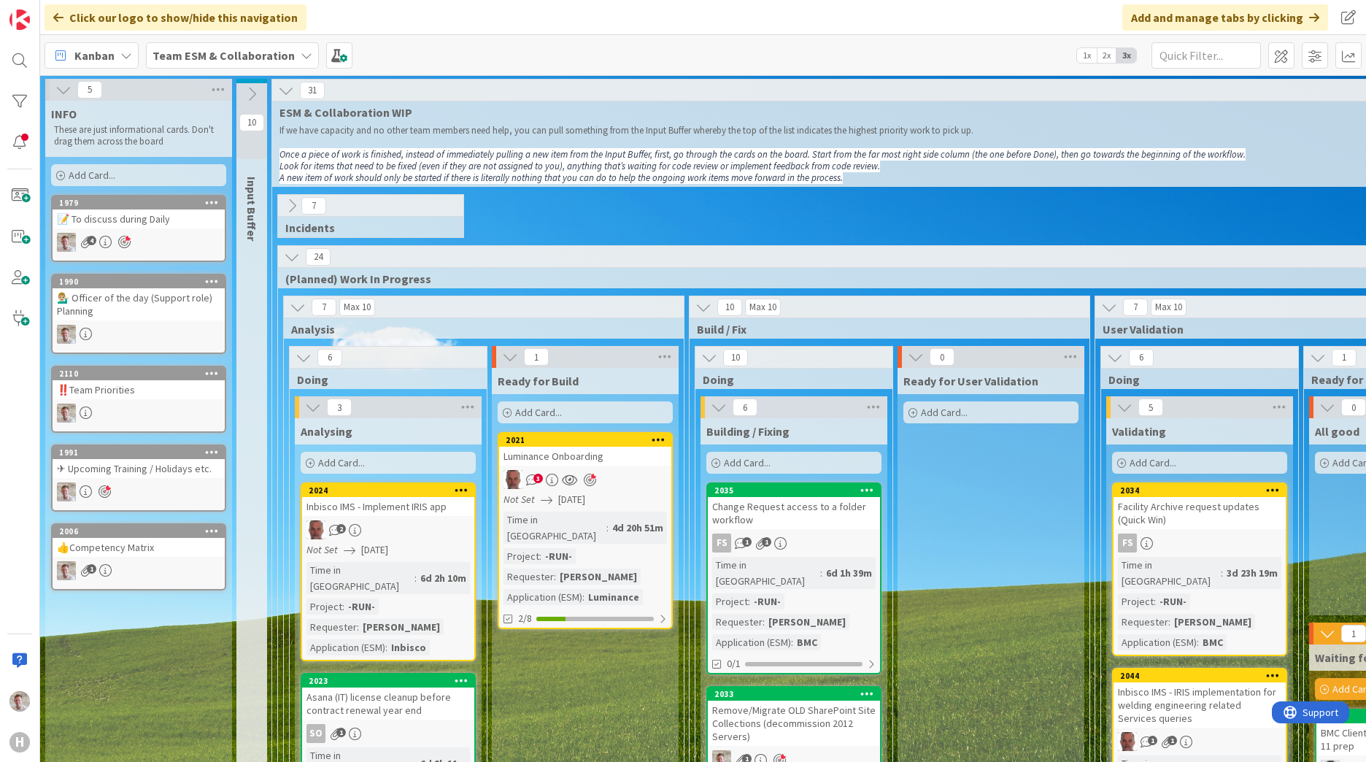
click at [109, 218] on div "📝 To discuss during Daily" at bounding box center [139, 218] width 172 height 19
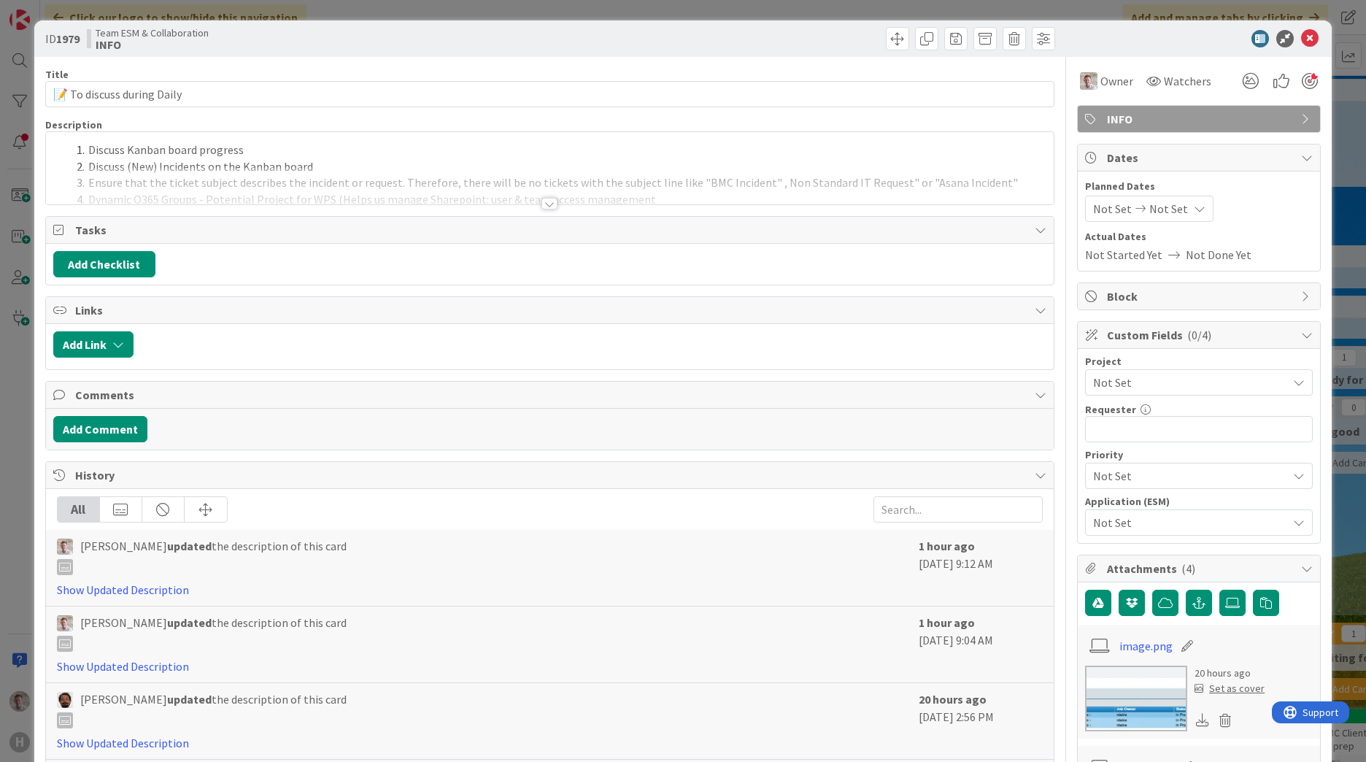
click at [541, 198] on div at bounding box center [549, 204] width 16 height 12
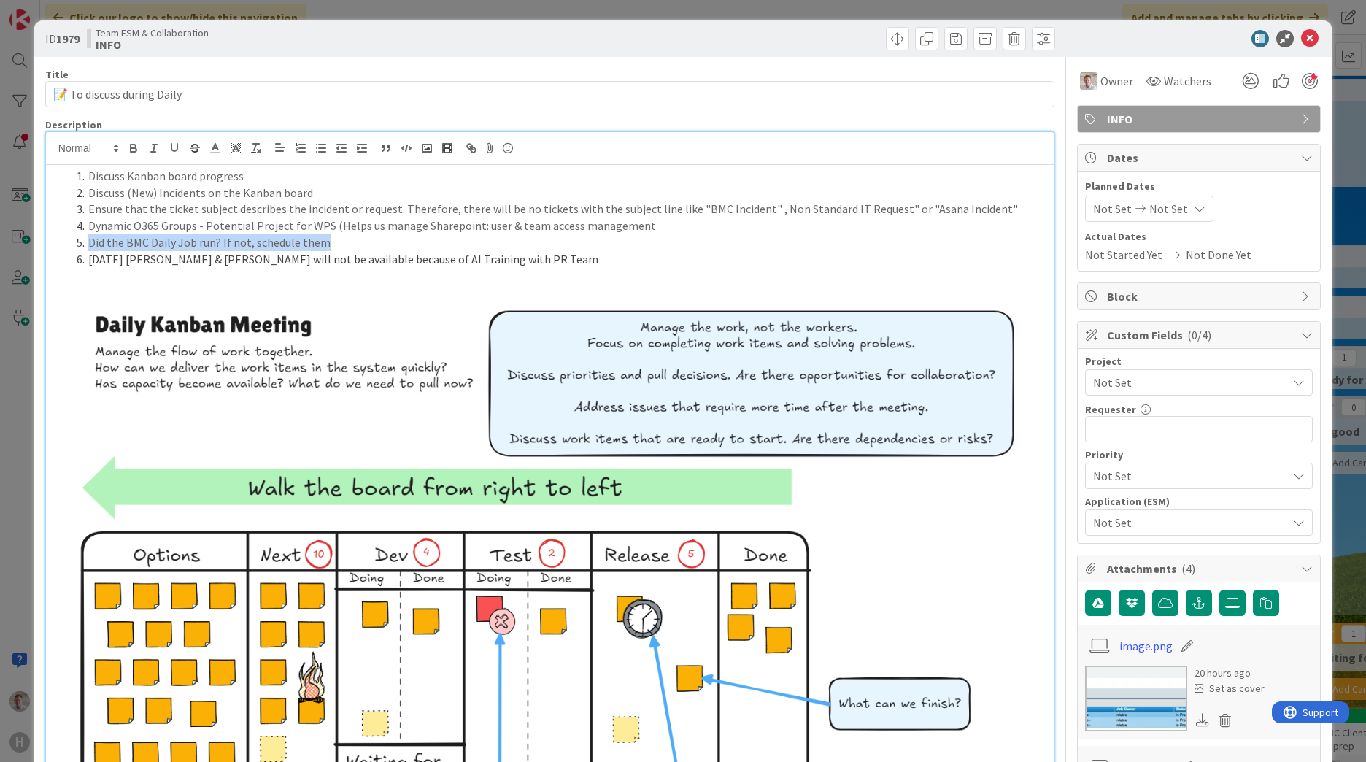
drag, startPoint x: 357, startPoint y: 242, endPoint x: 86, endPoint y: 249, distance: 270.7
click at [86, 249] on li "Did the BMC Daily Job run? If not, schedule them" at bounding box center [558, 242] width 975 height 17
click at [435, 241] on li "Did the BMC Daily Job run? If not, schedule them" at bounding box center [558, 242] width 975 height 17
click at [699, 227] on li "Dynamic O365 Groups - Potential Project for WPS (Helps us manage SharePoint: us…" at bounding box center [558, 225] width 975 height 17
click at [919, 434] on img at bounding box center [541, 640] width 976 height 713
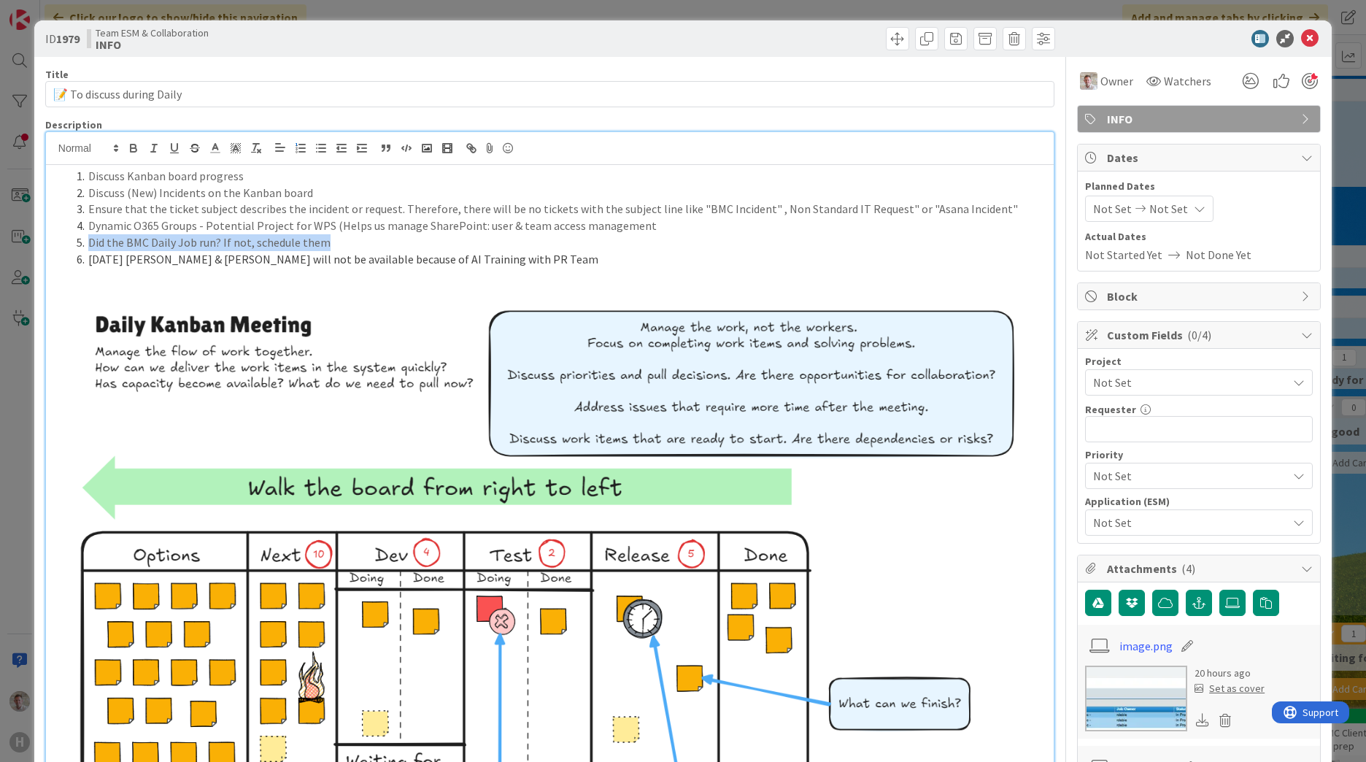
drag, startPoint x: 333, startPoint y: 242, endPoint x: 83, endPoint y: 244, distance: 250.2
click at [83, 244] on li "Did the BMC Daily Job run? If not, schedule them" at bounding box center [558, 242] width 975 height 17
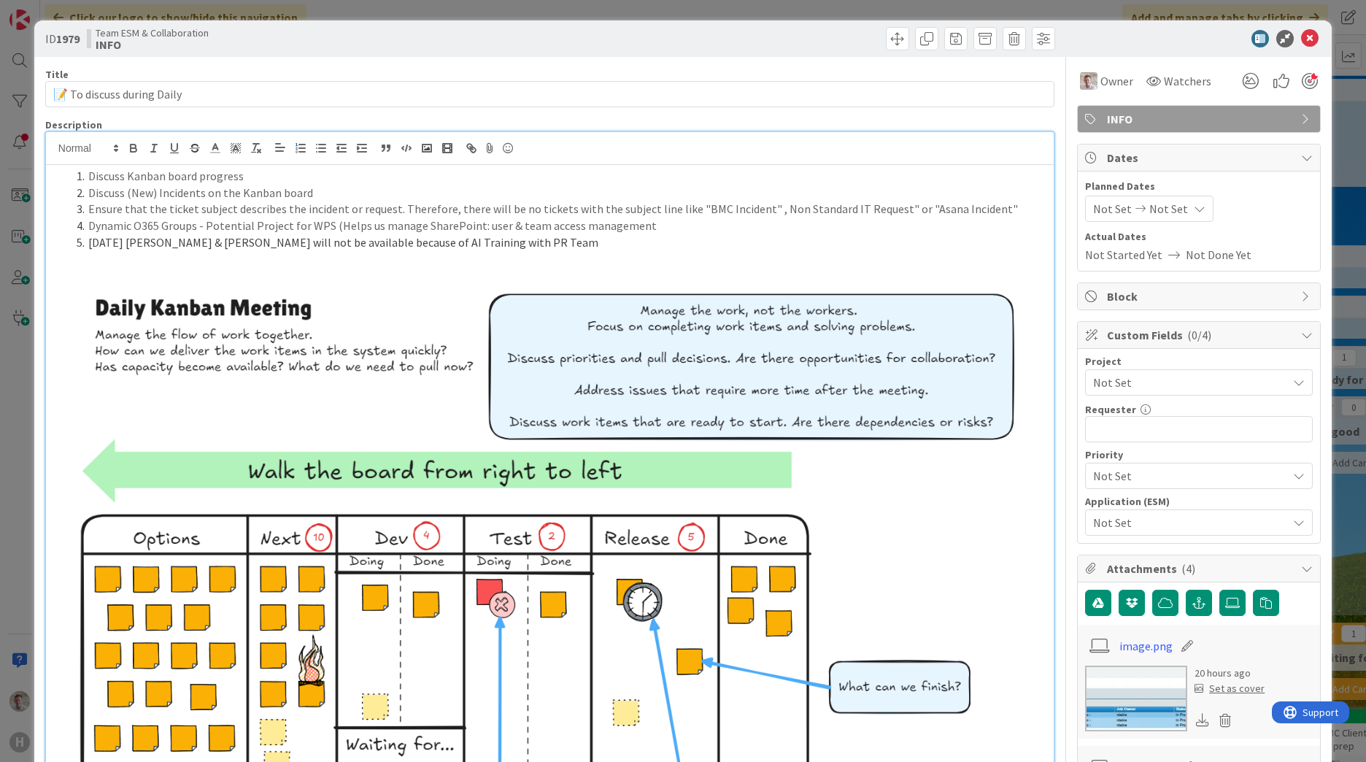
click at [714, 228] on li "Dynamic O365 Groups - Potential Project for WPS (Helps us manage SharePoint: us…" at bounding box center [558, 225] width 975 height 17
drag, startPoint x: 502, startPoint y: 247, endPoint x: 89, endPoint y: 241, distance: 412.9
click at [89, 241] on li "Tomorrow Dalyn & Robby will not be available because of AI Training with PR Team" at bounding box center [558, 242] width 975 height 17
copy li "Tomorrow Dalyn & Robby will not be available because of AI Training with PR Team"
click at [541, 244] on li "Tomorrow Dalyn & Robby will not be available because of AI Training with PR Team" at bounding box center [558, 242] width 975 height 17
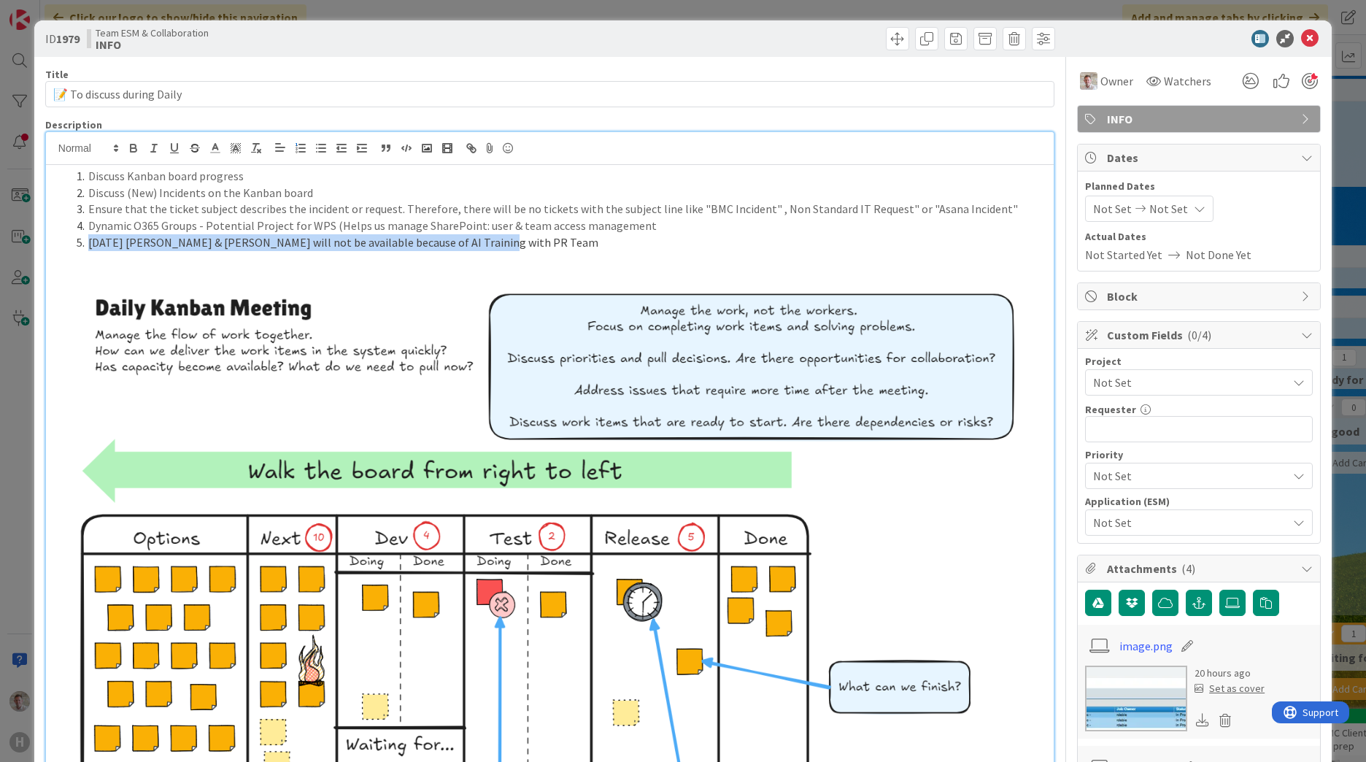
drag, startPoint x: 552, startPoint y: 241, endPoint x: 73, endPoint y: 239, distance: 479.3
click at [73, 239] on li "Tomorrow Dalyn & Robby will not be available because of AI Training with PR Team" at bounding box center [558, 242] width 975 height 17
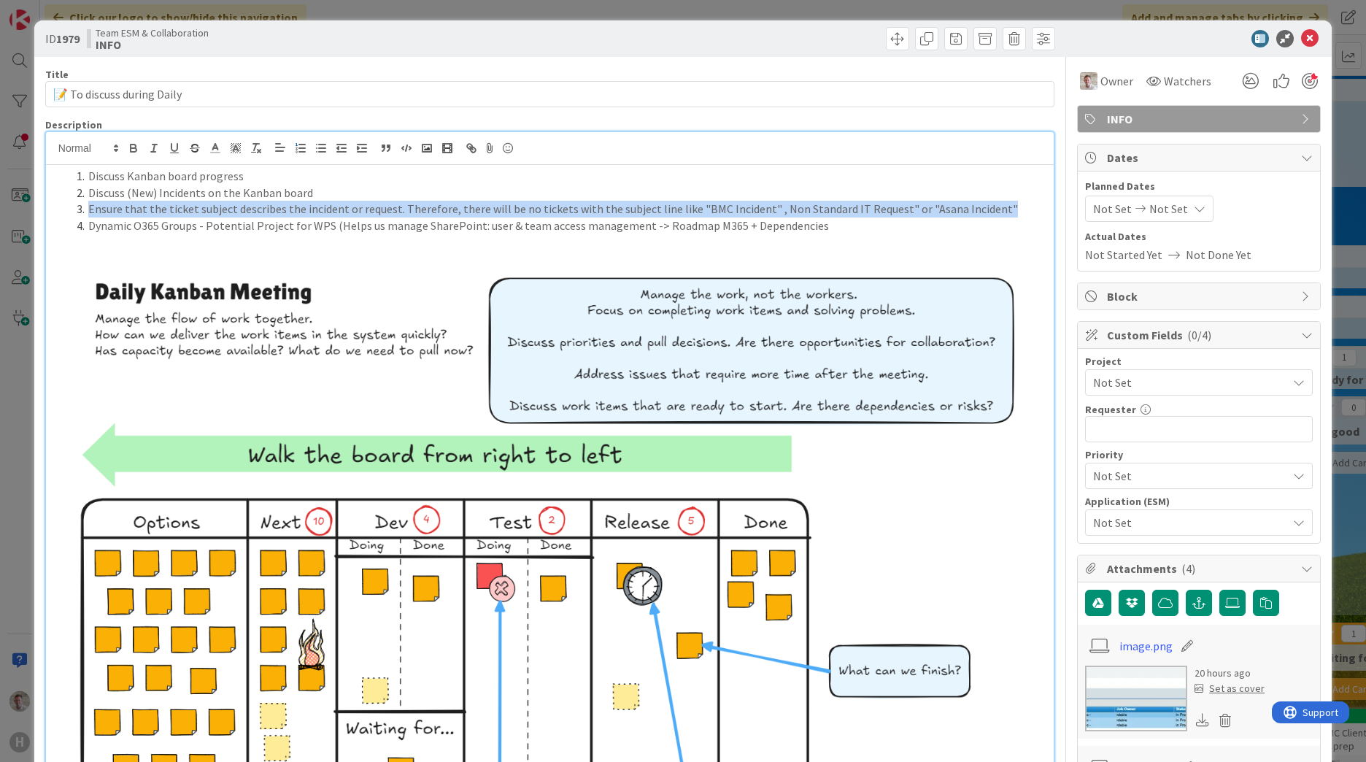
drag, startPoint x: 1002, startPoint y: 210, endPoint x: 3, endPoint y: 209, distance: 999.4
click at [3, 209] on div "ID 1979 Team ESM & Collaboration INFO Title 26 / 128 📝 To discuss during Daily …" at bounding box center [683, 381] width 1366 height 762
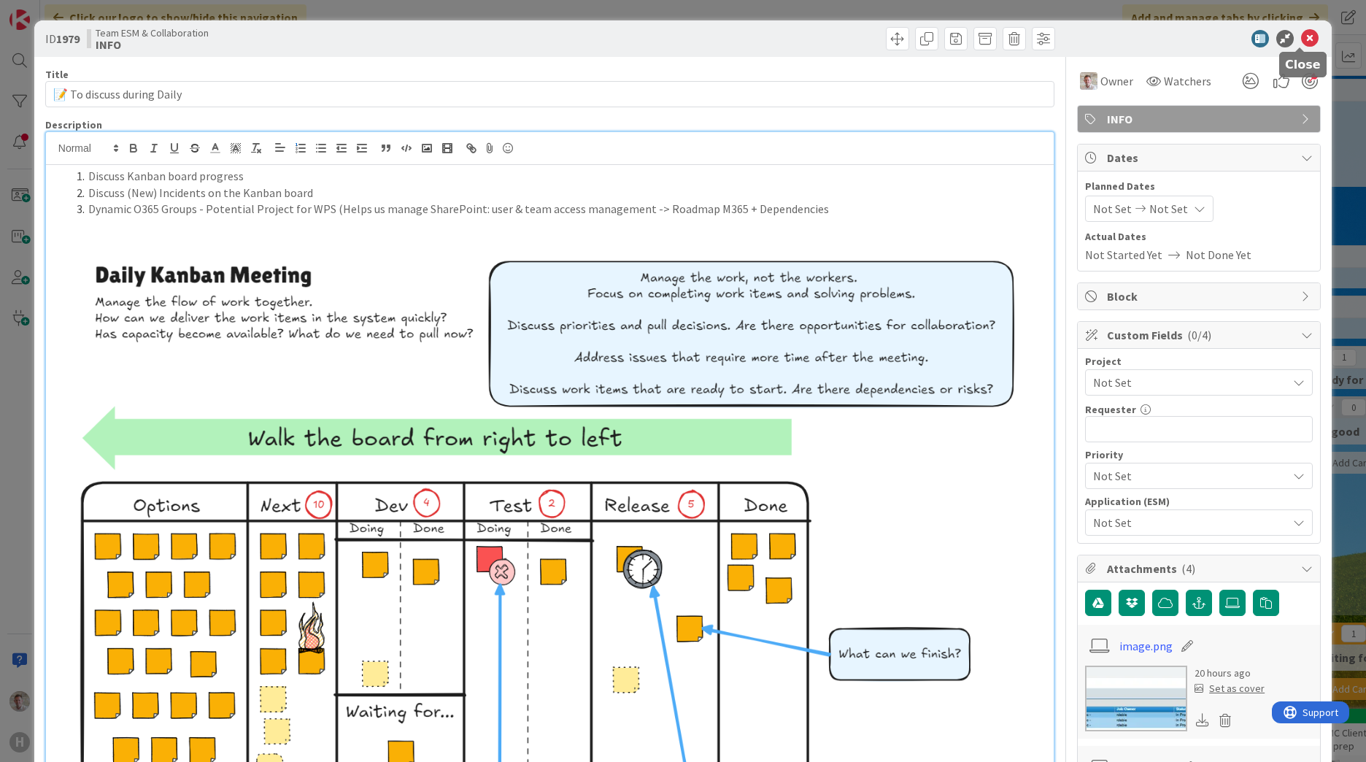
click at [1301, 34] on icon at bounding box center [1310, 39] width 18 height 18
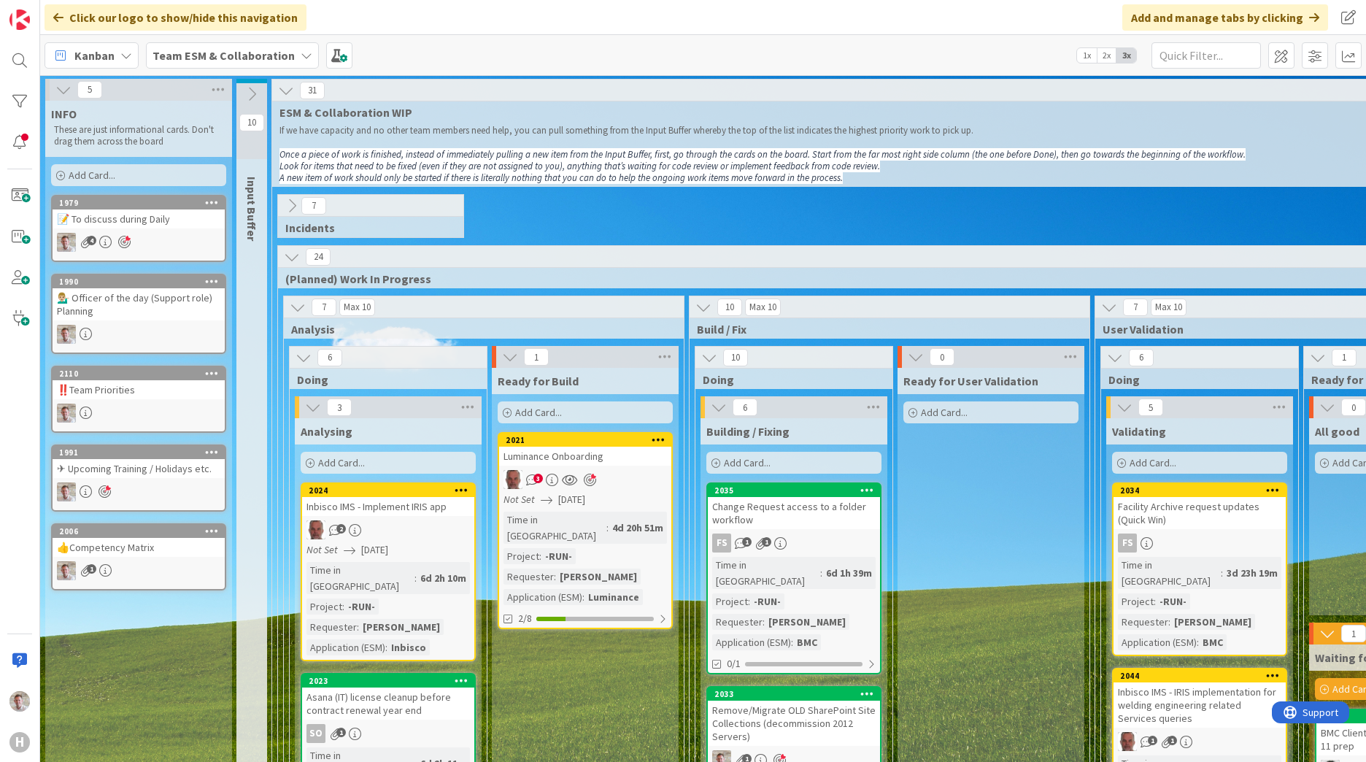
click at [191, 60] on b "Team ESM & Collaboration" at bounding box center [223, 55] width 142 height 15
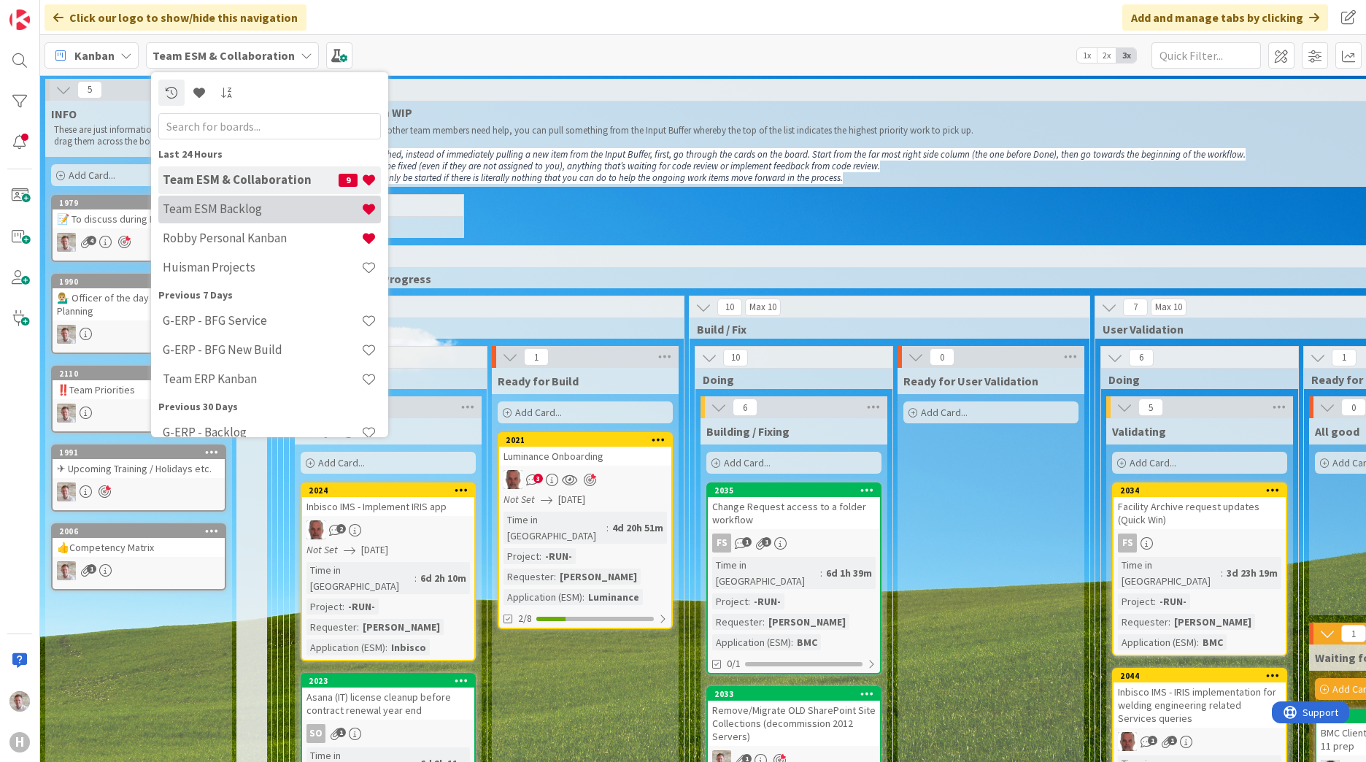
click at [238, 212] on h4 "Team ESM Backlog" at bounding box center [262, 208] width 198 height 15
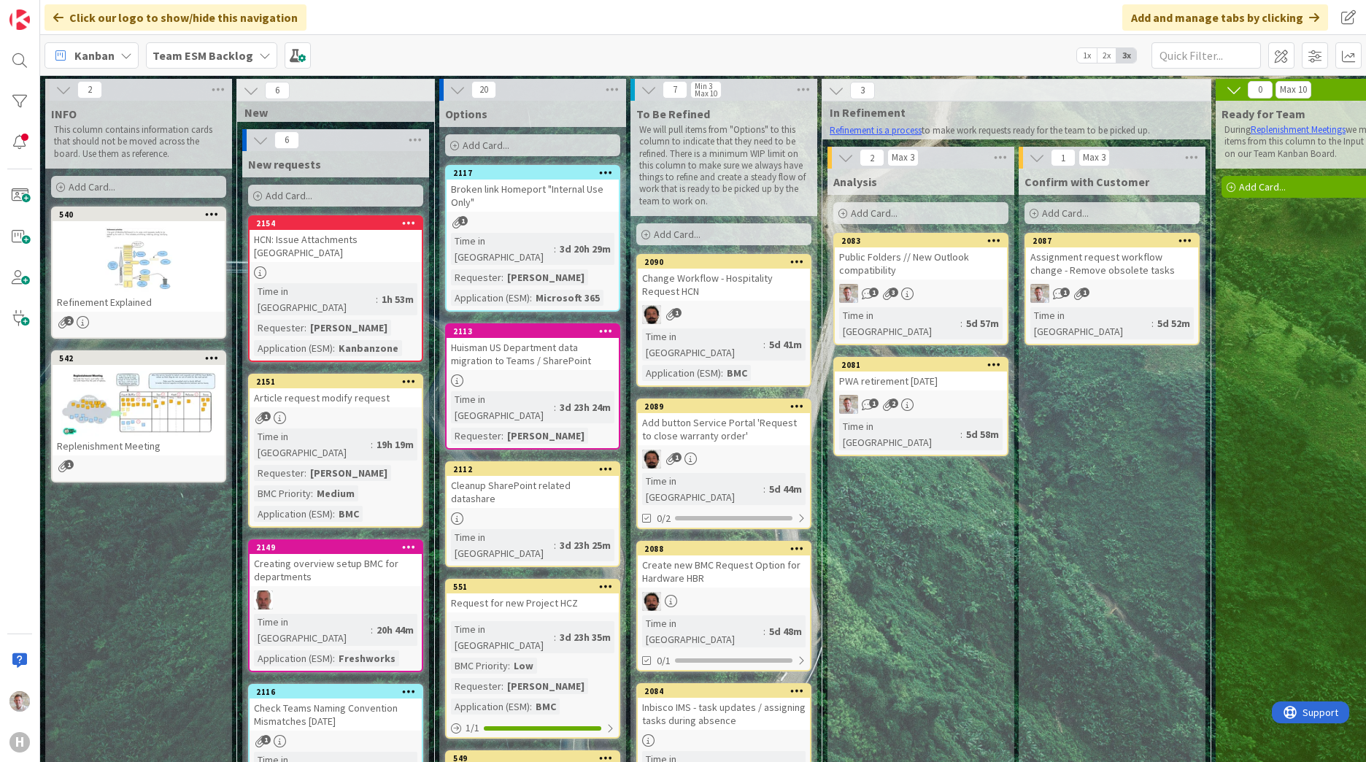
click at [922, 268] on div "Public Folders // New Outlook compatibility" at bounding box center [921, 263] width 172 height 32
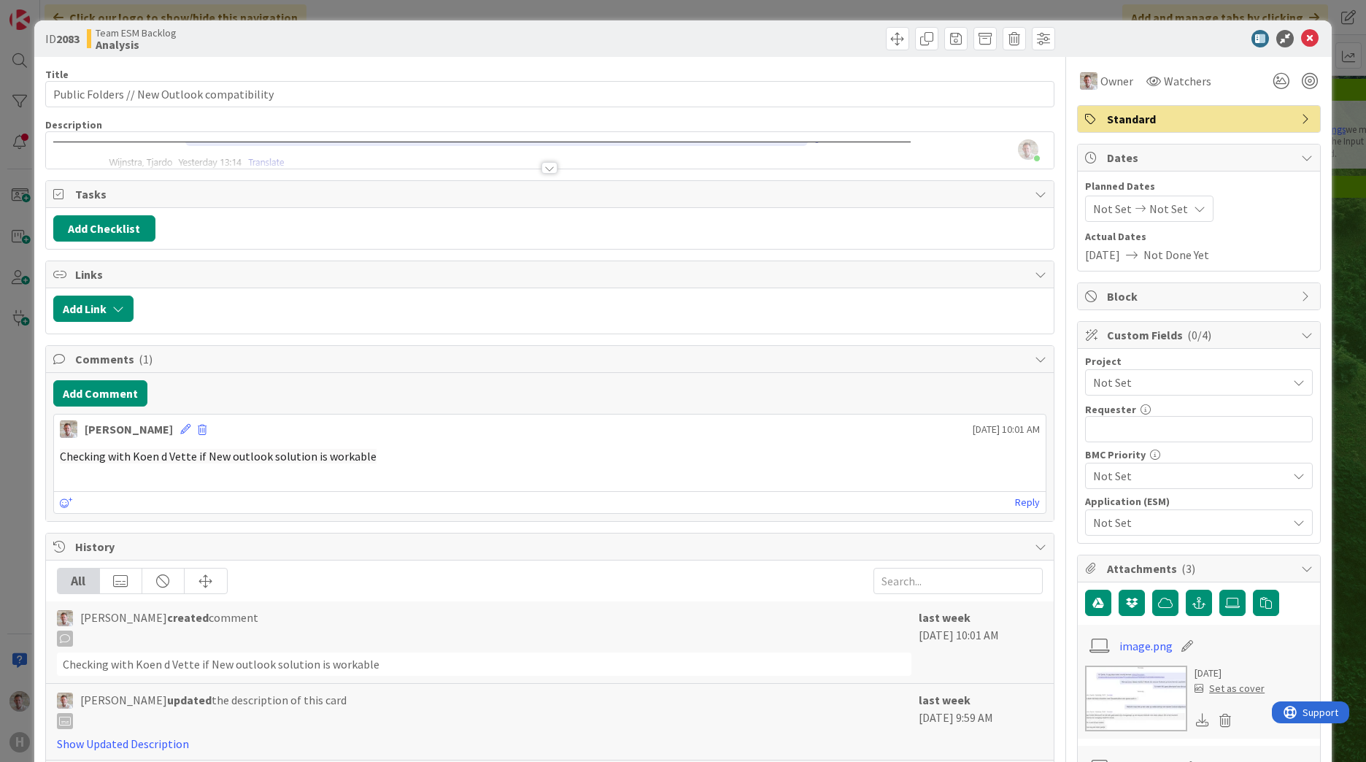
click at [545, 168] on div at bounding box center [549, 168] width 16 height 12
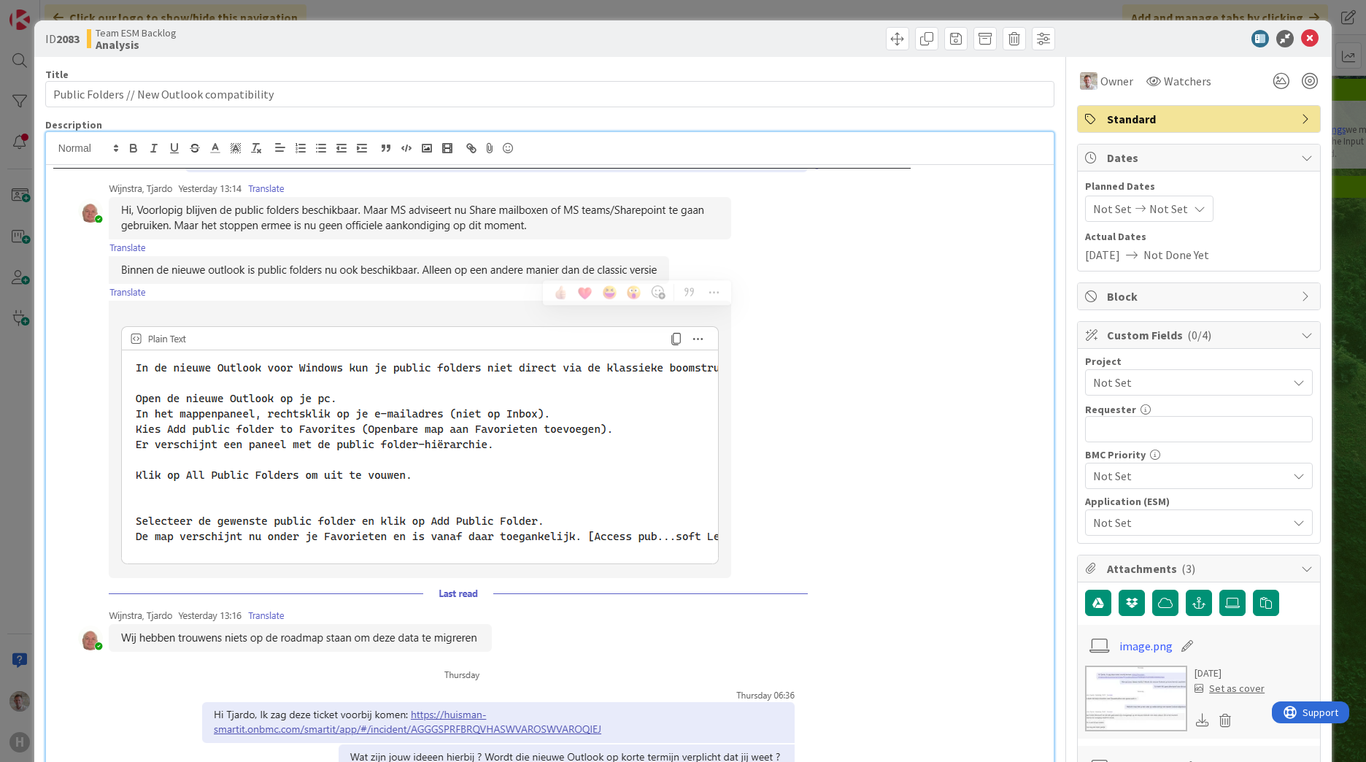
click at [434, 287] on img at bounding box center [481, 417] width 857 height 498
click at [912, 433] on p at bounding box center [549, 417] width 993 height 498
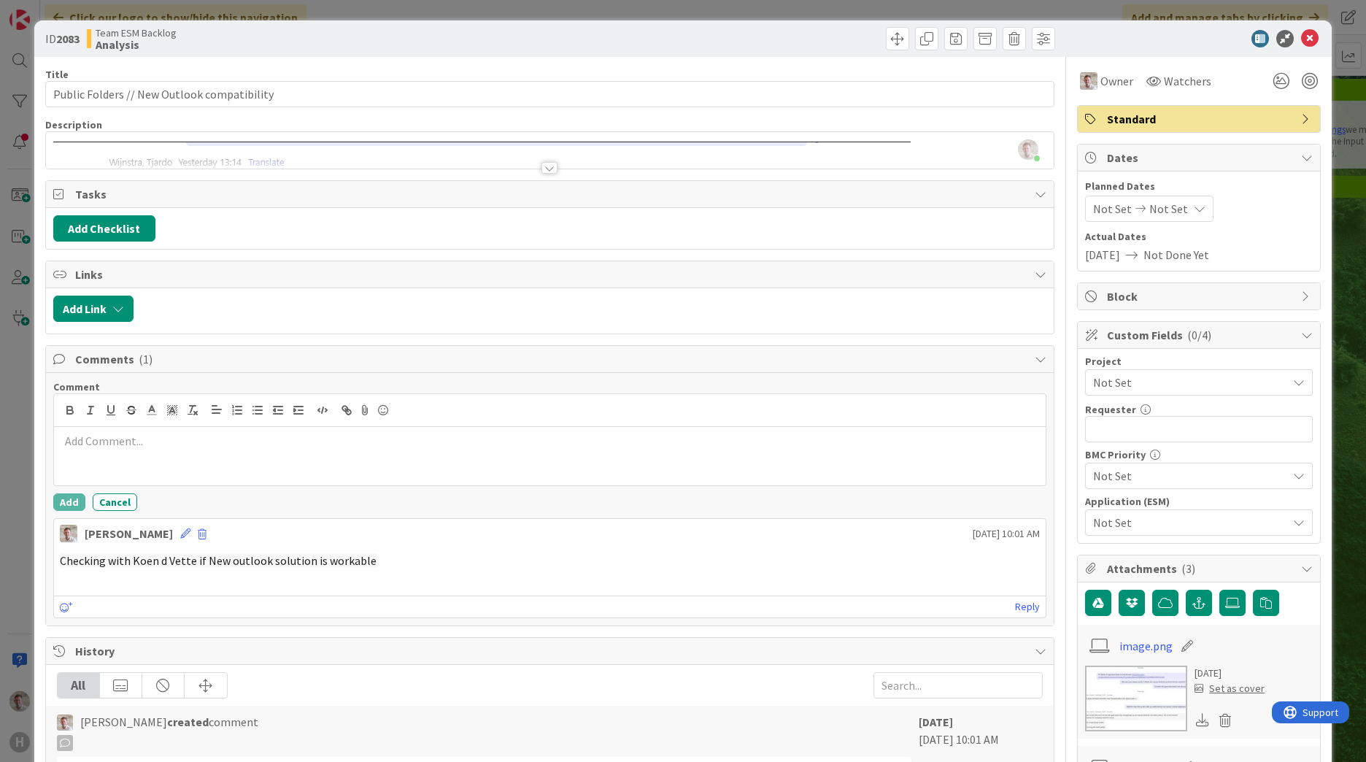
scroll to position [365, 0]
drag, startPoint x: 1296, startPoint y: 42, endPoint x: 1148, endPoint y: 2, distance: 153.4
click at [1301, 42] on icon at bounding box center [1310, 39] width 18 height 18
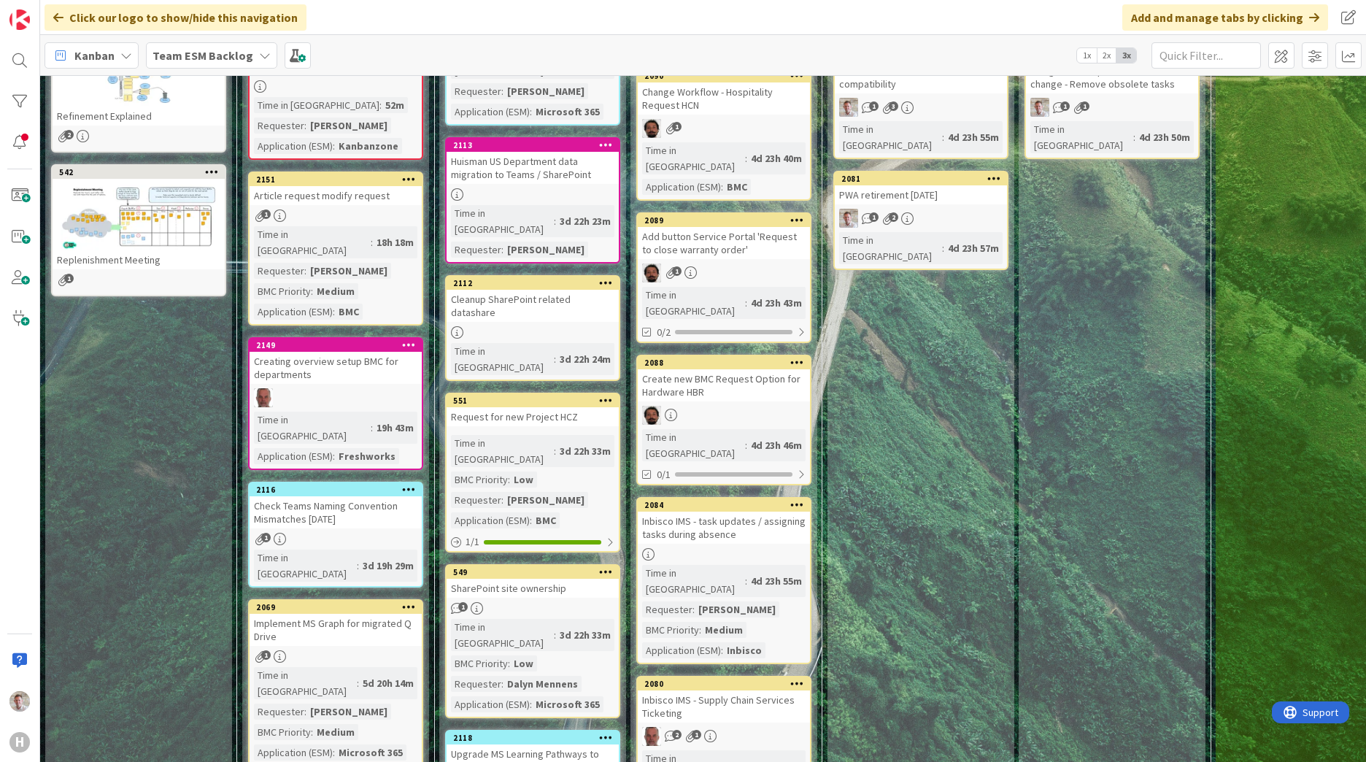
scroll to position [86, 0]
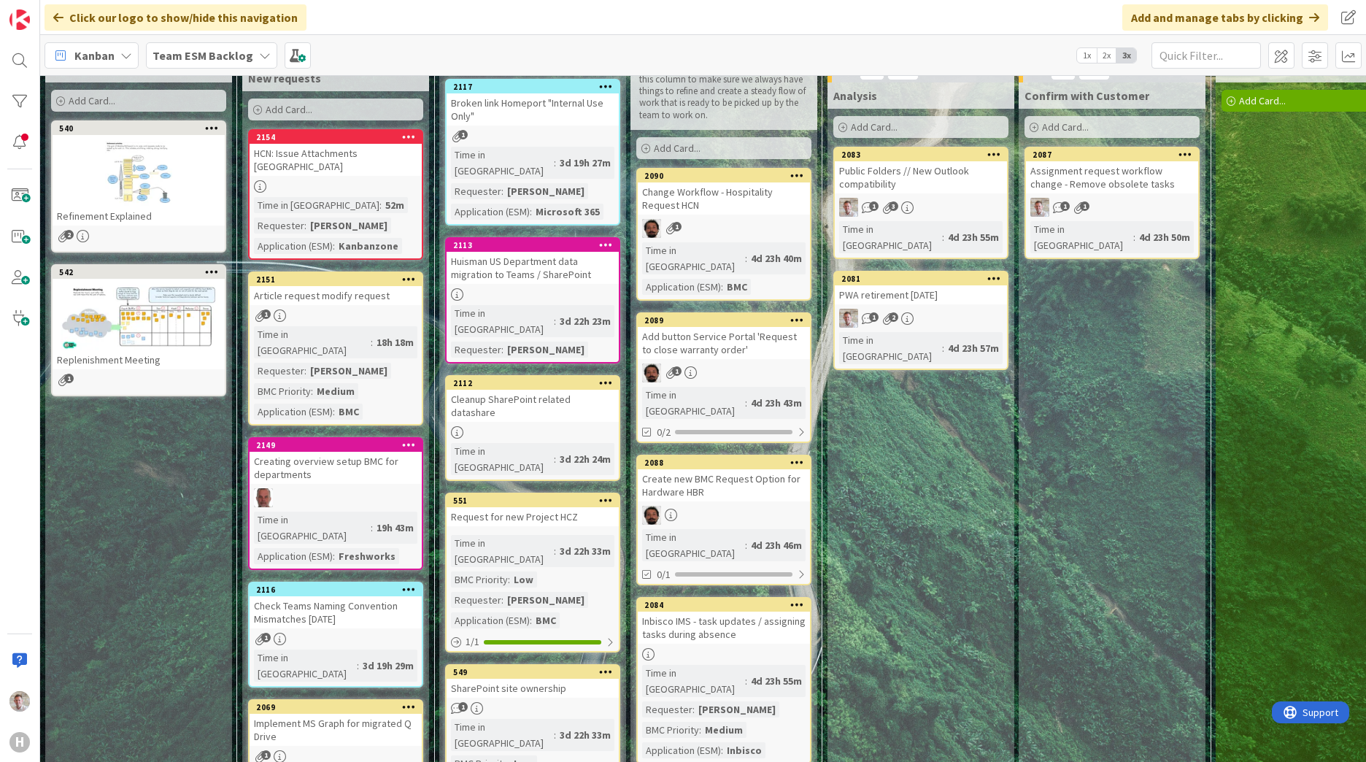
click at [924, 177] on div "Public Folders // New Outlook compatibility" at bounding box center [921, 177] width 172 height 32
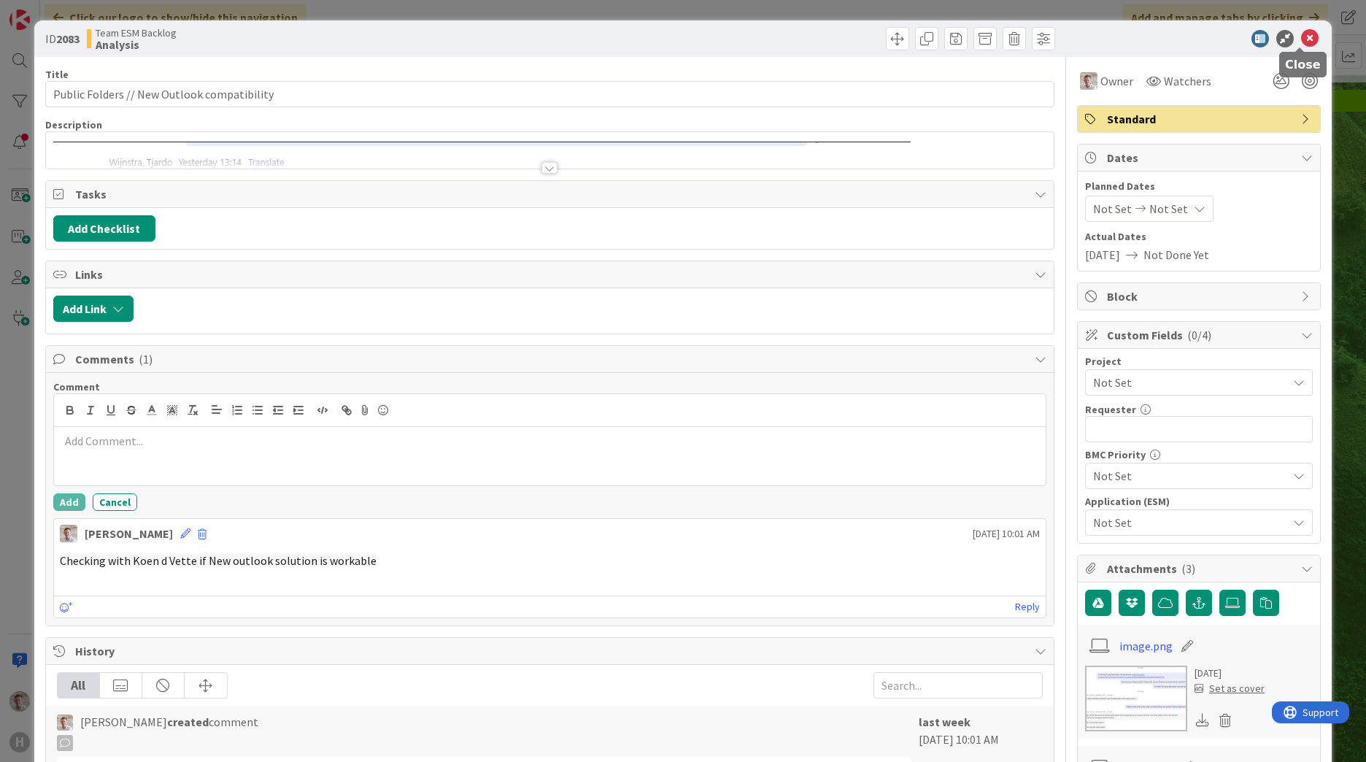
click at [1301, 39] on icon at bounding box center [1310, 39] width 18 height 18
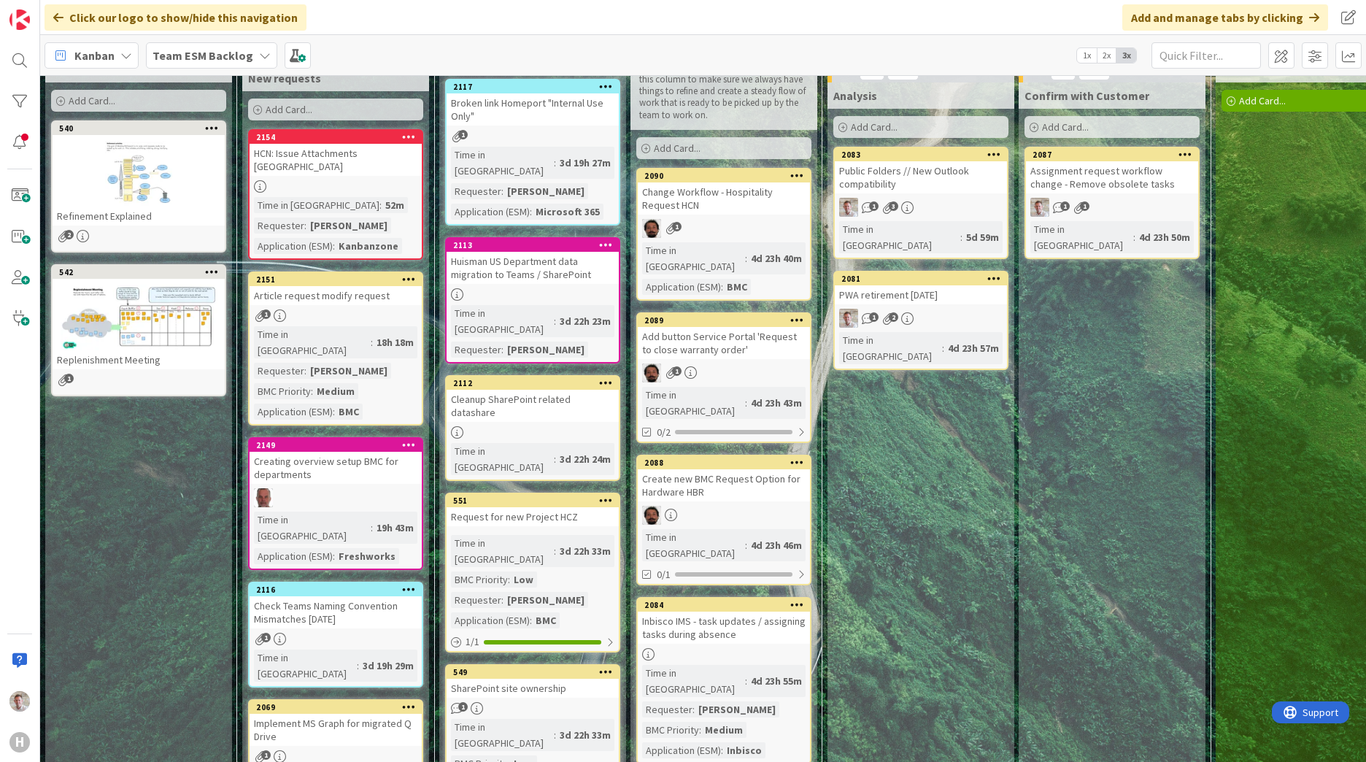
scroll to position [13, 0]
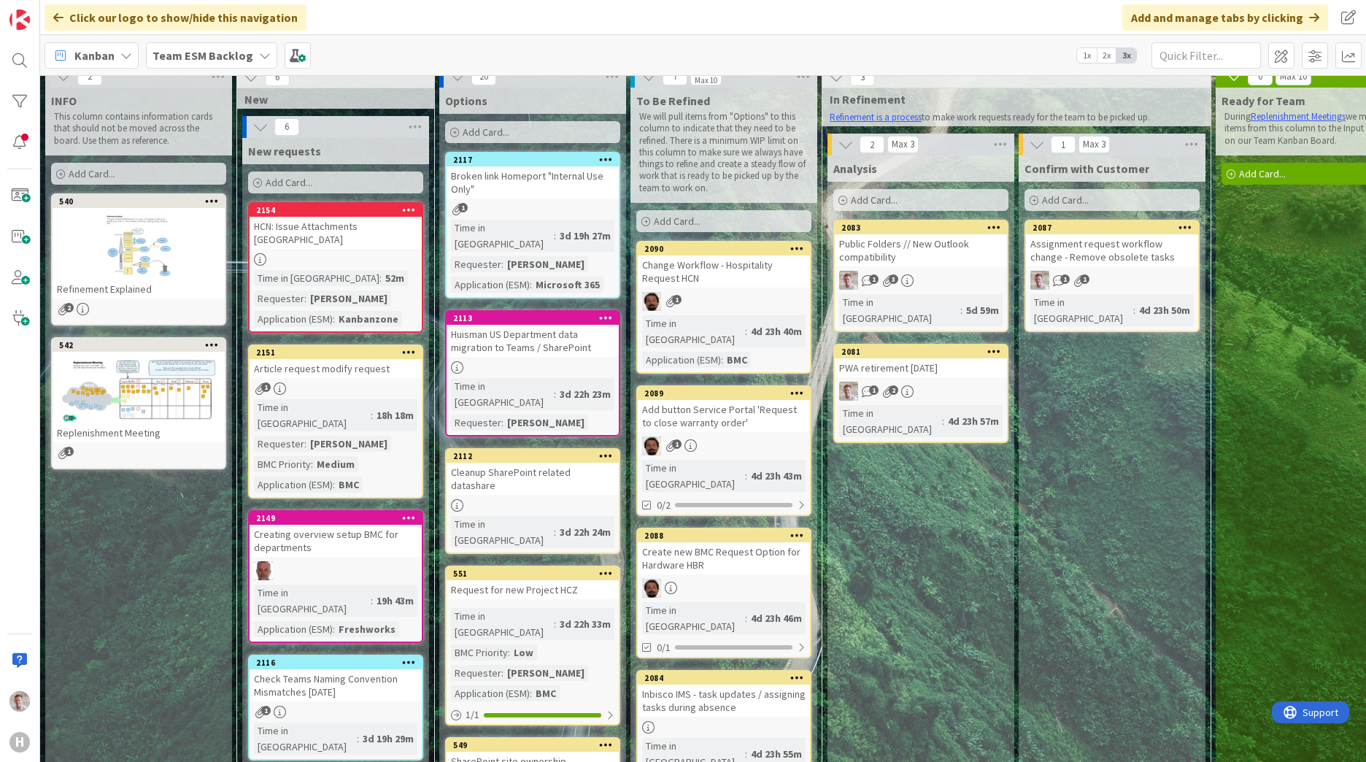
click at [881, 248] on div "Public Folders // New Outlook compatibility" at bounding box center [921, 250] width 172 height 32
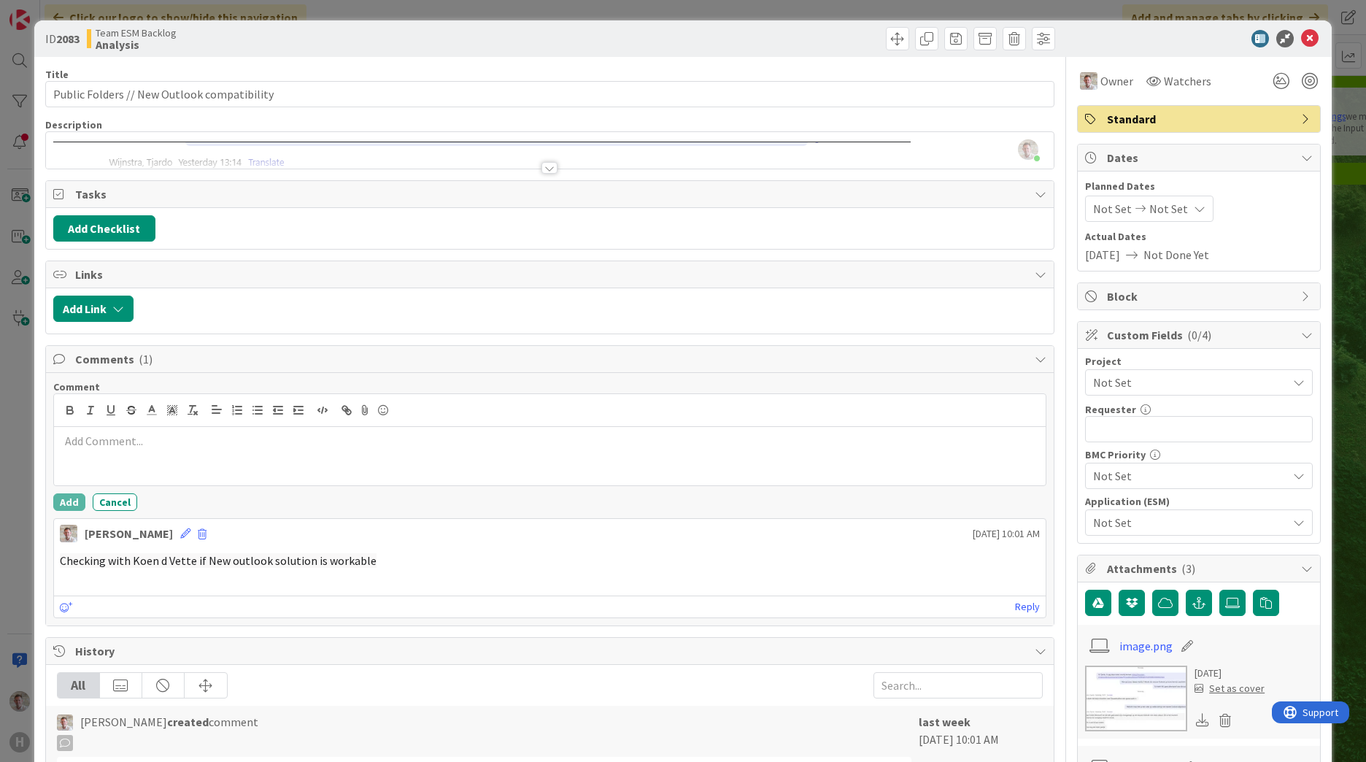
click at [546, 168] on div at bounding box center [549, 168] width 16 height 12
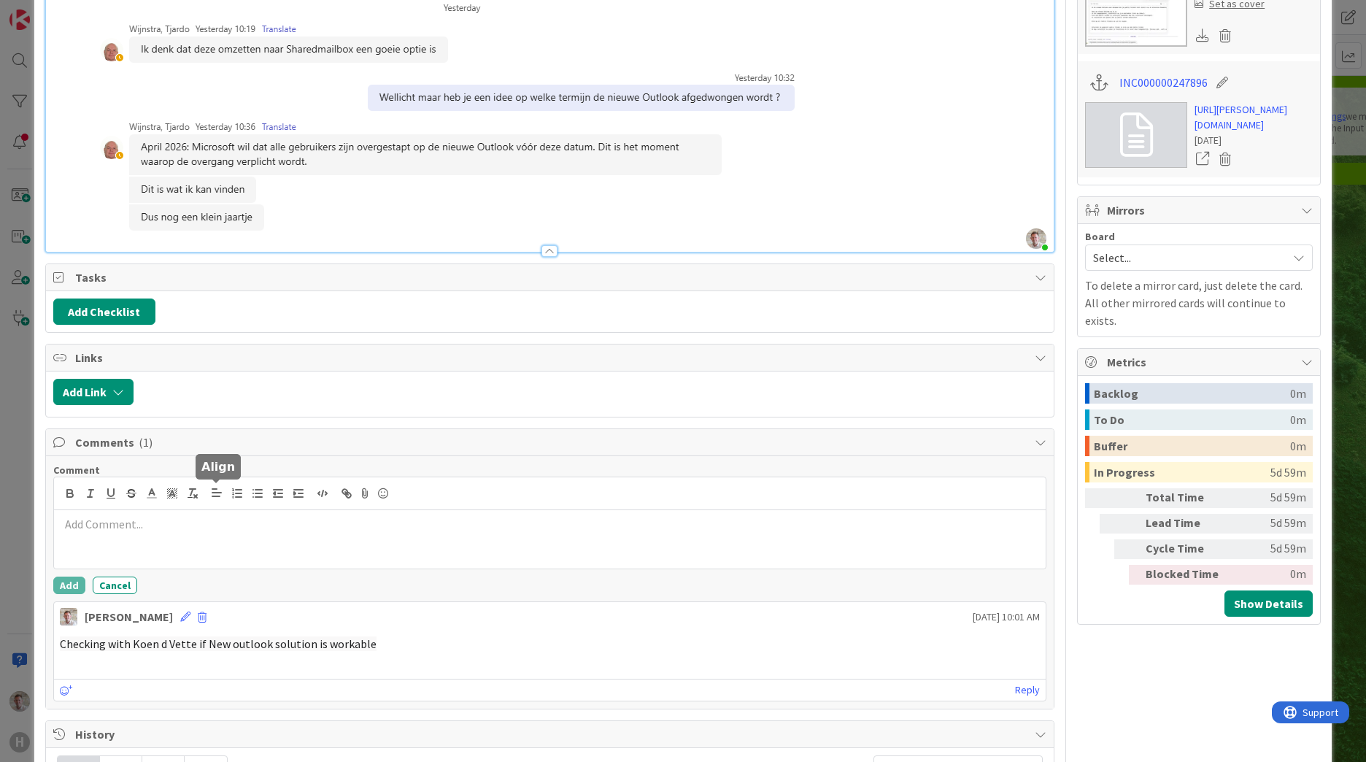
scroll to position [875, 0]
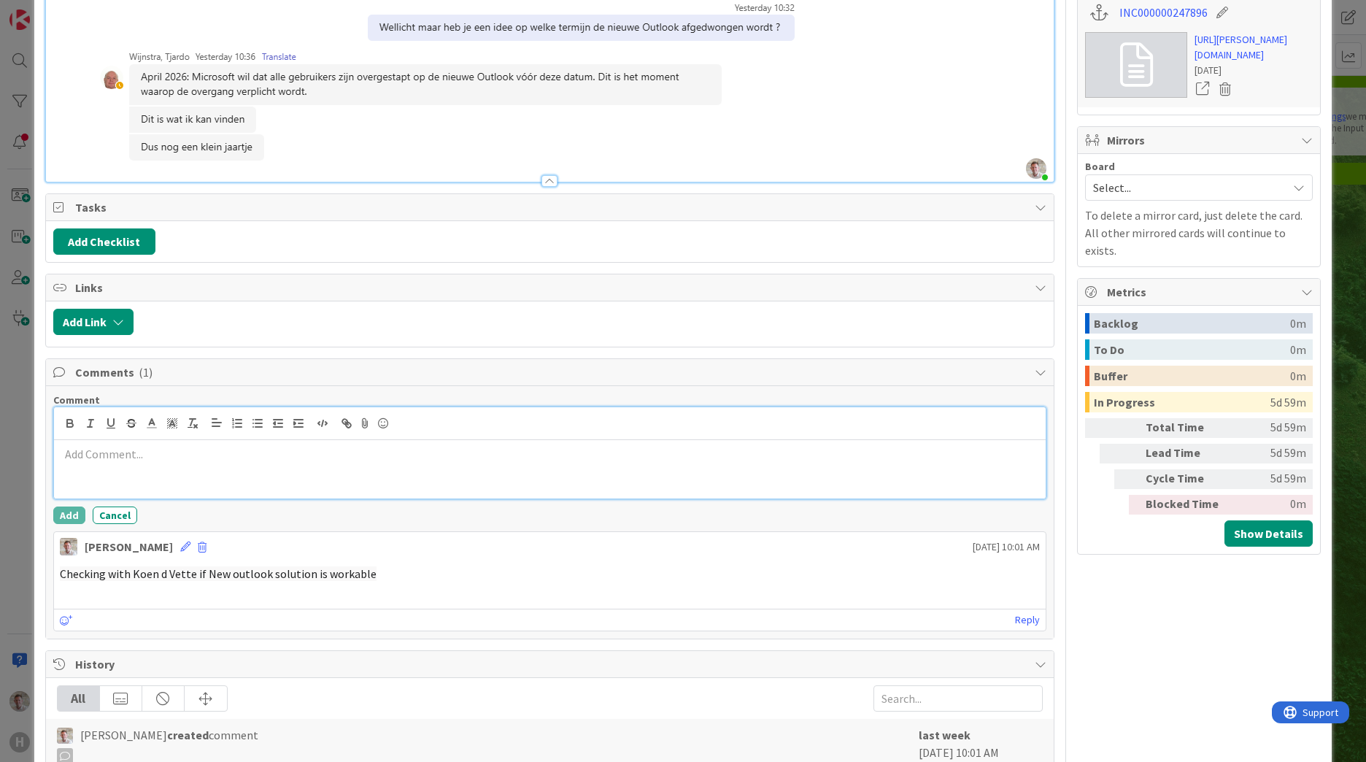
click at [131, 464] on div at bounding box center [549, 469] width 991 height 58
click at [254, 460] on p at bounding box center [550, 454] width 980 height 17
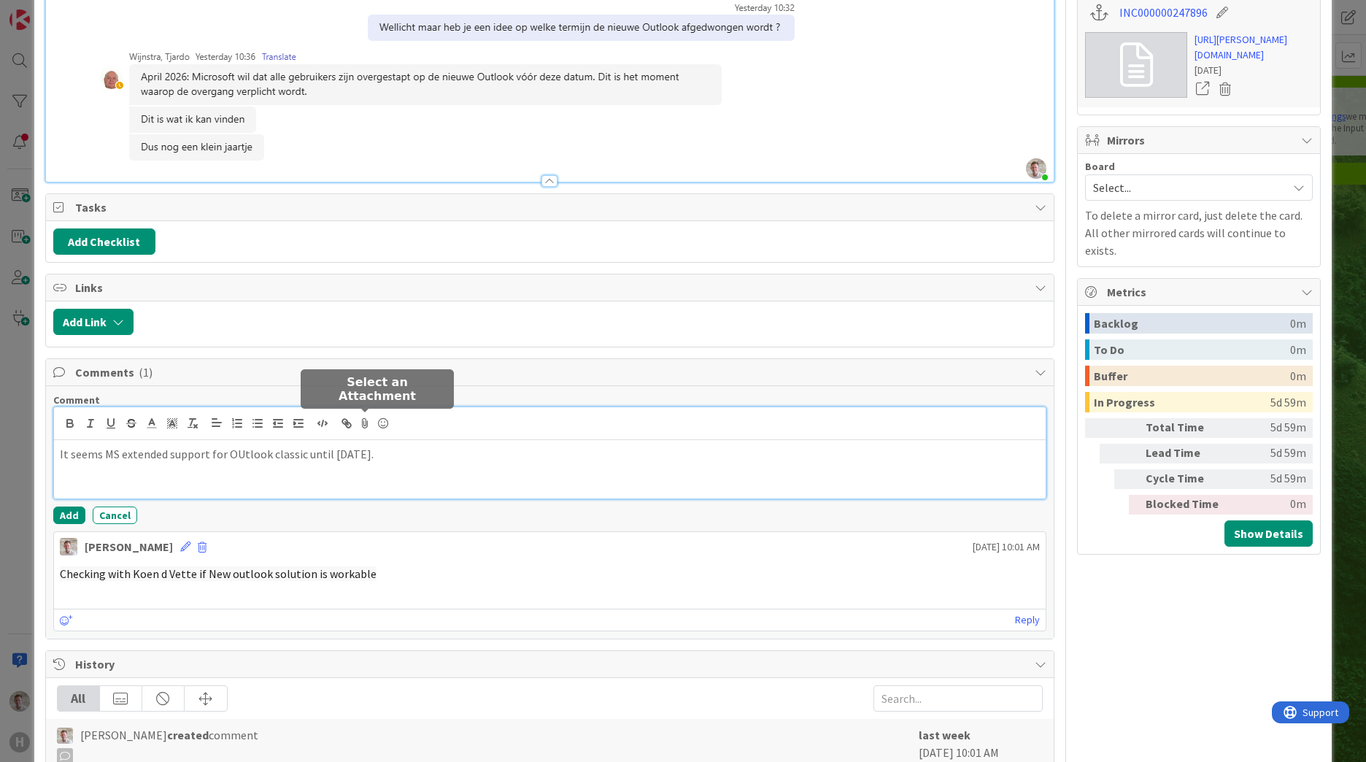
click at [365, 425] on icon at bounding box center [366, 423] width 18 height 20
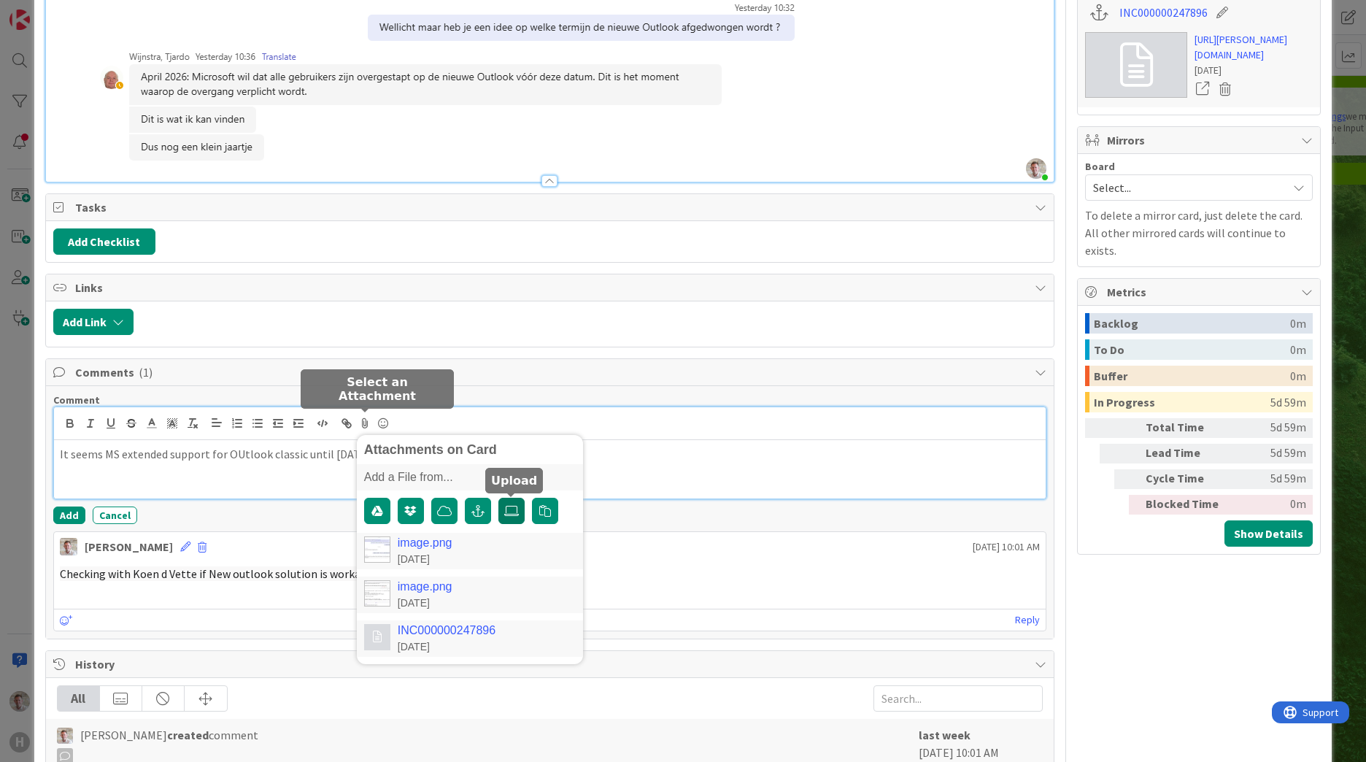
click at [514, 514] on icon at bounding box center [511, 511] width 15 height 12
click at [498, 497] on input "file" at bounding box center [498, 497] width 0 height 0
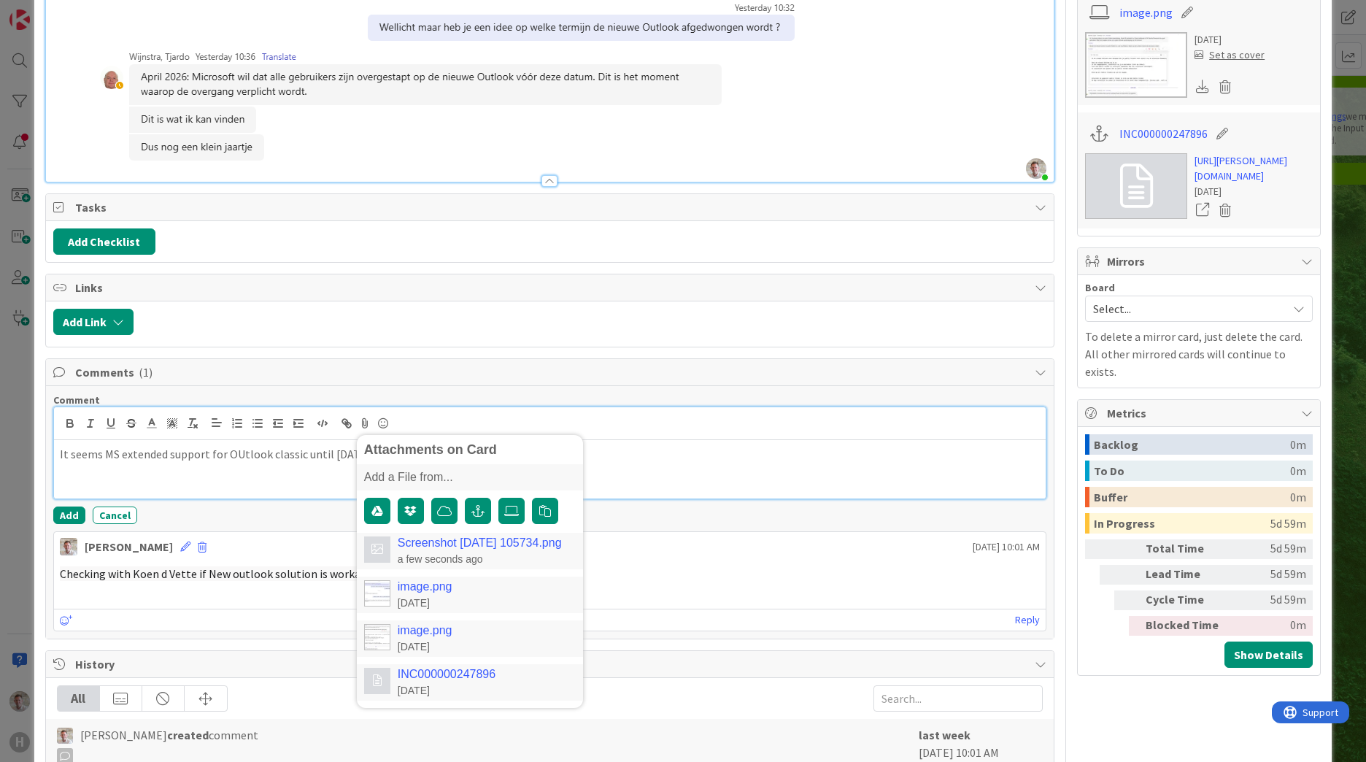
click at [705, 470] on div "It seems MS extended support for OUtlook classic until [DATE]." at bounding box center [549, 469] width 991 height 58
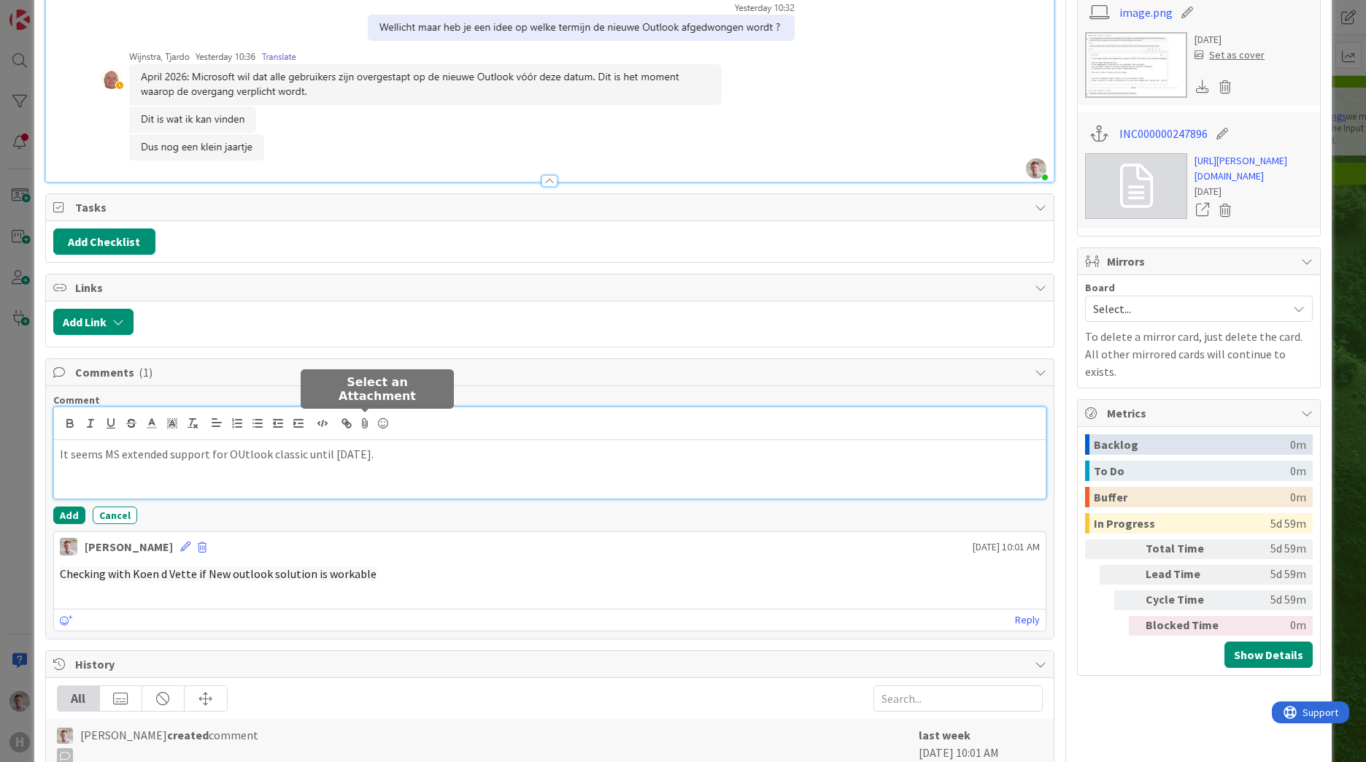
click at [363, 431] on icon at bounding box center [366, 423] width 18 height 20
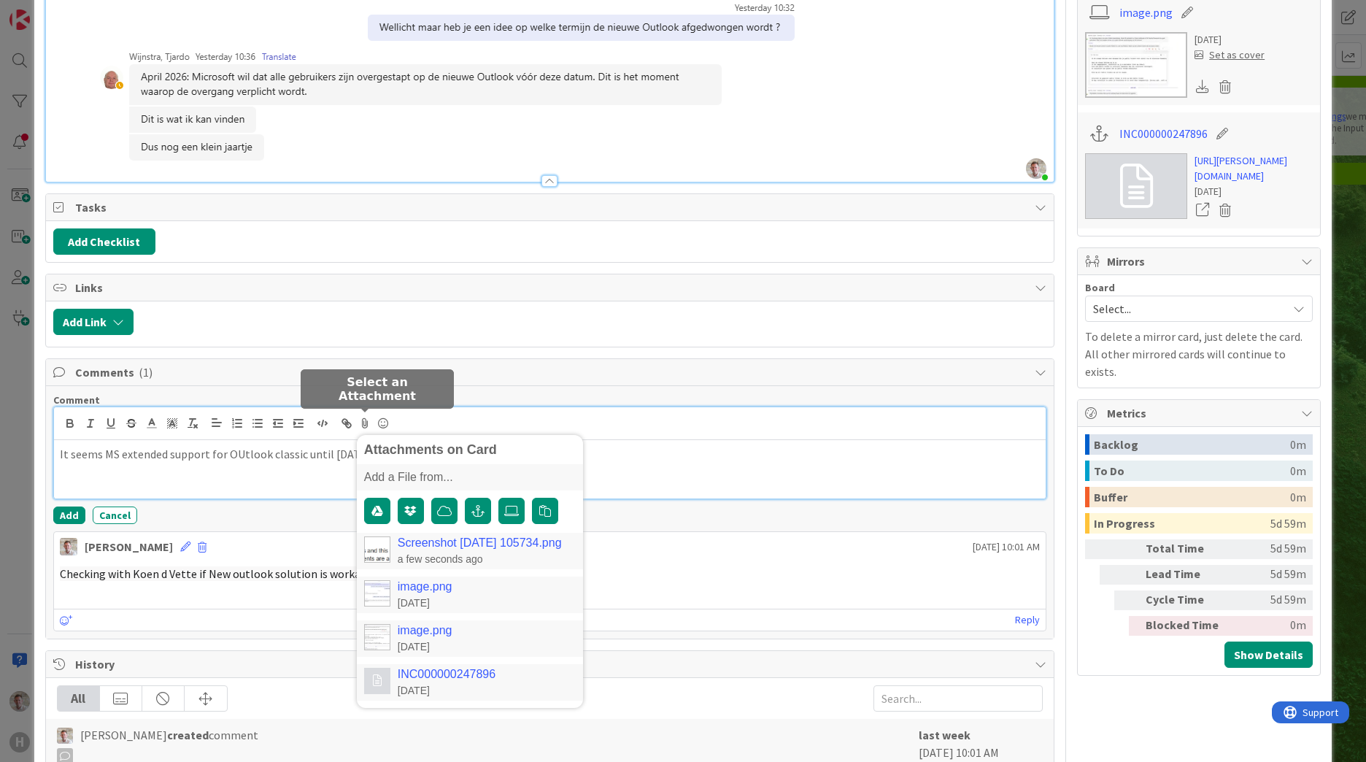
click at [441, 543] on link "Screenshot [DATE] 105734.png" at bounding box center [480, 542] width 164 height 13
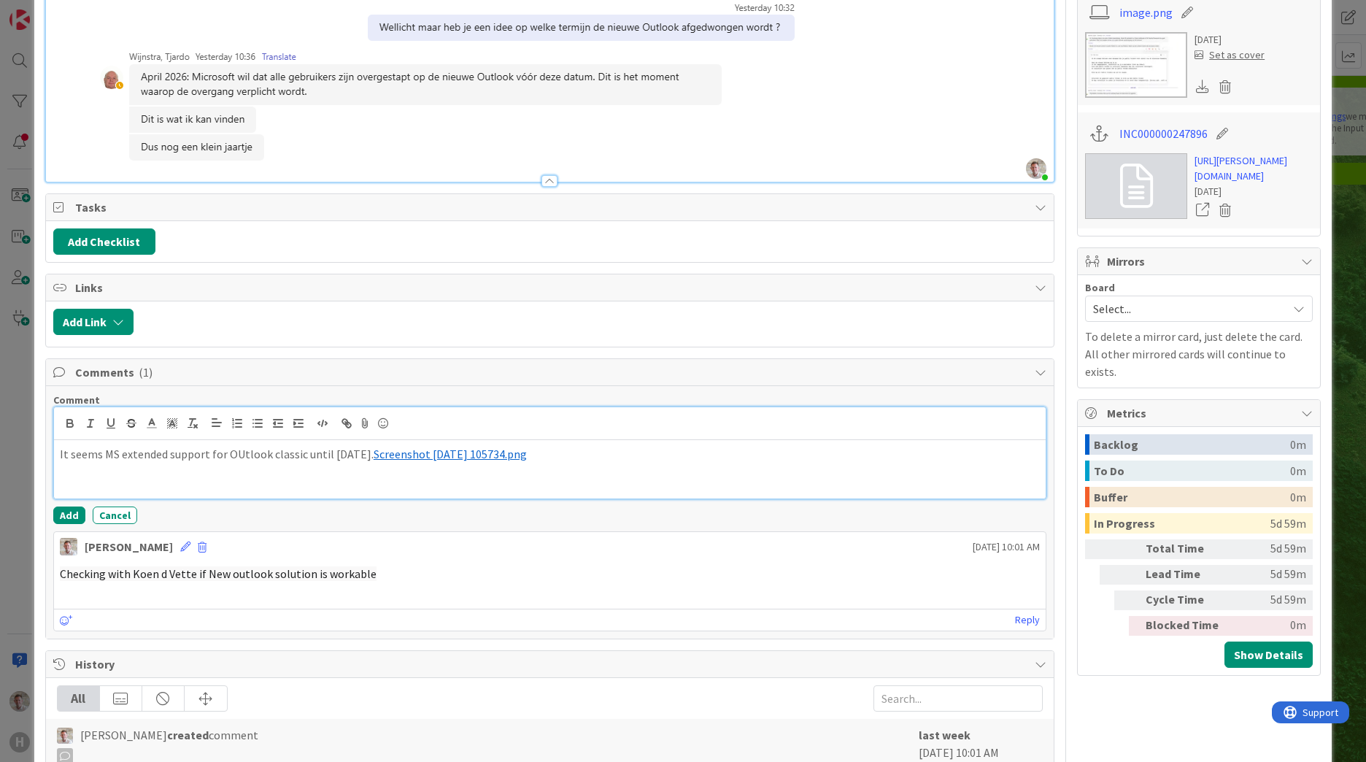
click at [586, 471] on div "It seems MS extended support for OUtlook classic until [DATE]. ﻿ Screenshot [DA…" at bounding box center [549, 469] width 991 height 58
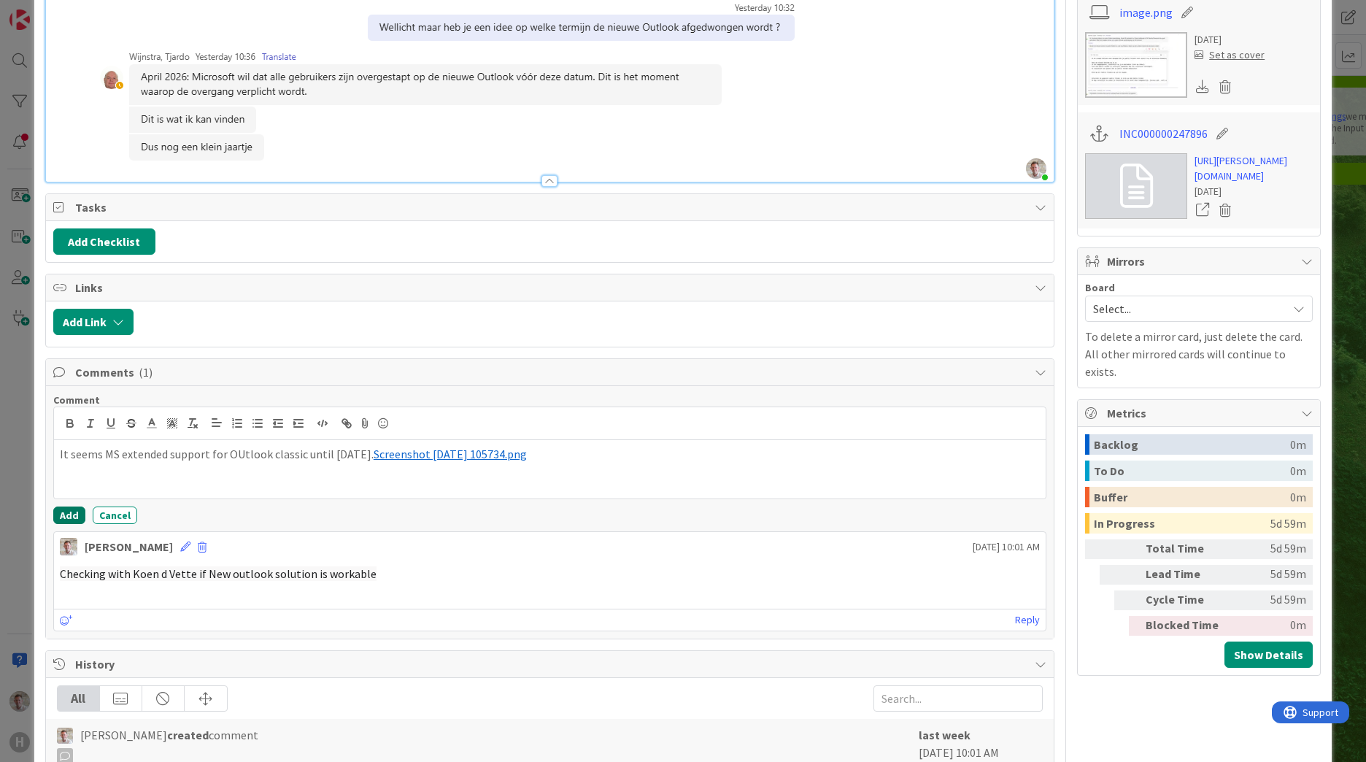
click at [70, 513] on button "Add" at bounding box center [69, 515] width 32 height 18
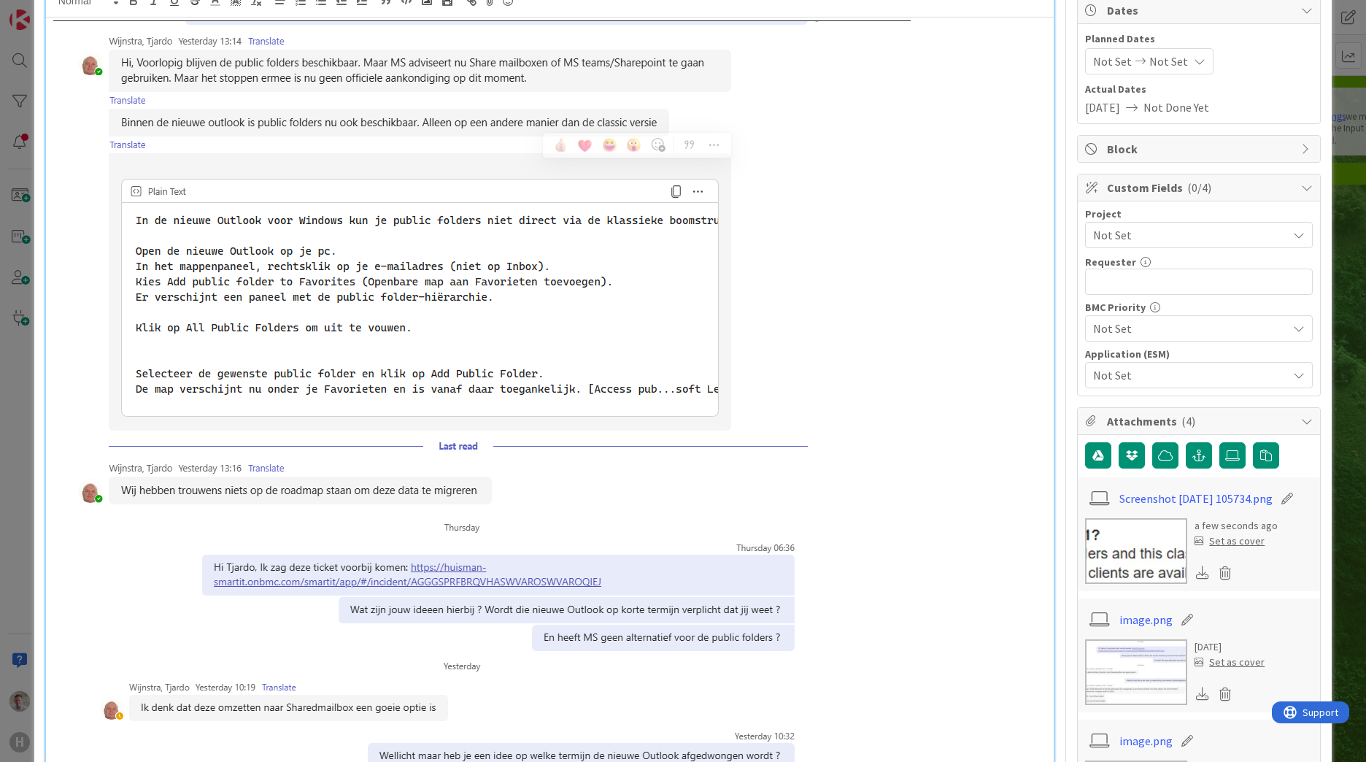
scroll to position [0, 0]
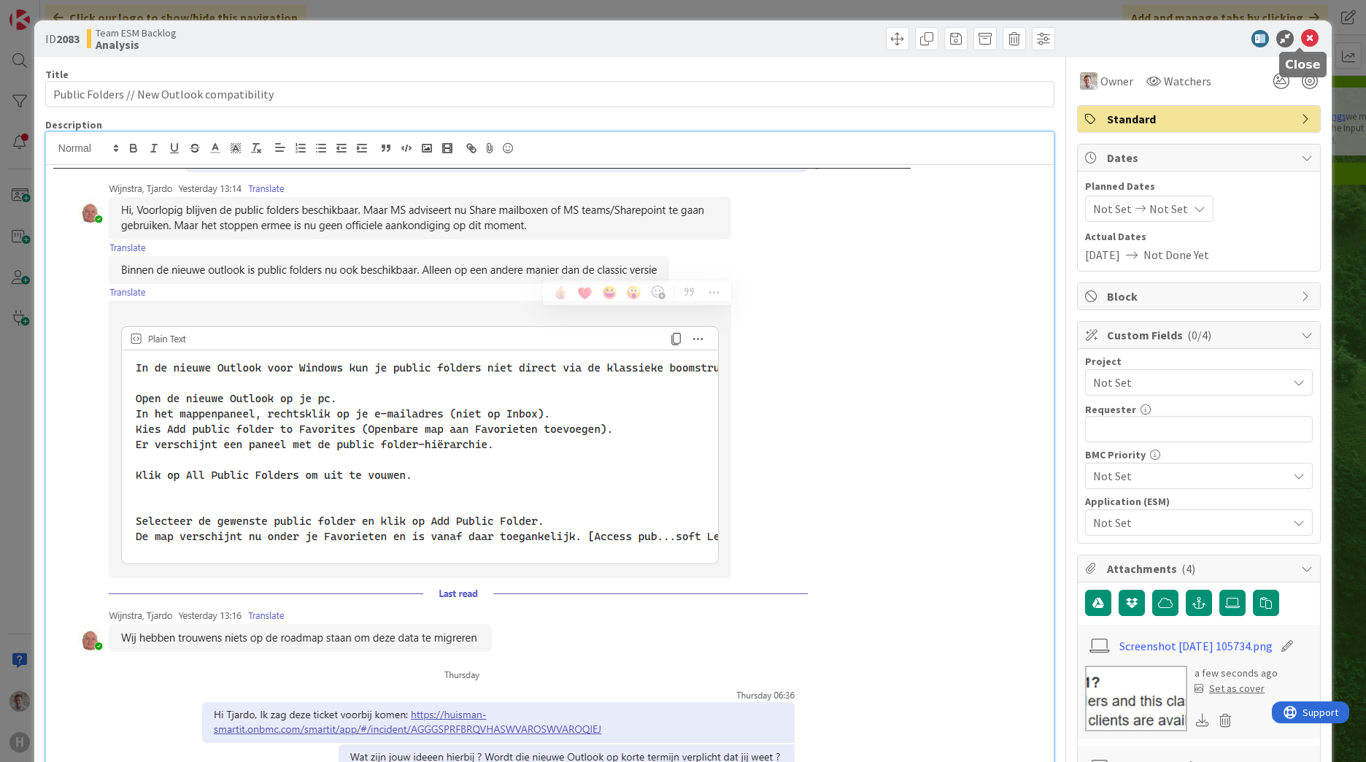
click at [1304, 35] on icon at bounding box center [1310, 39] width 18 height 18
